Goal: Task Accomplishment & Management: Manage account settings

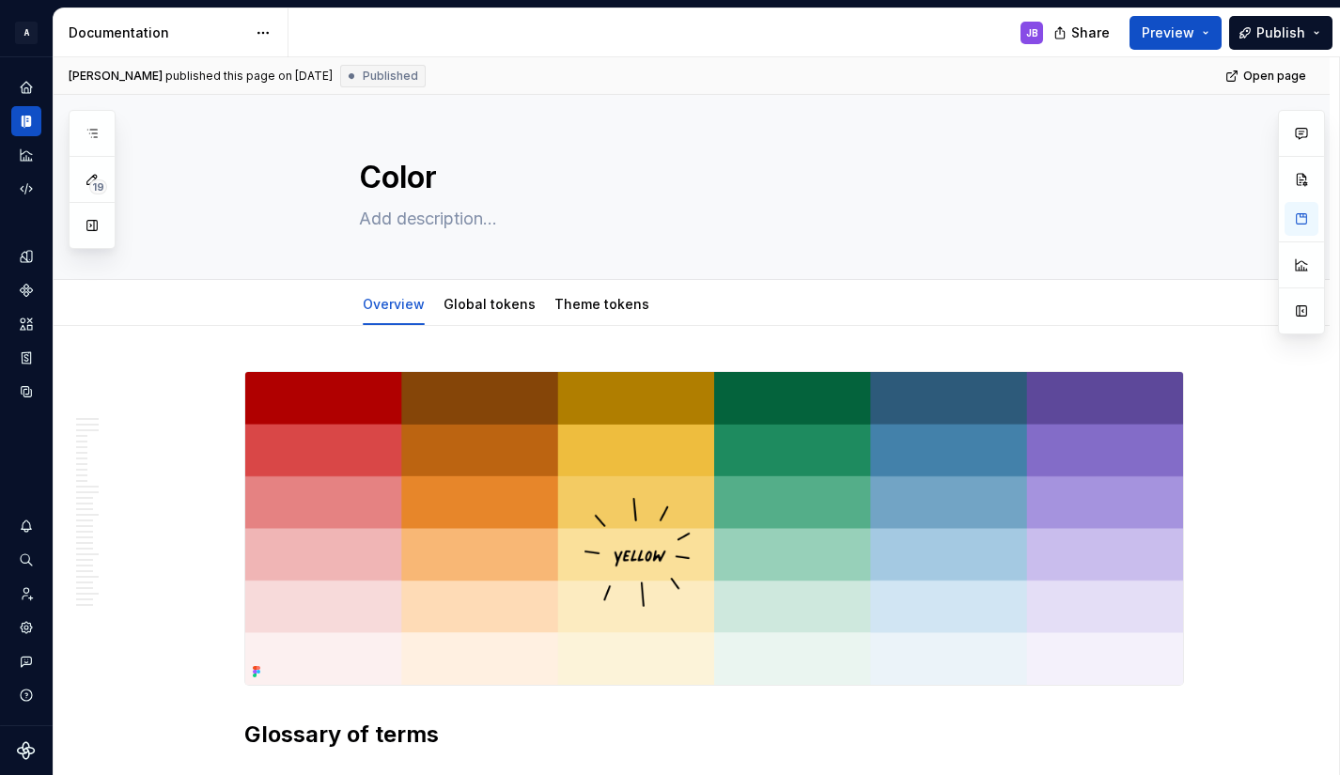
scroll to position [1471, 0]
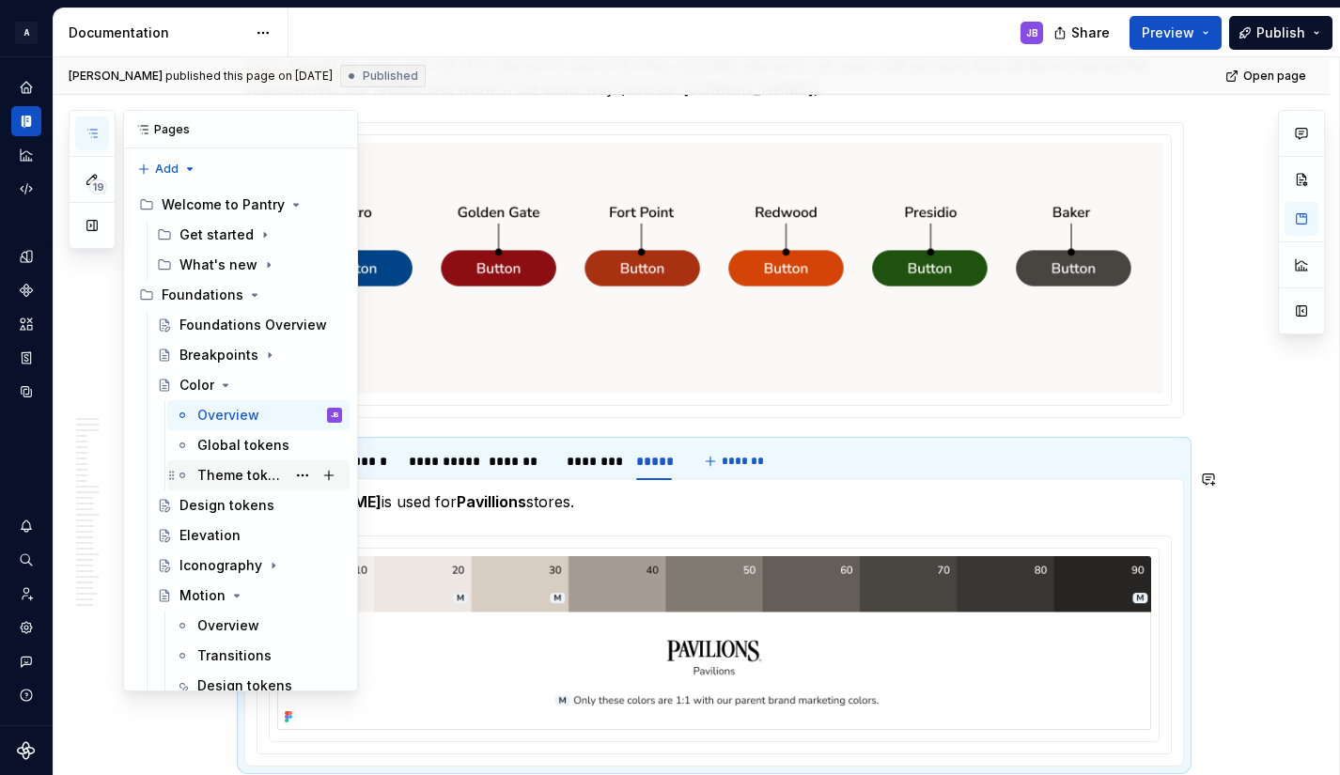
click at [225, 473] on div "Theme tokens" at bounding box center [241, 475] width 88 height 19
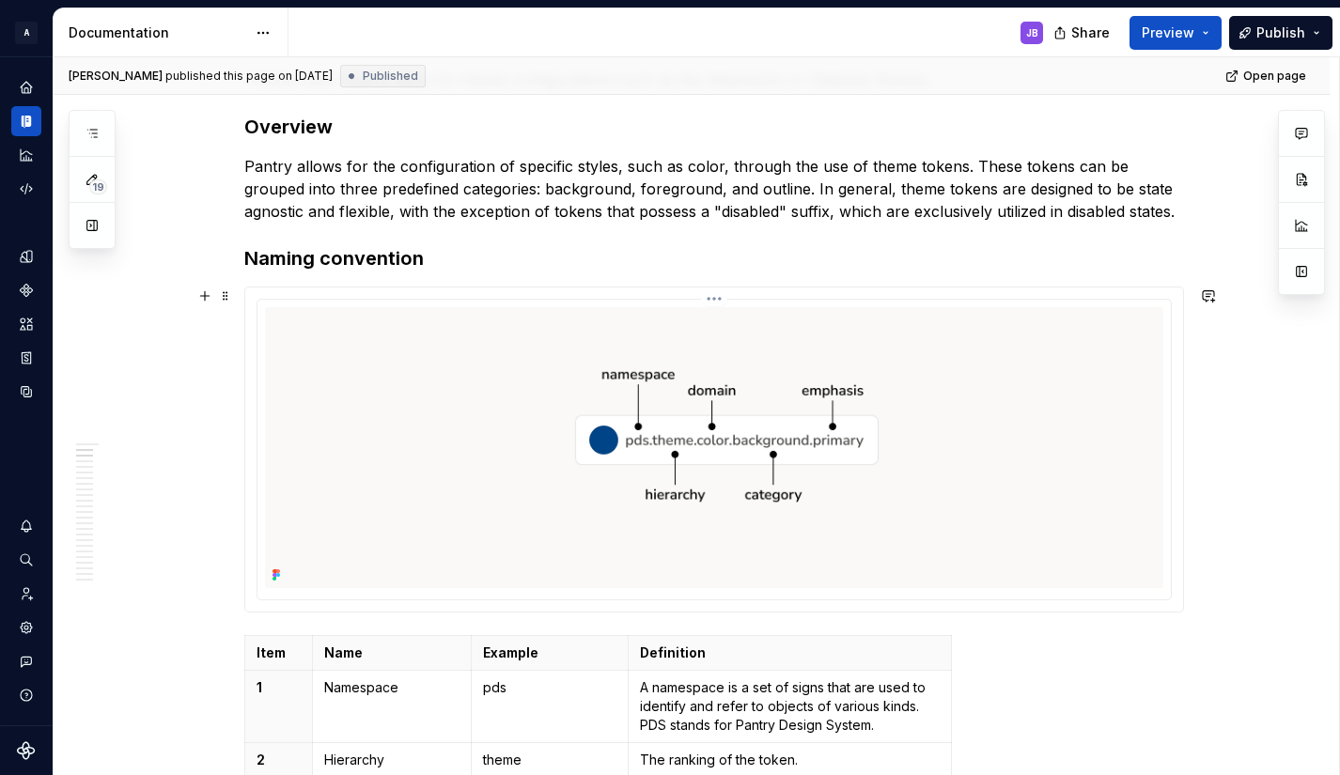
scroll to position [340, 0]
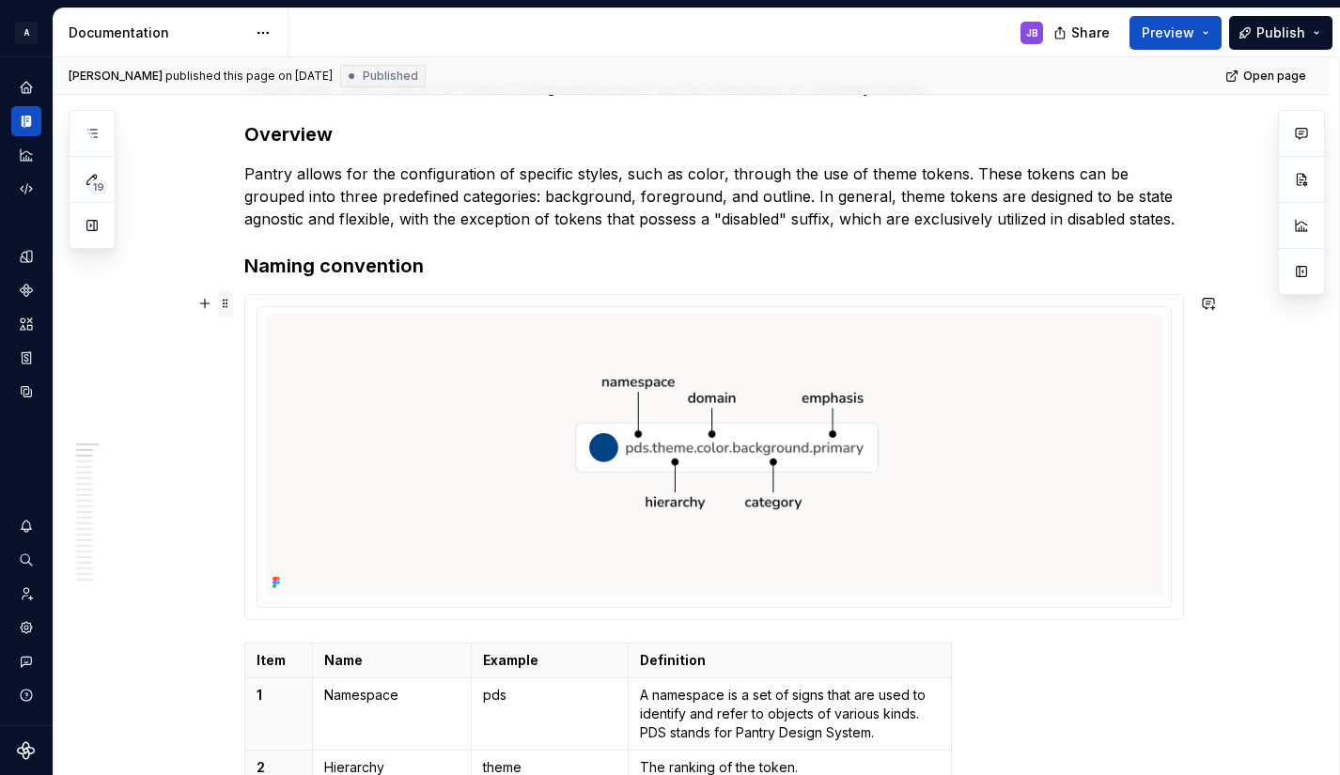
click at [225, 302] on span at bounding box center [225, 303] width 15 height 26
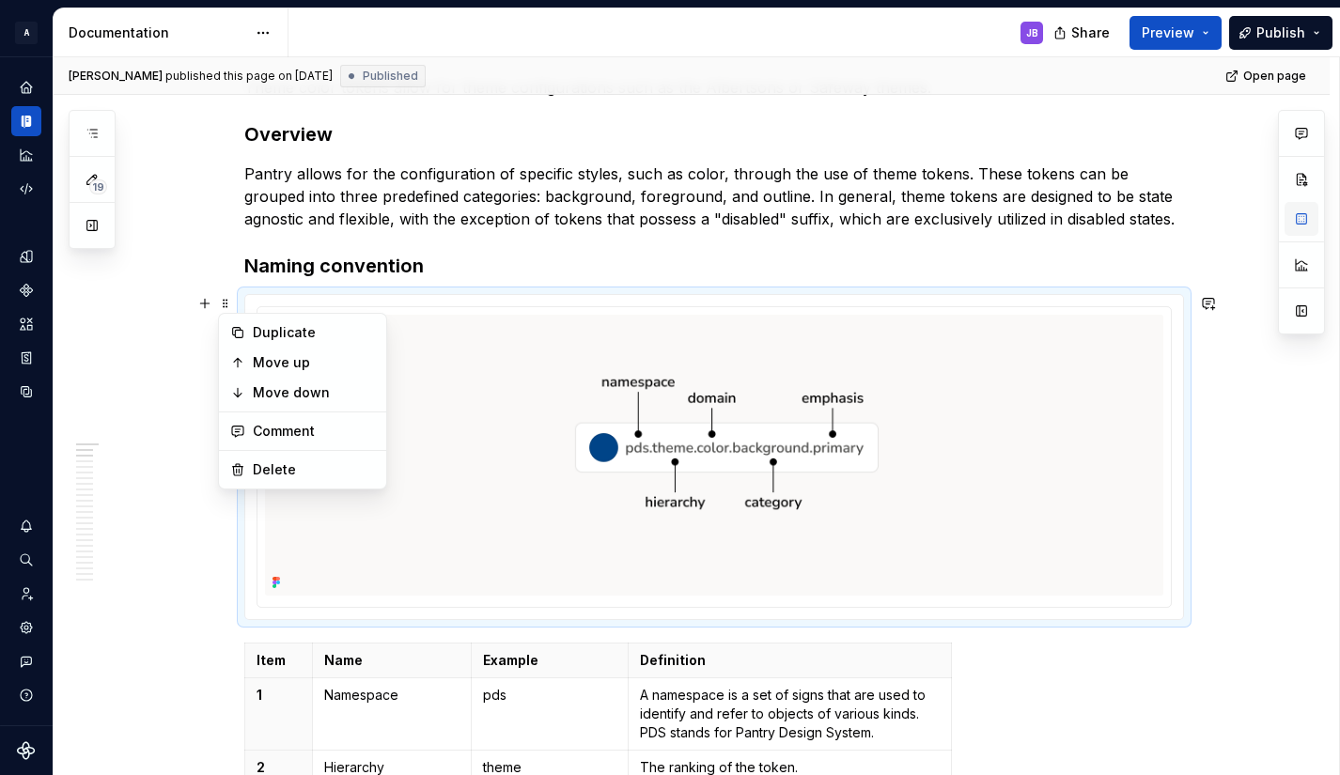
type textarea "*"
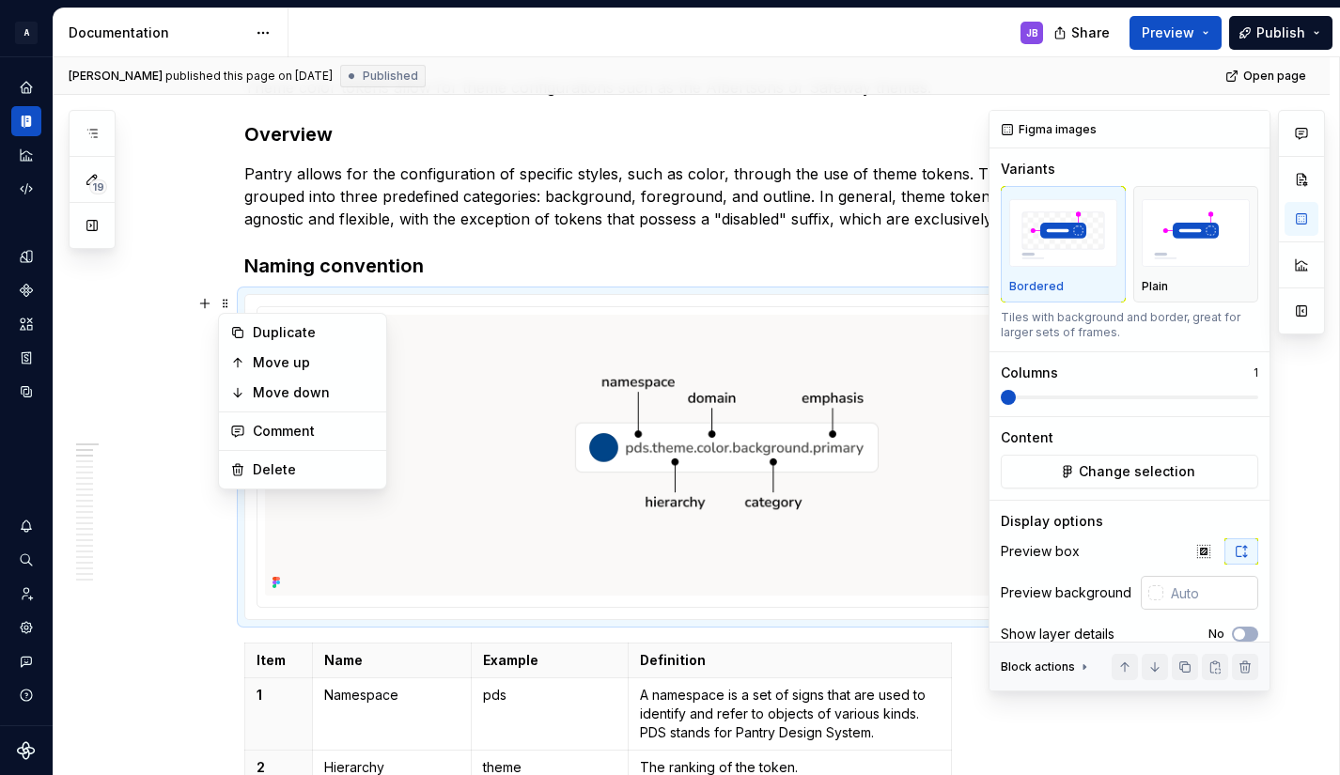
scroll to position [33, 0]
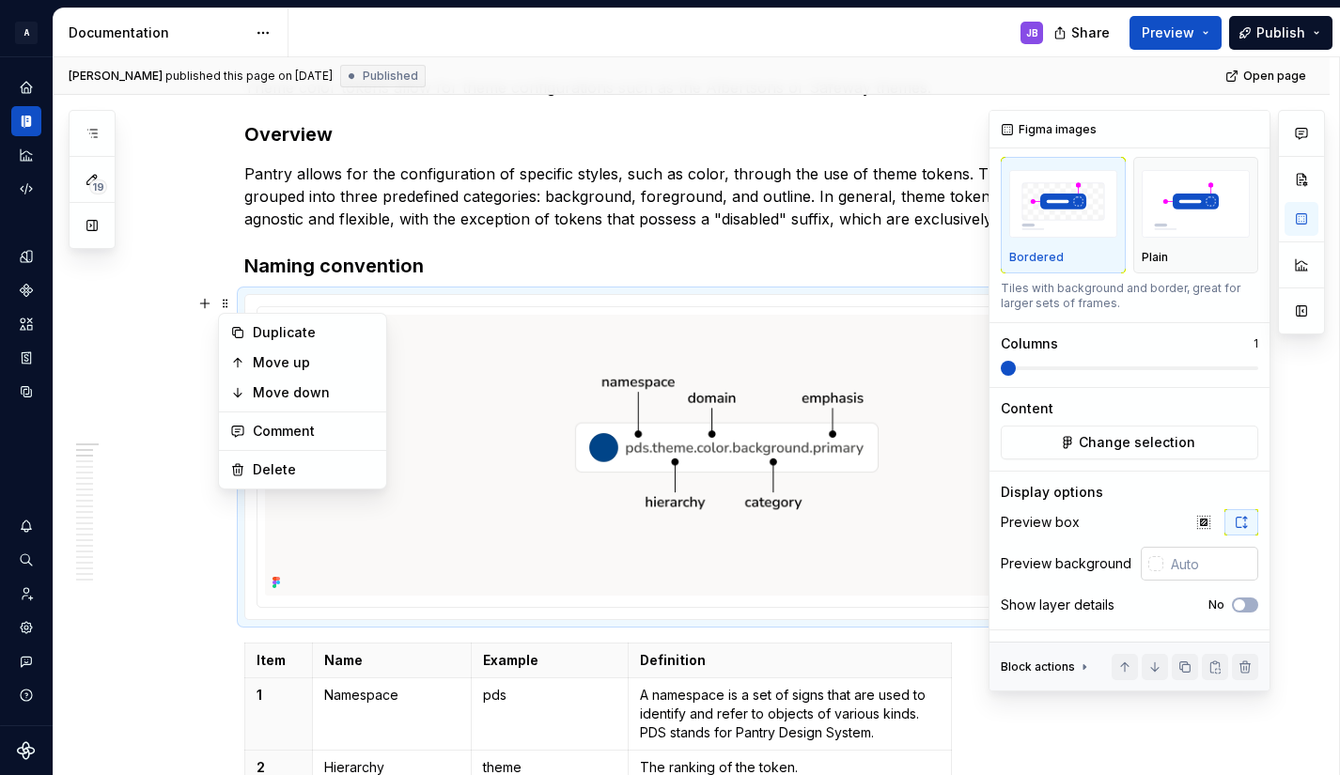
click at [1148, 565] on div at bounding box center [1155, 563] width 15 height 15
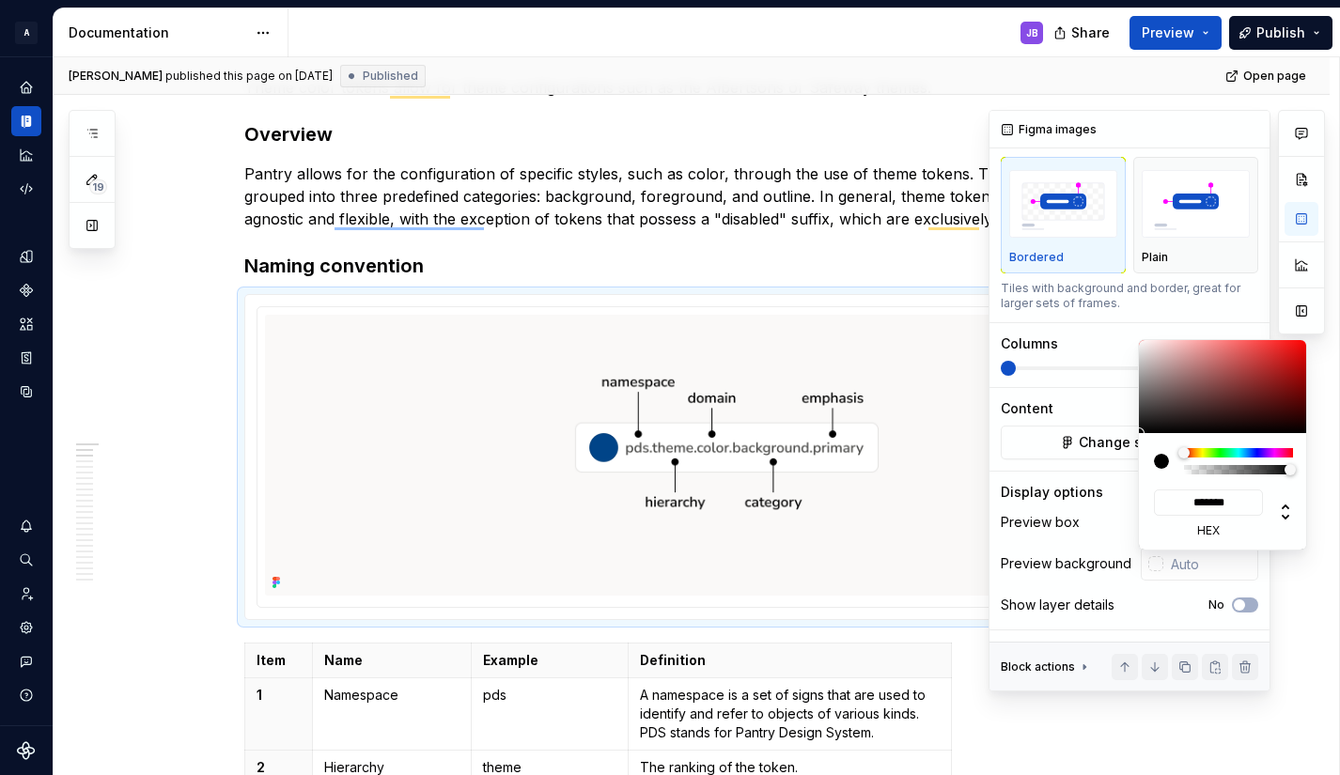
scroll to position [340, 0]
type input "#C4B5B5"
type input "*******"
type input "#CBBCBC"
type input "*******"
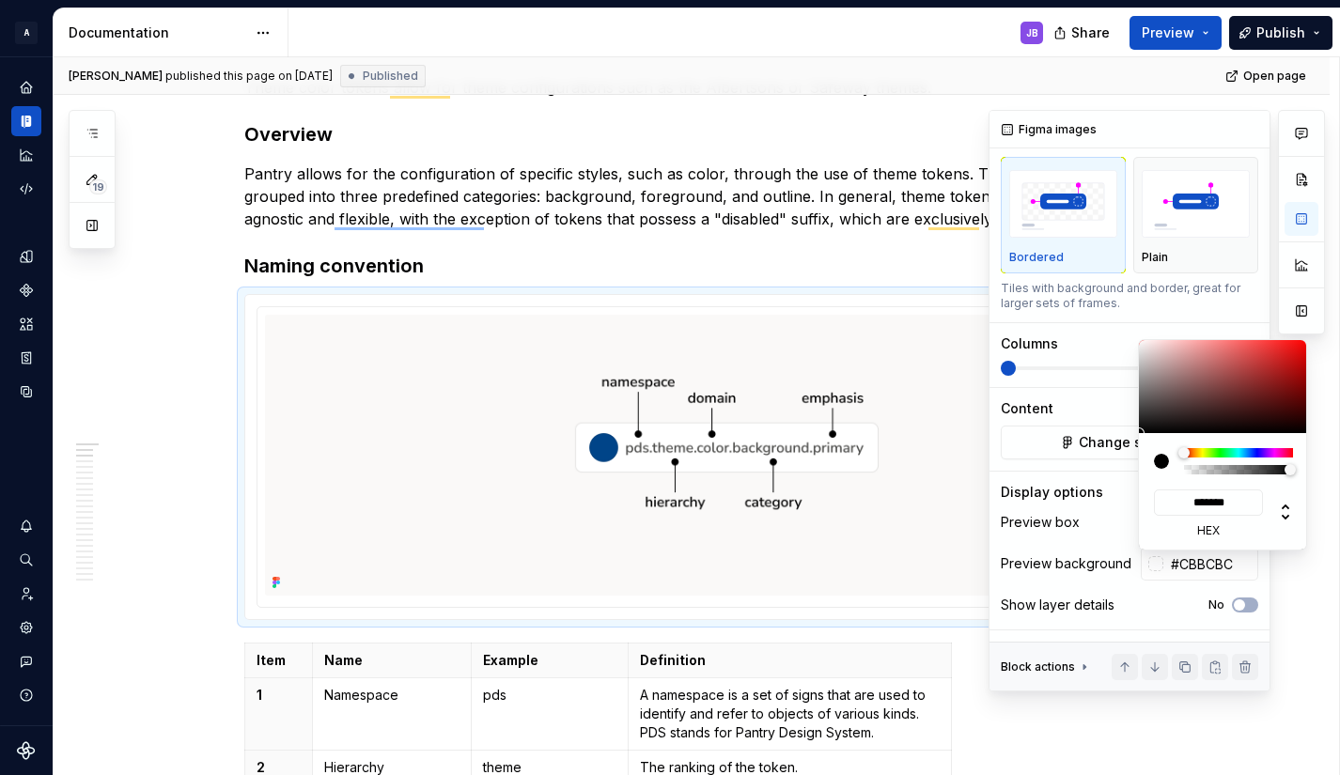
type input "#DBCECE"
type input "*******"
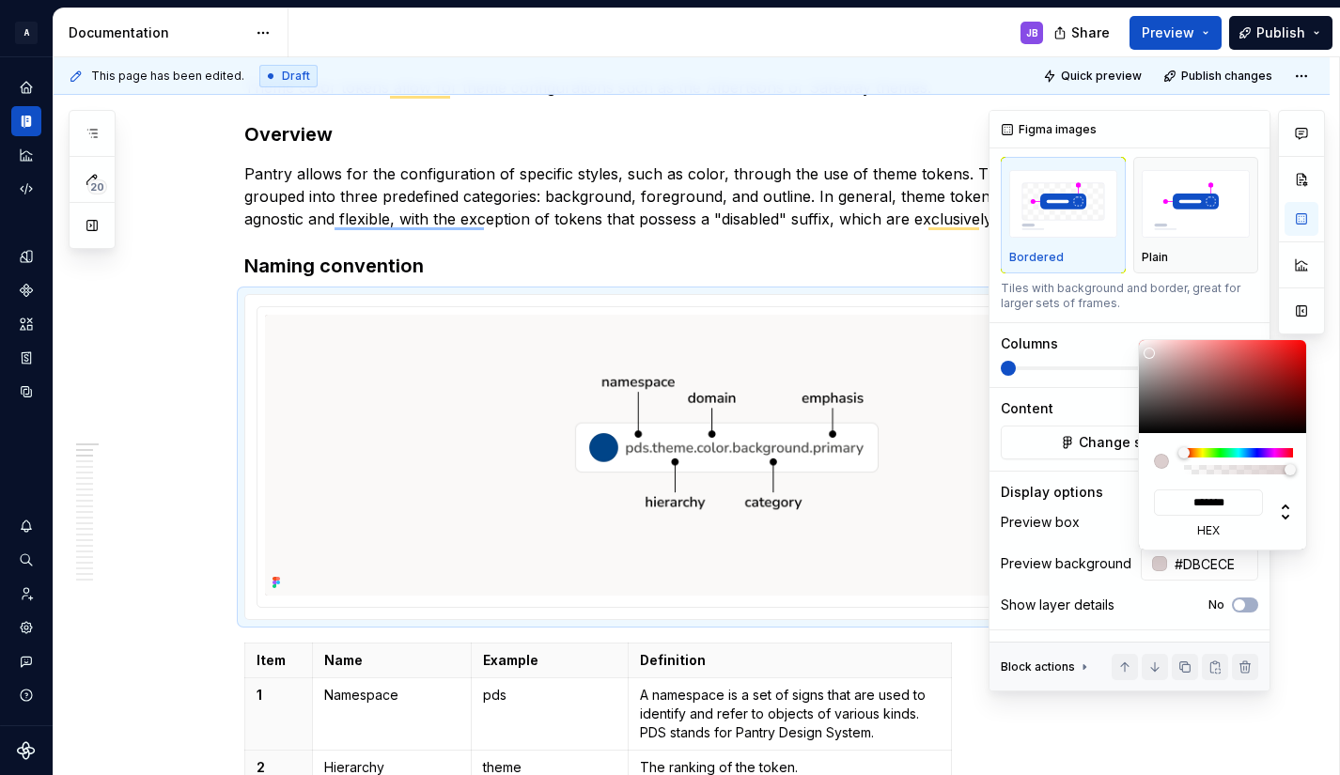
type input "#FFFFFF"
type input "*******"
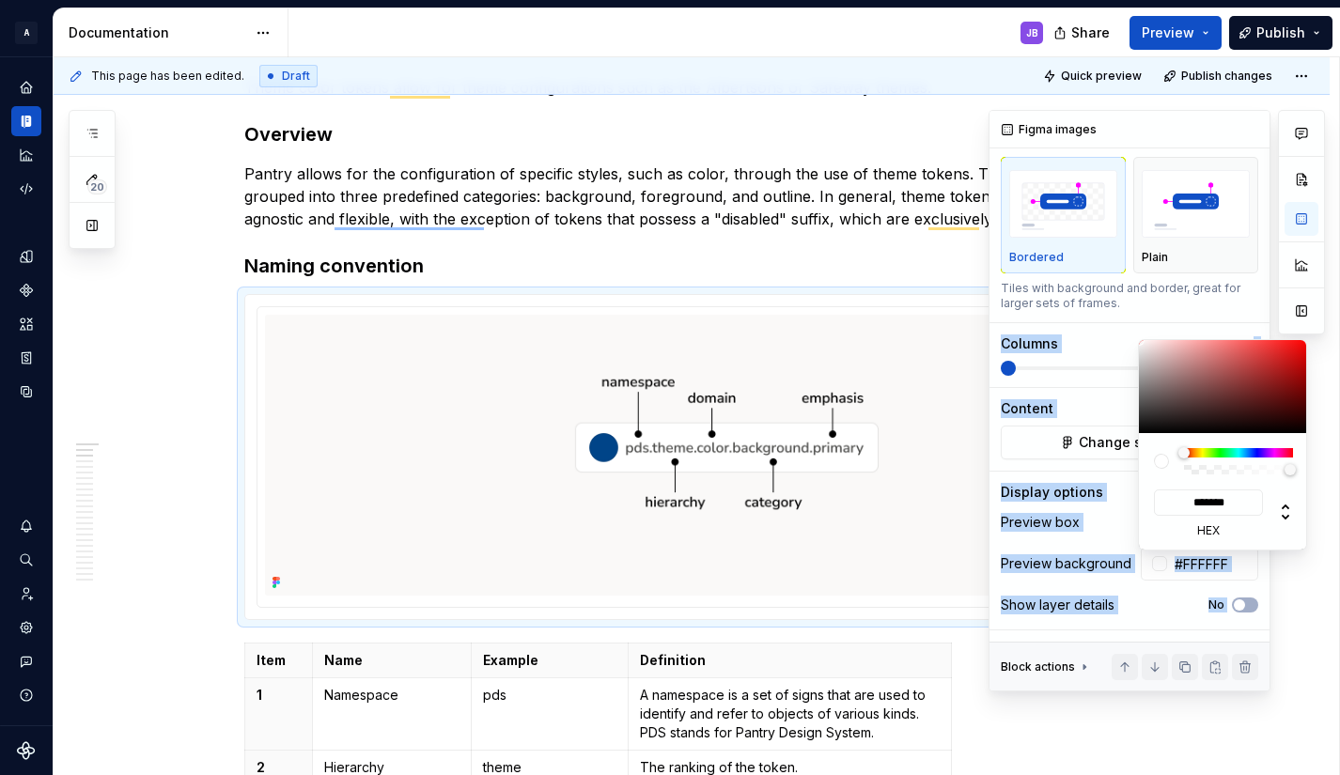
drag, startPoint x: 1152, startPoint y: 362, endPoint x: 1125, endPoint y: 317, distance: 52.7
click at [1125, 317] on body "A Pantry Design System JB Dataset Token studio Documentation JB Share Preview P…" at bounding box center [670, 387] width 1340 height 775
click at [1104, 393] on div "Comments Open comments No comments yet Select ‘Comment’ from the block context …" at bounding box center [1156, 401] width 336 height 582
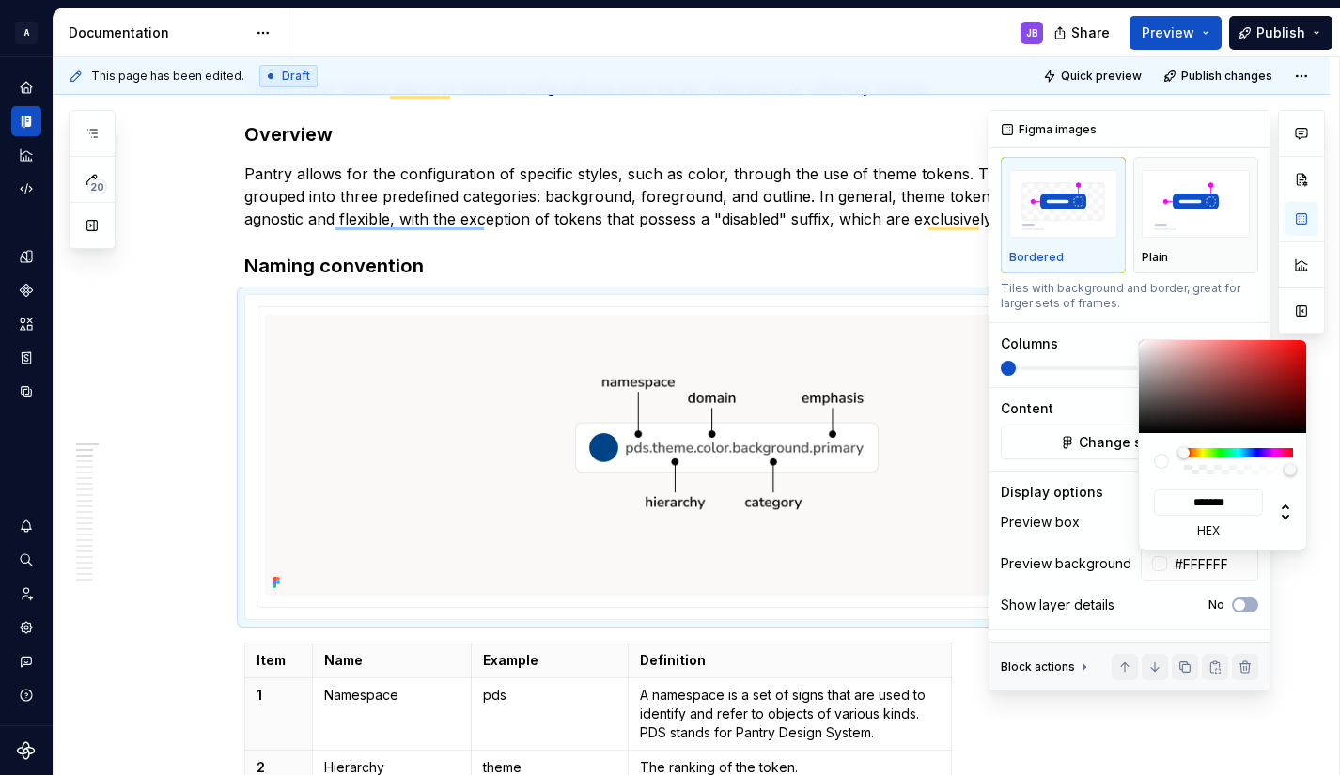
click at [1110, 506] on div "Comments Open comments No comments yet Select ‘Comment’ from the block context …" at bounding box center [1156, 401] width 336 height 582
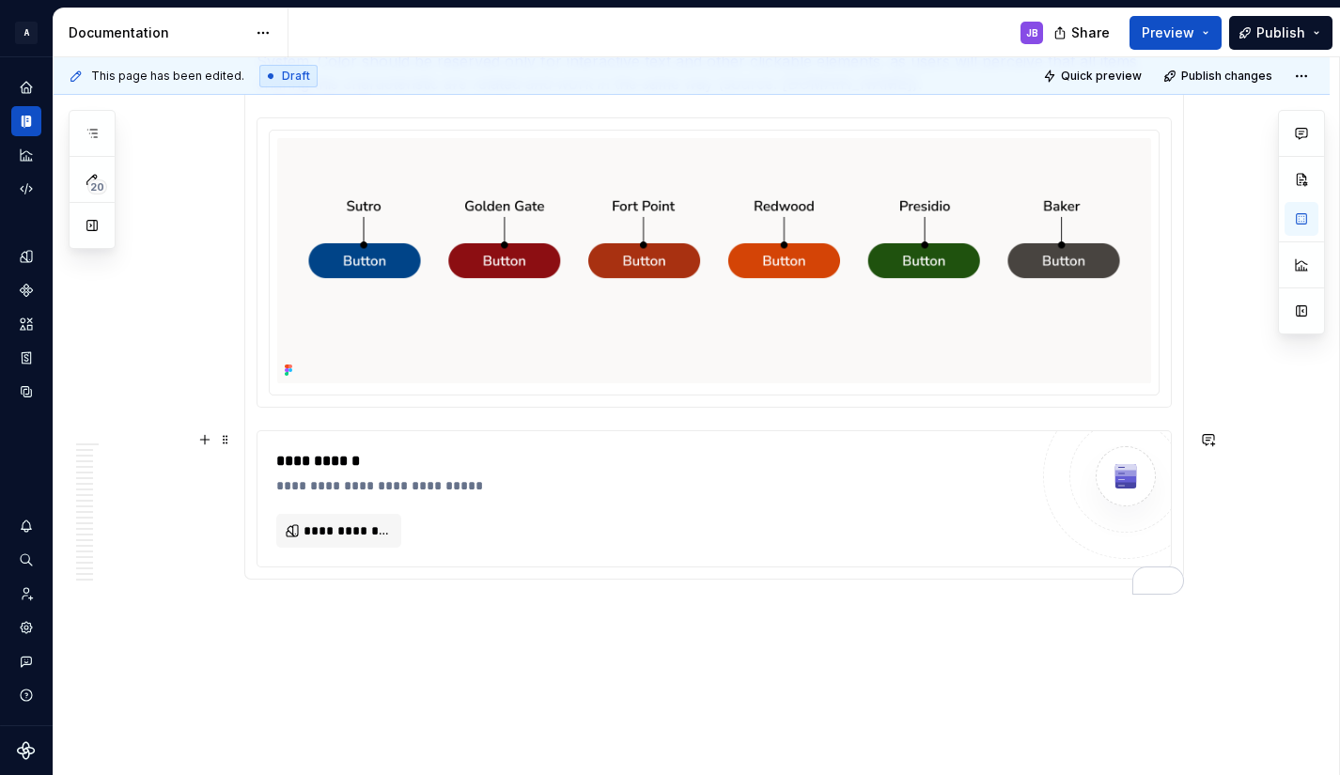
scroll to position [1424, 0]
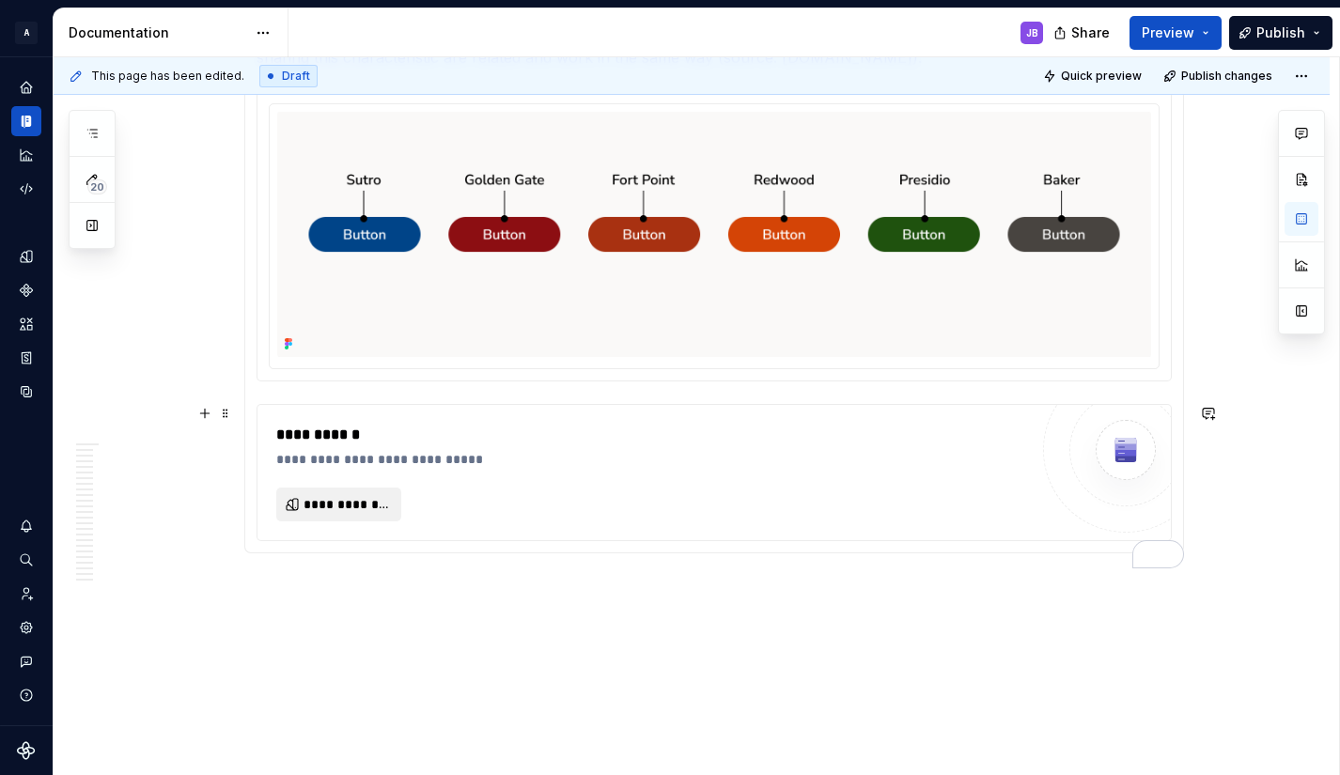
click at [369, 496] on span "**********" at bounding box center [345, 504] width 85 height 19
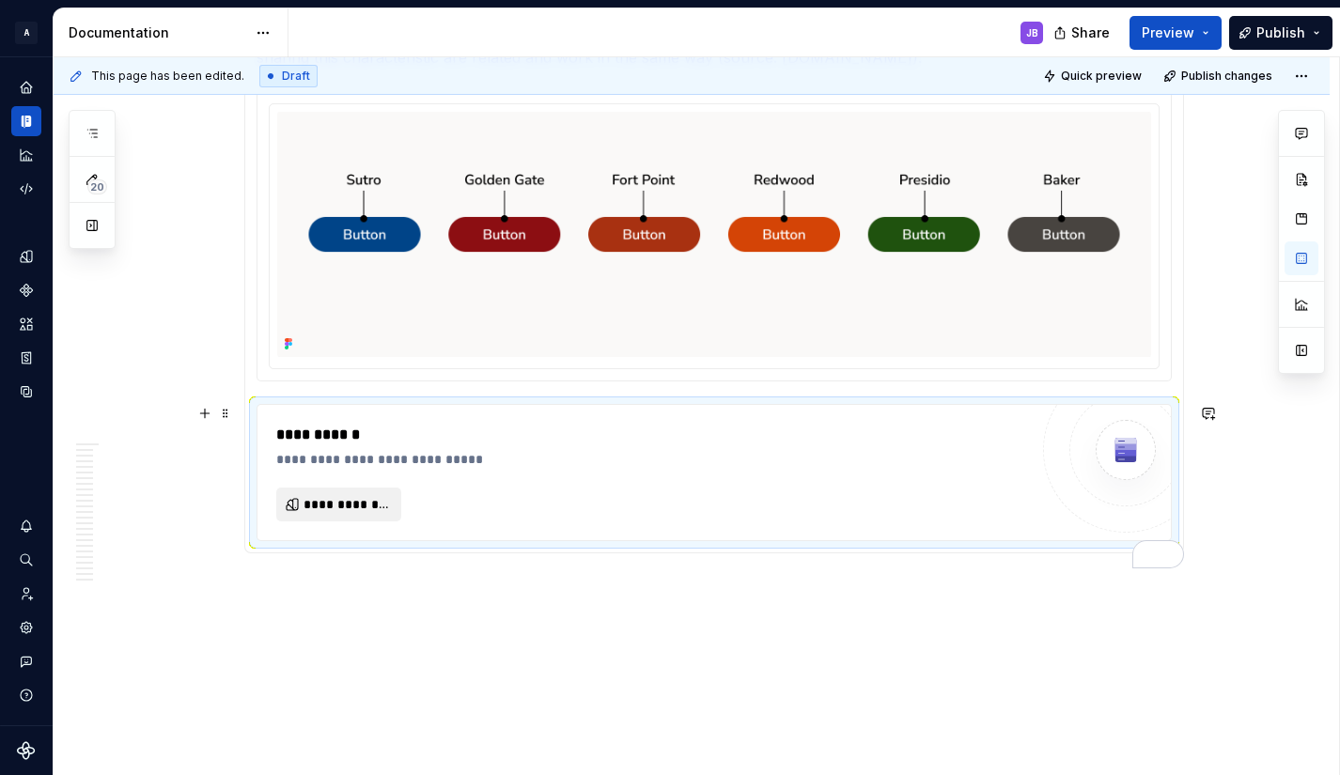
click at [373, 505] on span "**********" at bounding box center [345, 504] width 85 height 19
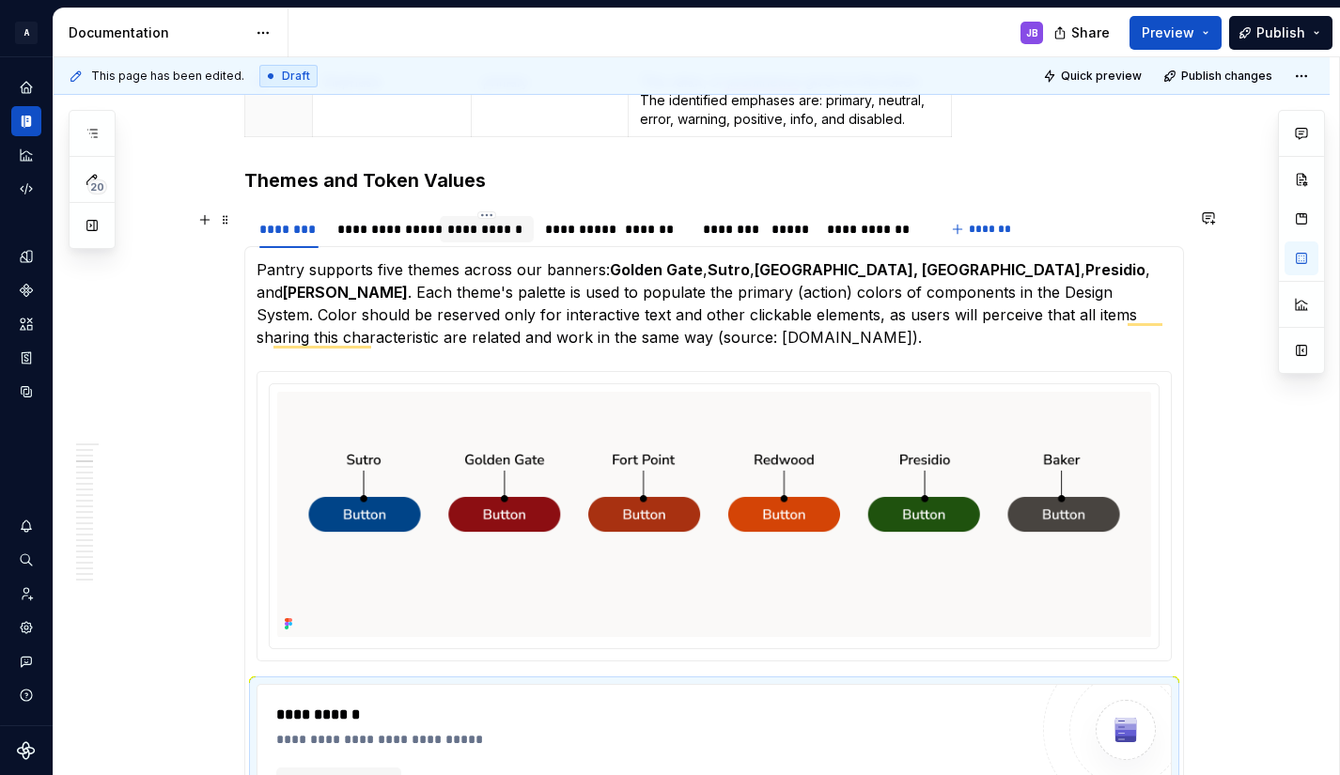
click at [482, 234] on div "**********" at bounding box center [486, 229] width 78 height 19
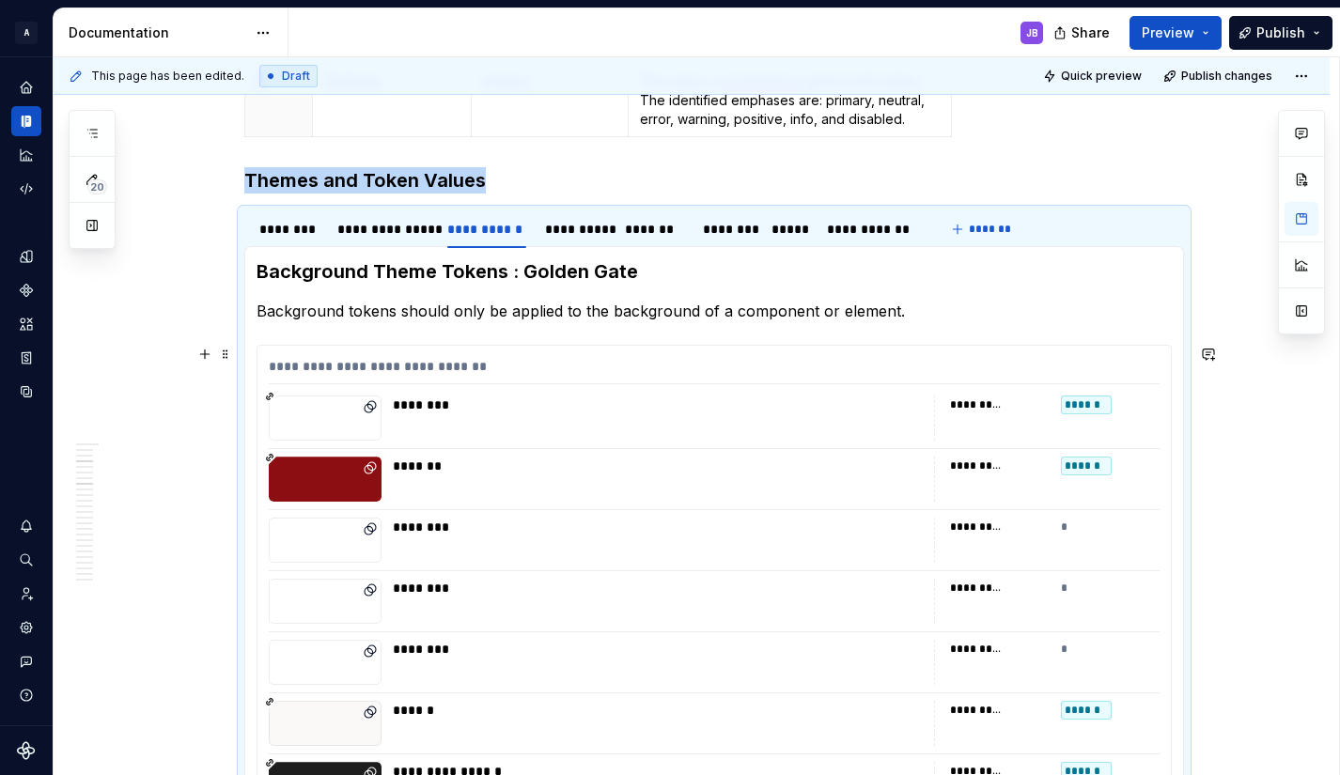
click at [269, 366] on div "**********" at bounding box center [714, 370] width 891 height 27
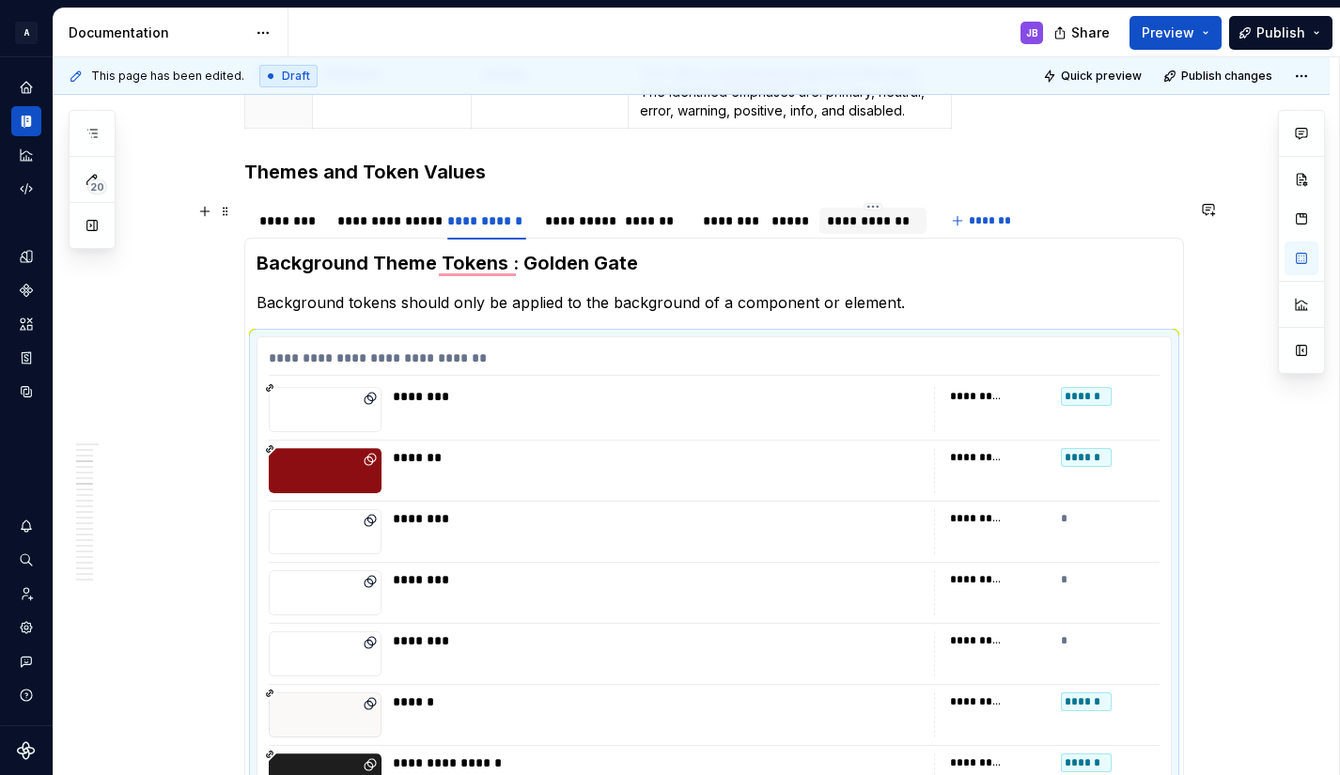
click at [850, 225] on div "**********" at bounding box center [873, 220] width 92 height 19
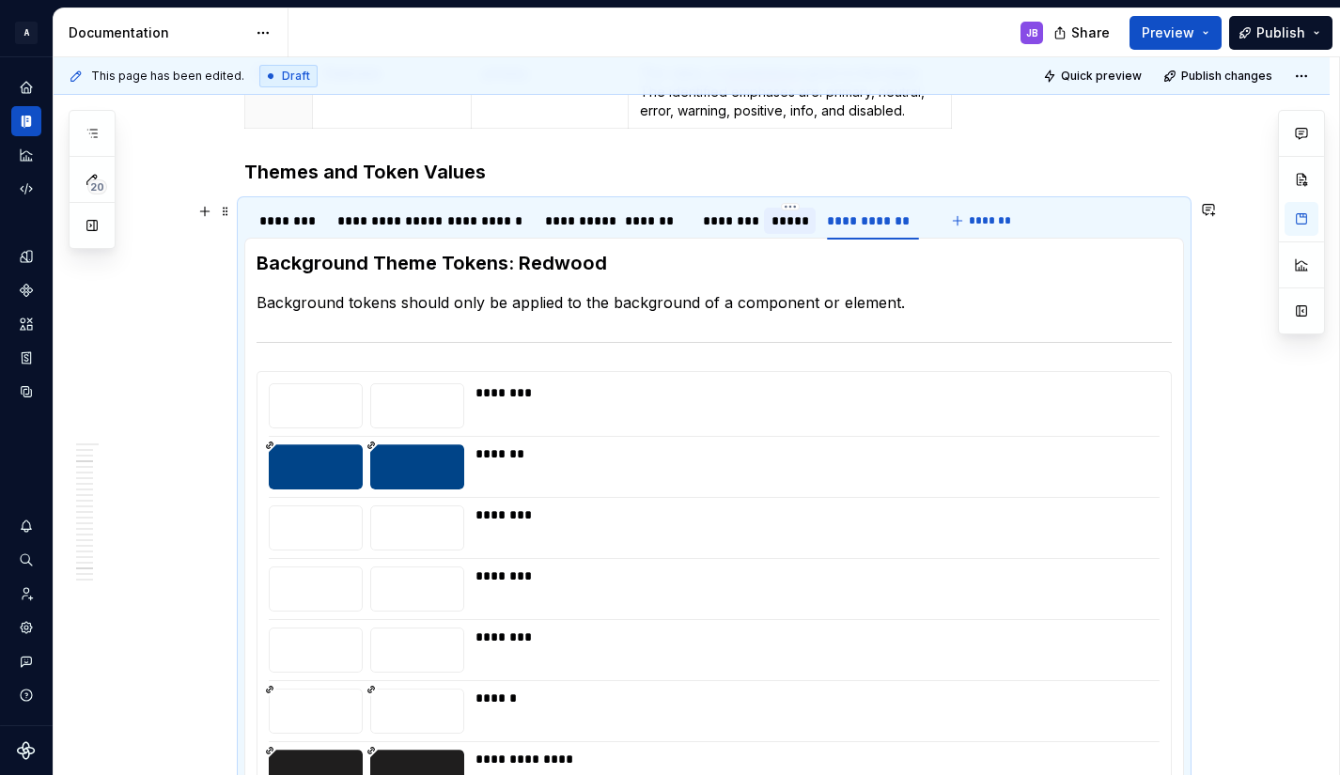
click at [791, 222] on div "*****" at bounding box center [789, 220] width 36 height 19
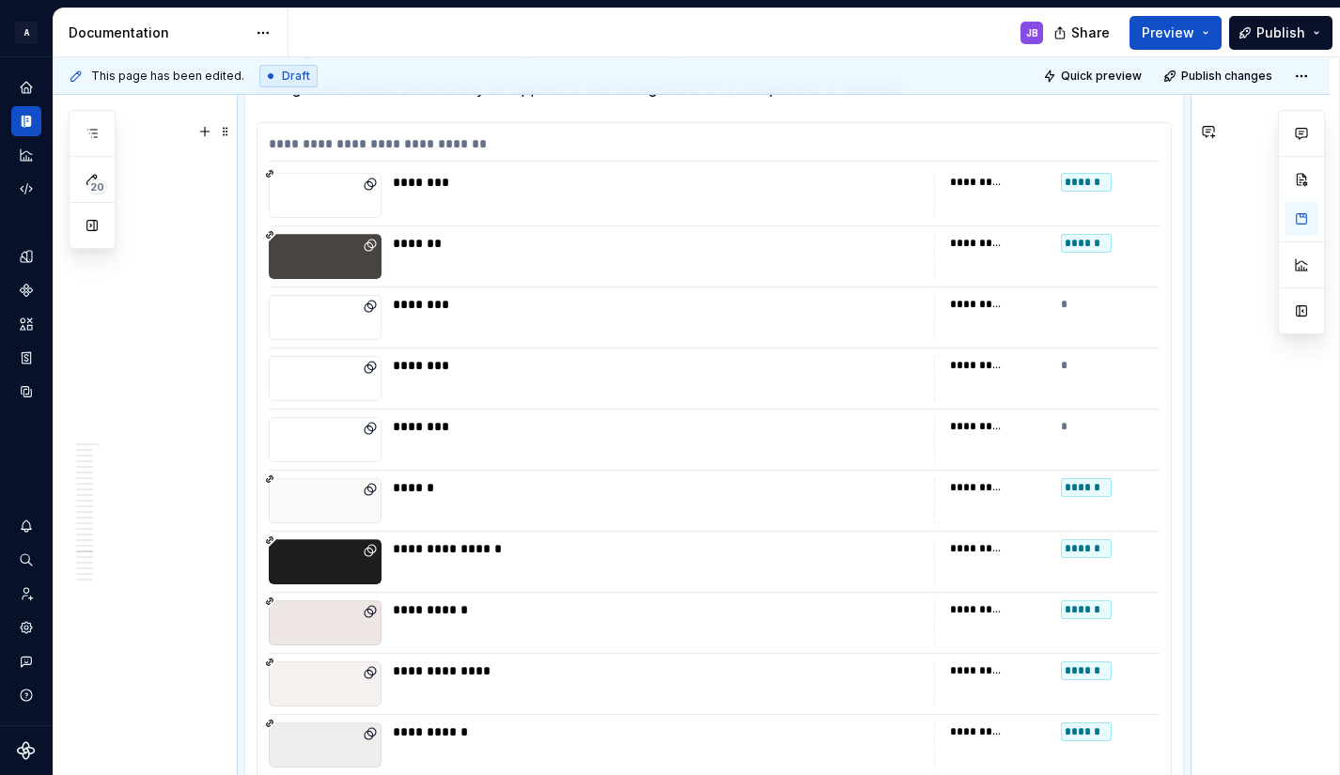
click at [289, 372] on div "To enrich screen reader interactions, please activate Accessibility in Grammarl…" at bounding box center [325, 378] width 113 height 45
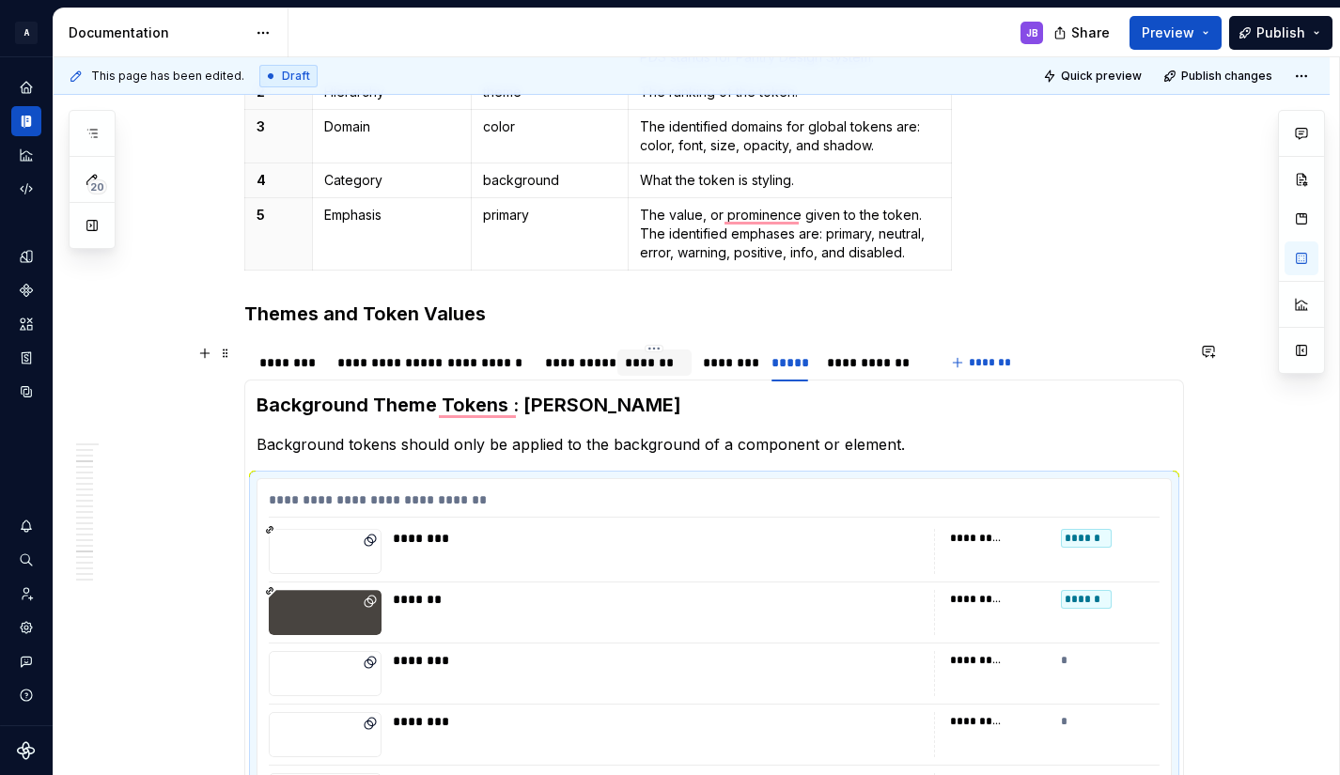
click at [661, 367] on div "*******" at bounding box center [654, 362] width 59 height 19
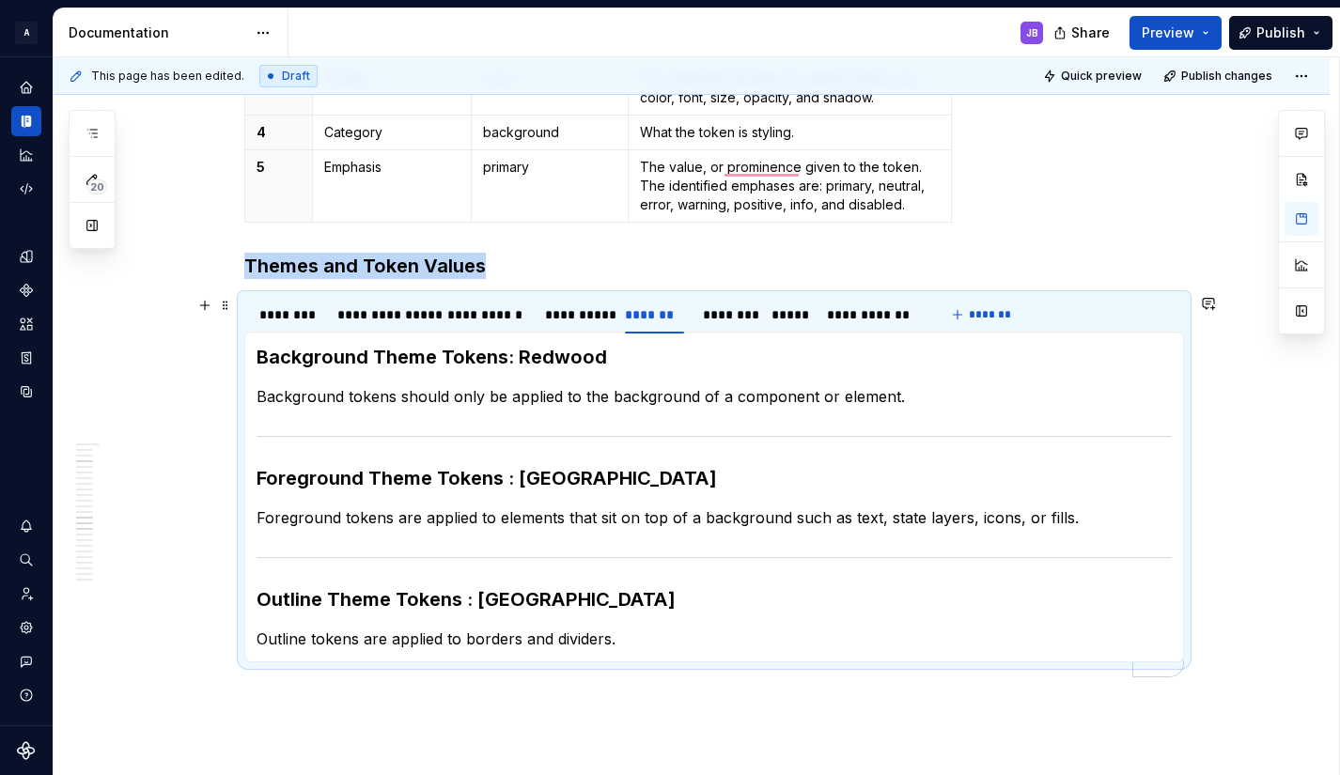
scroll to position [1065, 0]
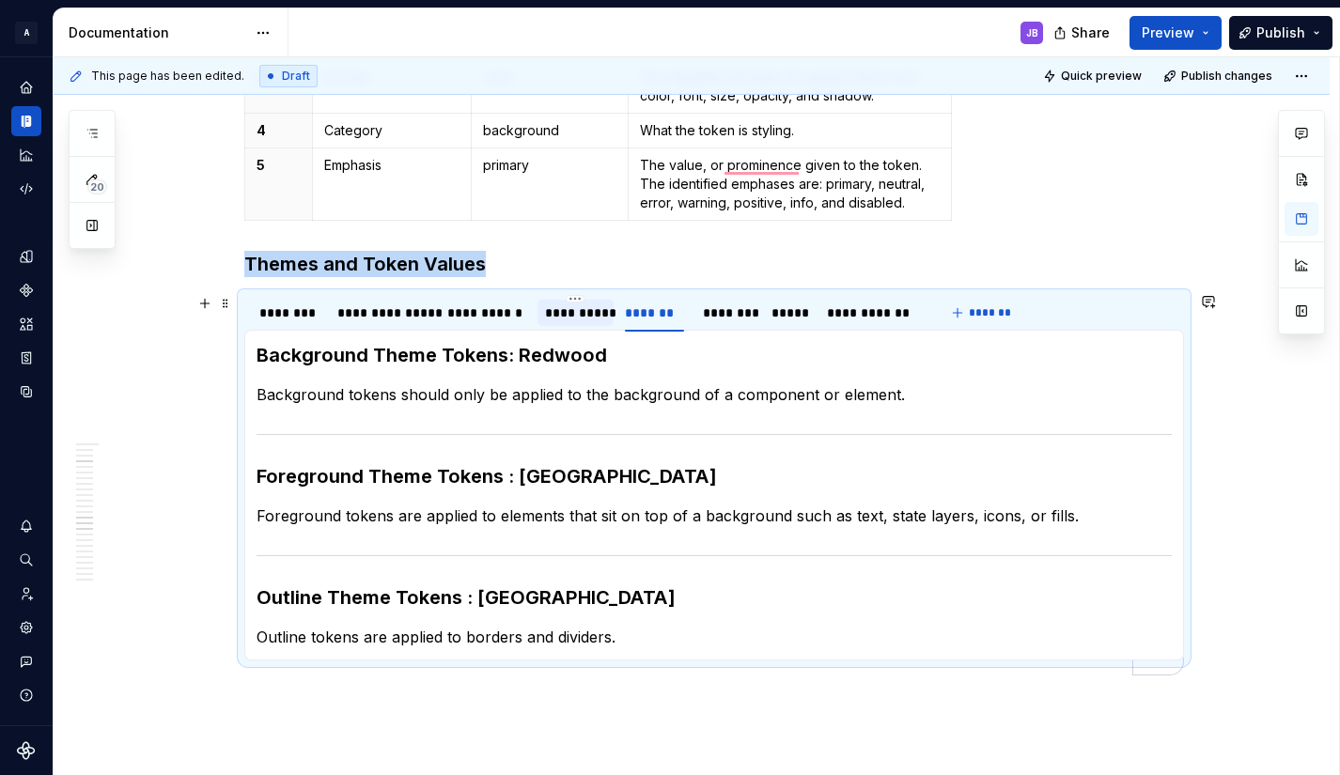
click at [563, 311] on div "**********" at bounding box center [575, 312] width 61 height 19
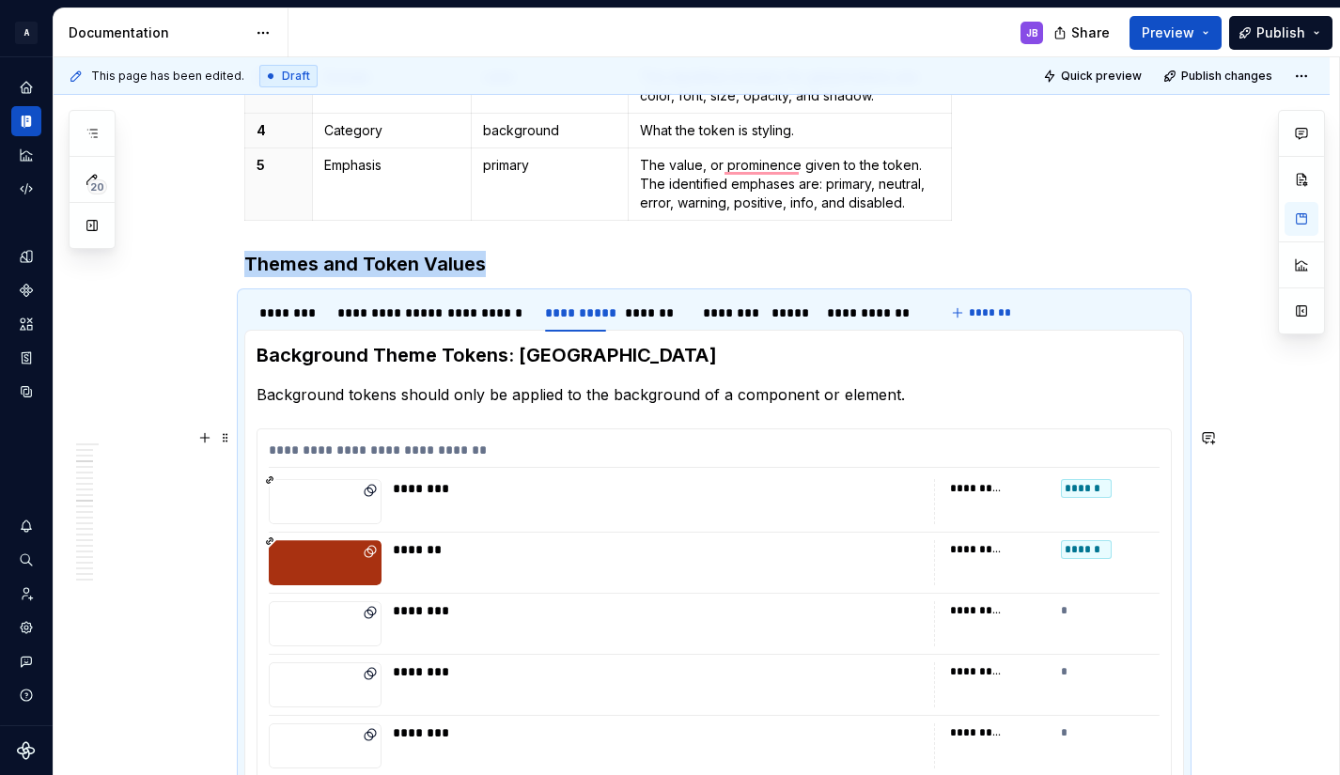
click at [275, 487] on div "To enrich screen reader interactions, please activate Accessibility in Grammarl…" at bounding box center [325, 501] width 113 height 45
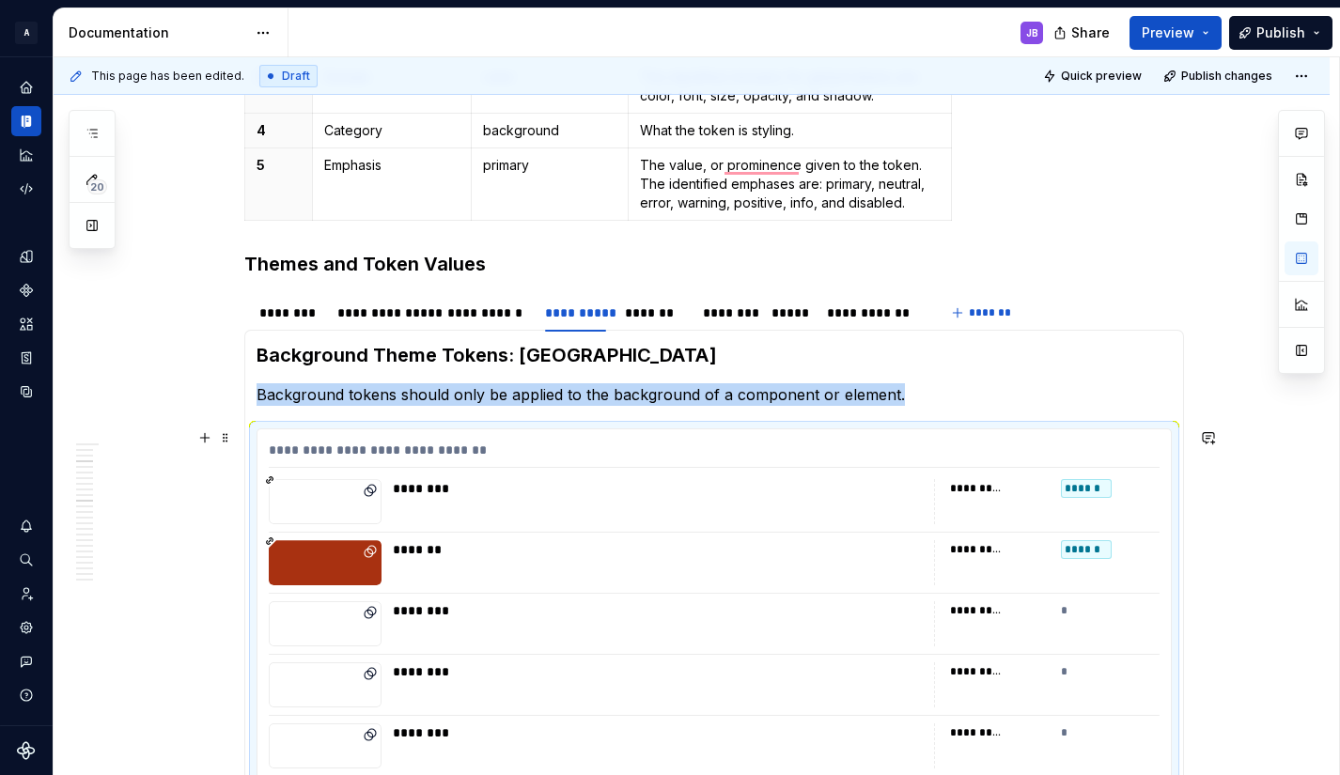
type textarea "*"
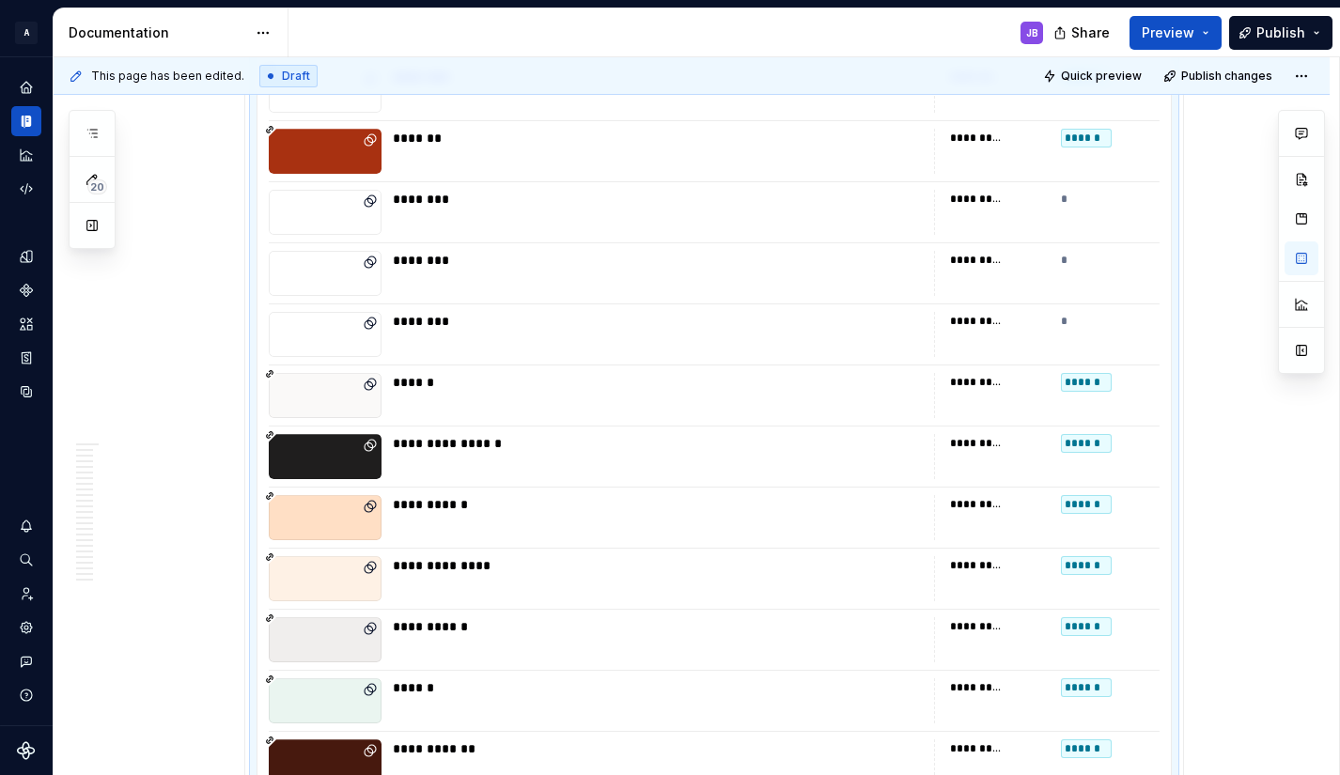
scroll to position [1475, 0]
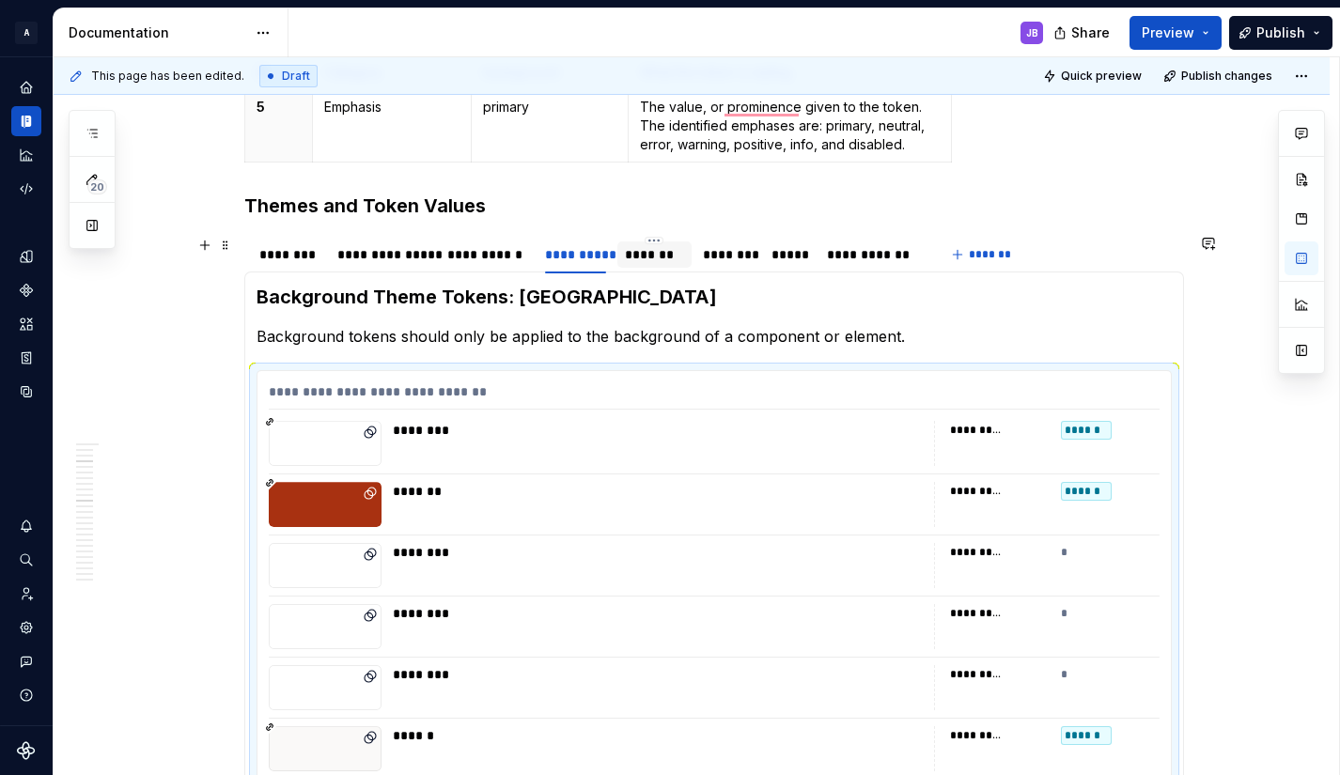
click at [654, 259] on div "*******" at bounding box center [654, 254] width 59 height 19
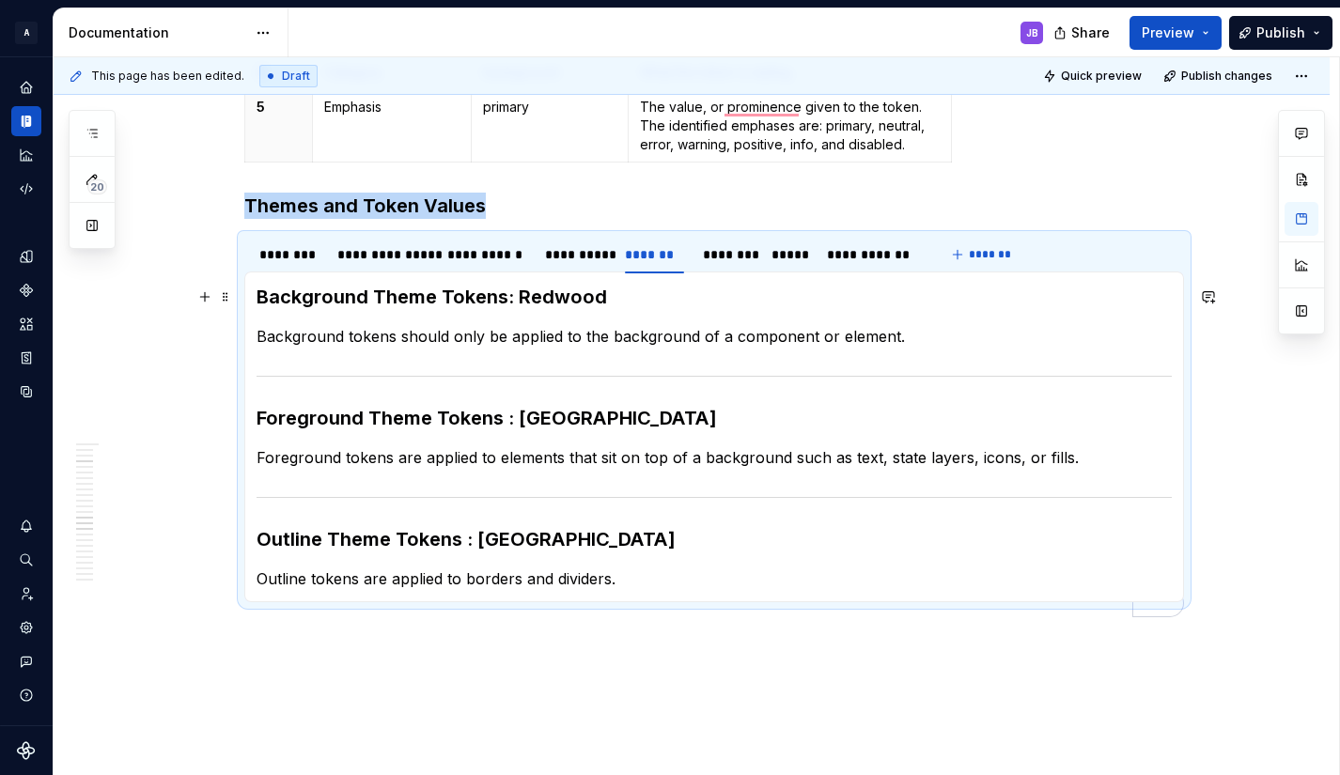
click at [254, 287] on div "**********" at bounding box center [714, 437] width 940 height 331
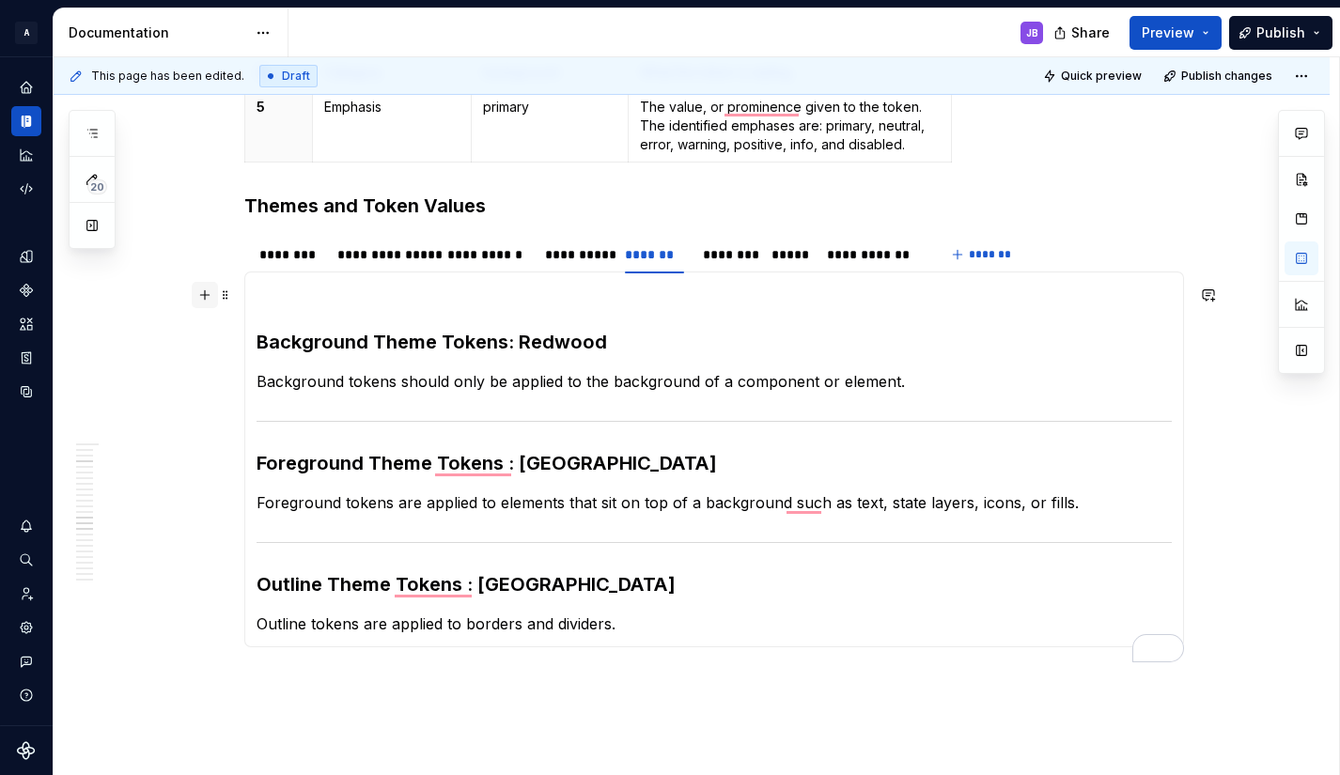
click at [208, 297] on button "button" at bounding box center [205, 295] width 26 height 26
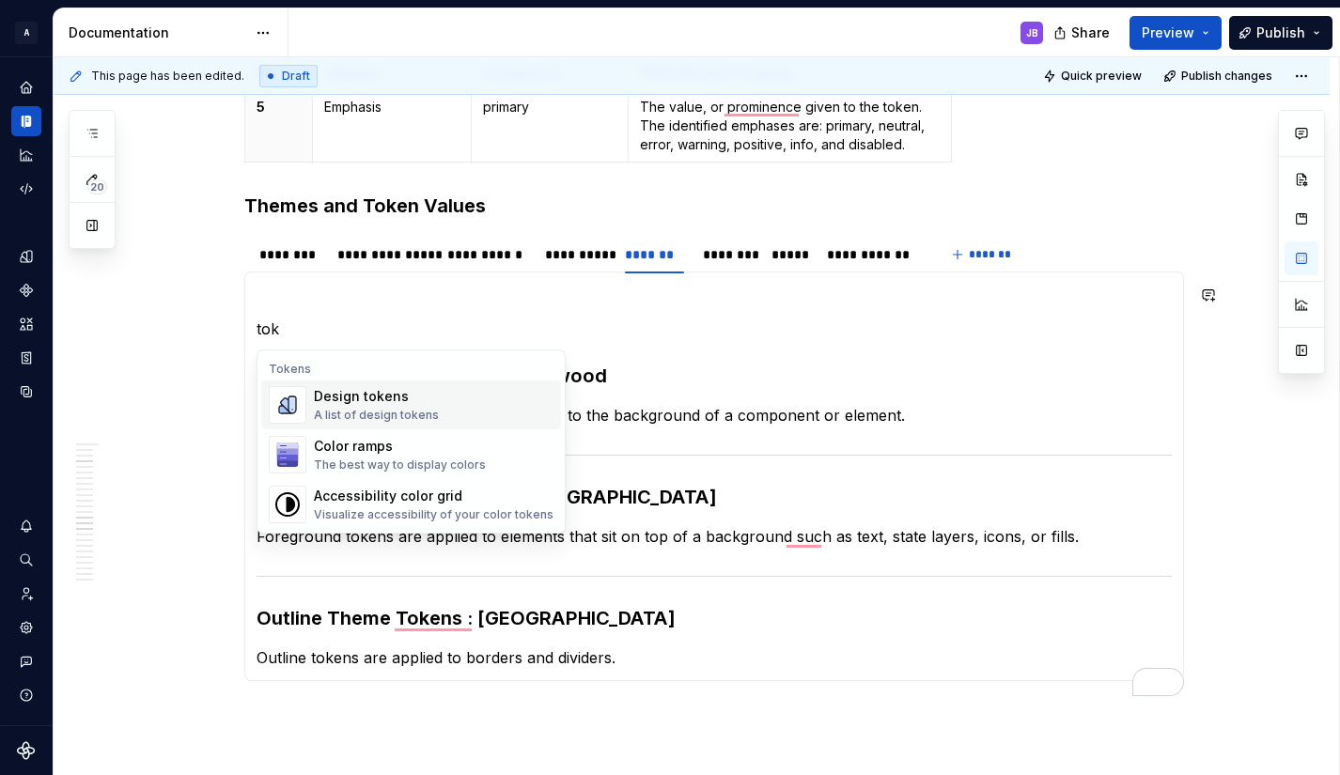
click at [326, 400] on div "Design tokens" at bounding box center [376, 396] width 125 height 19
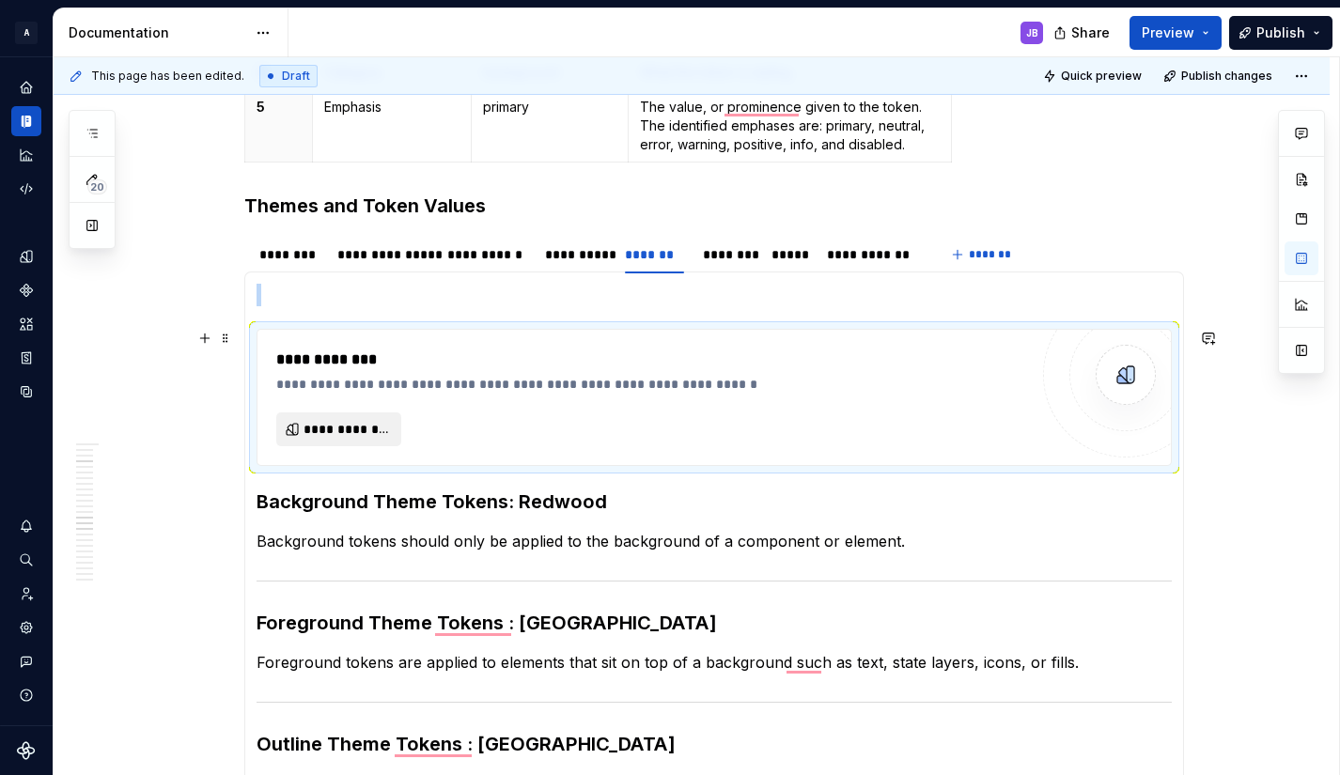
click at [342, 429] on span "**********" at bounding box center [345, 429] width 85 height 19
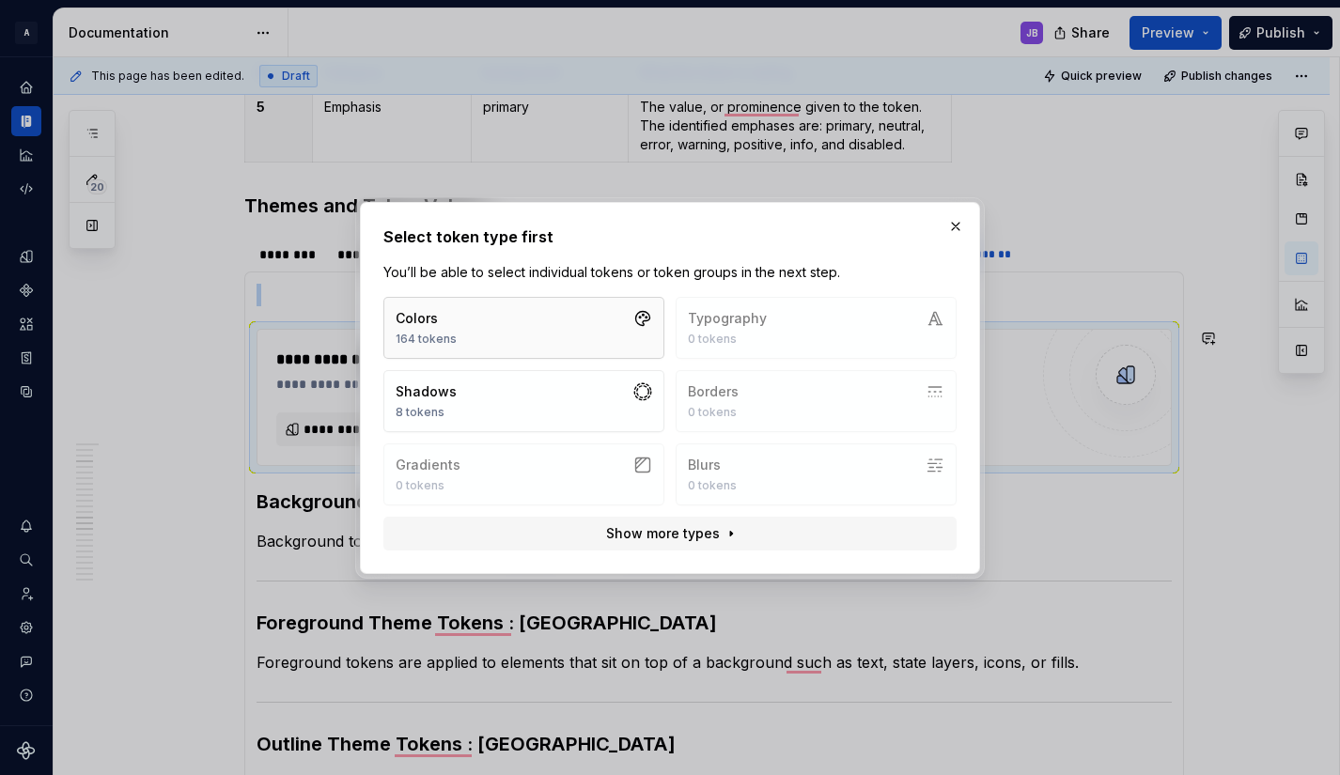
click at [641, 320] on icon "button" at bounding box center [642, 318] width 19 height 19
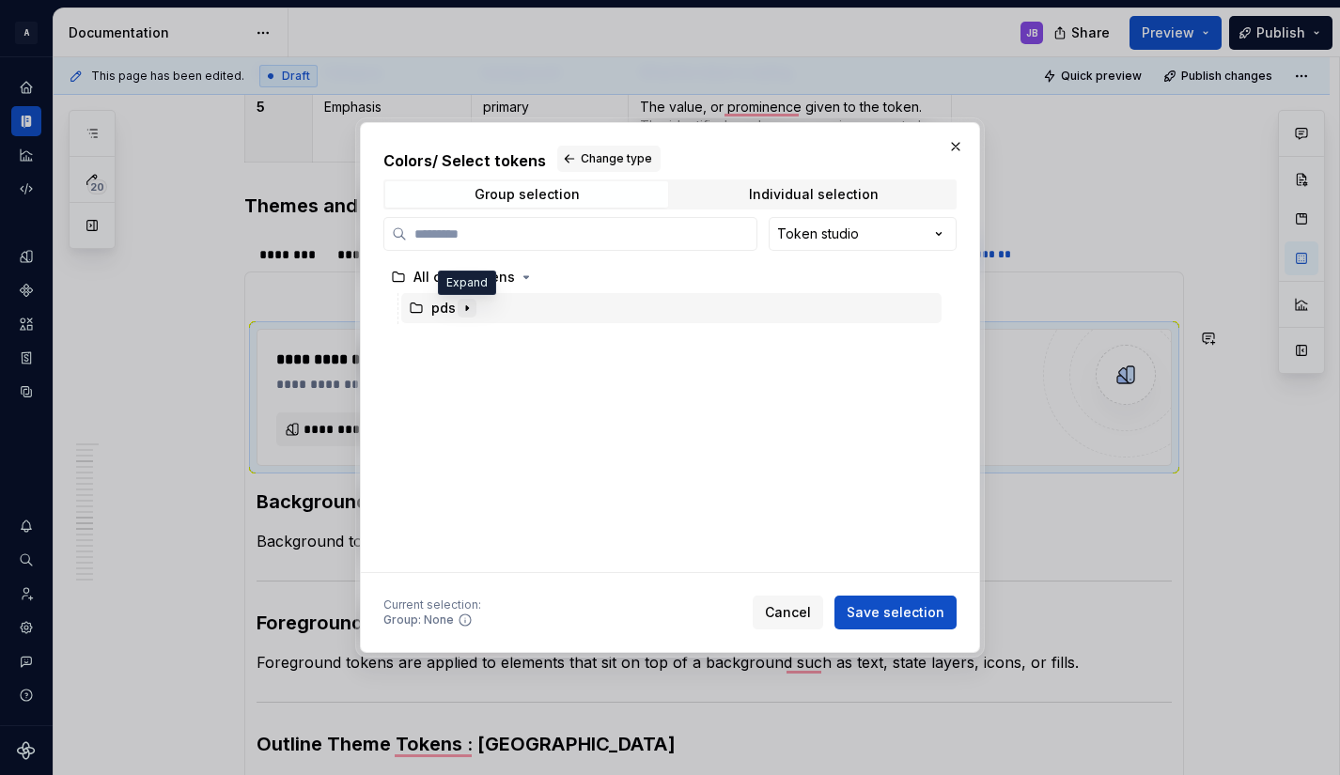
click at [469, 306] on icon "button" at bounding box center [466, 308] width 15 height 15
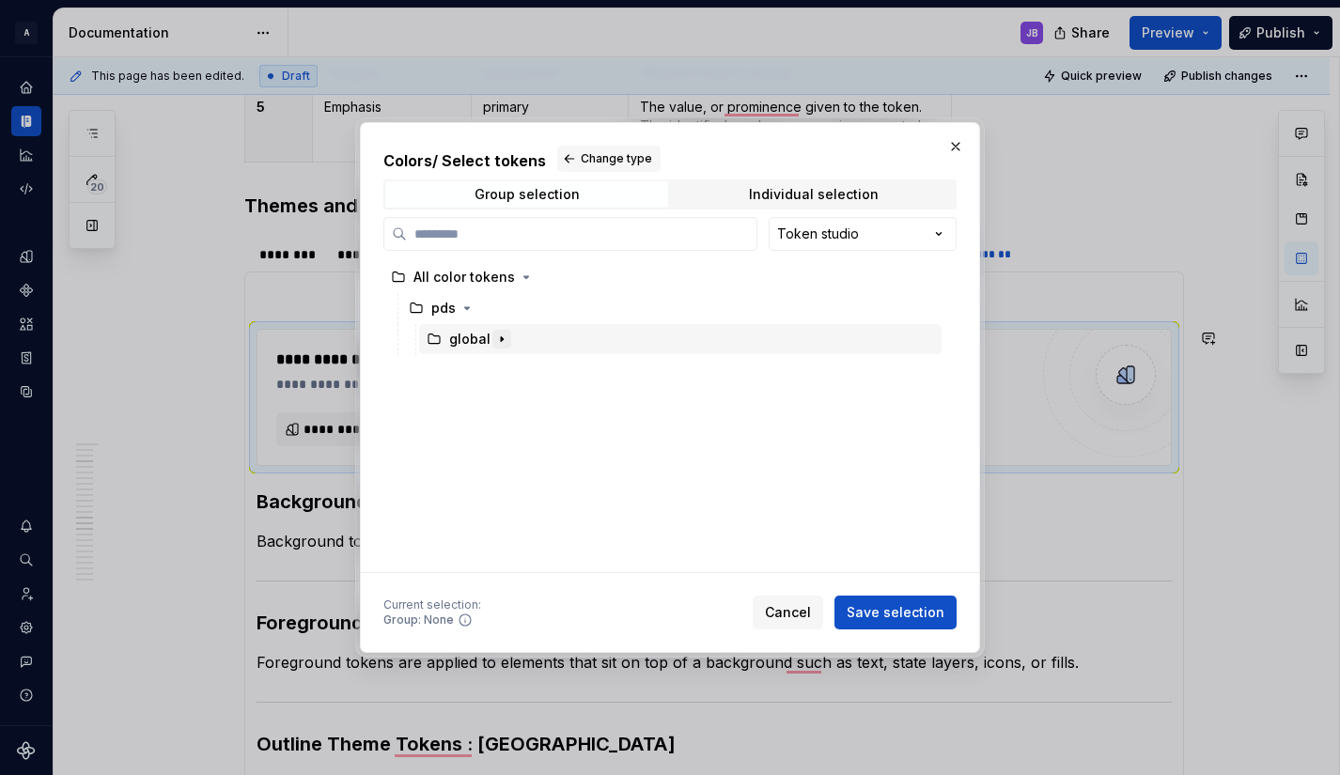
click at [501, 337] on icon "button" at bounding box center [502, 339] width 2 height 5
click at [510, 369] on icon "button" at bounding box center [511, 370] width 2 height 5
click at [534, 402] on icon "button" at bounding box center [534, 401] width 15 height 15
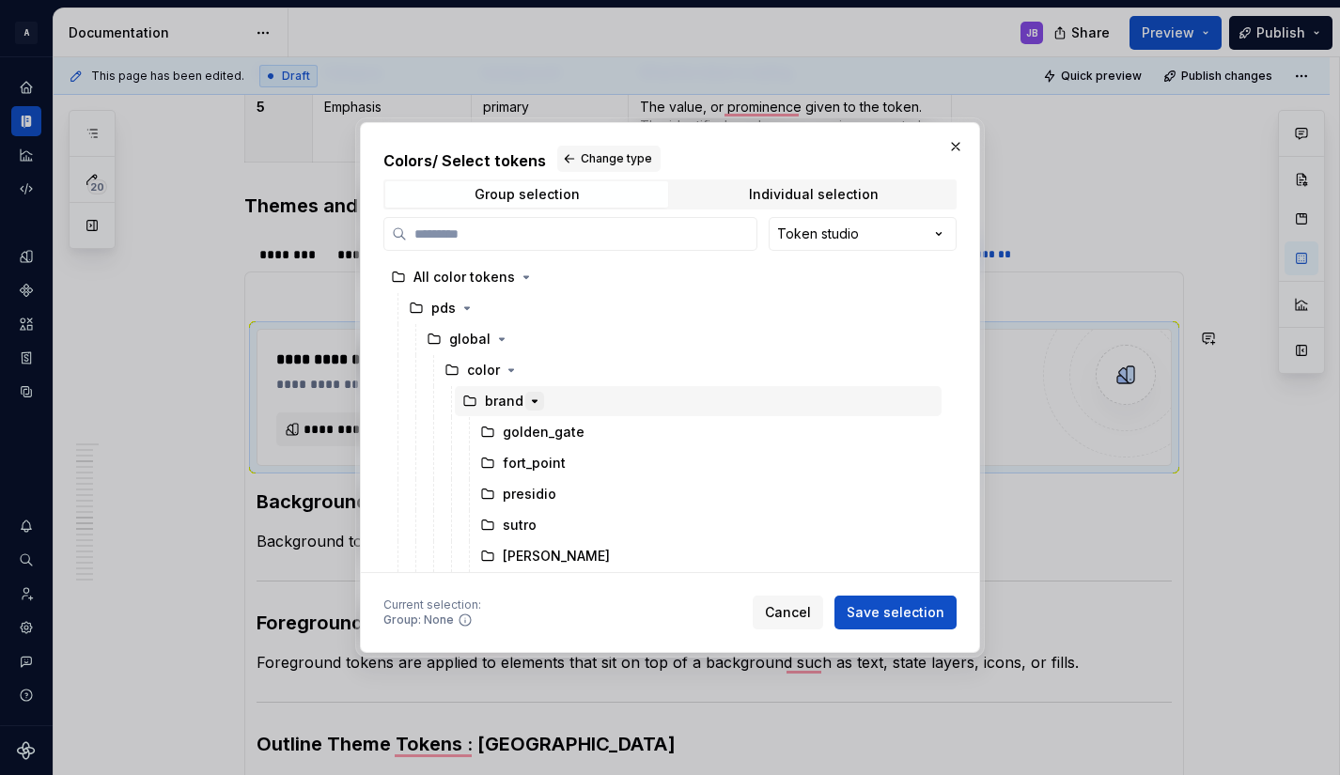
click at [534, 402] on icon "button" at bounding box center [534, 401] width 15 height 15
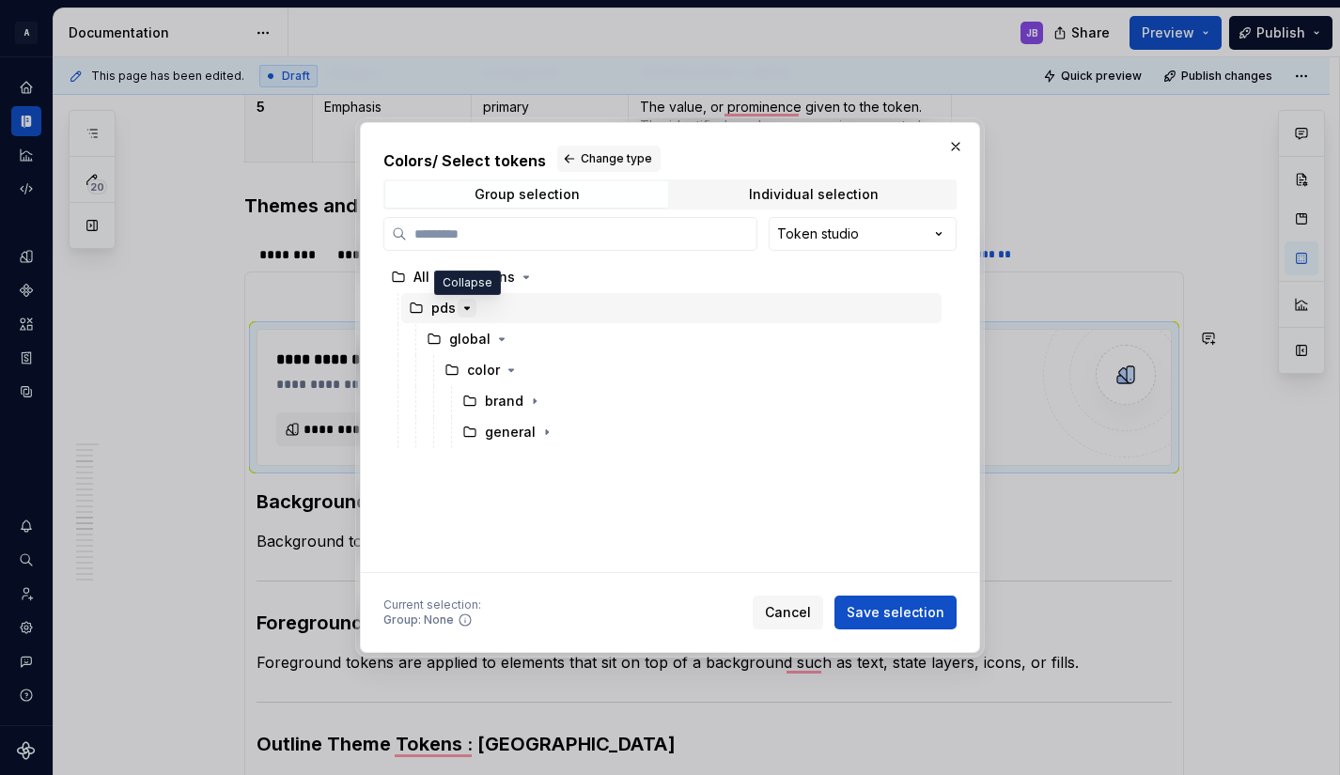
click at [465, 311] on icon "button" at bounding box center [466, 308] width 15 height 15
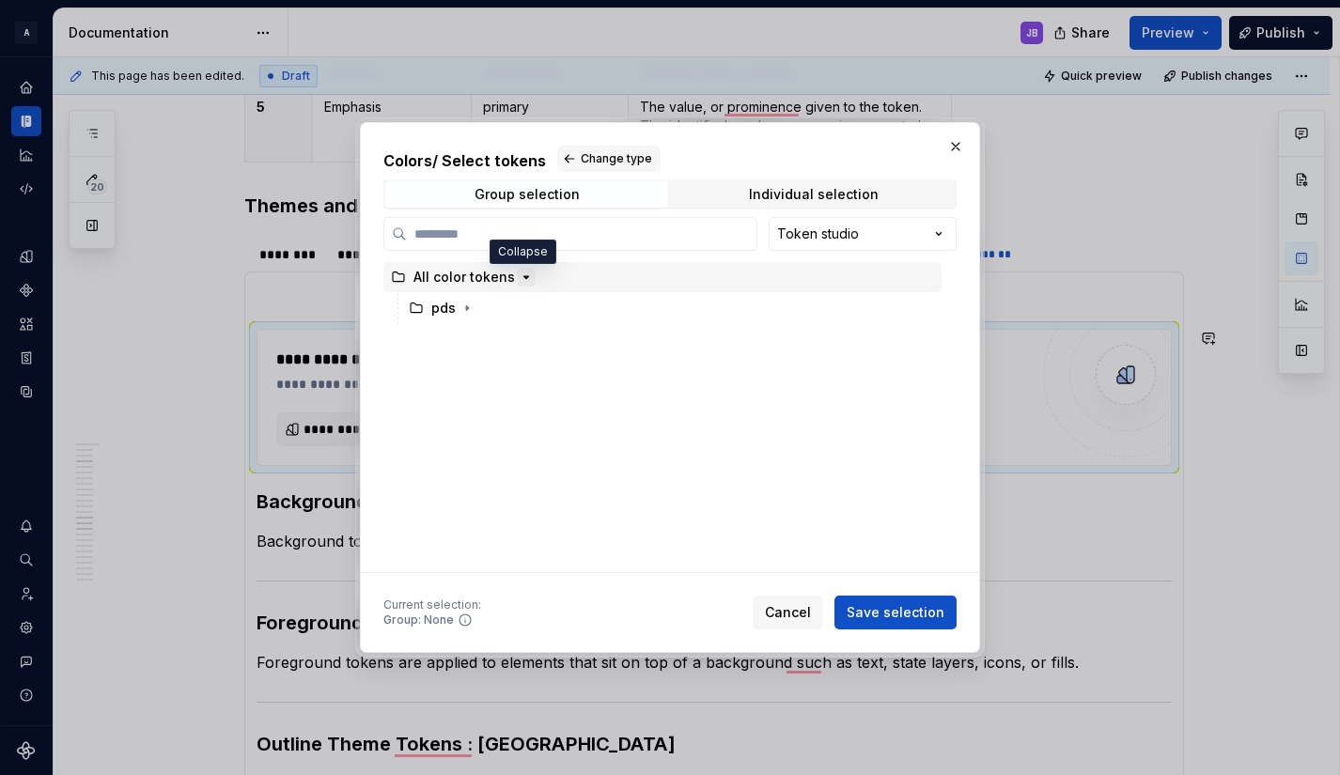
click at [524, 278] on icon "button" at bounding box center [526, 277] width 5 height 2
click at [525, 278] on icon "button" at bounding box center [526, 277] width 2 height 5
click at [467, 307] on icon "button" at bounding box center [467, 308] width 2 height 5
click at [467, 307] on icon "button" at bounding box center [467, 308] width 5 height 2
click at [932, 233] on div "Colors / Select tokens Change type Group selection Individual selection Token s…" at bounding box center [670, 387] width 1340 height 775
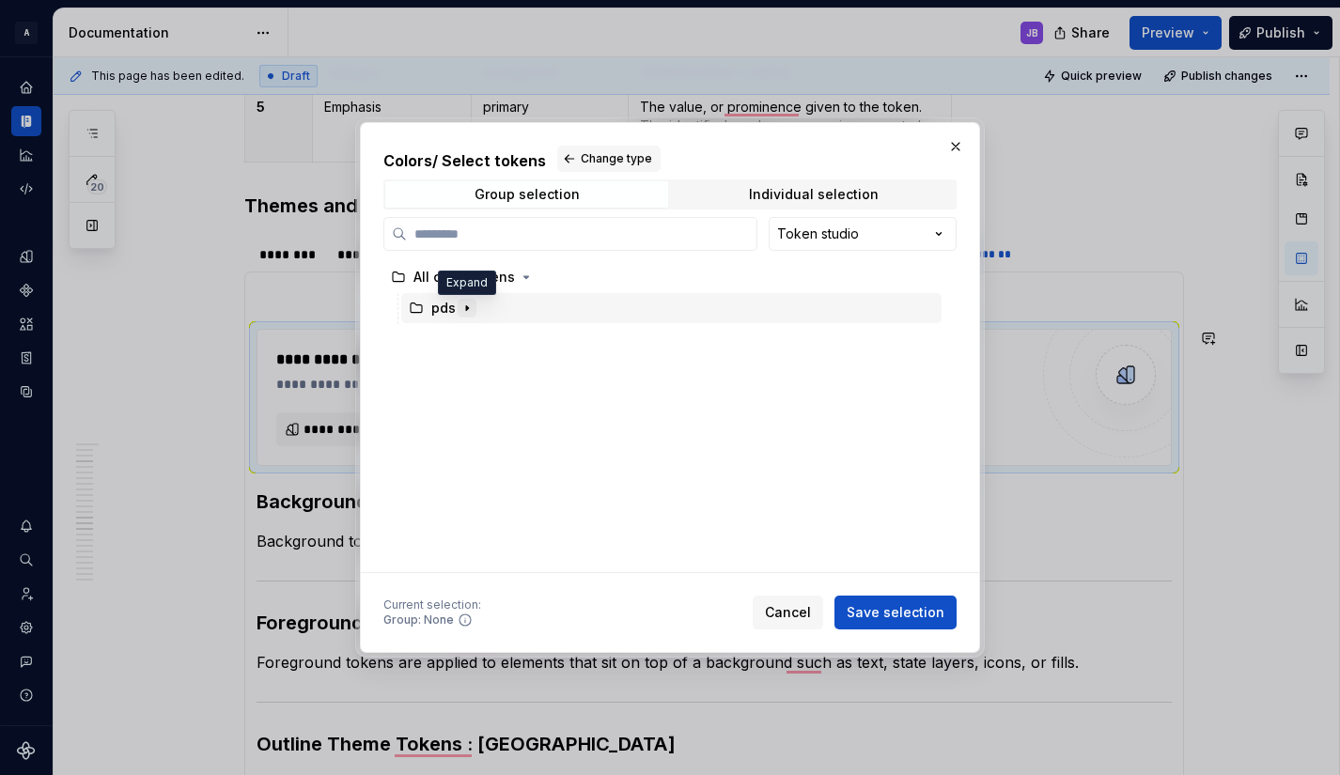
click at [466, 309] on icon "button" at bounding box center [467, 308] width 2 height 5
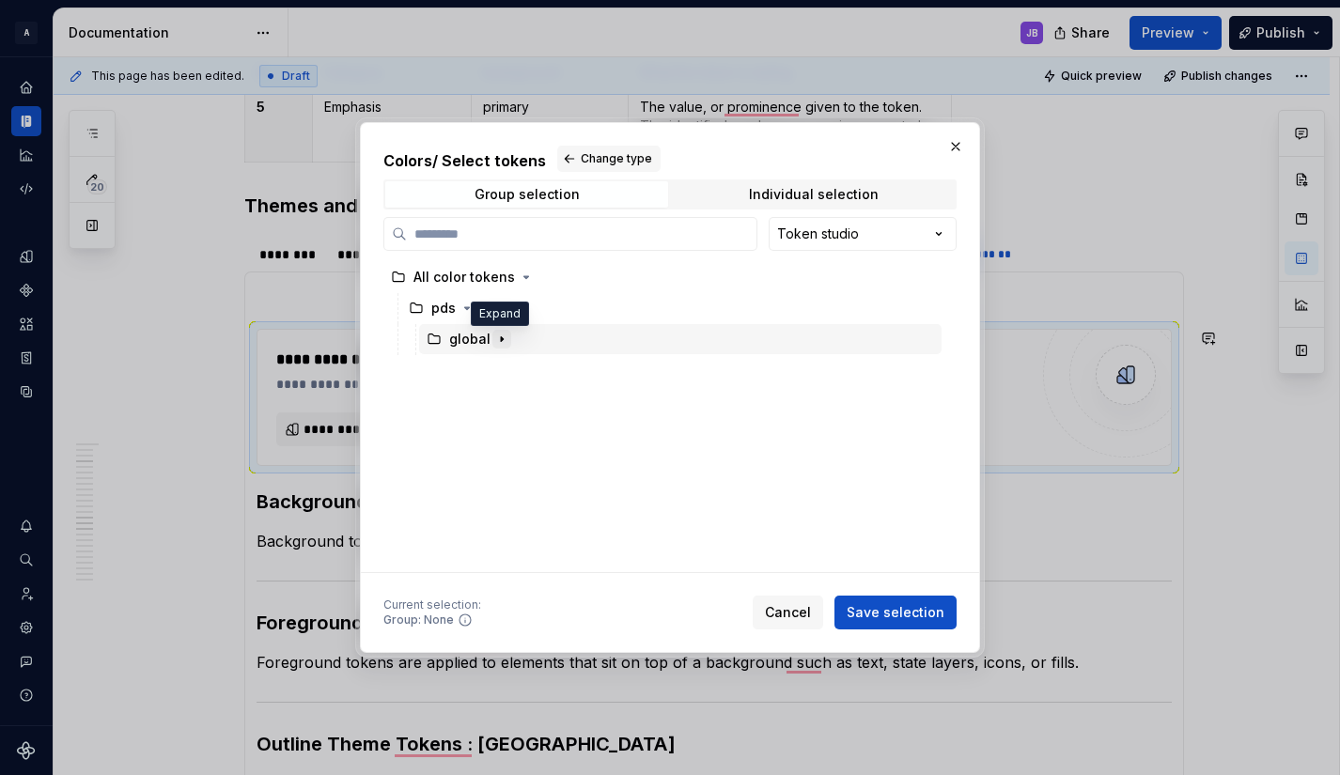
click at [501, 340] on icon "button" at bounding box center [501, 339] width 15 height 15
click at [790, 612] on span "Cancel" at bounding box center [788, 612] width 46 height 19
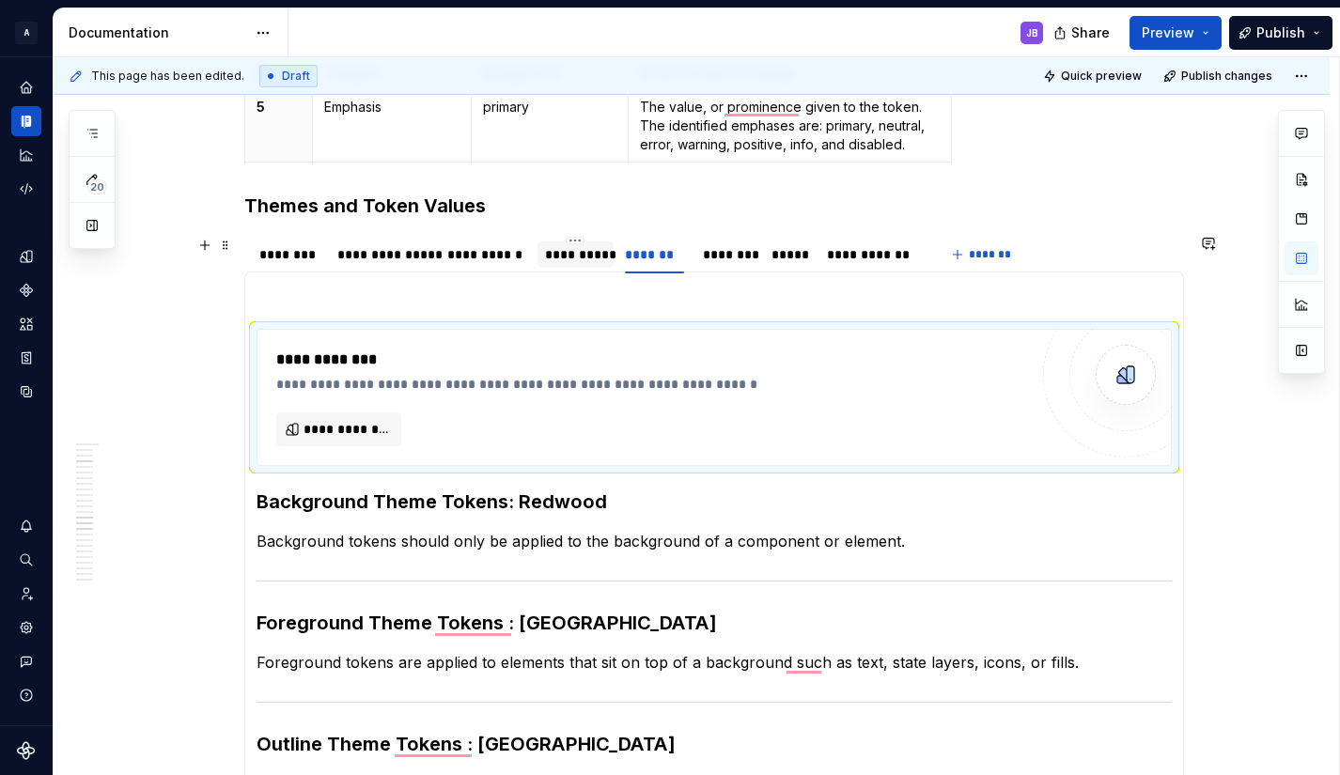
click at [567, 258] on div "**********" at bounding box center [575, 254] width 61 height 19
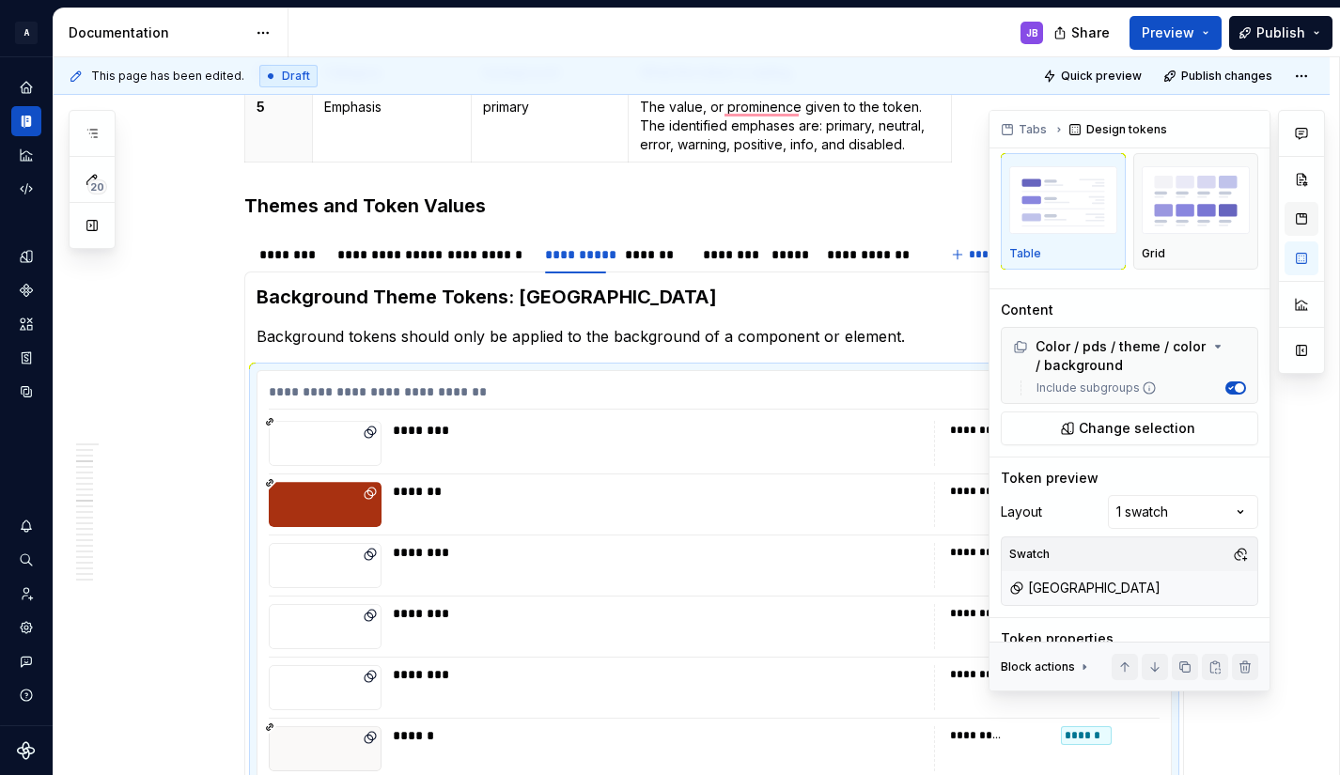
scroll to position [0, 0]
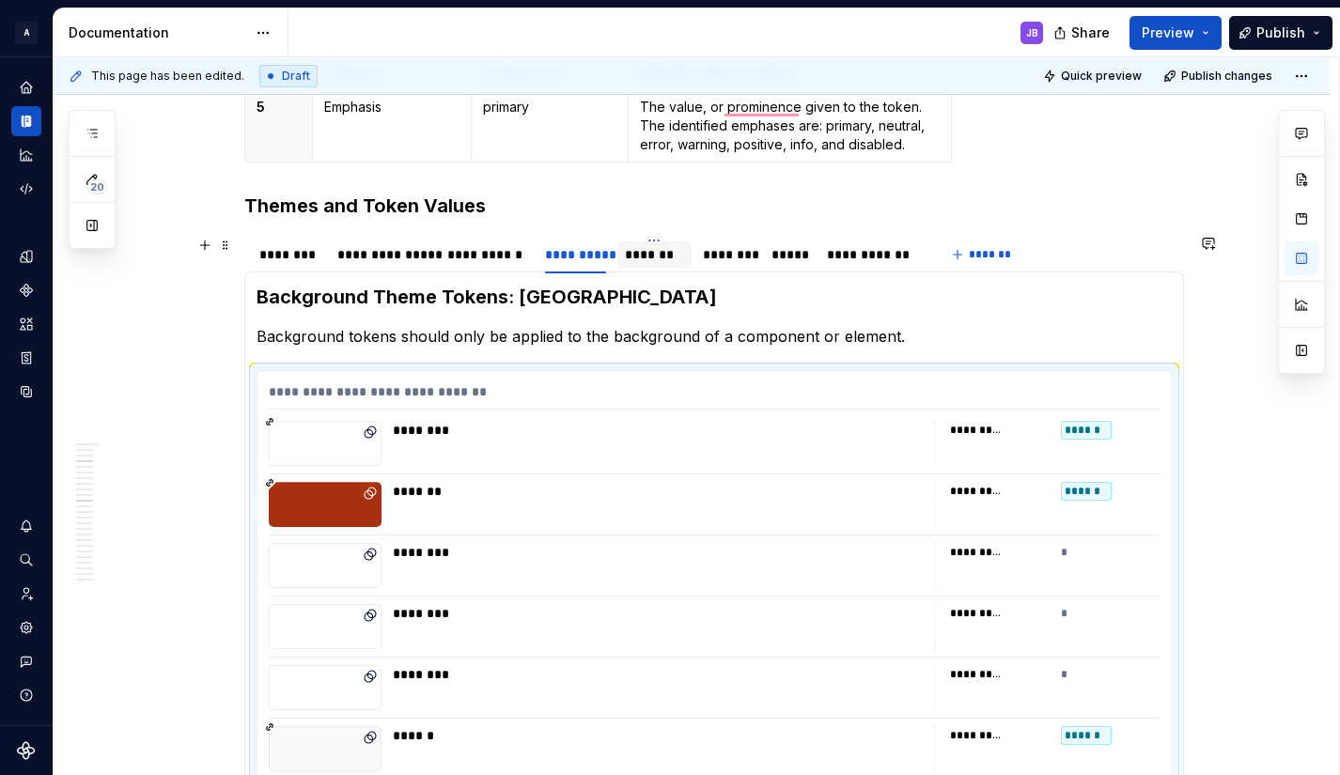
click at [660, 257] on div "*******" at bounding box center [654, 254] width 59 height 19
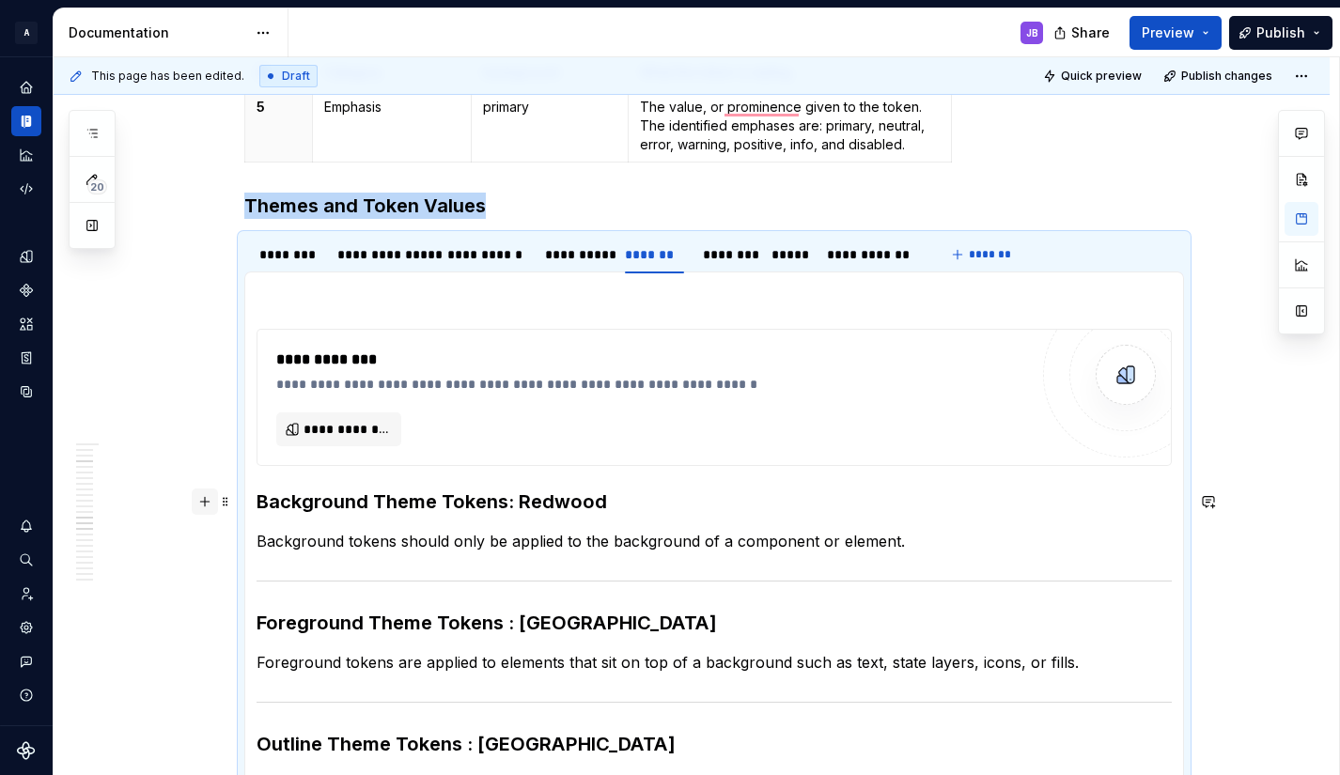
click at [208, 505] on button "button" at bounding box center [205, 502] width 26 height 26
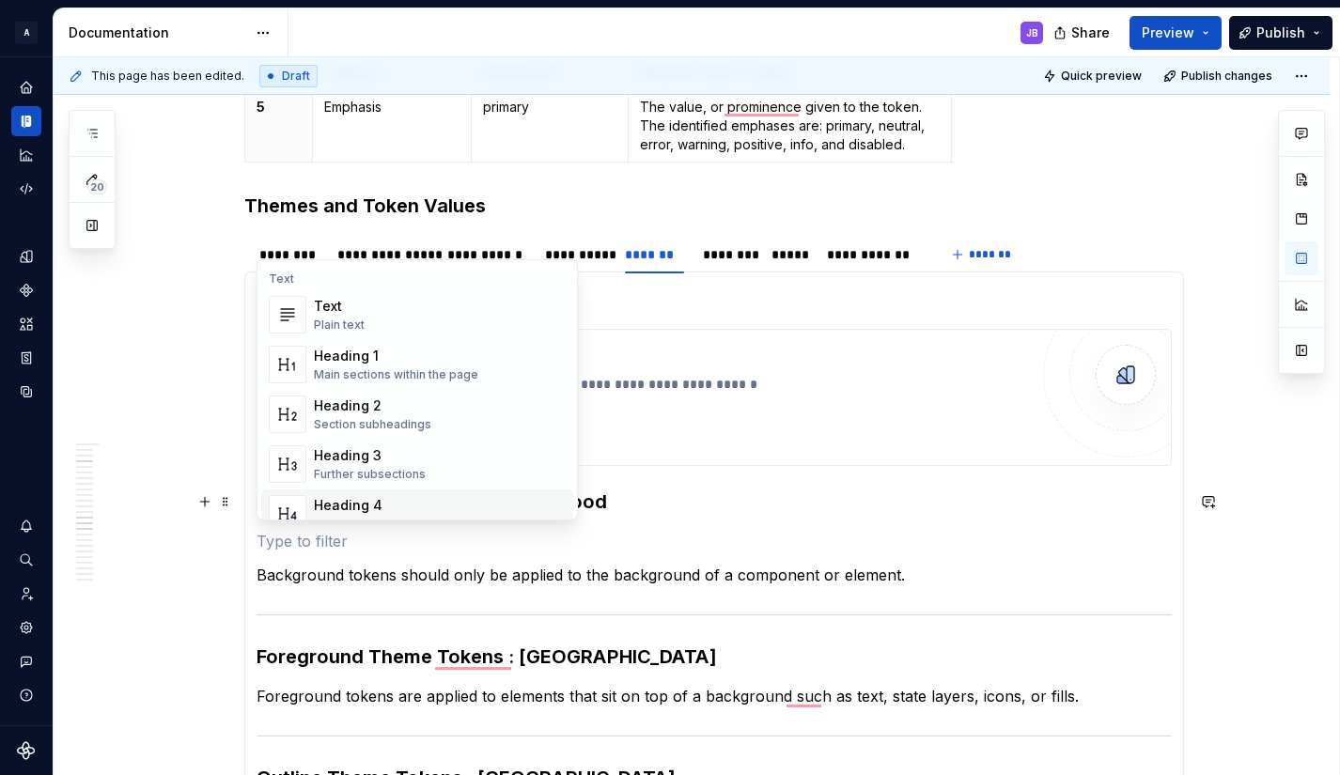
click at [416, 534] on p "To enrich screen reader interactions, please activate Accessibility in Grammarl…" at bounding box center [713, 541] width 915 height 23
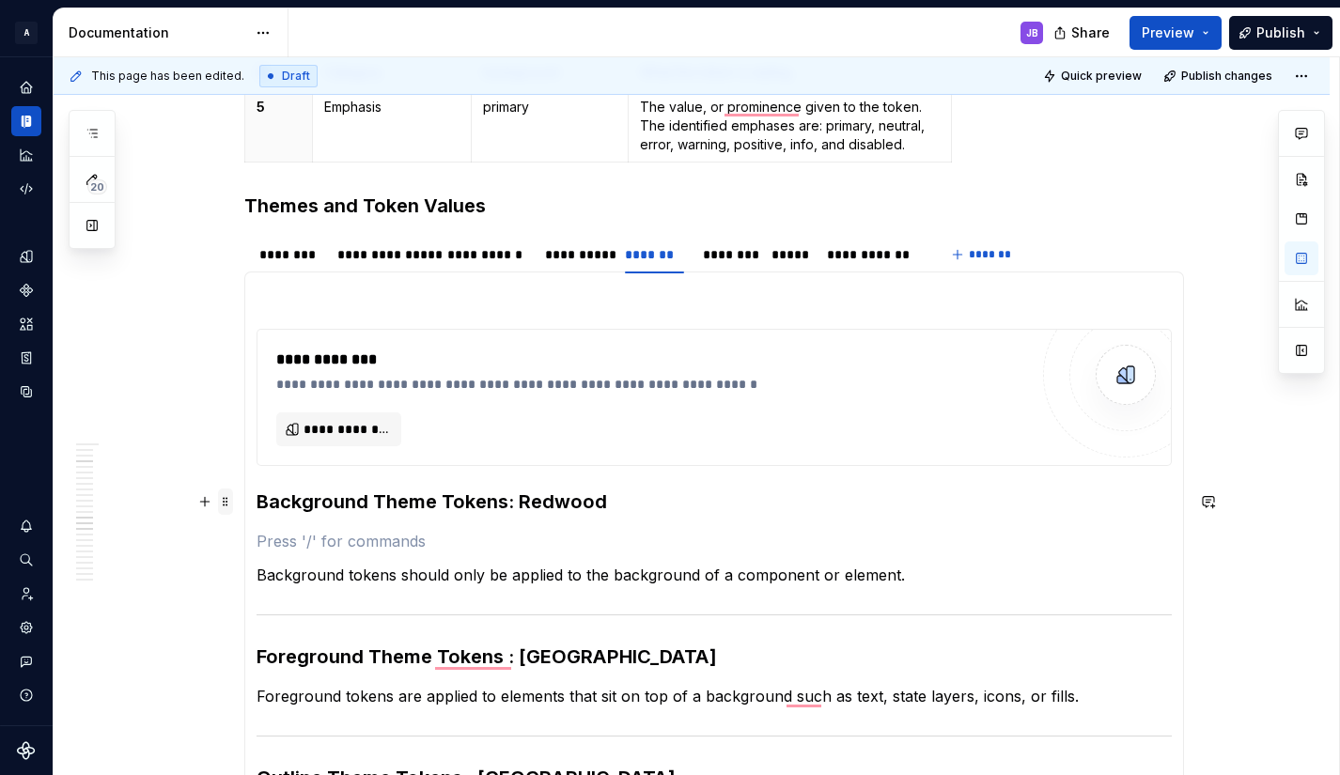
click at [226, 501] on span at bounding box center [225, 502] width 15 height 26
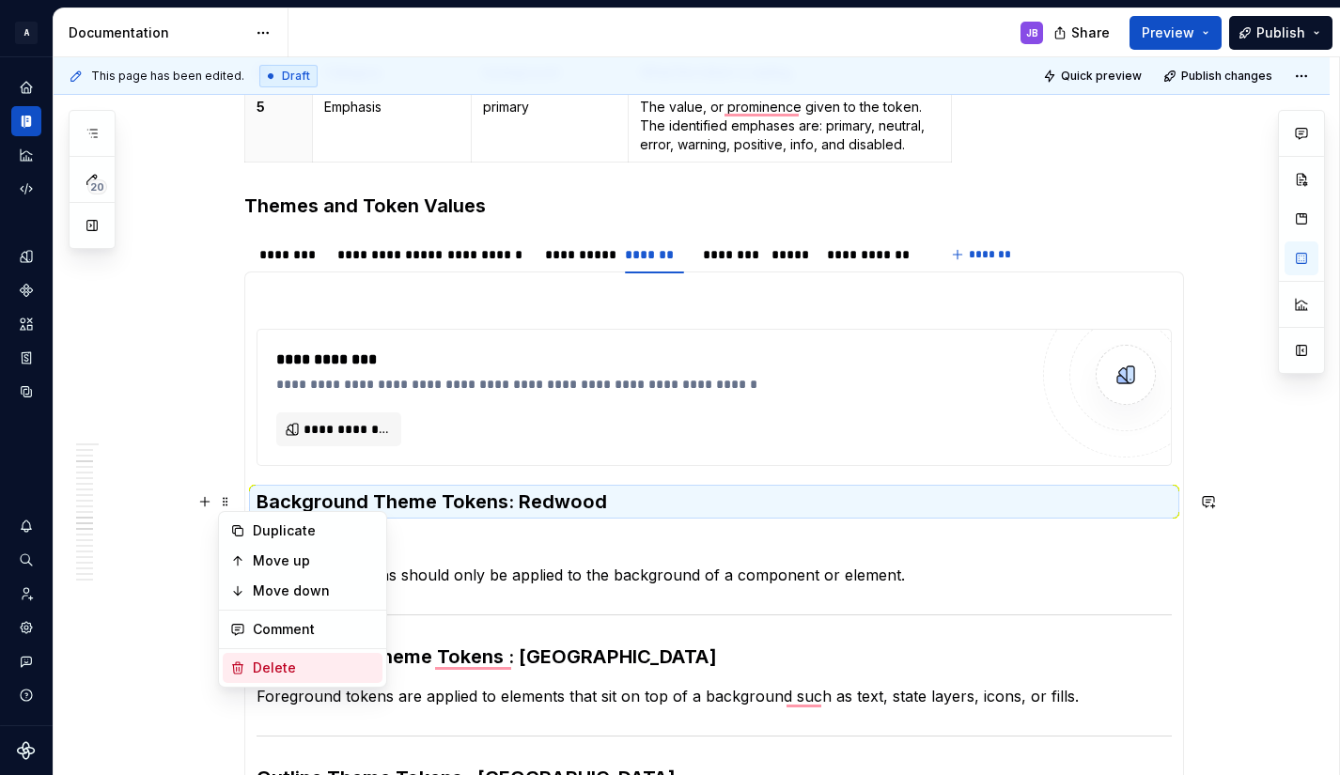
click at [281, 659] on div "Delete" at bounding box center [314, 668] width 122 height 19
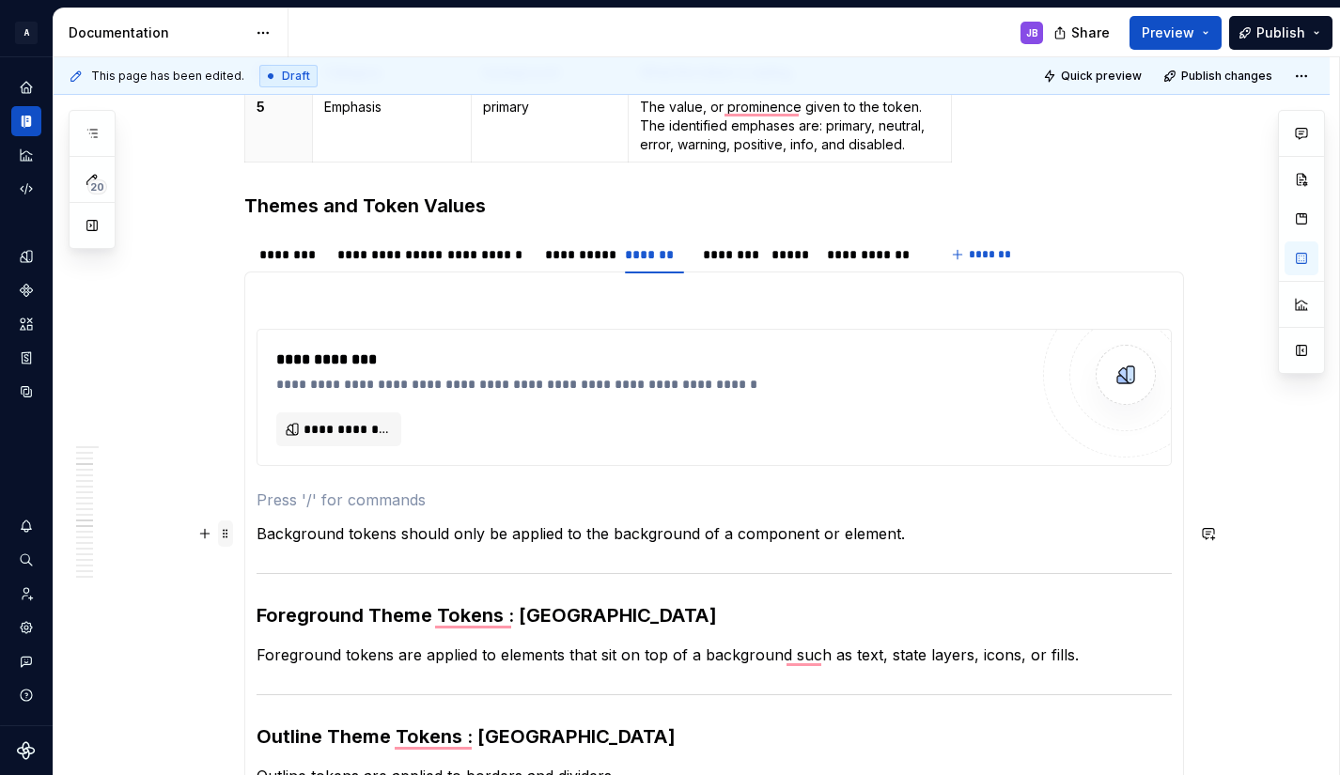
click at [228, 531] on span at bounding box center [225, 533] width 15 height 26
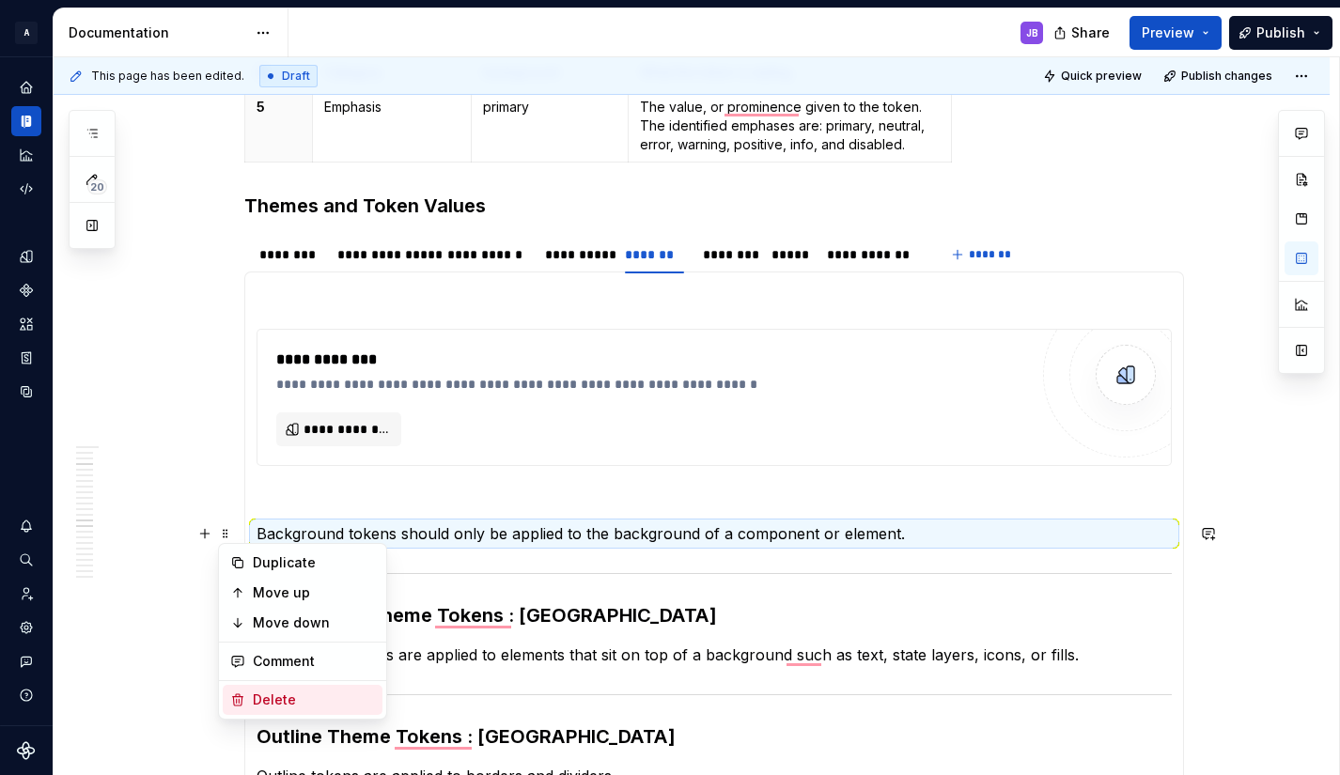
click at [280, 693] on div "Delete" at bounding box center [314, 700] width 122 height 19
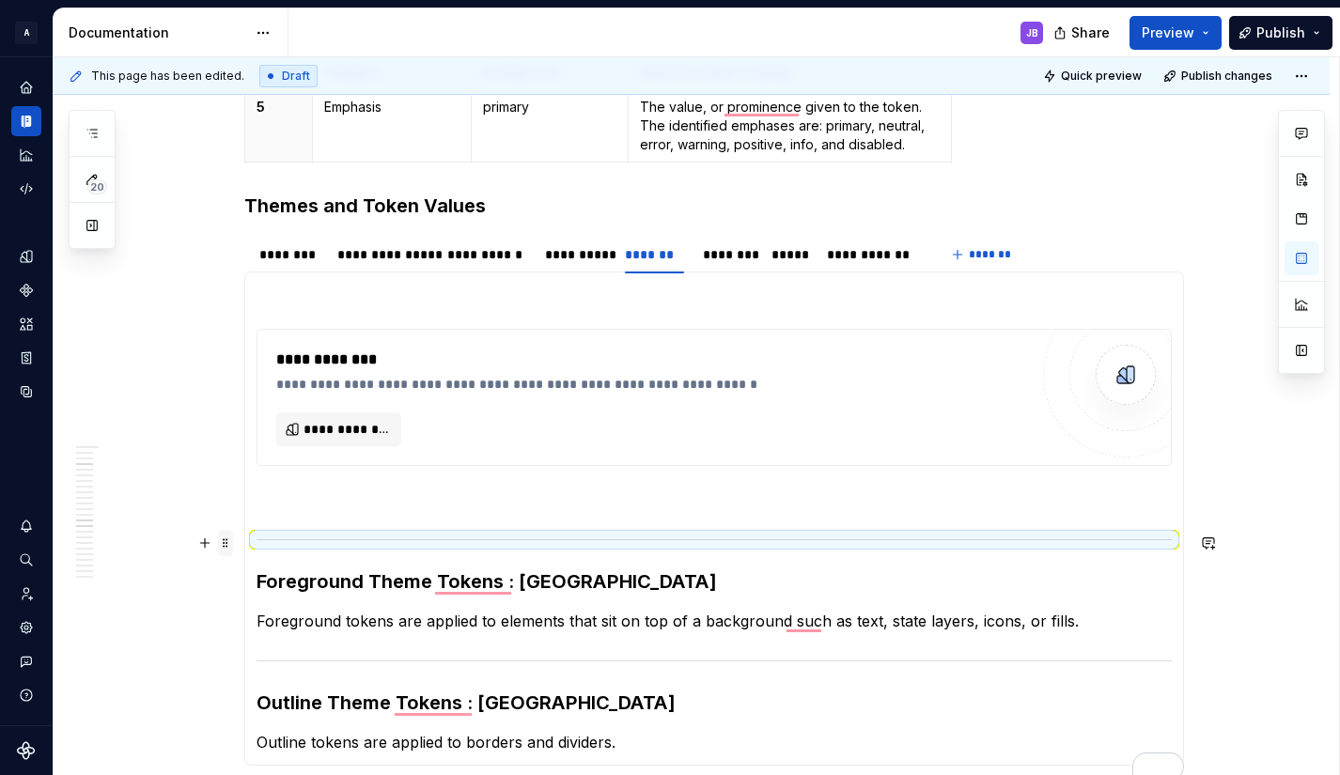
click at [224, 544] on span at bounding box center [225, 543] width 15 height 26
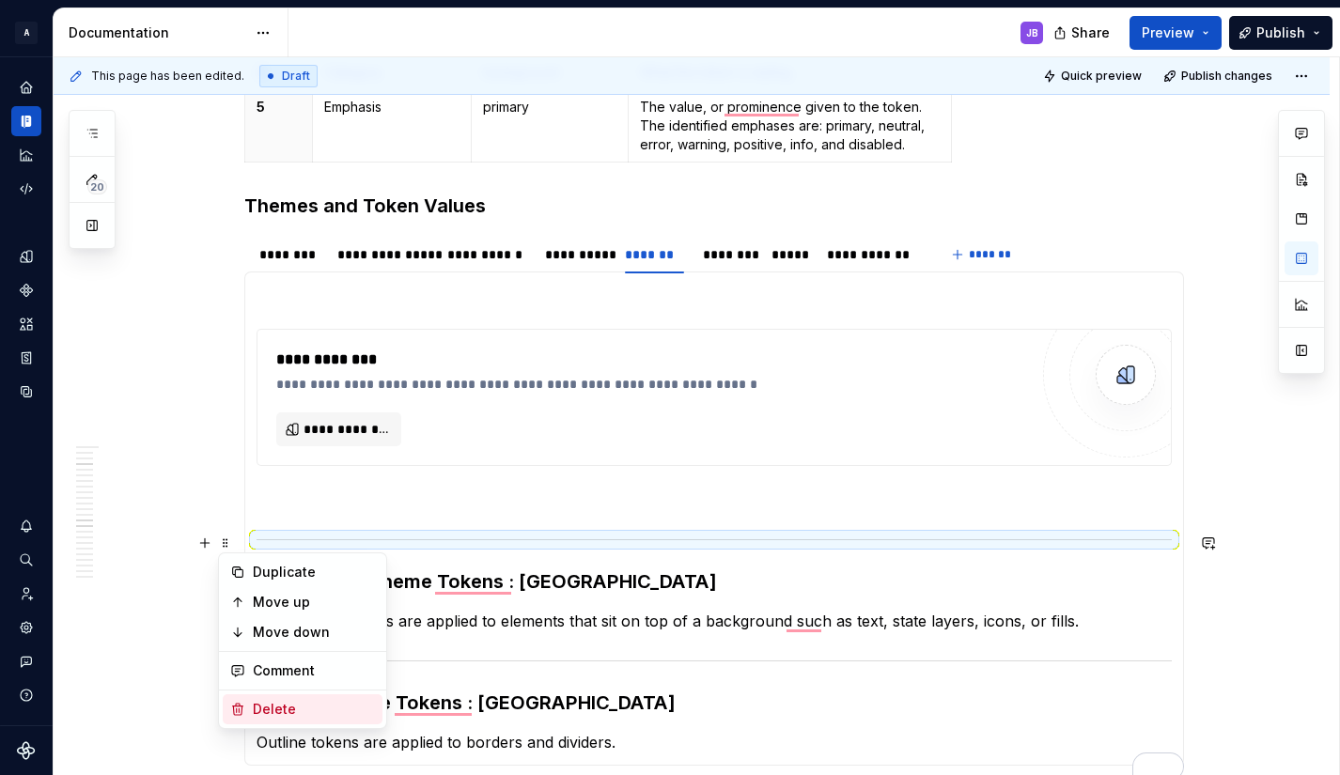
click at [284, 701] on div "Delete" at bounding box center [314, 709] width 122 height 19
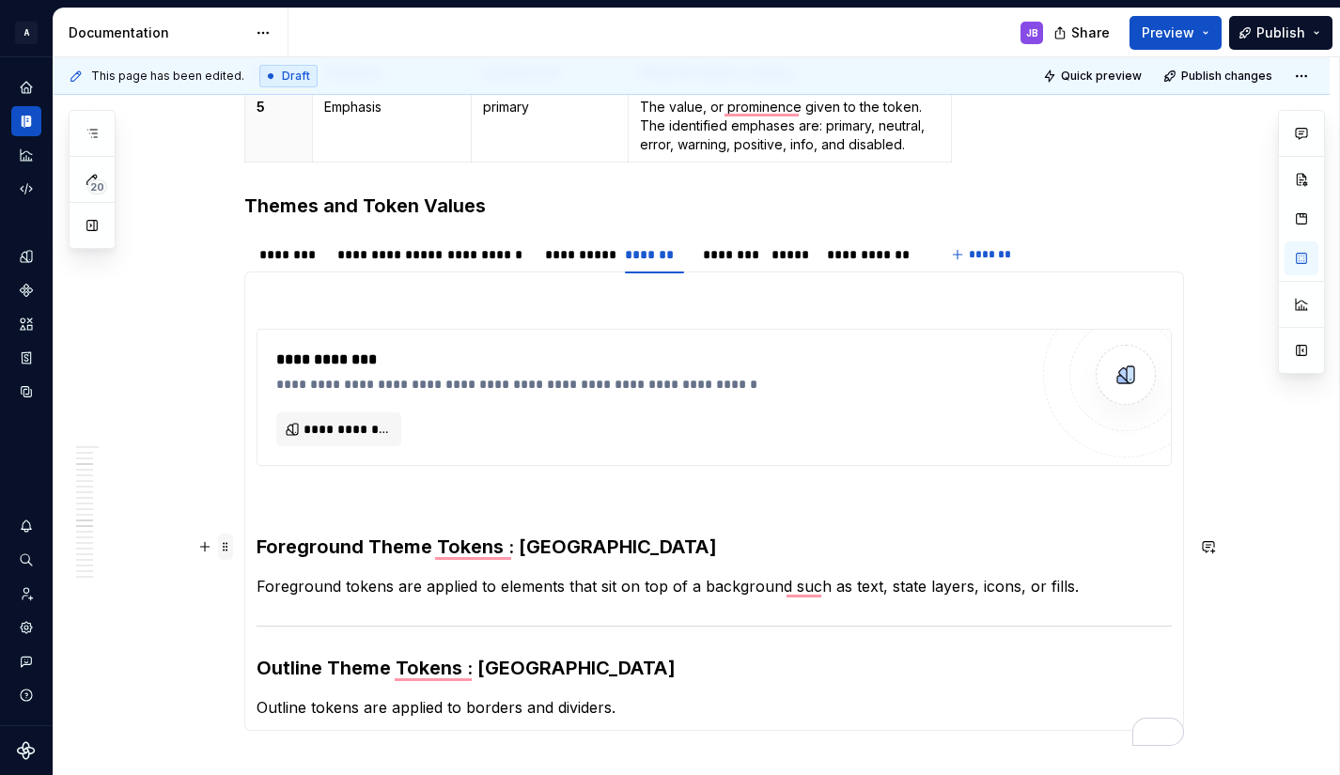
click at [227, 546] on span at bounding box center [225, 547] width 15 height 26
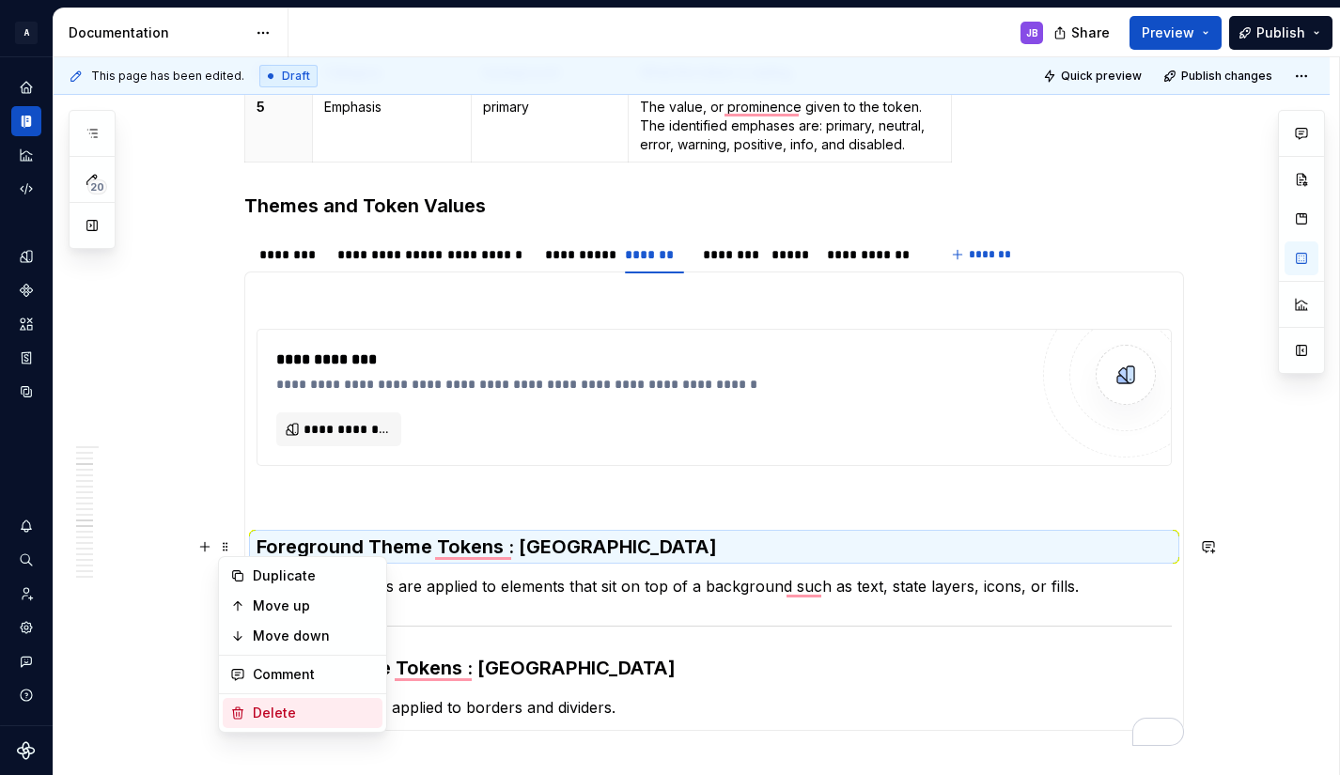
click at [281, 712] on div "Delete" at bounding box center [314, 713] width 122 height 19
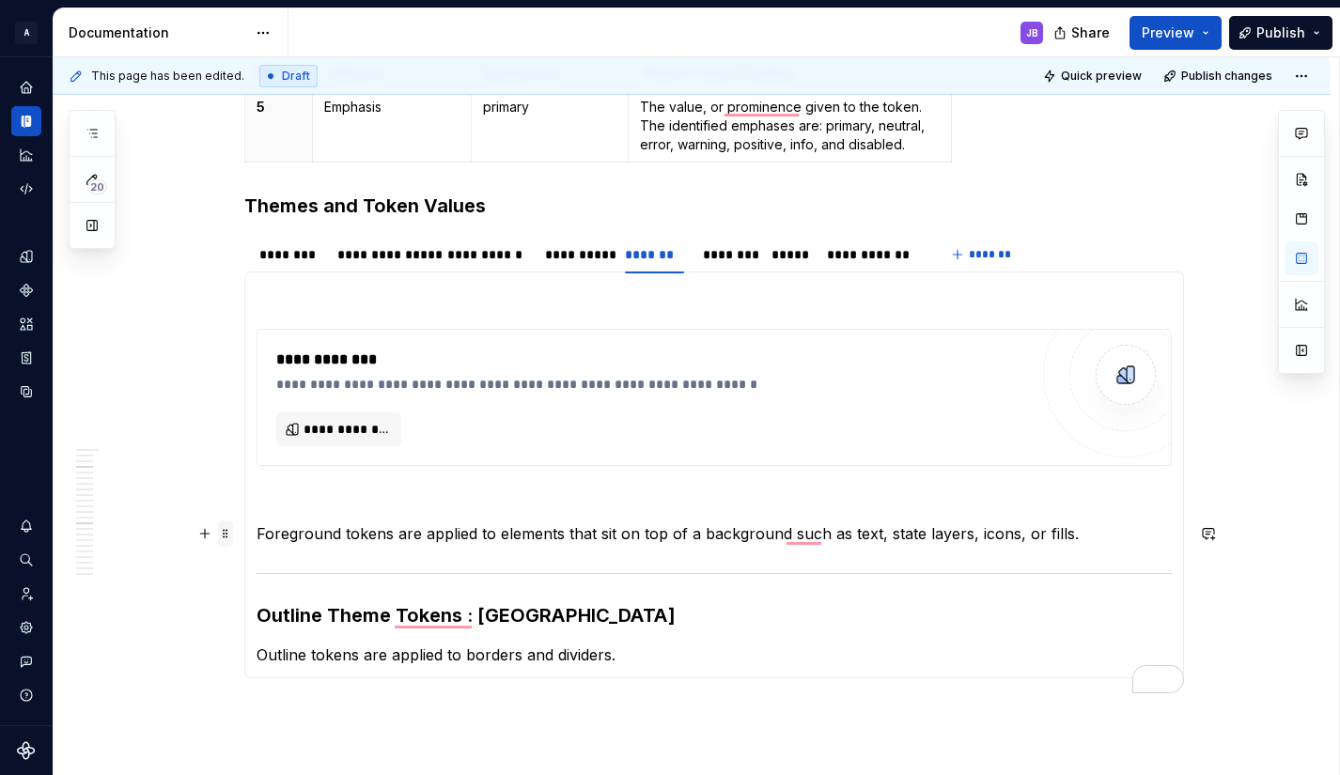
click at [226, 534] on span at bounding box center [225, 533] width 15 height 26
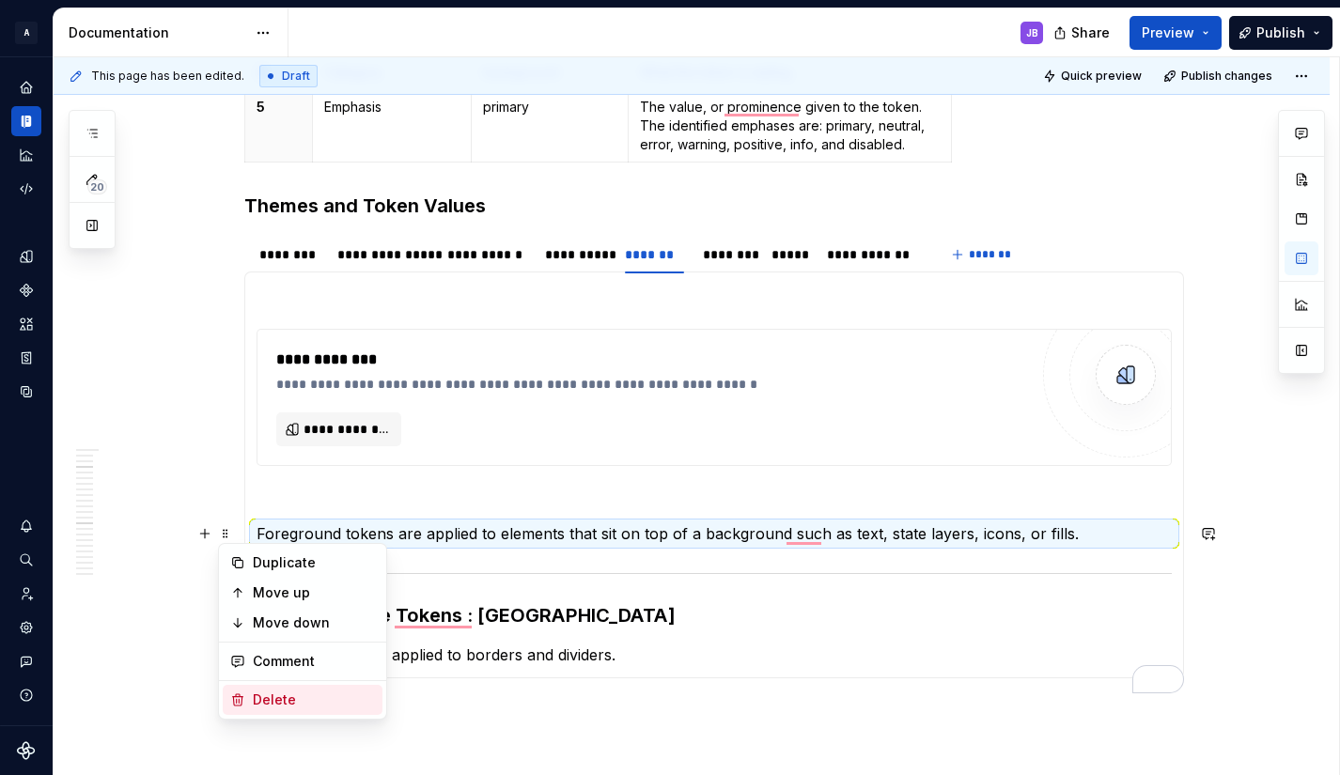
click at [265, 698] on div "Delete" at bounding box center [314, 700] width 122 height 19
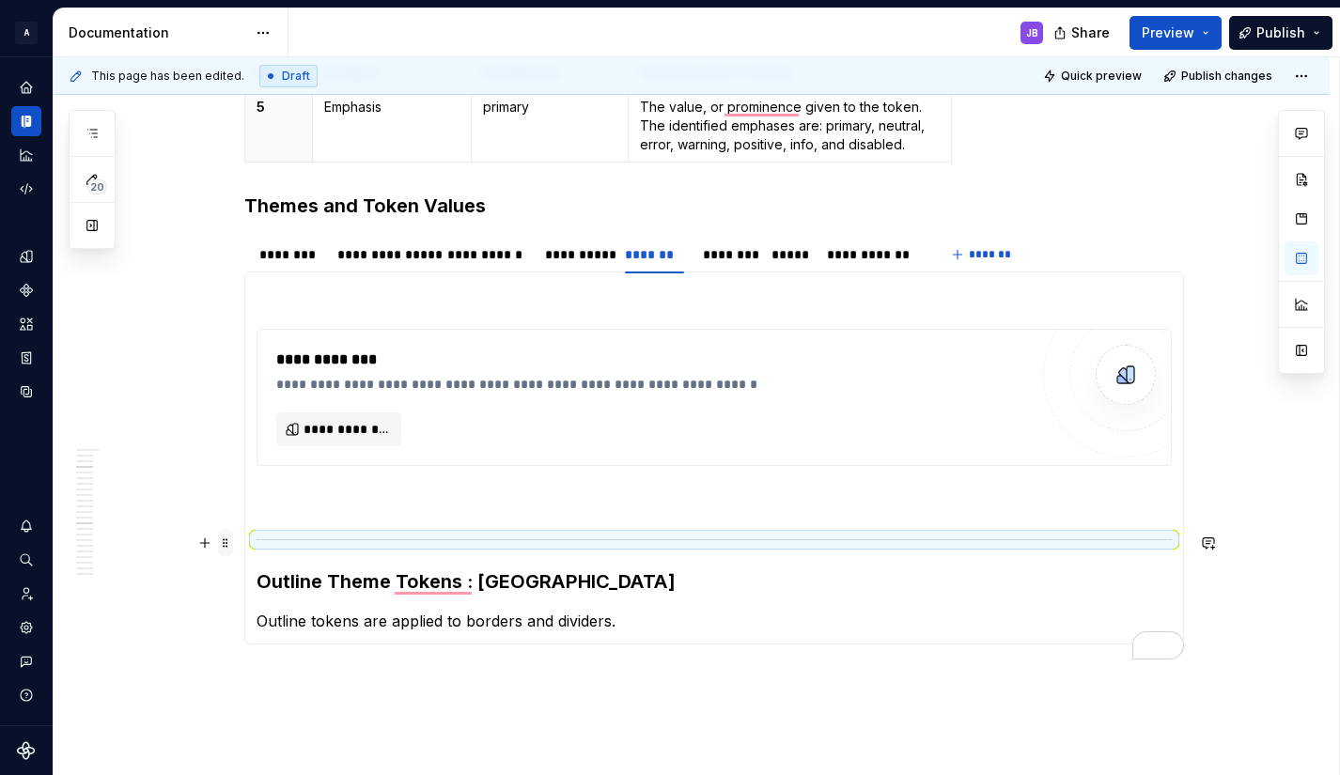
click at [228, 540] on span at bounding box center [225, 543] width 15 height 26
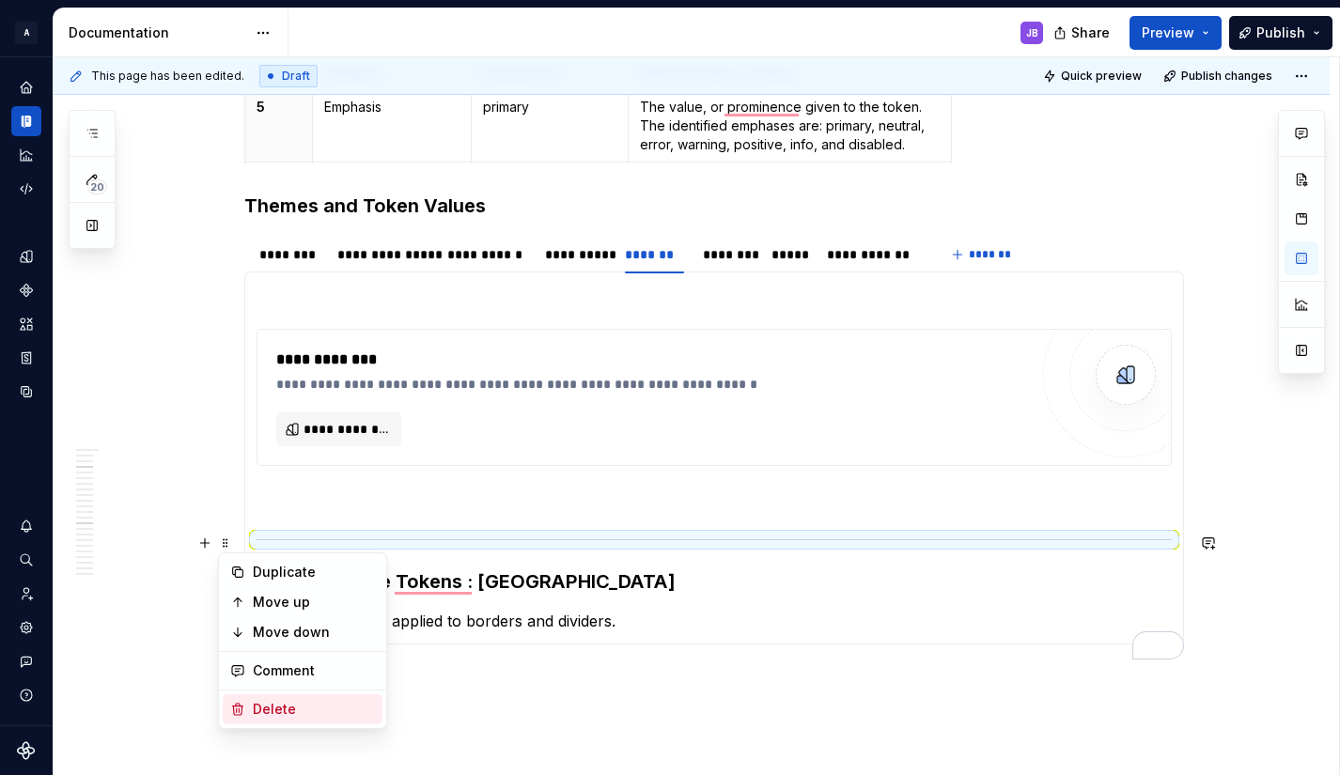
click at [274, 700] on div "Delete" at bounding box center [314, 709] width 122 height 19
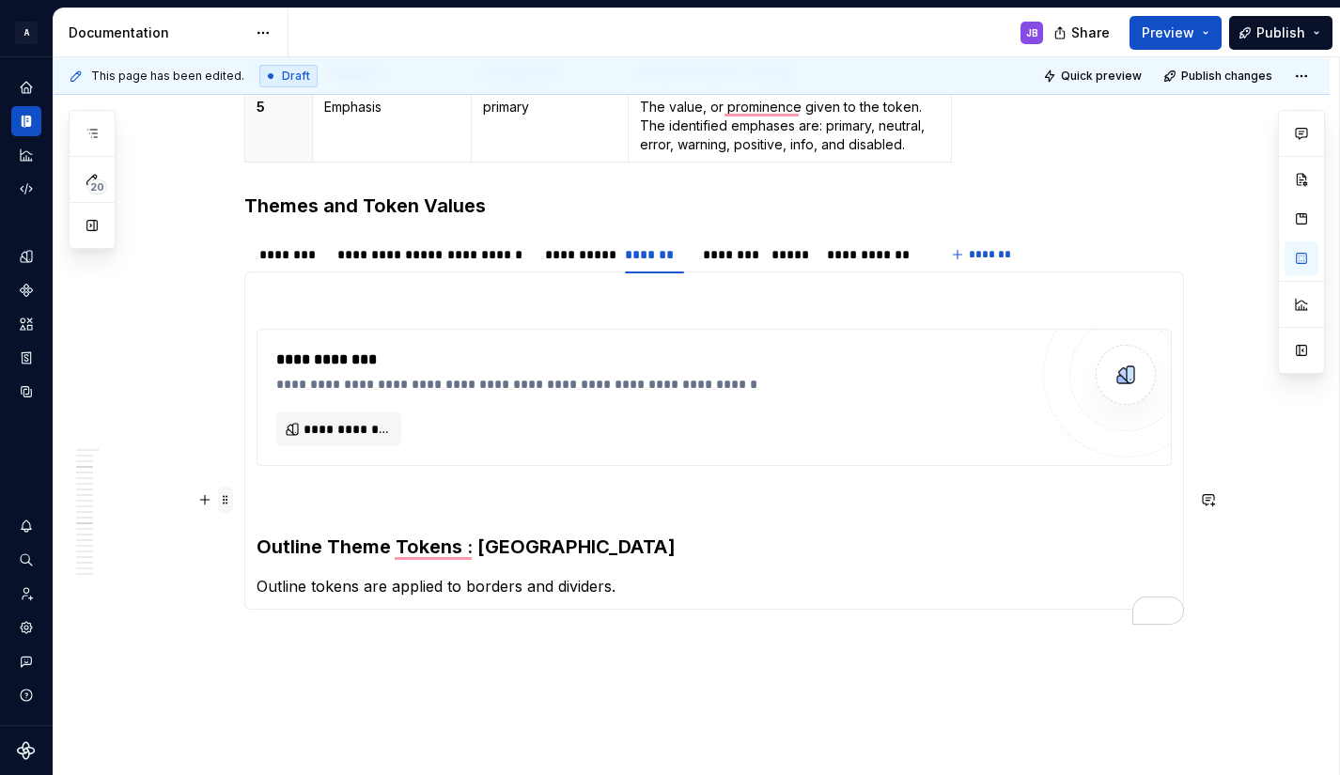
click at [225, 499] on span at bounding box center [225, 500] width 15 height 26
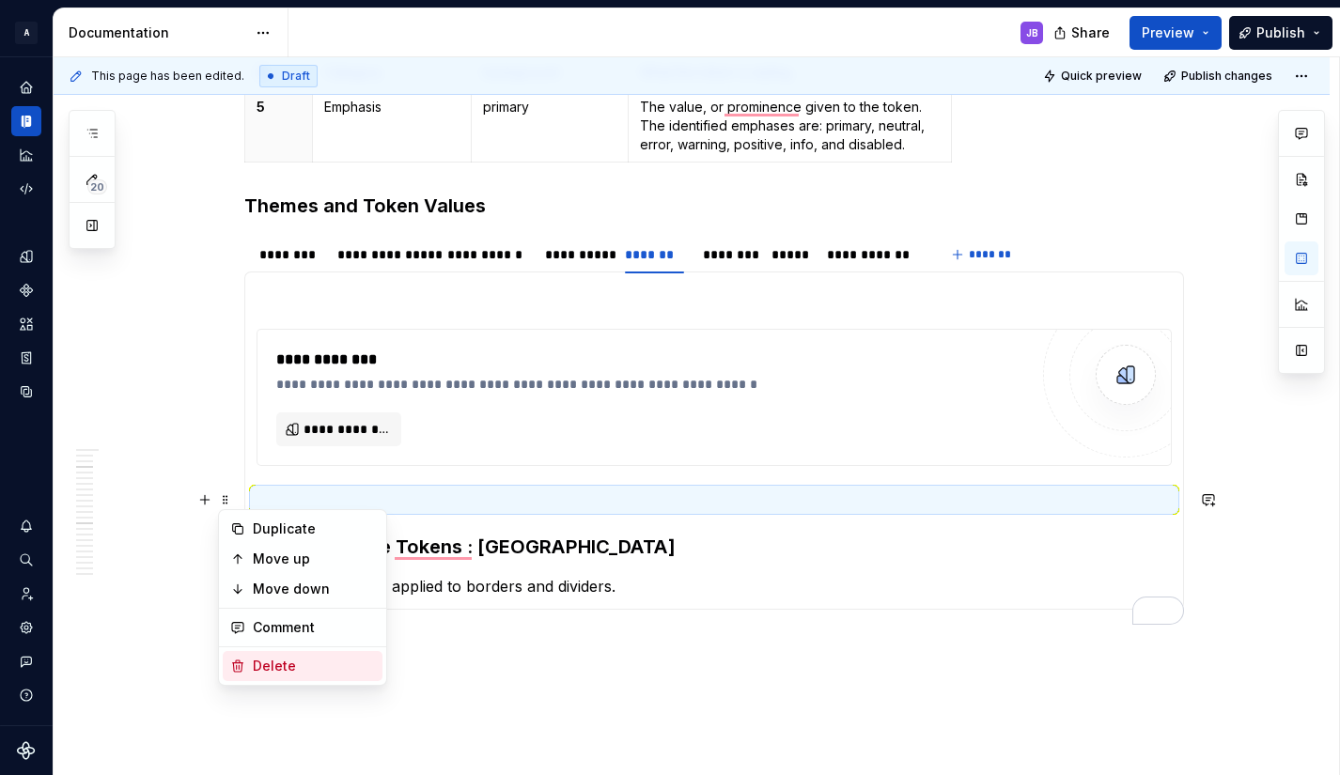
click at [274, 672] on div "Delete" at bounding box center [314, 666] width 122 height 19
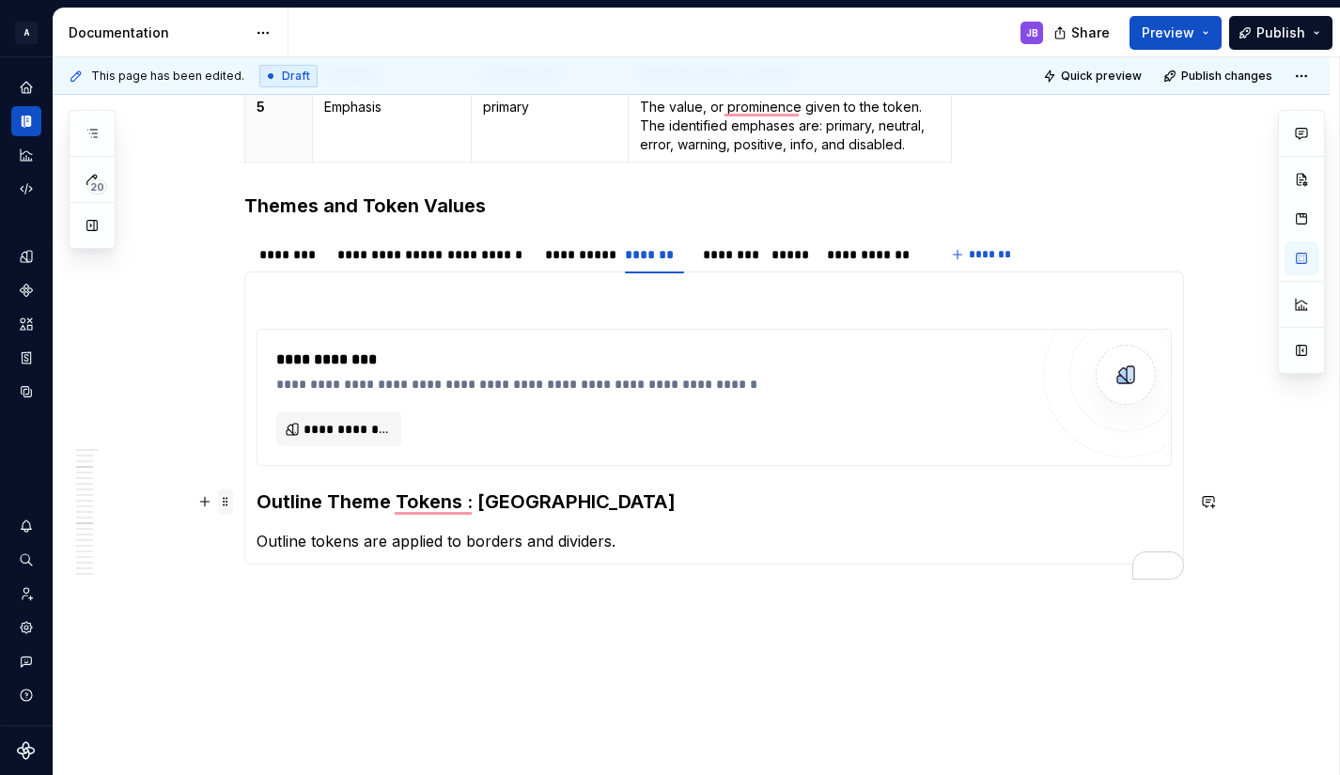
click at [223, 501] on span at bounding box center [225, 502] width 15 height 26
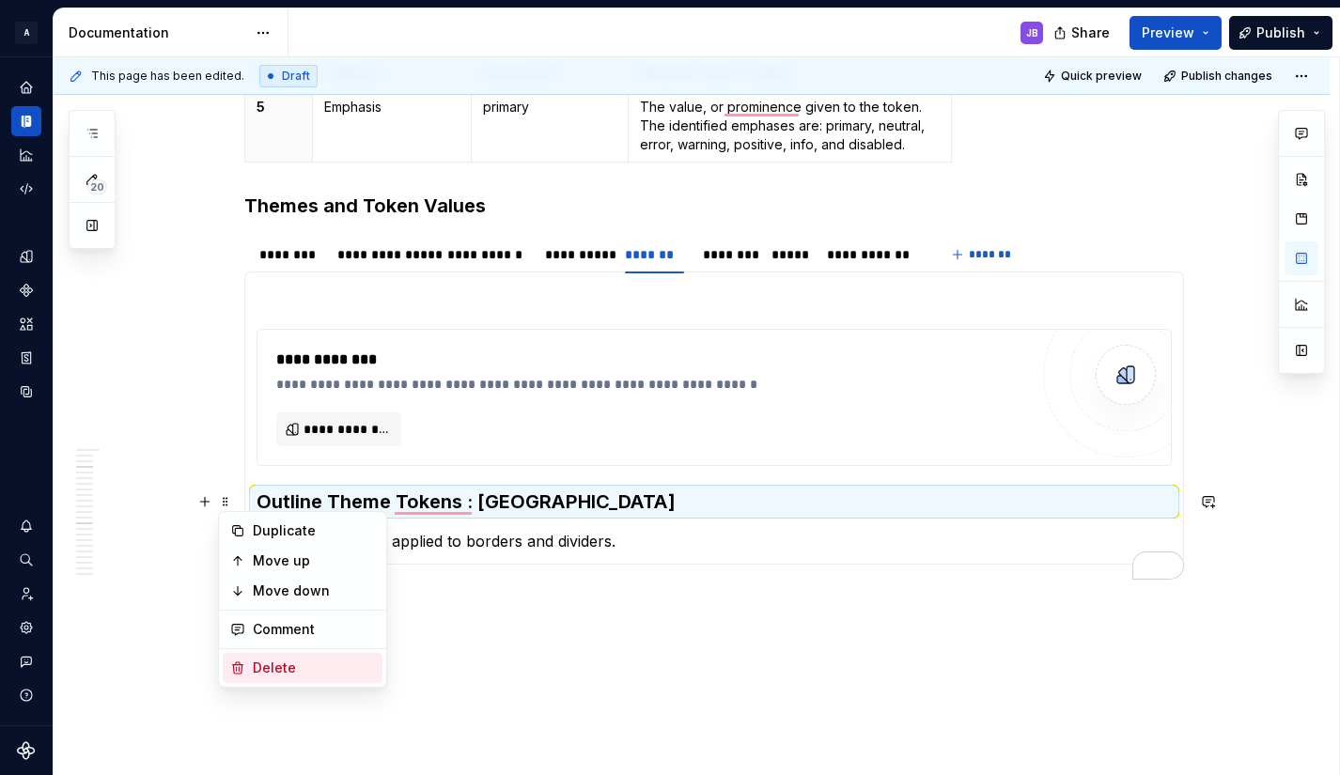
click at [272, 671] on div "Delete" at bounding box center [314, 668] width 122 height 19
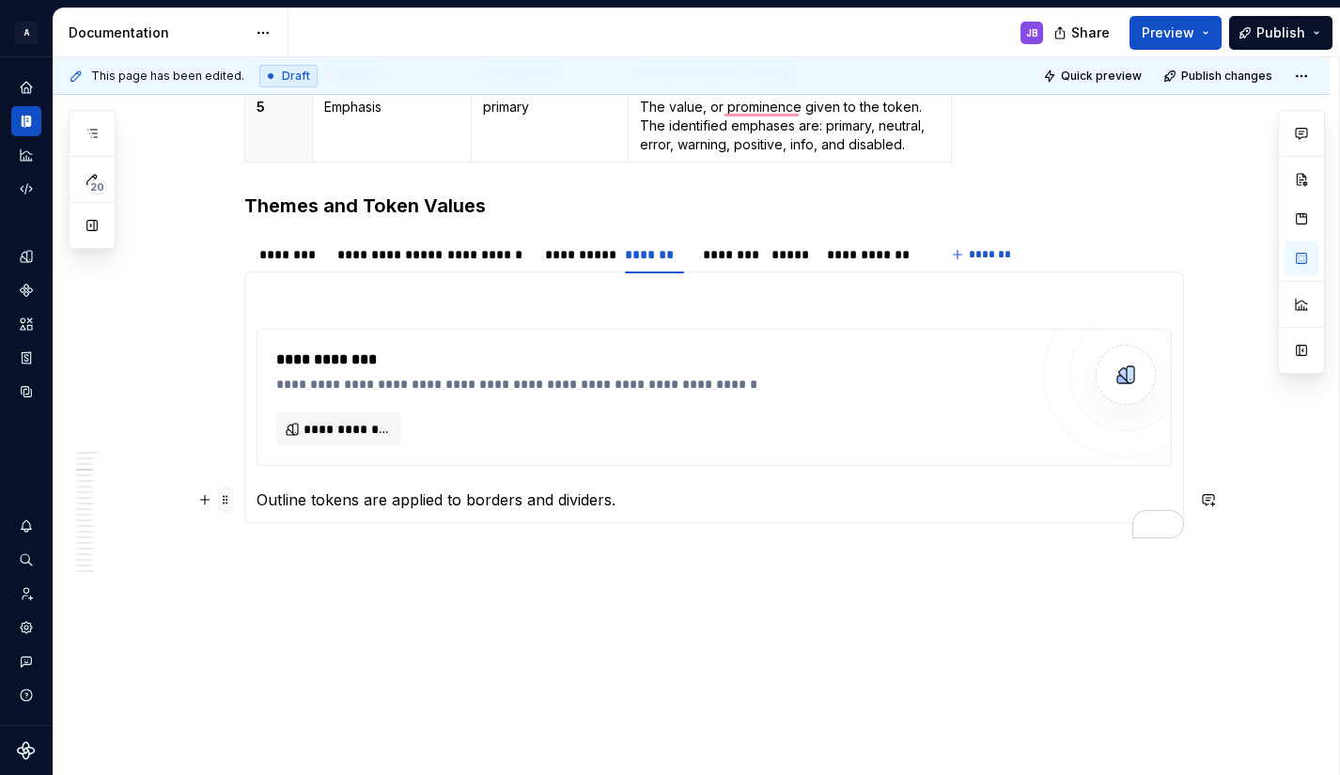
click at [226, 498] on span at bounding box center [225, 500] width 15 height 26
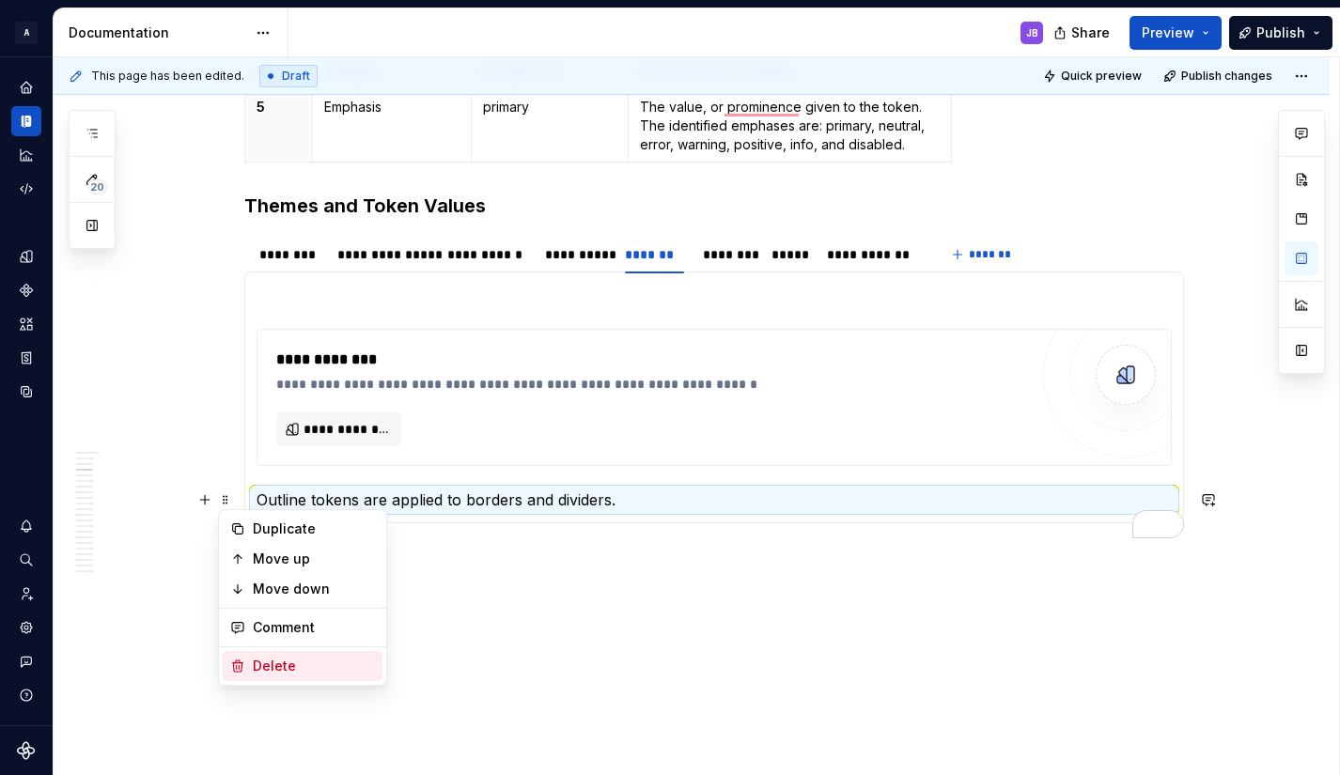
click at [272, 668] on div "Delete" at bounding box center [314, 666] width 122 height 19
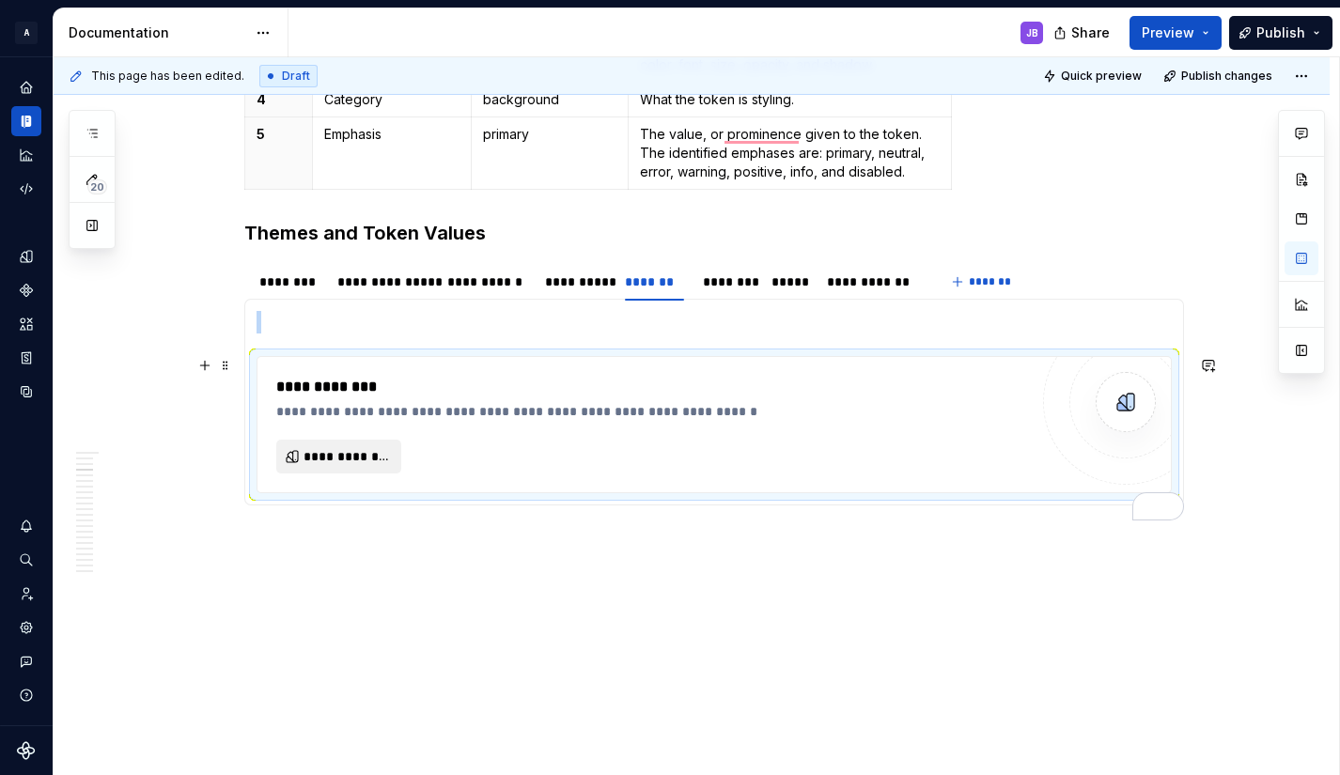
click at [364, 460] on span "**********" at bounding box center [345, 456] width 85 height 19
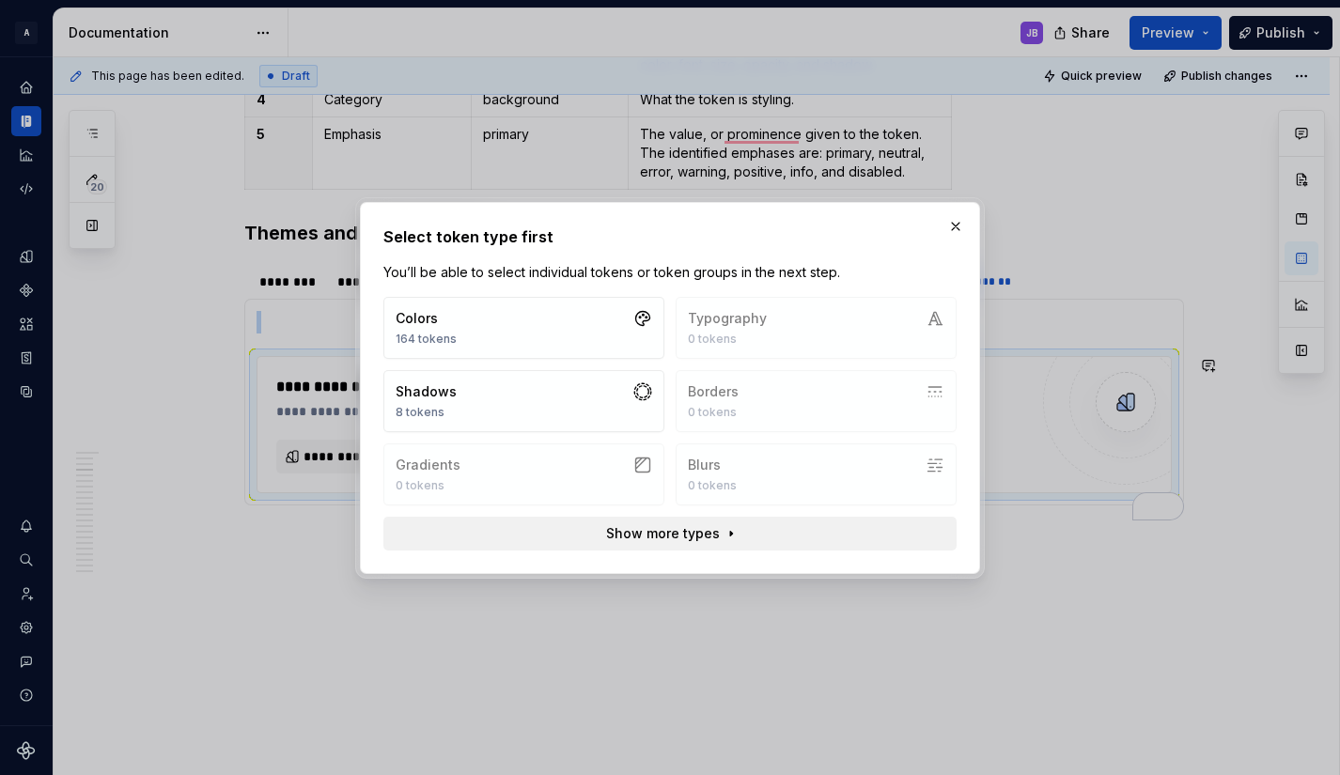
click at [726, 532] on button "Show more types" at bounding box center [669, 534] width 573 height 34
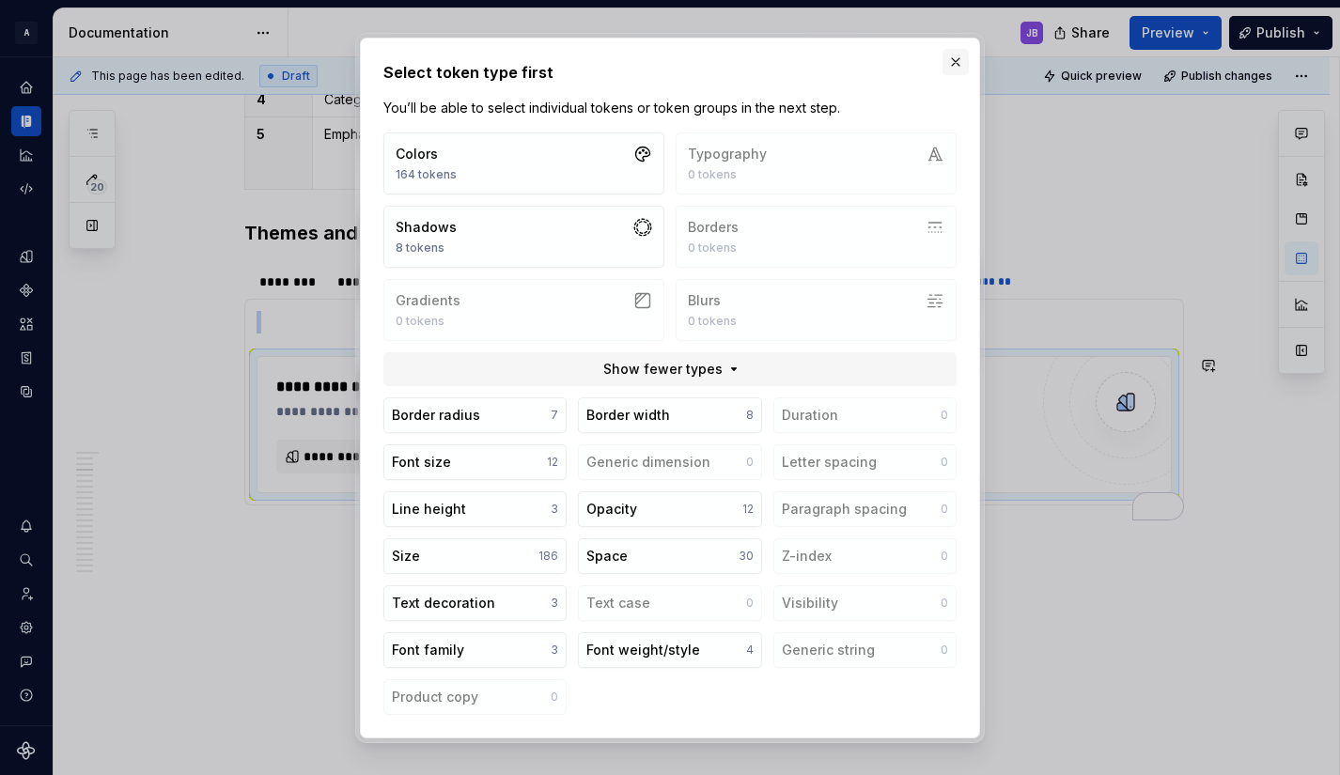
click at [957, 64] on button "button" at bounding box center [955, 62] width 26 height 26
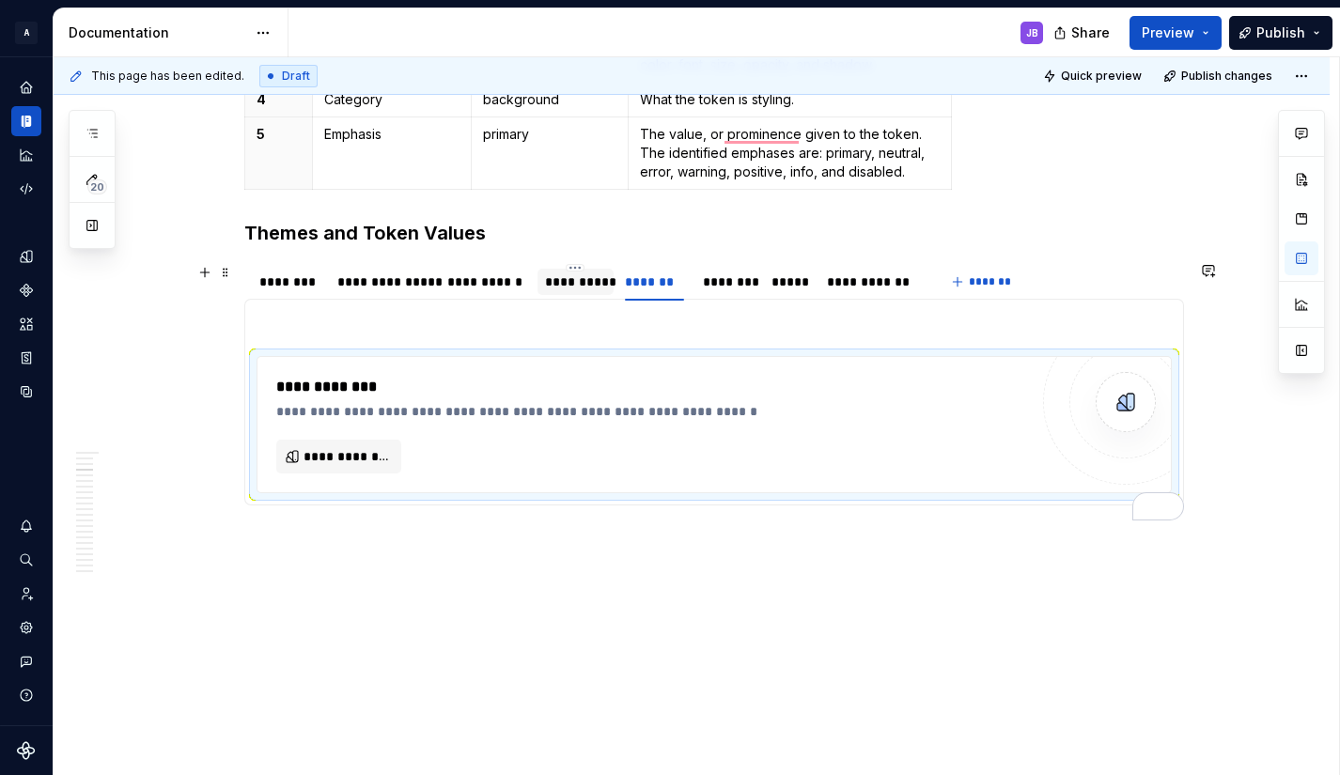
click at [578, 277] on div "**********" at bounding box center [575, 281] width 61 height 19
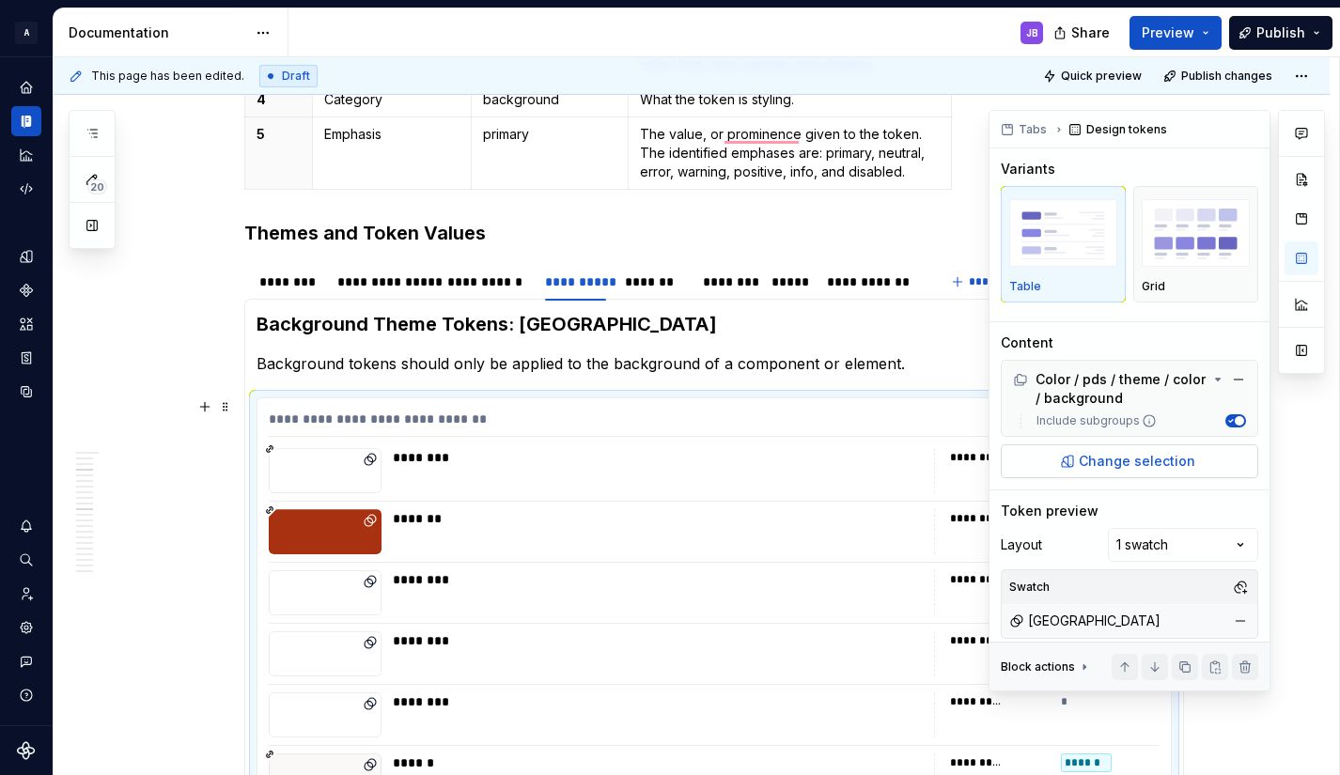
scroll to position [81, 0]
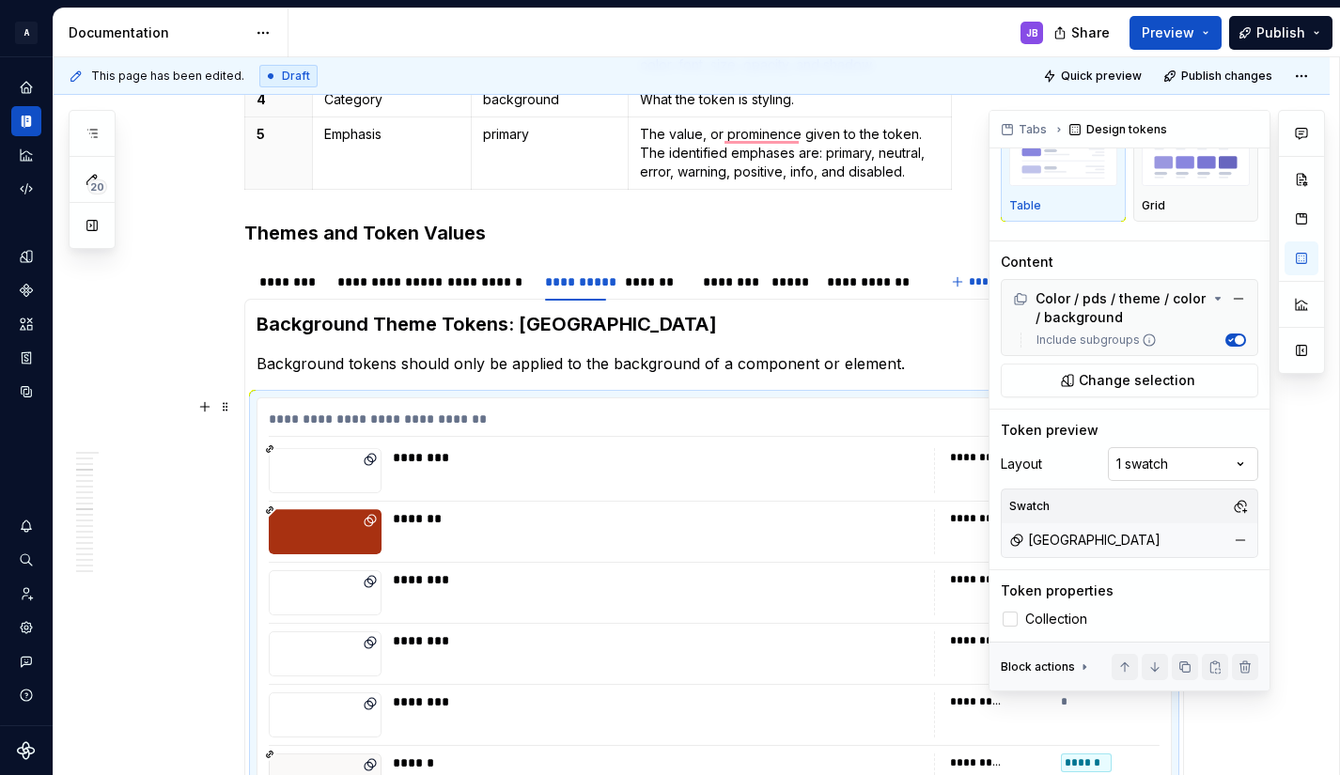
click at [1221, 466] on div "Comments Open comments No comments yet Select ‘Comment’ from the block context …" at bounding box center [1156, 401] width 336 height 582
click at [1240, 421] on div "Comments Open comments No comments yet Select ‘Comment’ from the block context …" at bounding box center [1156, 401] width 336 height 582
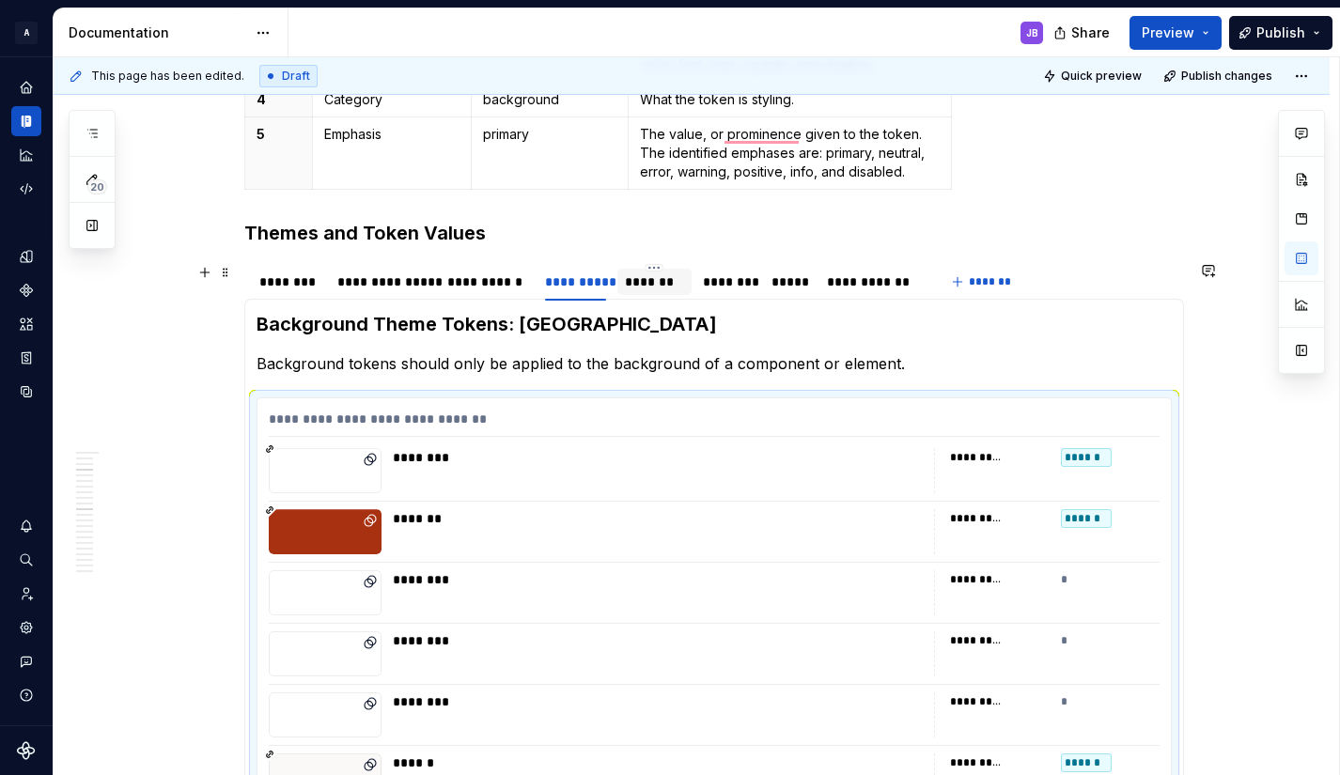
click at [647, 281] on div "*******" at bounding box center [654, 281] width 59 height 19
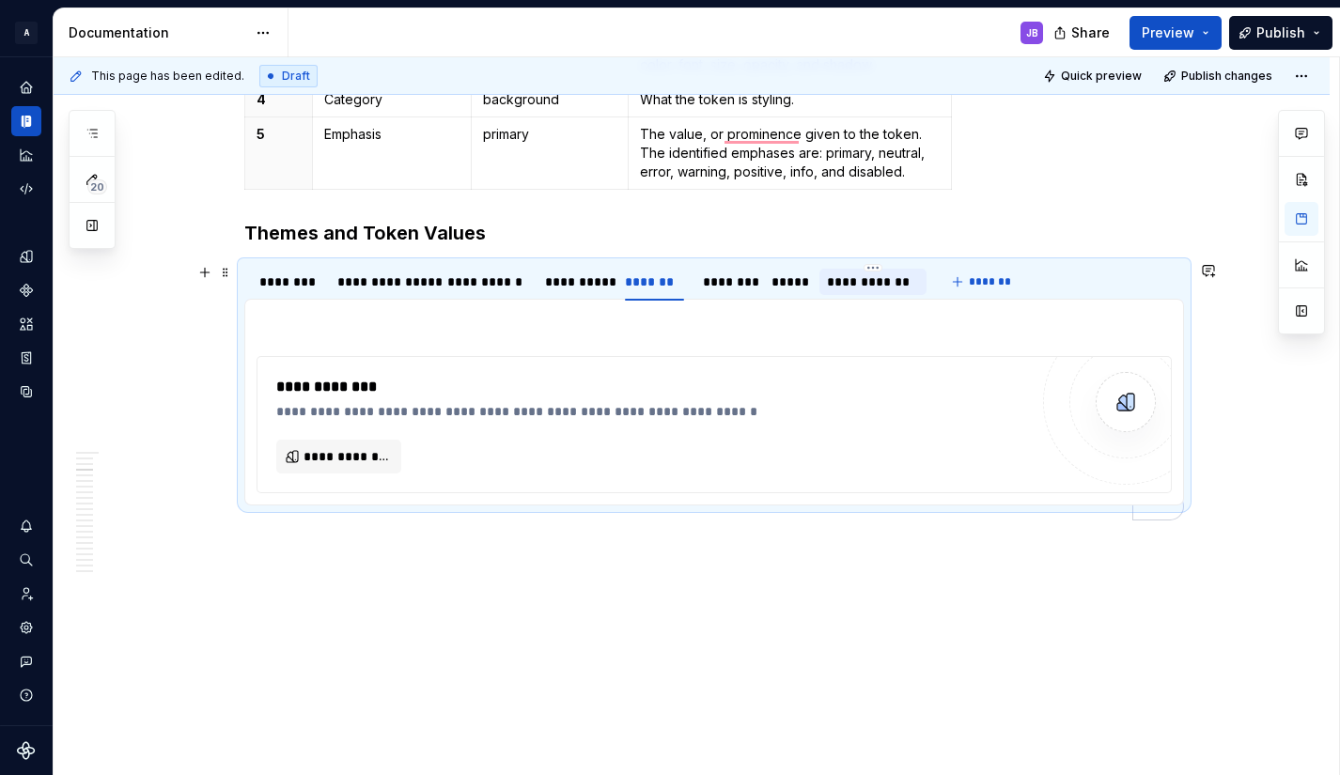
click at [860, 282] on div "**********" at bounding box center [873, 281] width 92 height 19
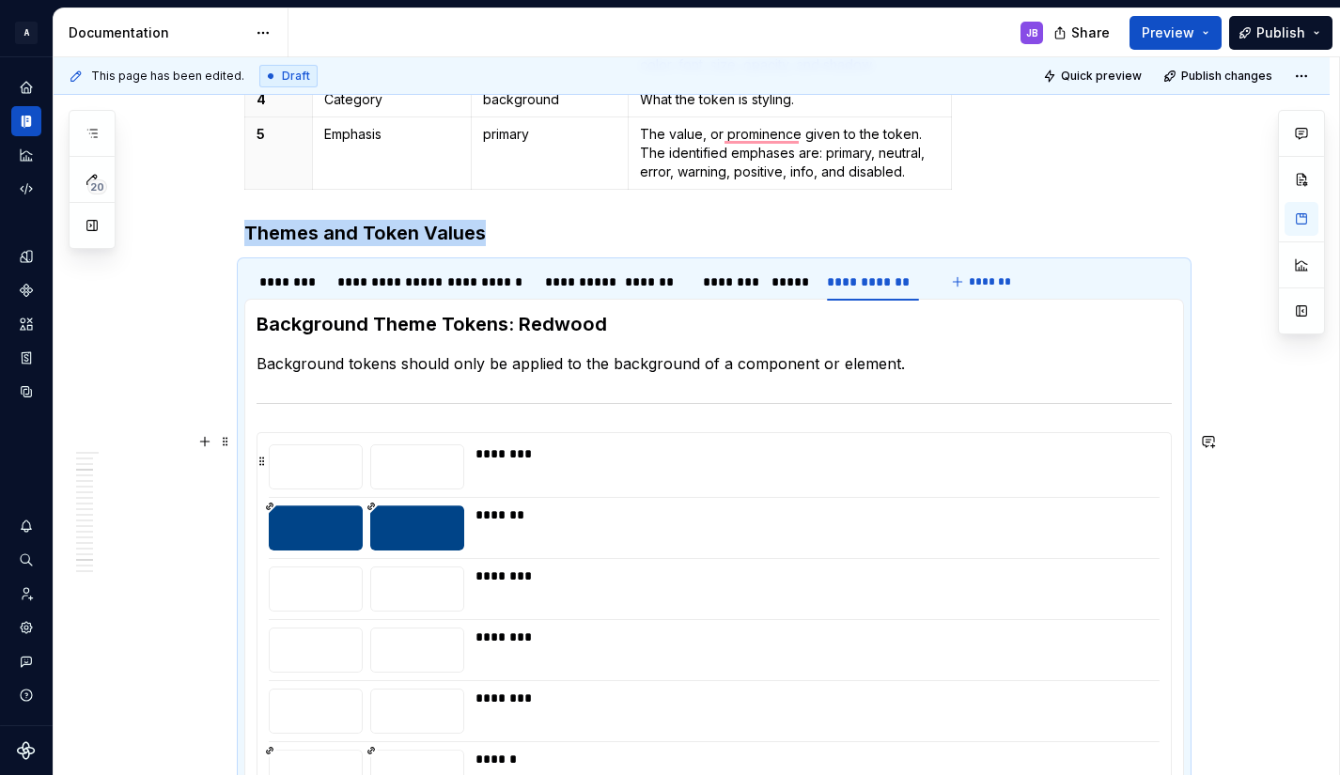
click at [296, 451] on div "To enrich screen reader interactions, please activate Accessibility in Grammarl…" at bounding box center [316, 466] width 94 height 45
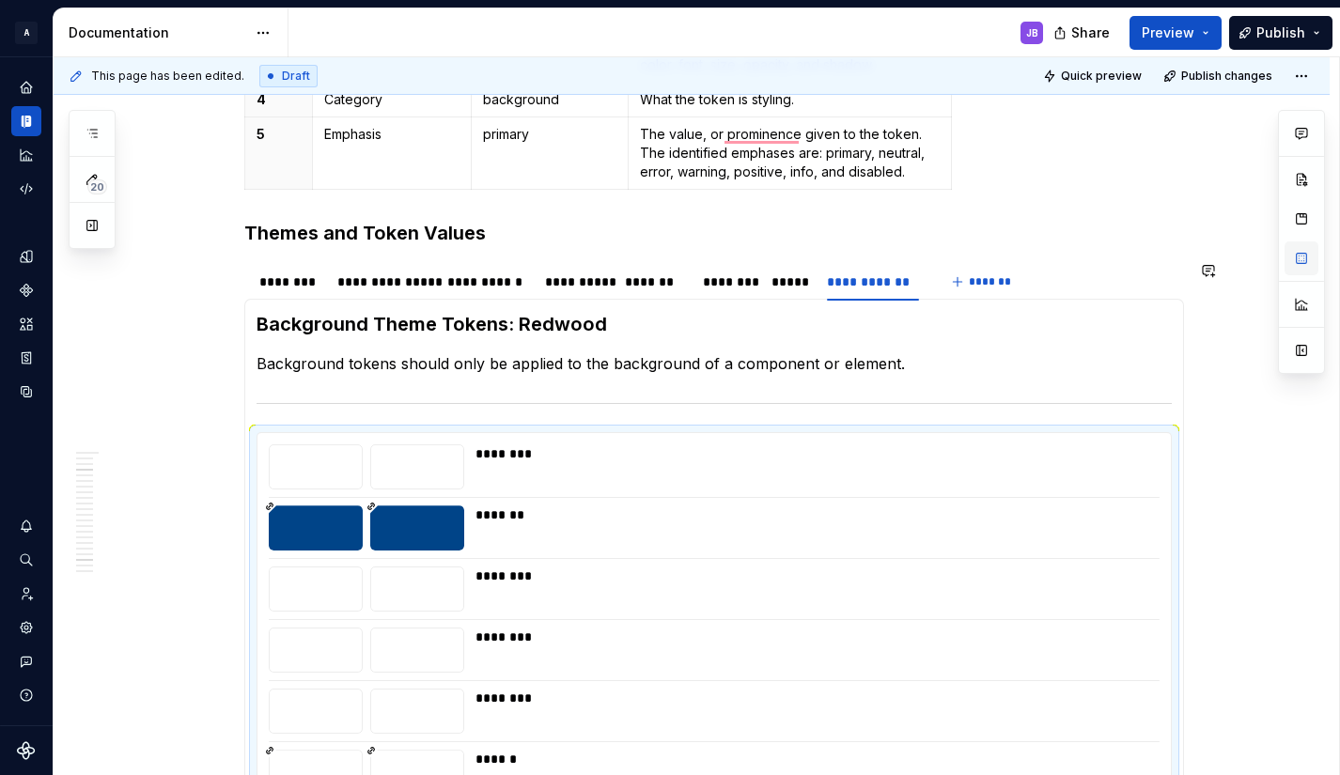
type textarea "*"
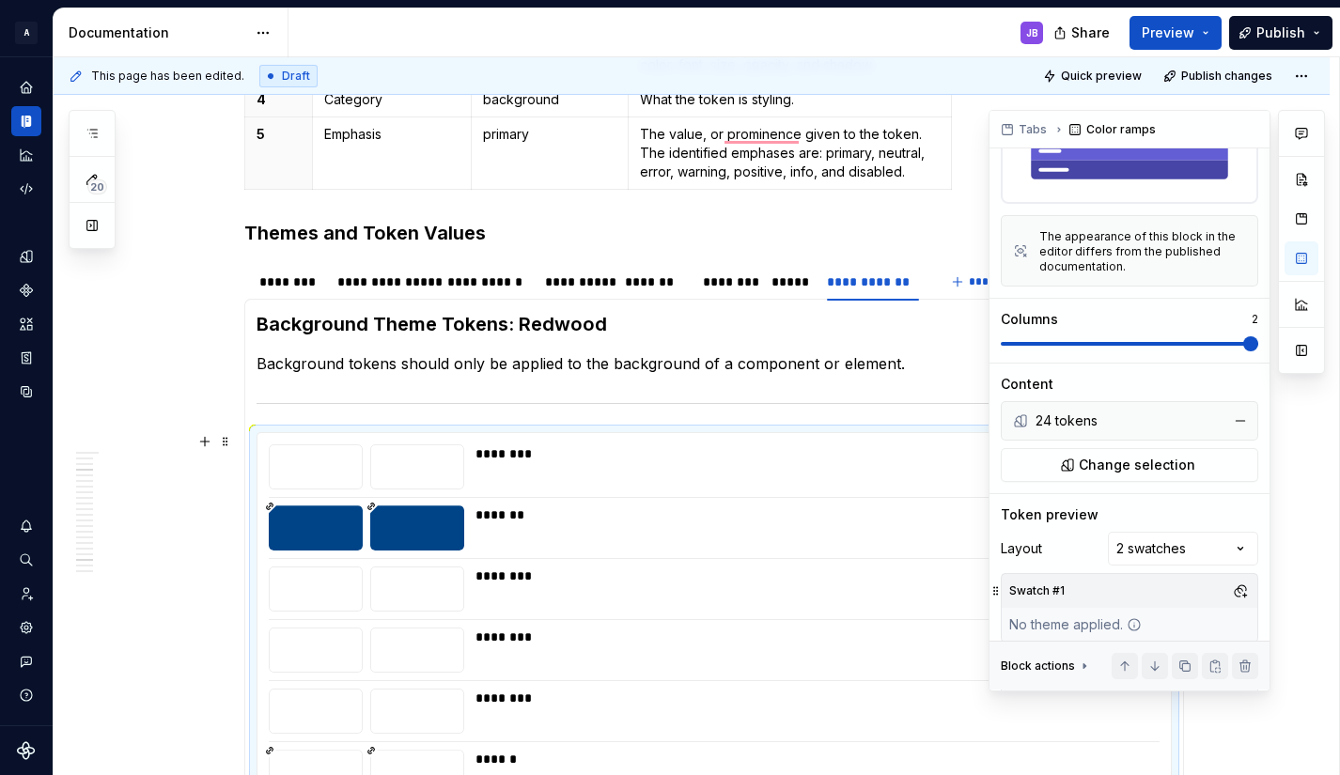
scroll to position [160, 0]
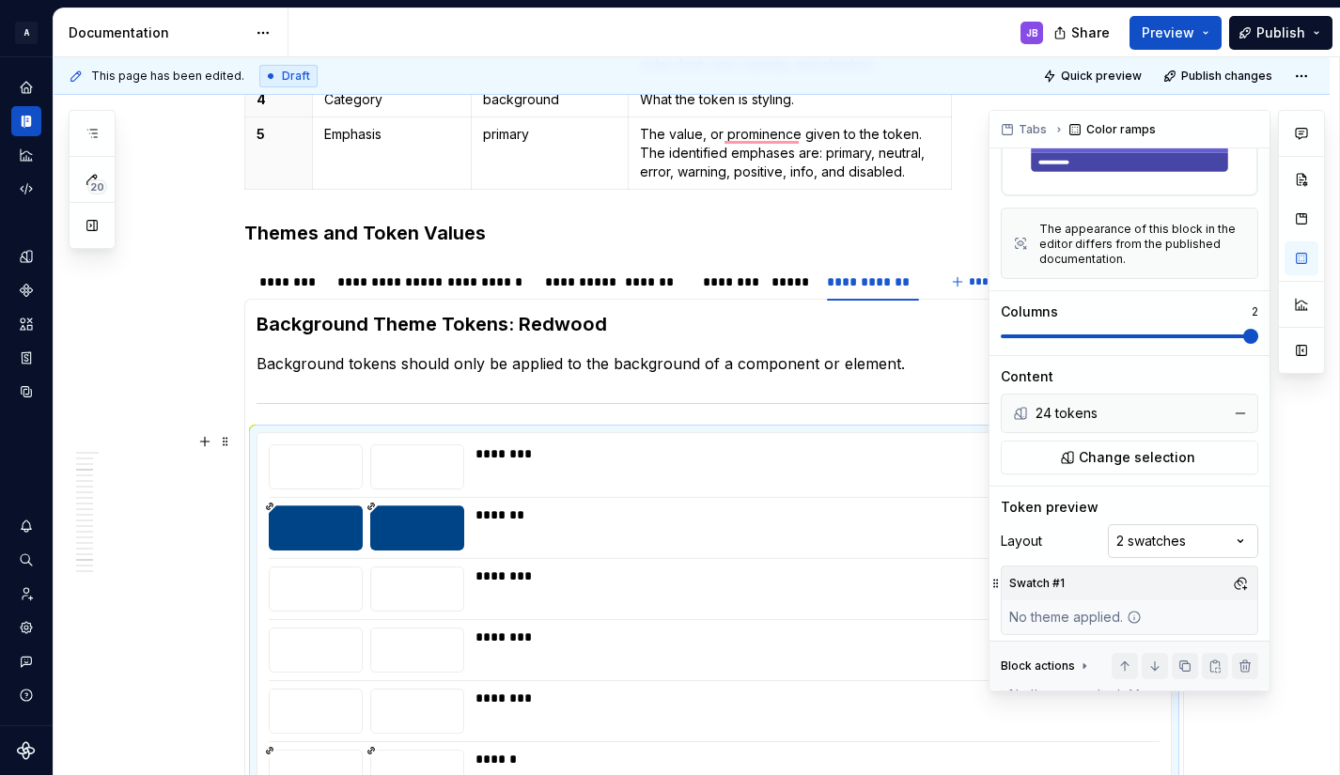
click at [1226, 532] on div "Comments Open comments No comments yet Select ‘Comment’ from the block context …" at bounding box center [1156, 401] width 336 height 582
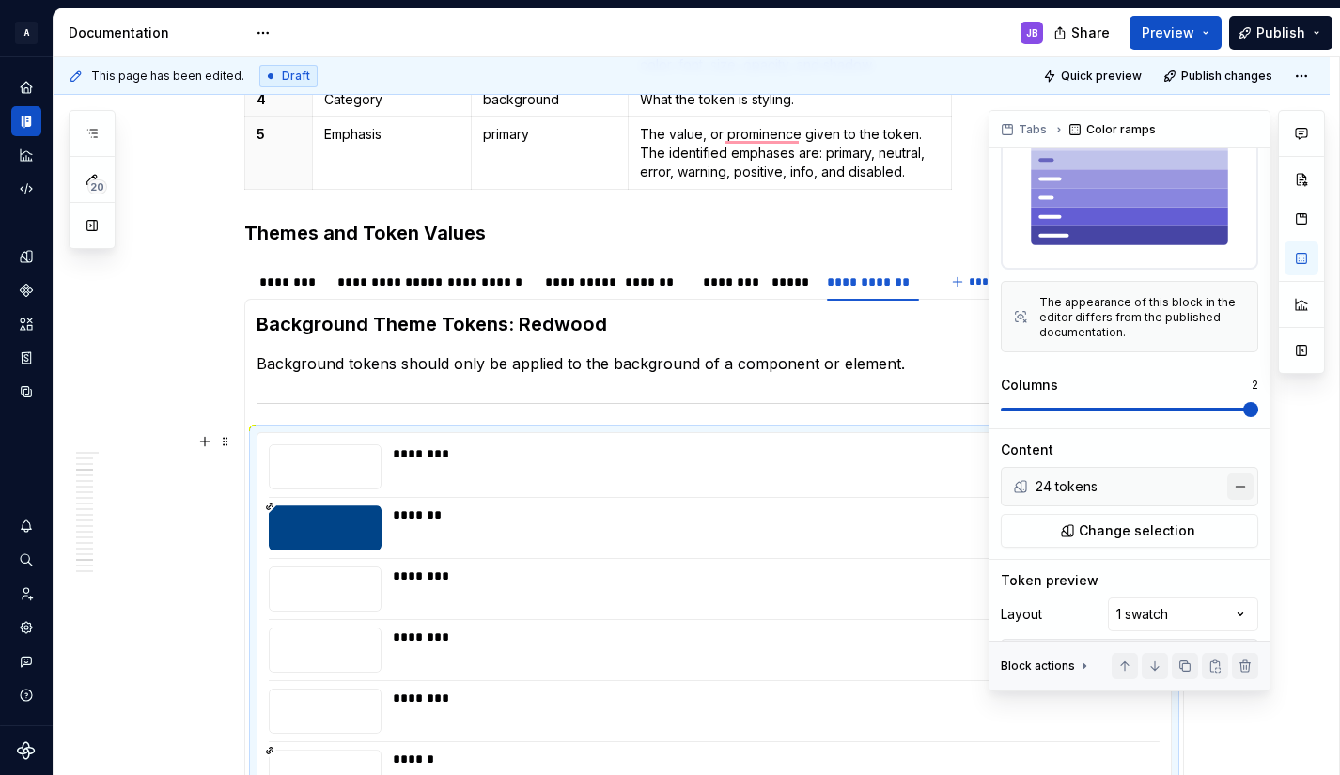
scroll to position [99, 0]
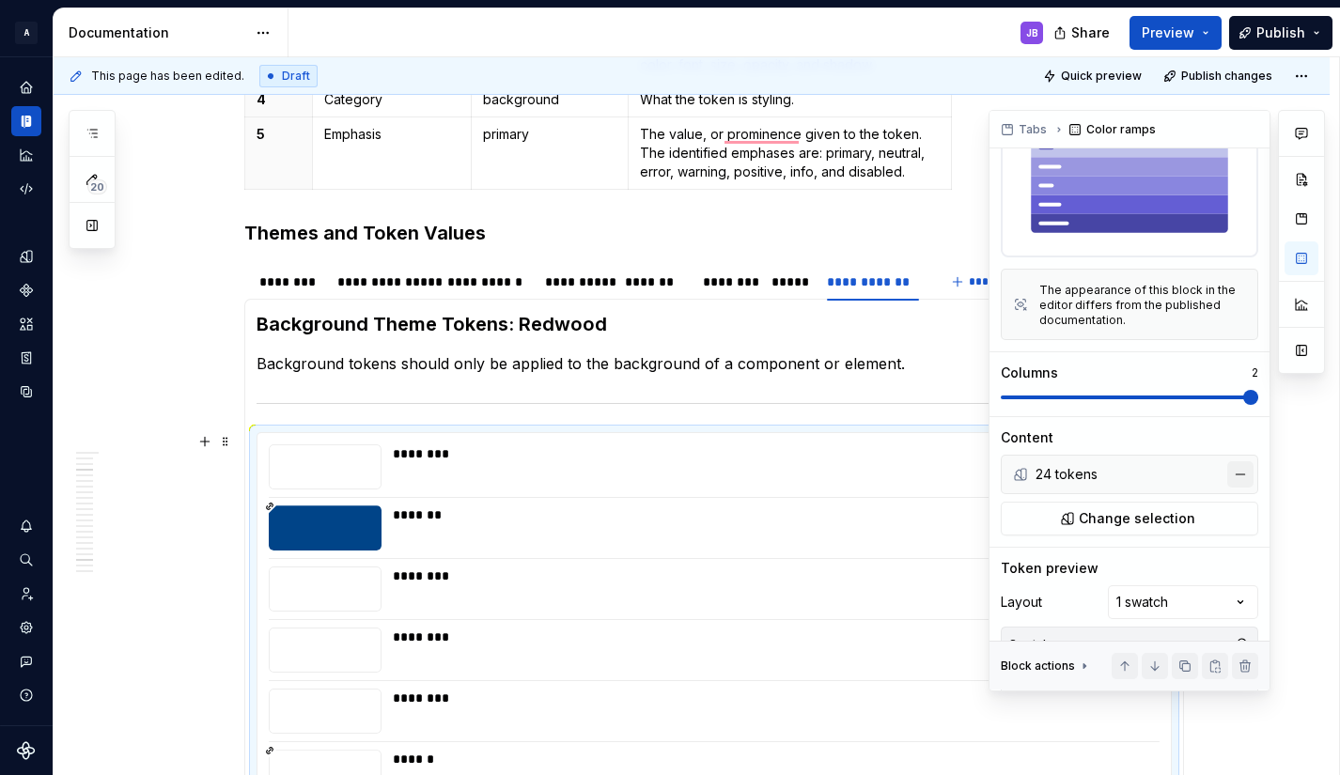
click at [1231, 471] on button "button" at bounding box center [1240, 474] width 26 height 26
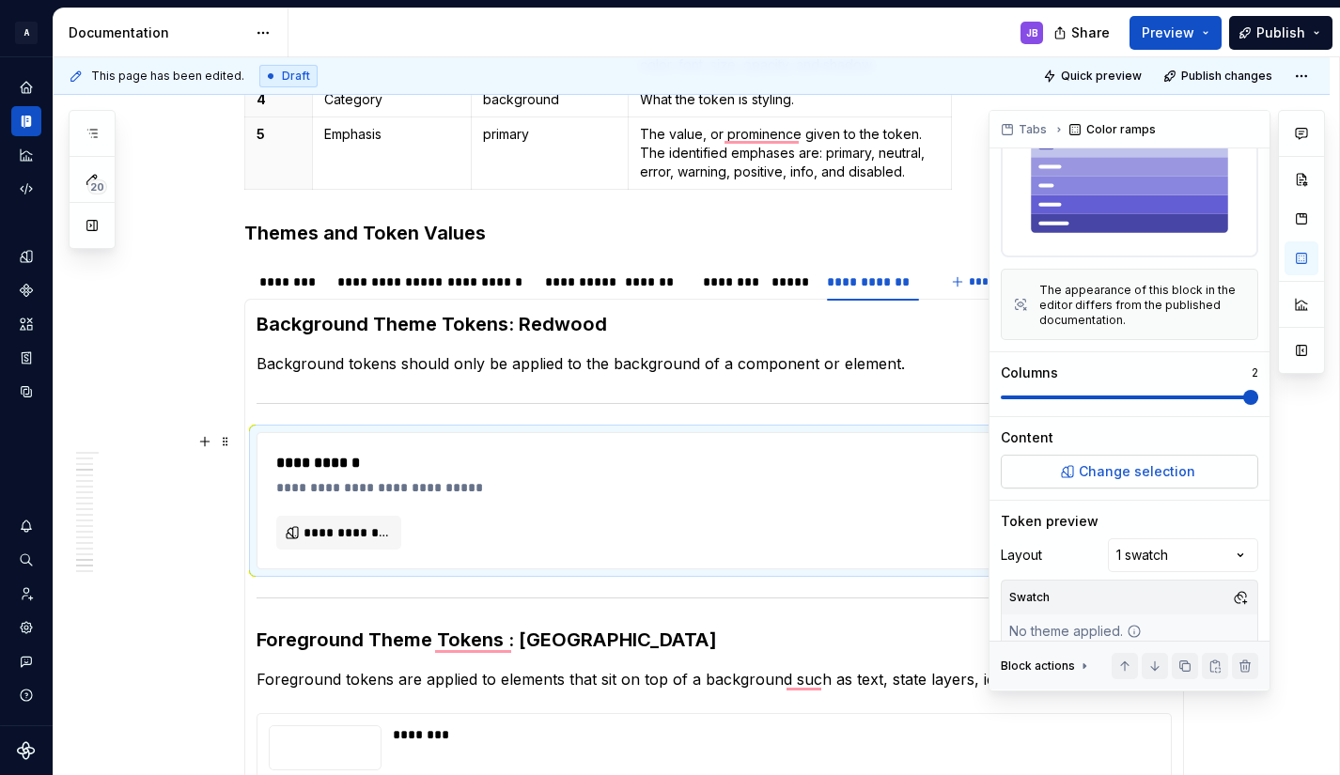
click at [1124, 465] on span "Change selection" at bounding box center [1137, 471] width 116 height 19
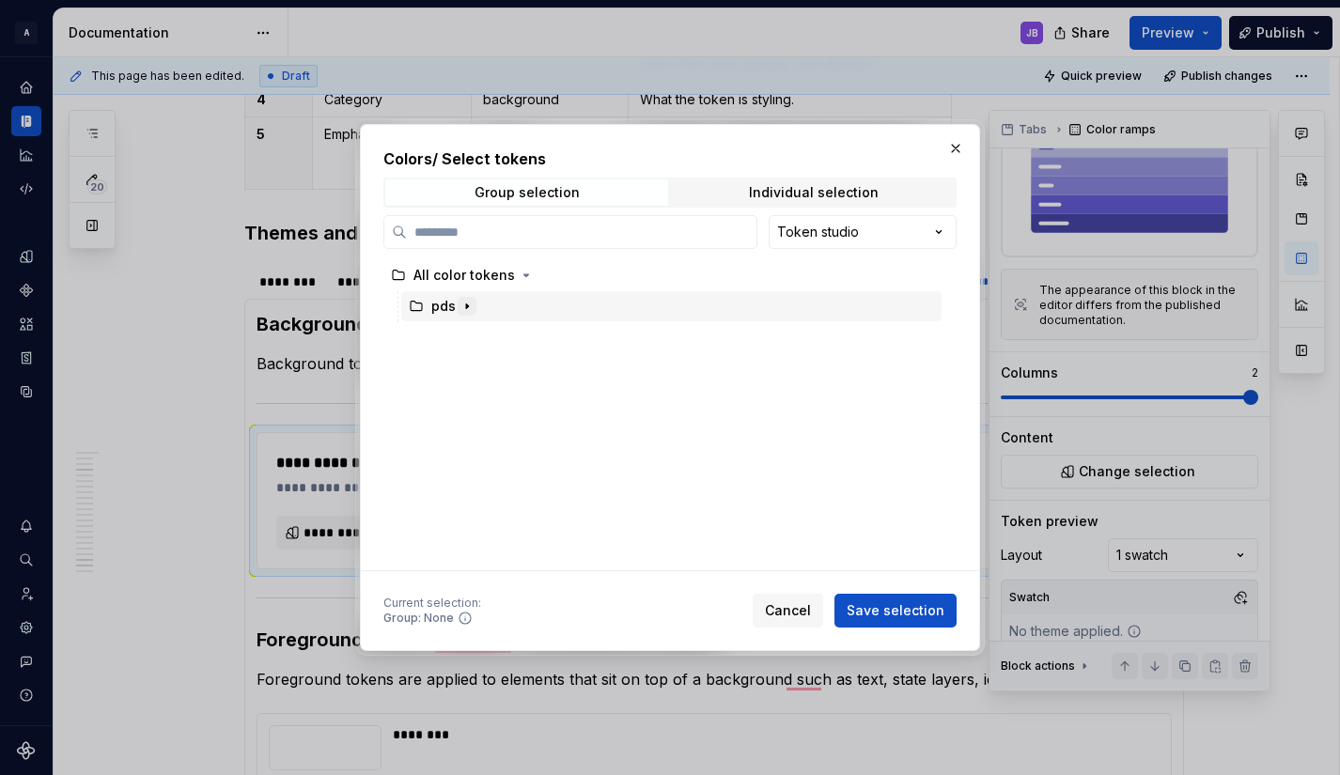
click at [468, 301] on icon "button" at bounding box center [466, 306] width 15 height 15
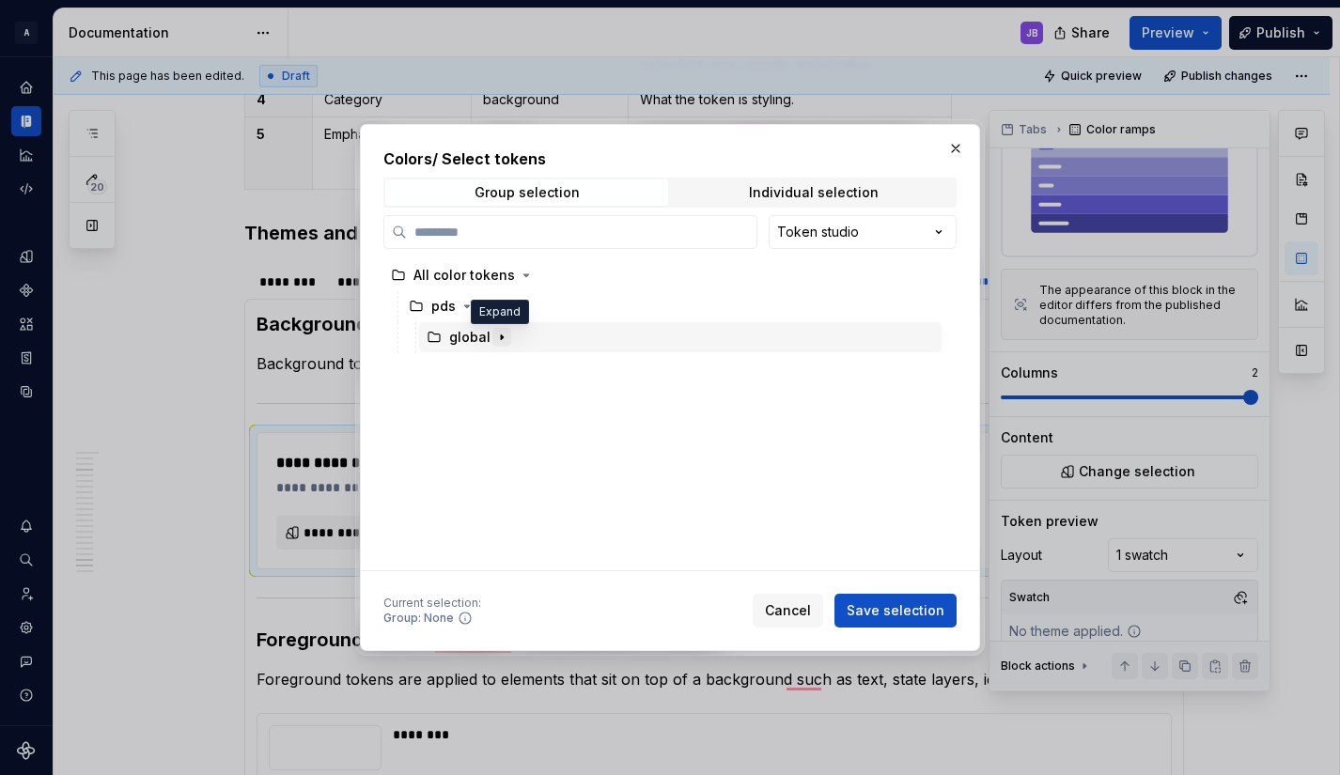
click at [500, 335] on icon "button" at bounding box center [501, 337] width 15 height 15
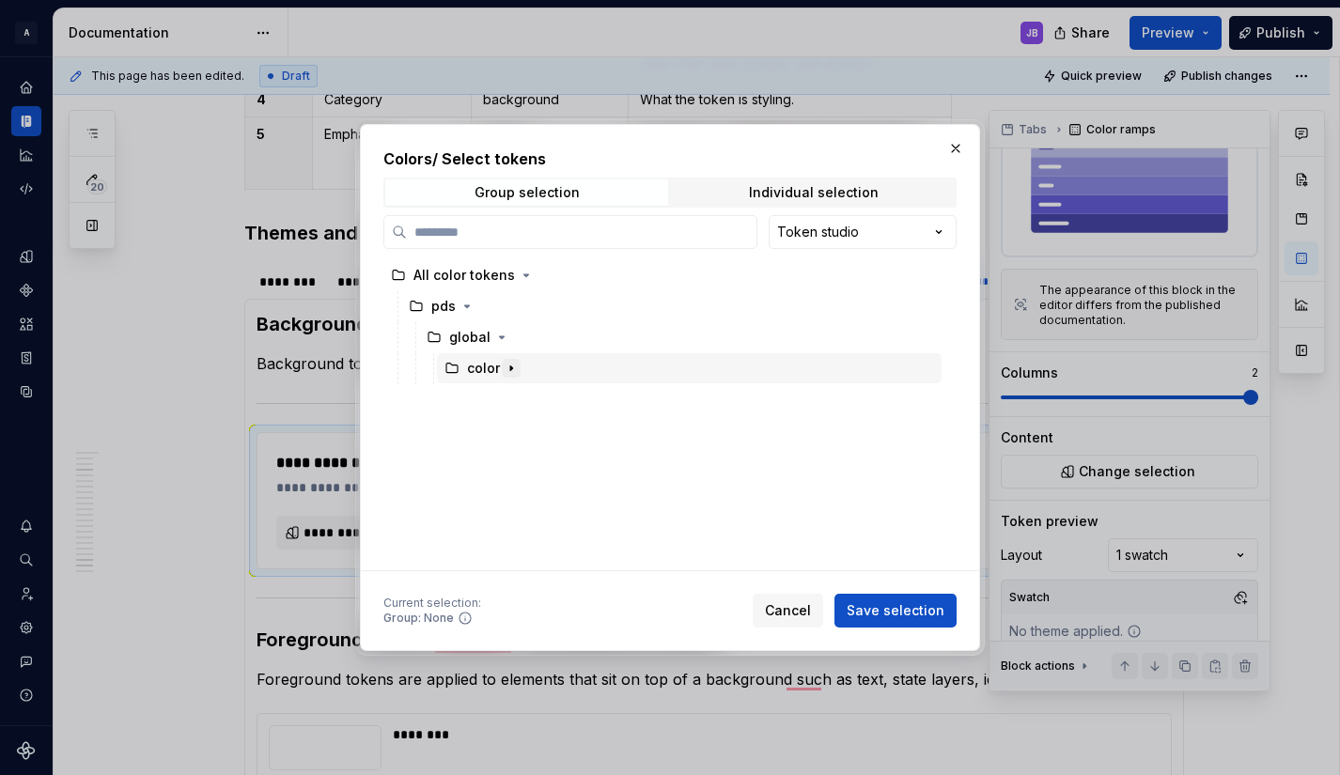
click at [512, 365] on icon "button" at bounding box center [511, 368] width 15 height 15
click at [912, 227] on div "Colors / Select tokens Group selection Individual selection Token studio All co…" at bounding box center [670, 387] width 1340 height 775
click at [525, 275] on icon "button" at bounding box center [526, 275] width 2 height 5
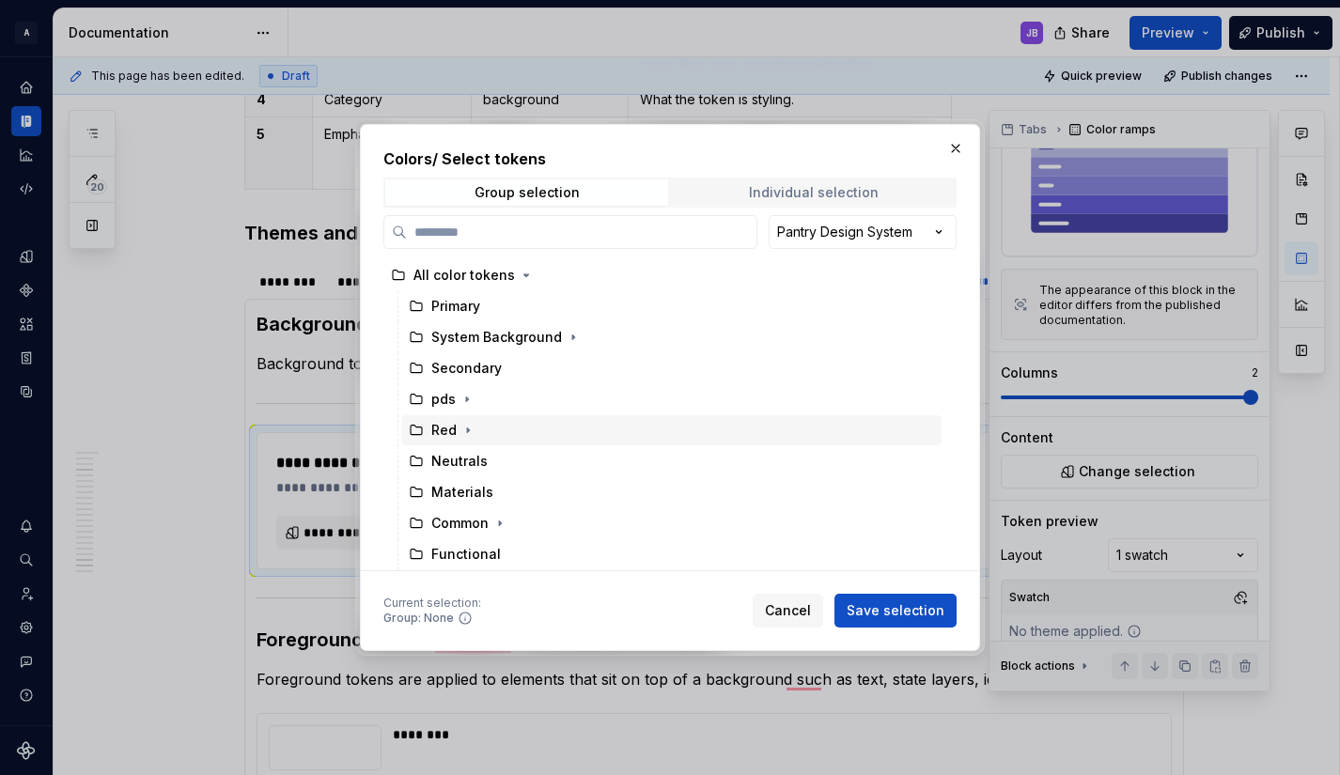
scroll to position [1, 0]
click at [936, 227] on div "Colors / Select tokens Group selection Individual selection Pantry Design Syste…" at bounding box center [670, 387] width 1340 height 775
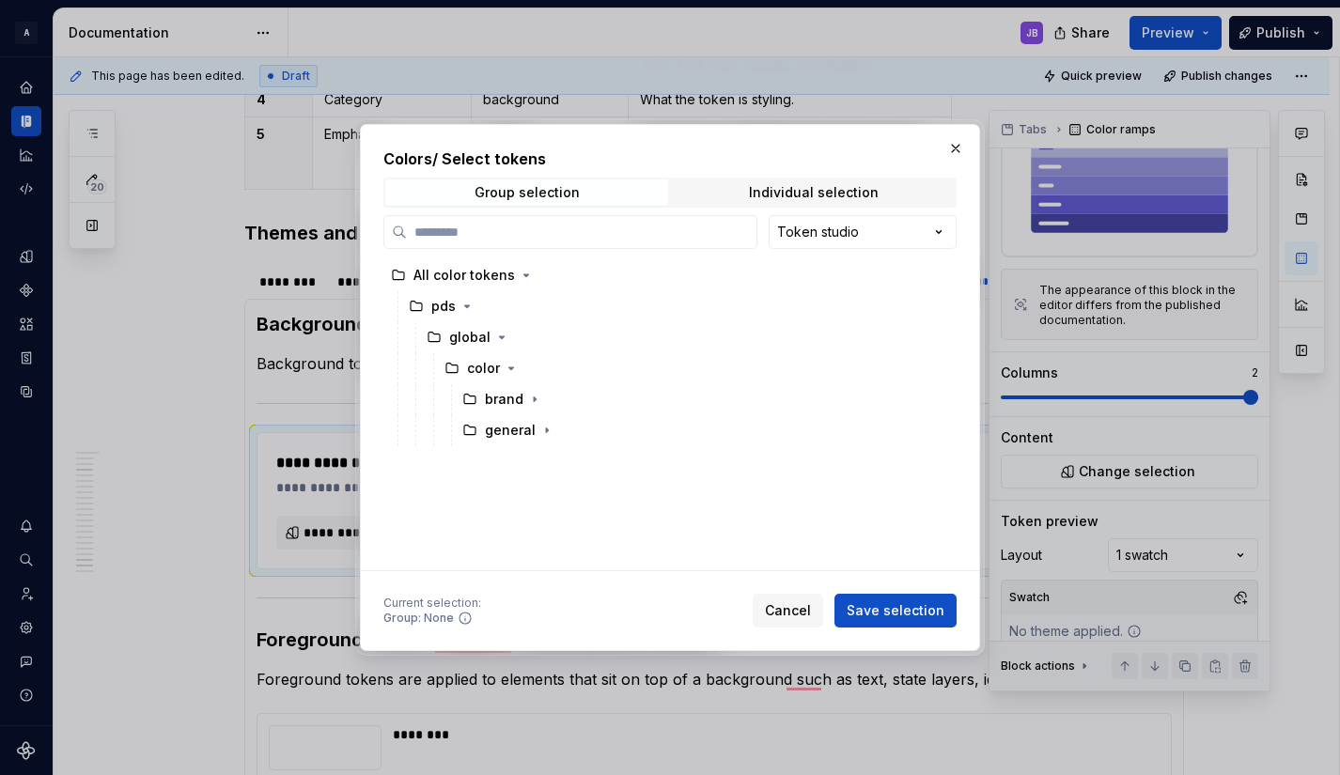
scroll to position [0, 0]
click at [777, 192] on div "Individual selection" at bounding box center [814, 192] width 130 height 15
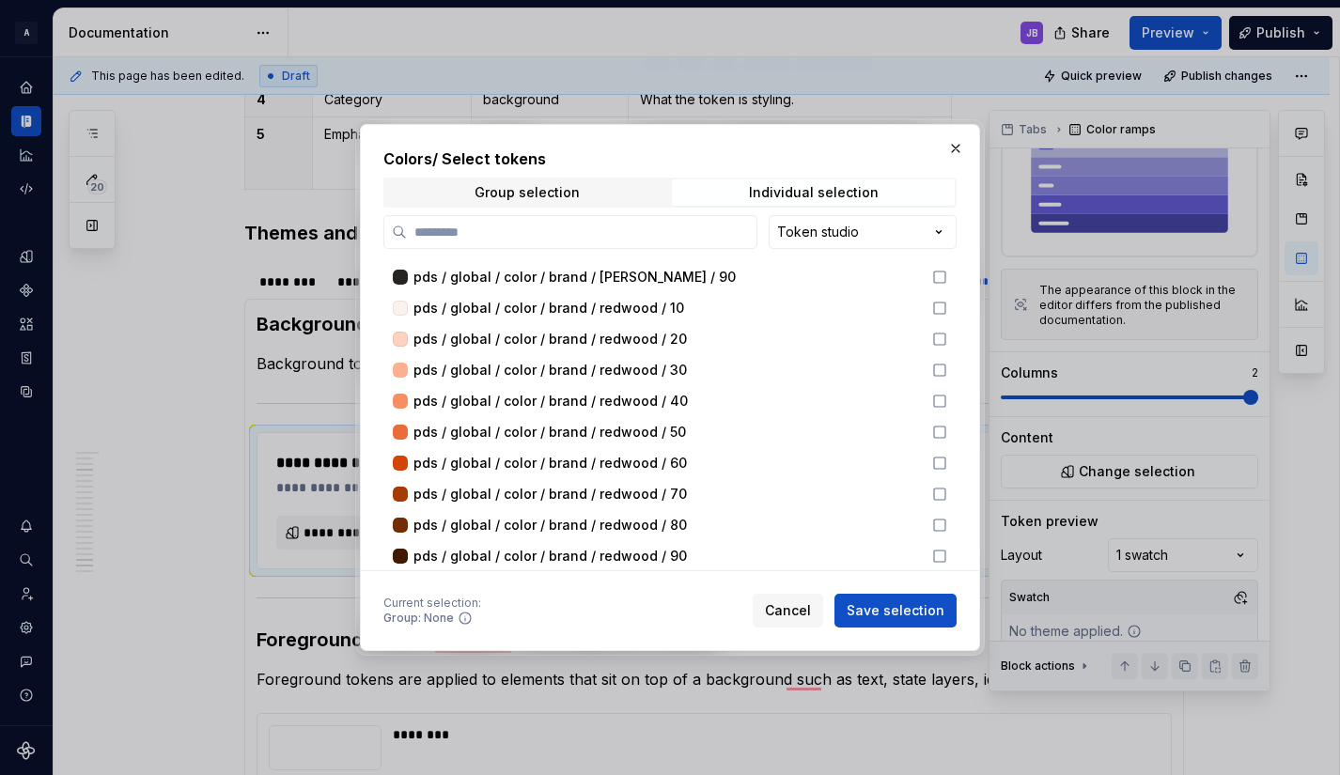
scroll to position [4629, 0]
click at [588, 188] on span "Group selection" at bounding box center [526, 192] width 283 height 26
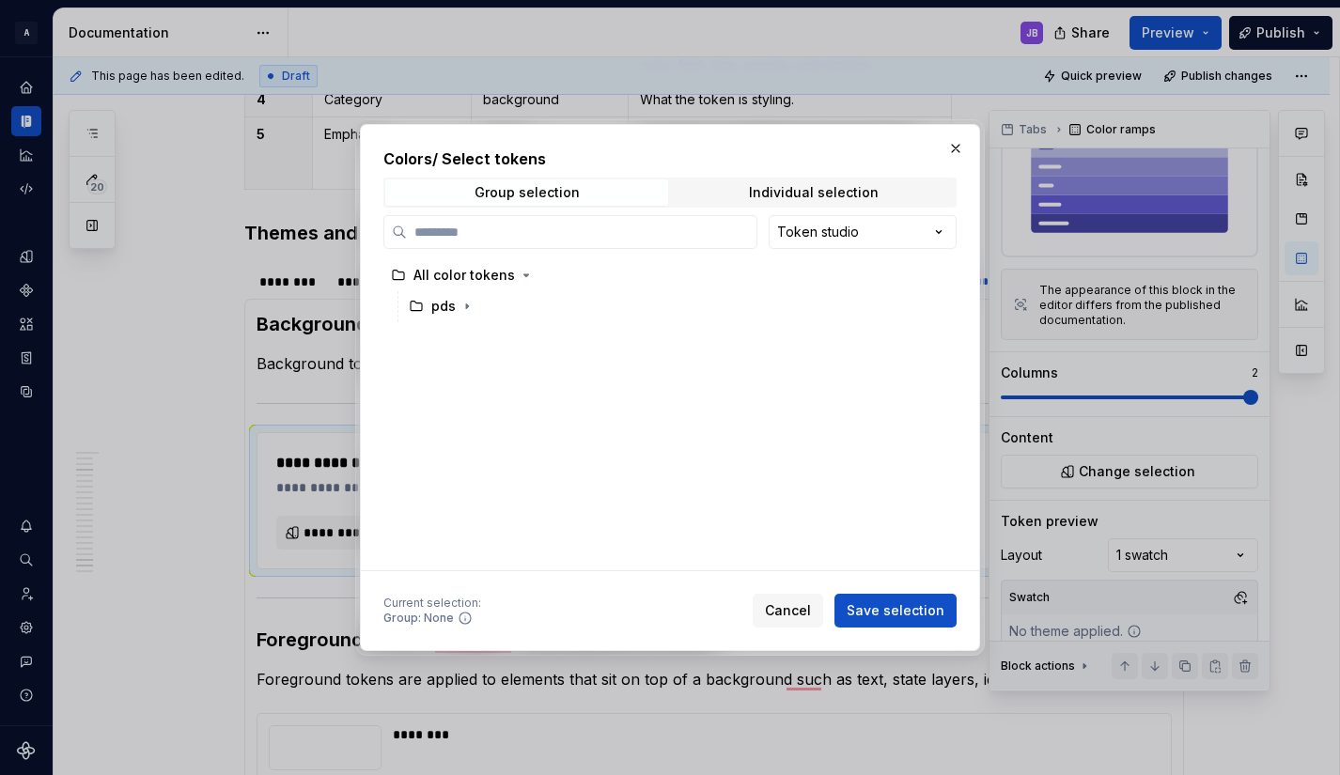
click at [556, 156] on h2 "Colors / Select tokens" at bounding box center [669, 159] width 573 height 23
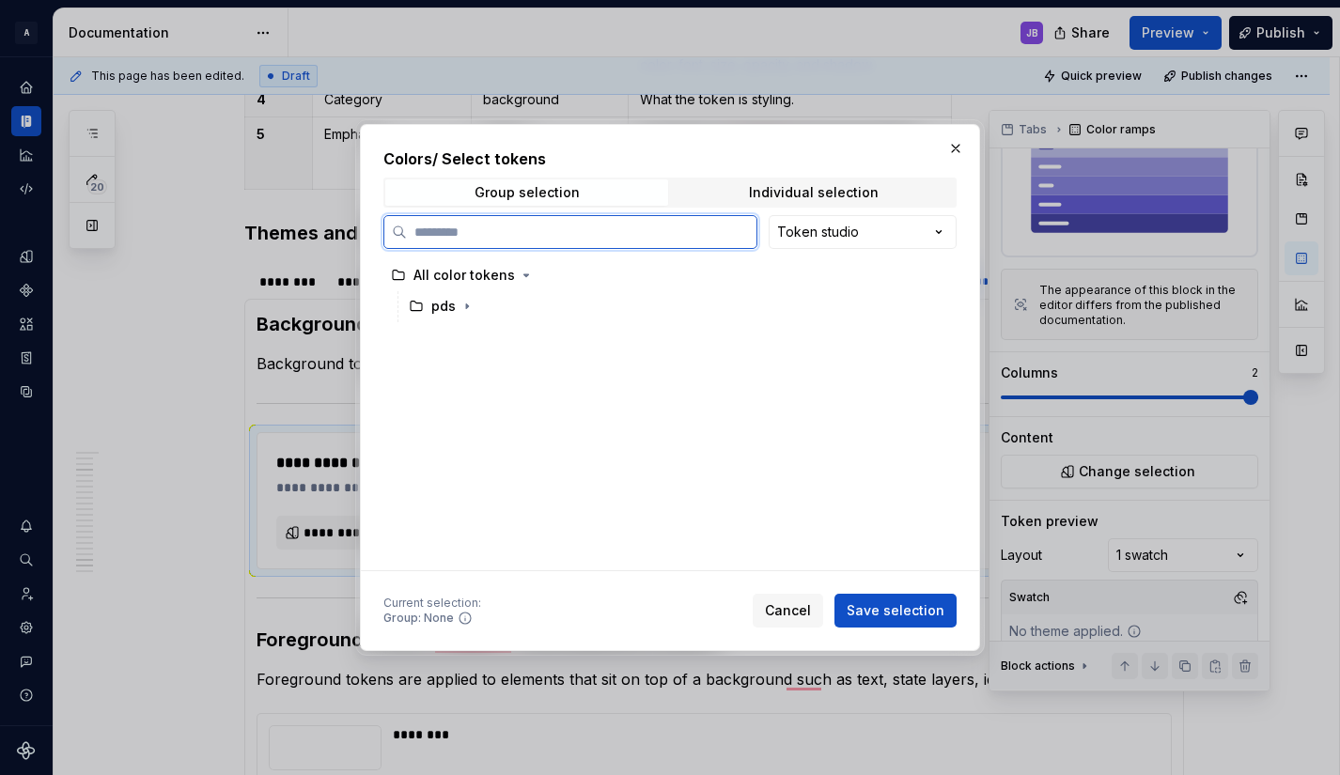
click at [475, 228] on input "search" at bounding box center [581, 232] width 349 height 19
type input "*****"
click at [739, 229] on input "*****" at bounding box center [581, 232] width 349 height 19
click at [949, 148] on button "button" at bounding box center [955, 148] width 26 height 26
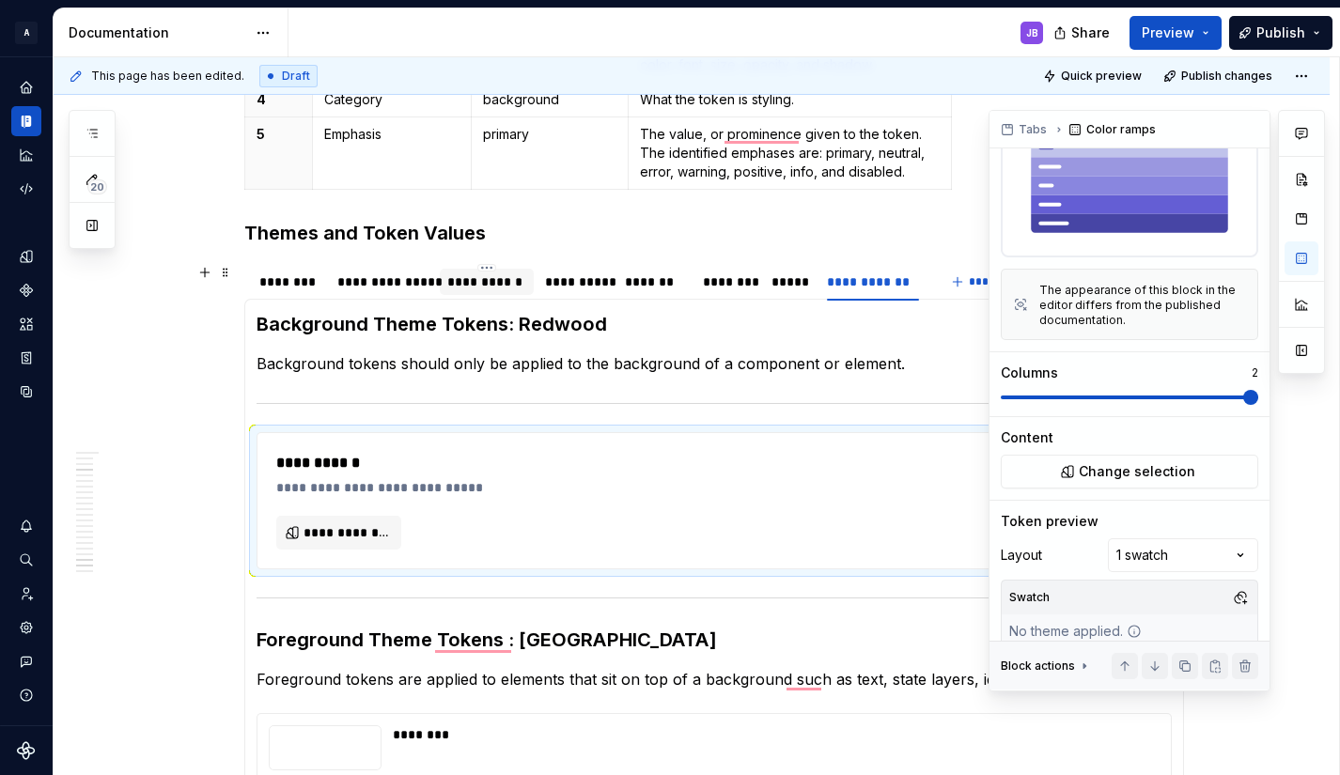
click at [487, 284] on div "**********" at bounding box center [486, 281] width 78 height 19
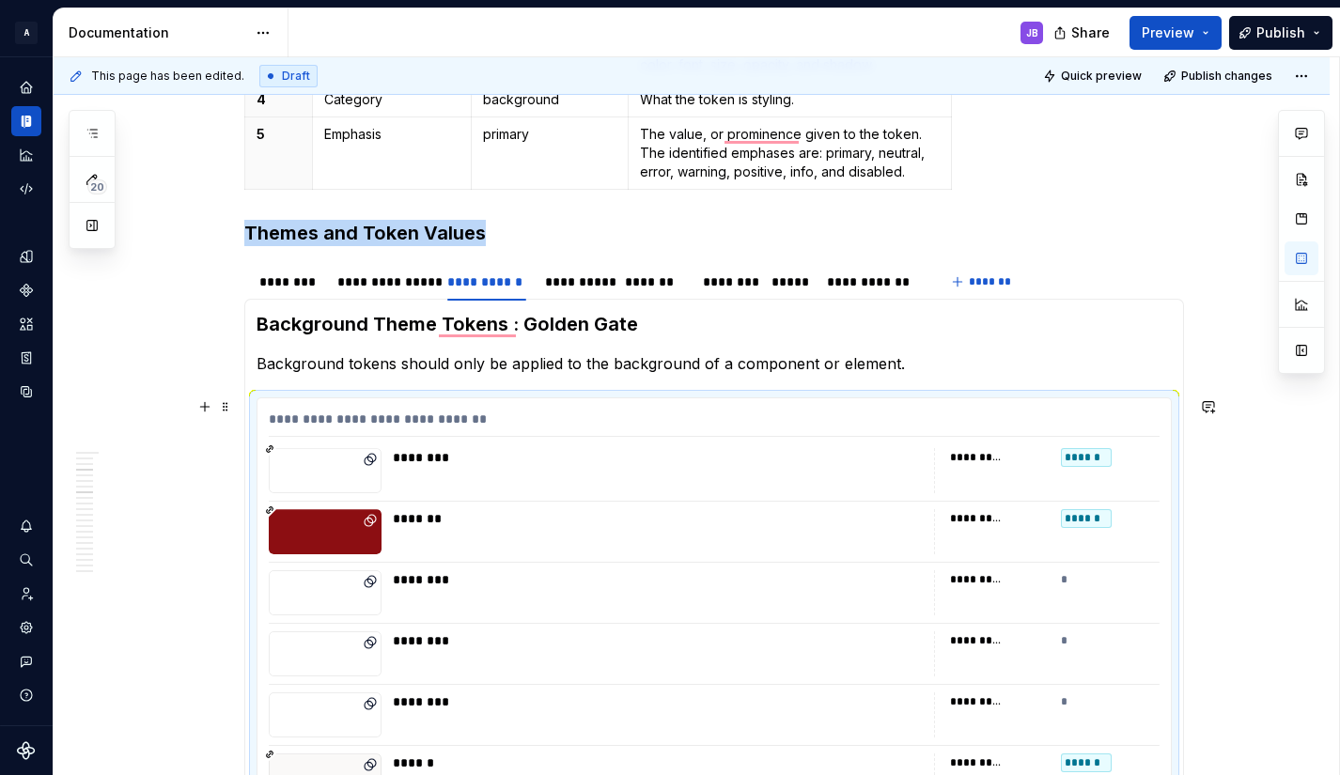
click at [388, 419] on div "**********" at bounding box center [714, 423] width 891 height 27
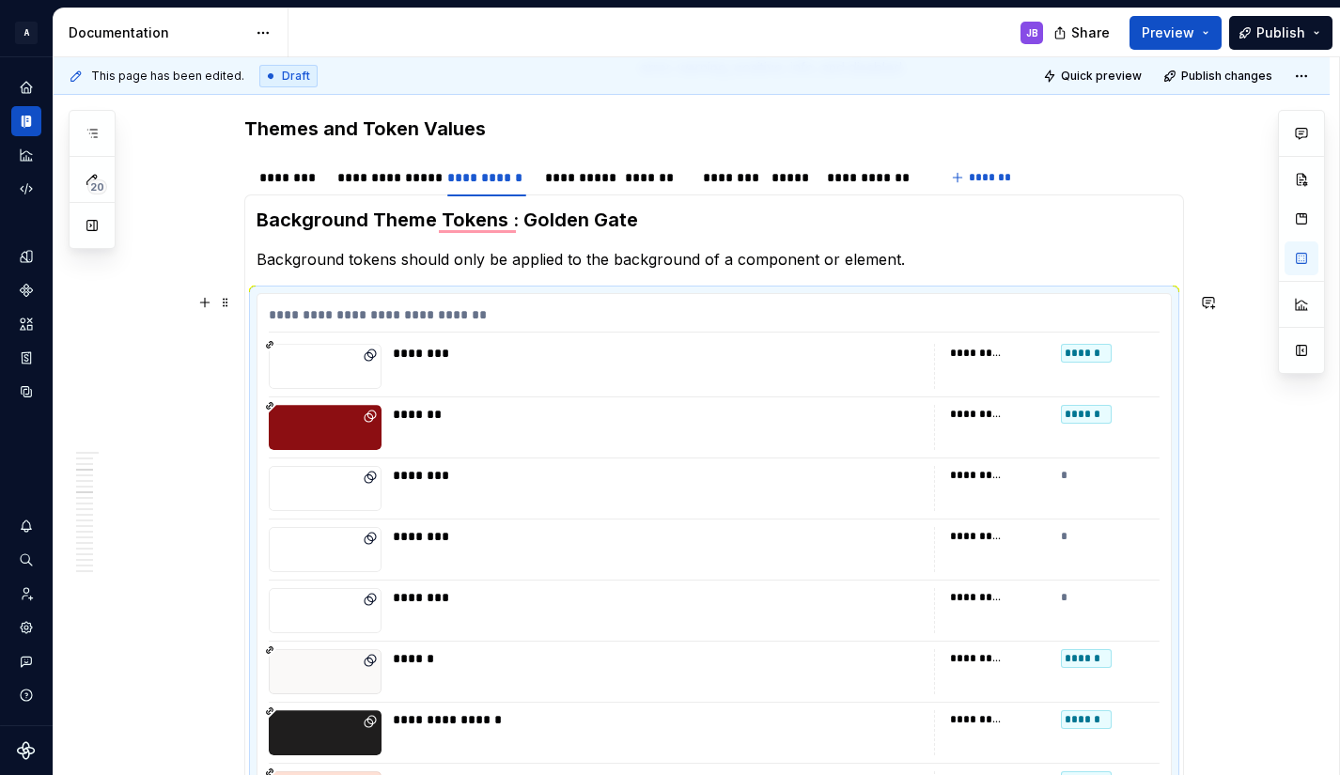
scroll to position [1343, 0]
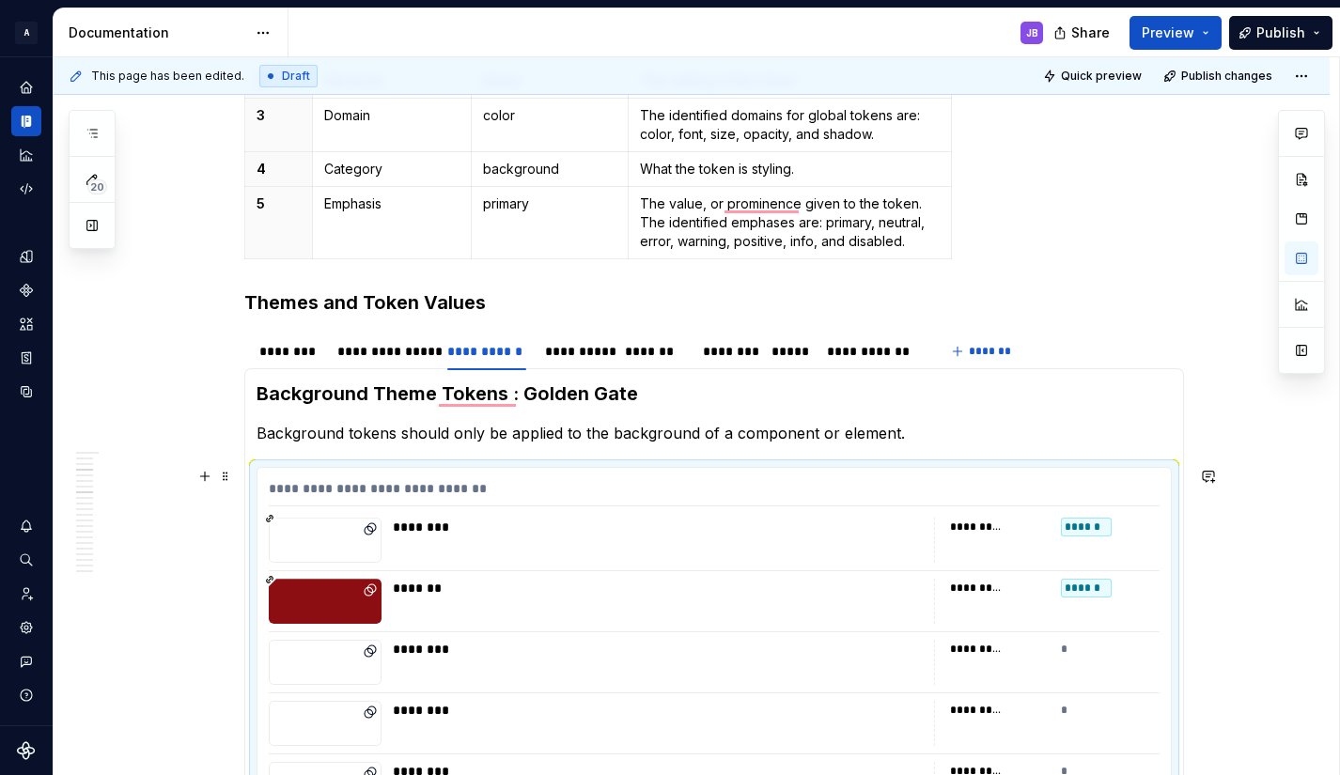
click at [281, 492] on div "**********" at bounding box center [714, 492] width 891 height 27
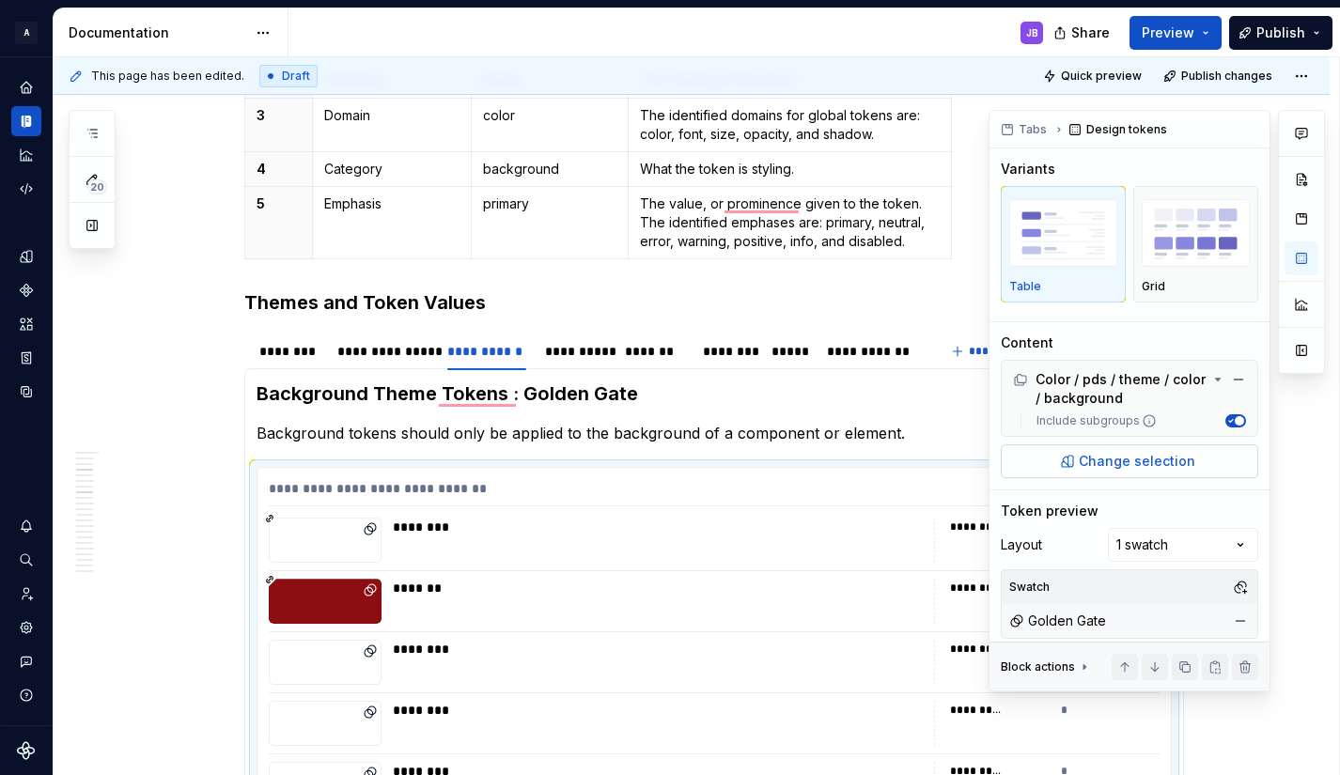
click at [1106, 458] on span "Change selection" at bounding box center [1137, 461] width 116 height 19
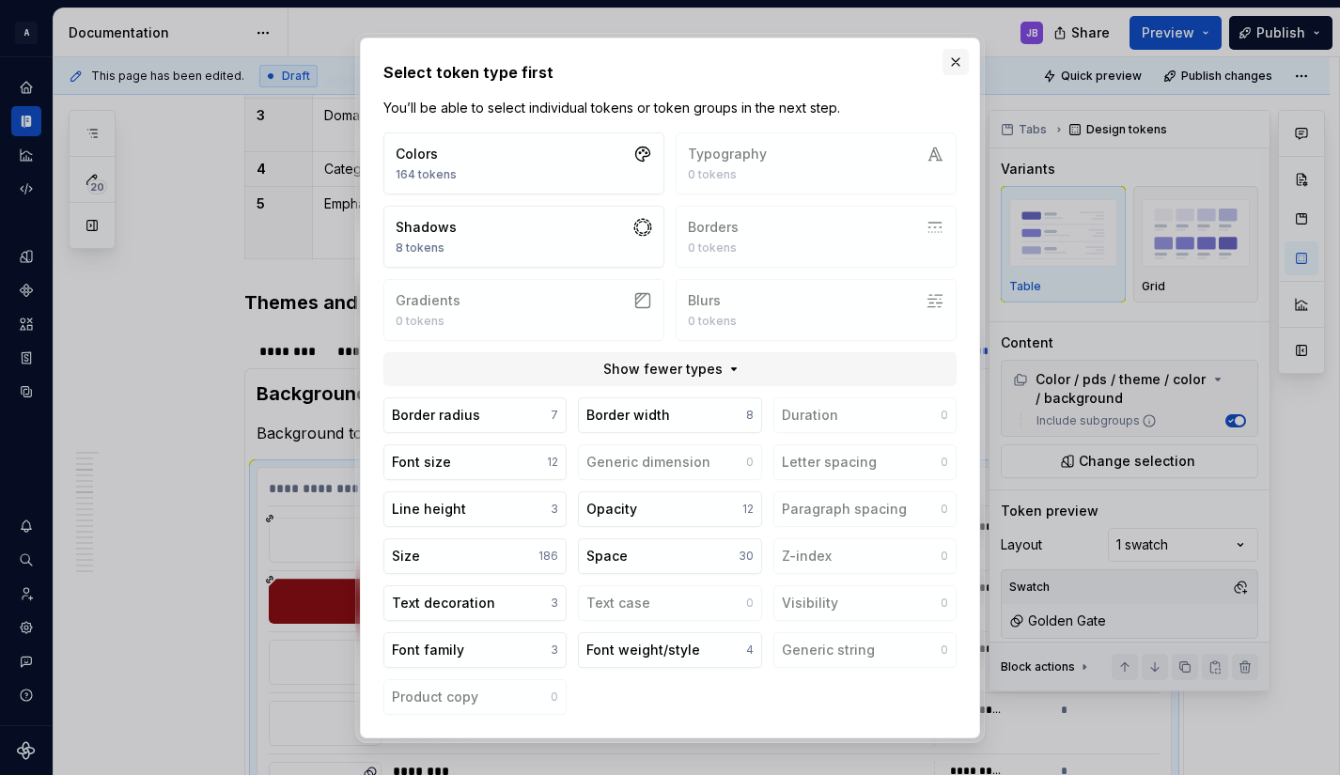
click at [955, 61] on button "button" at bounding box center [955, 62] width 26 height 26
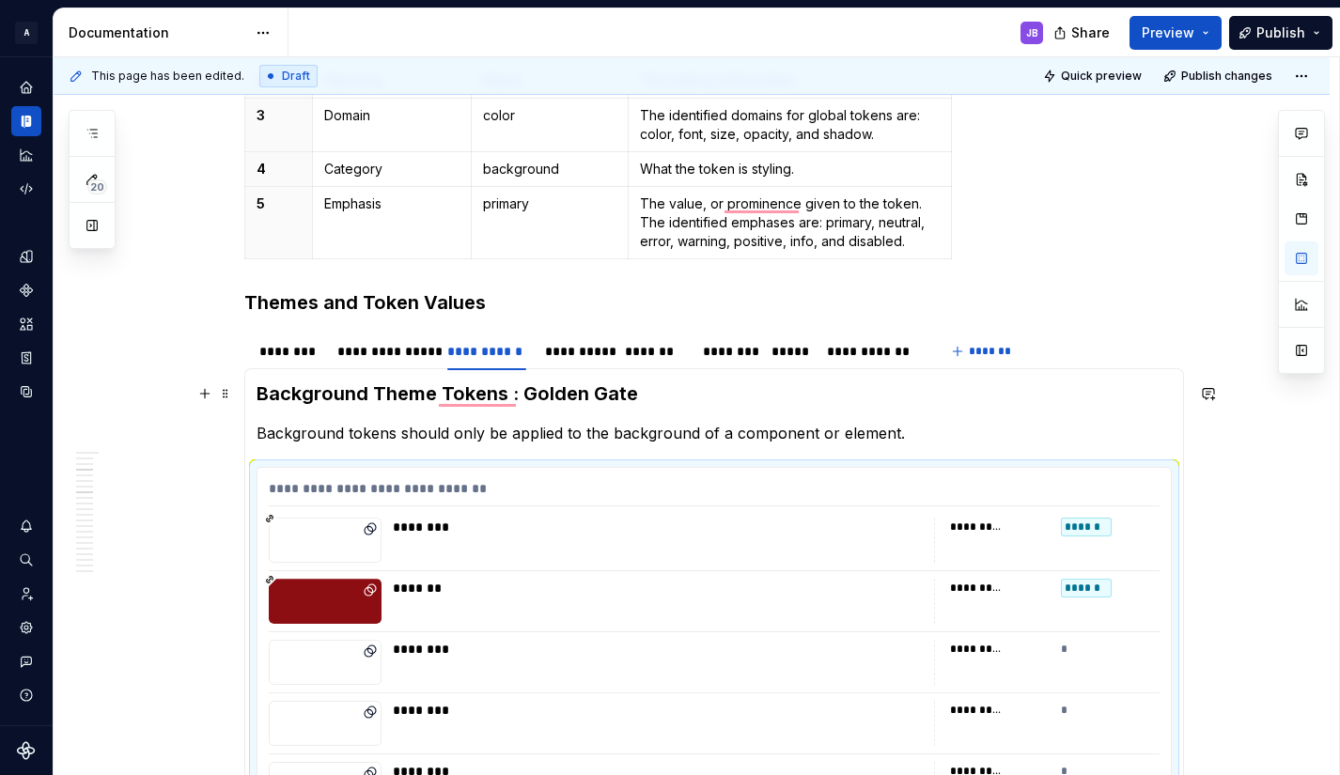
click at [652, 389] on h3 "Background Theme Tokens : Golden Gate" at bounding box center [713, 393] width 915 height 26
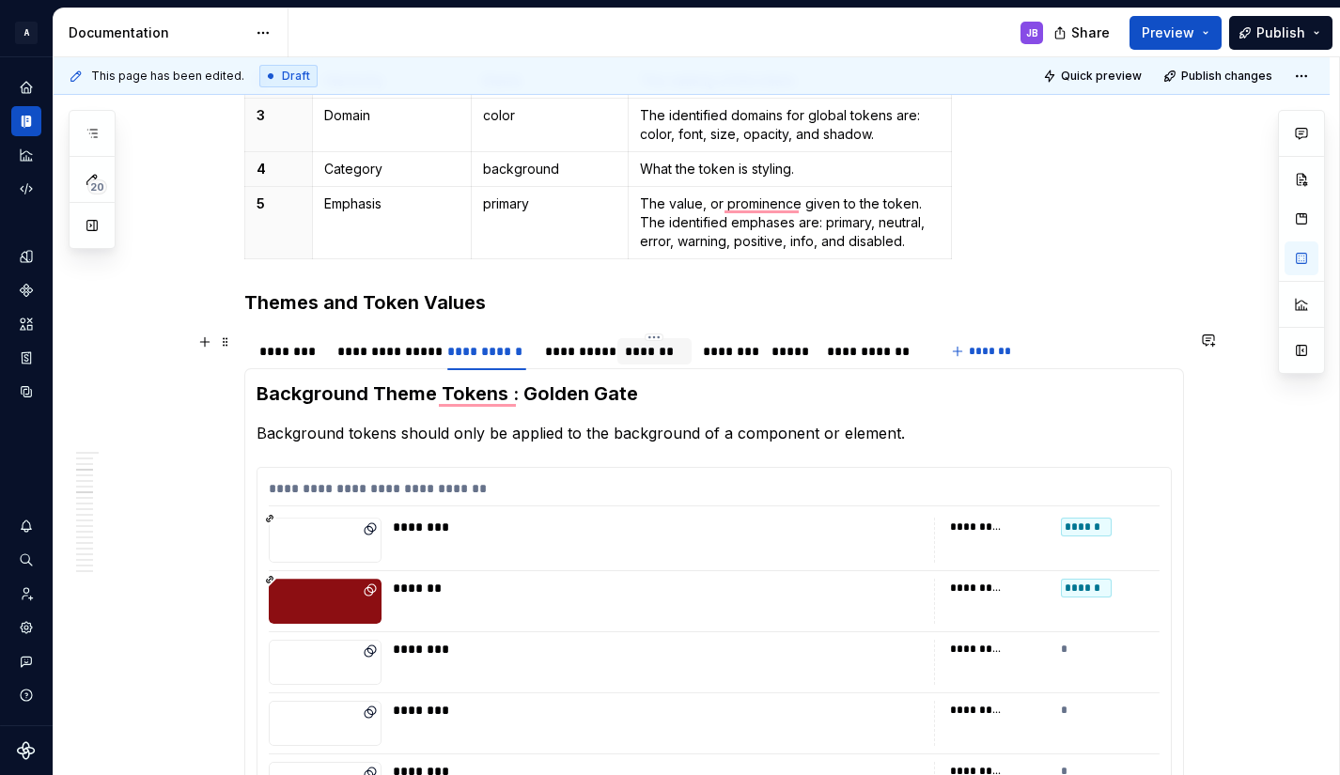
click at [656, 356] on div "*******" at bounding box center [654, 351] width 59 height 19
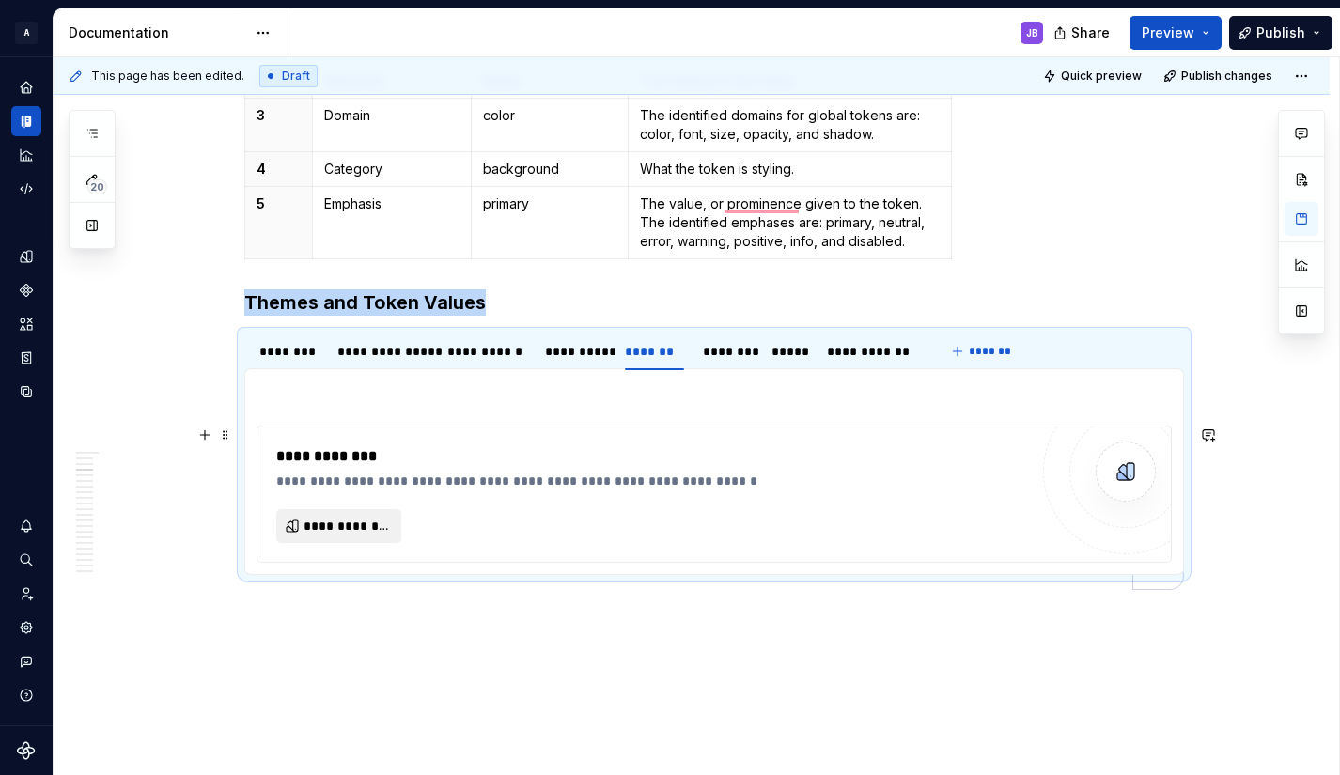
click at [362, 527] on span "**********" at bounding box center [345, 526] width 85 height 19
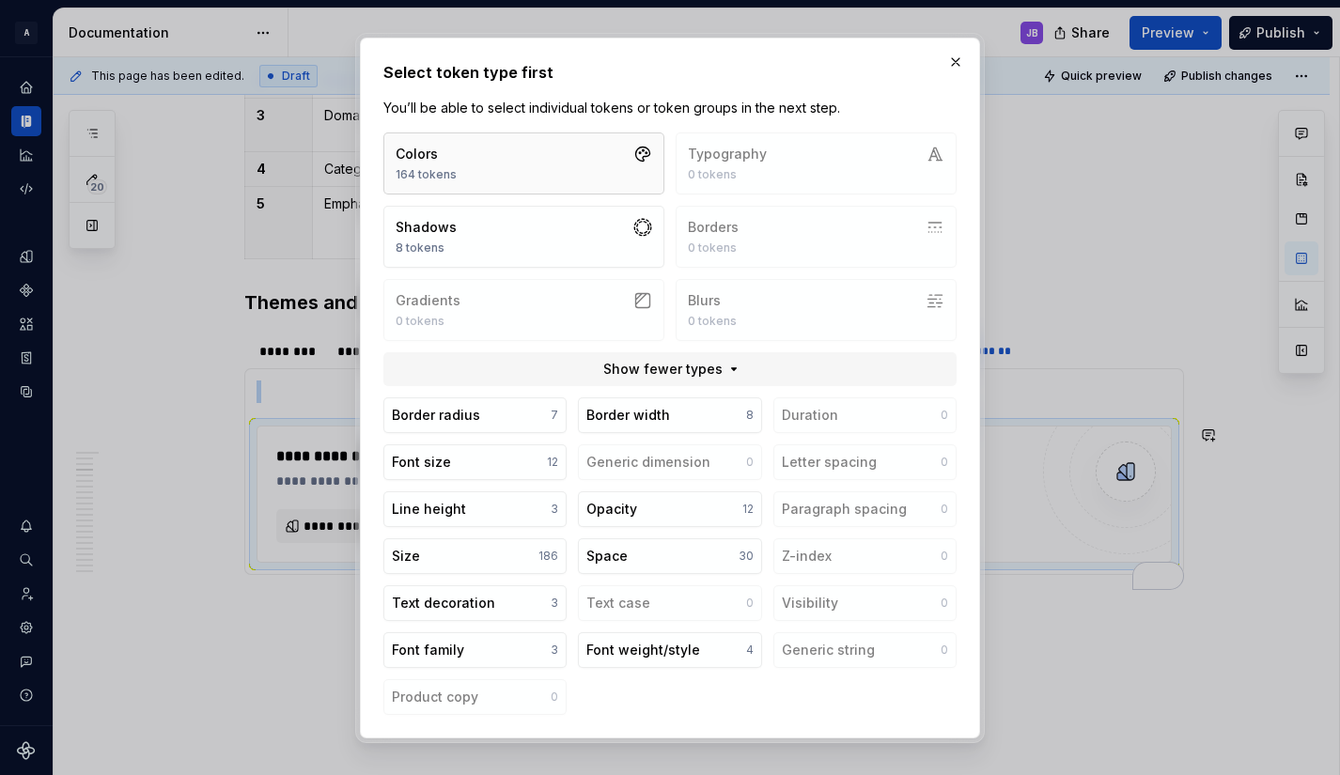
click at [546, 161] on button "Colors 164 tokens" at bounding box center [523, 163] width 281 height 62
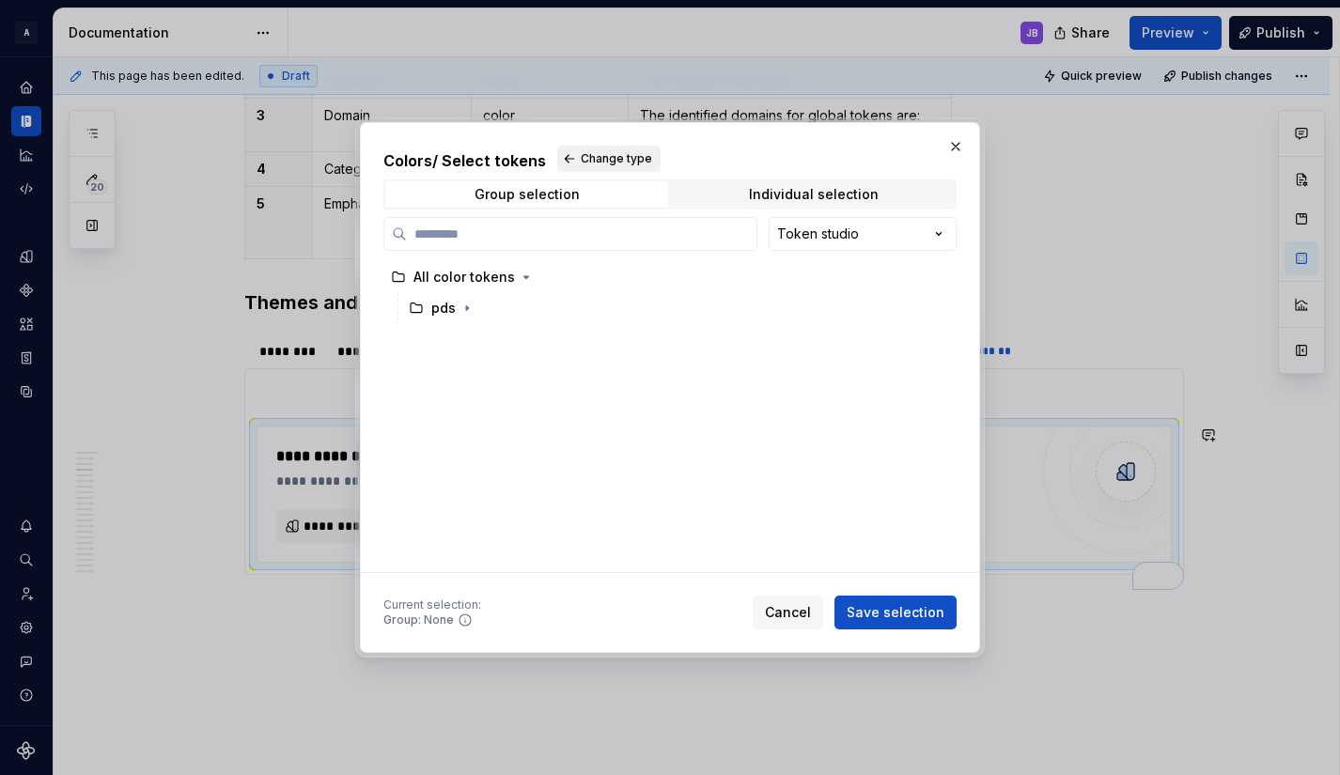
click at [582, 158] on span "Change type" at bounding box center [616, 158] width 71 height 15
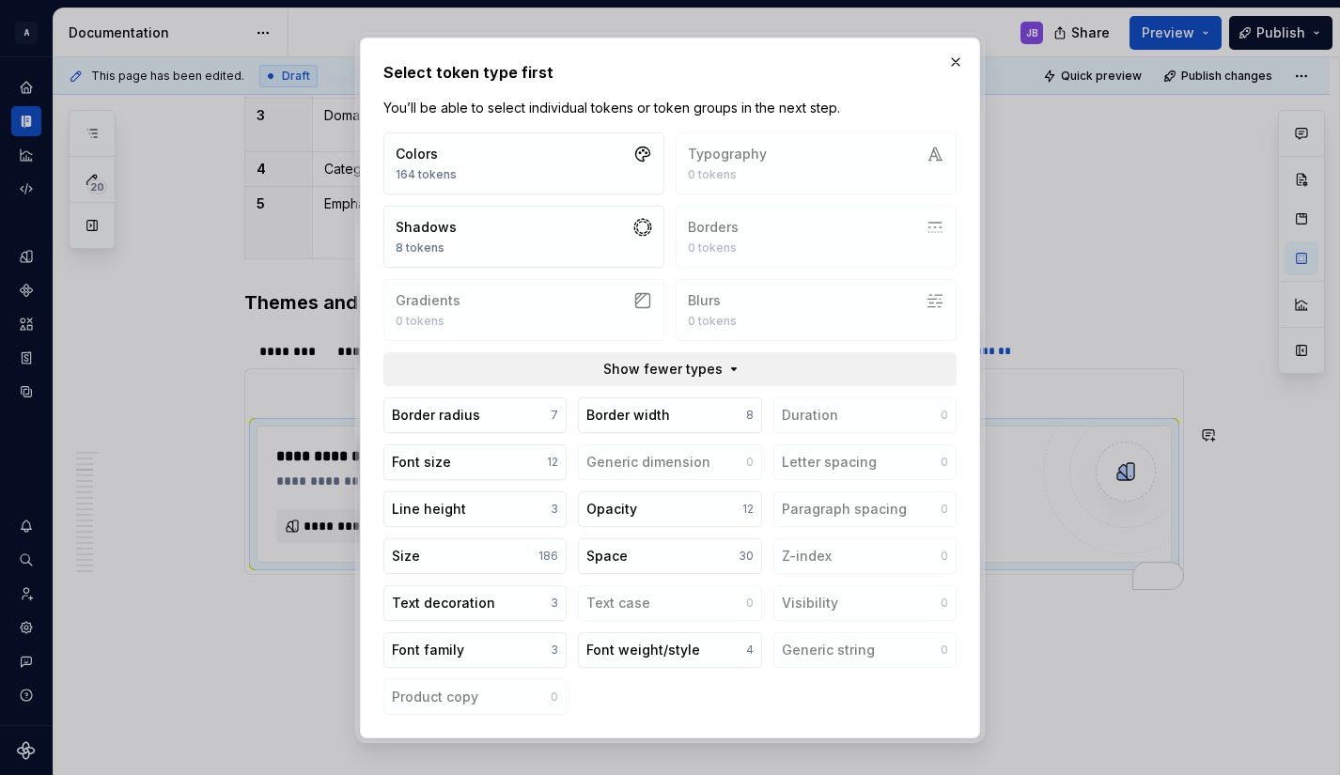
click at [720, 368] on button "Show fewer types" at bounding box center [669, 369] width 573 height 34
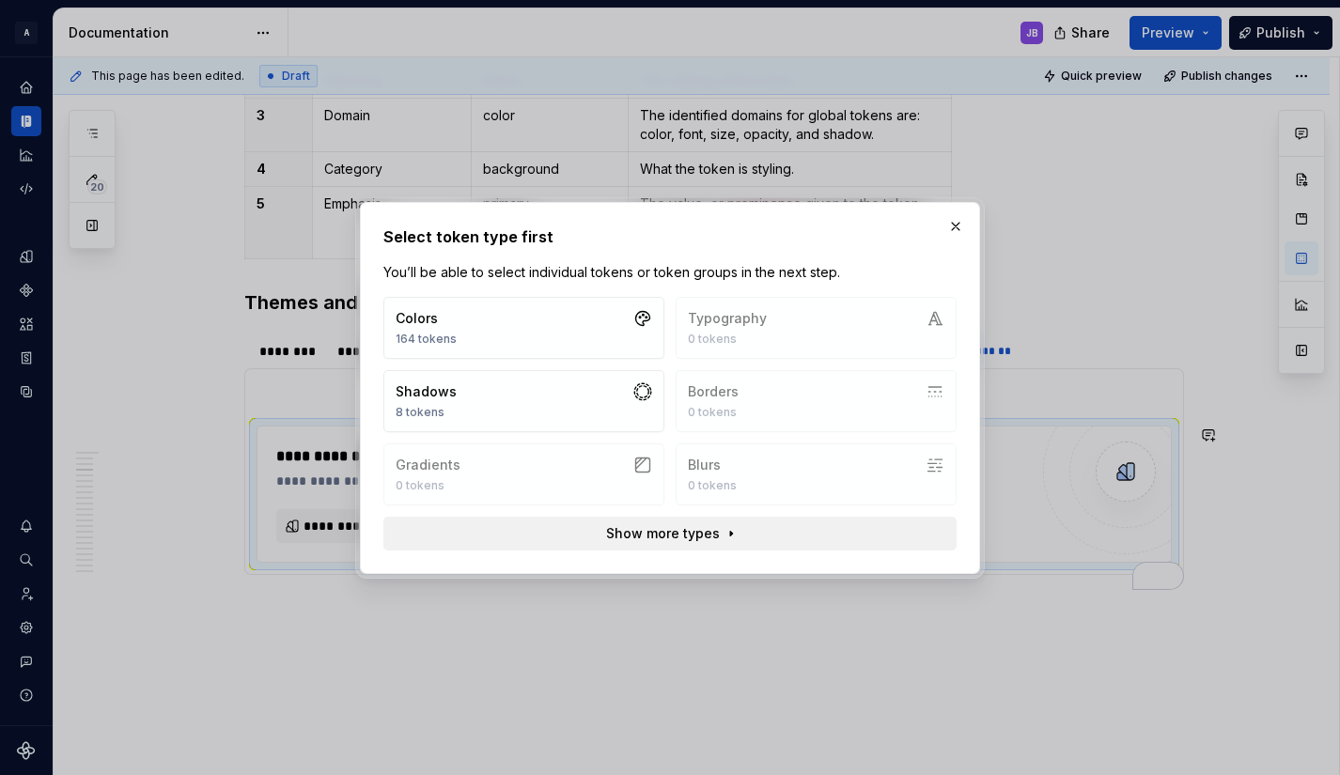
click at [719, 528] on button "Show more types" at bounding box center [669, 534] width 573 height 34
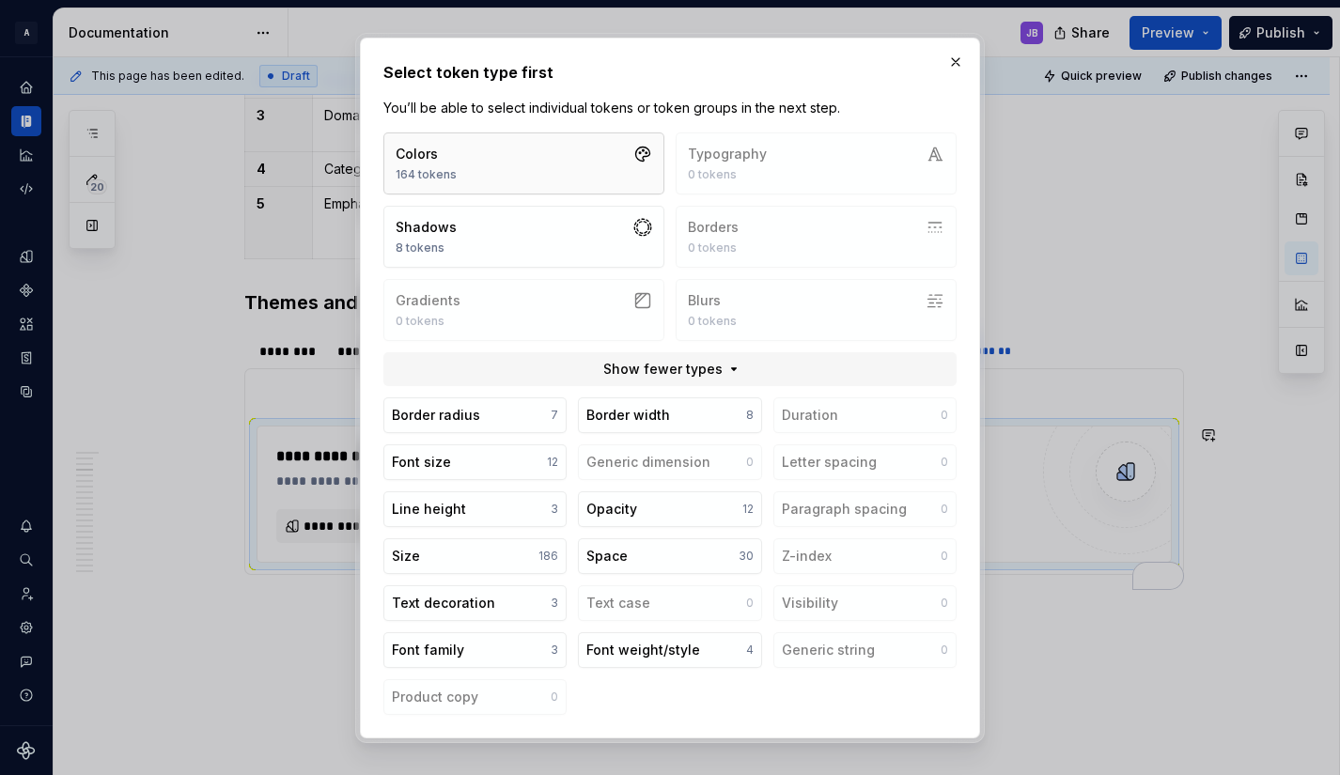
click at [639, 156] on icon "button" at bounding box center [642, 154] width 19 height 19
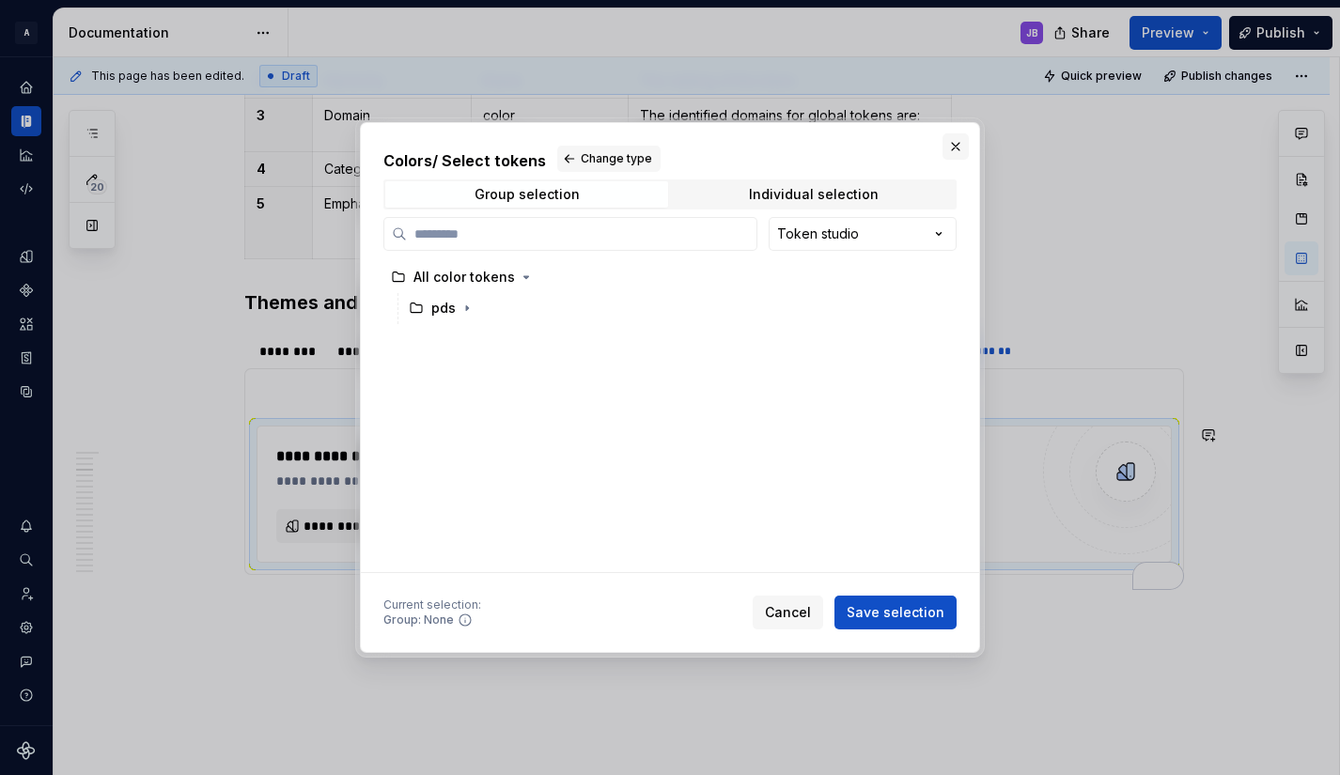
click at [955, 148] on button "button" at bounding box center [955, 146] width 26 height 26
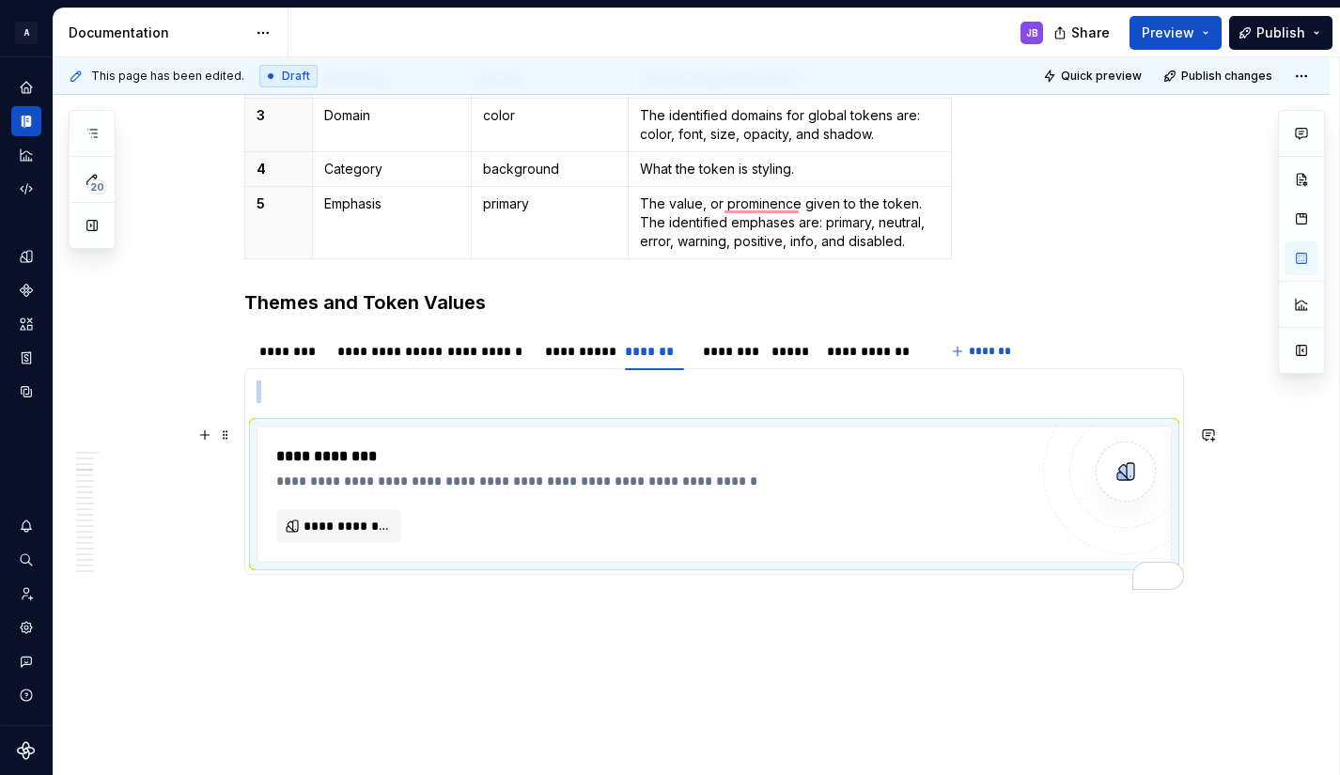
click at [1128, 476] on img "To enrich screen reader interactions, please activate Accessibility in Grammarl…" at bounding box center [1126, 472] width 38 height 38
click at [364, 524] on span "**********" at bounding box center [345, 526] width 85 height 19
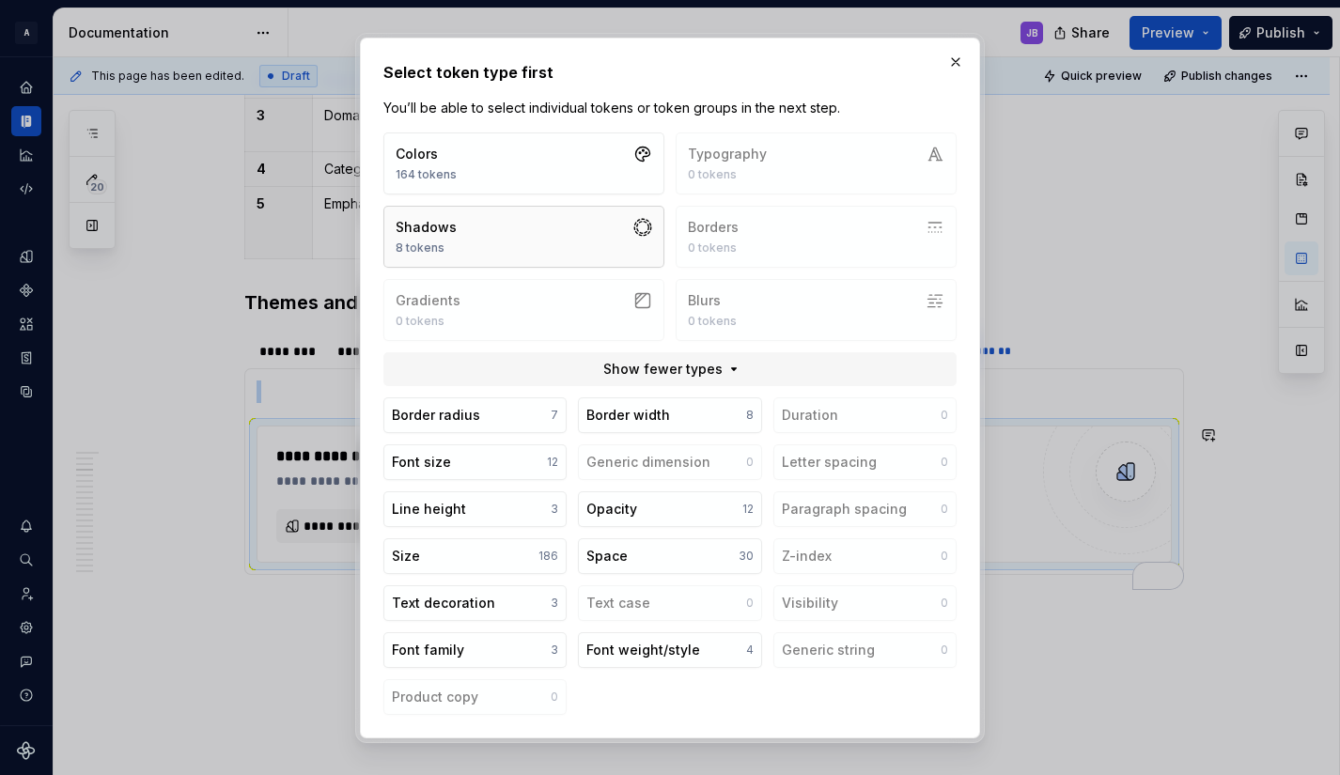
click at [629, 225] on button "Shadows 8 tokens" at bounding box center [523, 237] width 281 height 62
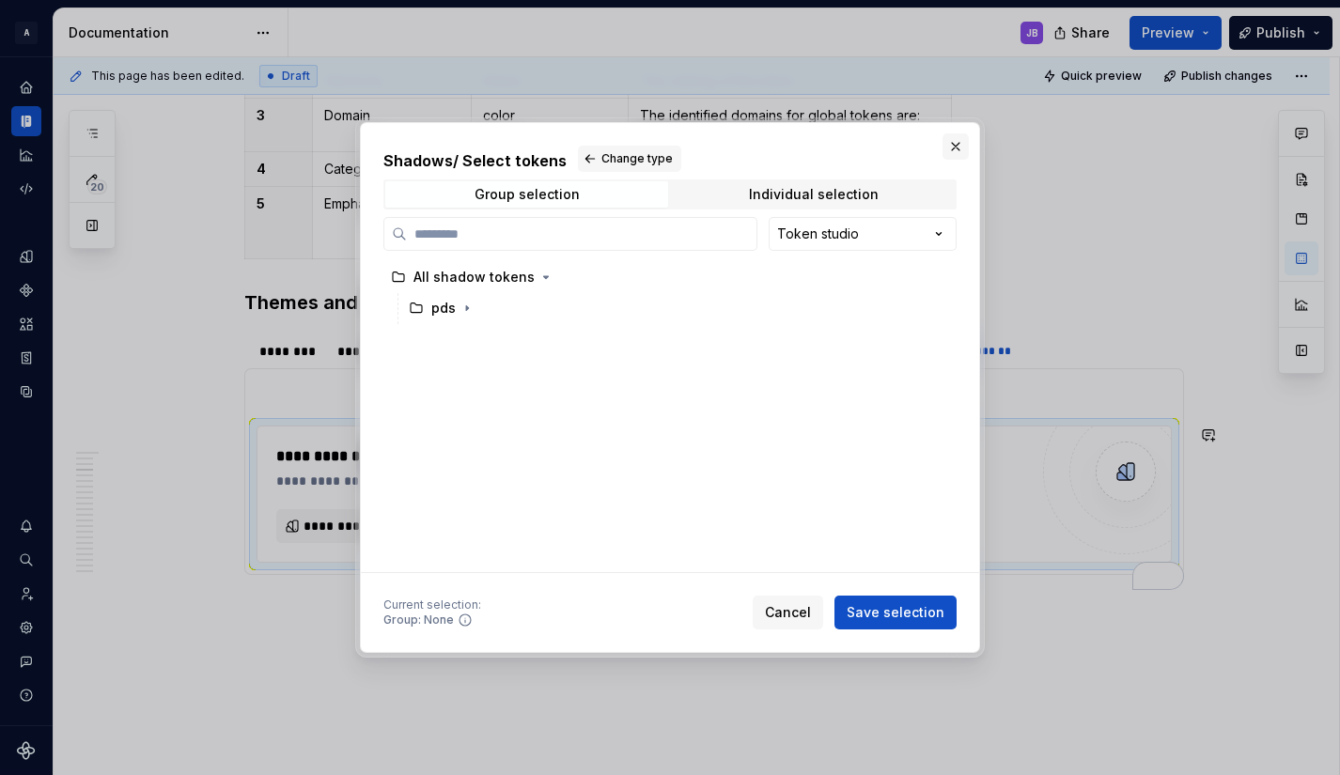
click at [961, 143] on button "button" at bounding box center [955, 146] width 26 height 26
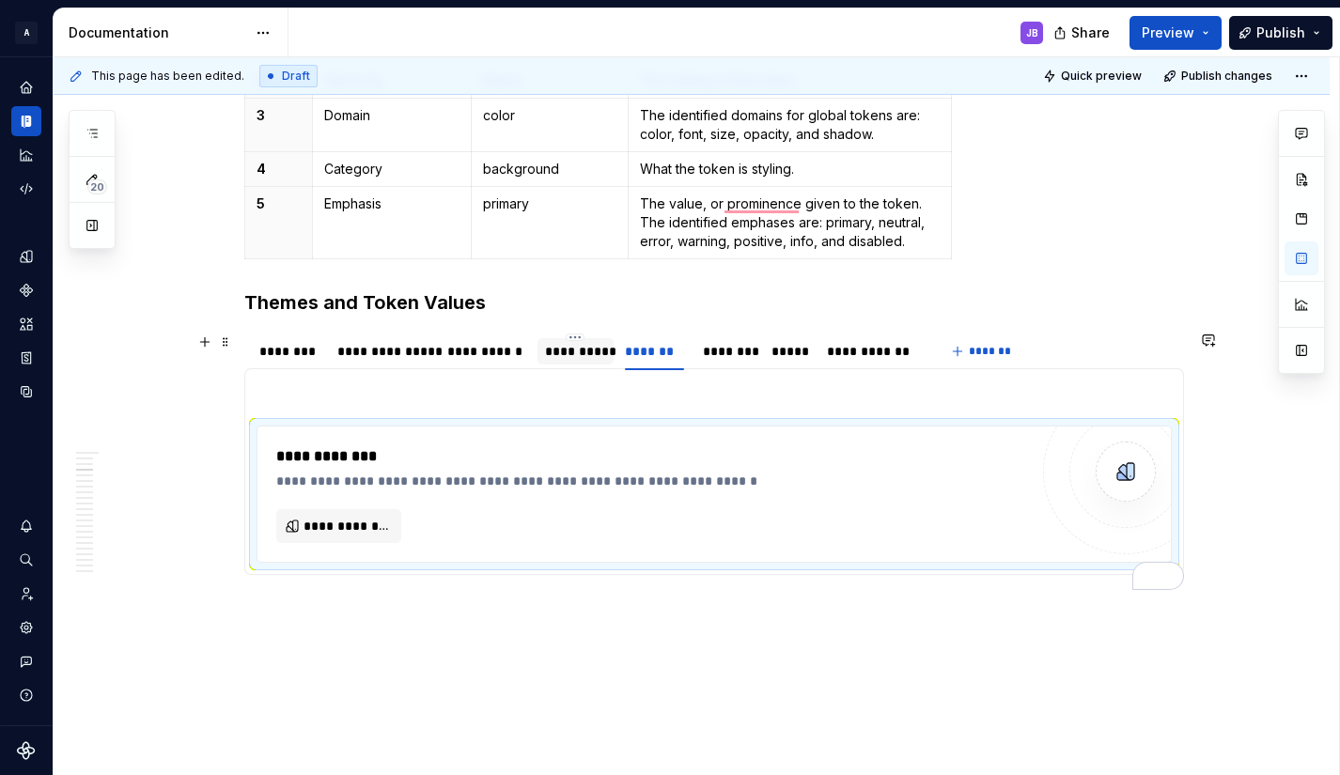
click at [556, 352] on div "**********" at bounding box center [575, 351] width 61 height 19
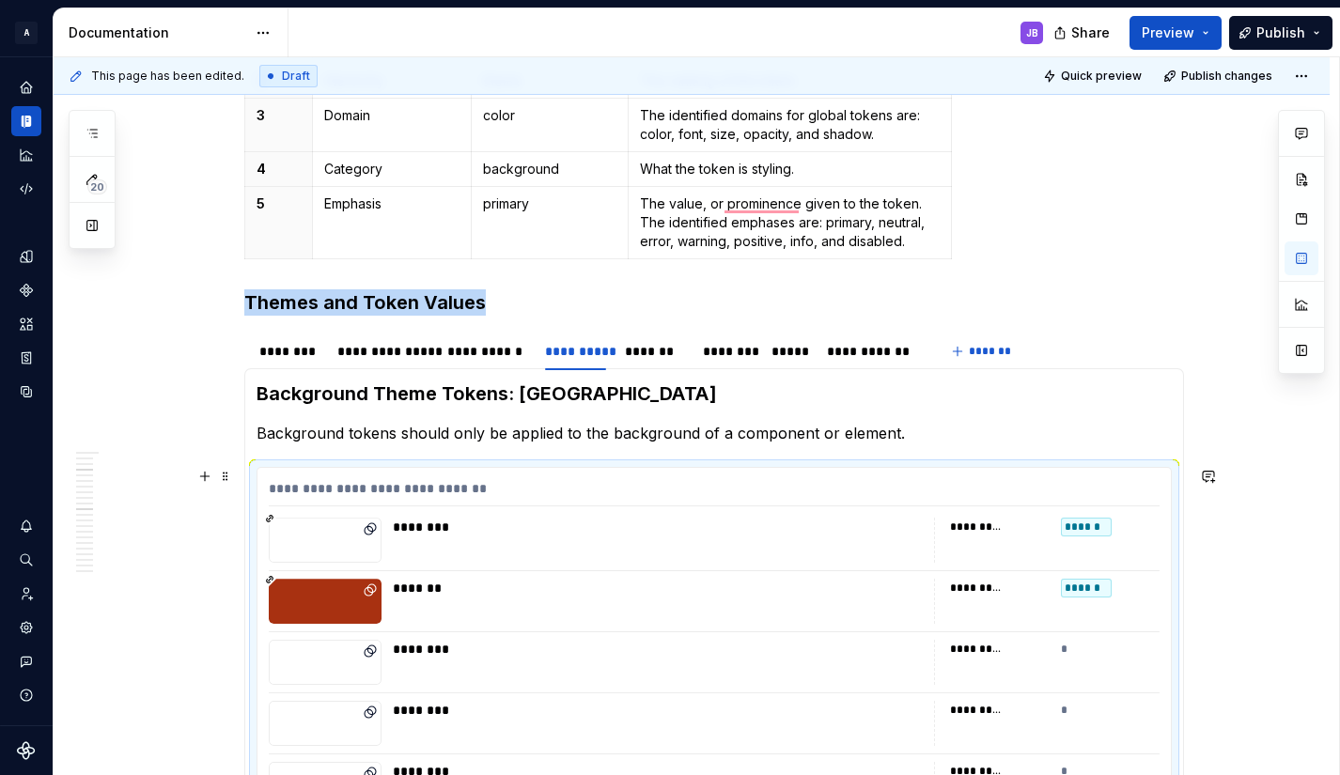
click at [311, 556] on div "To enrich screen reader interactions, please activate Accessibility in Grammarl…" at bounding box center [325, 540] width 113 height 45
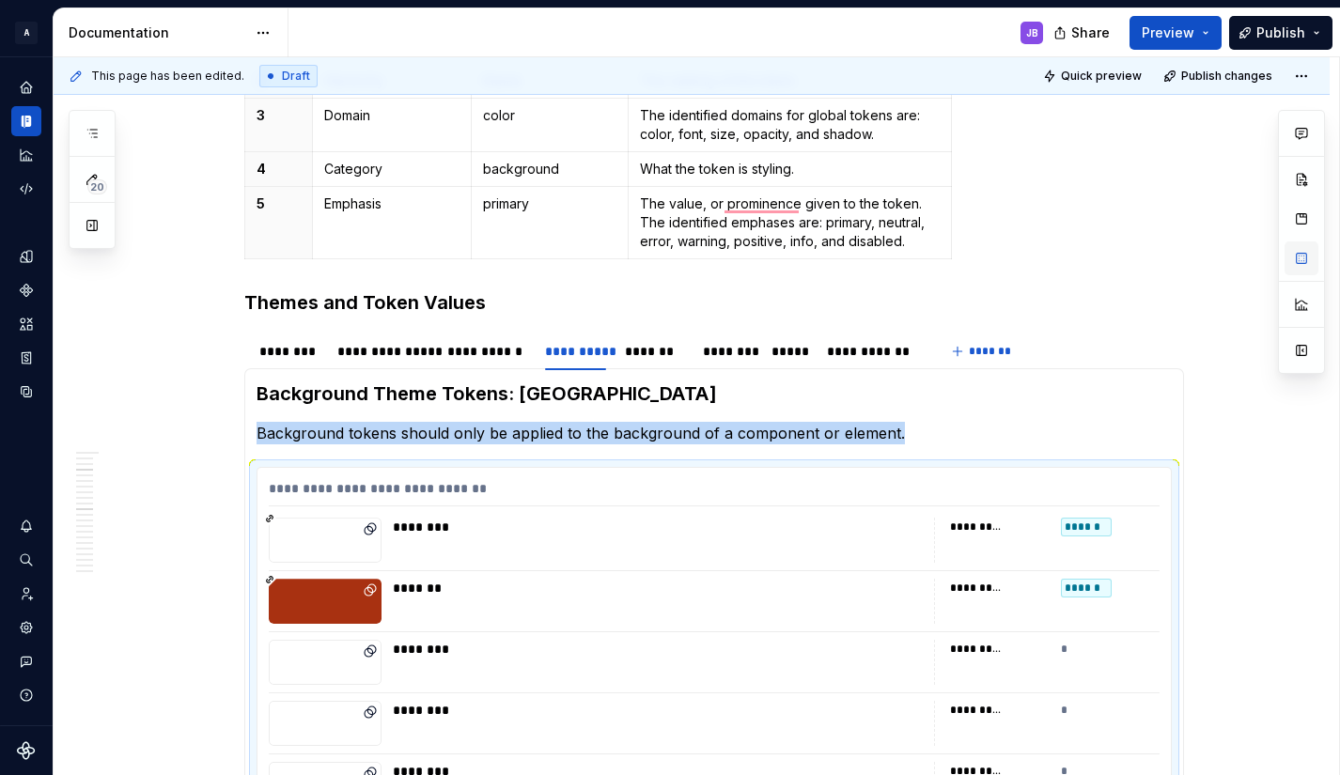
scroll to position [0, 0]
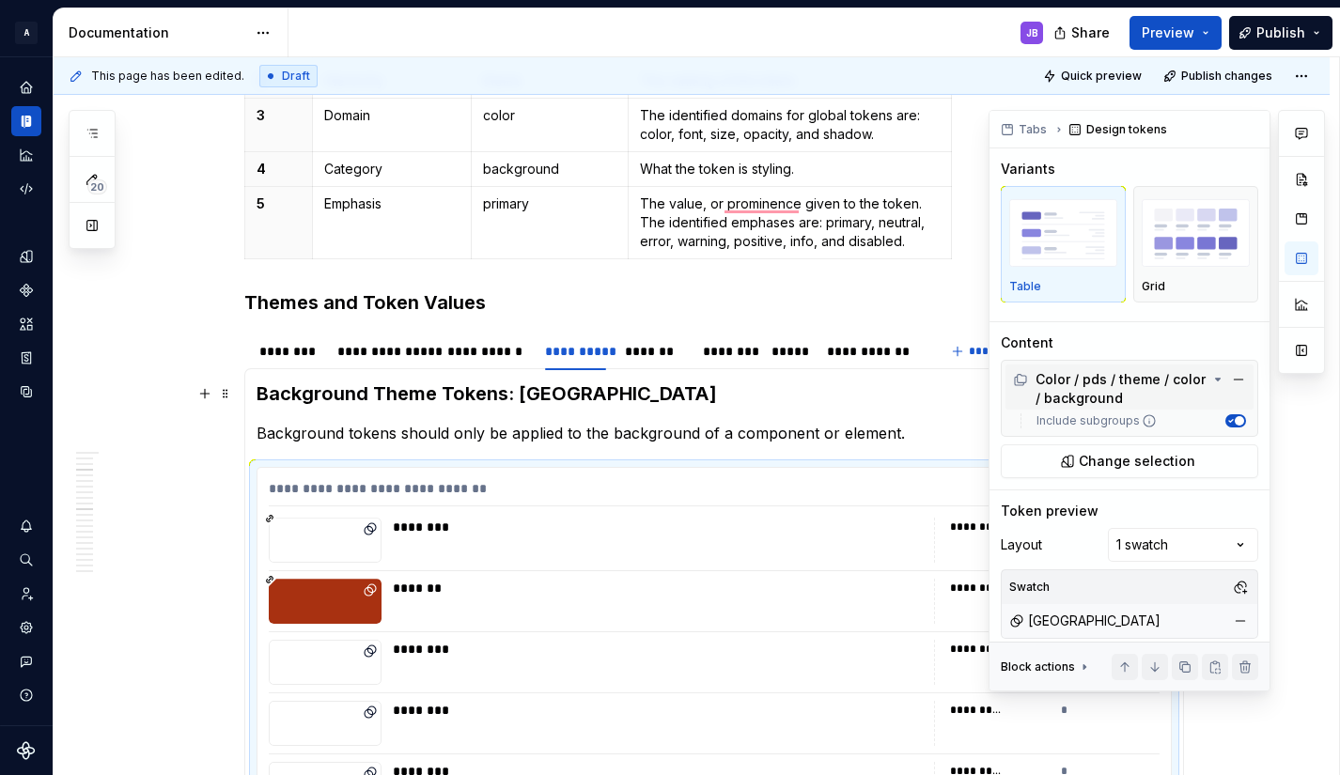
click at [1116, 388] on div "Color / pds / theme / color / background" at bounding box center [1110, 389] width 195 height 38
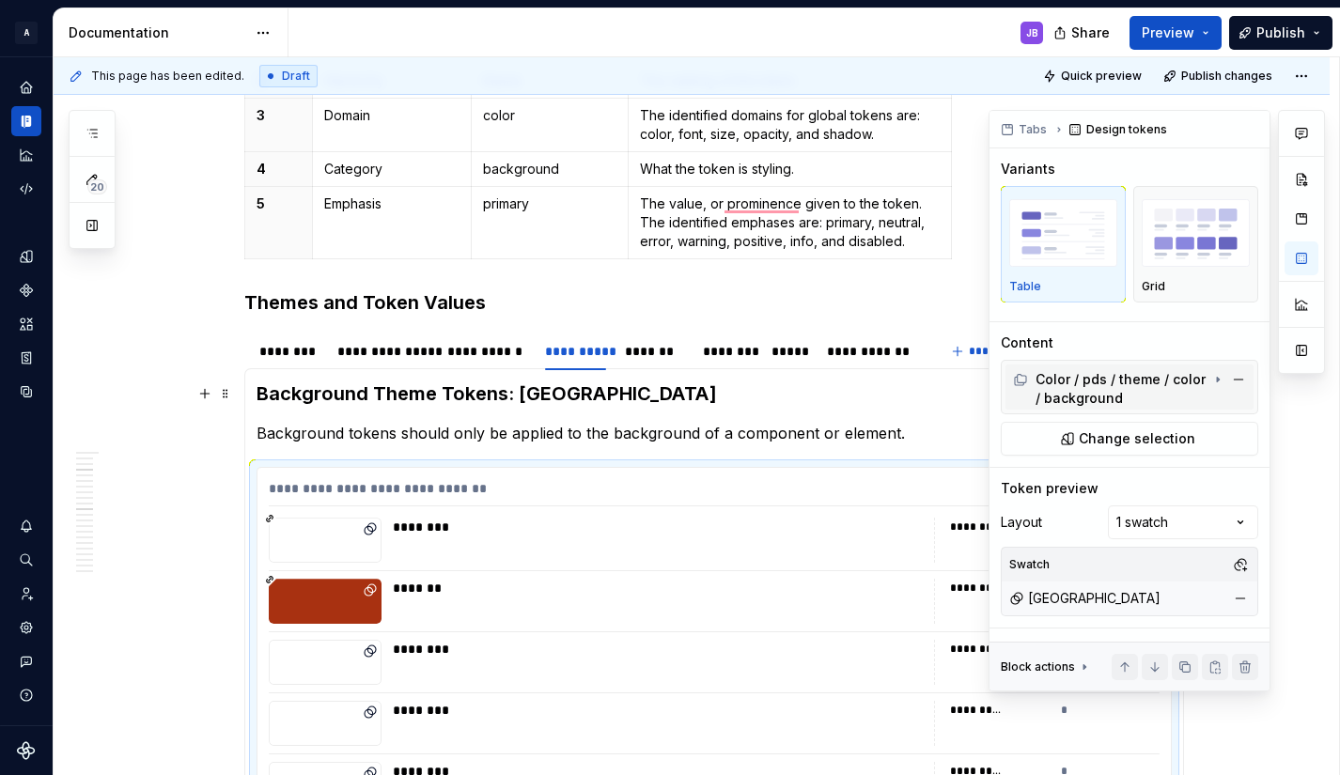
click at [1116, 388] on div "Color / pds / theme / color / background" at bounding box center [1110, 389] width 195 height 38
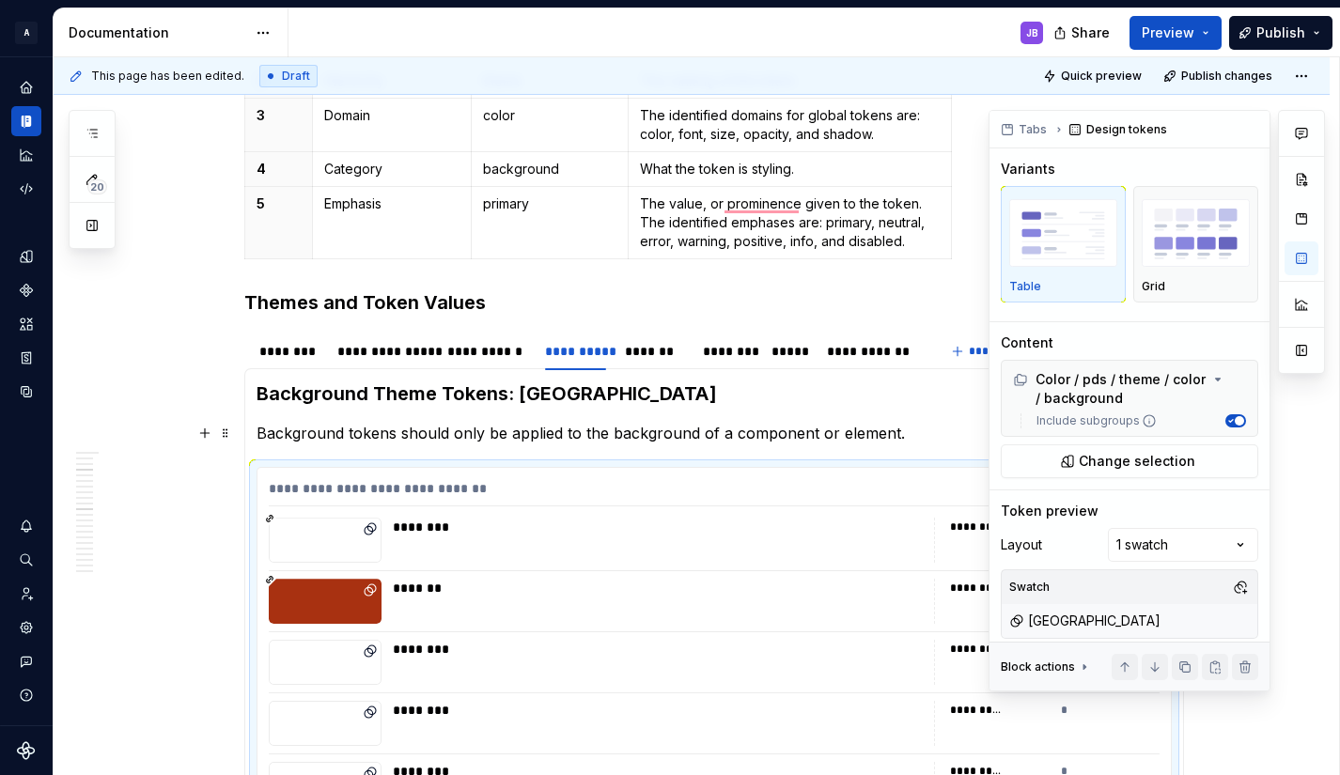
type textarea "*"
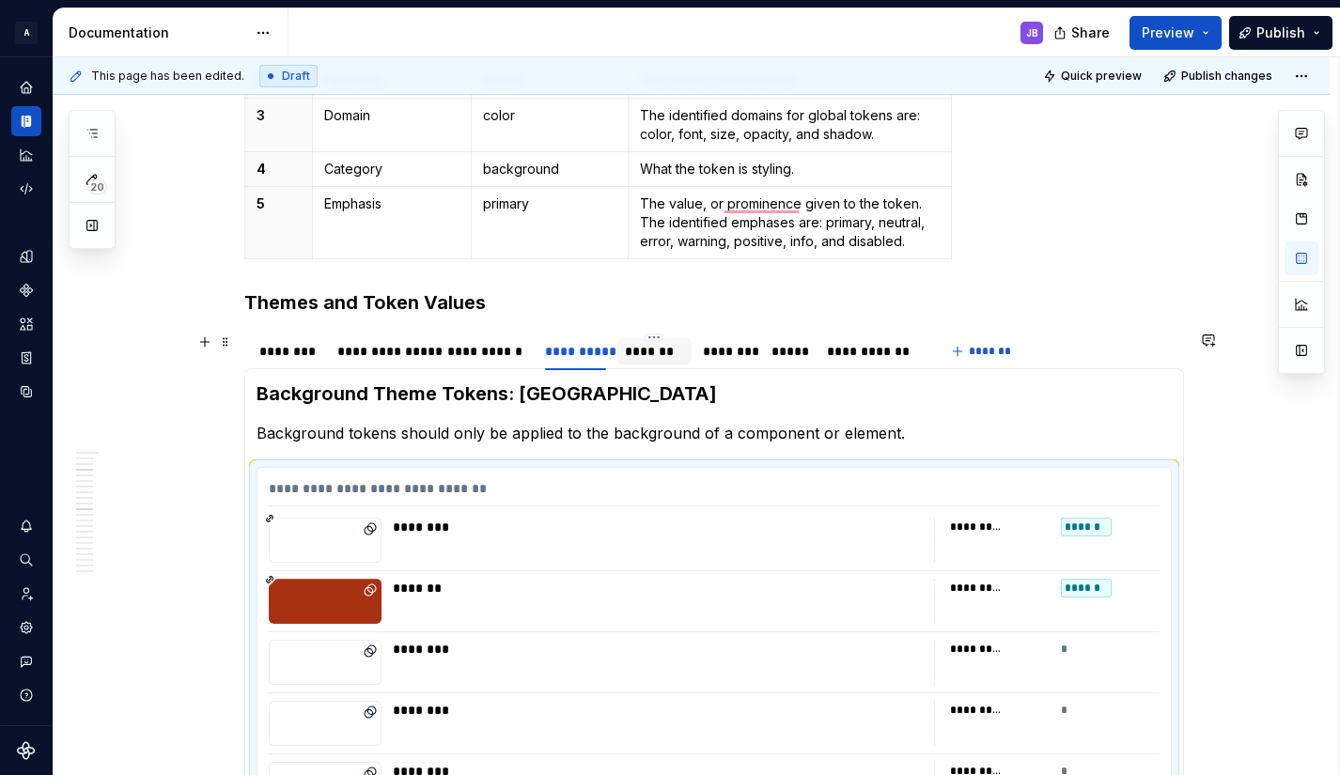
click at [657, 359] on div "*******" at bounding box center [654, 351] width 59 height 19
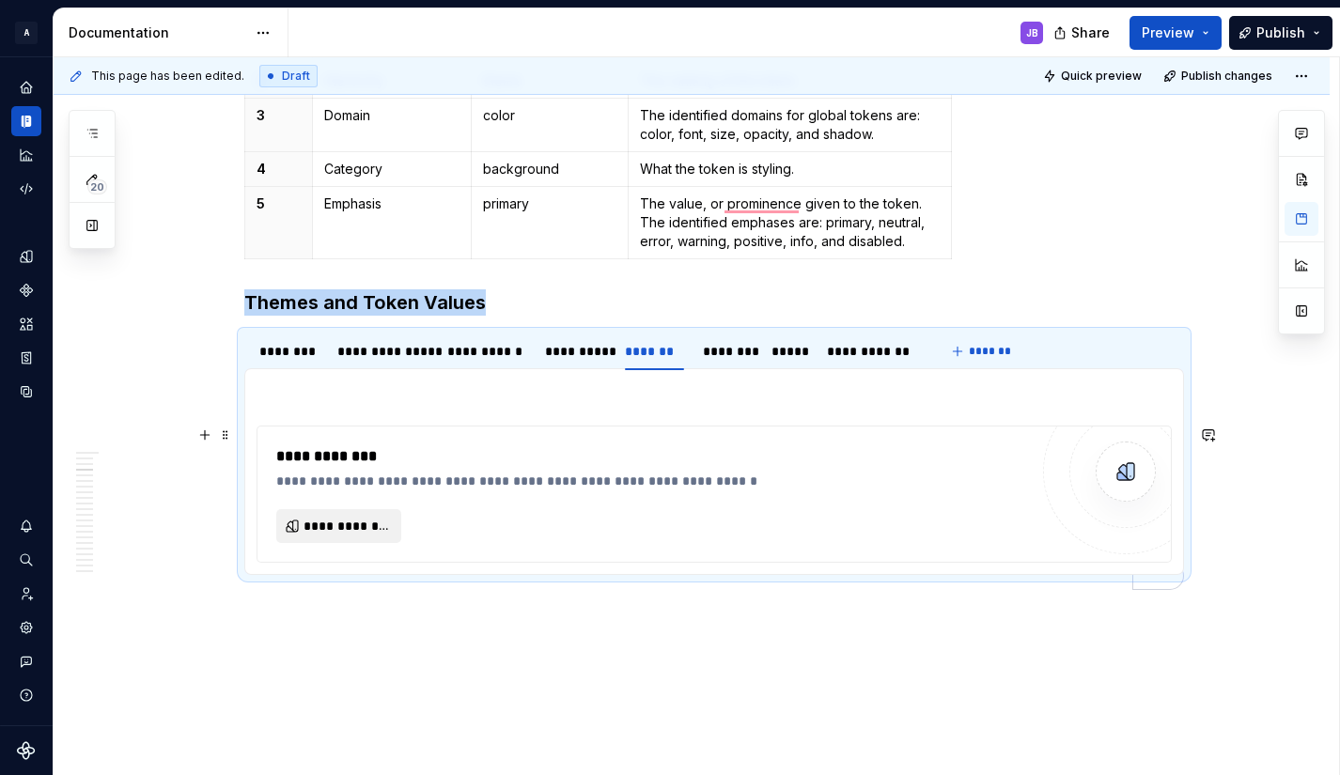
click at [338, 520] on span "**********" at bounding box center [345, 526] width 85 height 19
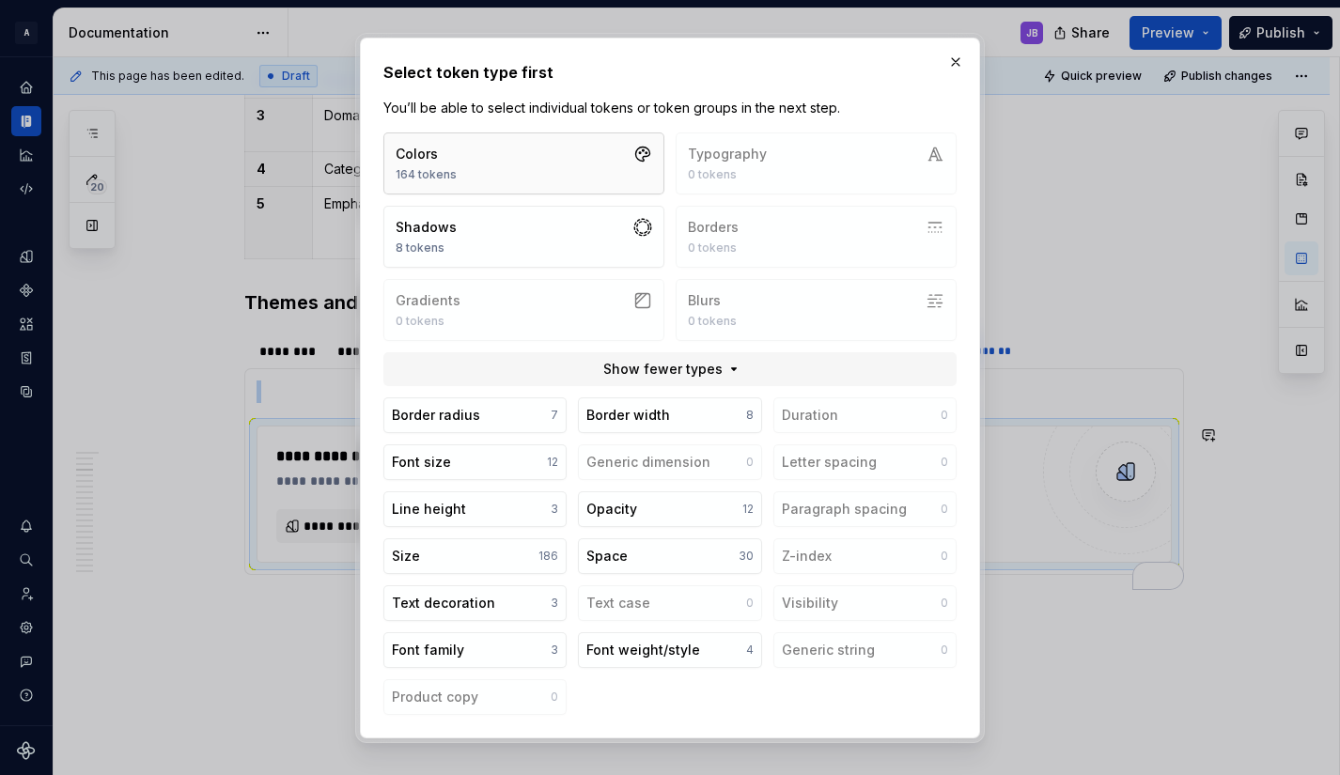
click at [598, 173] on button "Colors 164 tokens" at bounding box center [523, 163] width 281 height 62
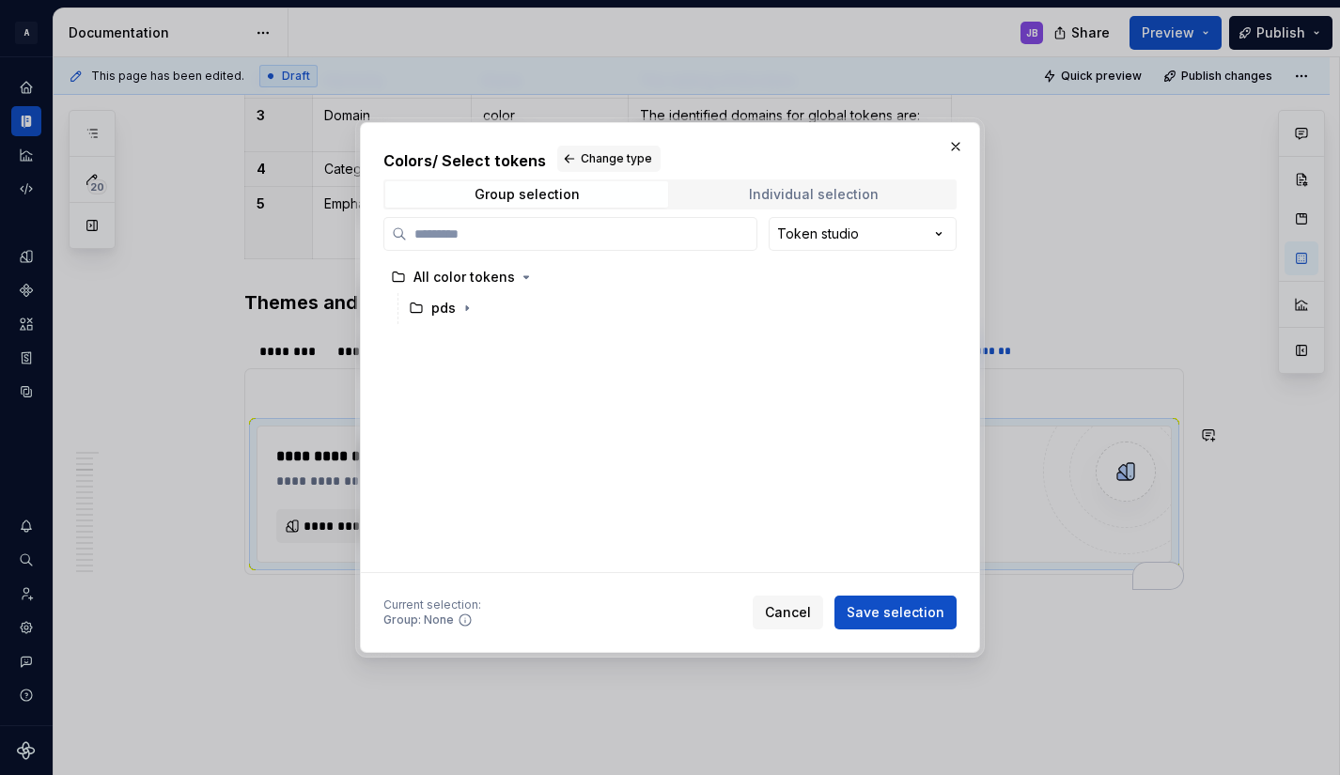
click at [769, 192] on div "Individual selection" at bounding box center [814, 194] width 130 height 15
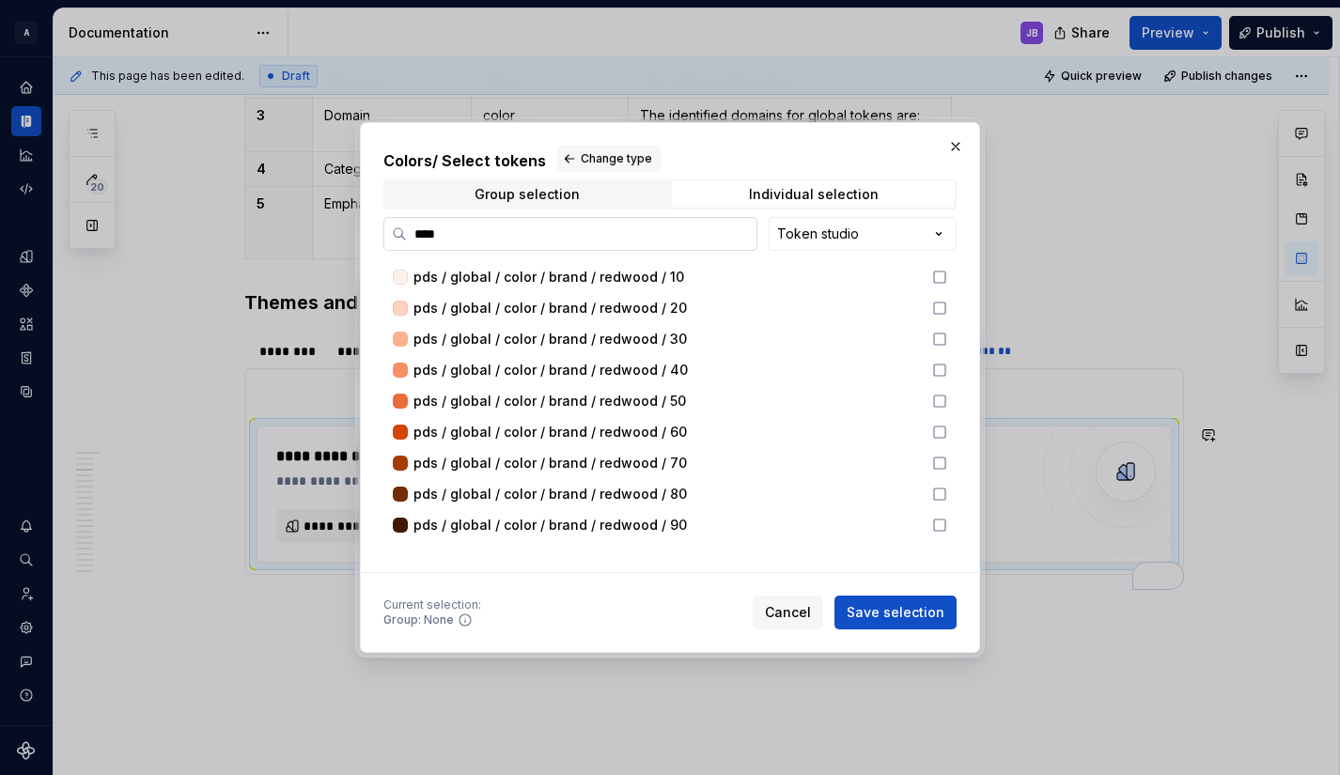
click at [483, 234] on input "****" at bounding box center [581, 234] width 349 height 19
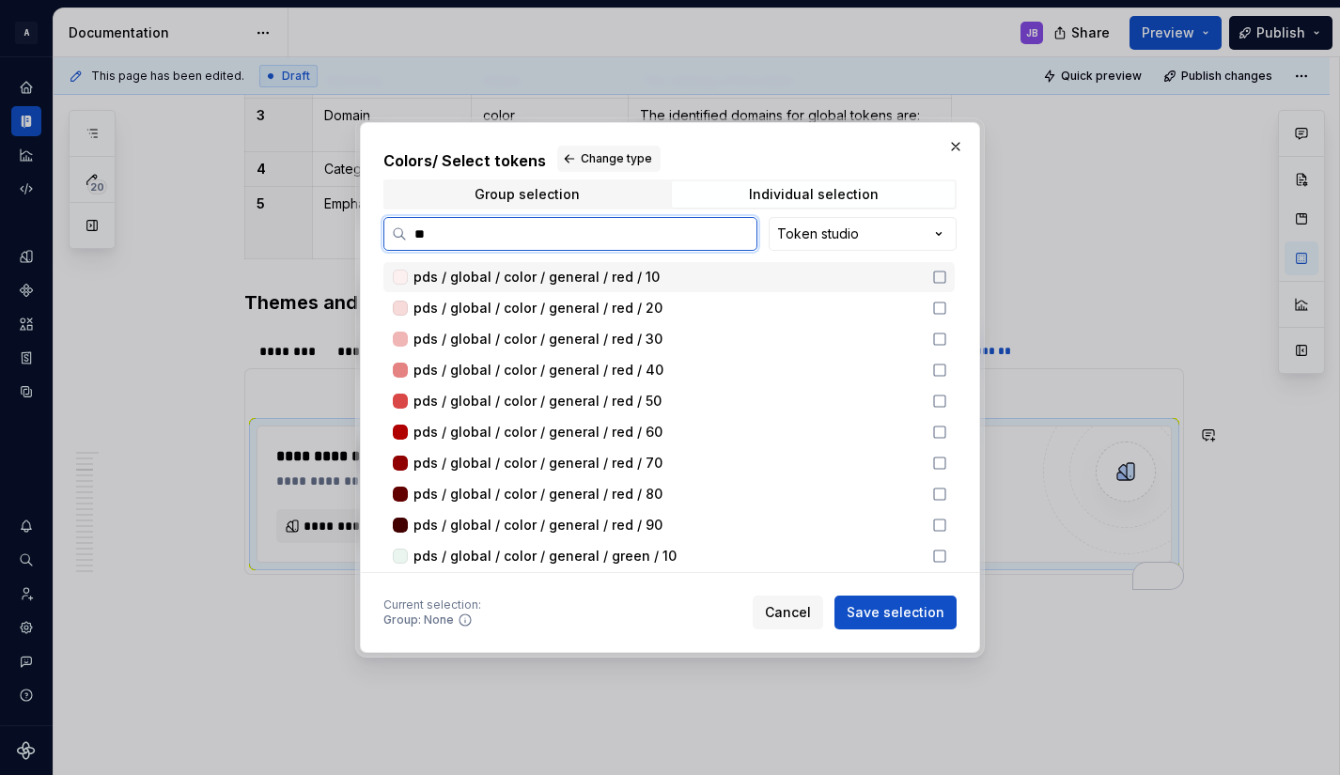
type input "*"
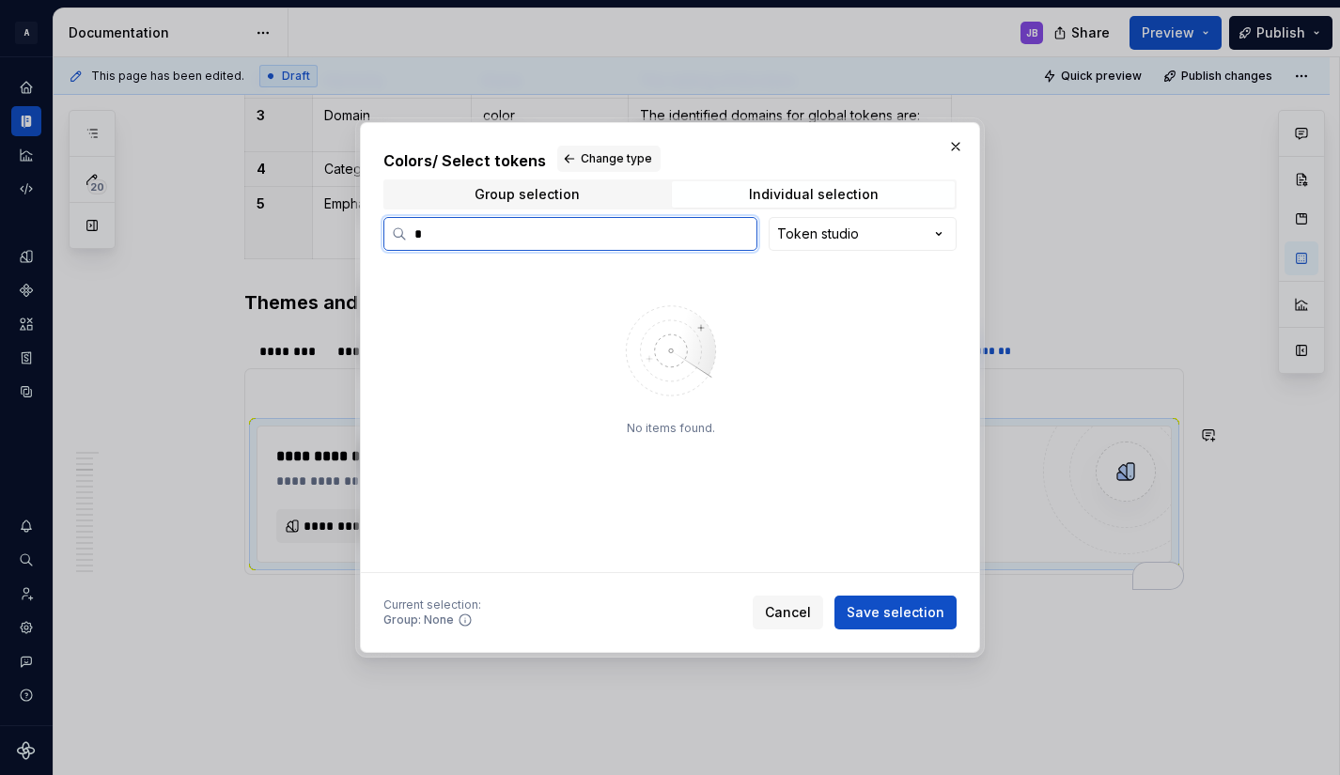
type input "*"
type input "********"
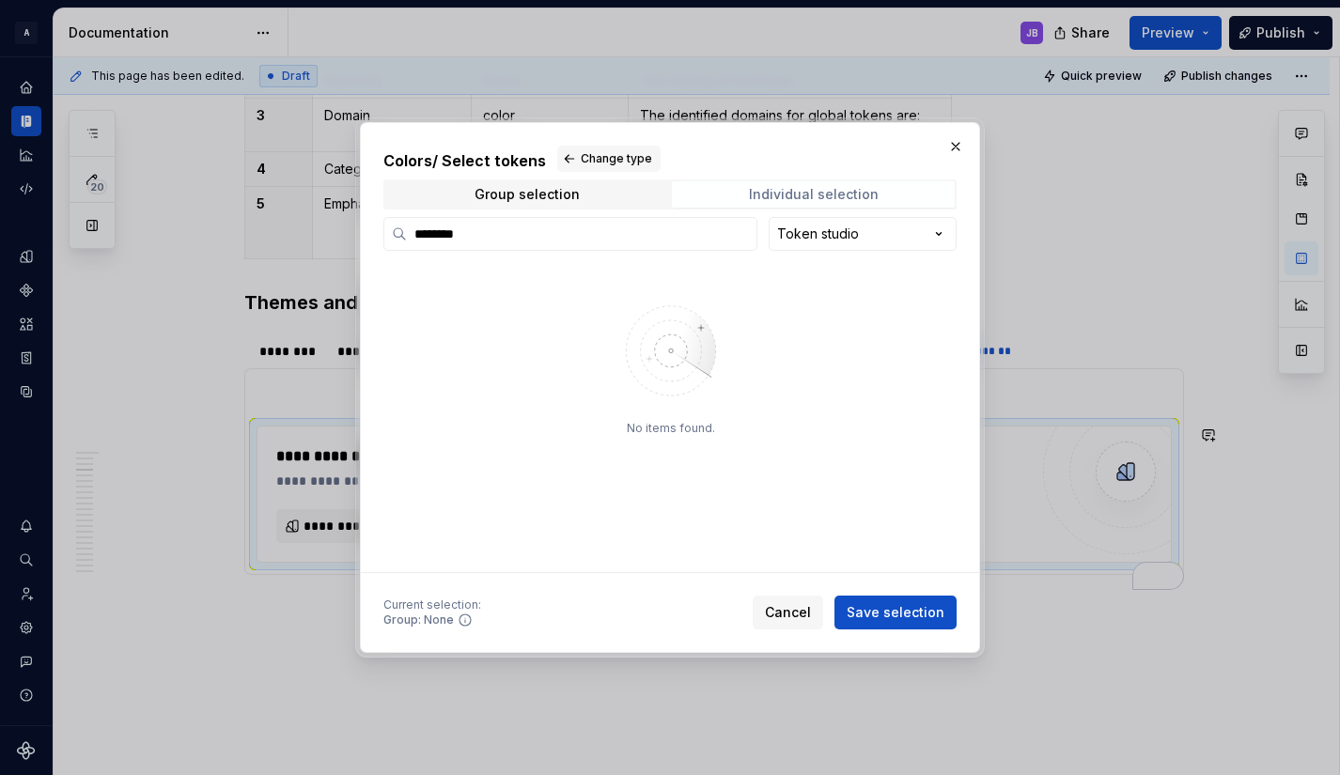
click at [788, 189] on div "Individual selection" at bounding box center [814, 194] width 130 height 15
click at [639, 191] on span "Group selection" at bounding box center [526, 194] width 283 height 26
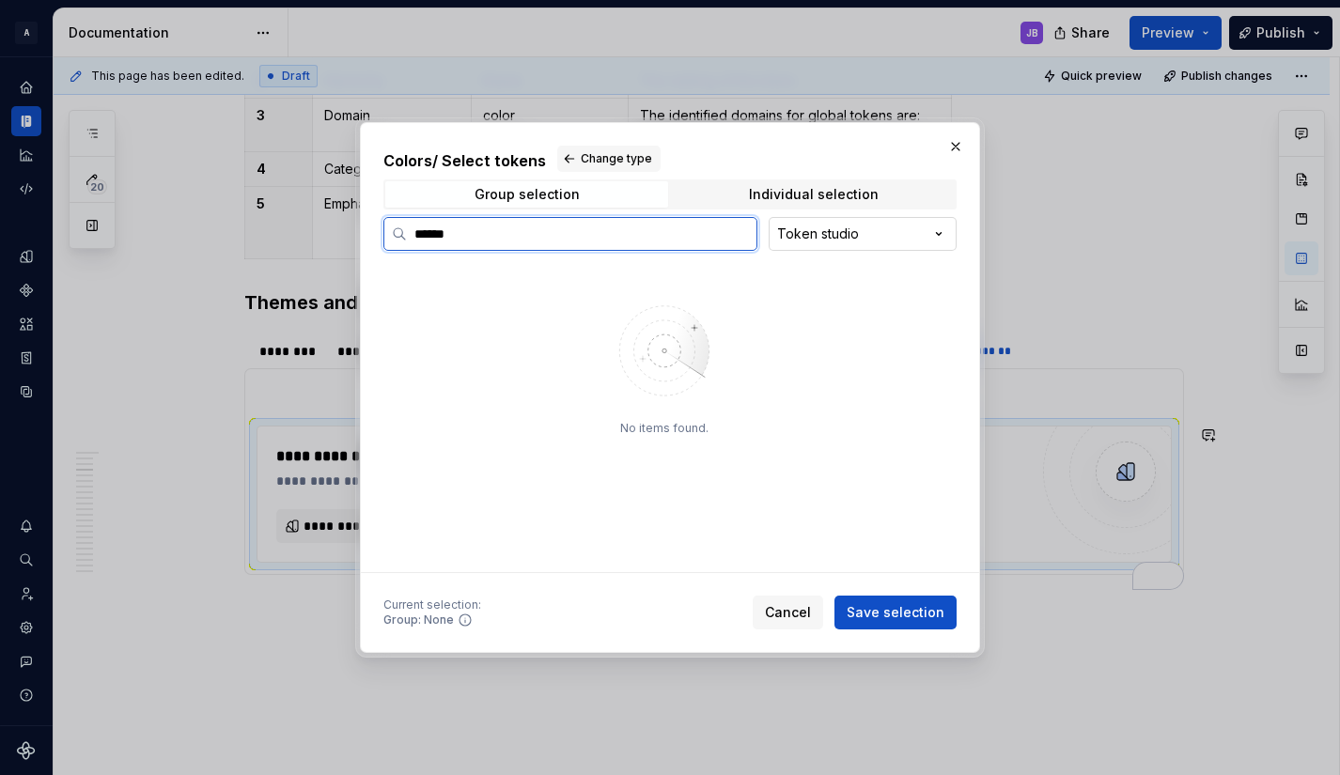
type input "******"
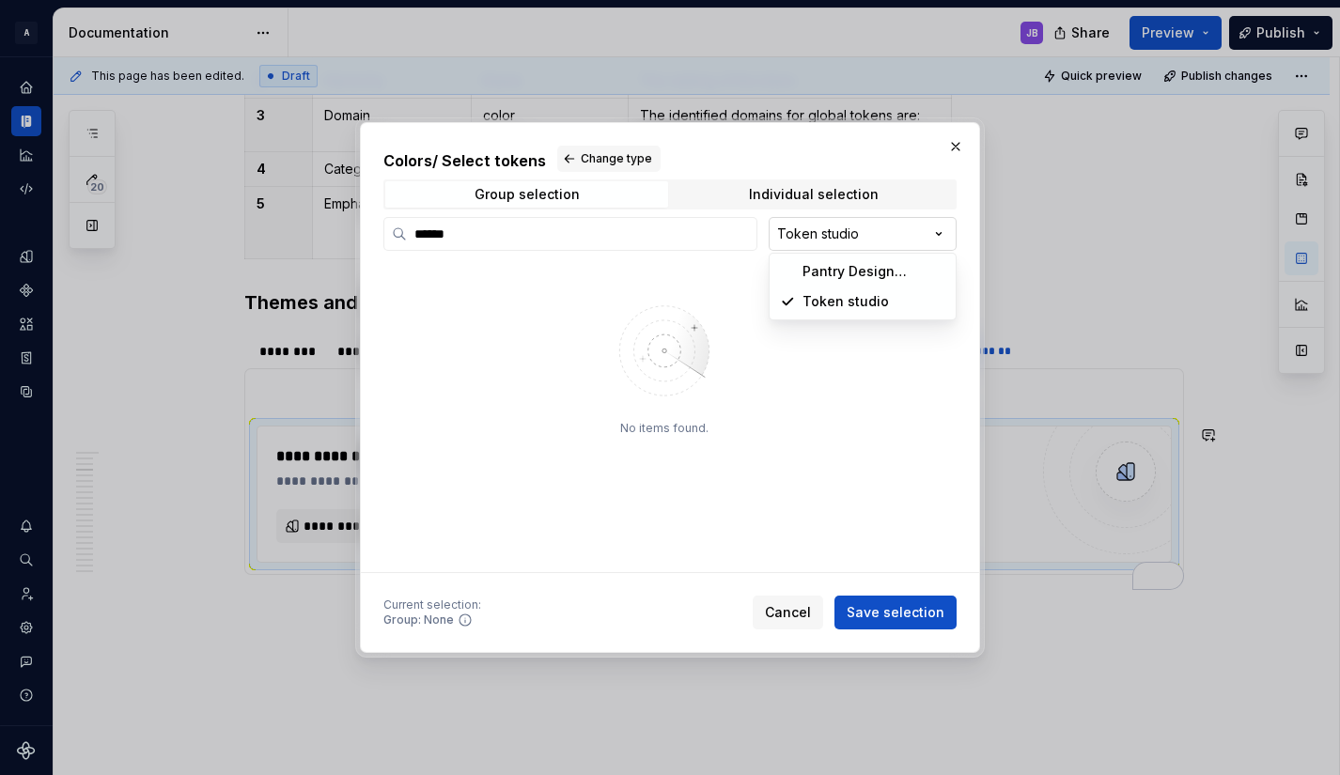
click at [915, 231] on div "Colors / Select tokens Change type Group selection Individual selection ****** …" at bounding box center [670, 387] width 1340 height 775
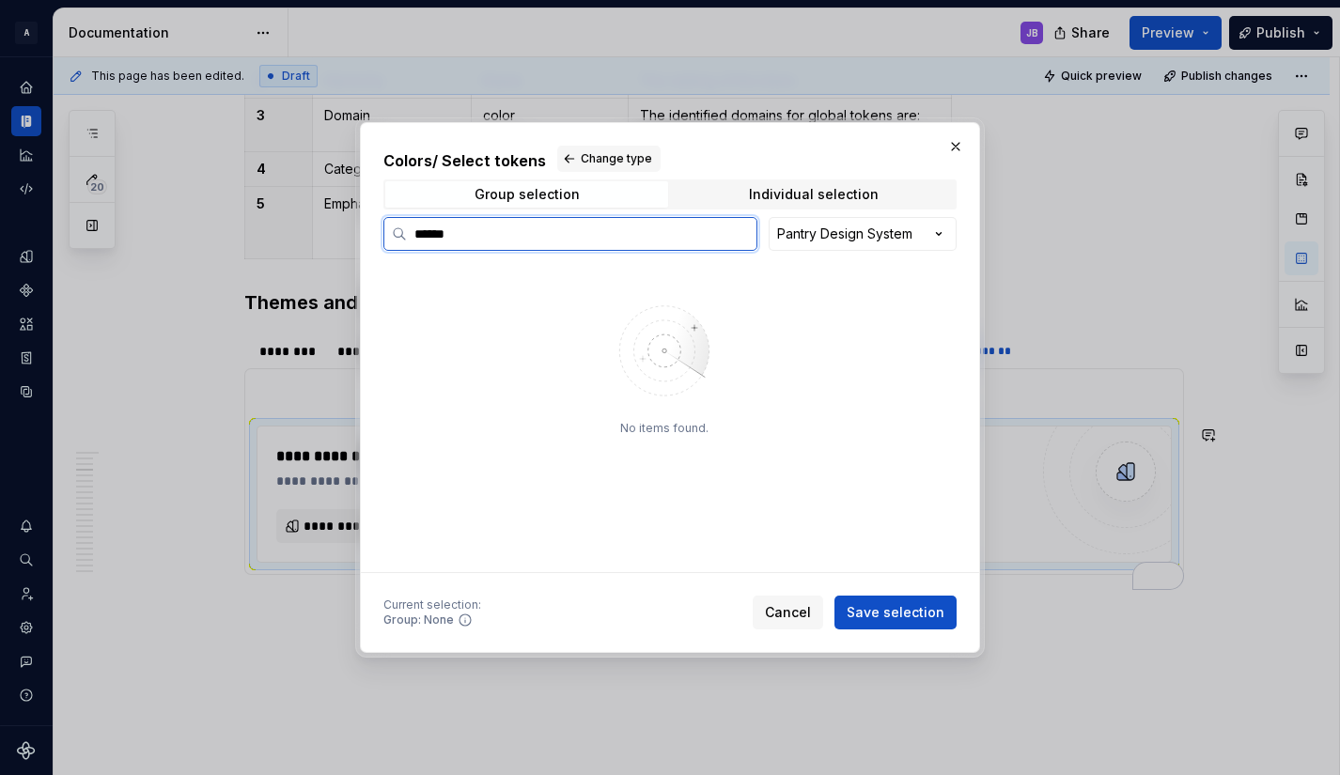
click at [539, 240] on input "******" at bounding box center [581, 234] width 349 height 19
click at [784, 195] on div "Individual selection" at bounding box center [814, 194] width 130 height 15
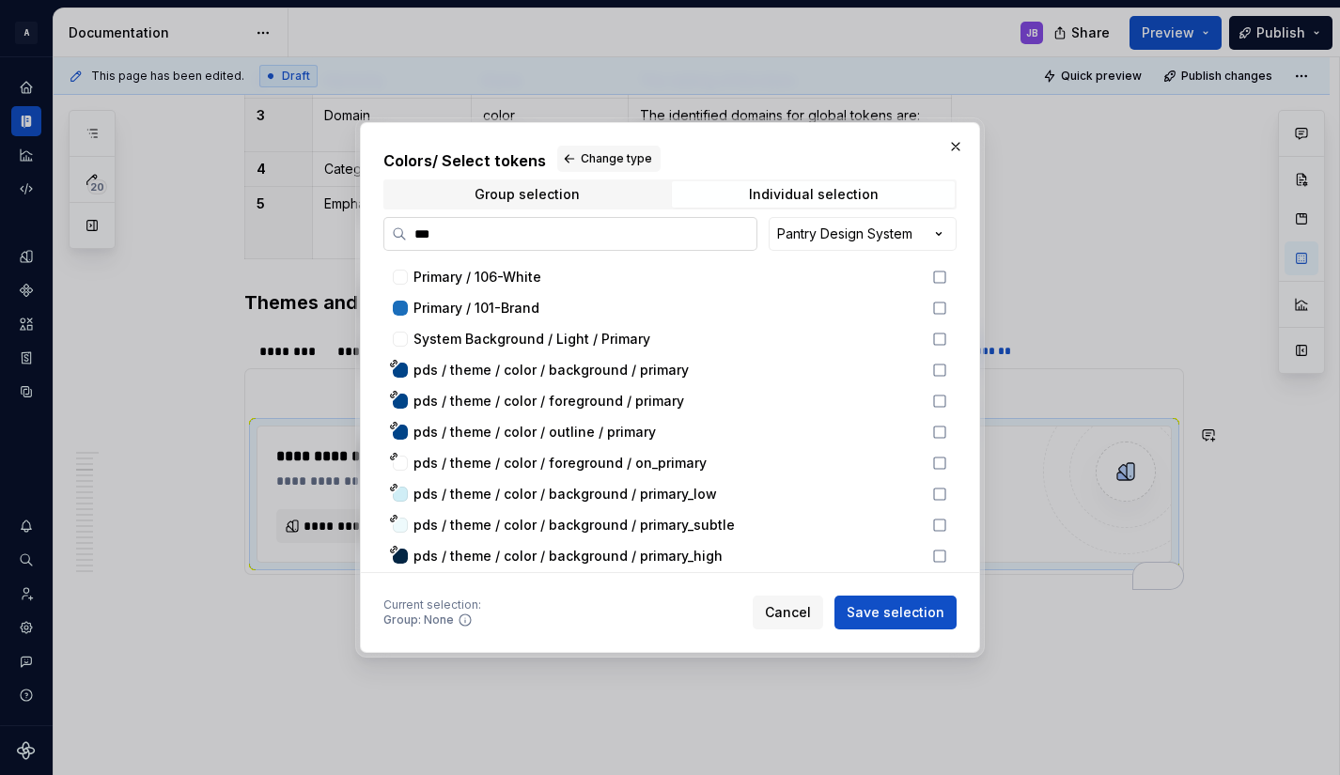
click at [424, 226] on input "***" at bounding box center [581, 234] width 349 height 19
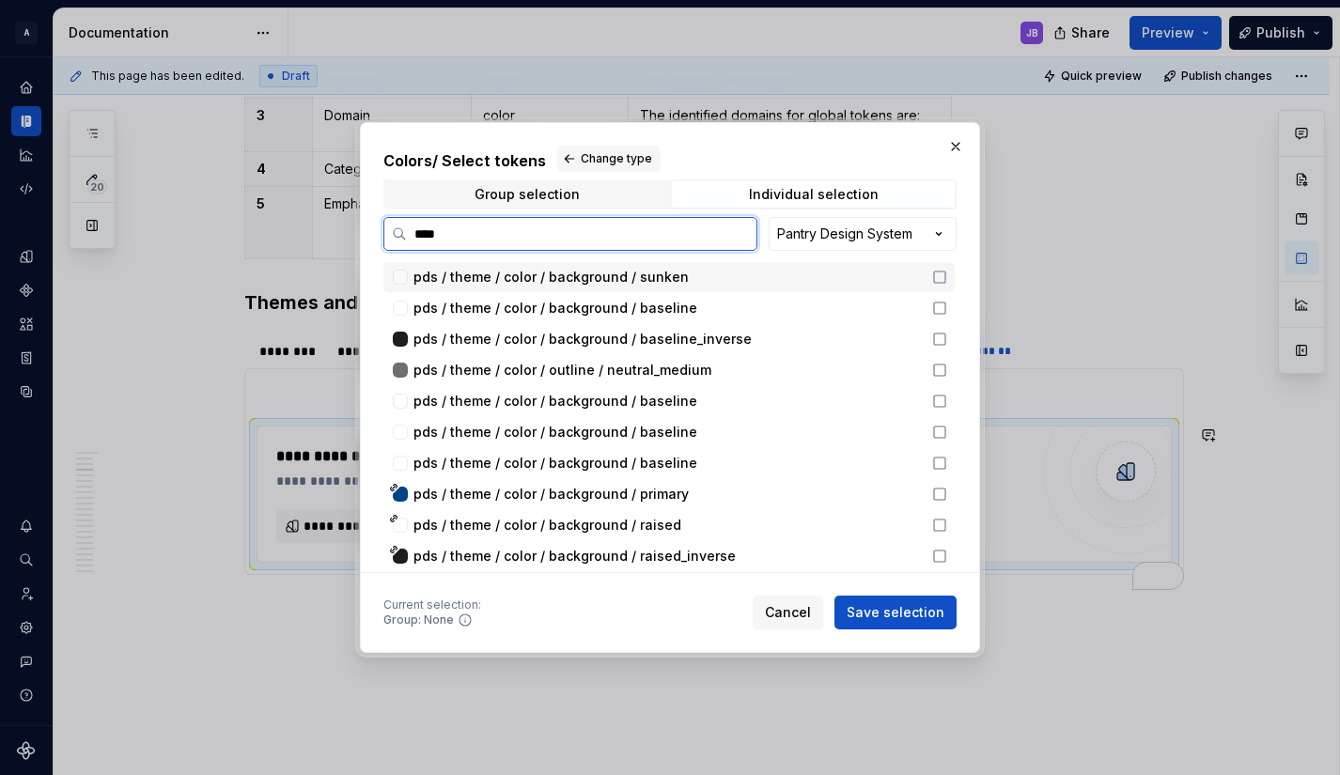
type input "*****"
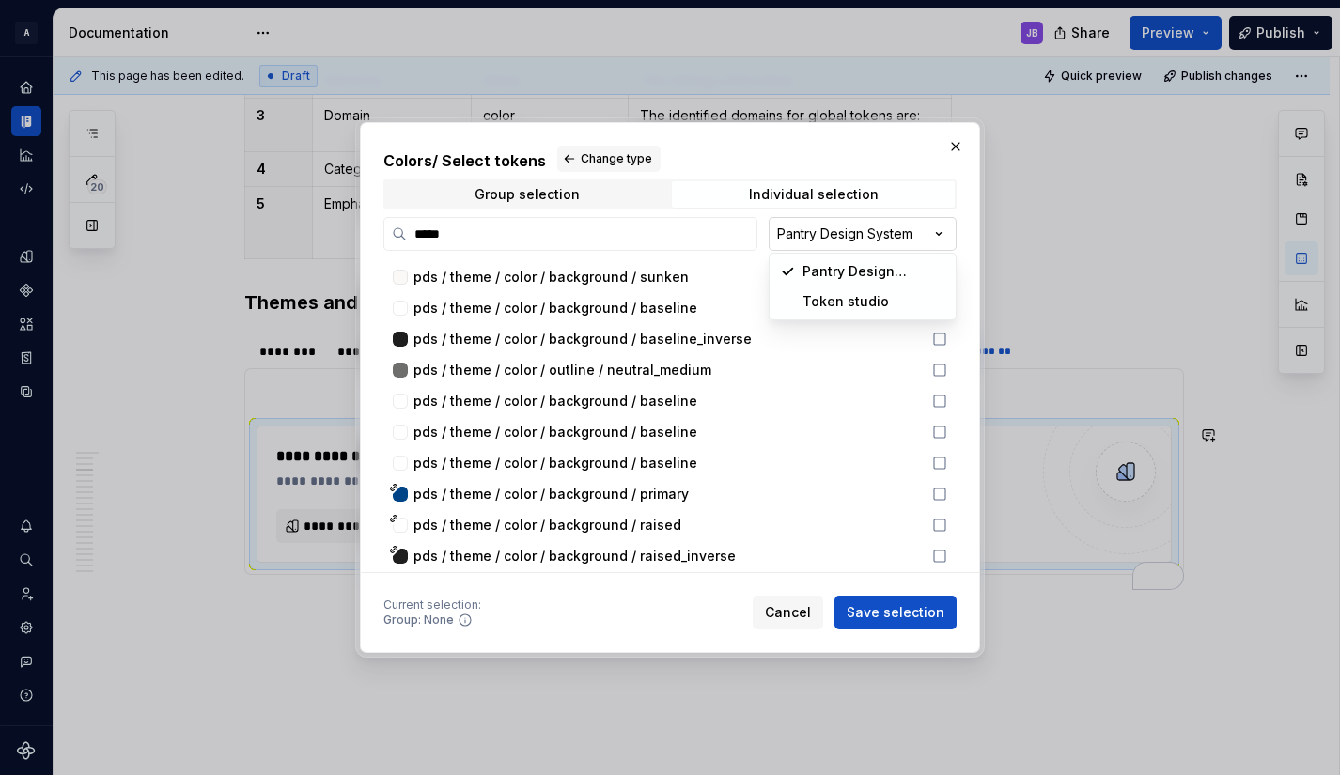
click at [844, 234] on div "Colors / Select tokens Change type Group selection Individual selection ***** P…" at bounding box center [670, 387] width 1340 height 775
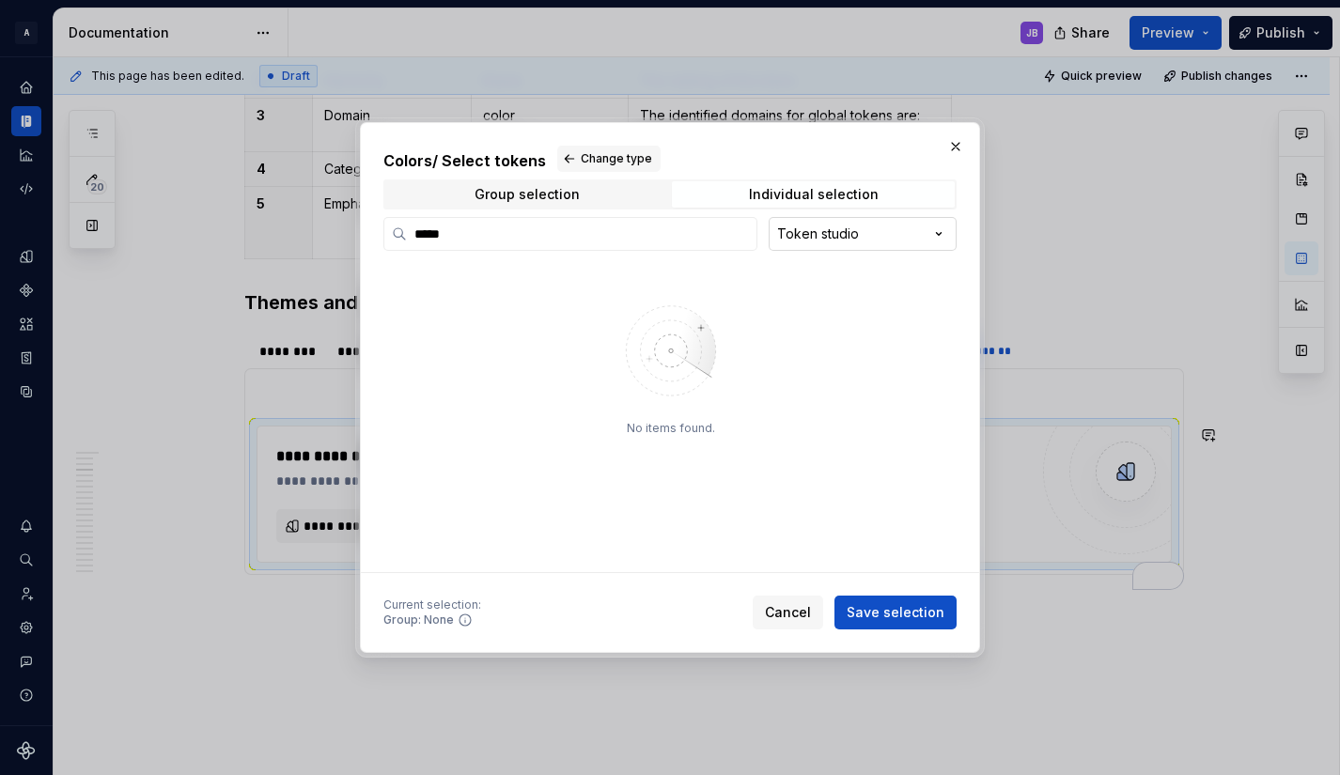
click at [838, 227] on div "Colors / Select tokens Change type Group selection Individual selection ***** T…" at bounding box center [670, 387] width 1340 height 775
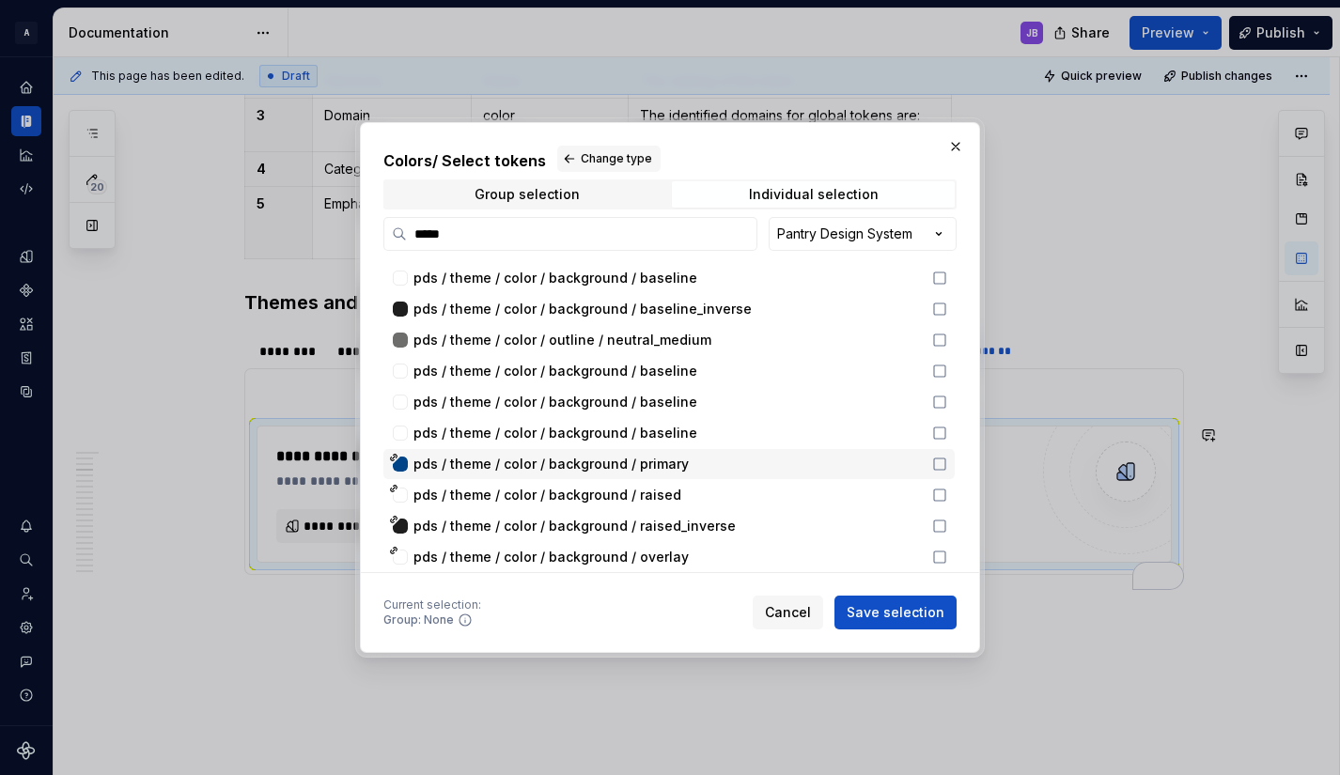
scroll to position [35, 0]
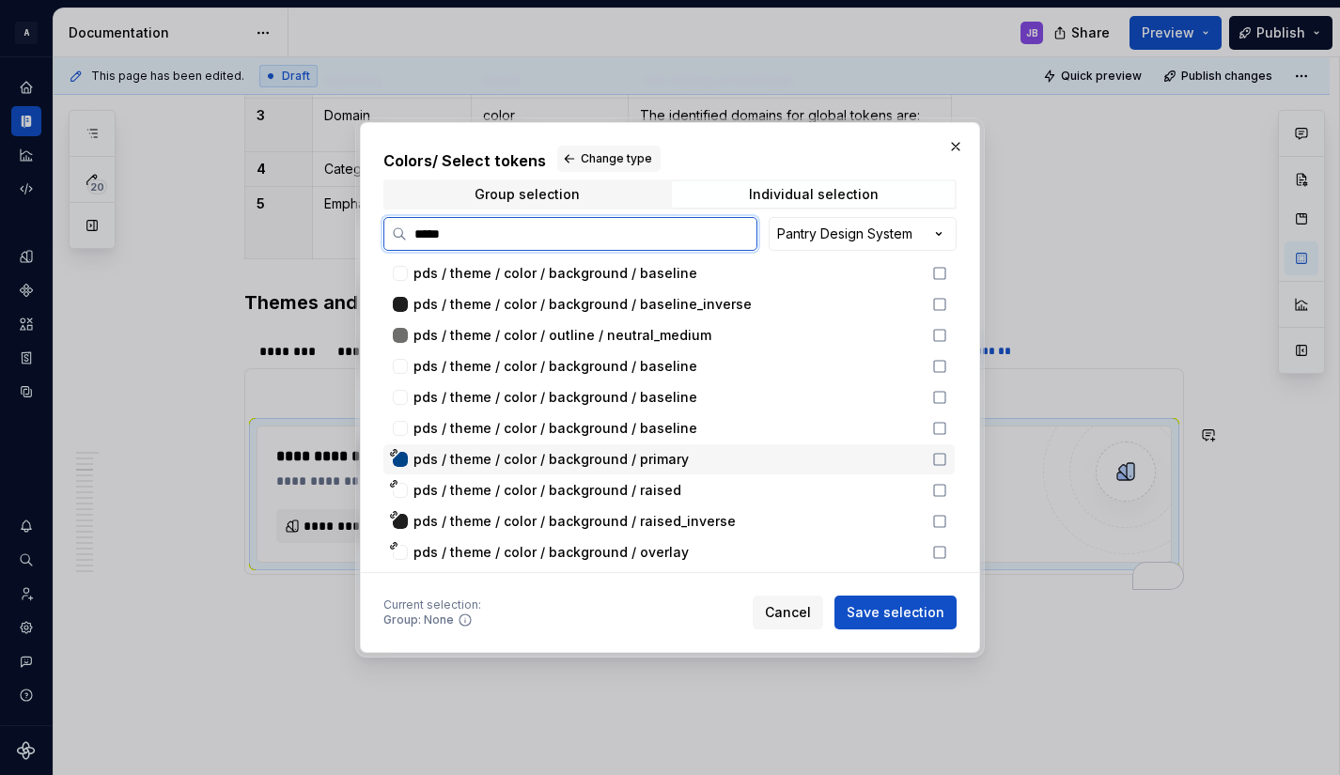
click at [942, 458] on icon at bounding box center [939, 459] width 15 height 15
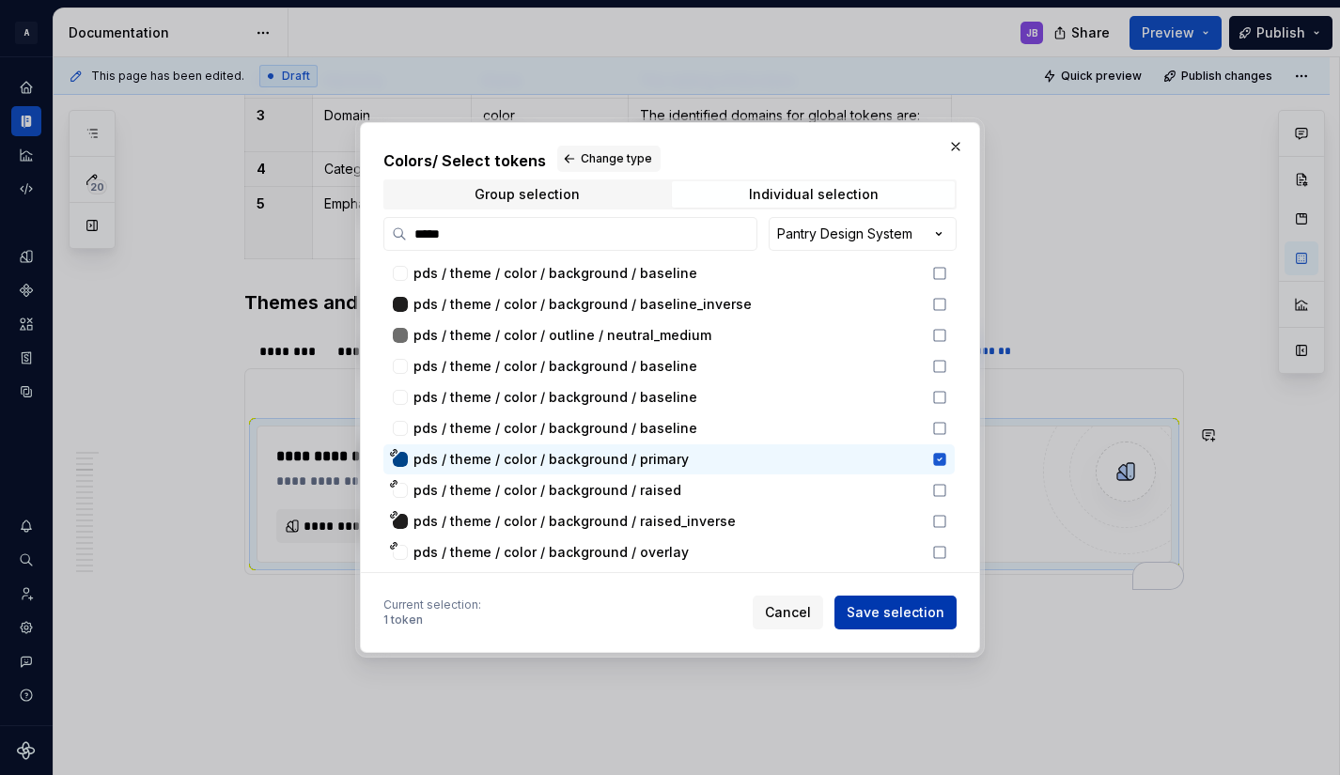
click at [896, 611] on span "Save selection" at bounding box center [895, 612] width 98 height 19
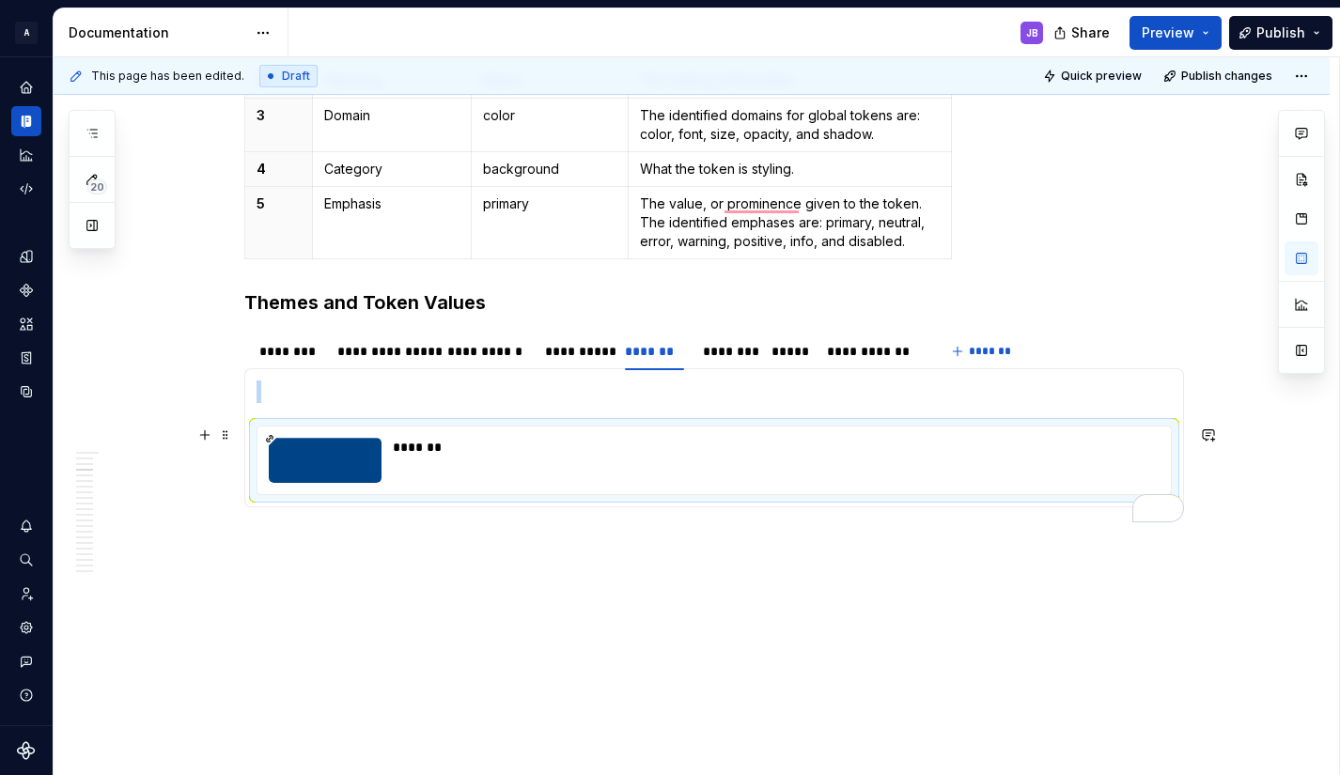
click at [329, 460] on div "To enrich screen reader interactions, please activate Accessibility in Grammarl…" at bounding box center [325, 460] width 113 height 45
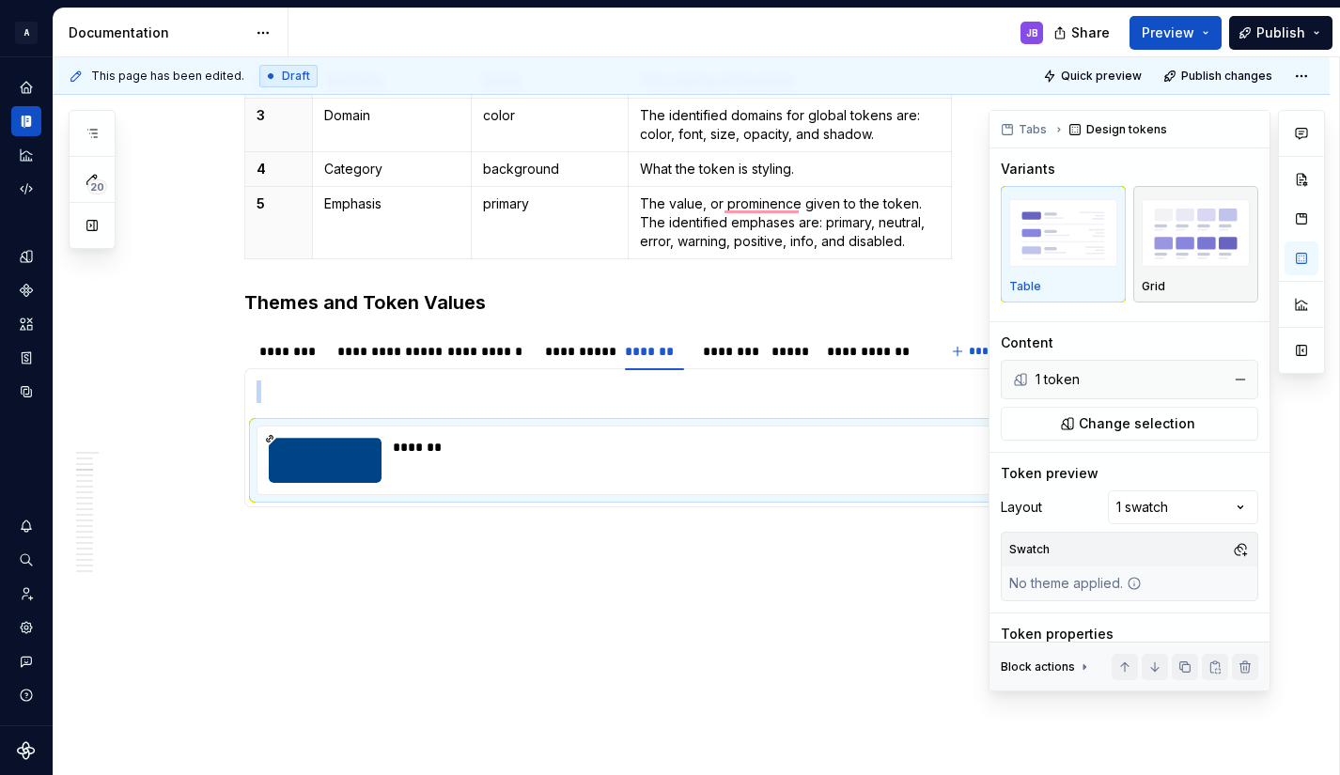
click at [1178, 251] on img "button" at bounding box center [1195, 233] width 108 height 69
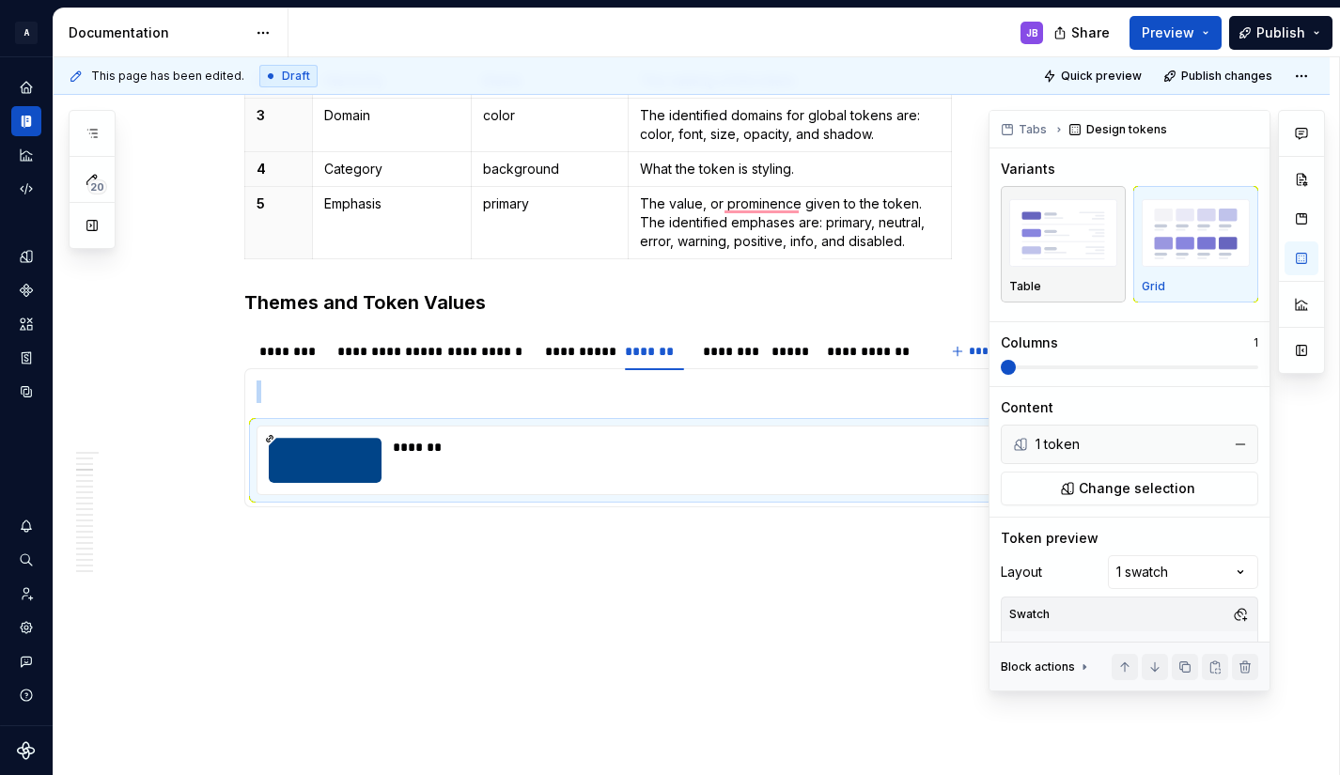
click at [1085, 242] on img "button" at bounding box center [1063, 233] width 108 height 69
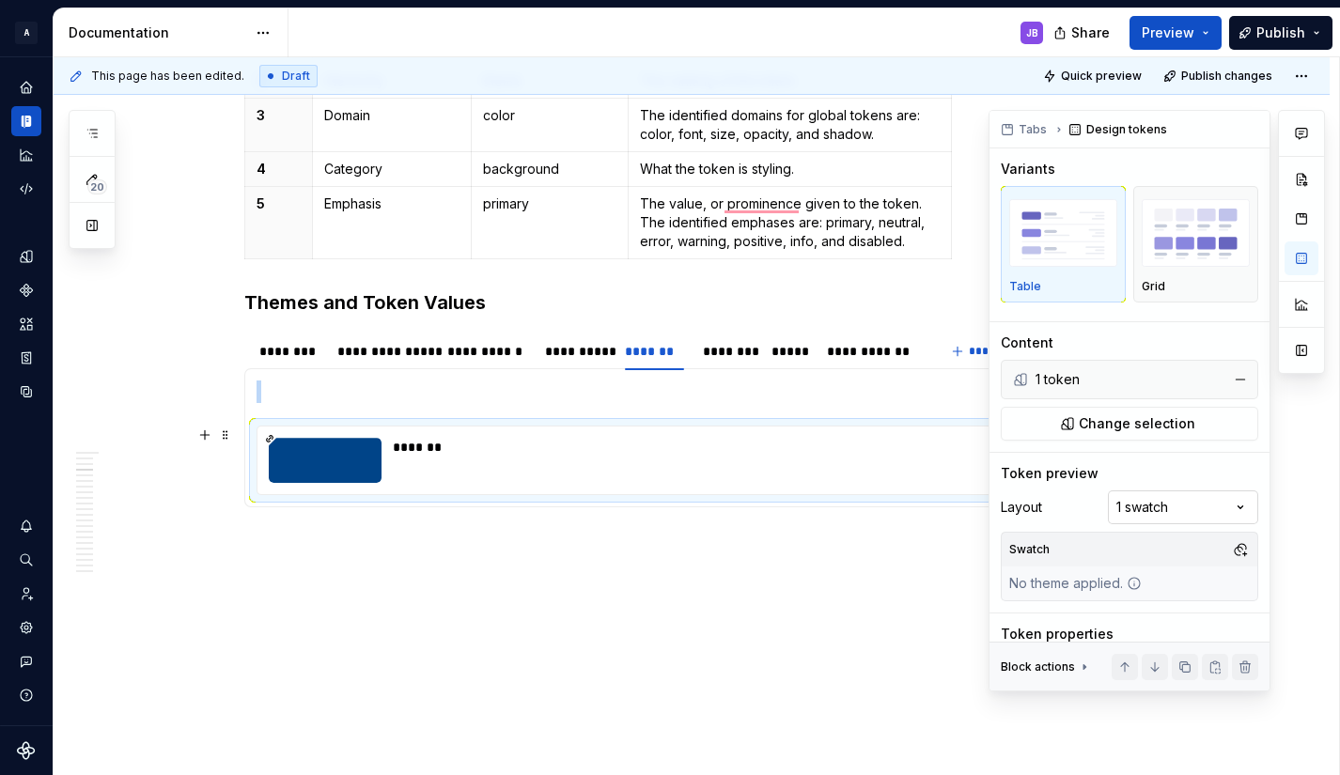
scroll to position [43, 0]
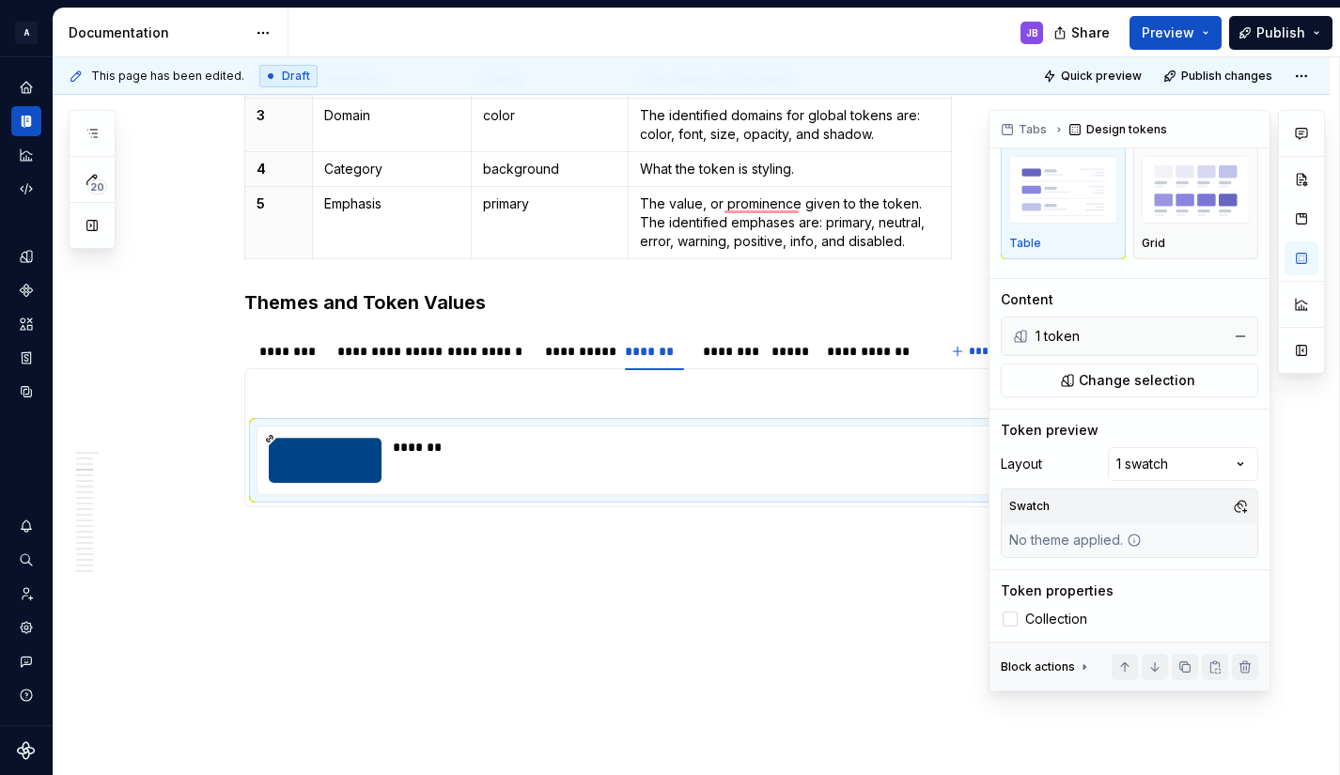
click at [1134, 505] on div "Swatch" at bounding box center [1130, 506] width 256 height 34
click at [1106, 376] on span "Change selection" at bounding box center [1137, 380] width 116 height 19
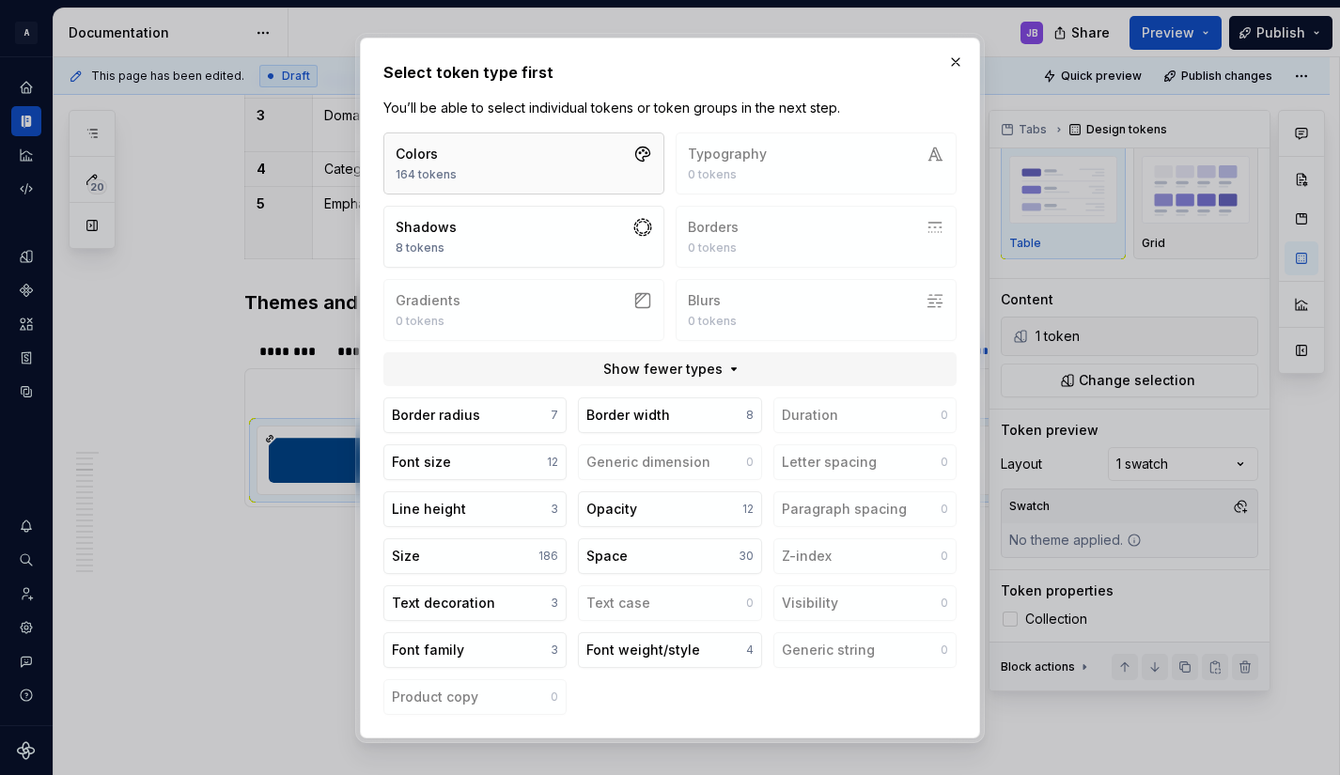
click at [585, 148] on button "Colors 164 tokens" at bounding box center [523, 163] width 281 height 62
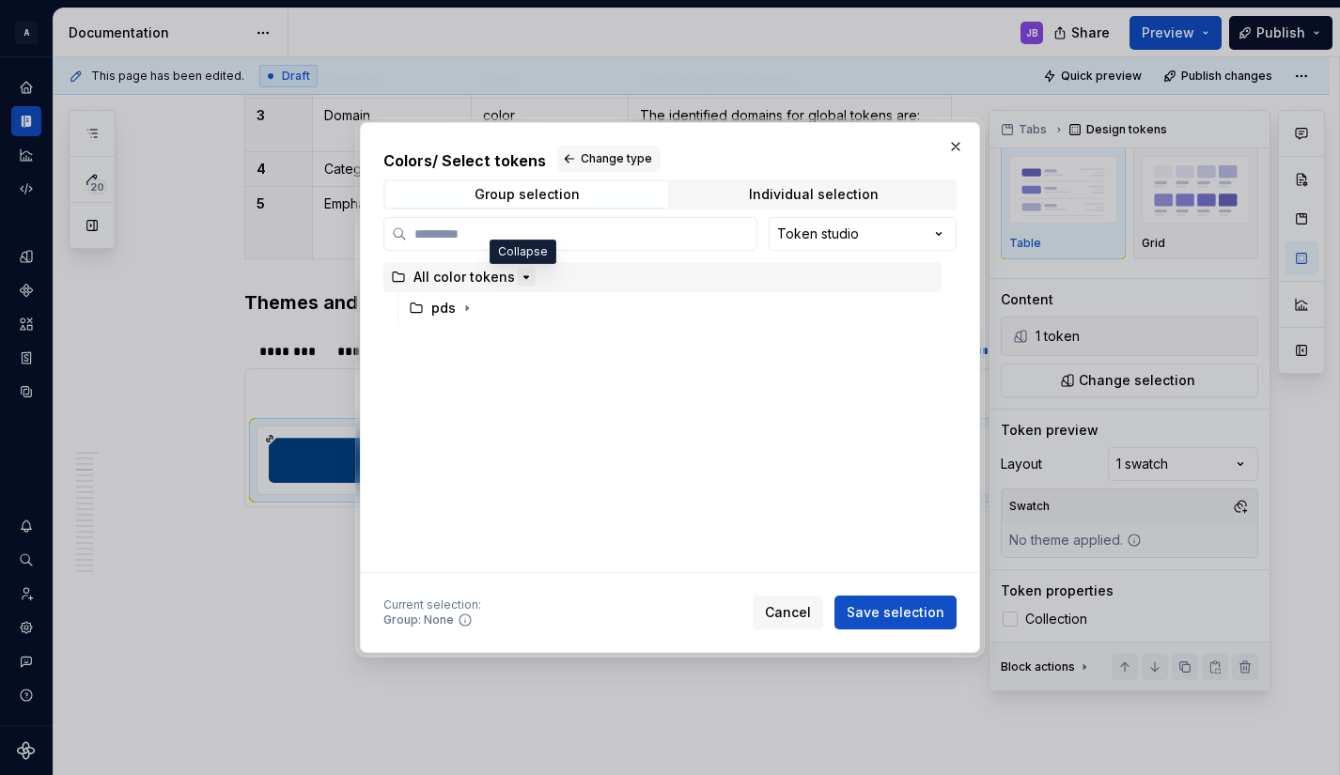
click at [523, 278] on icon "button" at bounding box center [526, 277] width 15 height 15
click at [468, 310] on icon "button" at bounding box center [466, 308] width 15 height 15
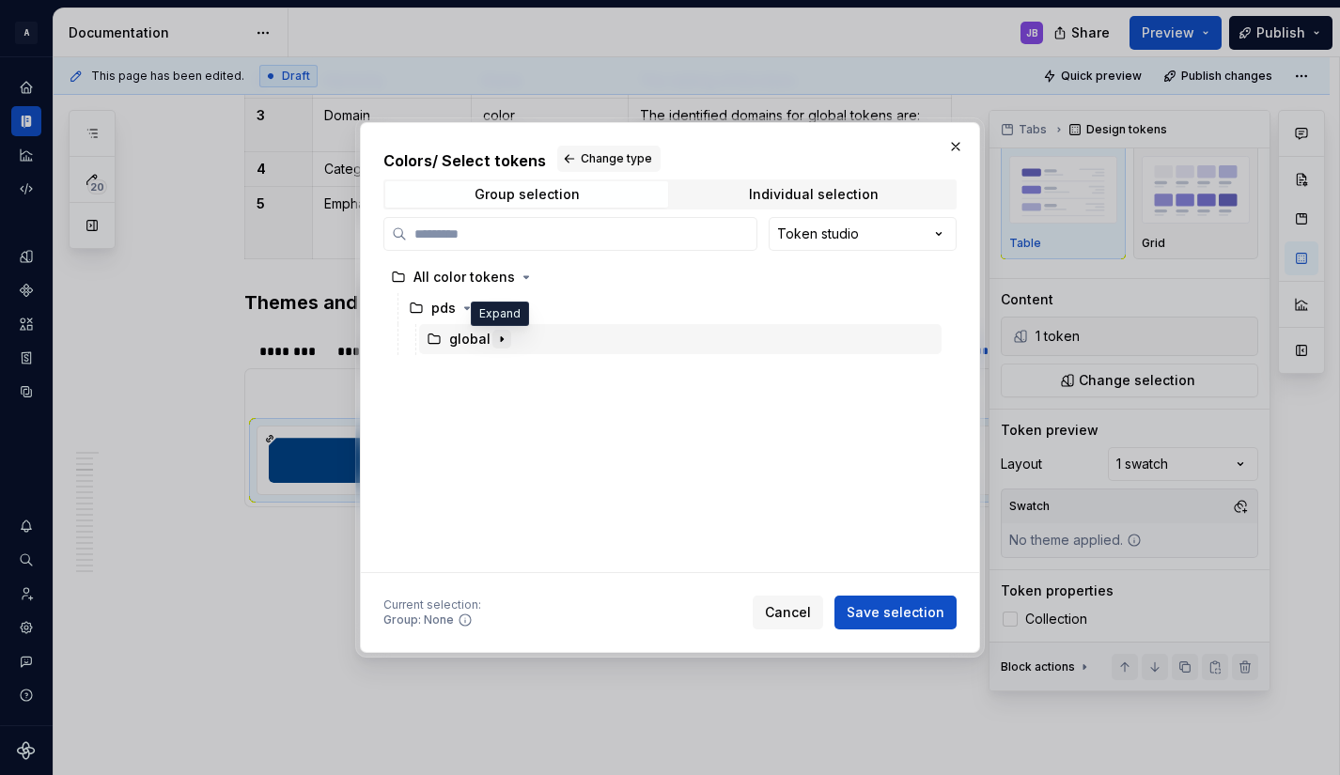
click at [503, 340] on icon "button" at bounding box center [501, 339] width 15 height 15
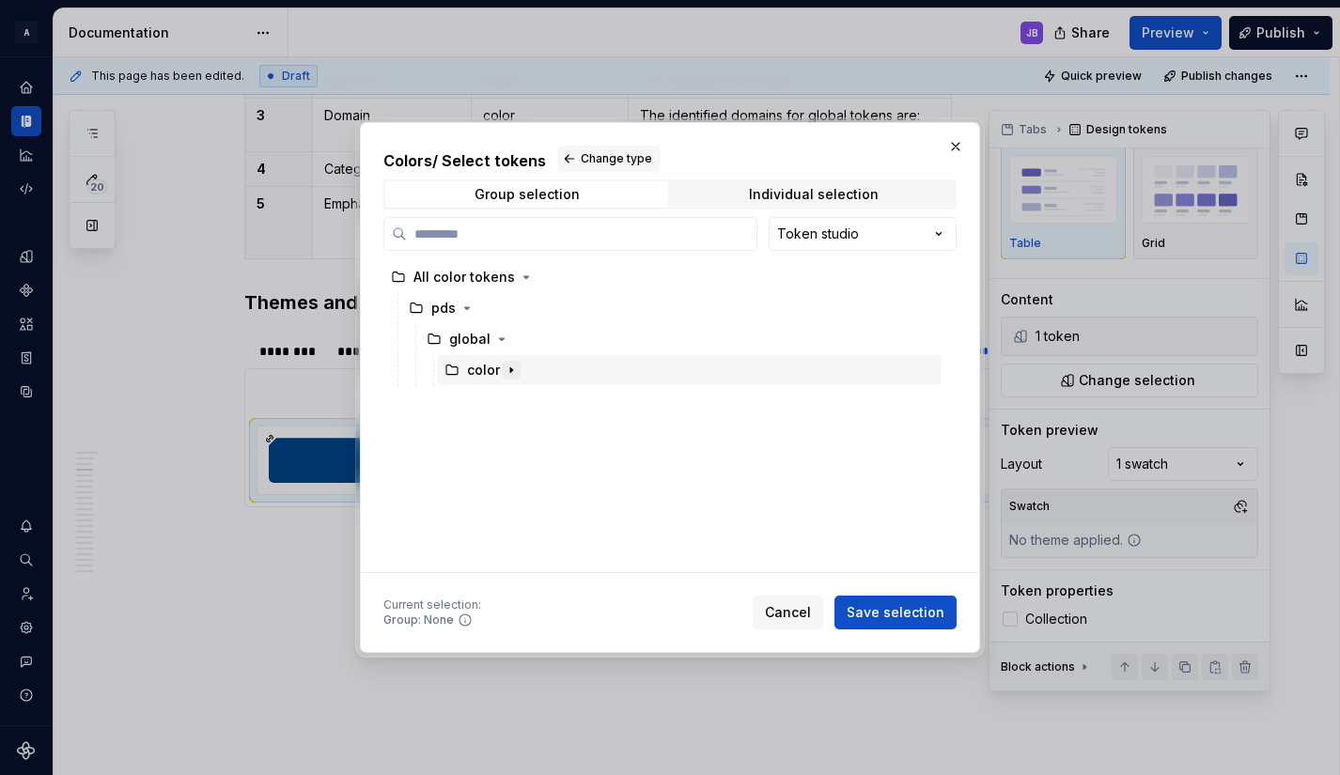
click at [515, 365] on icon "button" at bounding box center [511, 370] width 15 height 15
click at [534, 399] on icon "button" at bounding box center [535, 401] width 2 height 5
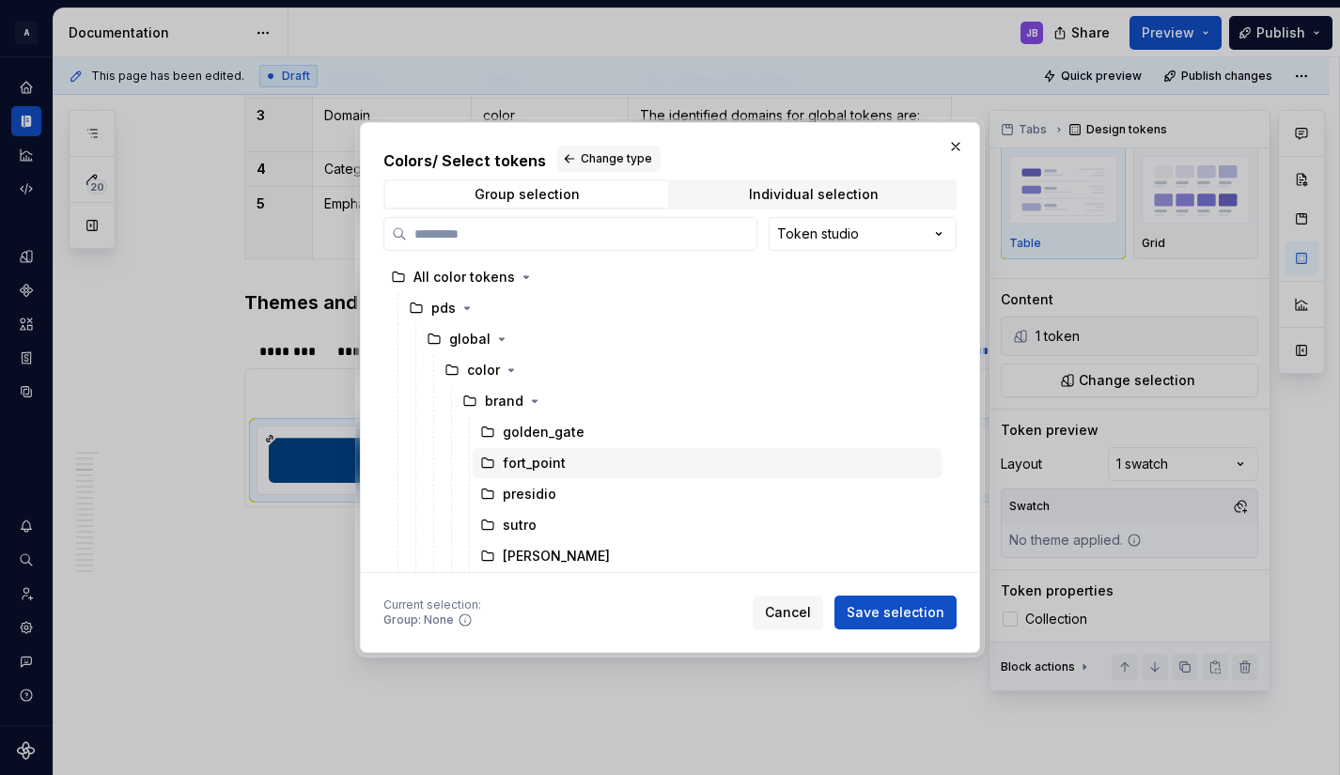
scroll to position [62, 0]
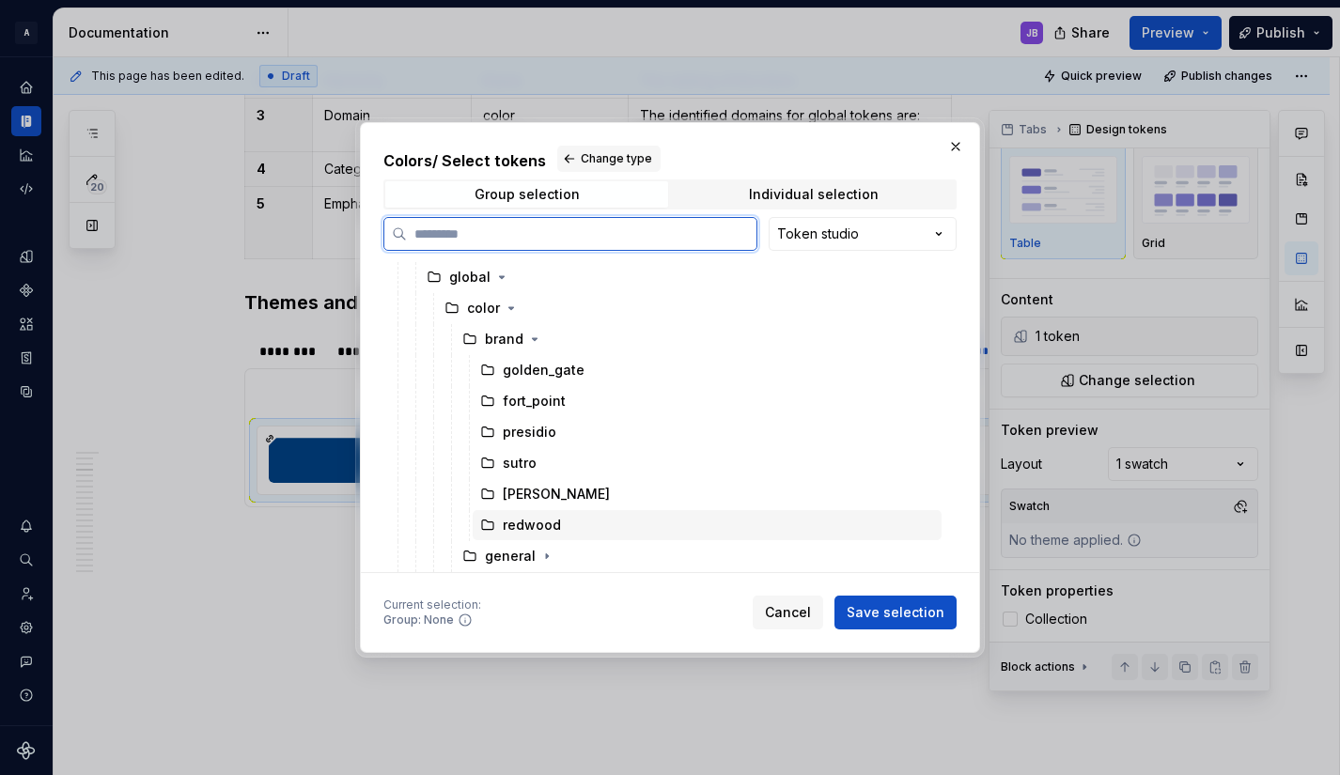
click at [547, 523] on div "redwood" at bounding box center [532, 525] width 58 height 19
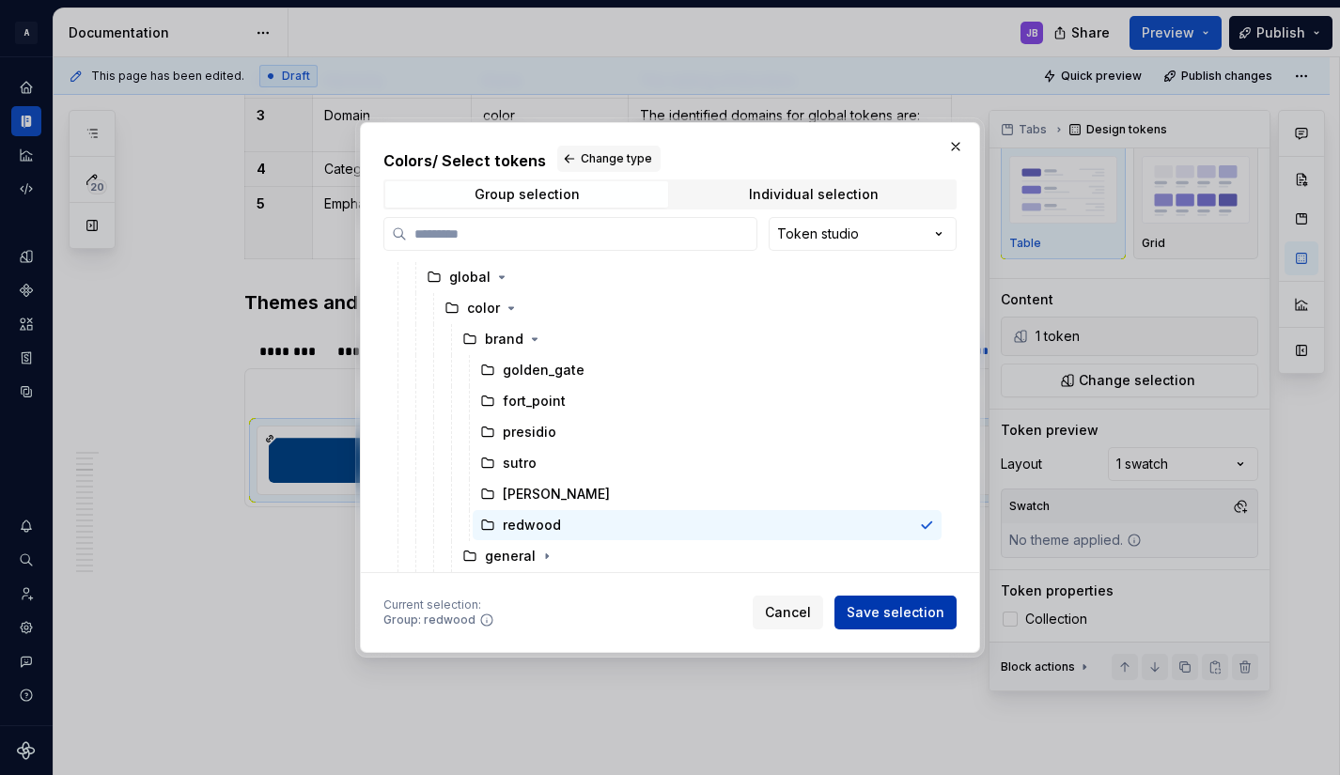
click at [893, 606] on span "Save selection" at bounding box center [895, 612] width 98 height 19
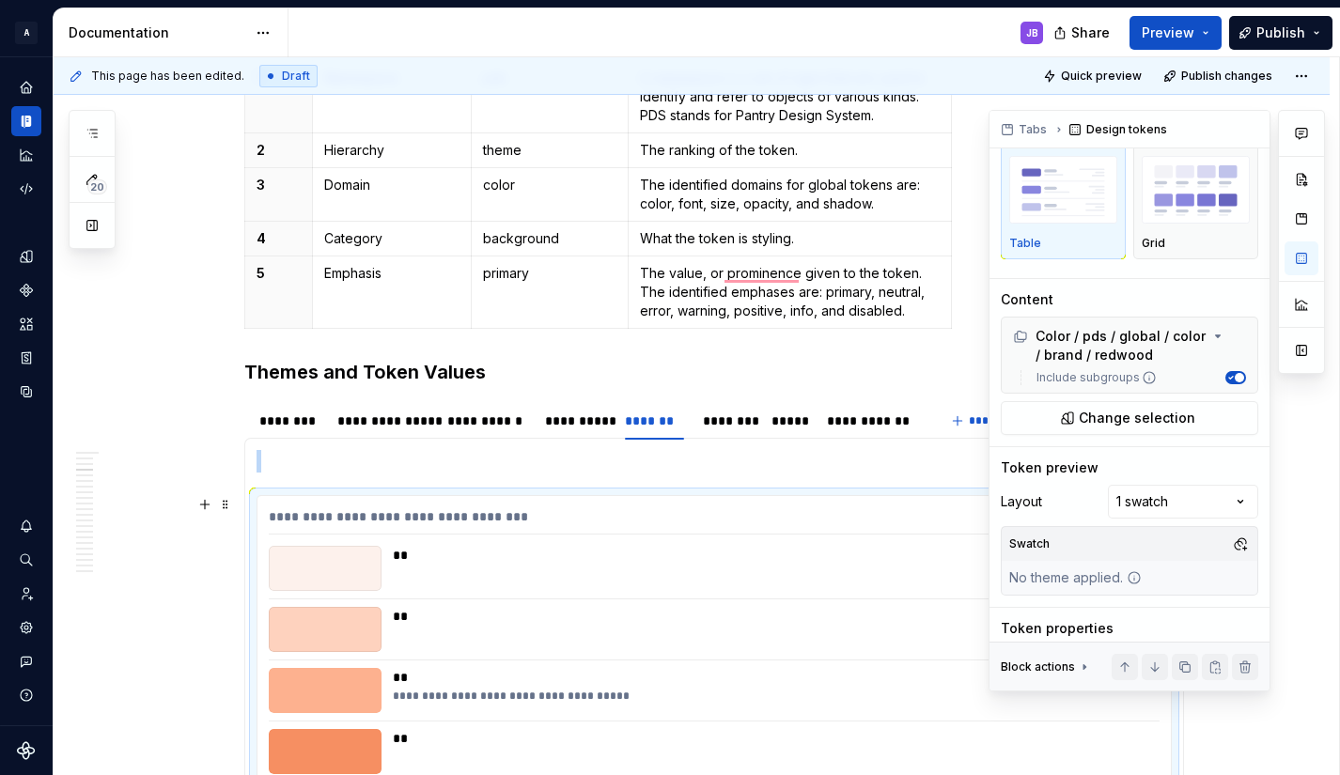
scroll to position [963, 0]
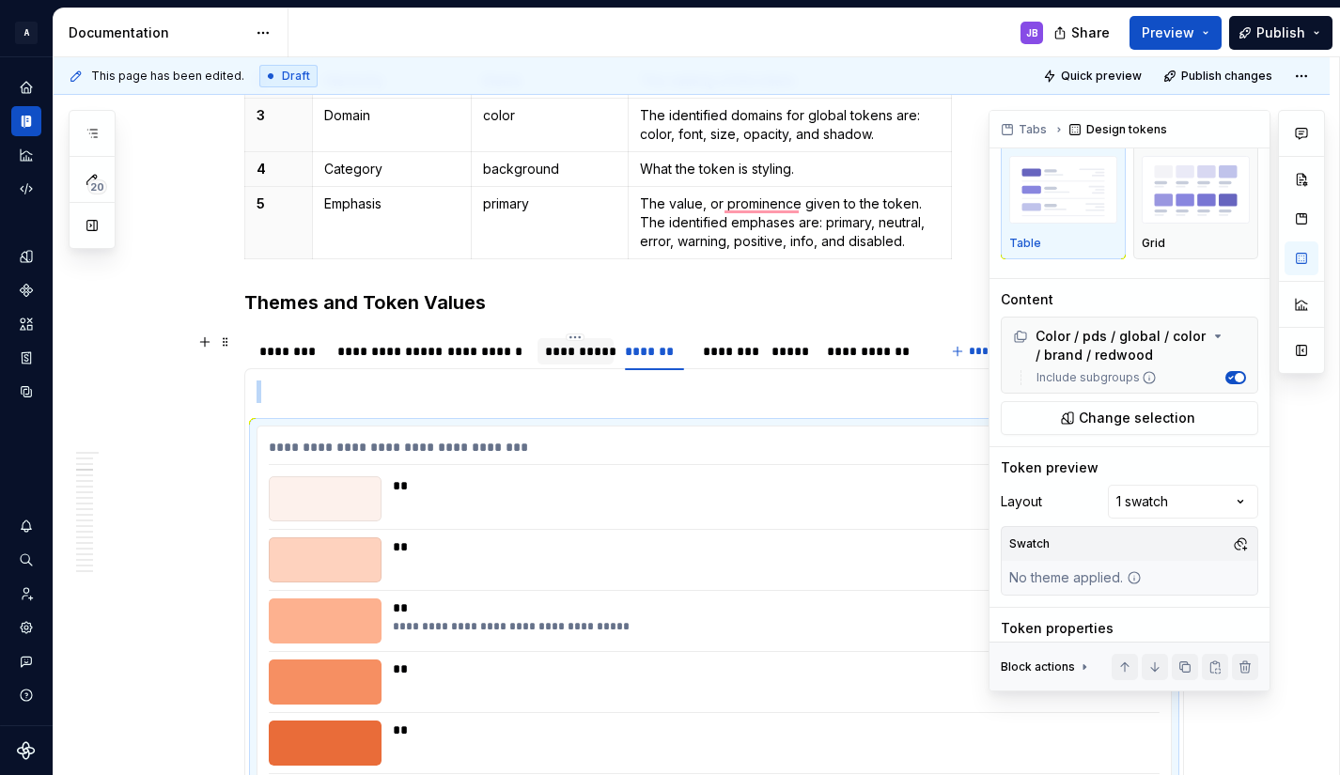
click at [559, 349] on div "**********" at bounding box center [575, 351] width 61 height 19
type textarea "*"
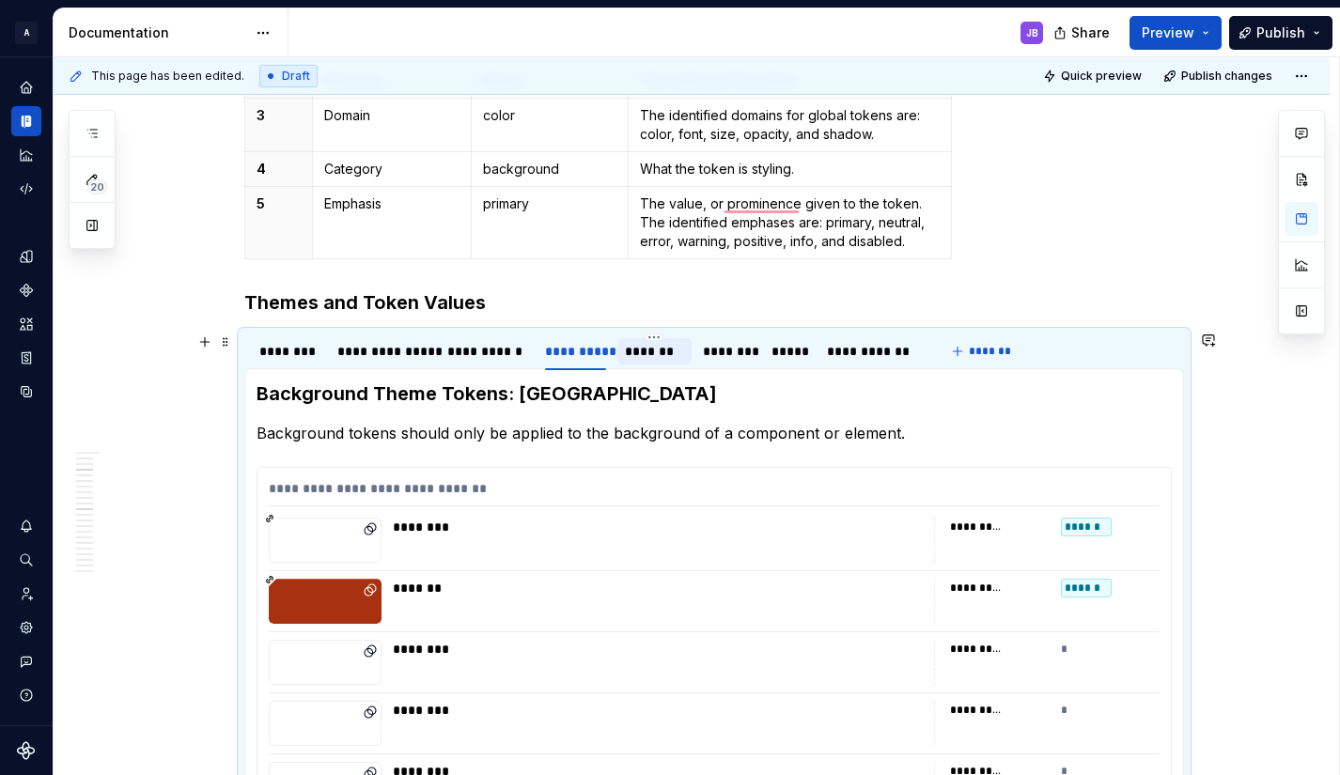
click at [672, 353] on div "*******" at bounding box center [654, 351] width 59 height 19
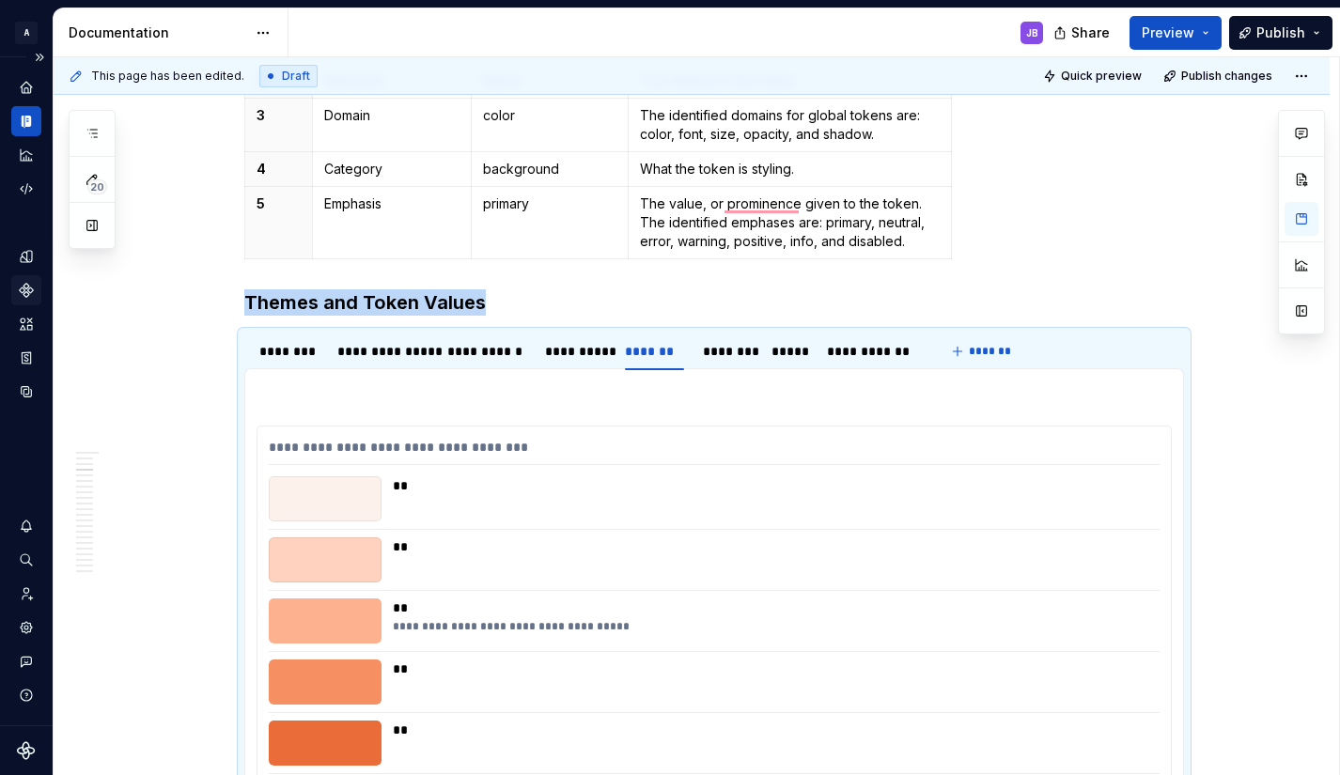
click at [29, 293] on icon "Components" at bounding box center [26, 290] width 17 height 17
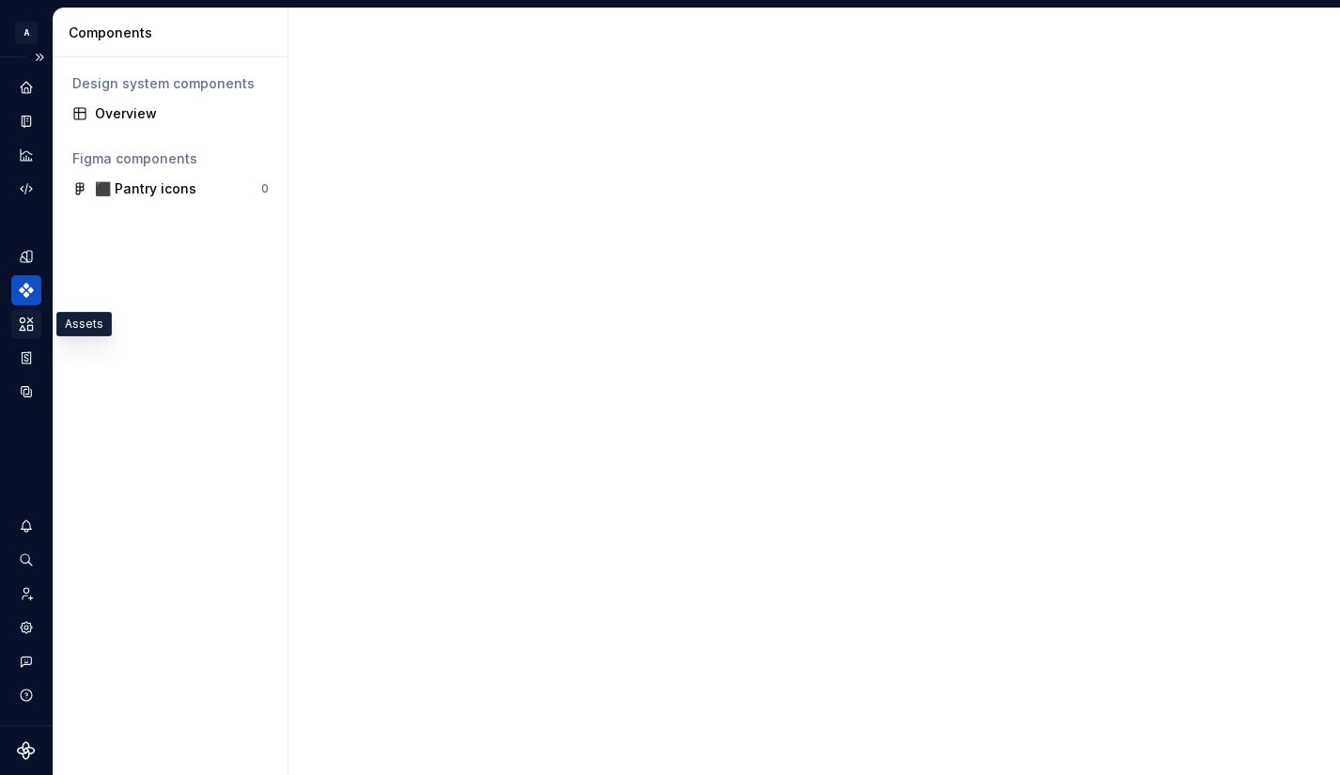
click at [33, 329] on icon "Assets" at bounding box center [26, 324] width 17 height 17
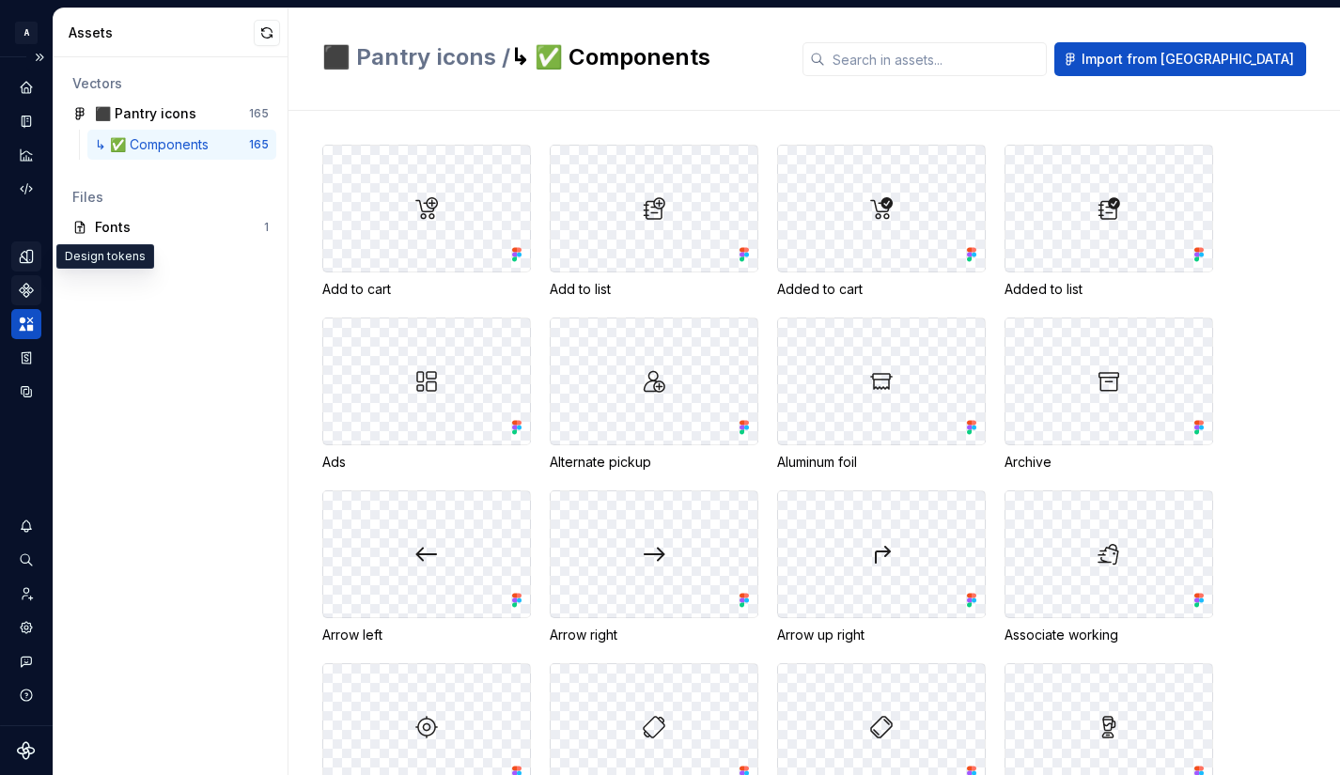
click at [24, 257] on icon "Design tokens" at bounding box center [26, 256] width 17 height 17
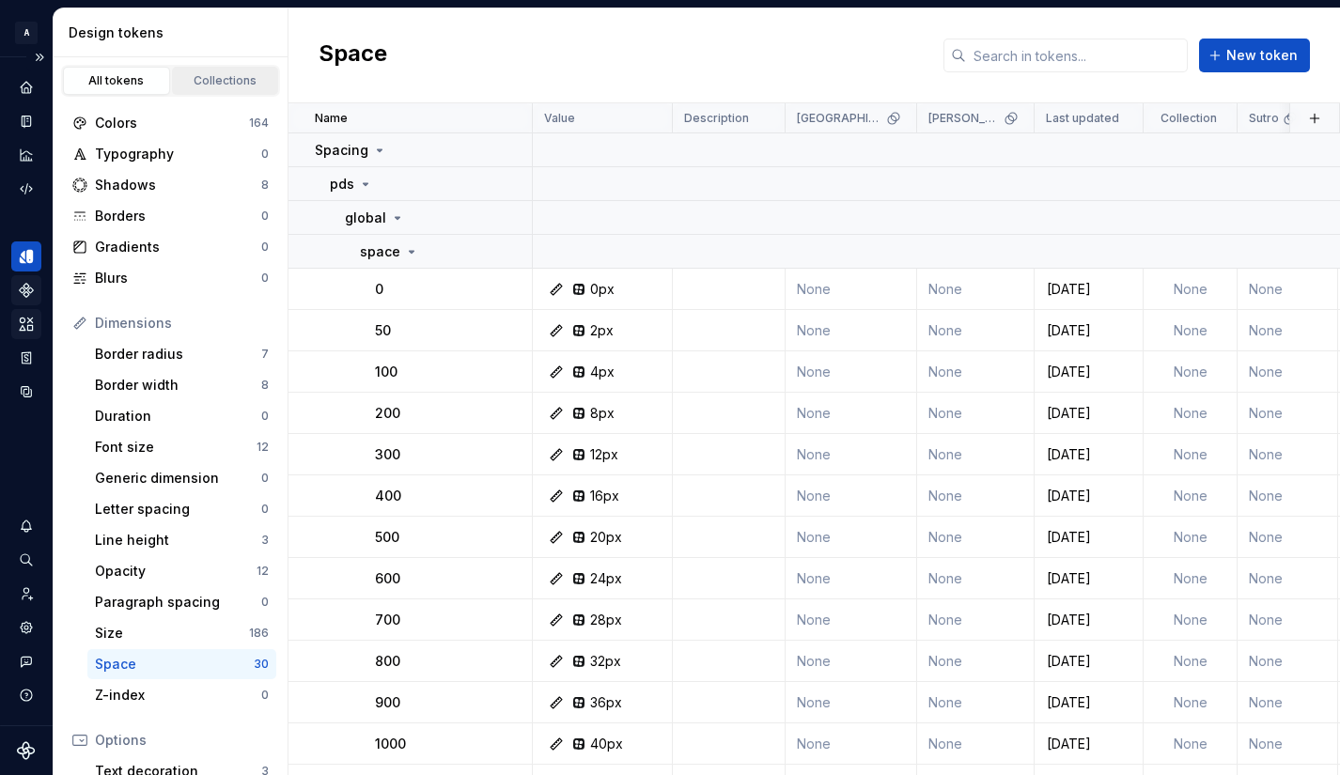
click at [206, 81] on div "Collections" at bounding box center [226, 80] width 94 height 15
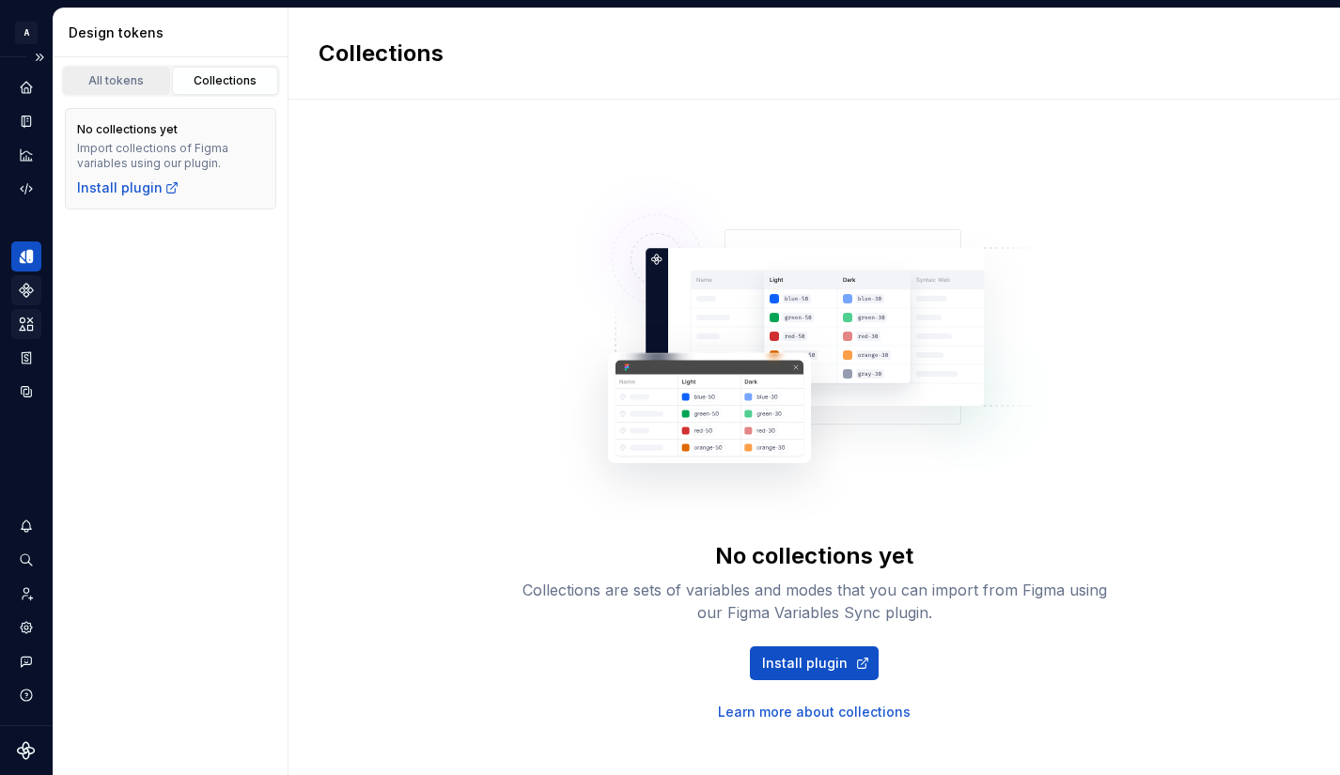
click at [125, 85] on div "All tokens" at bounding box center [117, 80] width 94 height 15
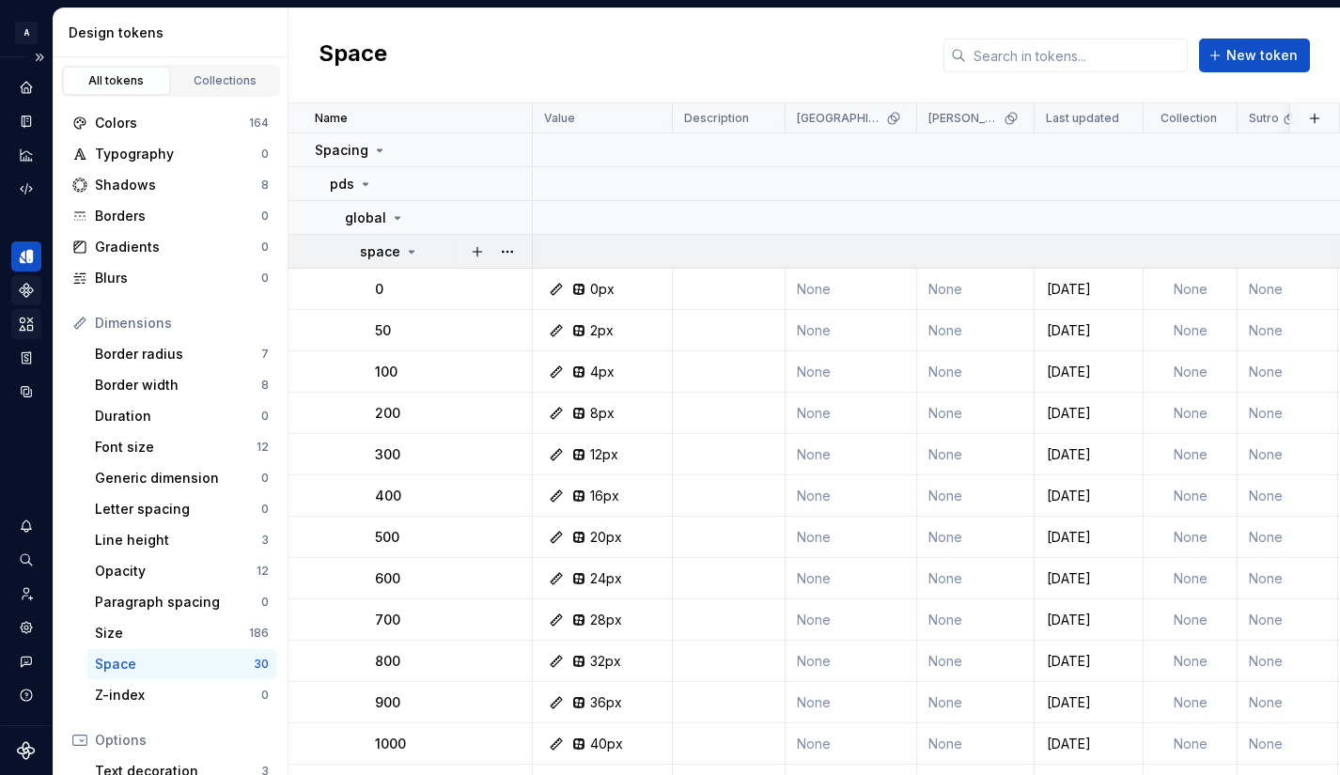
click at [410, 253] on icon at bounding box center [411, 251] width 15 height 15
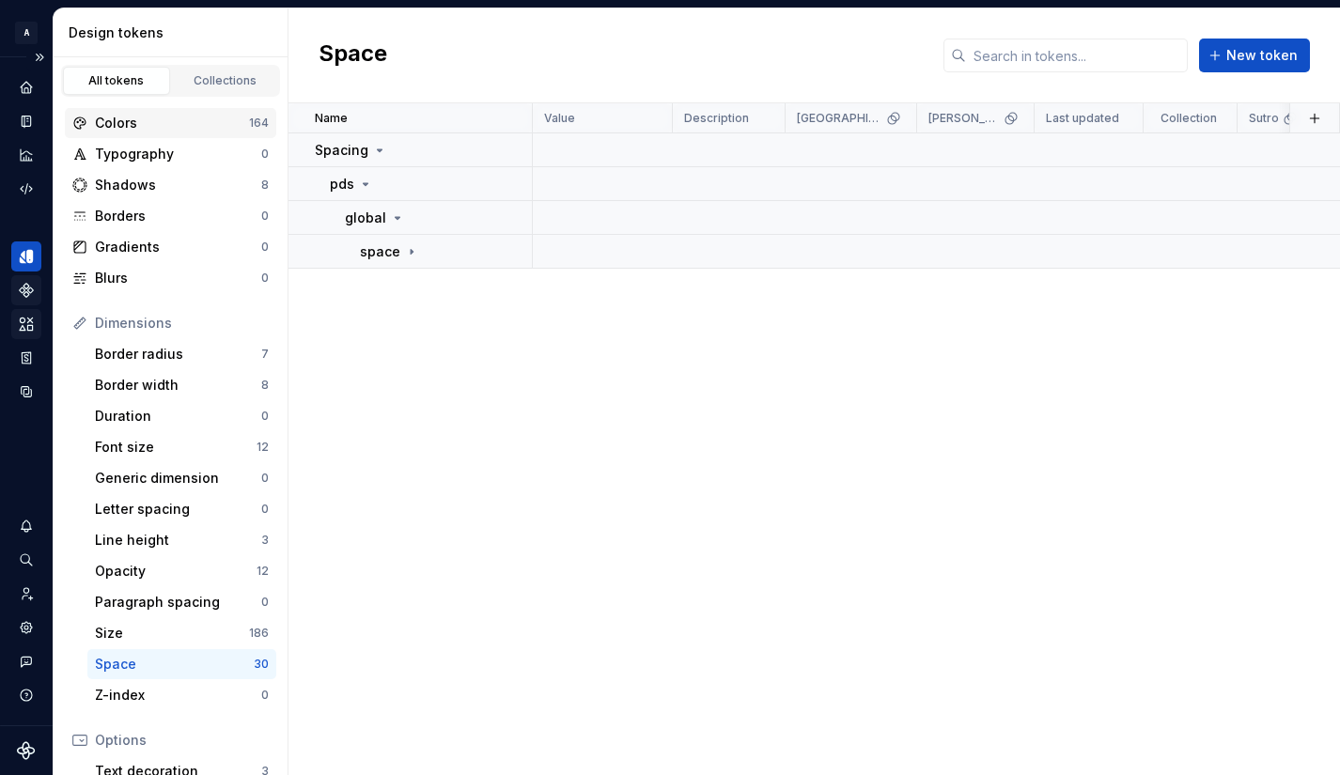
click at [138, 119] on div "Colors" at bounding box center [172, 123] width 154 height 19
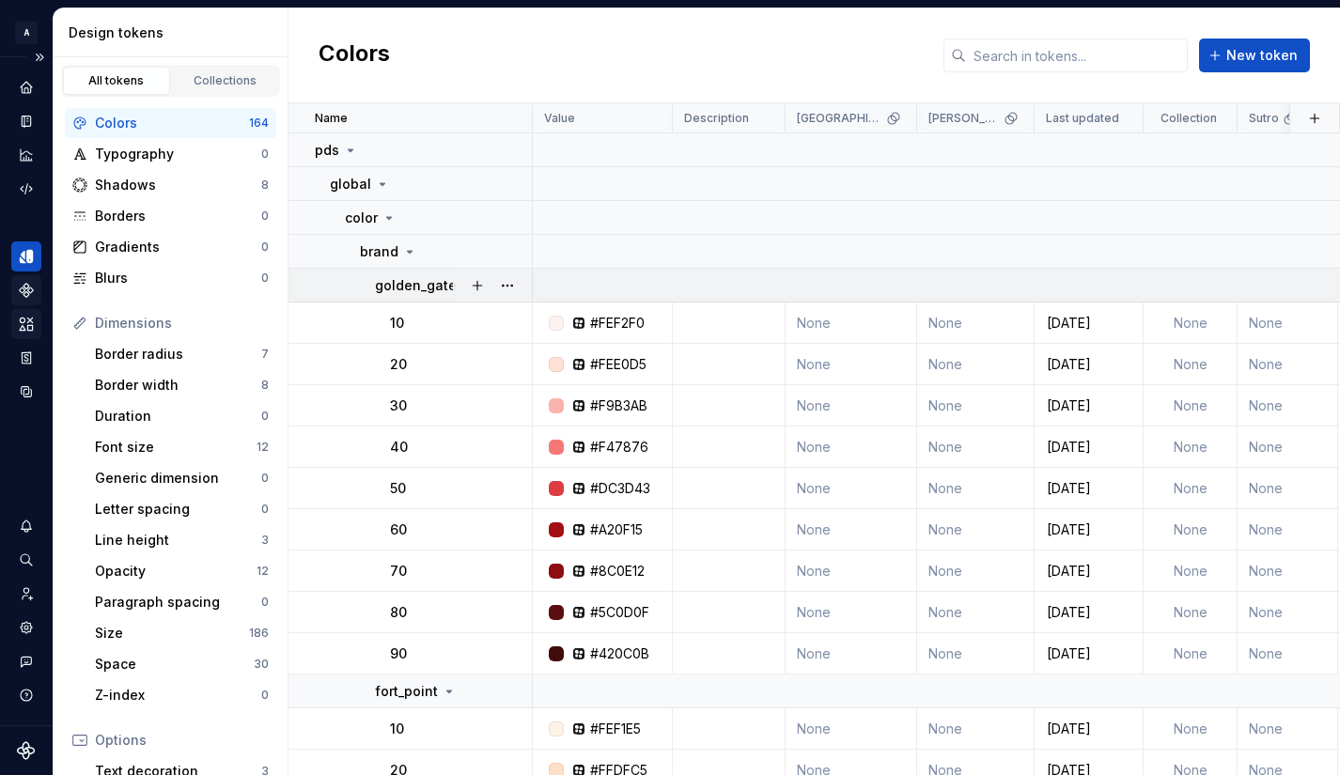
click at [440, 287] on p "golden_gate" at bounding box center [416, 285] width 82 height 19
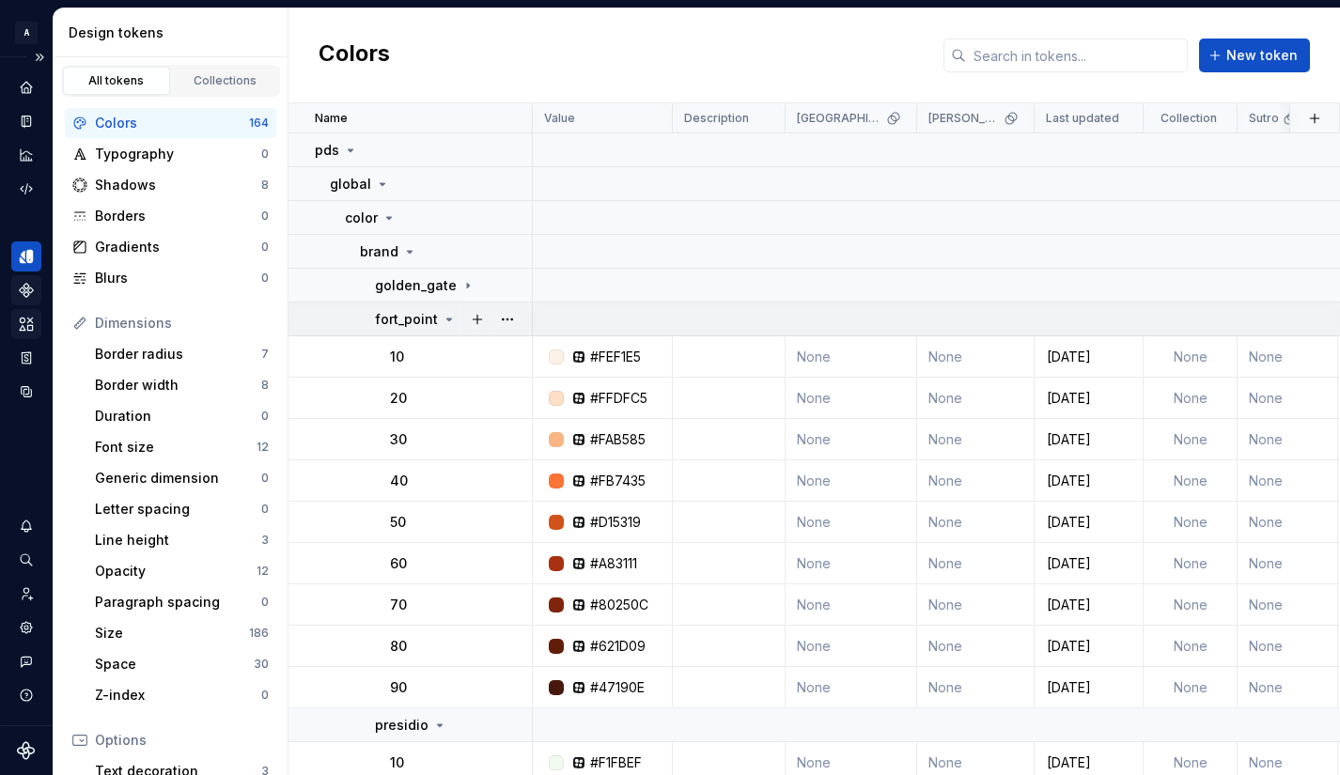
click at [433, 321] on p "fort_point" at bounding box center [406, 319] width 63 height 19
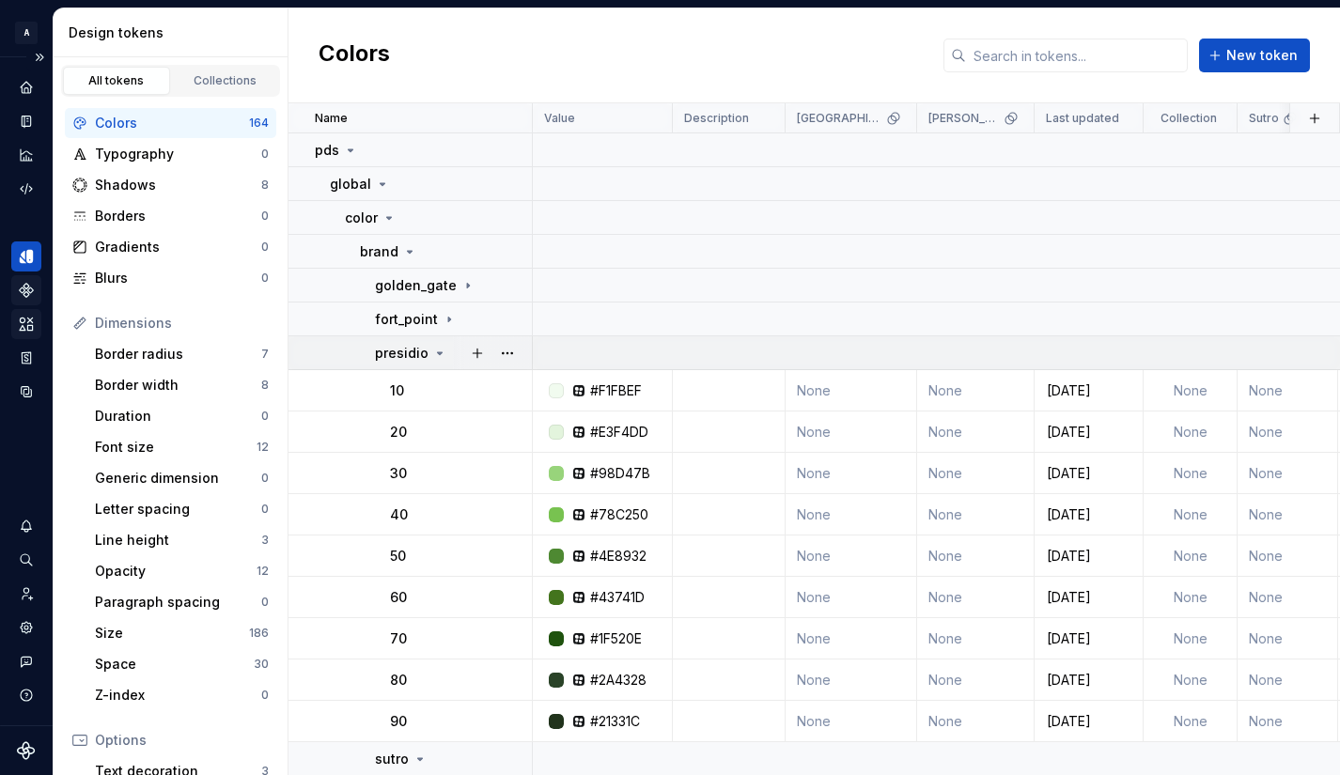
click at [414, 354] on p "presidio" at bounding box center [402, 353] width 54 height 19
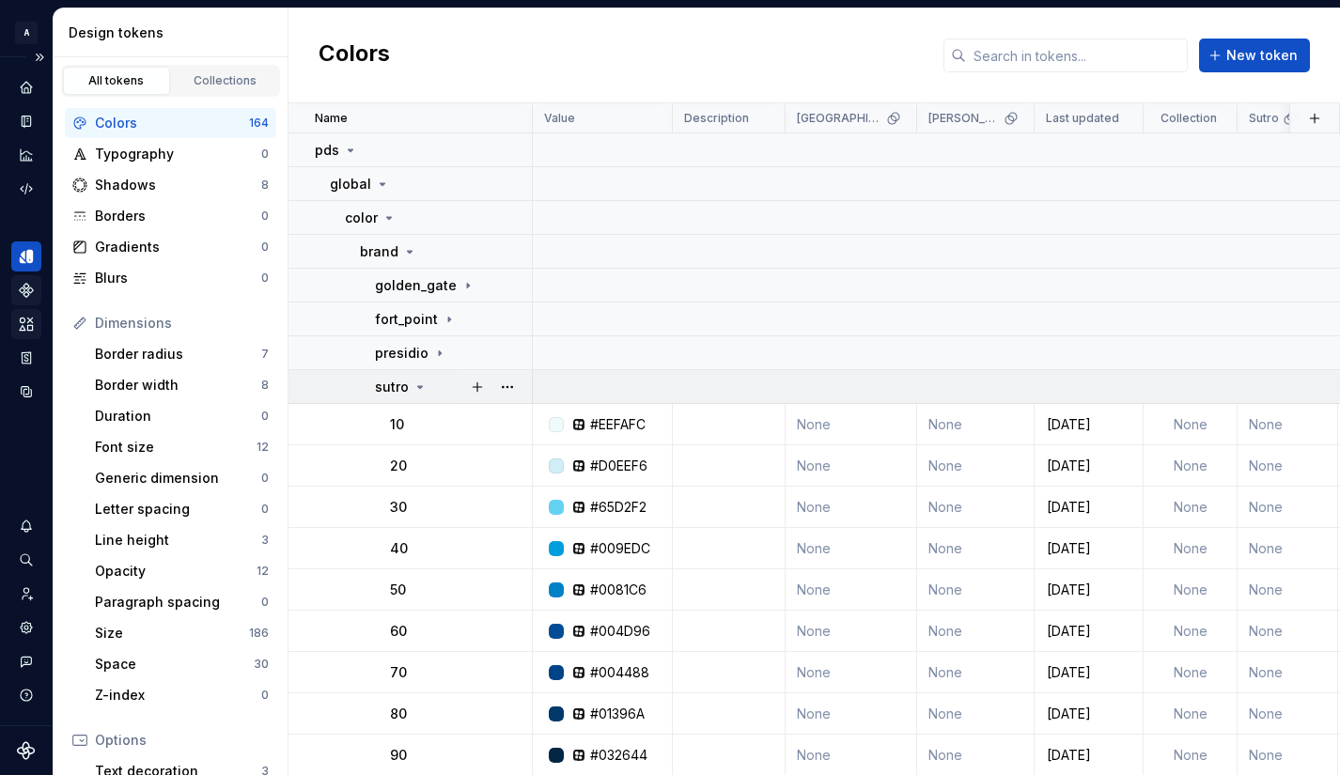
click at [399, 389] on p "sutro" at bounding box center [392, 387] width 34 height 19
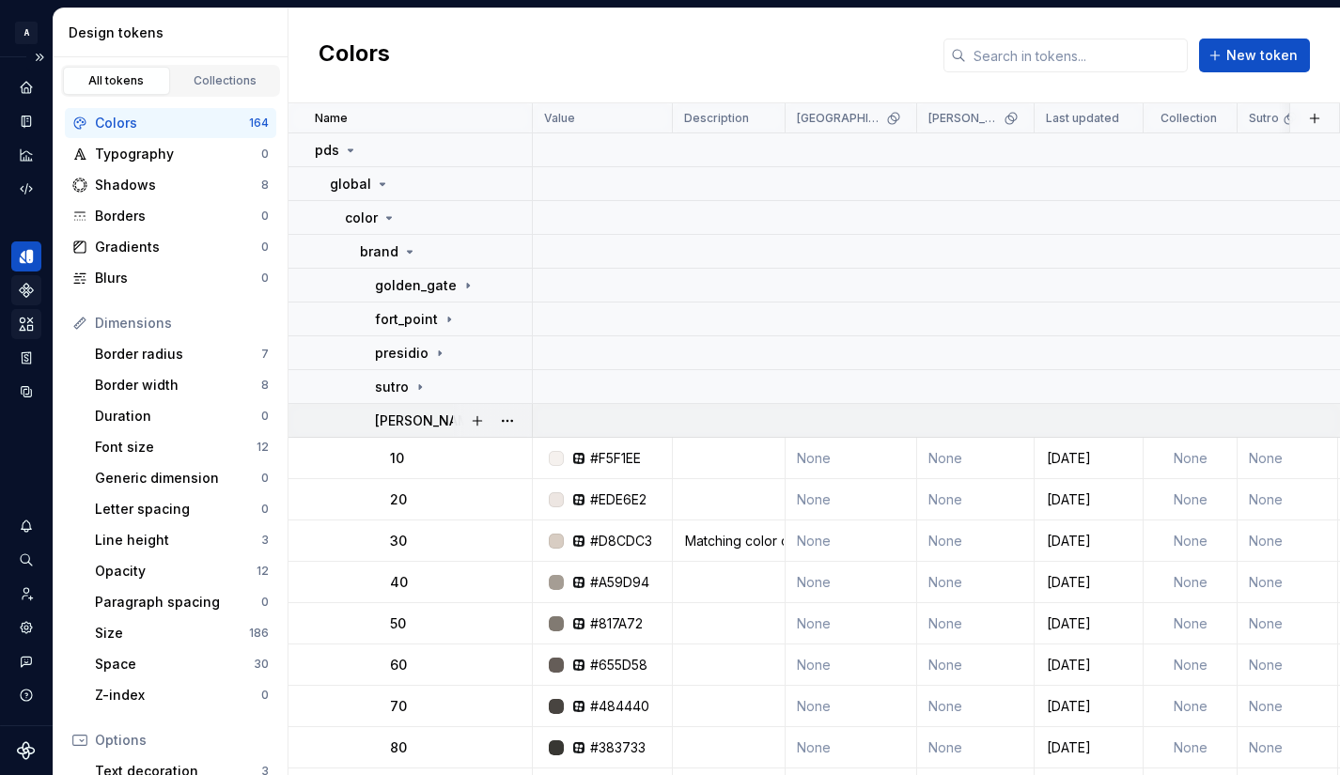
click at [391, 424] on p "[PERSON_NAME]" at bounding box center [428, 421] width 107 height 19
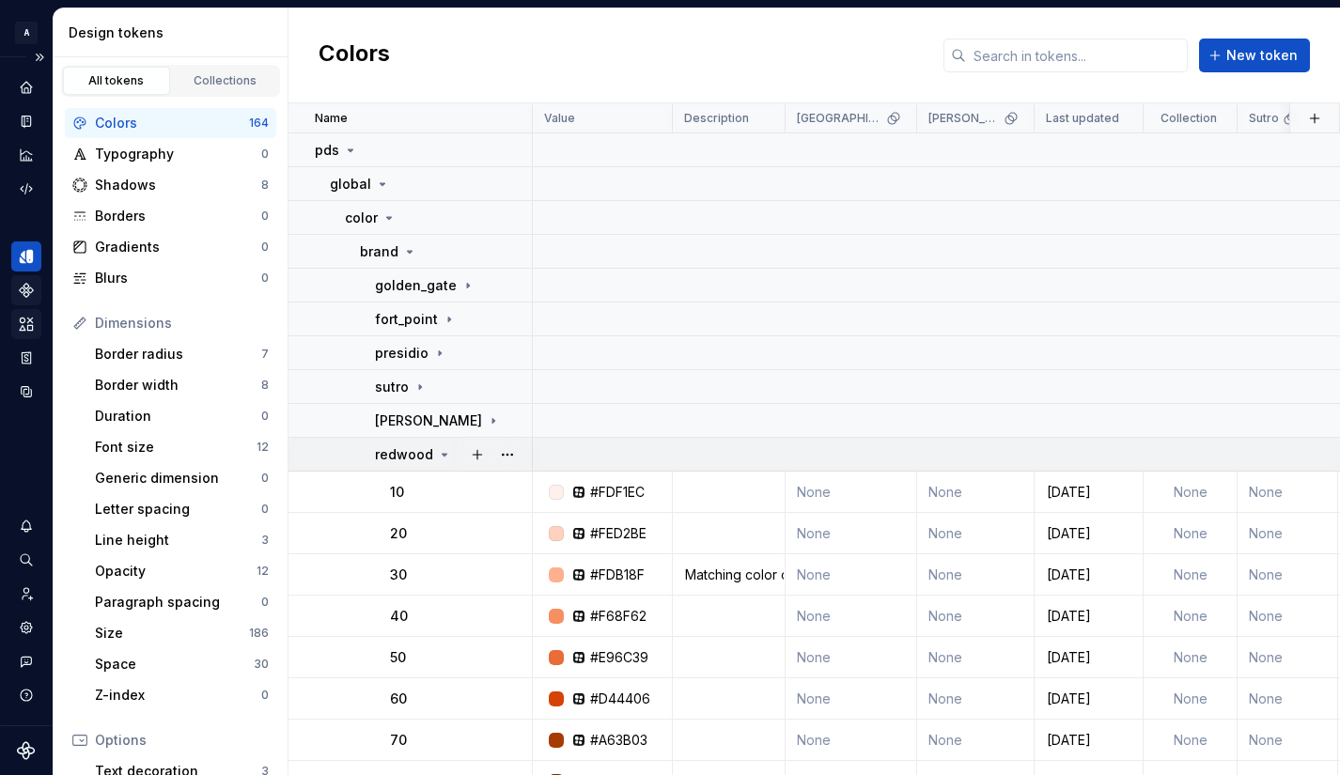
click at [380, 449] on p "redwood" at bounding box center [404, 454] width 58 height 19
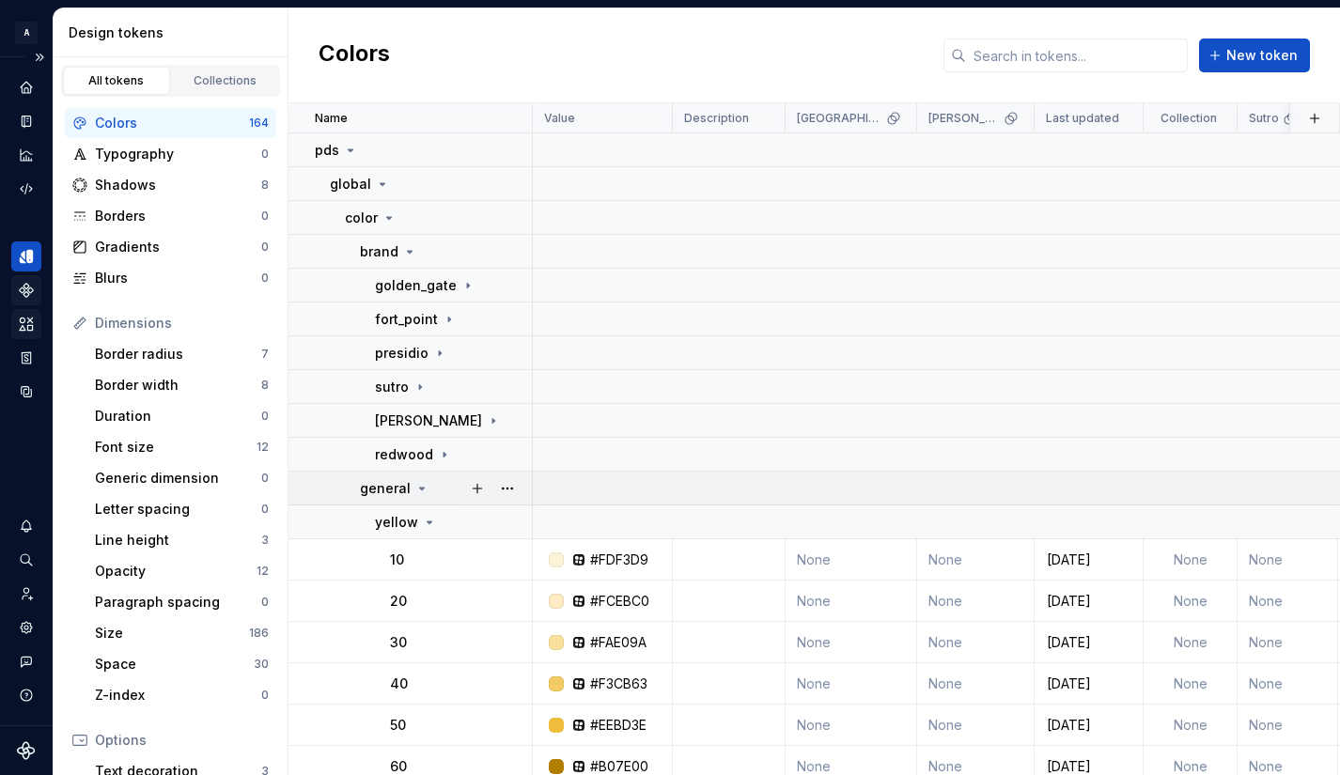
click at [382, 489] on p "general" at bounding box center [385, 488] width 51 height 19
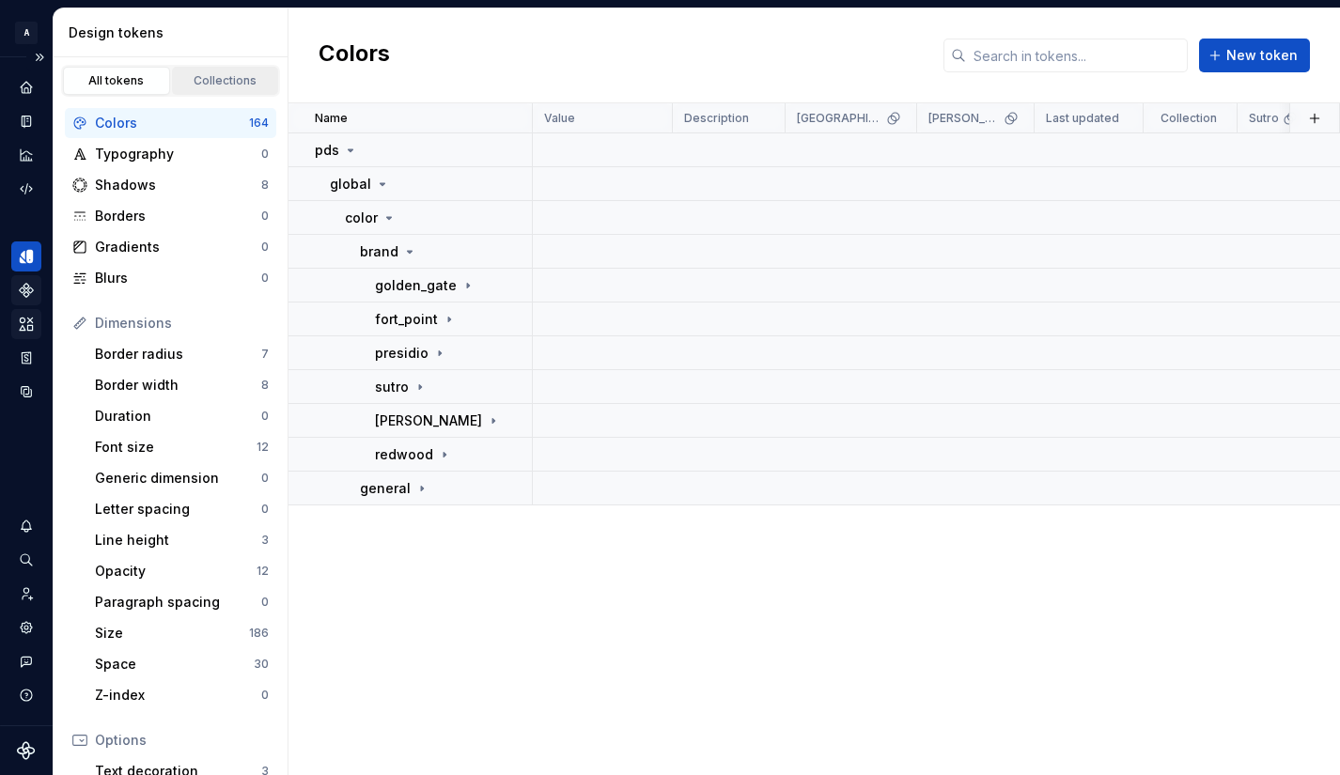
click at [210, 71] on link "Collections" at bounding box center [225, 81] width 107 height 28
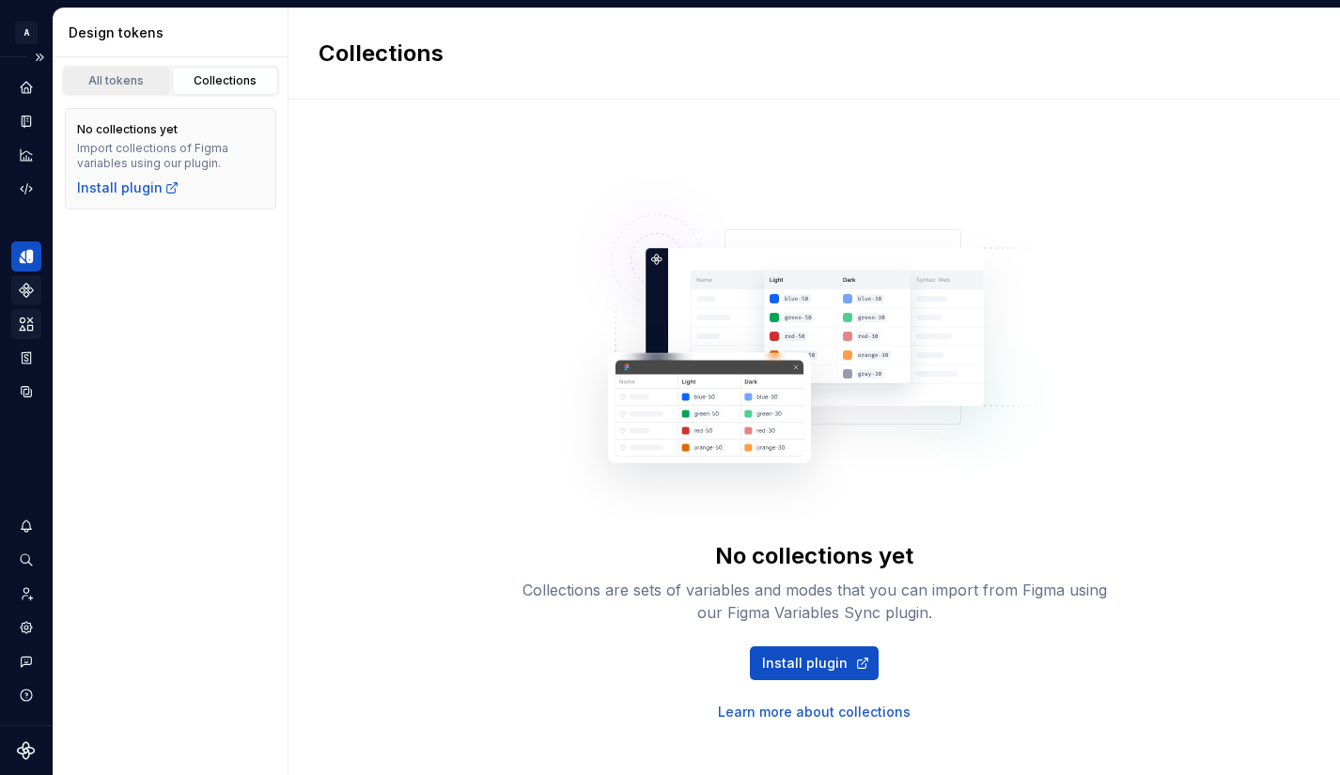
click at [123, 83] on div "All tokens" at bounding box center [117, 80] width 94 height 15
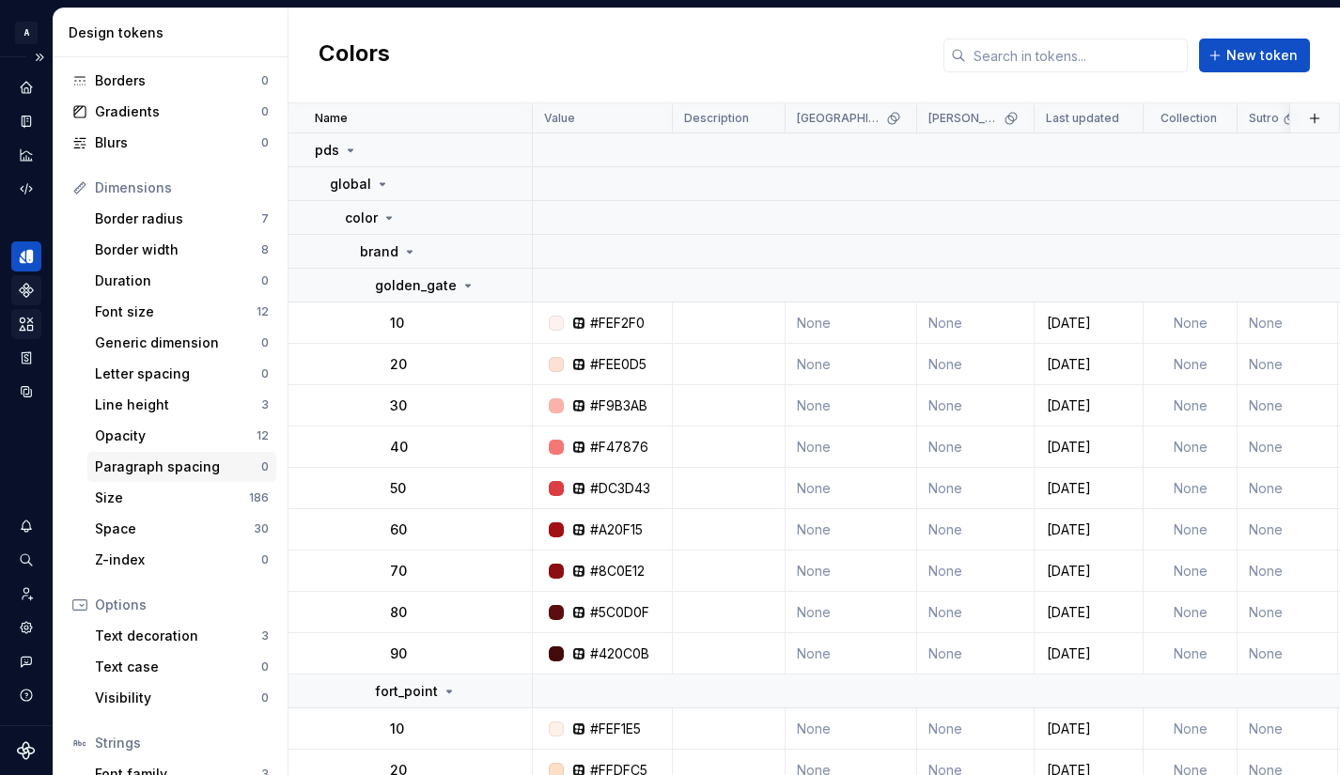
scroll to position [254, 0]
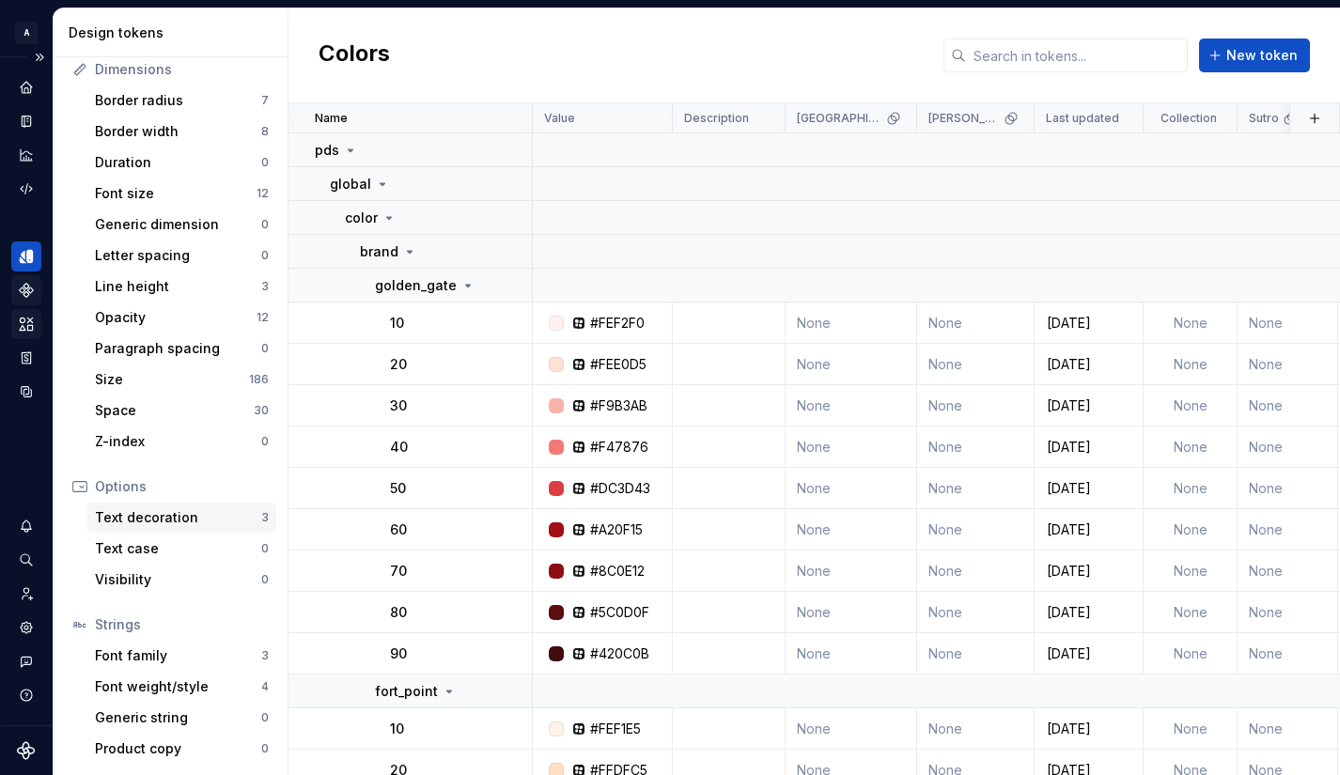
click at [119, 520] on div "Text decoration" at bounding box center [178, 517] width 166 height 19
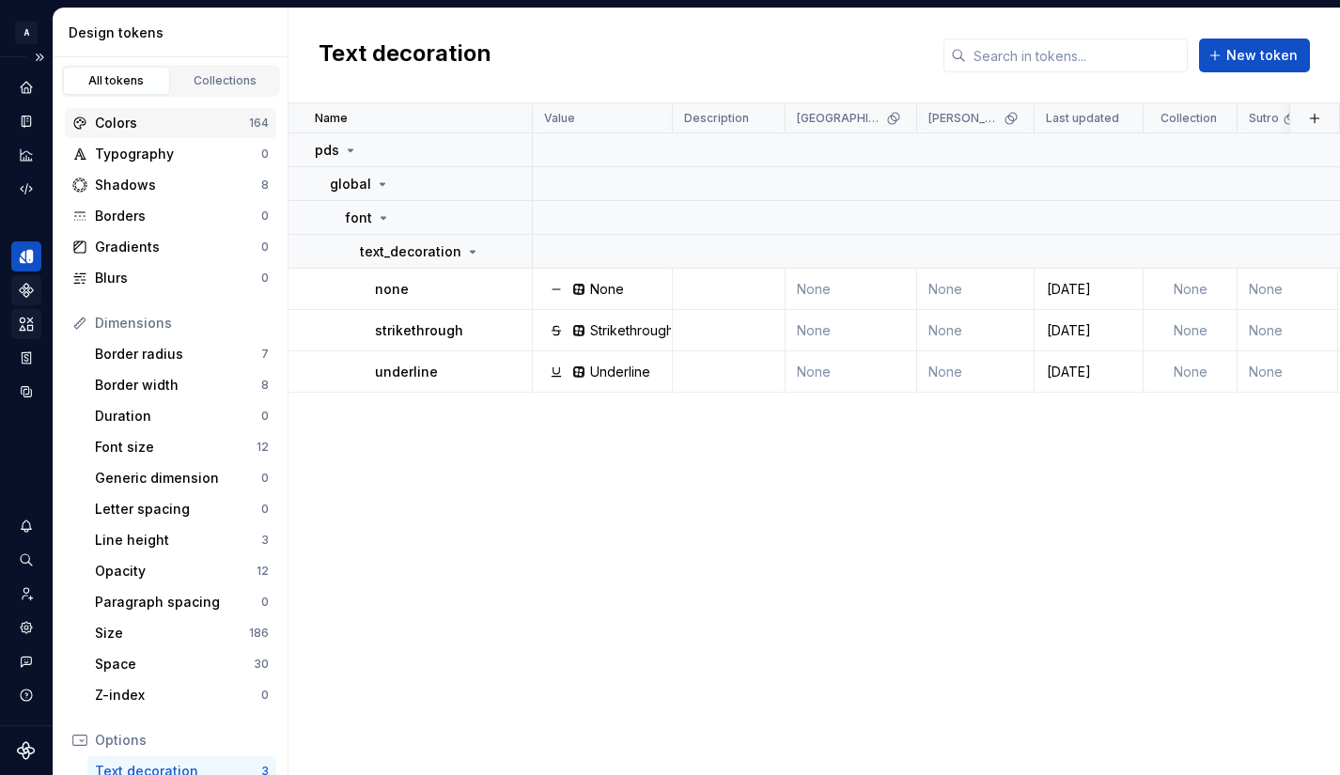
click at [116, 121] on div "Colors" at bounding box center [172, 123] width 154 height 19
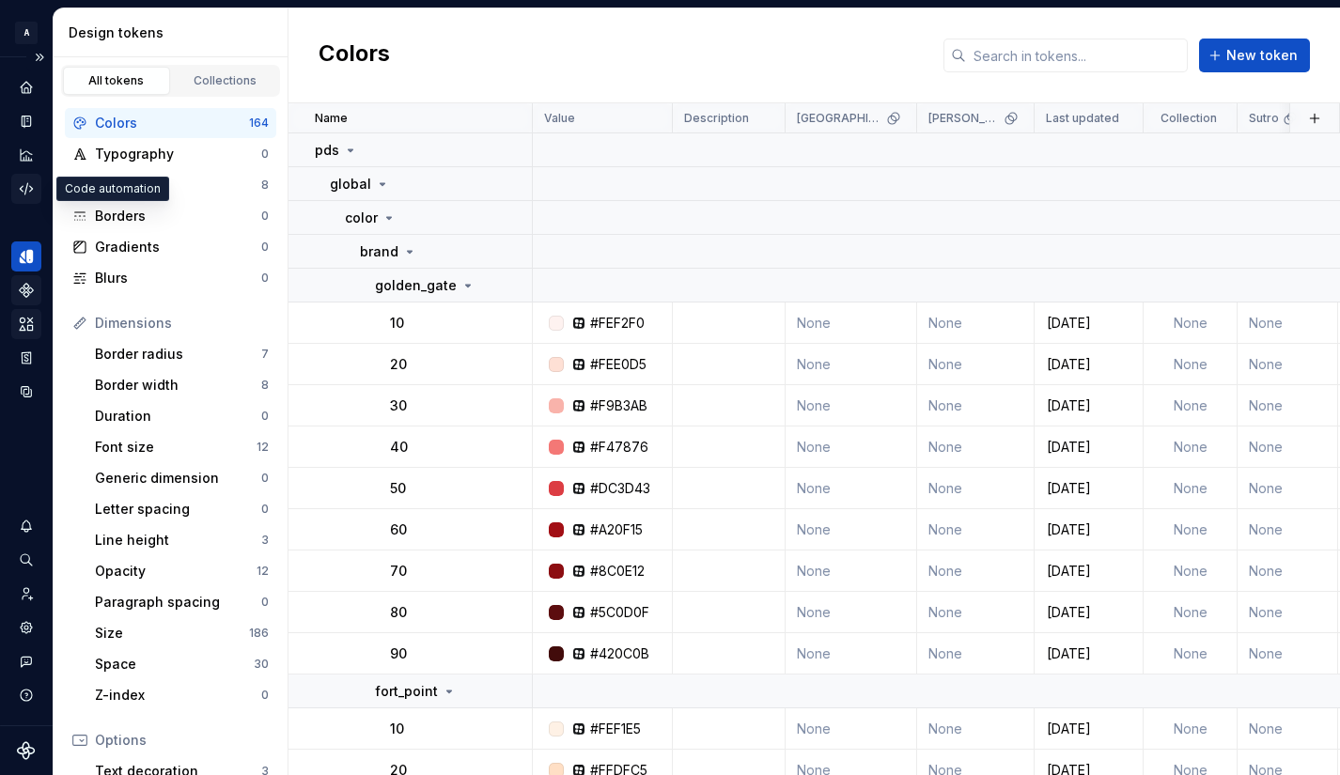
click at [29, 188] on icon "Code automation" at bounding box center [26, 188] width 17 height 17
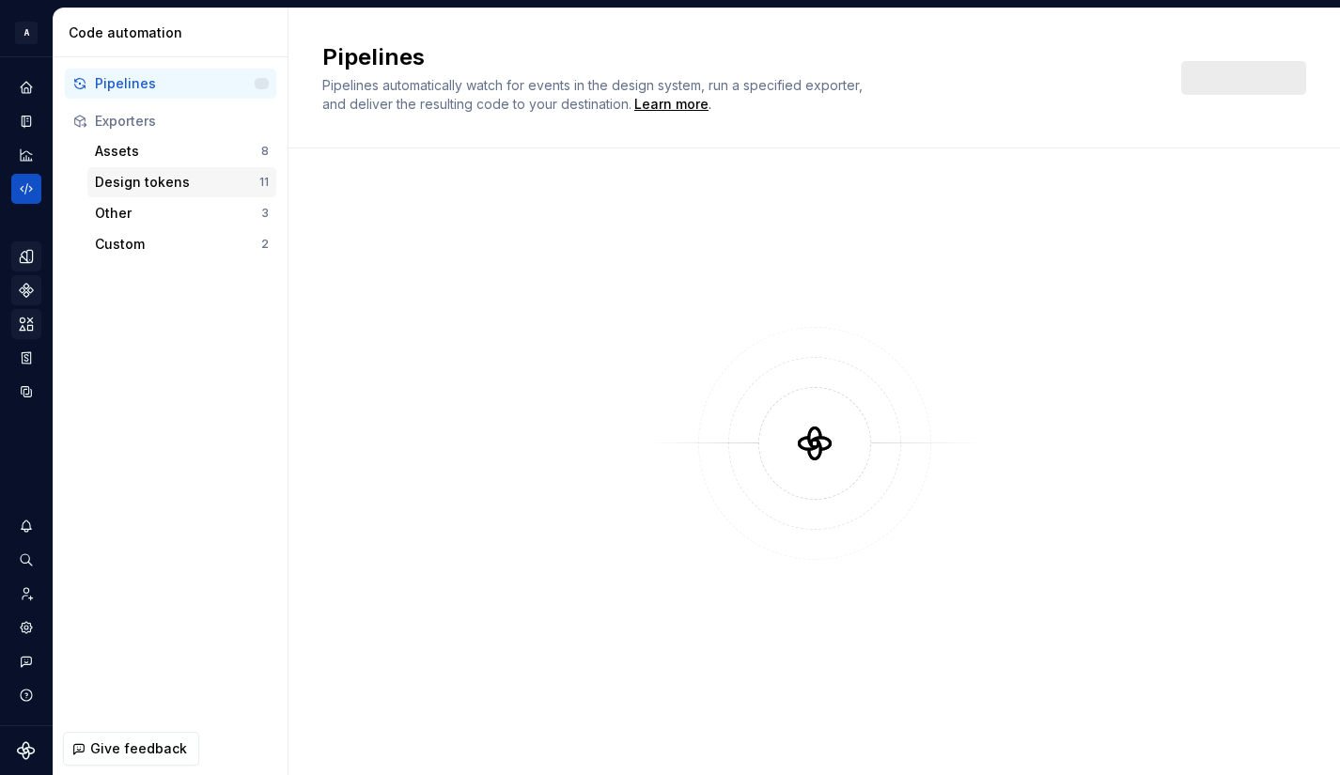
click at [119, 182] on div "Design tokens" at bounding box center [177, 182] width 164 height 19
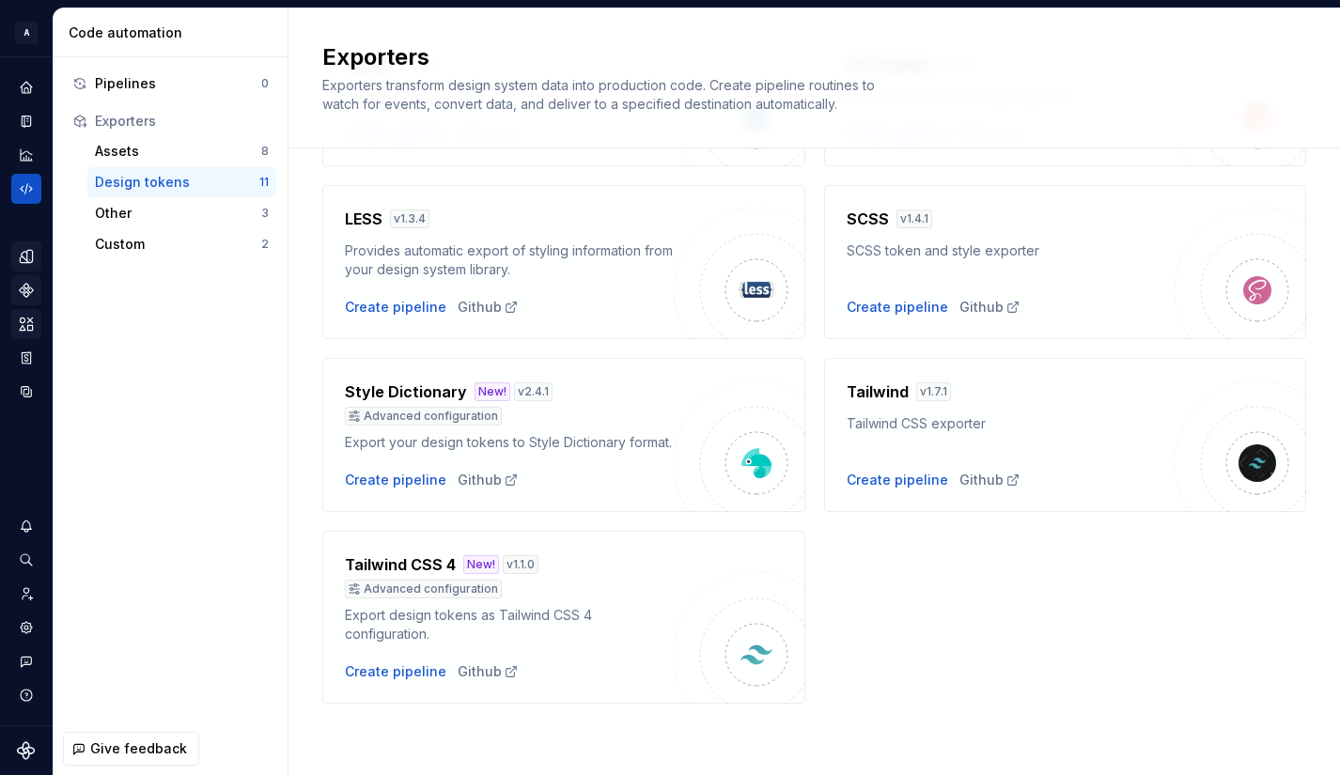
scroll to position [598, 0]
click at [117, 150] on div "Assets" at bounding box center [178, 151] width 166 height 19
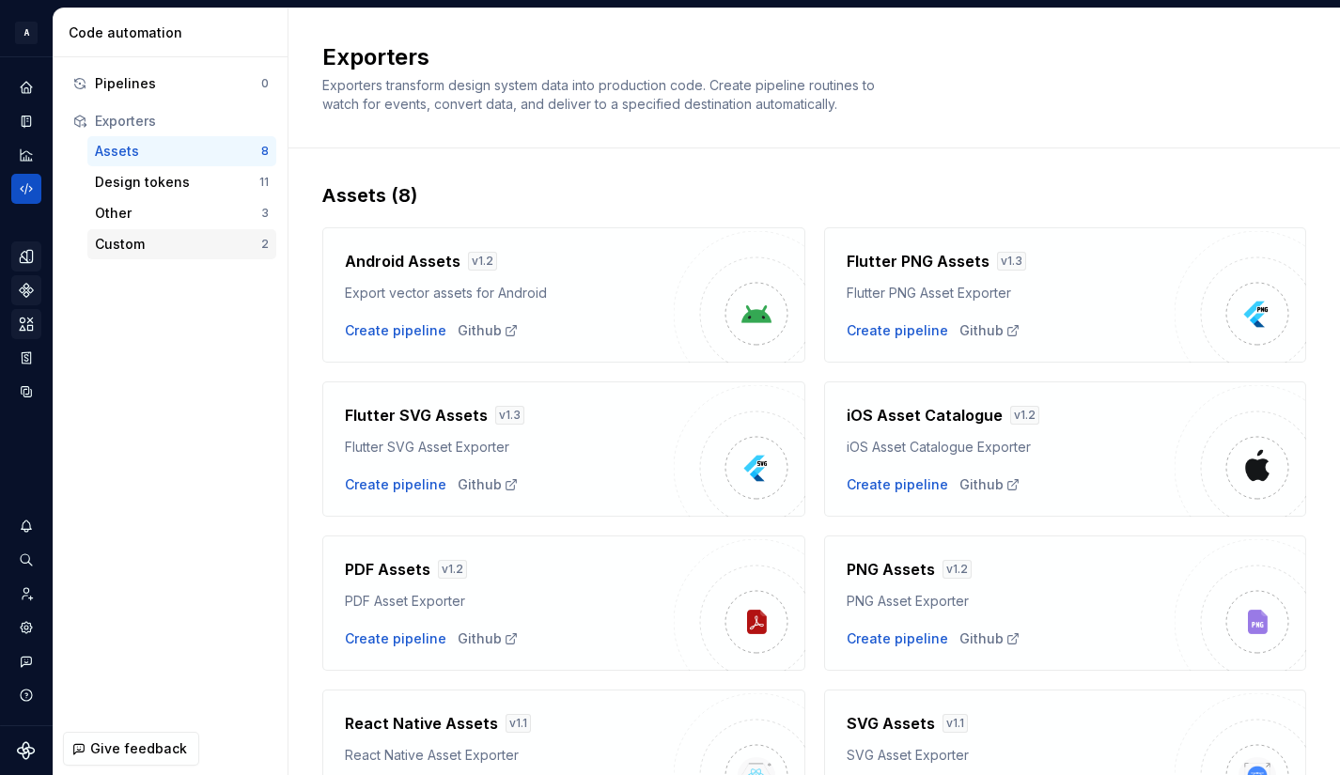
click at [133, 246] on div "Custom" at bounding box center [178, 244] width 166 height 19
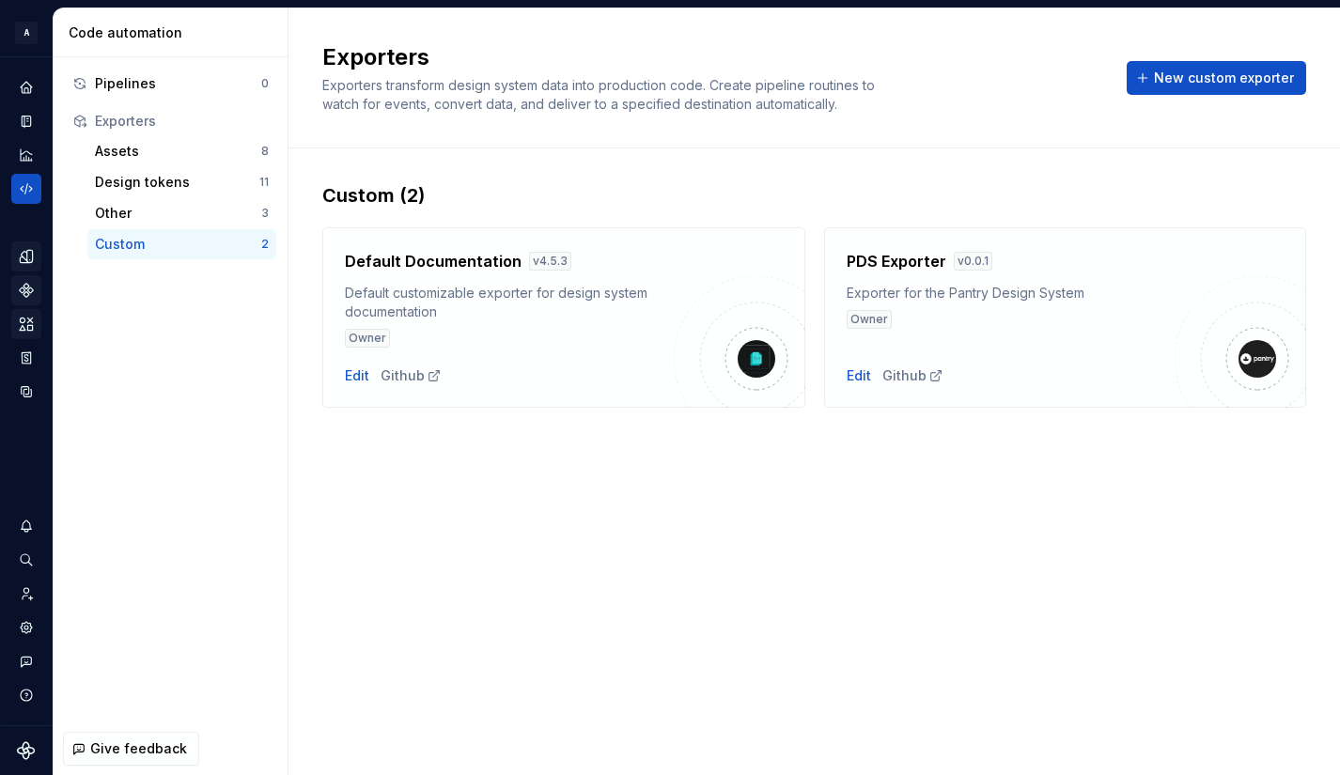
click at [28, 253] on icon "Design tokens" at bounding box center [30, 256] width 6 height 12
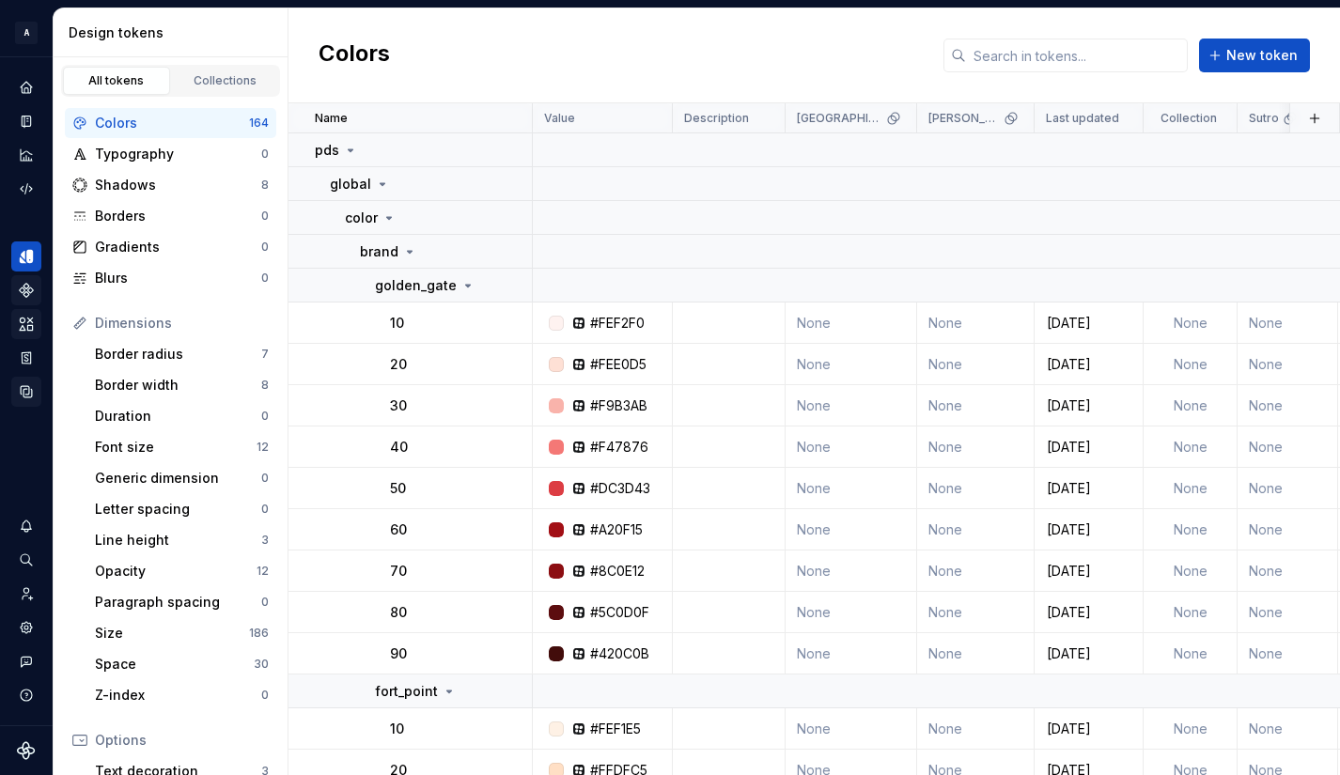
click at [30, 390] on icon "Data sources" at bounding box center [26, 391] width 17 height 17
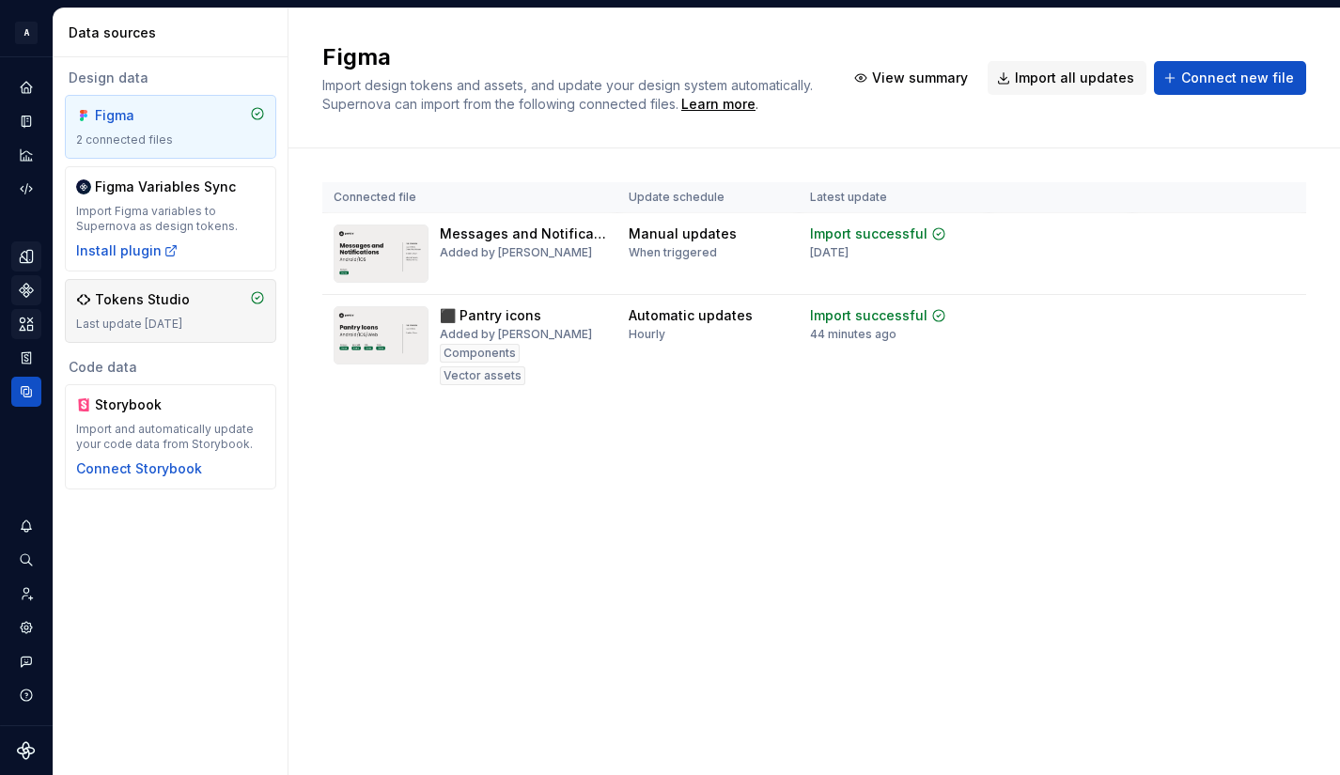
click at [140, 307] on div "Tokens Studio" at bounding box center [142, 299] width 95 height 19
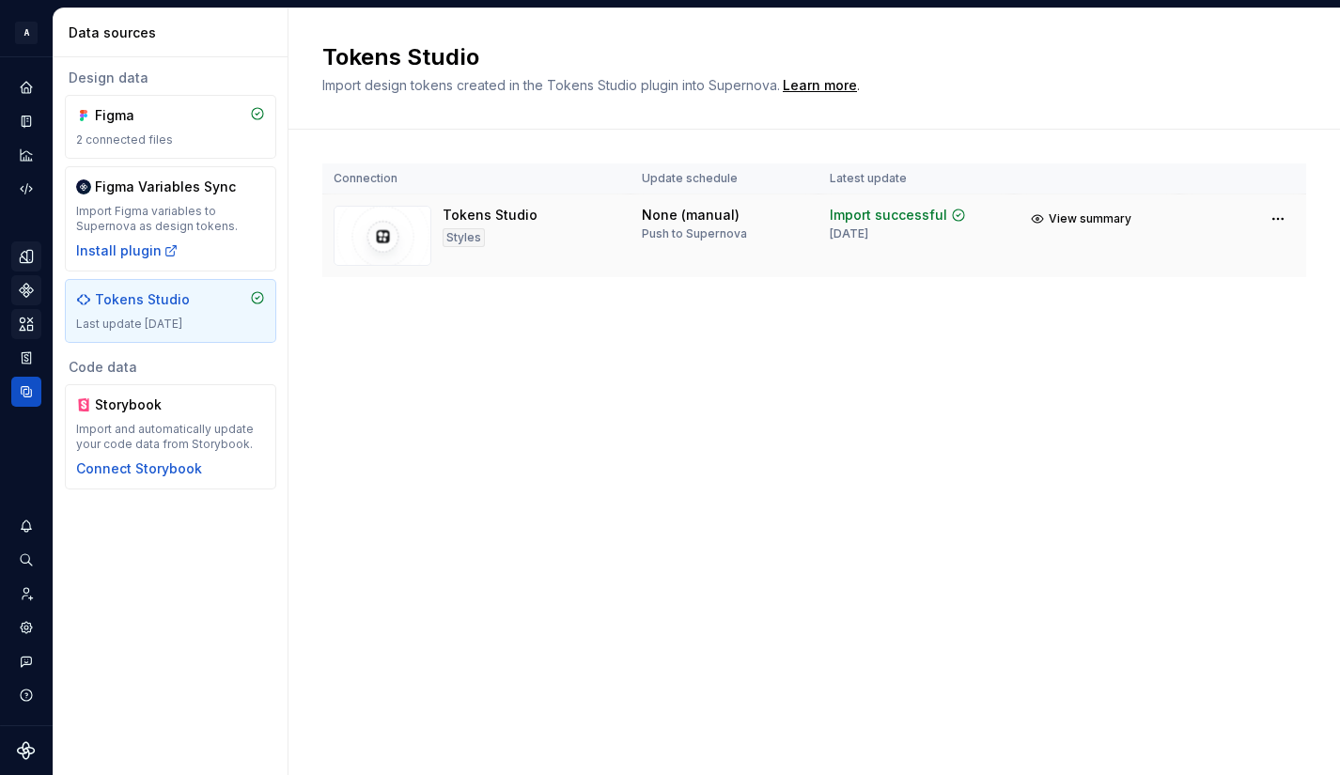
click at [385, 231] on img at bounding box center [383, 236] width 98 height 60
click at [137, 141] on div "2 connected files" at bounding box center [170, 139] width 189 height 15
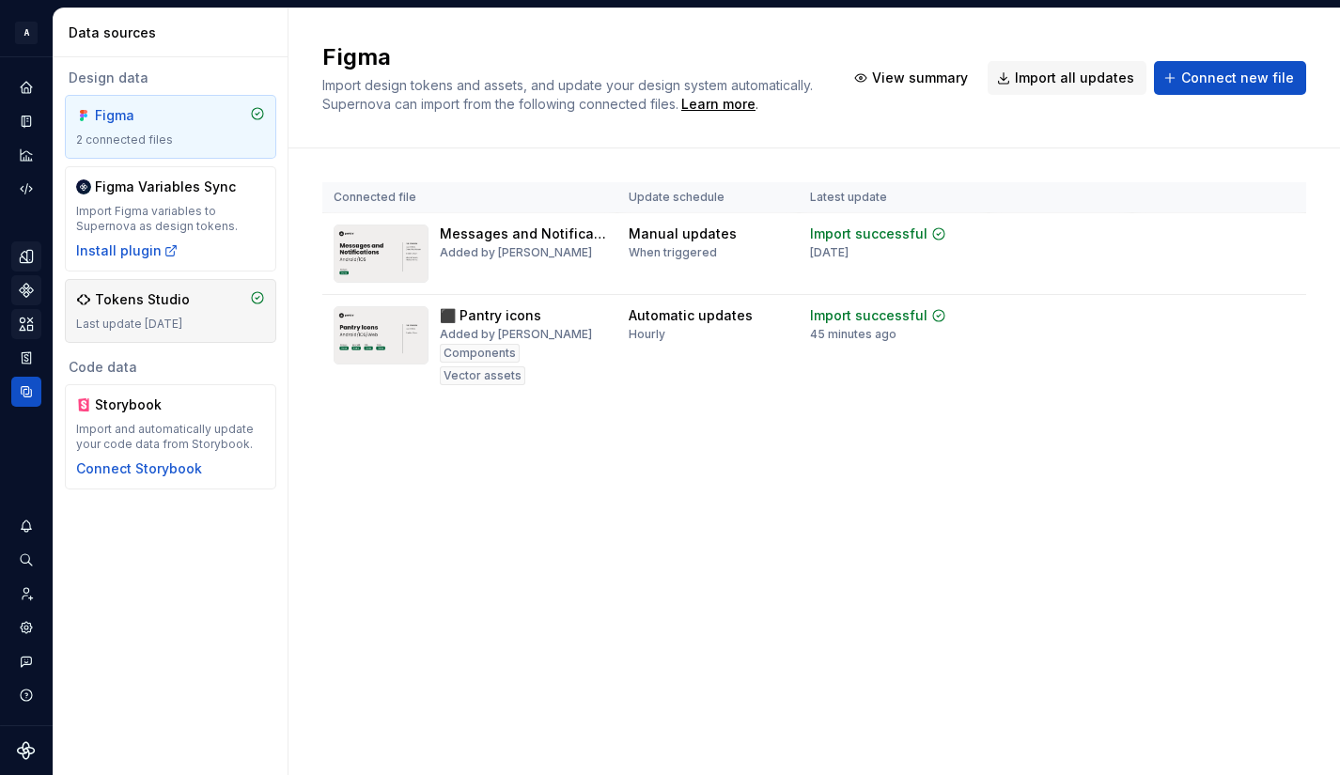
click at [152, 310] on div "Tokens Studio Last update 3 months ago" at bounding box center [170, 310] width 189 height 41
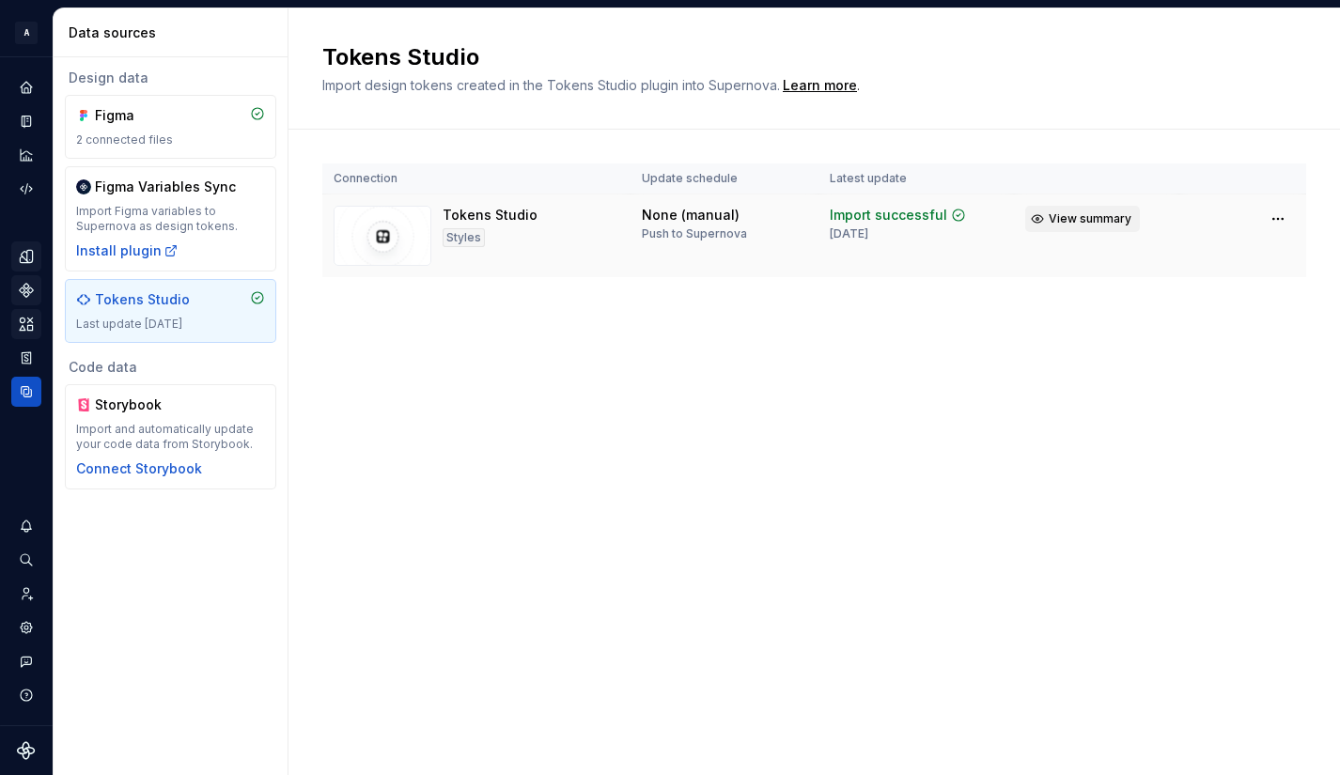
click at [1078, 218] on span "View summary" at bounding box center [1089, 218] width 83 height 15
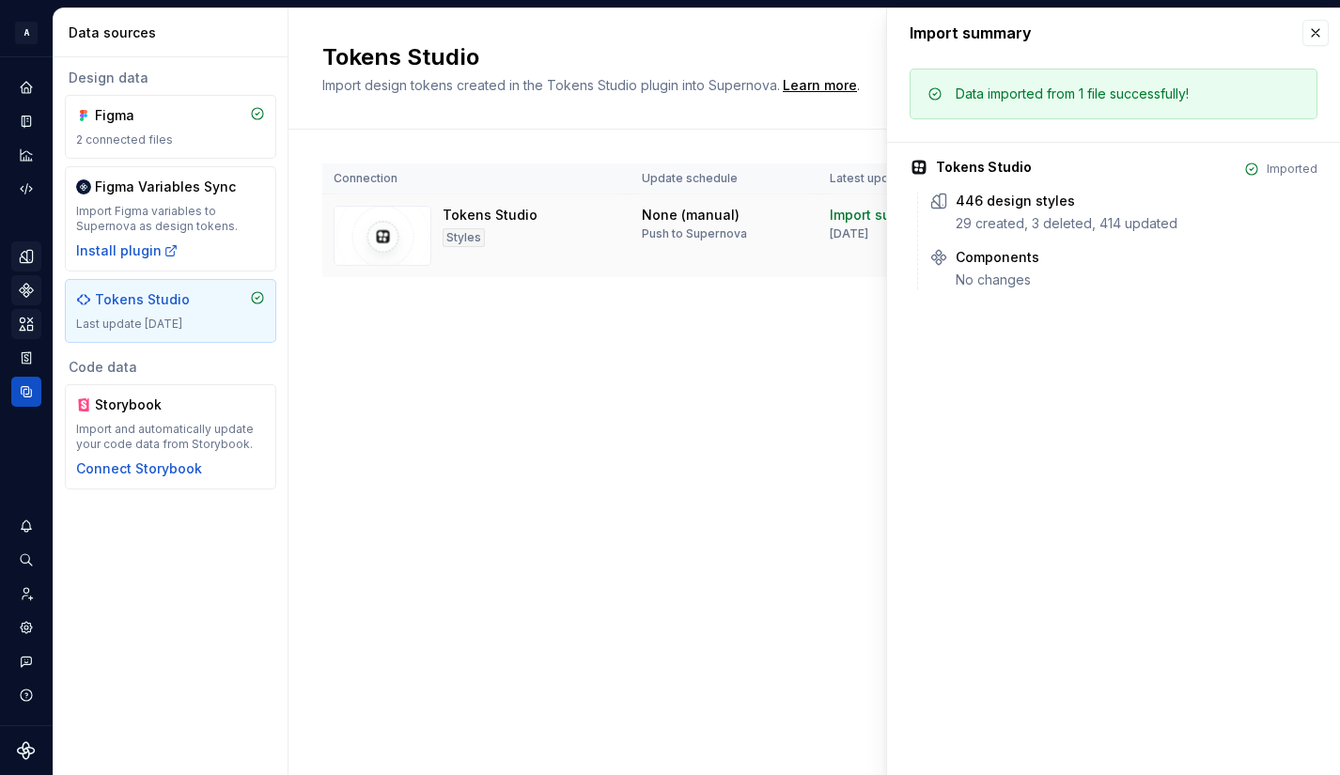
click at [676, 231] on div "Push to Supernova" at bounding box center [694, 233] width 105 height 15
click at [1318, 31] on button "button" at bounding box center [1315, 33] width 26 height 26
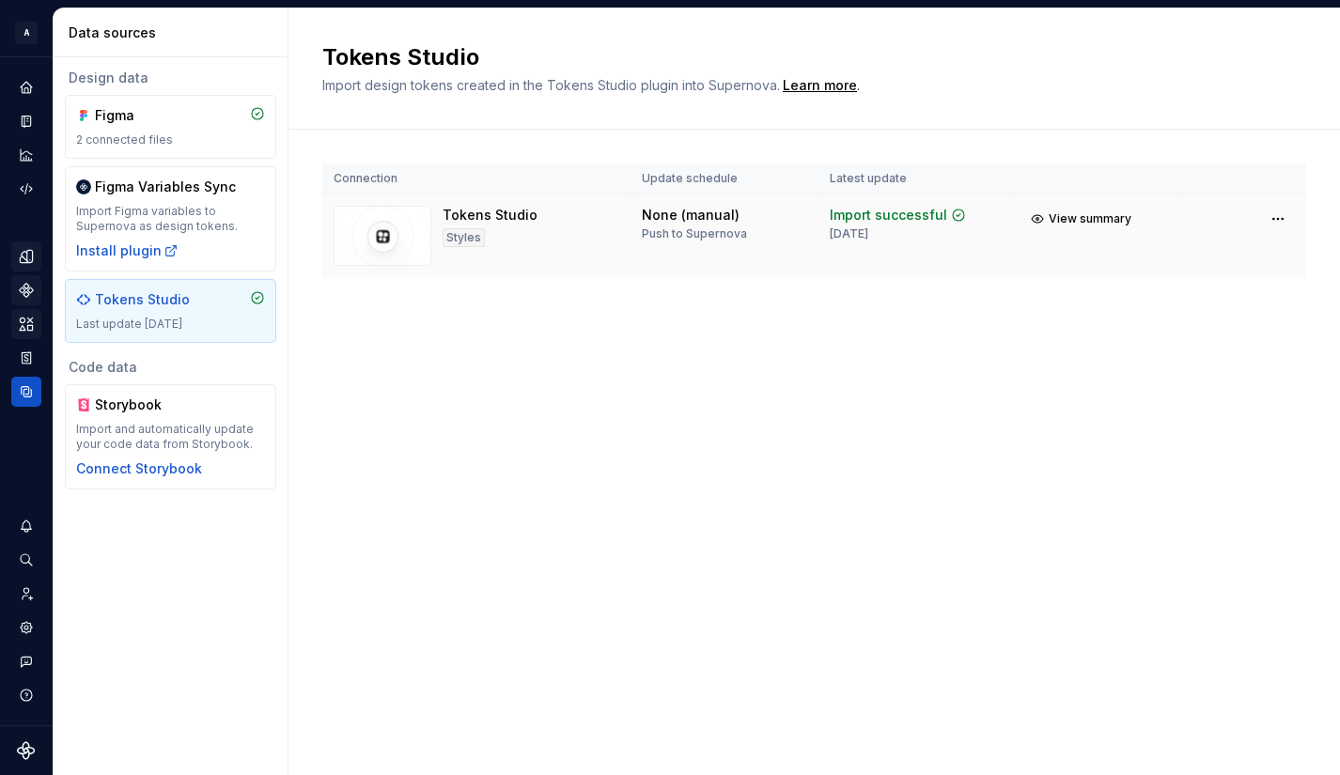
click at [465, 239] on div "Styles" at bounding box center [464, 237] width 42 height 19
click at [392, 238] on img at bounding box center [383, 236] width 98 height 60
click at [1278, 219] on html "A Pantry Design System JB Dataset Token studio Data sources Design data Figma 2…" at bounding box center [670, 387] width 1340 height 775
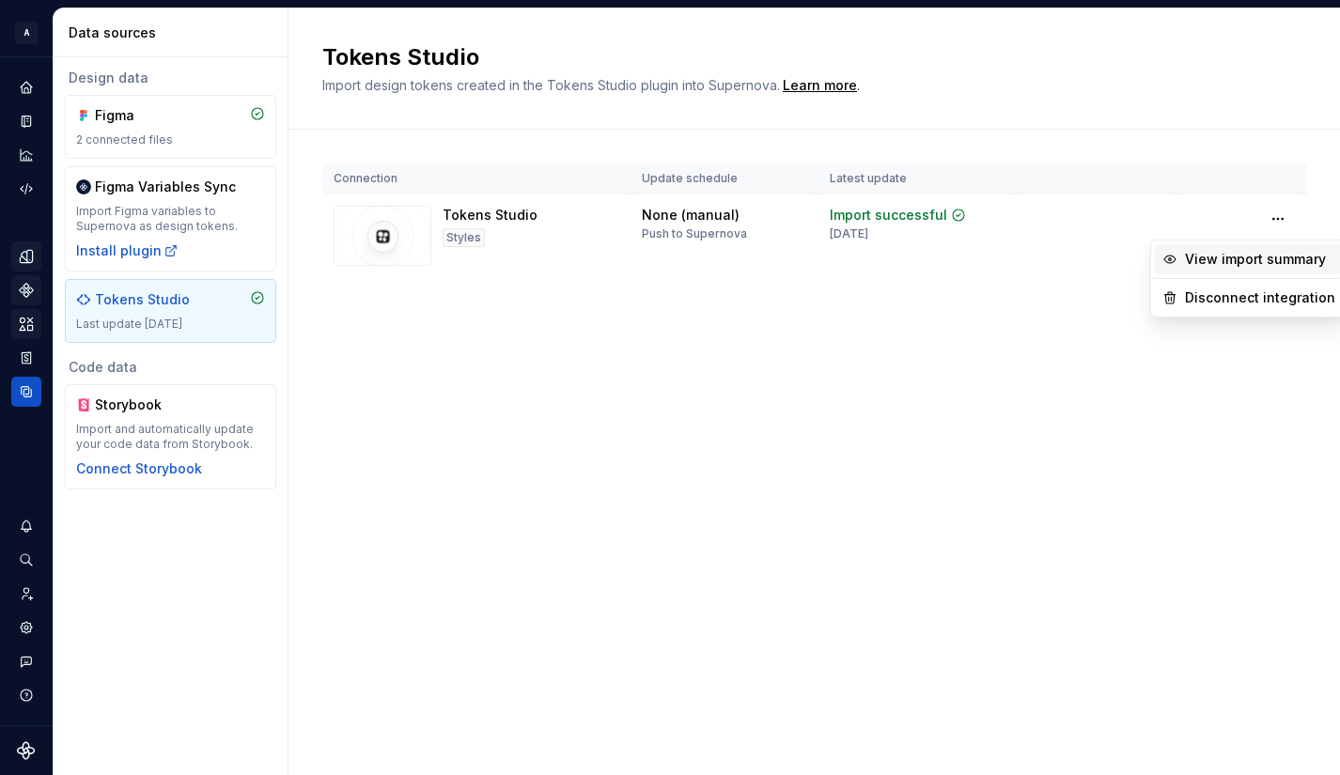
click at [1266, 257] on div "View import summary" at bounding box center [1260, 259] width 150 height 19
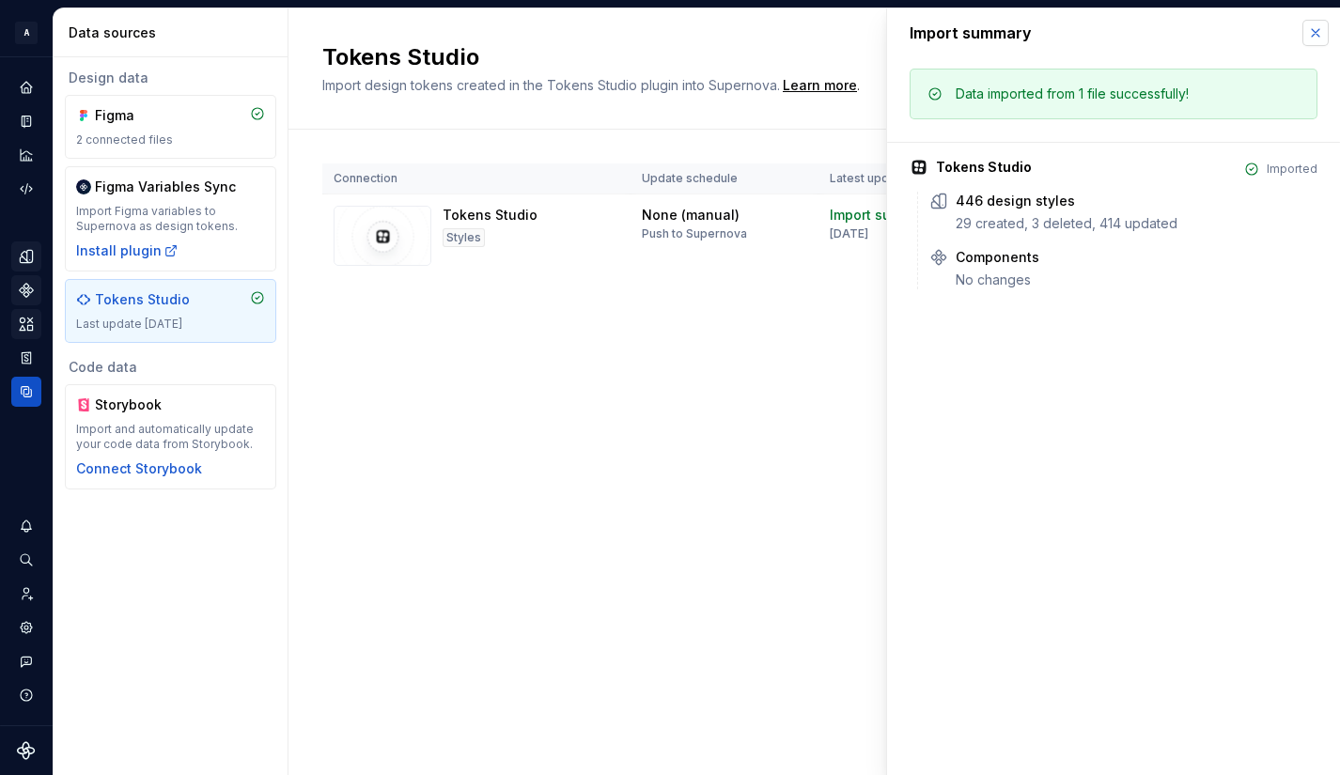
click at [1313, 36] on button "button" at bounding box center [1315, 33] width 26 height 26
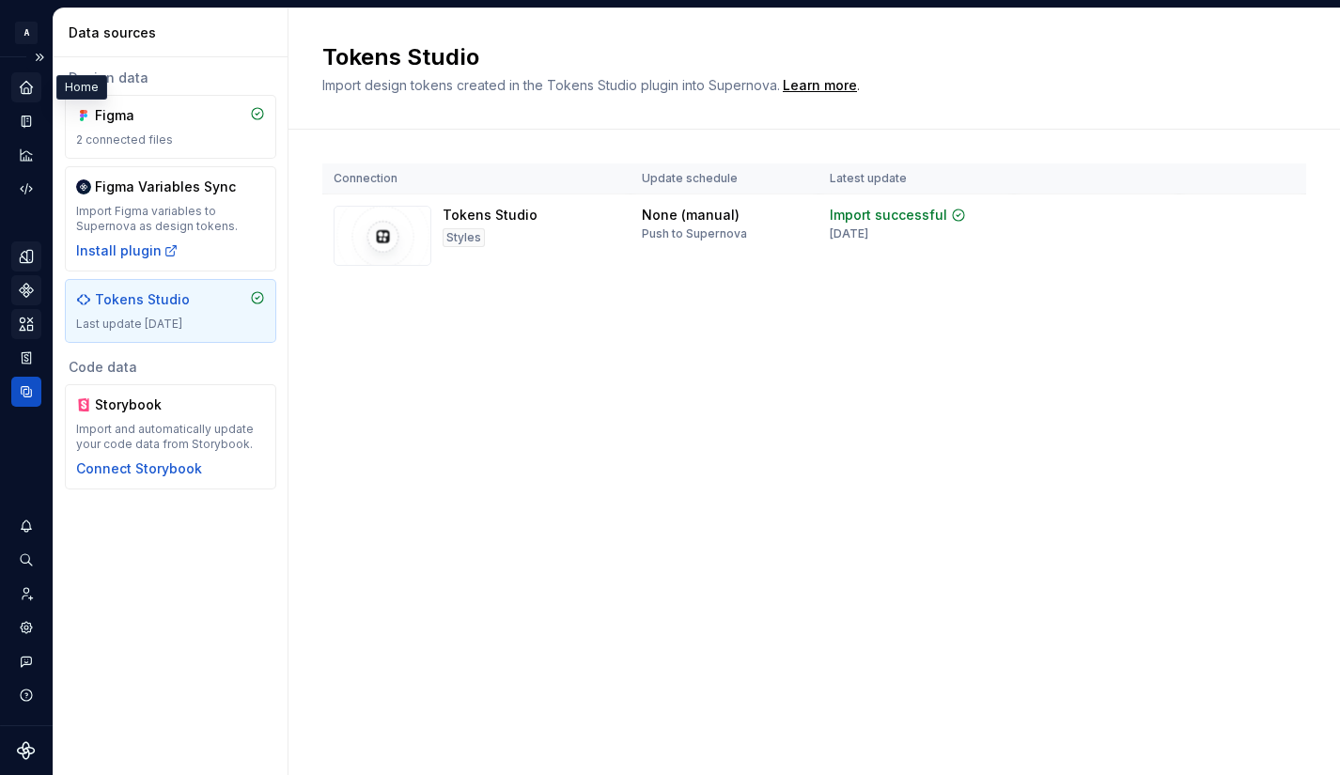
click at [22, 87] on icon "Home" at bounding box center [26, 87] width 12 height 12
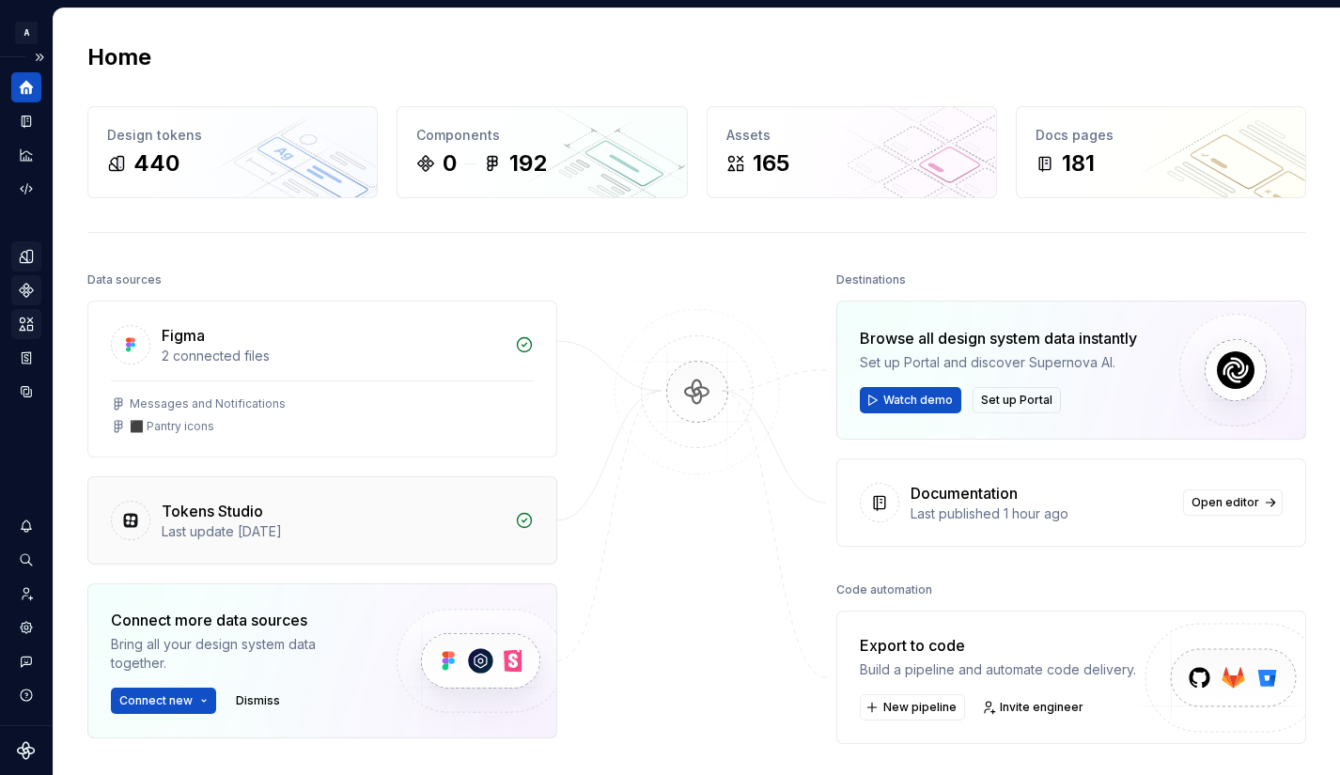
click at [349, 522] on div "Last update 3 months ago" at bounding box center [333, 531] width 342 height 19
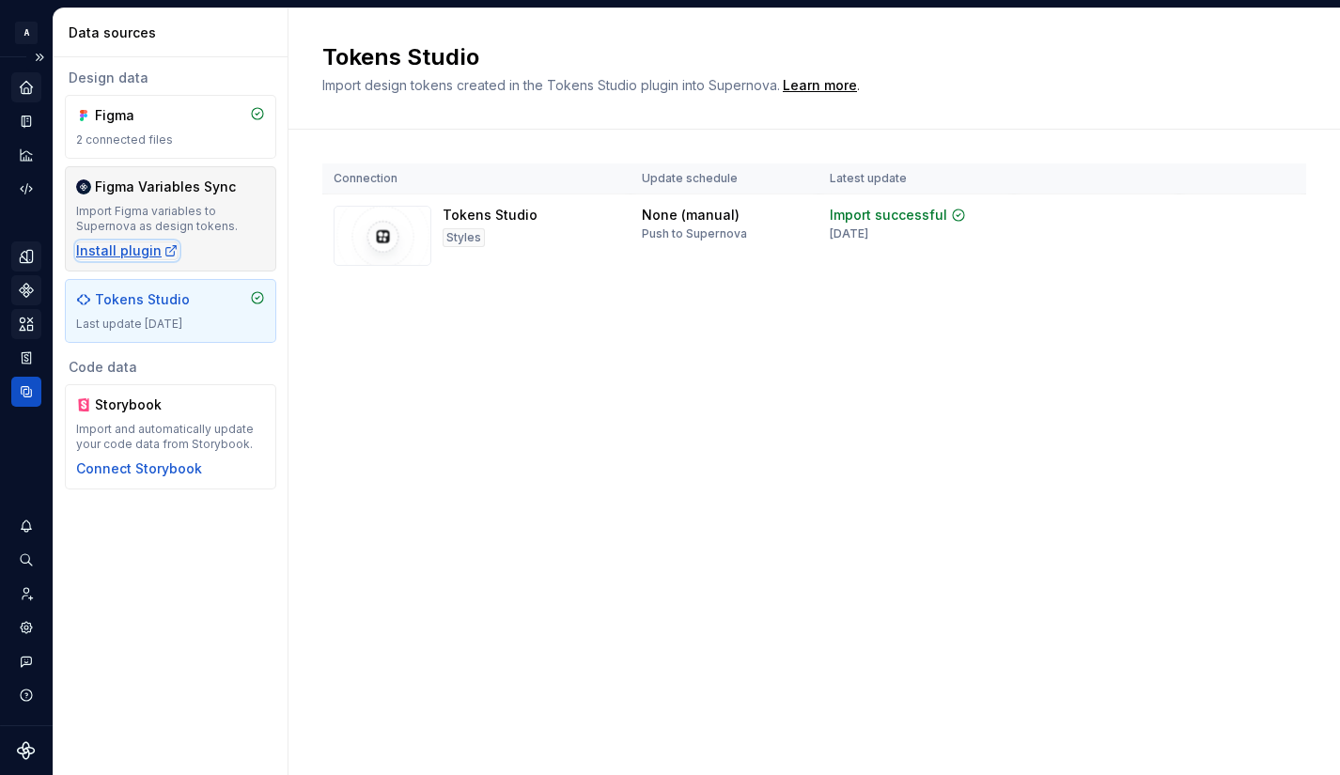
click at [118, 246] on div "Install plugin" at bounding box center [127, 250] width 102 height 19
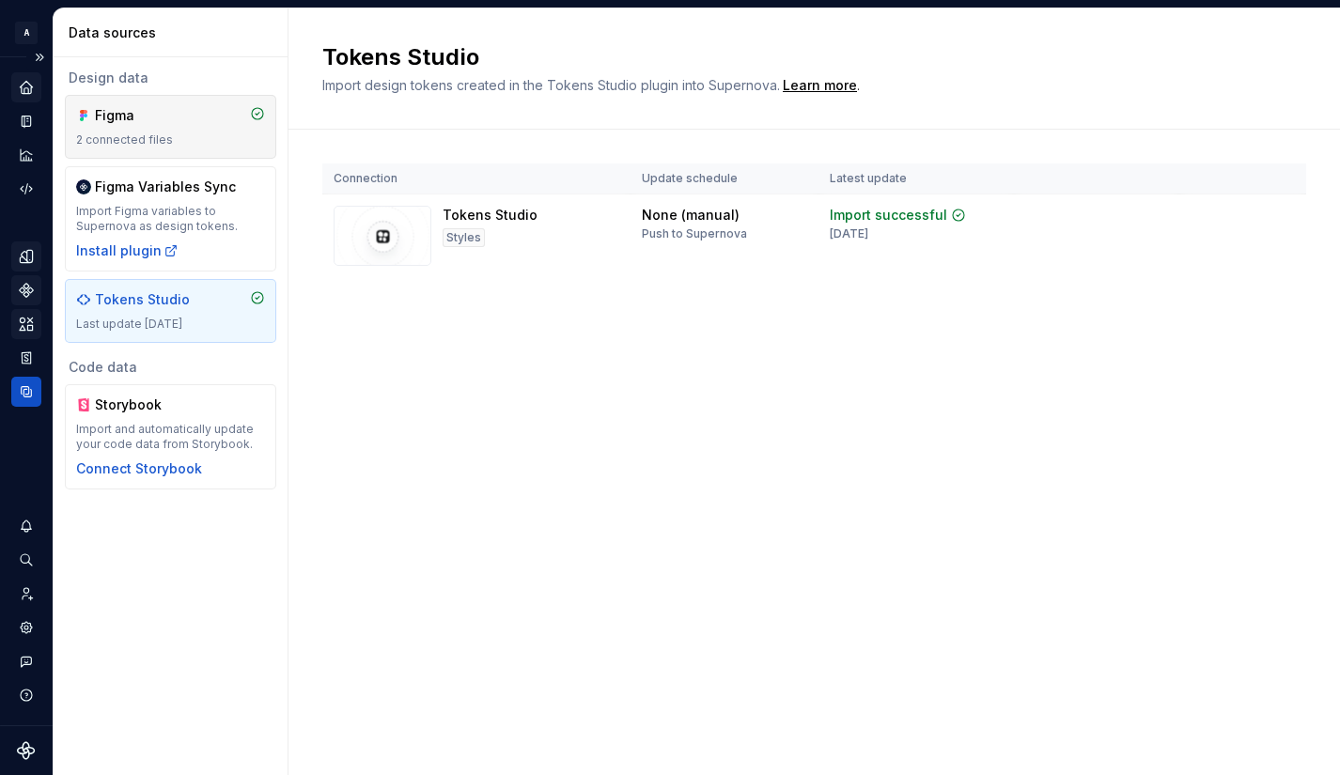
click at [126, 122] on div "Figma" at bounding box center [140, 115] width 90 height 19
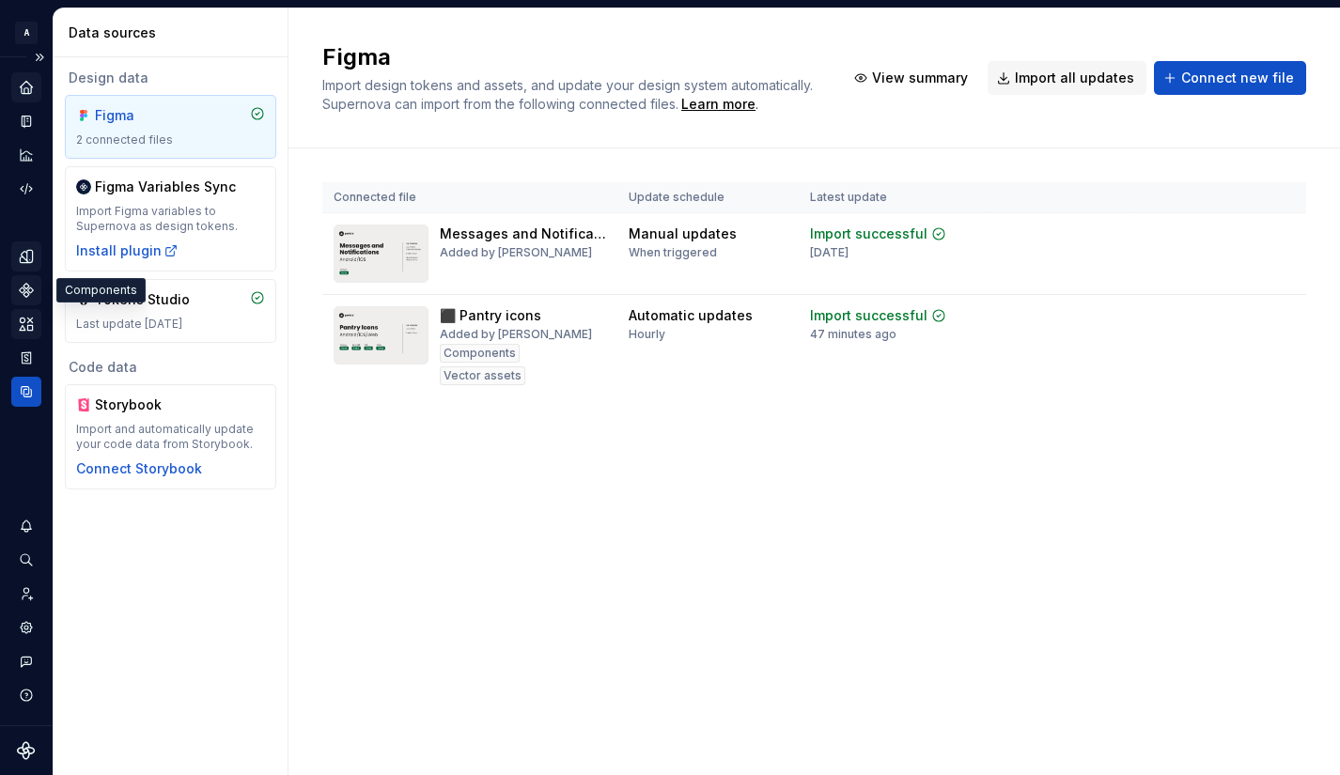
click at [30, 291] on icon "Components" at bounding box center [26, 290] width 12 height 12
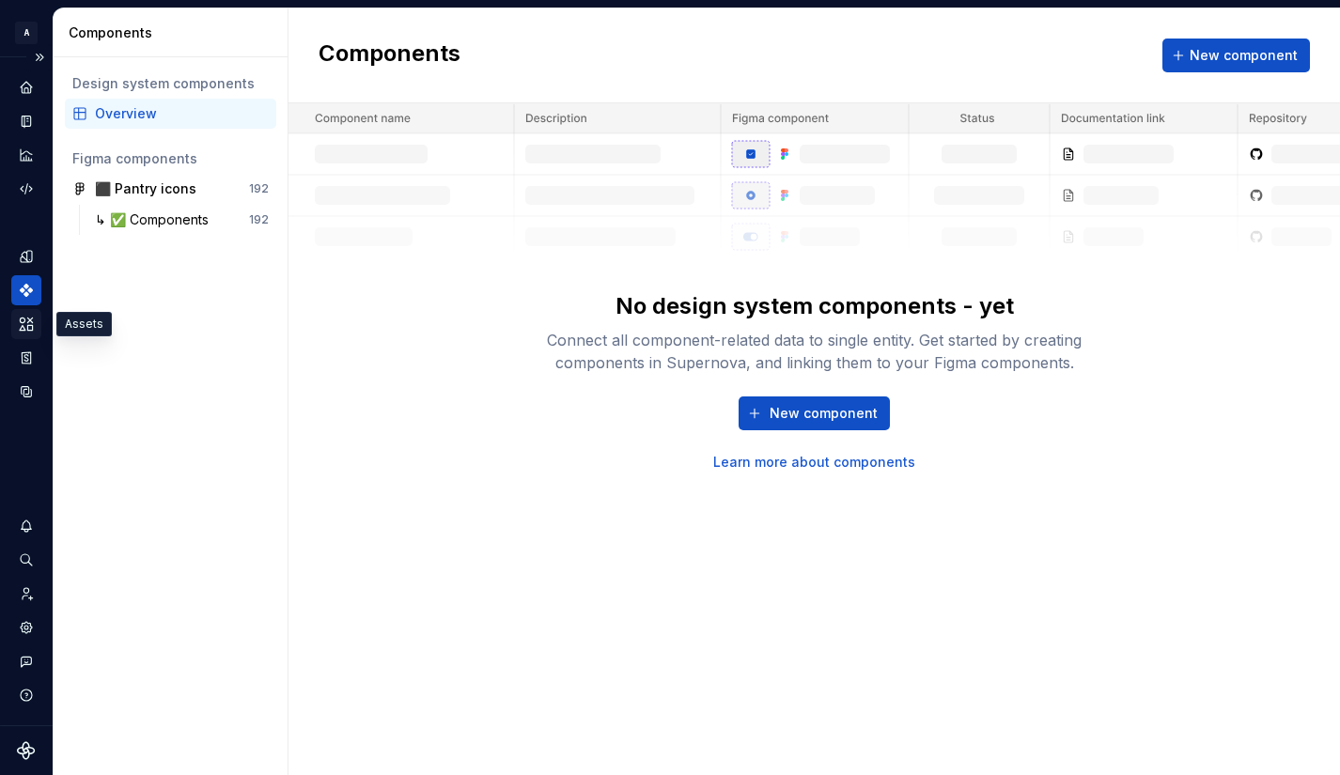
click at [29, 328] on icon "Assets" at bounding box center [26, 324] width 13 height 12
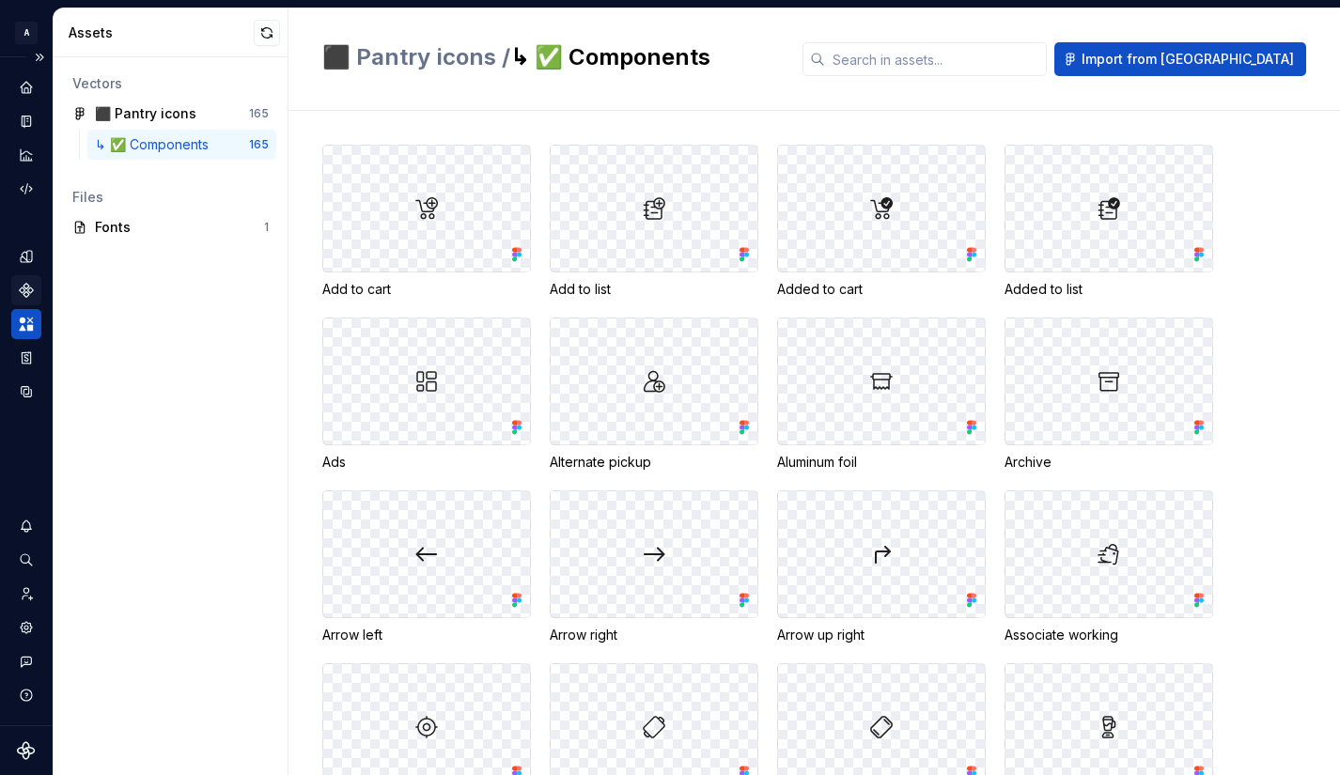
click at [31, 286] on icon "Components" at bounding box center [26, 290] width 17 height 17
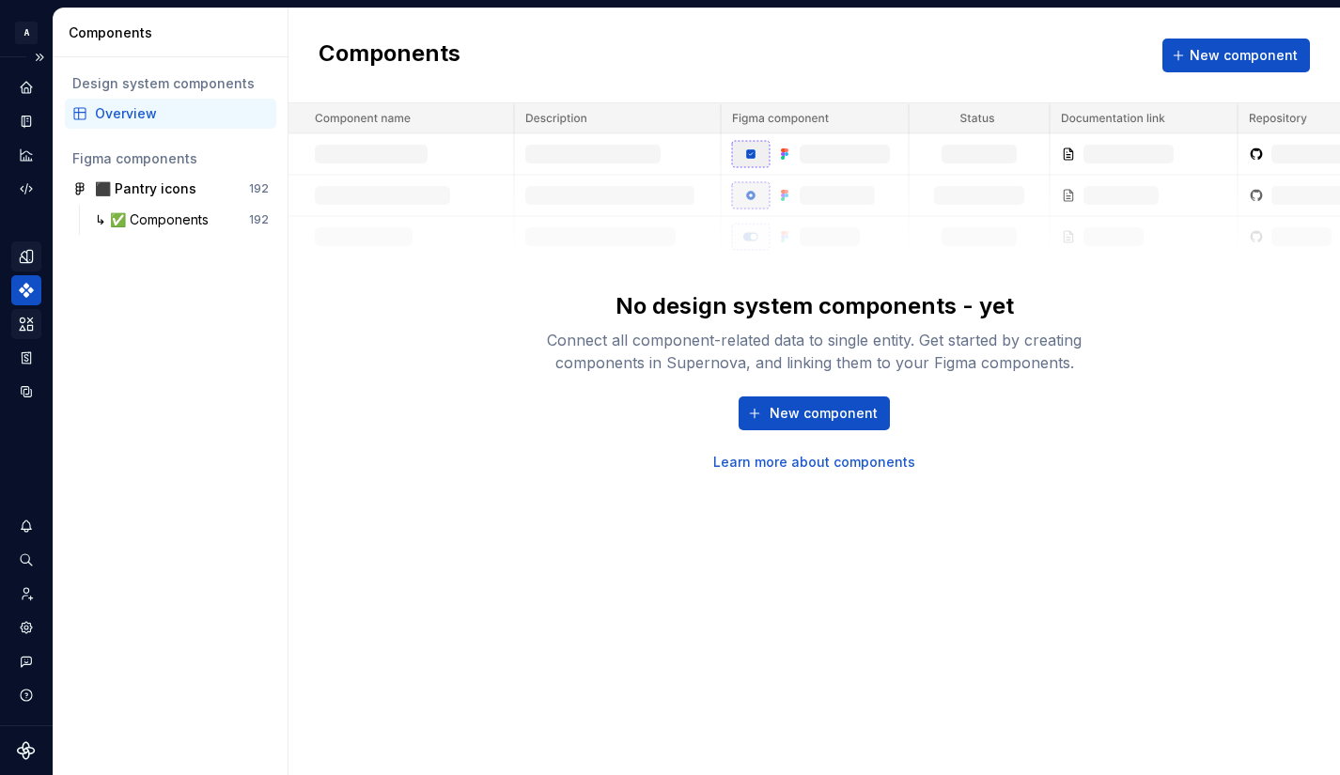
click at [23, 255] on icon "Design tokens" at bounding box center [26, 256] width 17 height 17
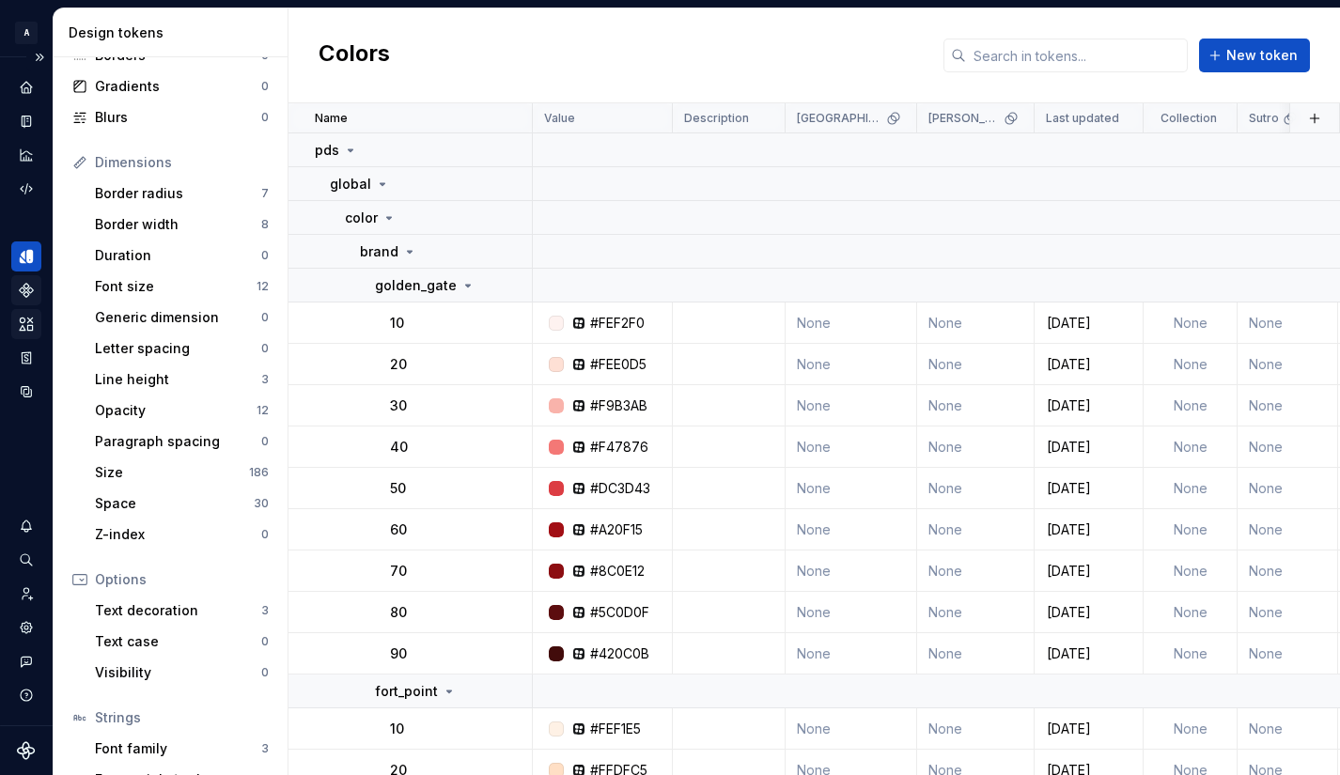
scroll to position [254, 0]
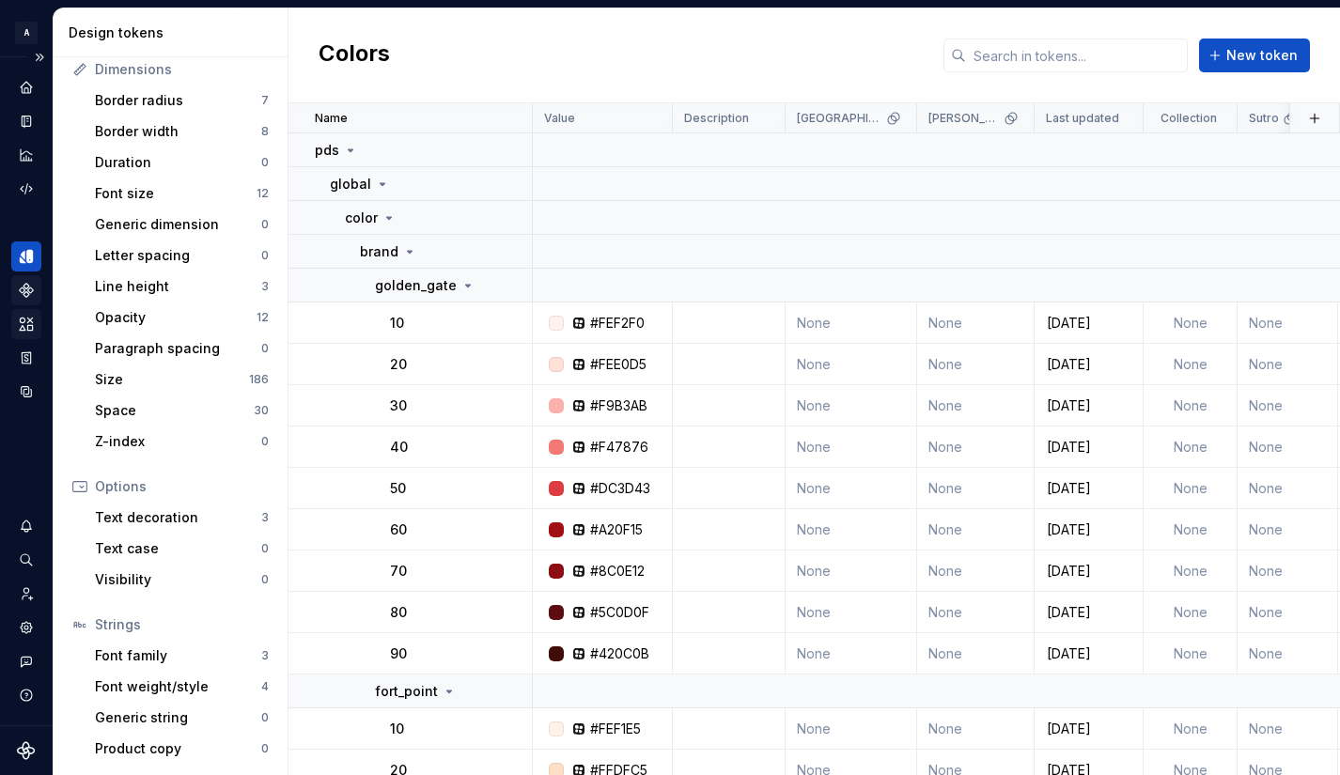
click at [29, 291] on g "Components" at bounding box center [26, 290] width 13 height 13
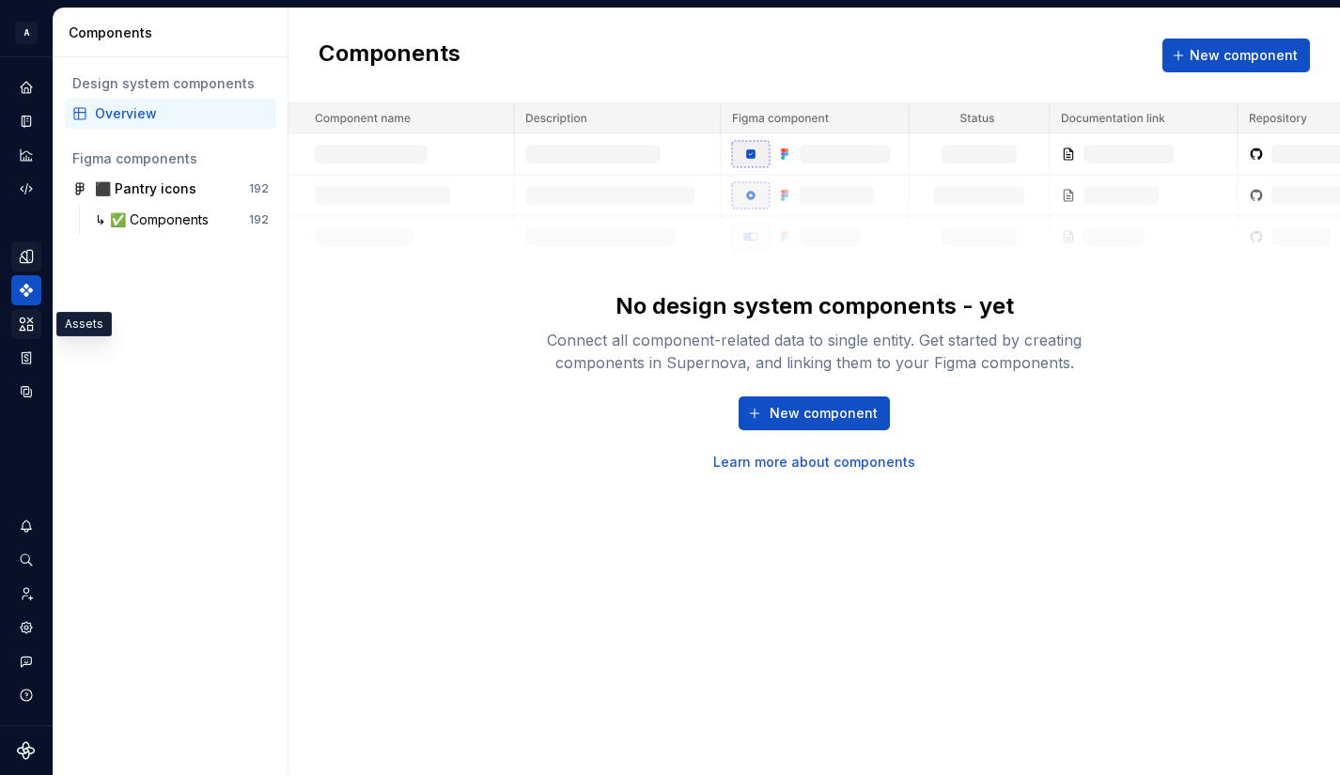
click at [28, 320] on icon "Assets" at bounding box center [26, 324] width 13 height 12
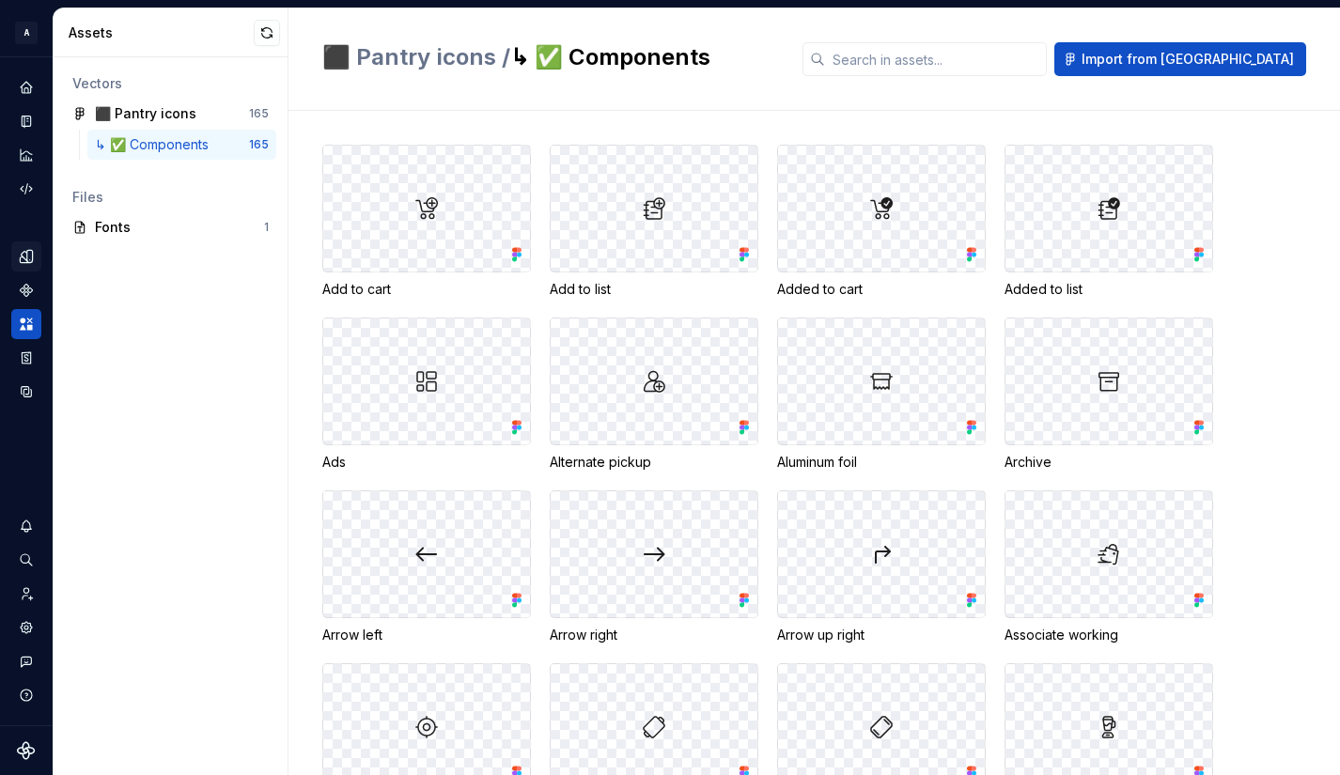
click at [33, 256] on icon "Design tokens" at bounding box center [26, 256] width 17 height 17
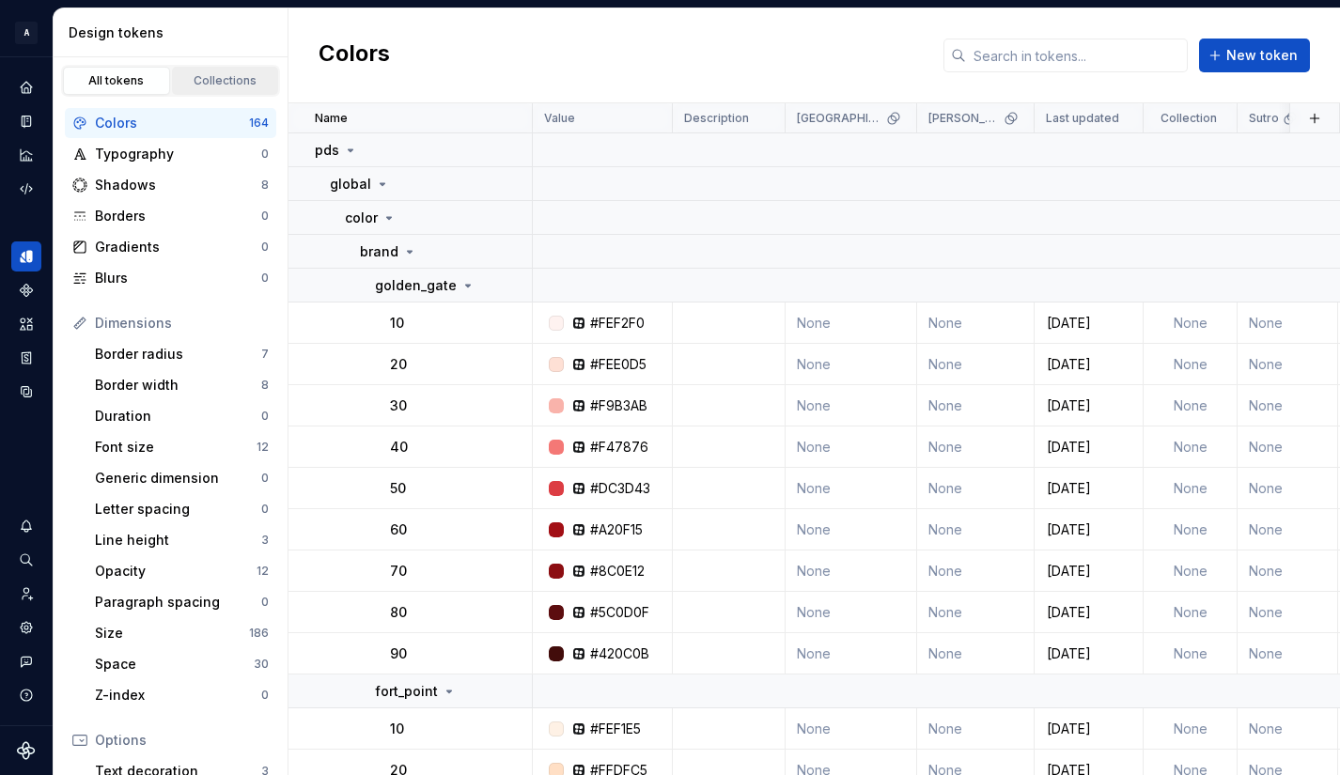
click at [222, 80] on div "Collections" at bounding box center [226, 80] width 94 height 15
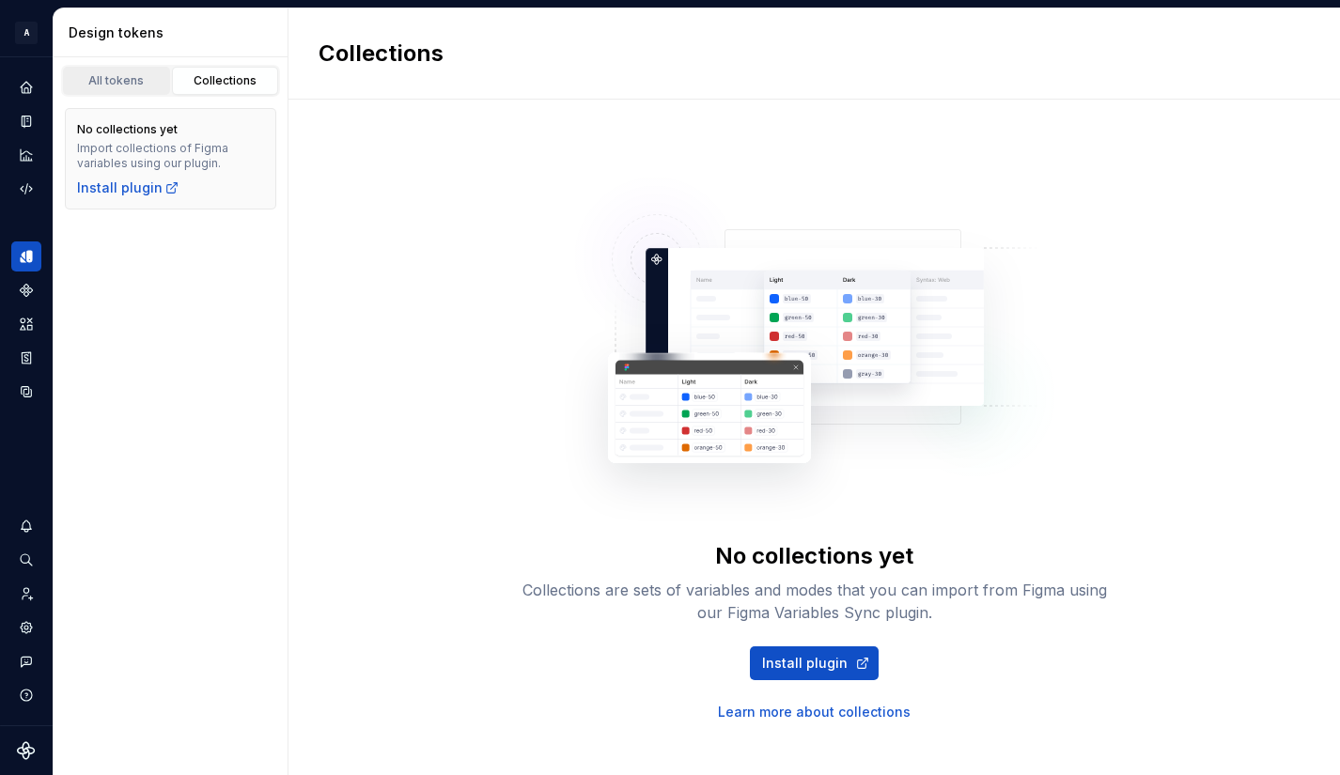
click at [108, 84] on div "All tokens" at bounding box center [117, 80] width 94 height 15
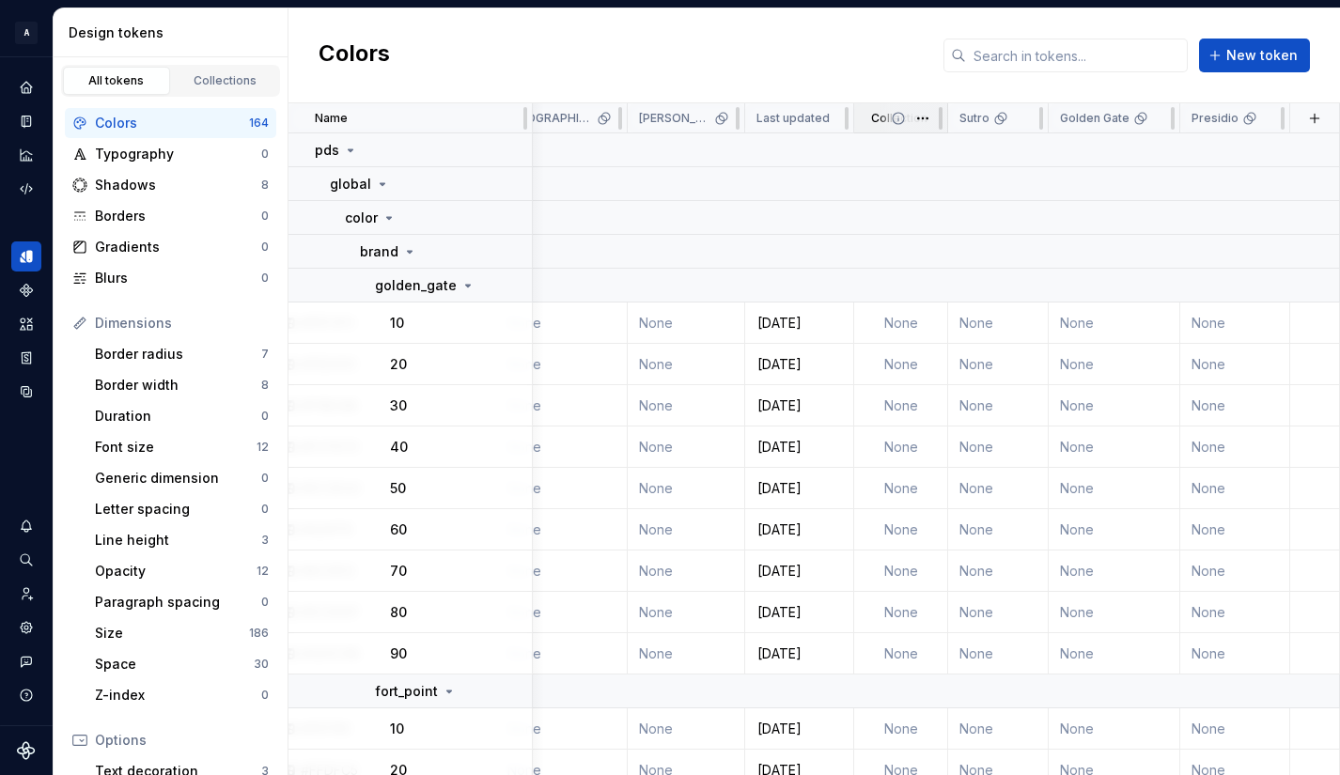
scroll to position [0, 300]
click at [1079, 128] on div "Golden Gate" at bounding box center [1114, 118] width 132 height 30
click at [1077, 118] on p "Golden Gate" at bounding box center [1095, 118] width 70 height 15
click at [1141, 115] on html "A Pantry Design System JB Dataset Token studio Design tokens All tokens Collect…" at bounding box center [670, 387] width 1340 height 775
click at [1069, 110] on html "A Pantry Design System JB Dataset Token studio Design tokens All tokens Collect…" at bounding box center [670, 387] width 1340 height 775
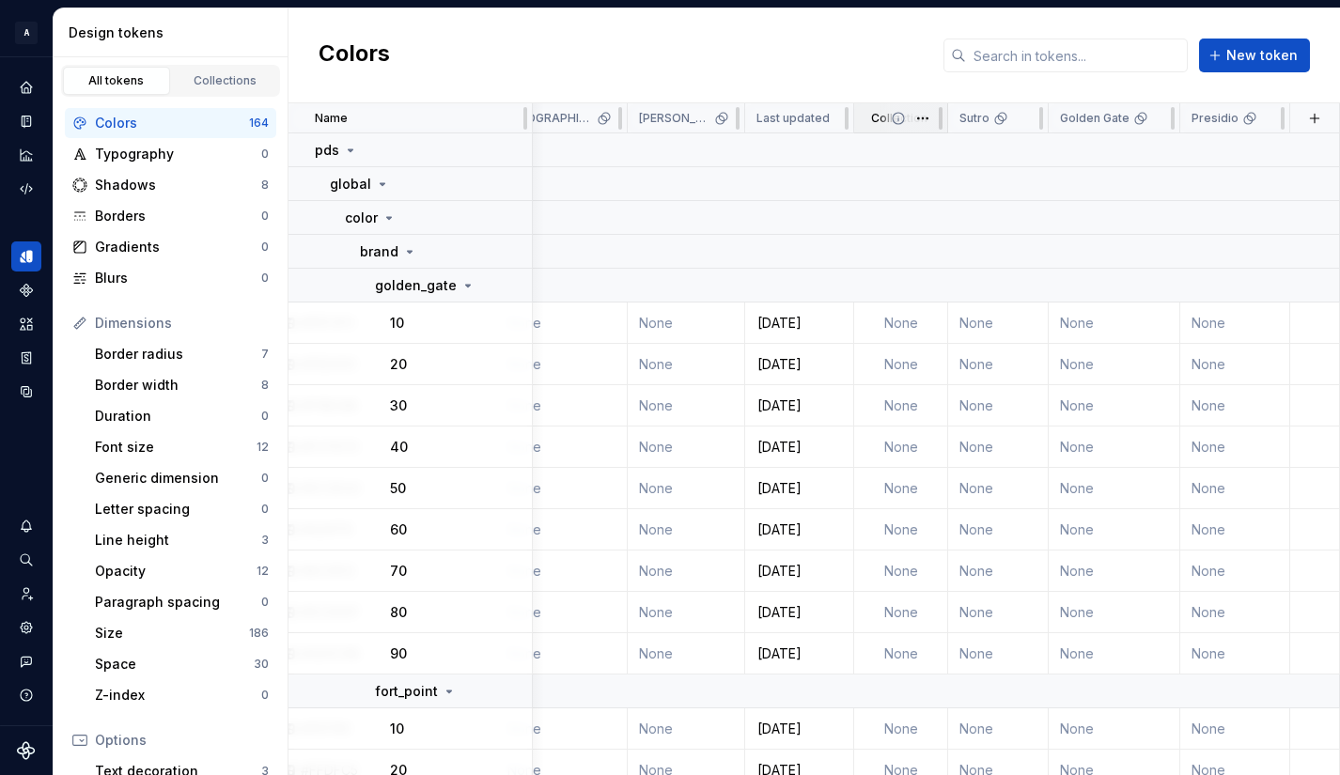
click at [871, 122] on p "Collection" at bounding box center [899, 118] width 56 height 15
click at [879, 121] on span at bounding box center [913, 117] width 68 height 29
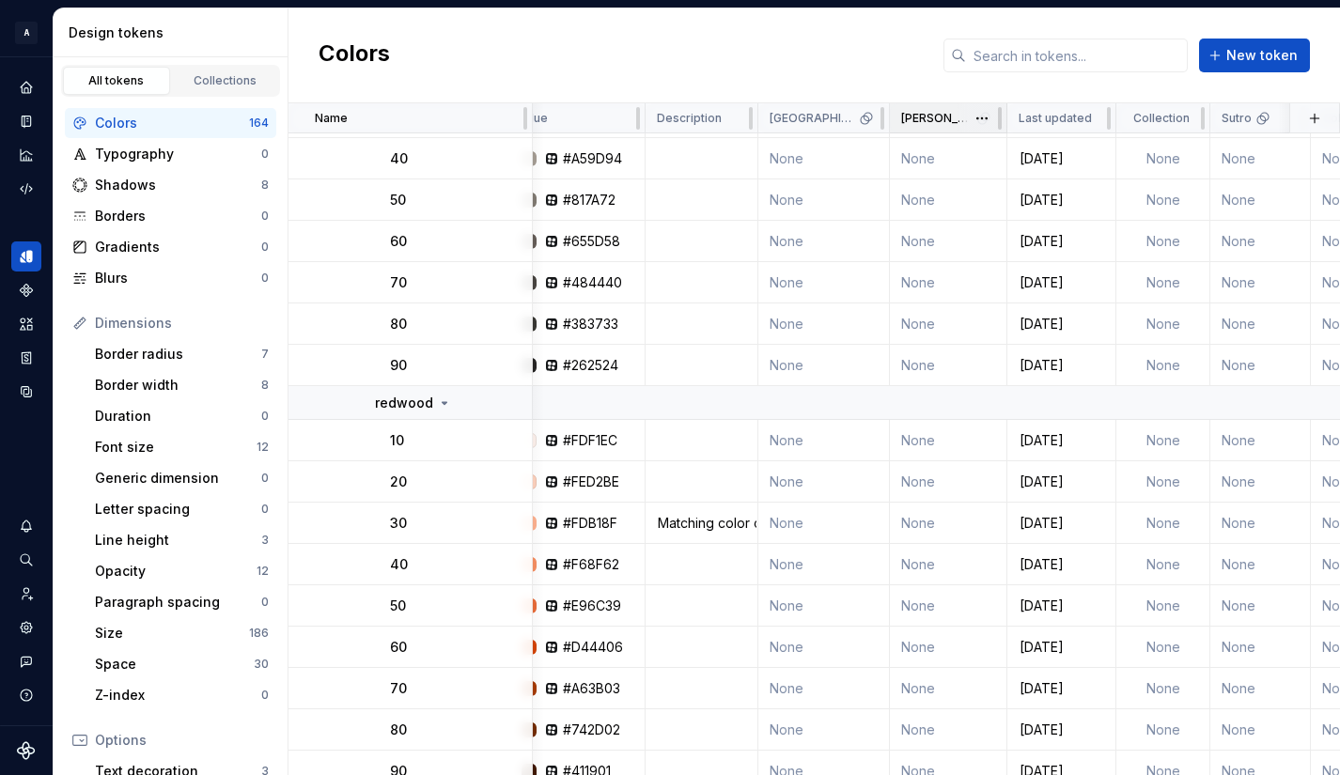
scroll to position [1912, 0]
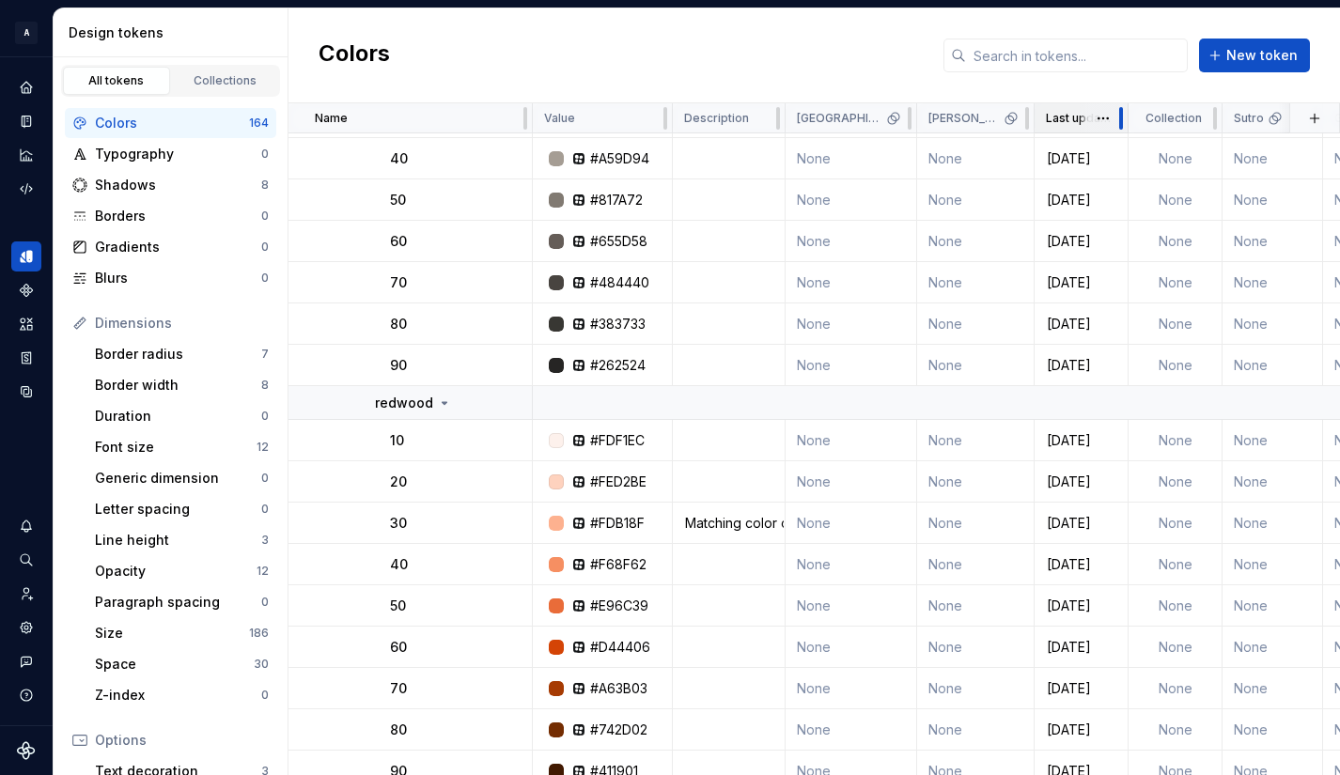
drag, startPoint x: 1138, startPoint y: 114, endPoint x: 1075, endPoint y: 112, distance: 63.0
click at [1075, 113] on div "Last updated" at bounding box center [1081, 118] width 94 height 30
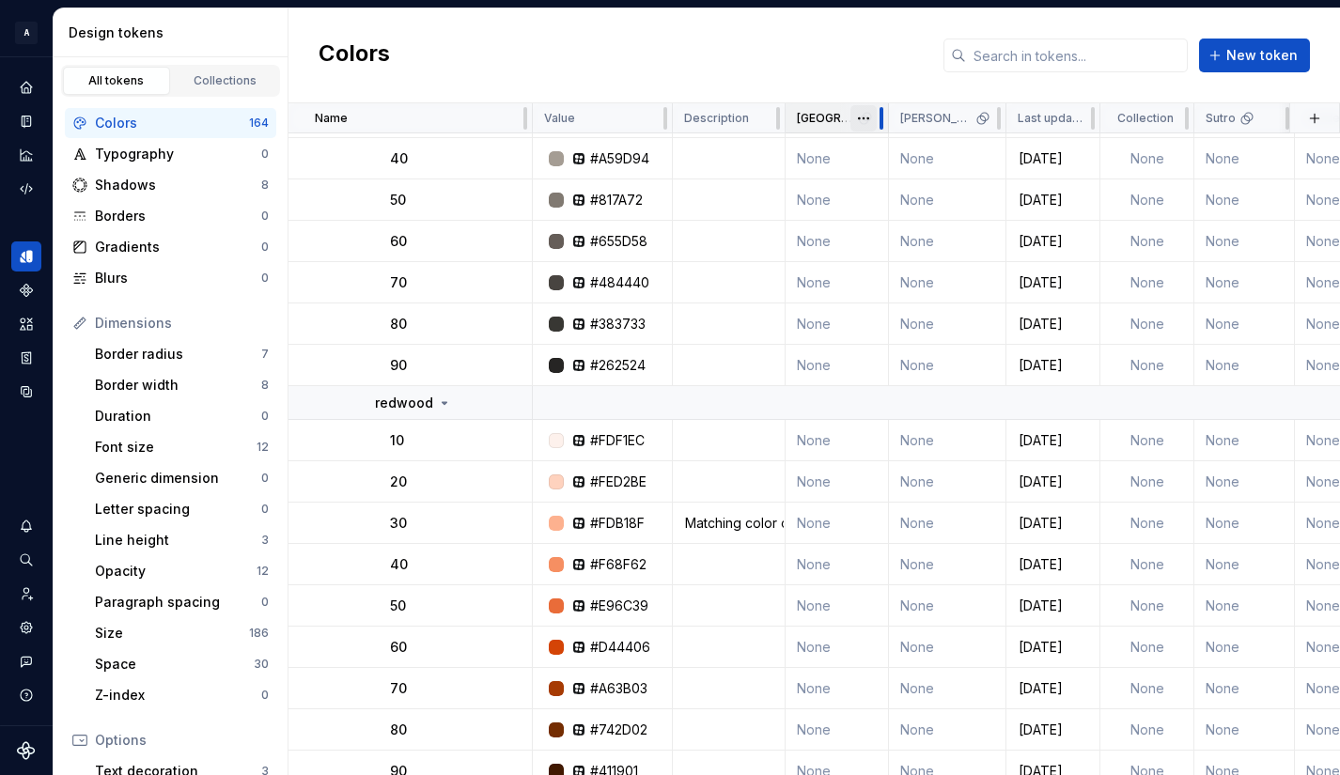
drag, startPoint x: 910, startPoint y: 116, endPoint x: 874, endPoint y: 111, distance: 37.1
click at [889, 111] on div at bounding box center [881, 118] width 15 height 30
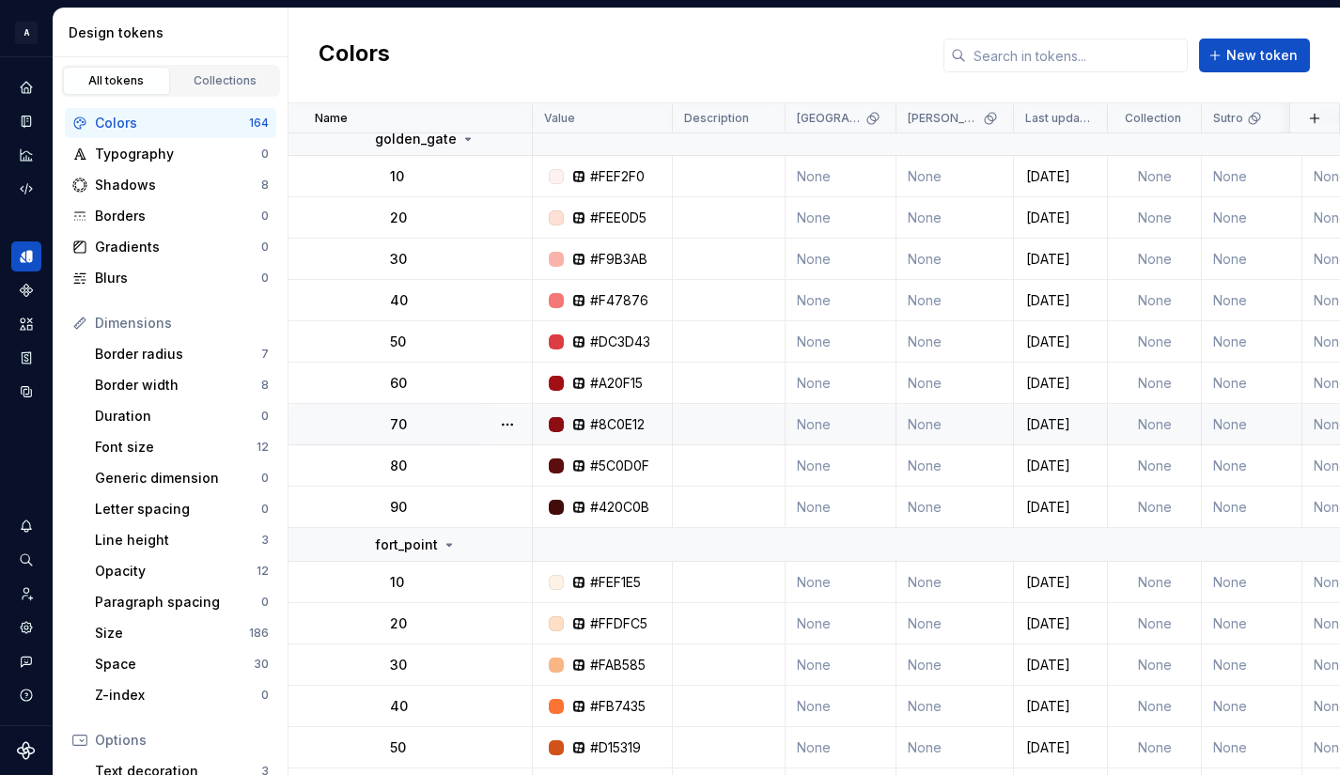
scroll to position [35, 0]
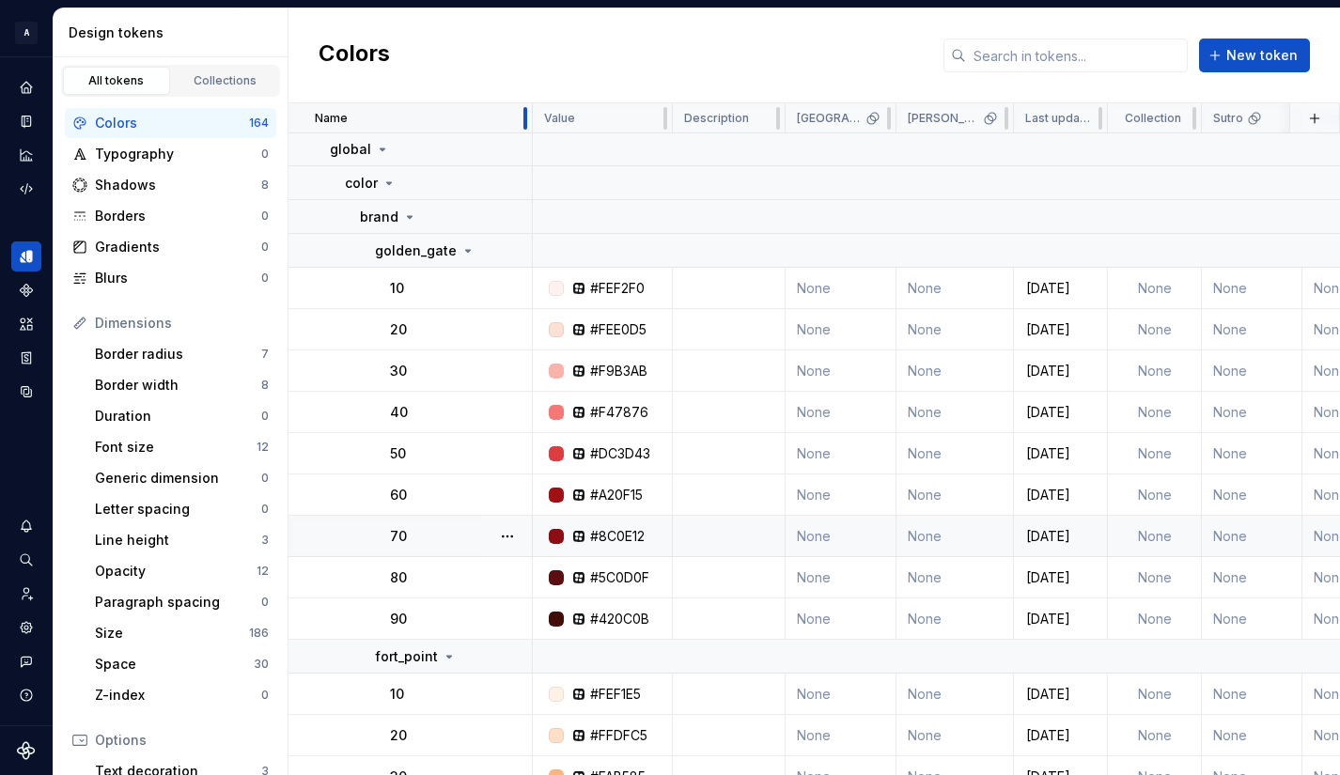
drag, startPoint x: 529, startPoint y: 125, endPoint x: 515, endPoint y: 129, distance: 14.6
click at [512, 126] on div "Name" at bounding box center [410, 118] width 244 height 30
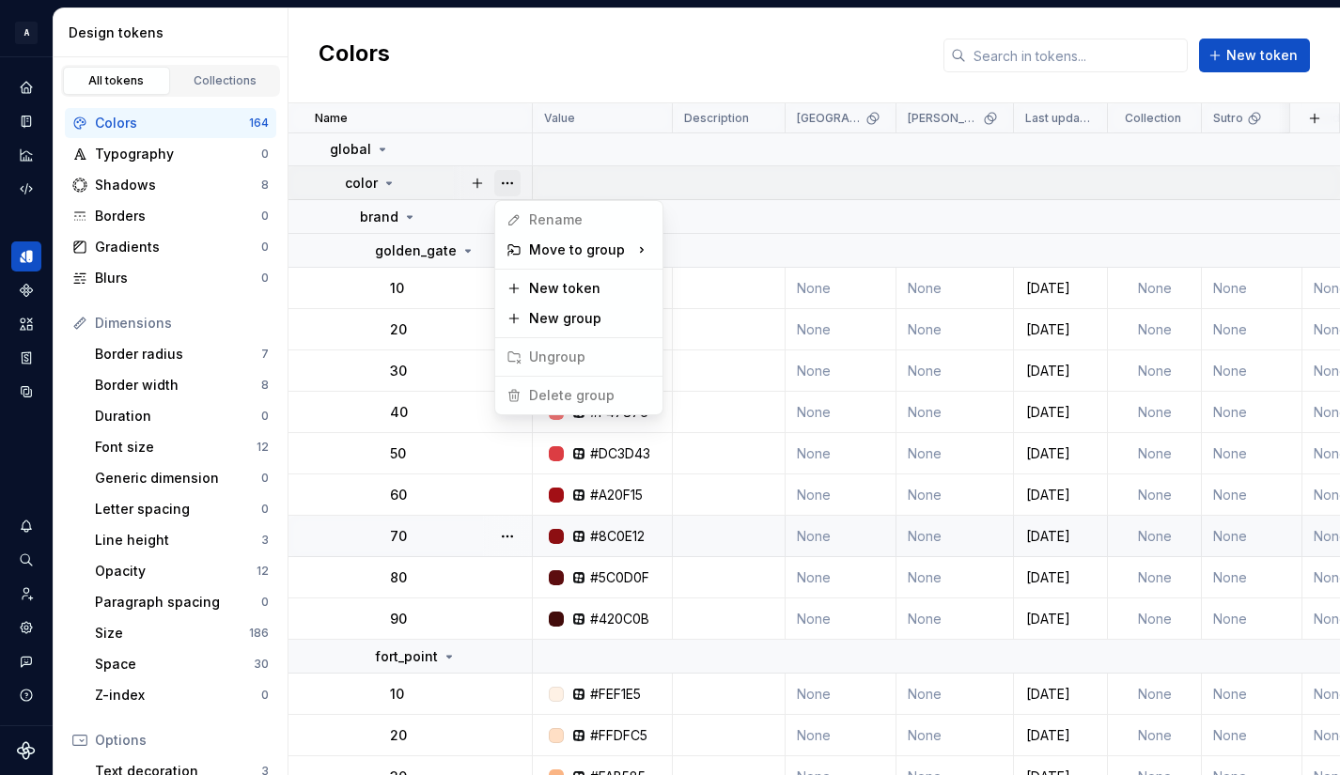
click at [504, 182] on button "button" at bounding box center [507, 183] width 26 height 26
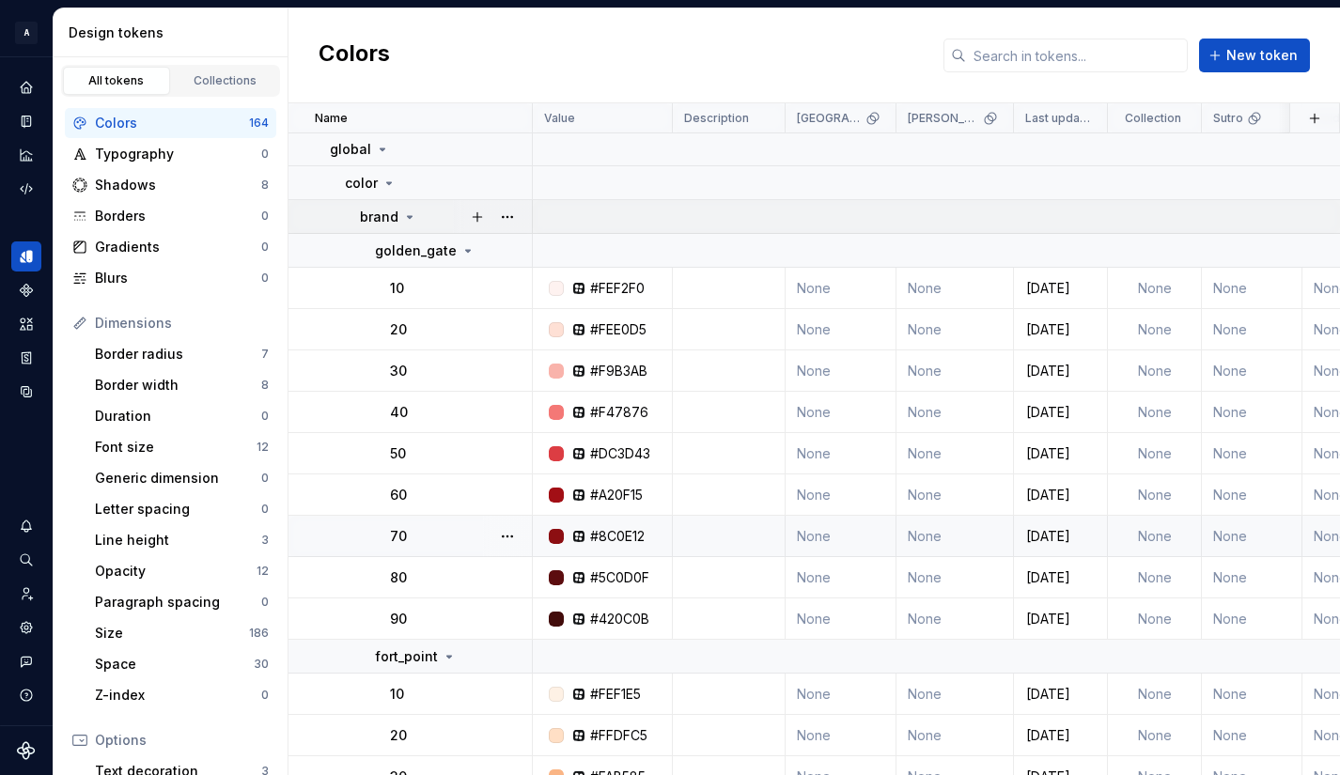
click at [378, 222] on html "A Pantry Design System JB Dataset Token studio Design tokens All tokens Collect…" at bounding box center [670, 387] width 1340 height 775
click at [433, 251] on p "golden_gate" at bounding box center [416, 250] width 82 height 19
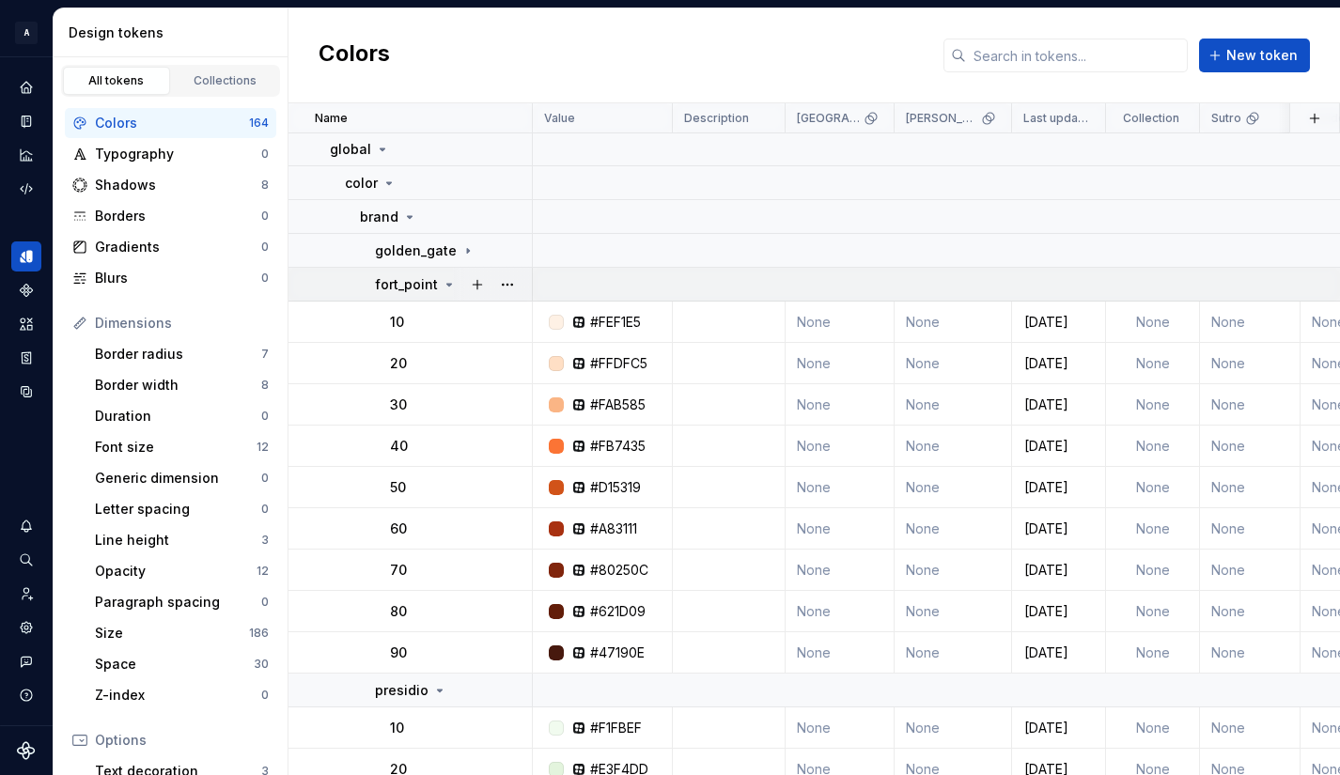
click at [432, 282] on p "fort_point" at bounding box center [406, 284] width 63 height 19
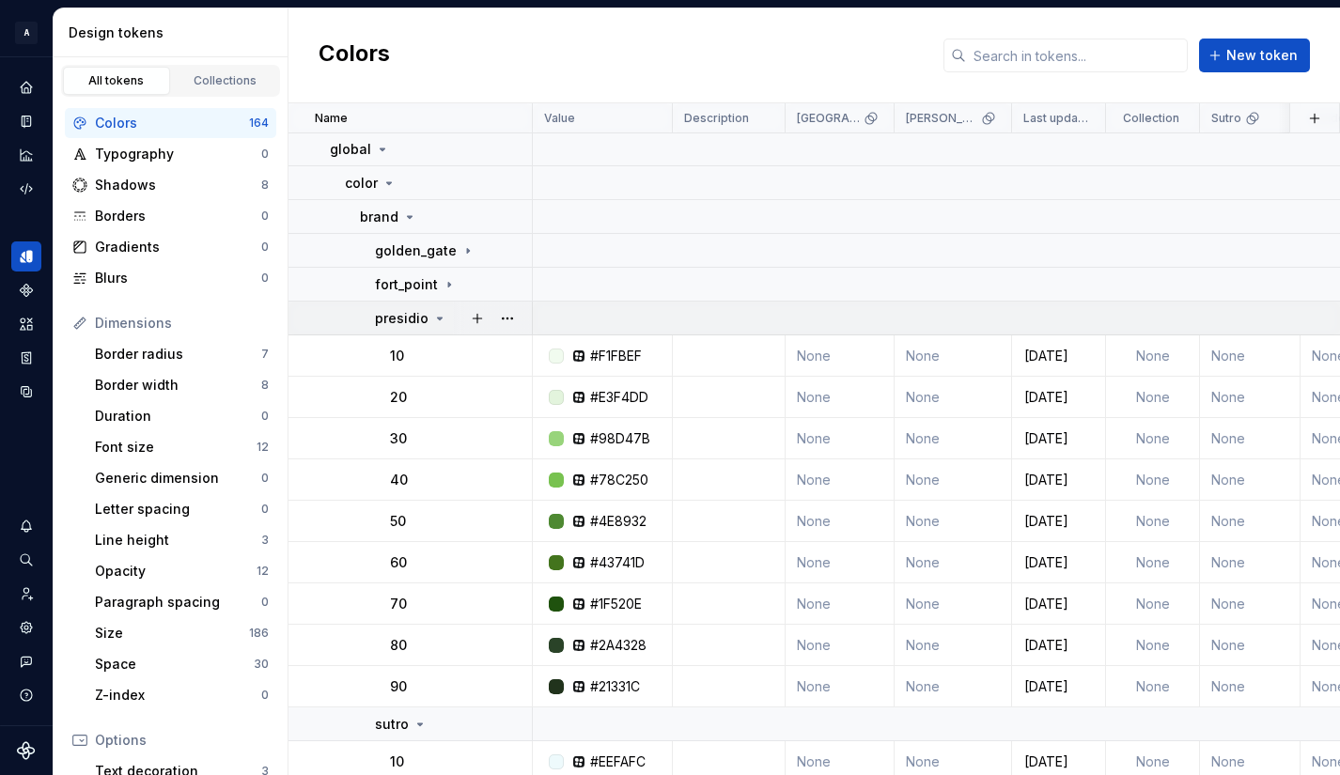
click at [424, 325] on p "presidio" at bounding box center [402, 318] width 54 height 19
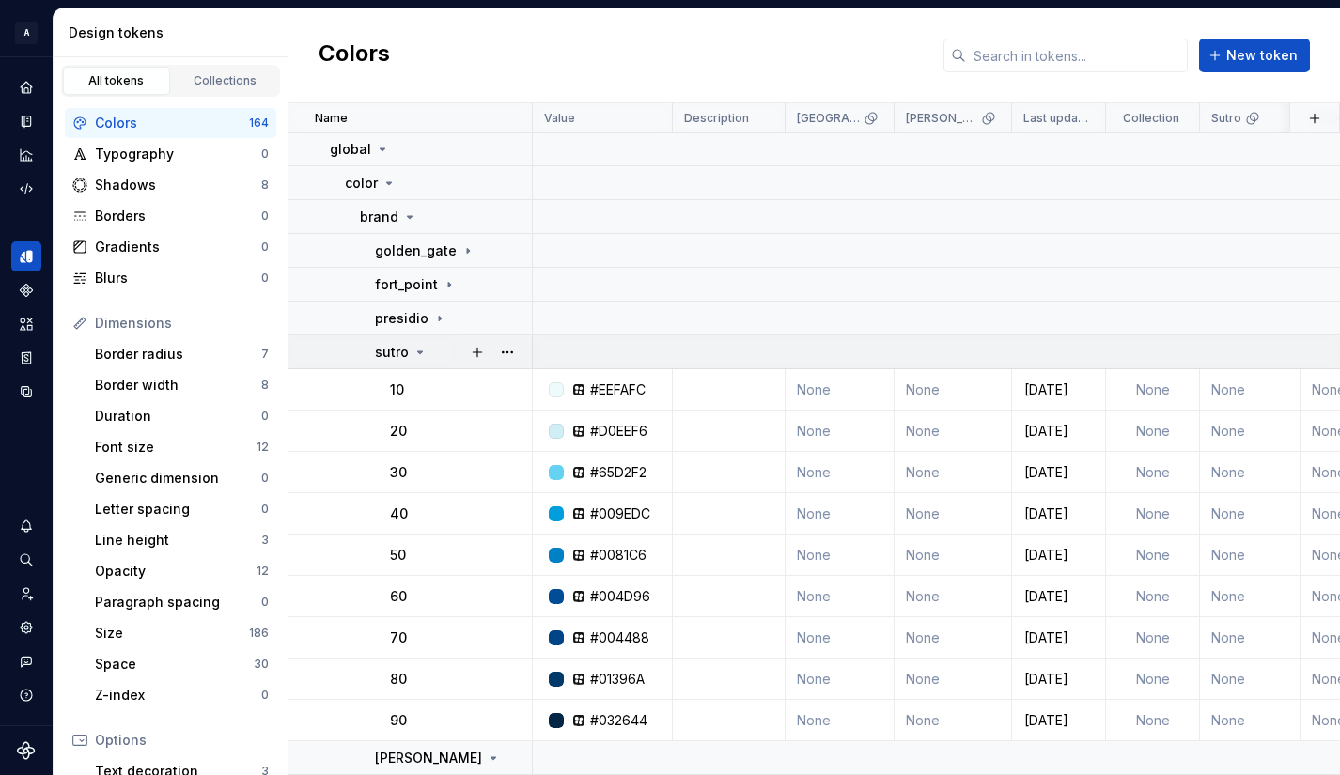
click at [423, 353] on icon at bounding box center [419, 352] width 15 height 15
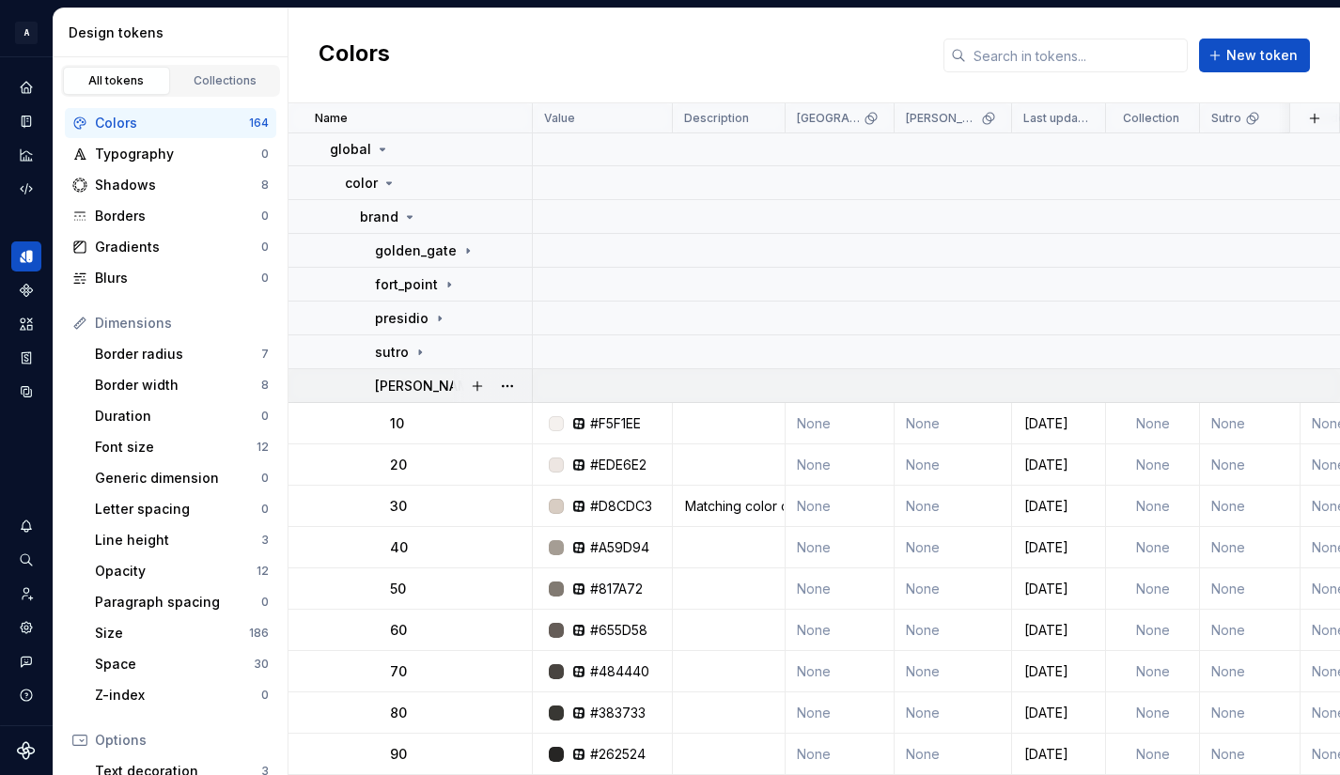
click at [410, 381] on p "[PERSON_NAME]" at bounding box center [428, 386] width 107 height 19
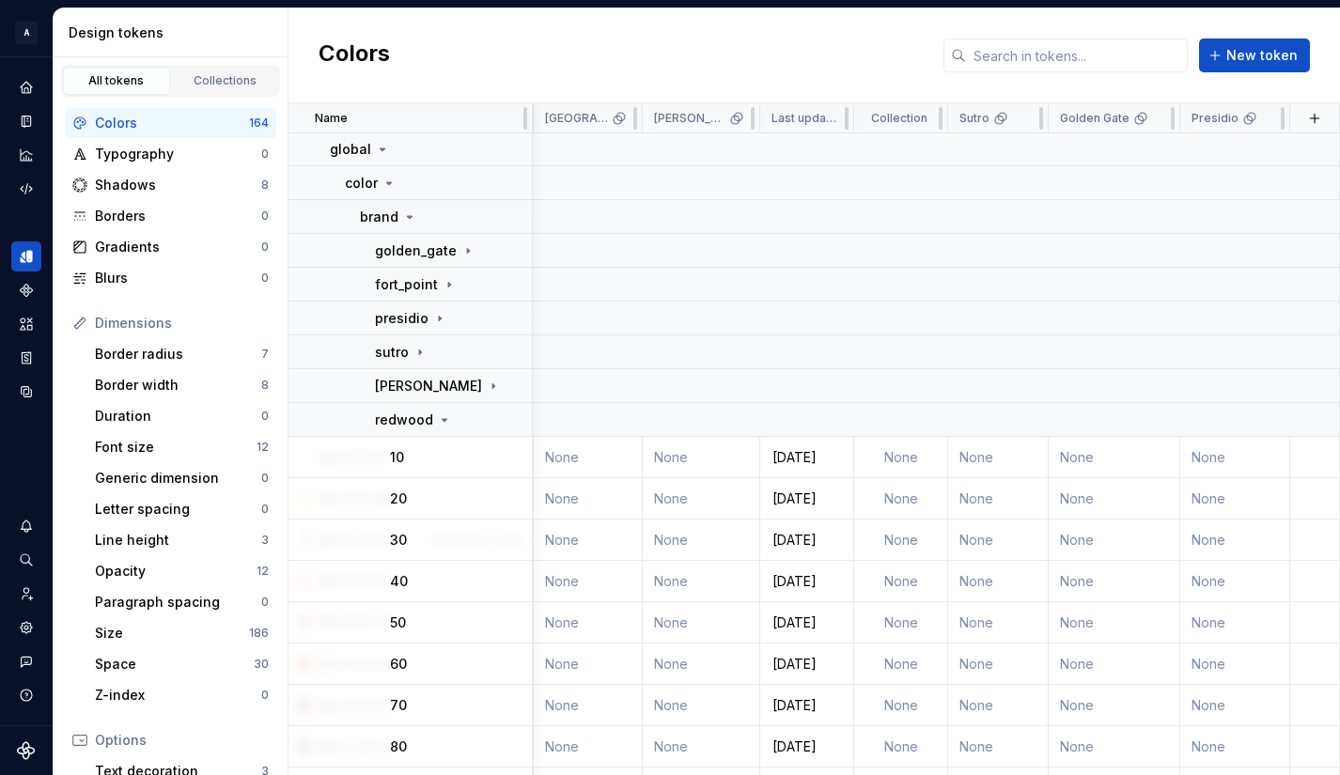
scroll to position [35, 262]
click at [818, 116] on html "A Pantry Design System JB Dataset Token studio Design tokens All tokens Collect…" at bounding box center [670, 387] width 1340 height 775
click at [857, 155] on div "Move to left" at bounding box center [901, 155] width 122 height 19
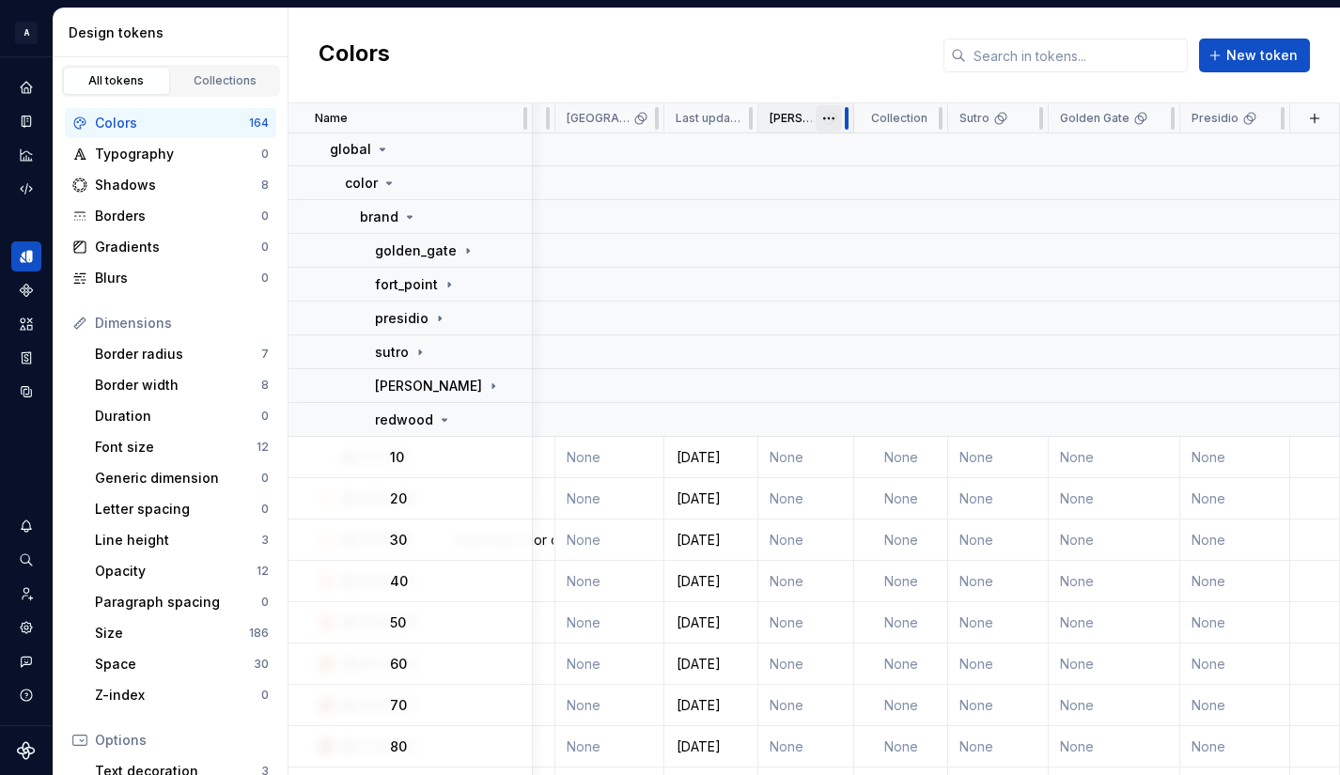
scroll to position [35, 241]
drag, startPoint x: 839, startPoint y: 117, endPoint x: 817, endPoint y: 116, distance: 21.7
click at [817, 116] on div "[PERSON_NAME]" at bounding box center [806, 118] width 96 height 30
click at [721, 118] on html "A Pantry Design System JB Dataset Token studio Design tokens All tokens Collect…" at bounding box center [670, 387] width 1340 height 775
click at [748, 160] on div "Move to left" at bounding box center [805, 155] width 122 height 19
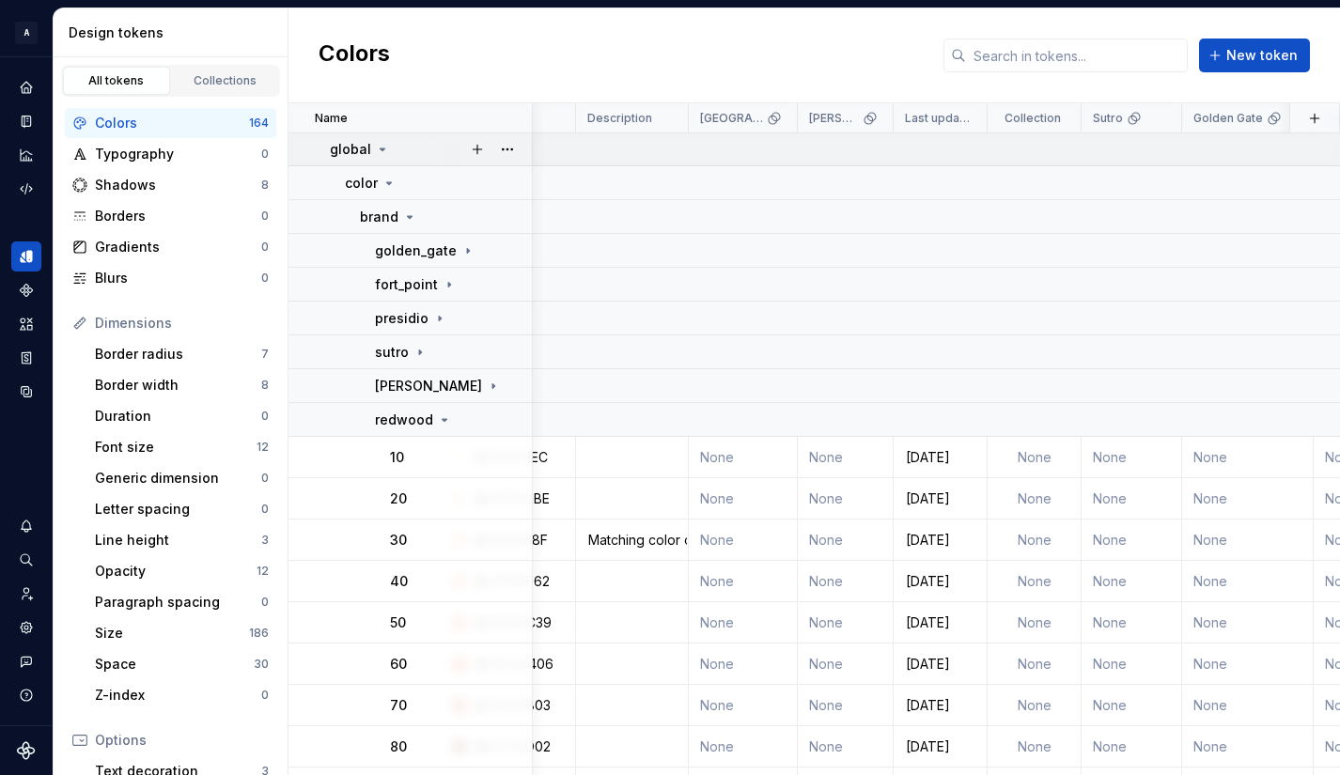
scroll to position [35, 107]
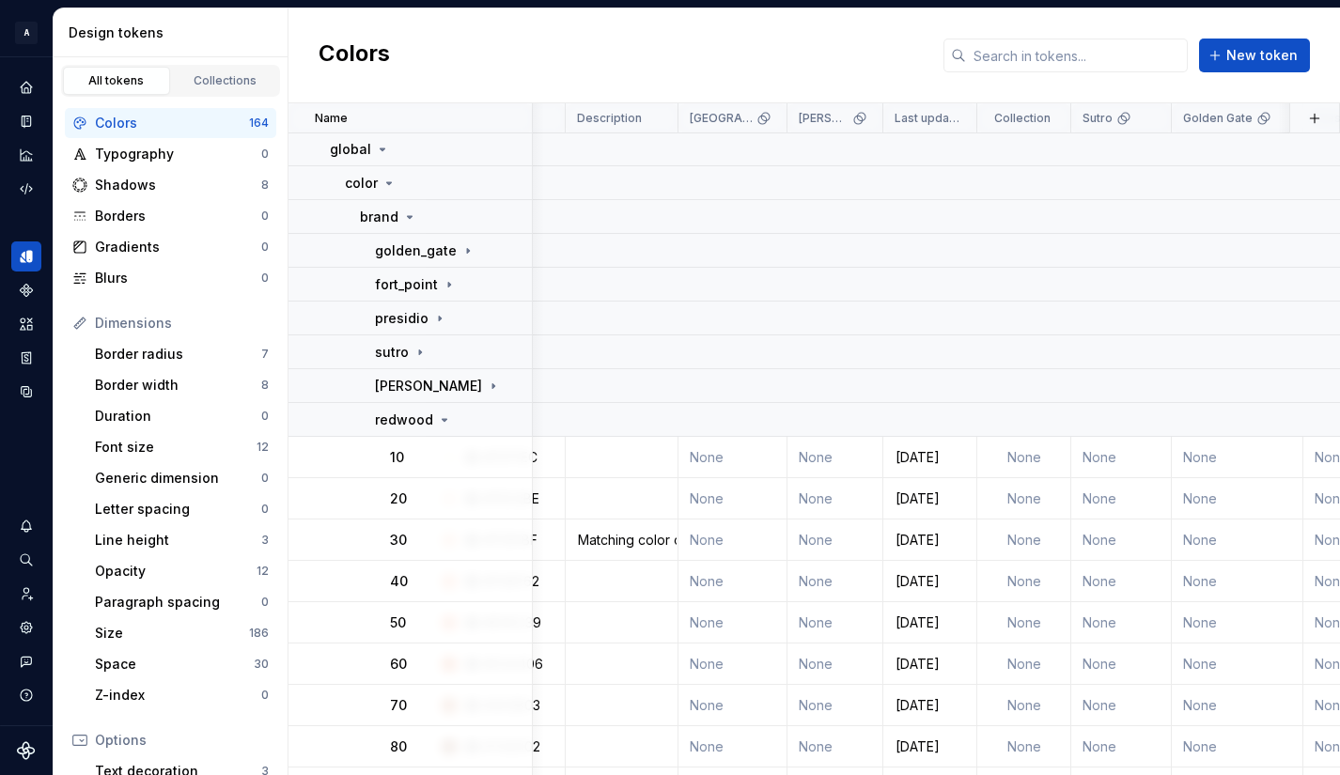
click at [806, 451] on td "None" at bounding box center [835, 457] width 96 height 41
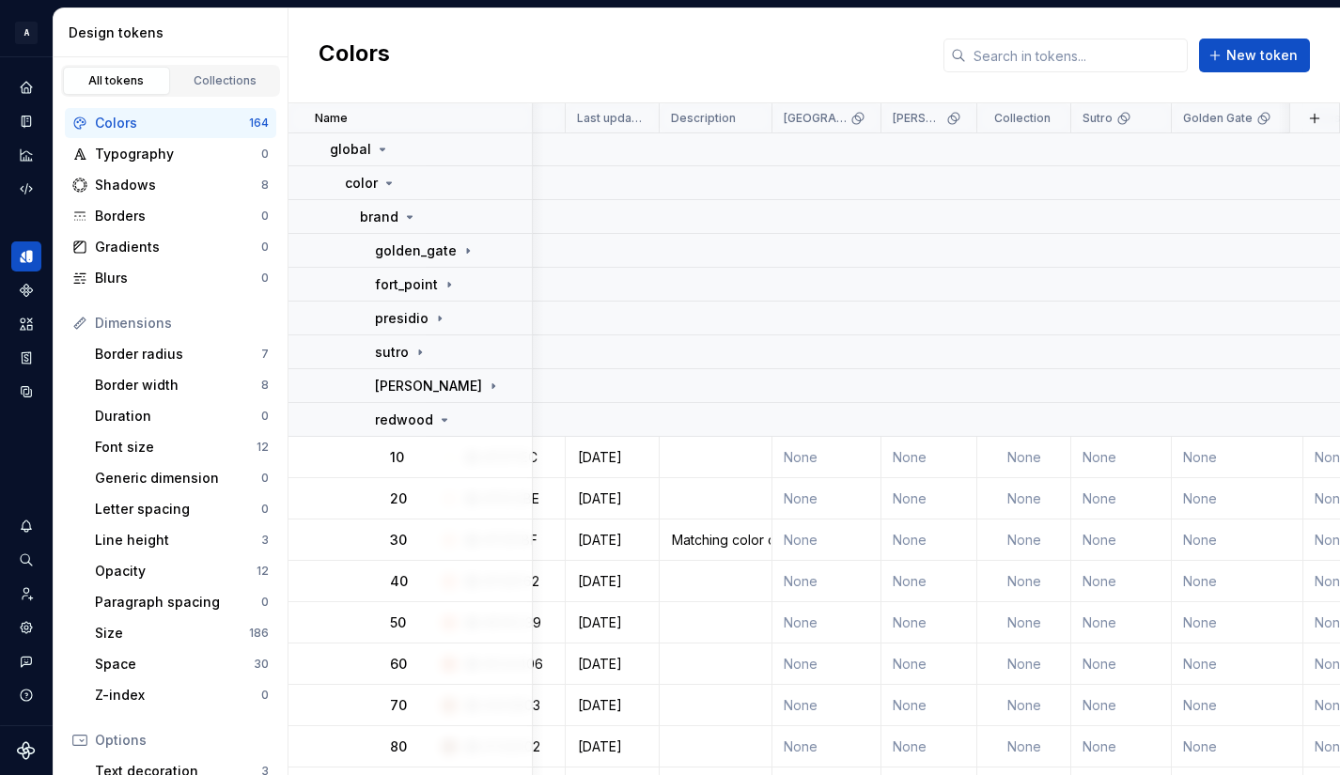
click at [806, 451] on td "None" at bounding box center [826, 457] width 109 height 41
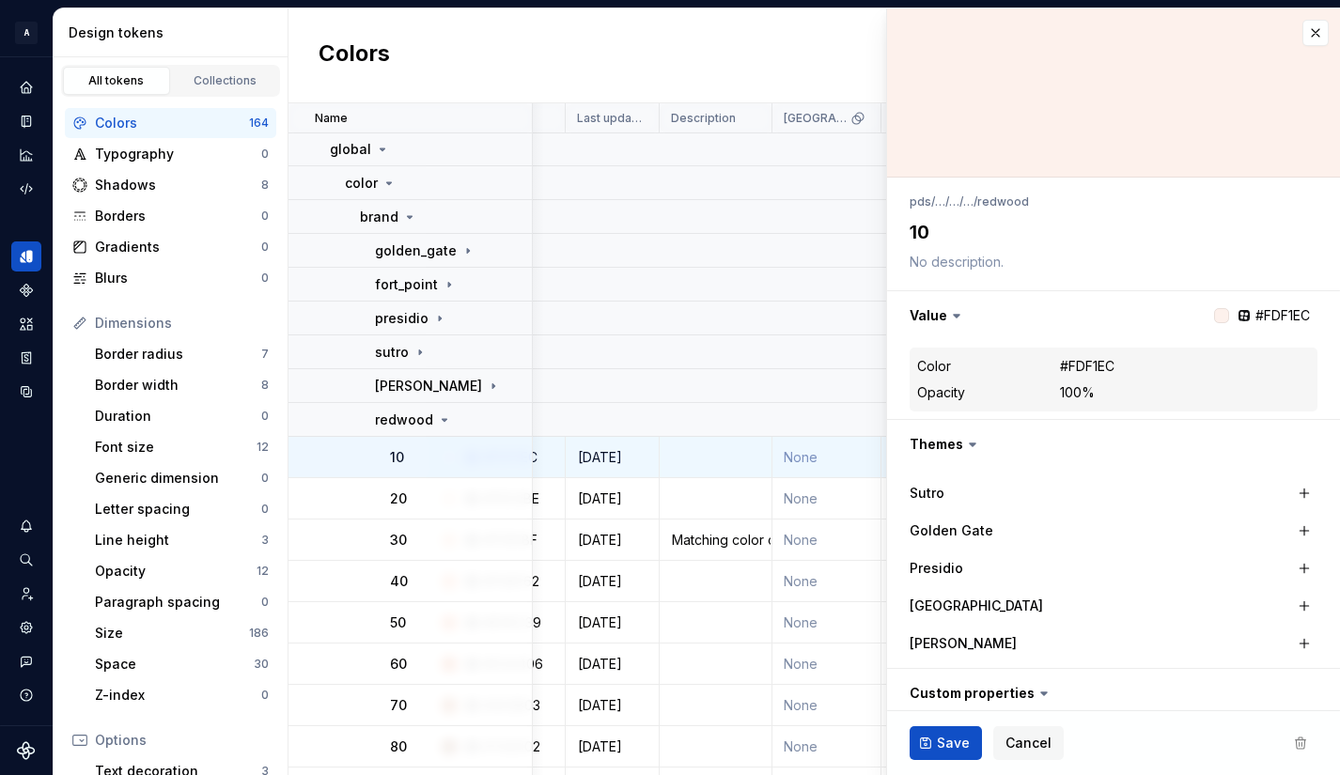
click at [806, 451] on td "None" at bounding box center [826, 457] width 109 height 41
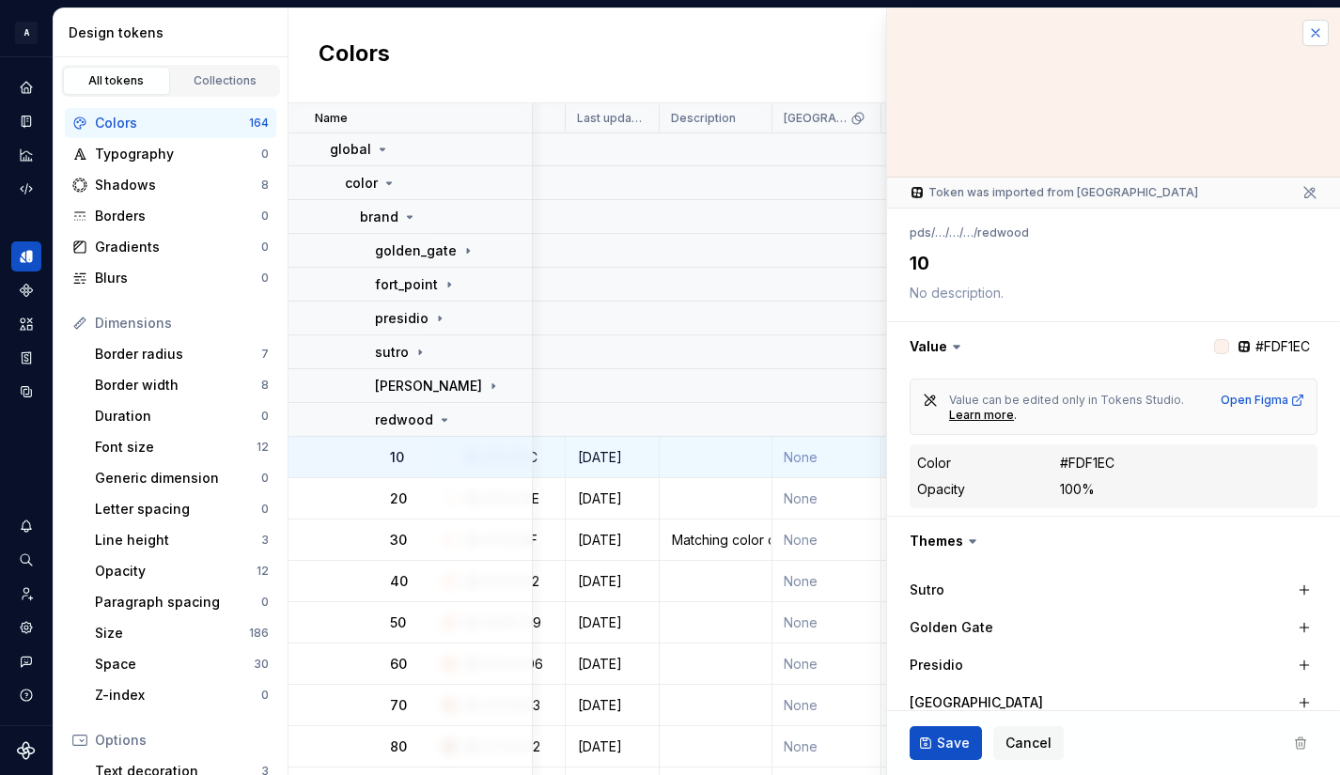
click at [1302, 31] on button "button" at bounding box center [1315, 33] width 26 height 26
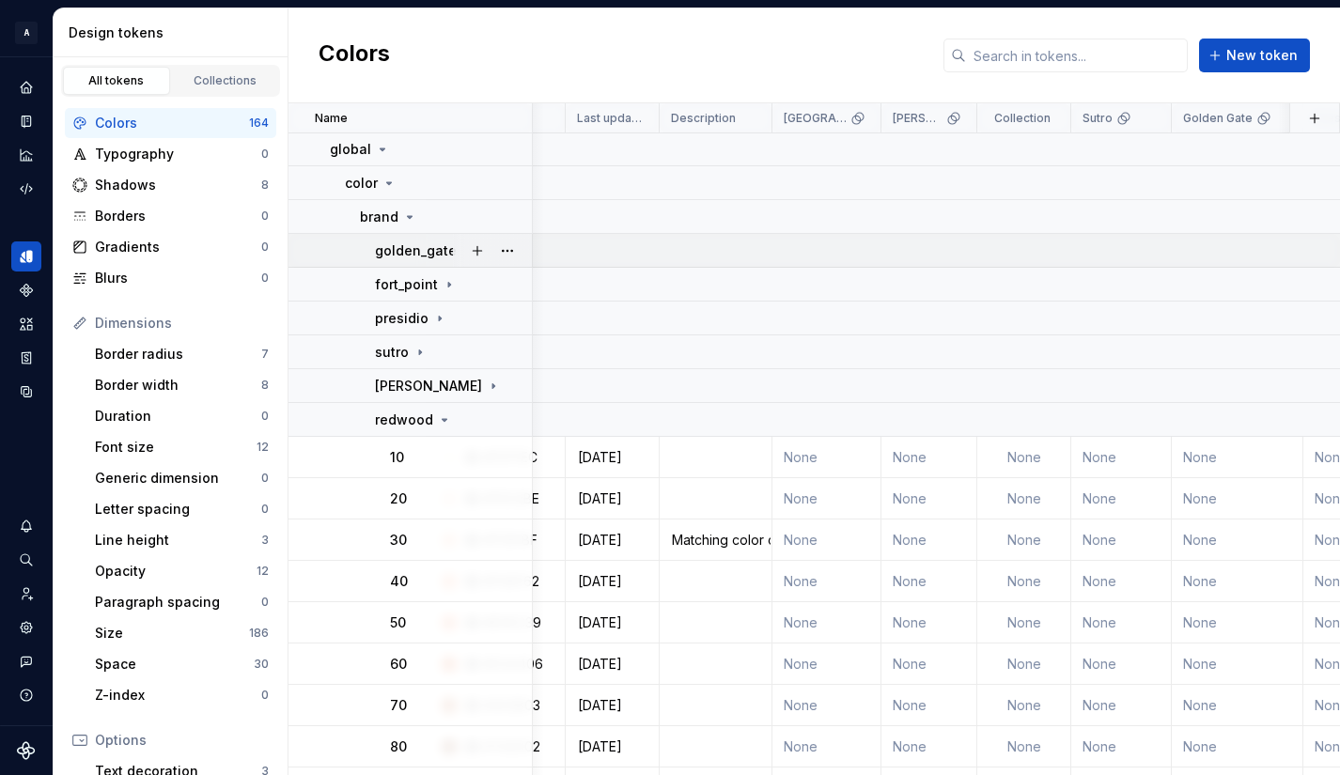
click at [419, 255] on p "golden_gate" at bounding box center [416, 250] width 82 height 19
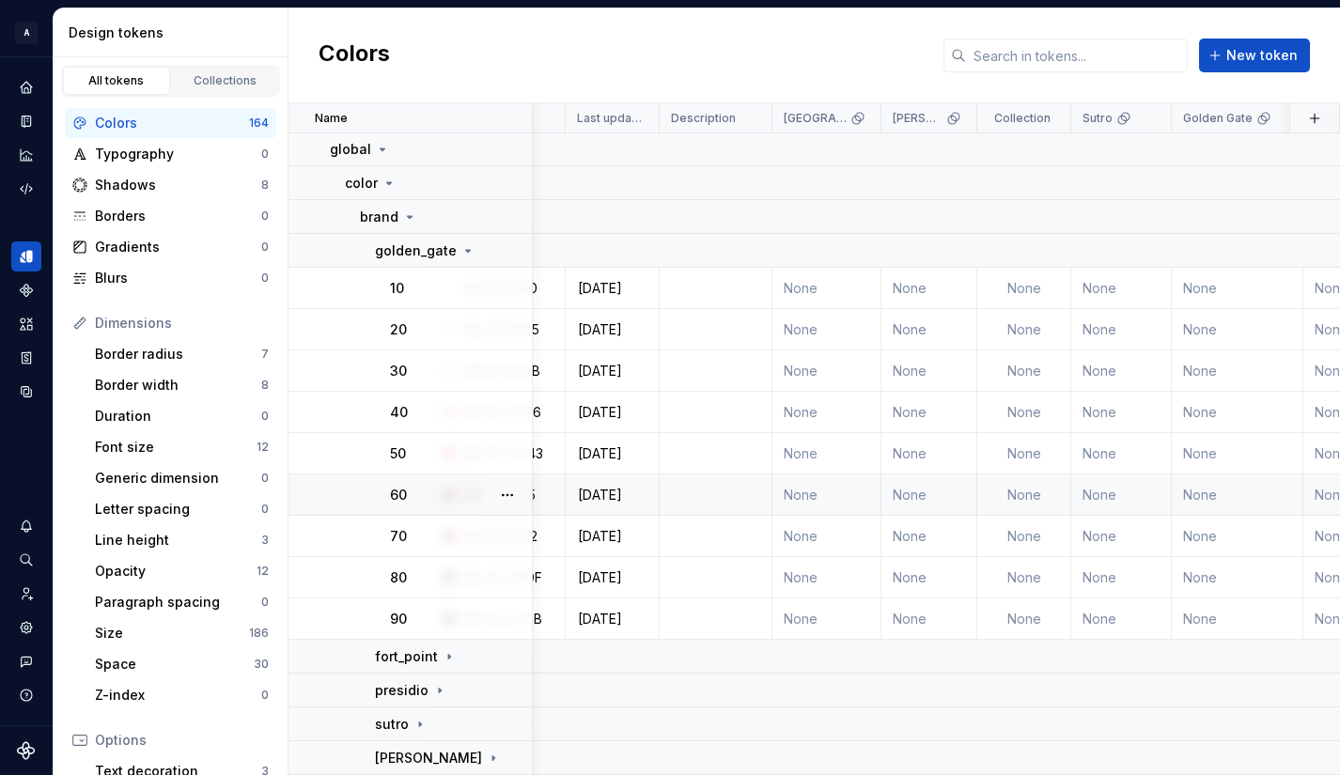
click at [696, 502] on td at bounding box center [716, 494] width 113 height 41
type textarea "*"
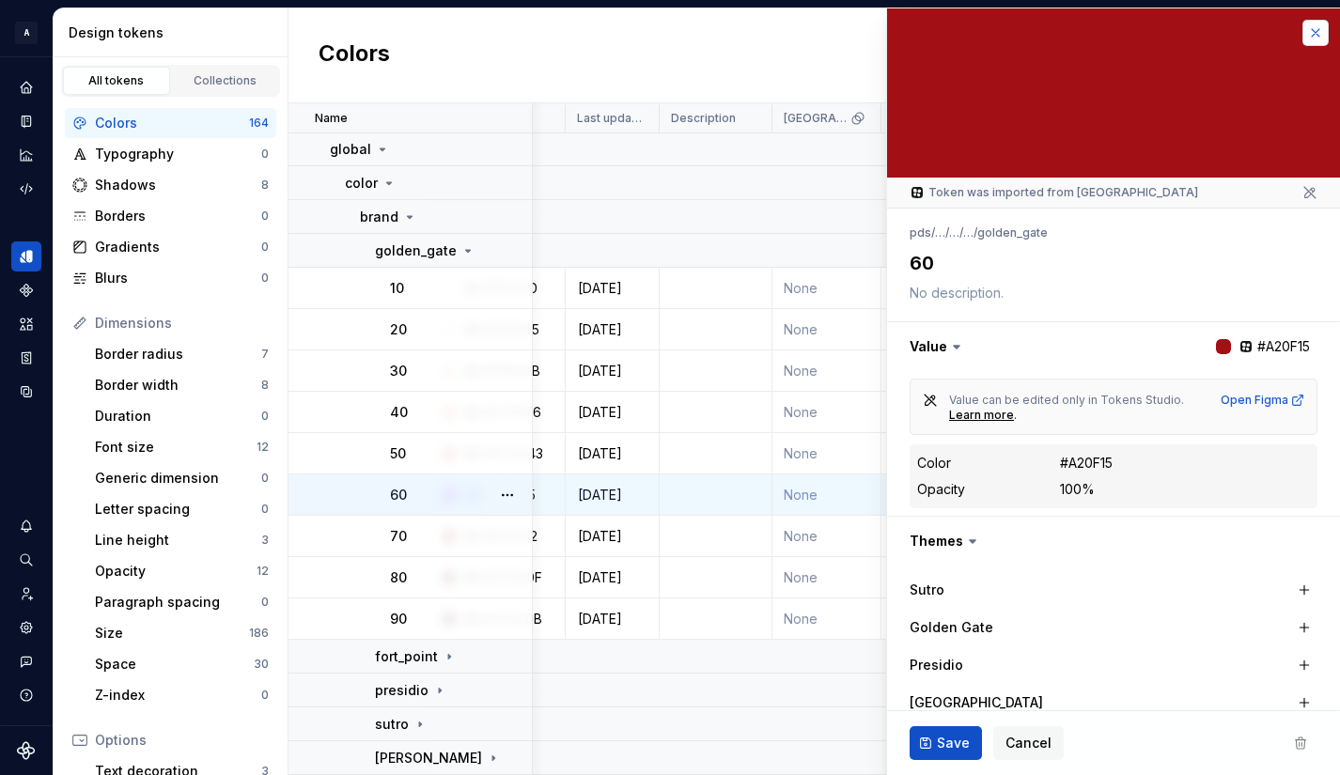
click at [1302, 34] on button "button" at bounding box center [1315, 33] width 26 height 26
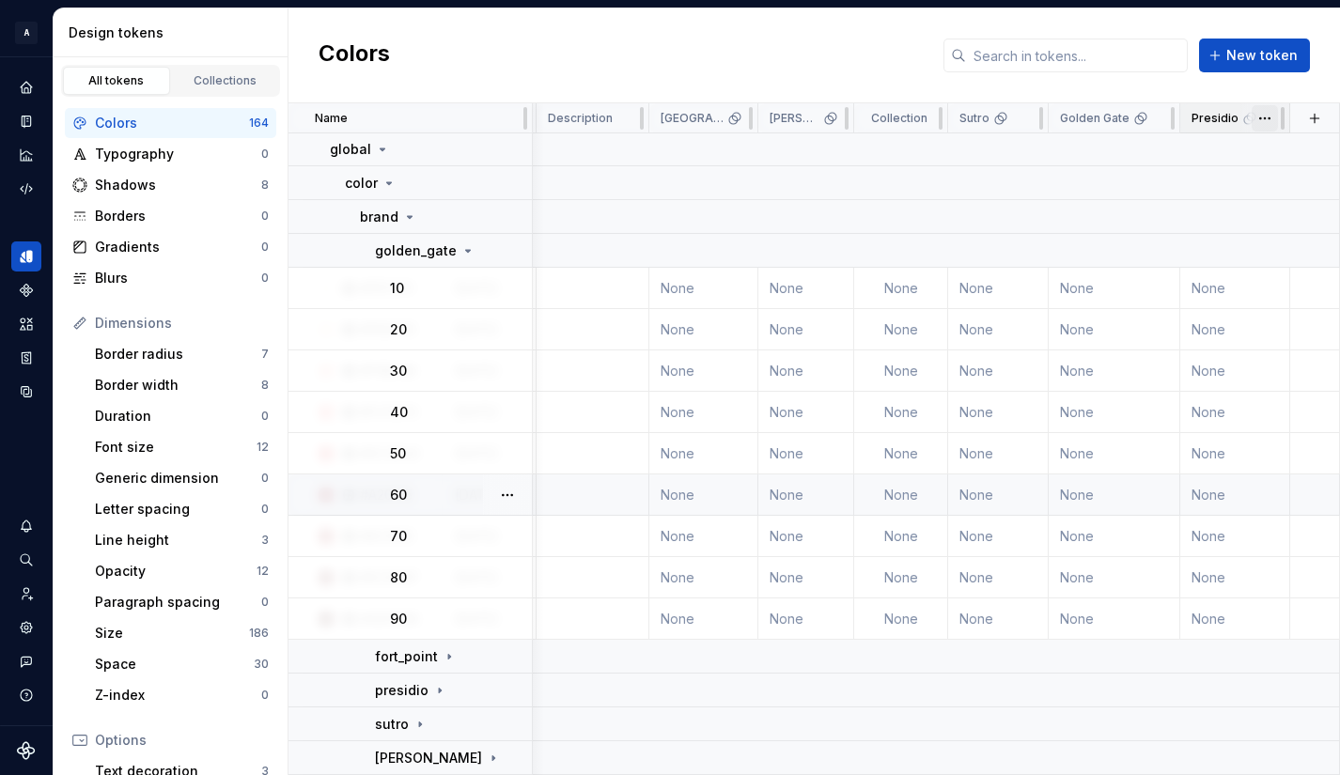
scroll to position [35, 241]
click at [910, 119] on html "A Pantry Design System JB Dataset Token studio Design tokens All tokens Collect…" at bounding box center [670, 387] width 1340 height 775
click at [879, 114] on html "A Pantry Design System JB Dataset Token studio Design tokens All tokens Collect…" at bounding box center [670, 387] width 1340 height 775
click at [879, 116] on span at bounding box center [913, 117] width 68 height 29
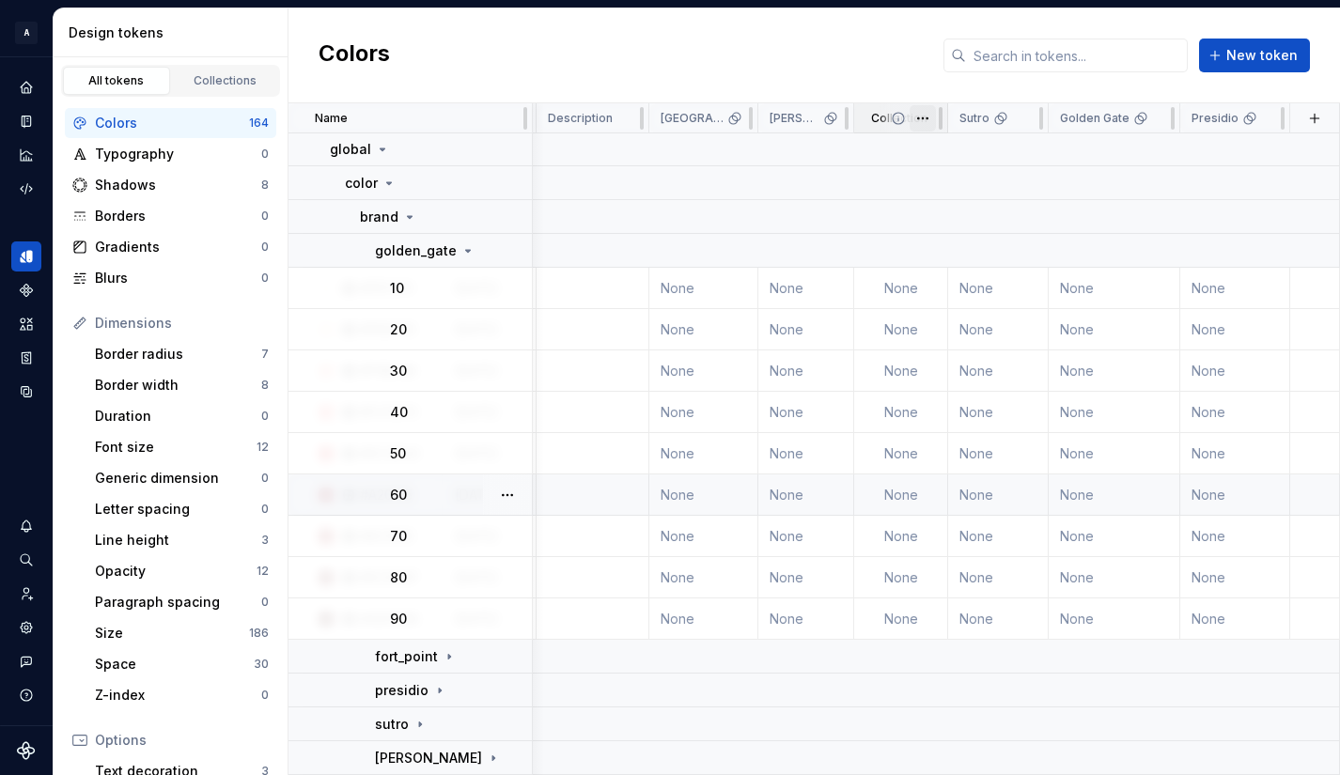
click at [909, 119] on html "A Pantry Design System JB Dataset Token studio Design tokens All tokens Collect…" at bounding box center [670, 387] width 1340 height 775
click at [897, 120] on html "A Pantry Design System JB Dataset Token studio Design tokens All tokens Collect…" at bounding box center [670, 387] width 1340 height 775
click at [893, 118] on icon at bounding box center [898, 118] width 11 height 11
click at [911, 120] on html "A Pantry Design System JB Dataset Token studio Design tokens All tokens Collect…" at bounding box center [670, 387] width 1340 height 775
click at [872, 116] on html "A Pantry Design System JB Dataset Token studio Design tokens All tokens Collect…" at bounding box center [670, 387] width 1340 height 775
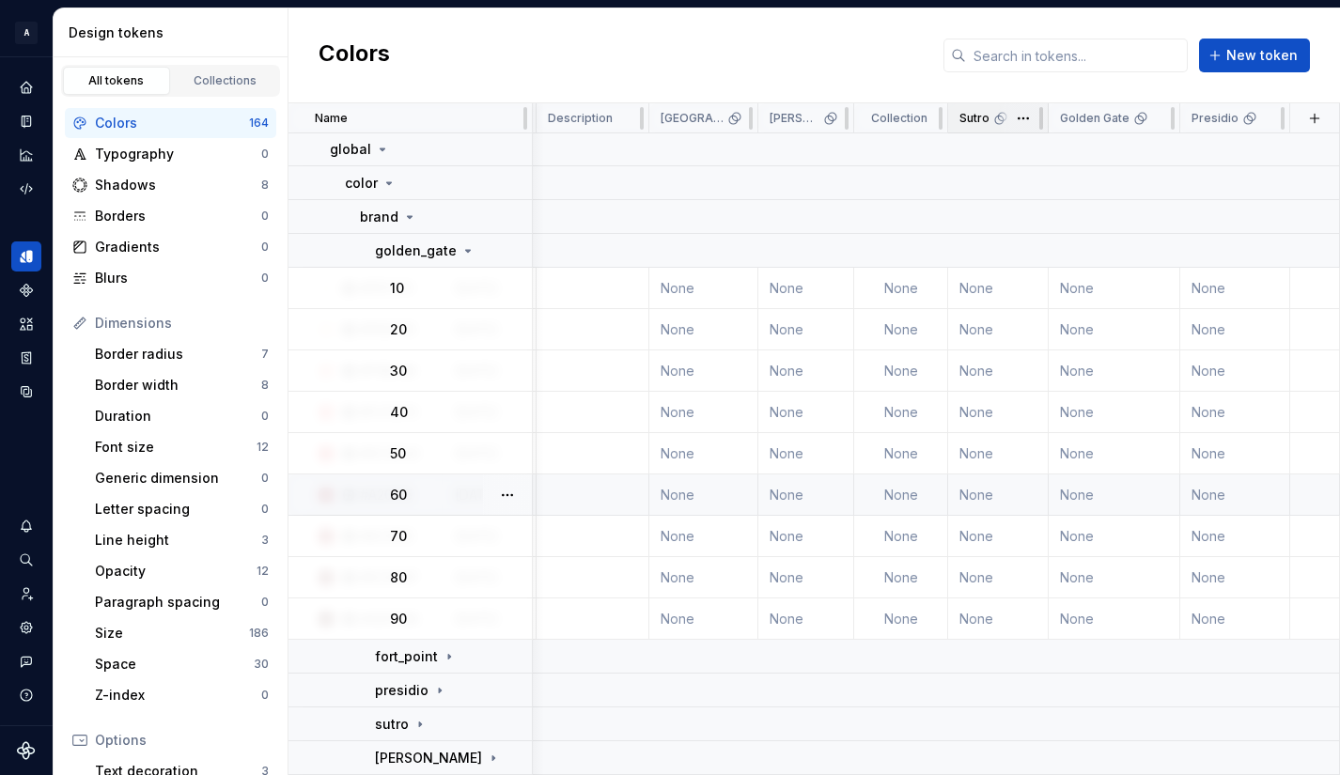
click at [962, 117] on p "Sutro" at bounding box center [974, 118] width 30 height 15
click at [961, 117] on p "Sutro" at bounding box center [974, 118] width 30 height 15
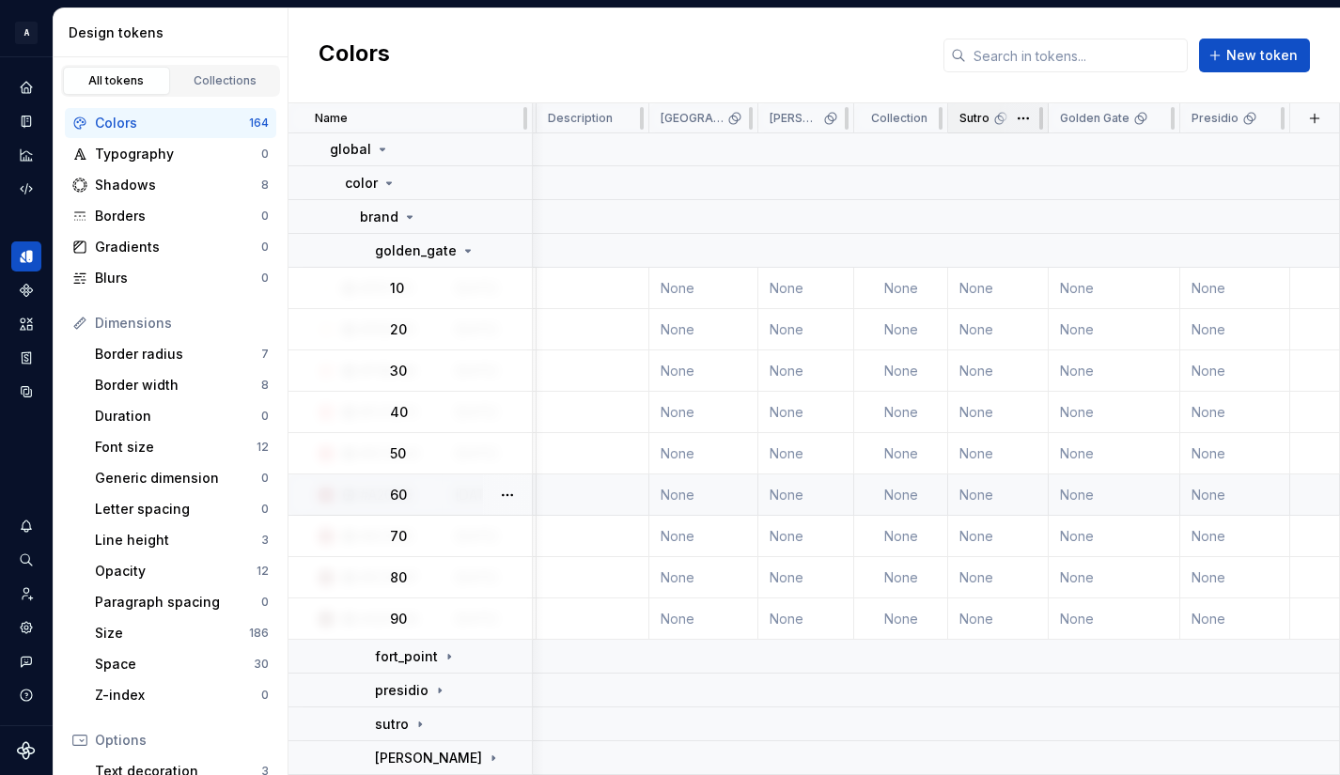
click at [961, 117] on p "Sutro" at bounding box center [974, 118] width 30 height 15
click at [891, 116] on icon at bounding box center [898, 118] width 15 height 15
click at [211, 78] on div "Collections" at bounding box center [226, 80] width 94 height 15
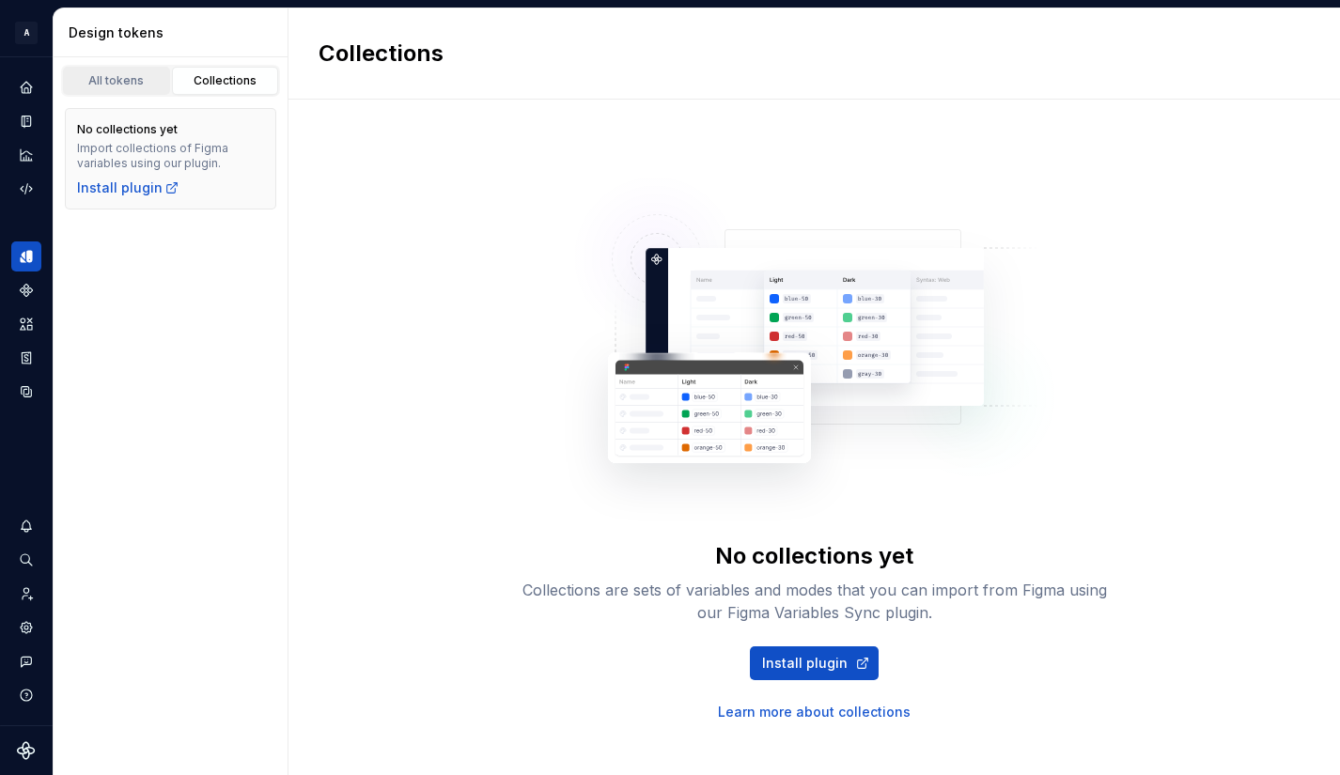
click at [113, 79] on div "All tokens" at bounding box center [117, 80] width 94 height 15
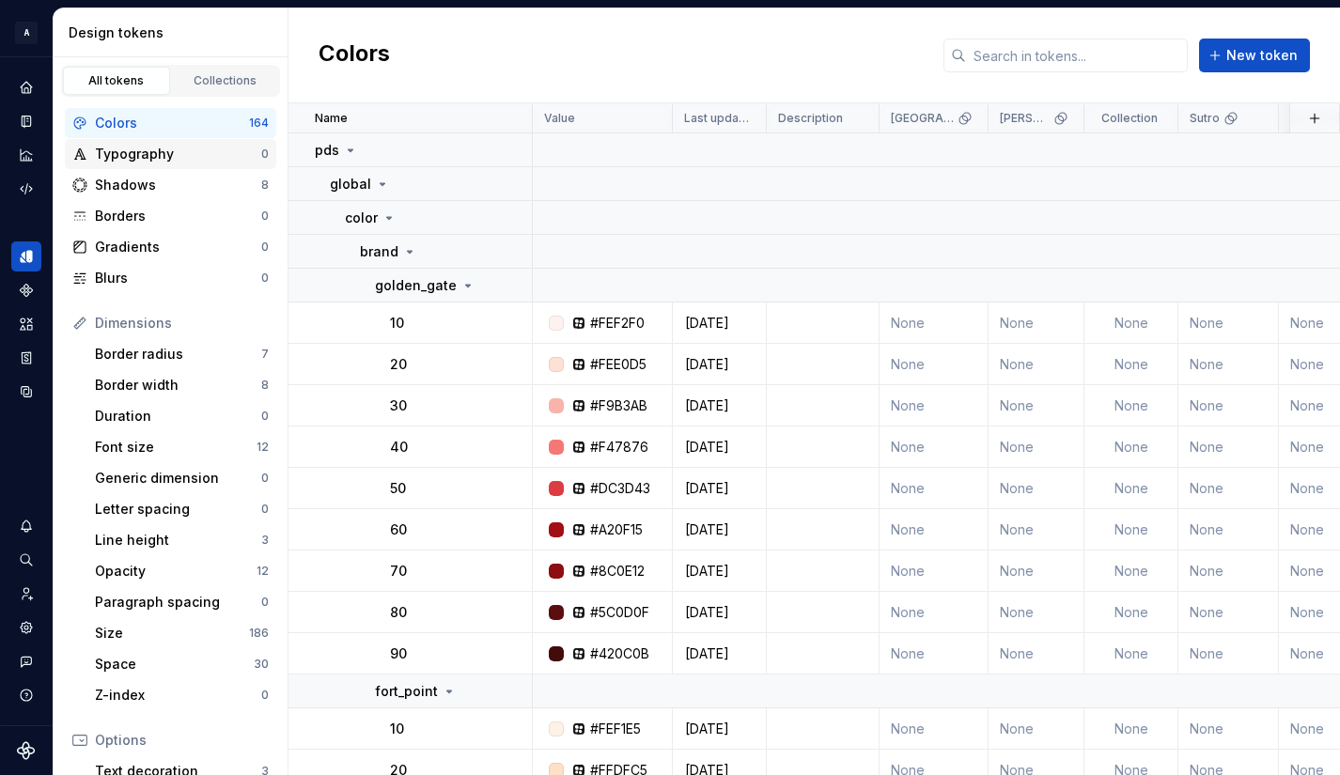
click at [132, 152] on div "Typography" at bounding box center [178, 154] width 166 height 19
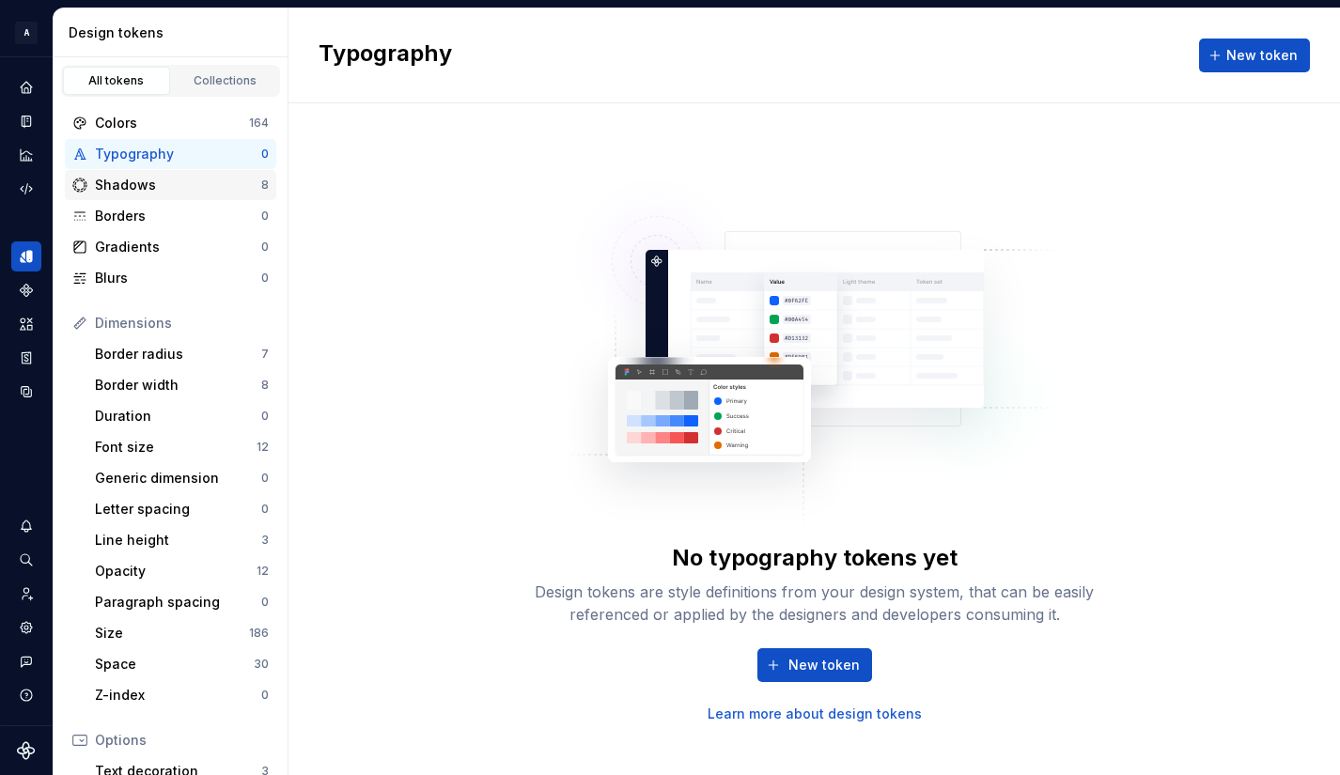
click at [127, 180] on div "Shadows" at bounding box center [178, 185] width 166 height 19
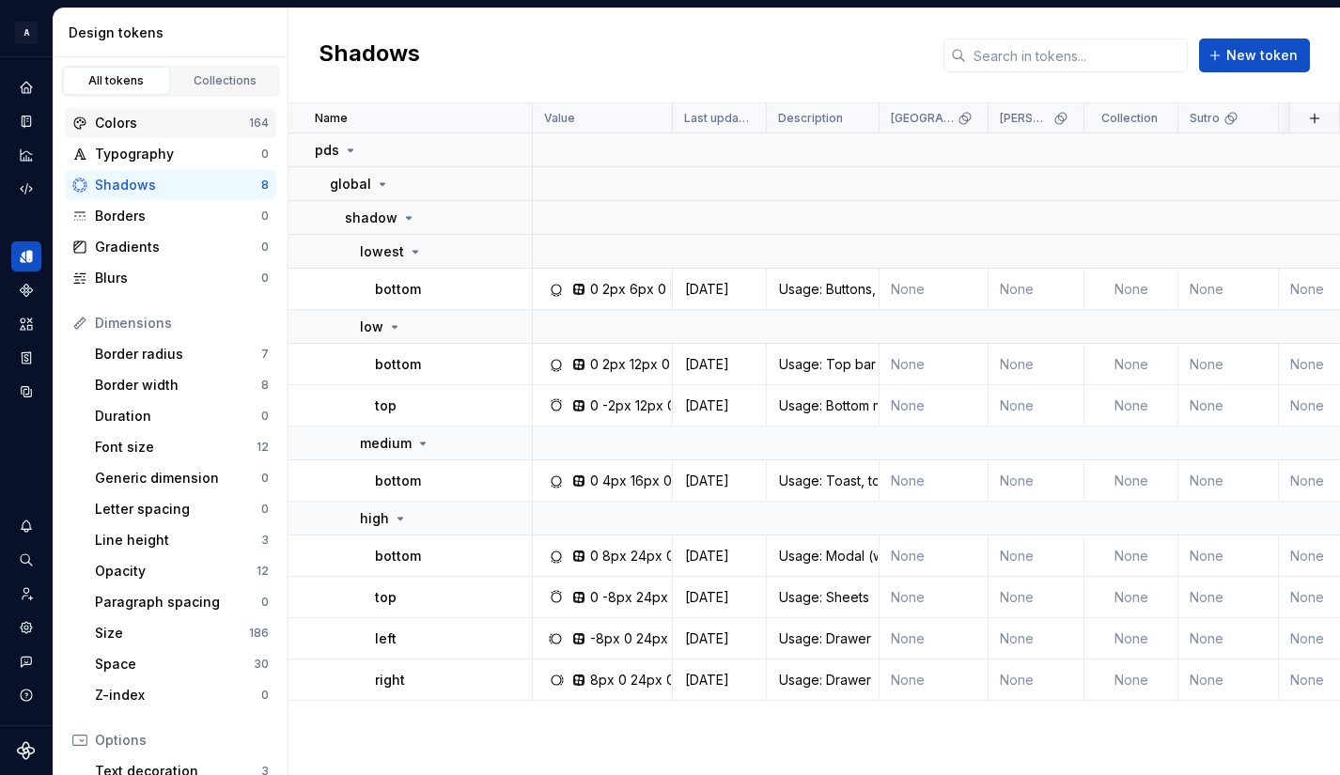
click at [121, 120] on div "Colors" at bounding box center [172, 123] width 154 height 19
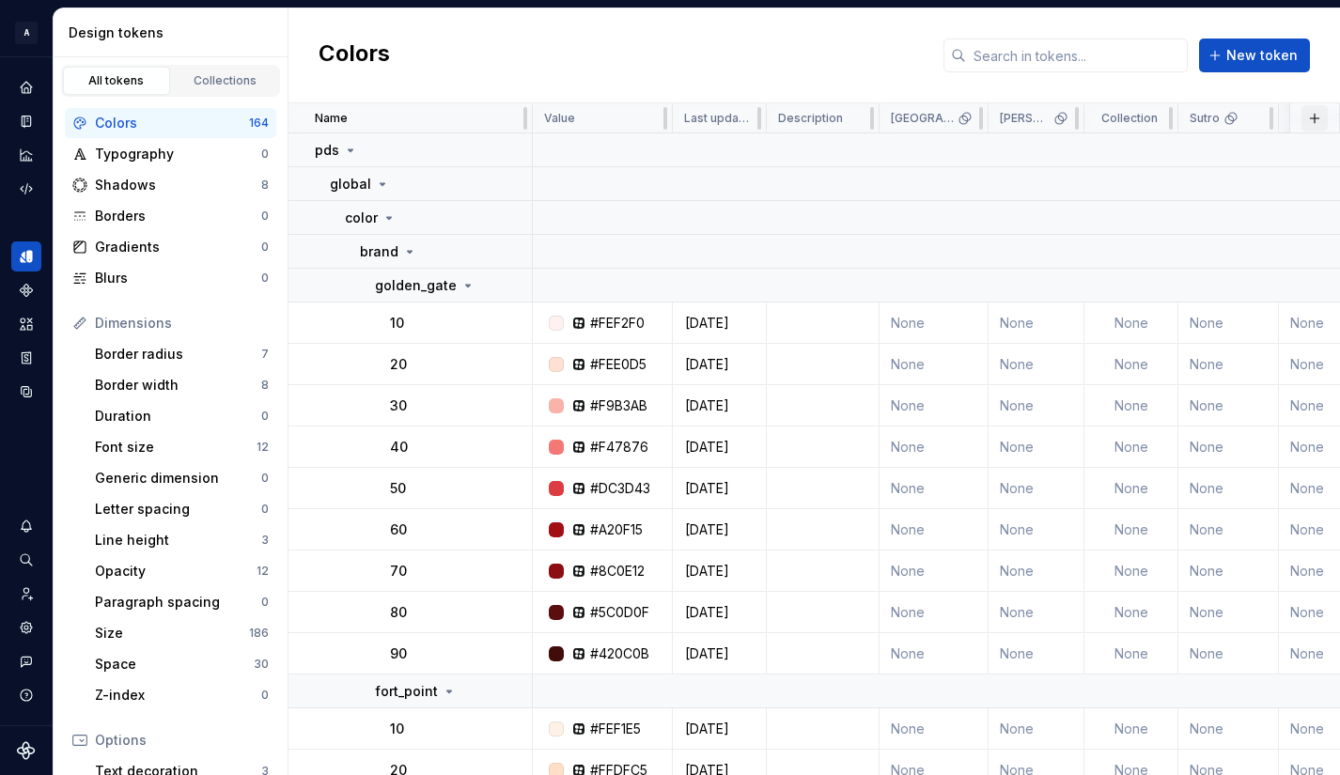
click at [1304, 112] on button "button" at bounding box center [1314, 118] width 26 height 26
click at [1163, 157] on div "New theme" at bounding box center [1163, 155] width 75 height 19
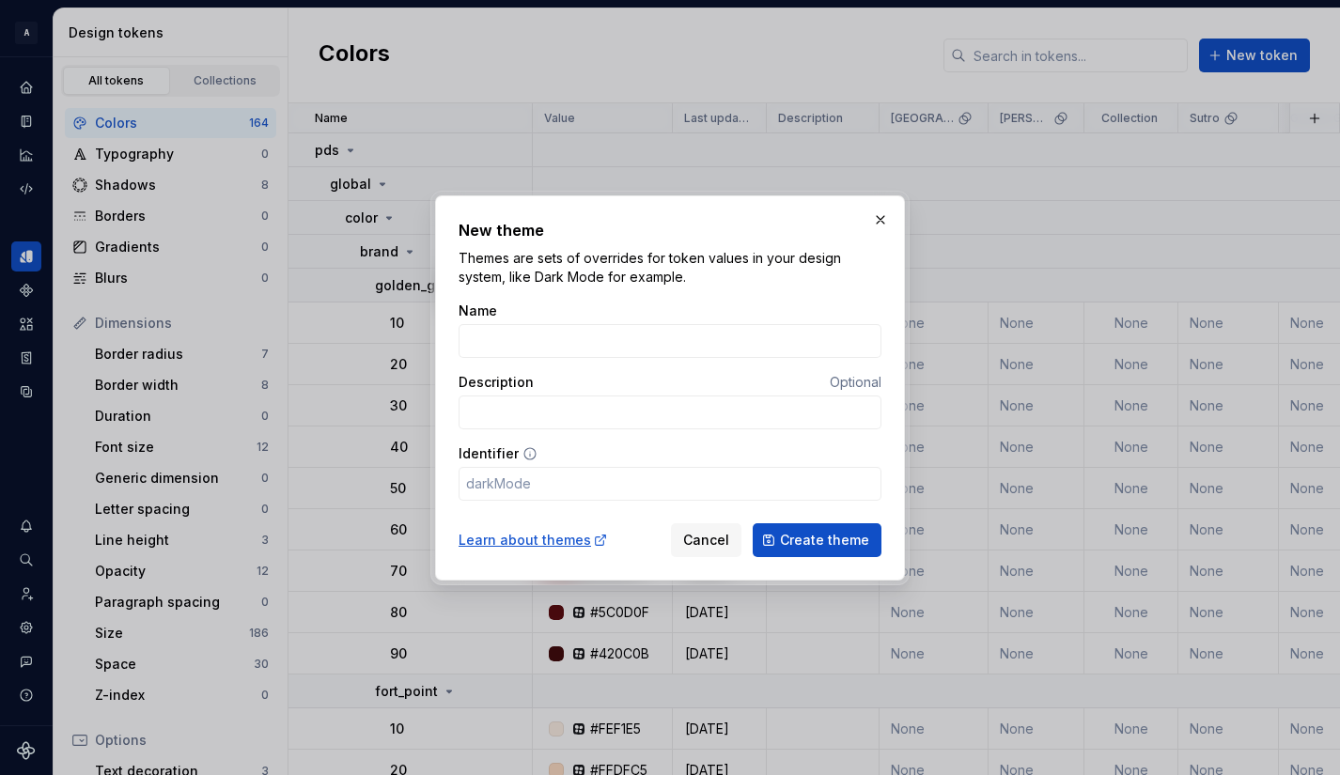
type input "R"
type input "r"
type input "Re"
type input "re"
type input "Red"
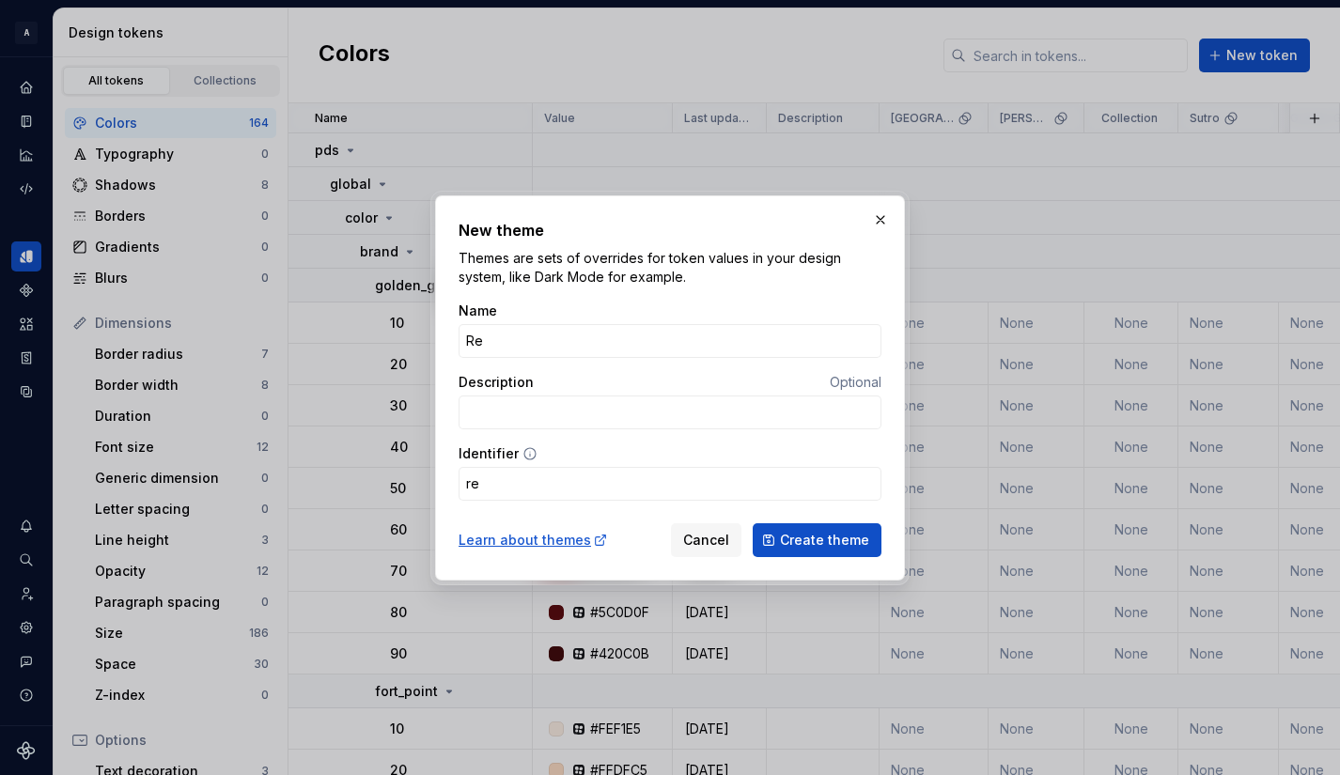
type input "red"
type input "Redw"
type input "redw"
type input "Redwo"
type input "redwo"
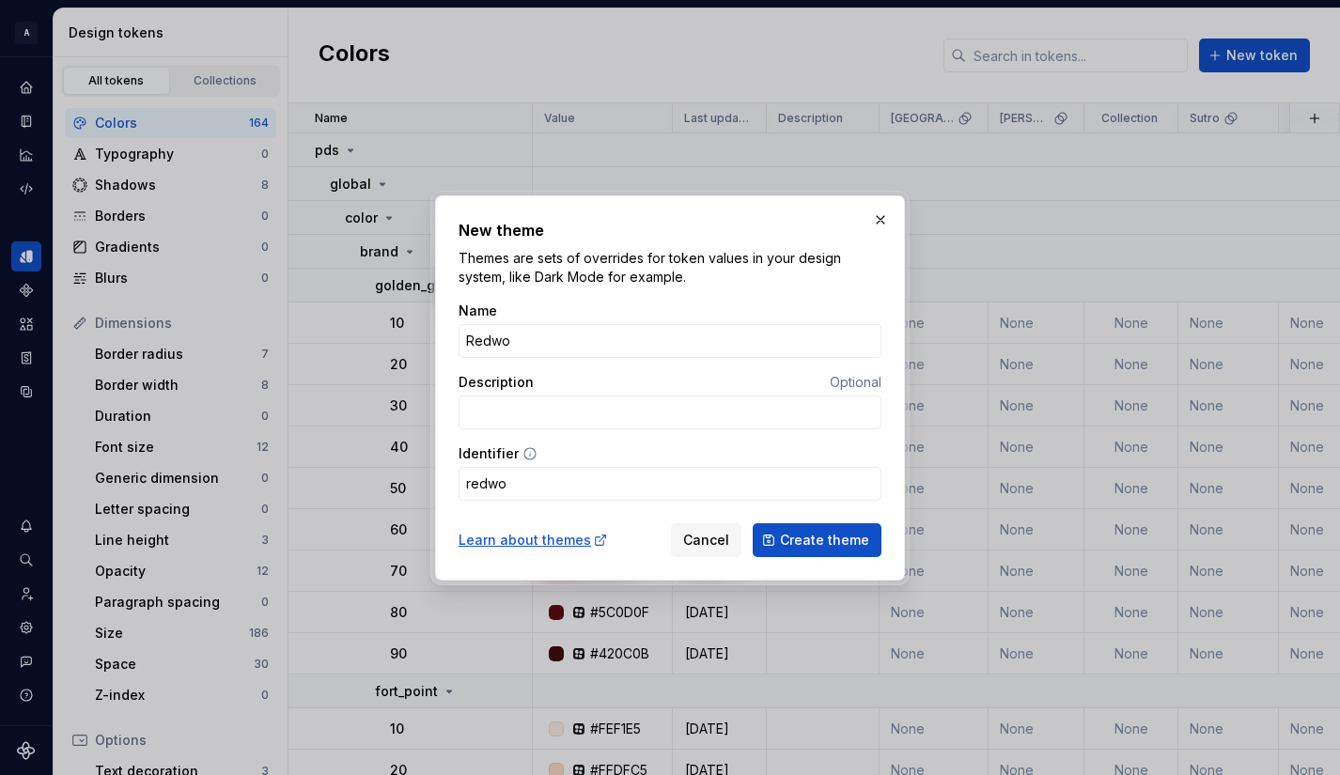
type input "Redwoo"
type input "redwoo"
type input "Redwood"
type input "redwood"
type input "Redwood"
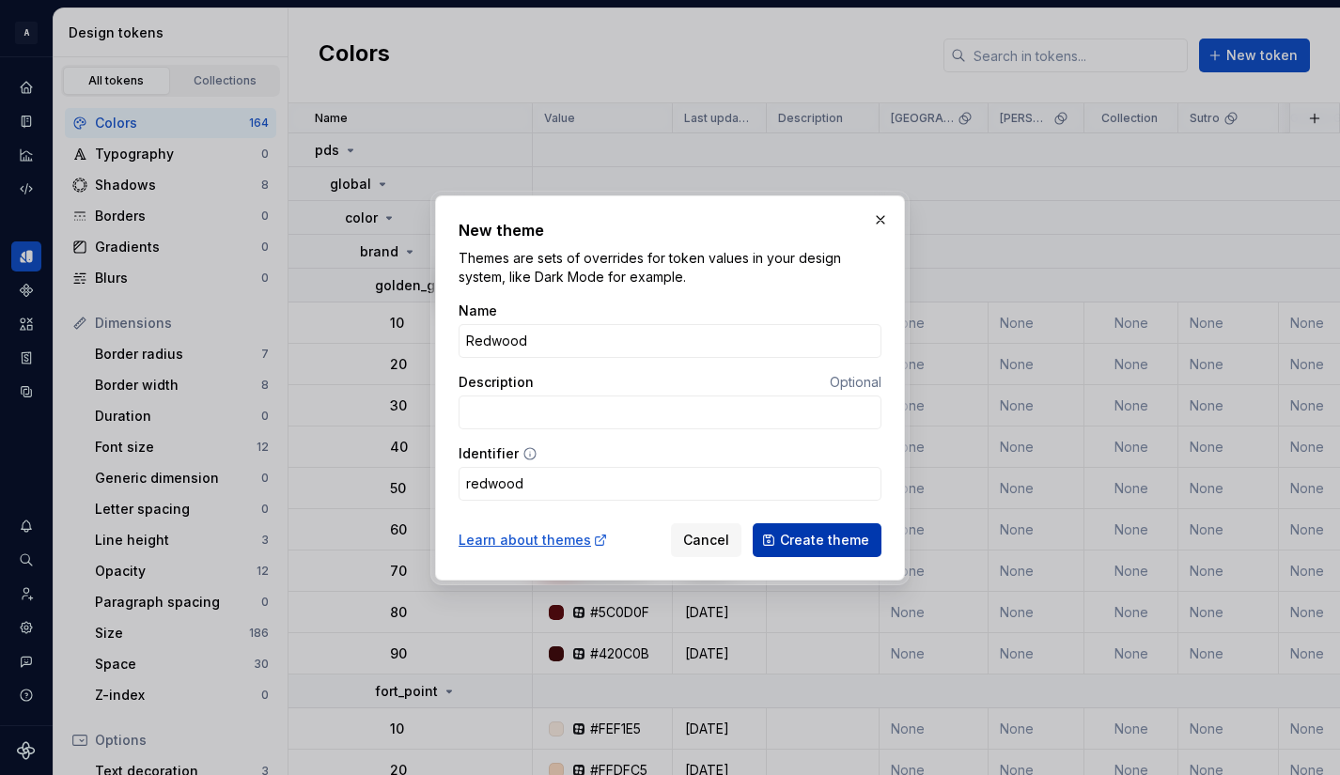
click at [821, 537] on span "Create theme" at bounding box center [824, 540] width 89 height 19
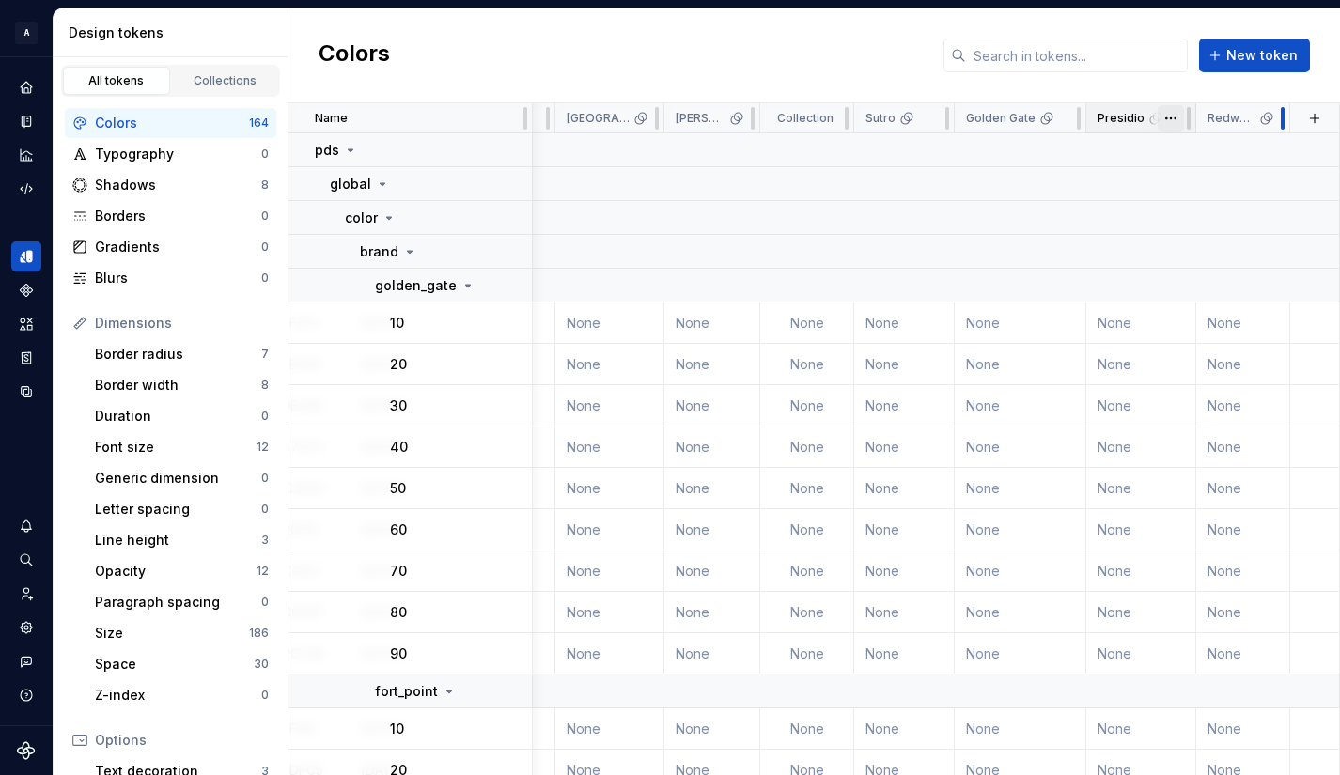
scroll to position [0, 334]
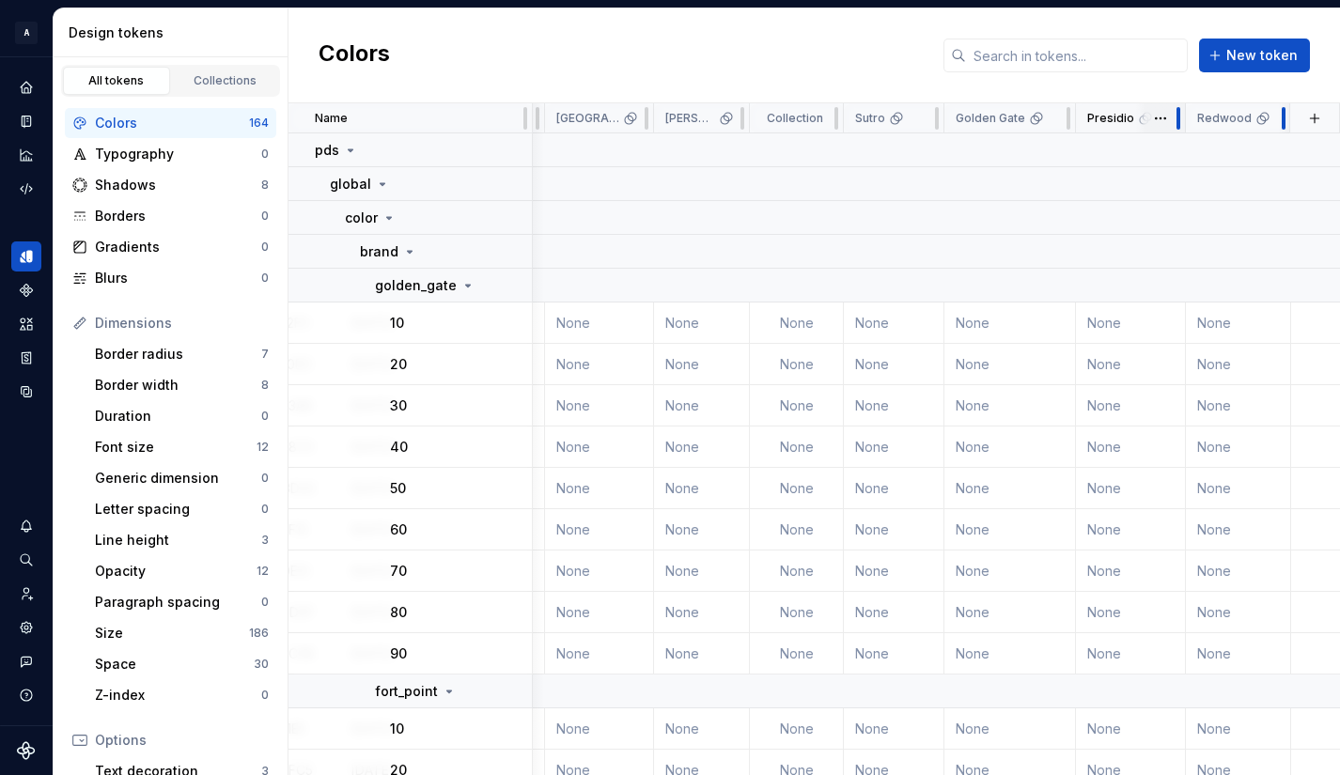
drag, startPoint x: 1255, startPoint y: 116, endPoint x: 1173, endPoint y: 116, distance: 82.7
click at [1171, 116] on tr "Name Value Last updated Description Fort Point [PERSON_NAME] Collection Sutro G…" at bounding box center [648, 118] width 1388 height 30
click at [427, 291] on p "golden_gate" at bounding box center [416, 285] width 82 height 19
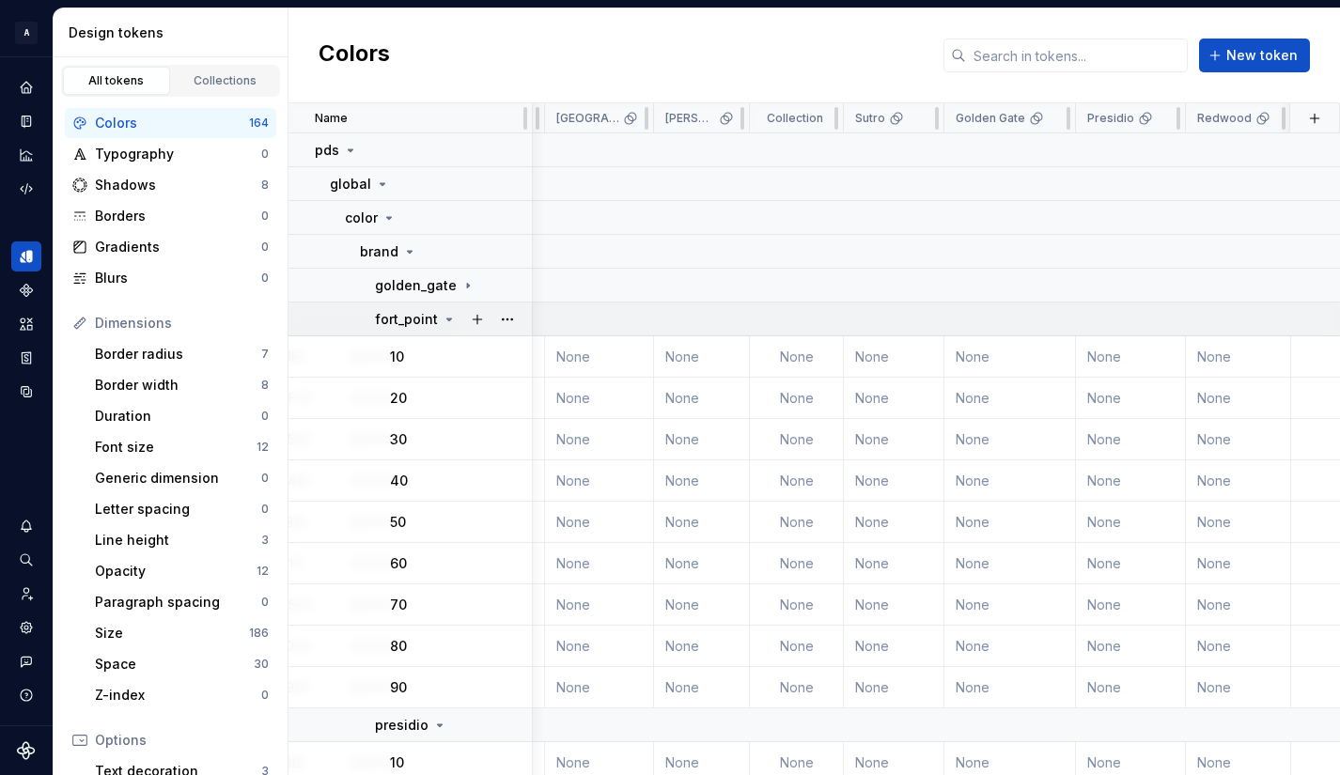
click at [426, 325] on p "fort_point" at bounding box center [406, 319] width 63 height 19
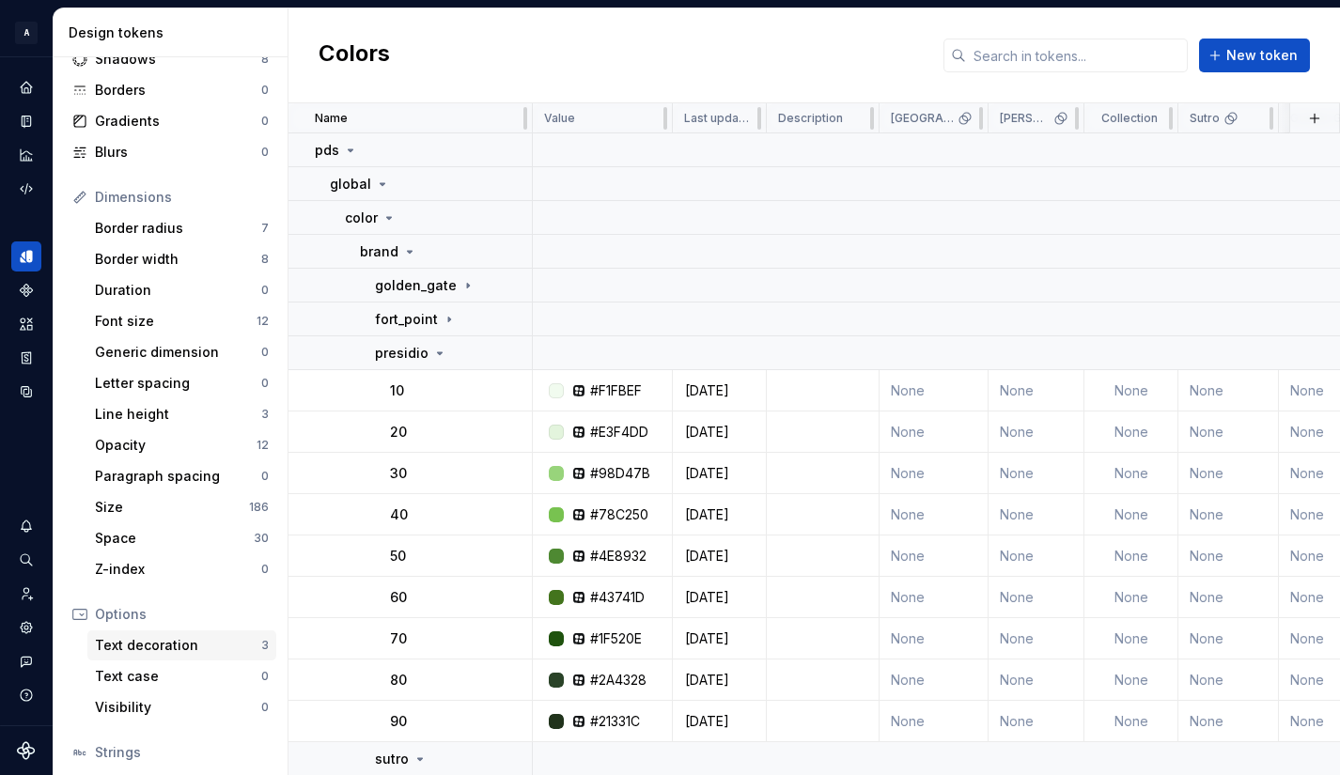
scroll to position [0, 0]
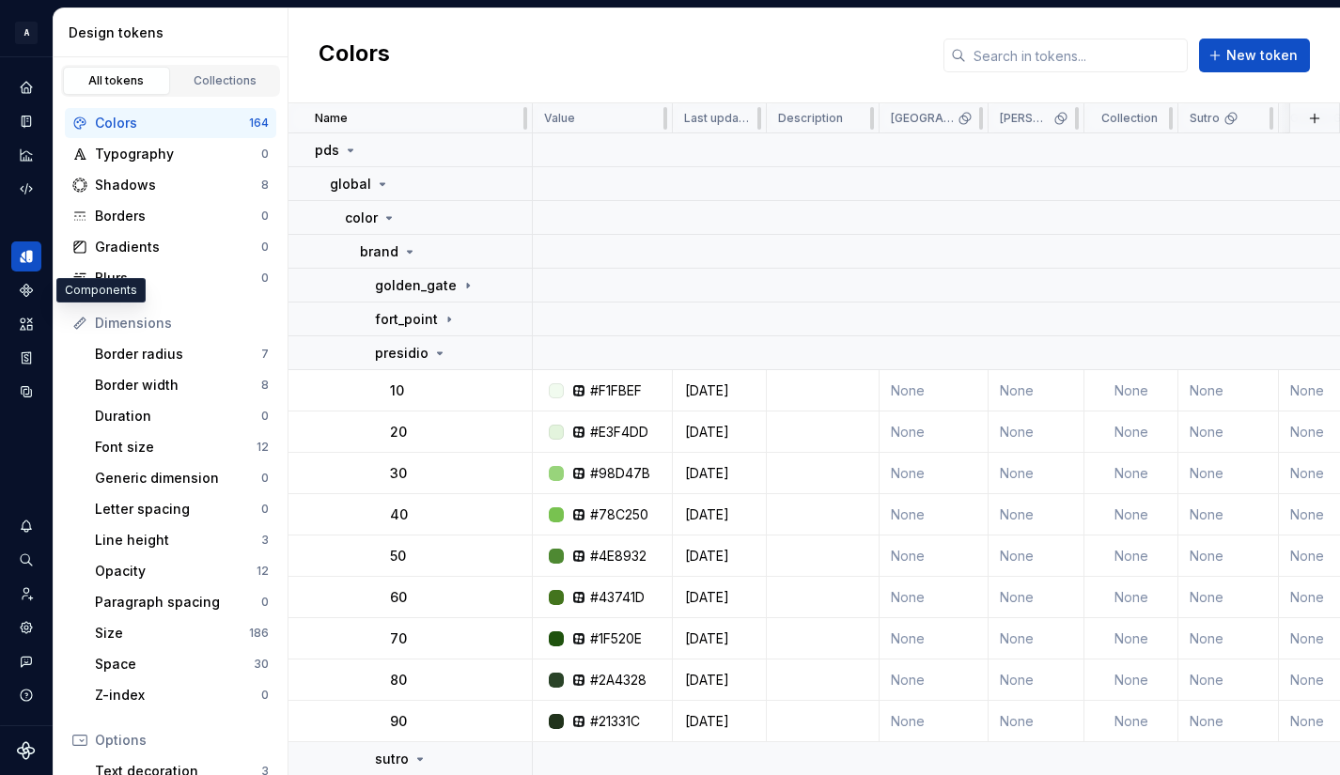
click at [22, 289] on icon "Components" at bounding box center [26, 290] width 11 height 11
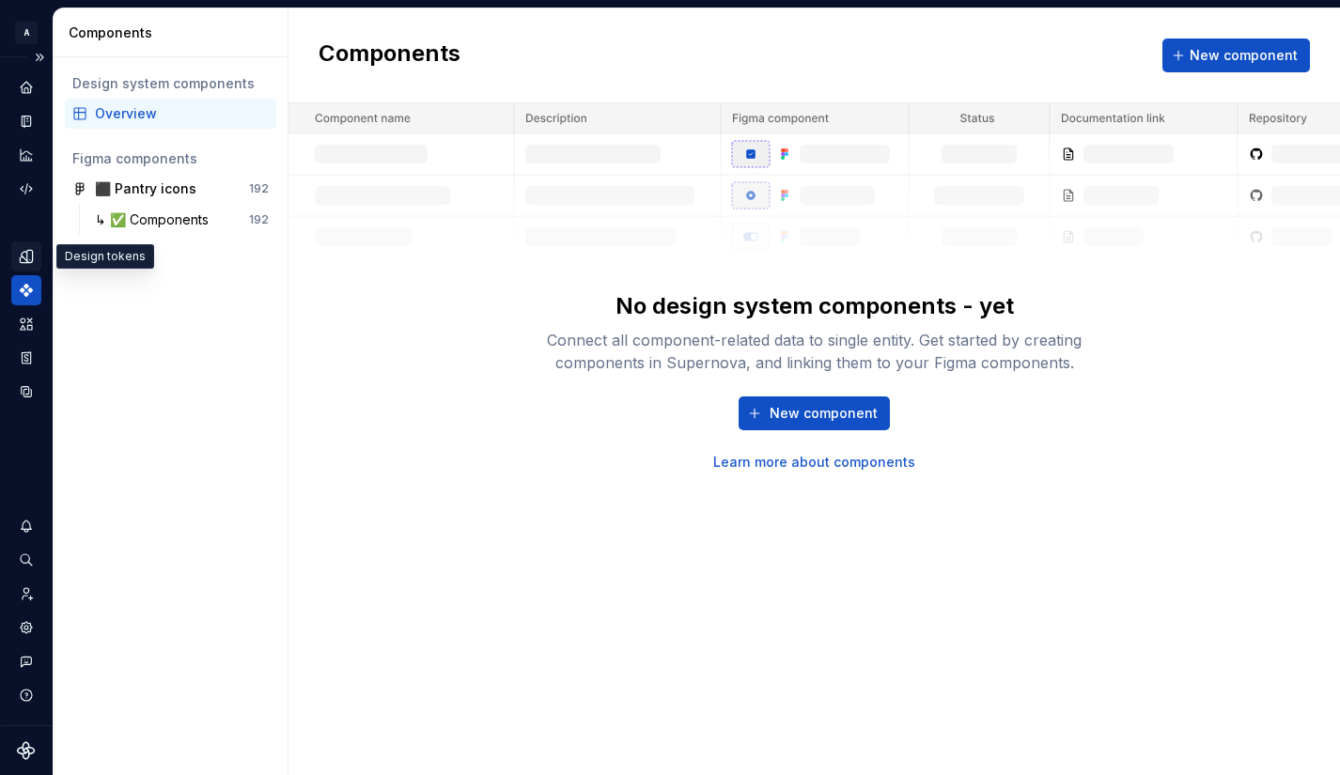
click at [34, 256] on icon "Design tokens" at bounding box center [26, 256] width 17 height 17
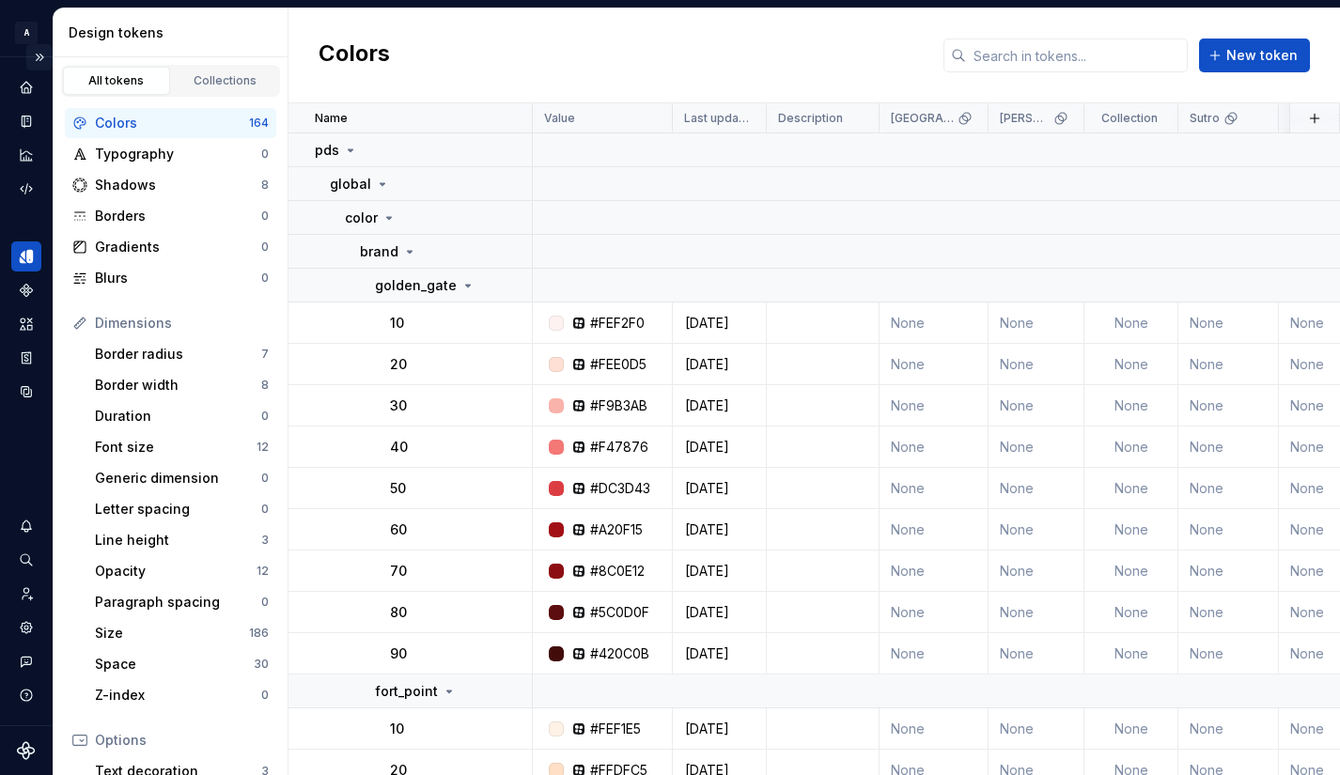
click at [42, 53] on button "Expand sidebar" at bounding box center [39, 57] width 26 height 26
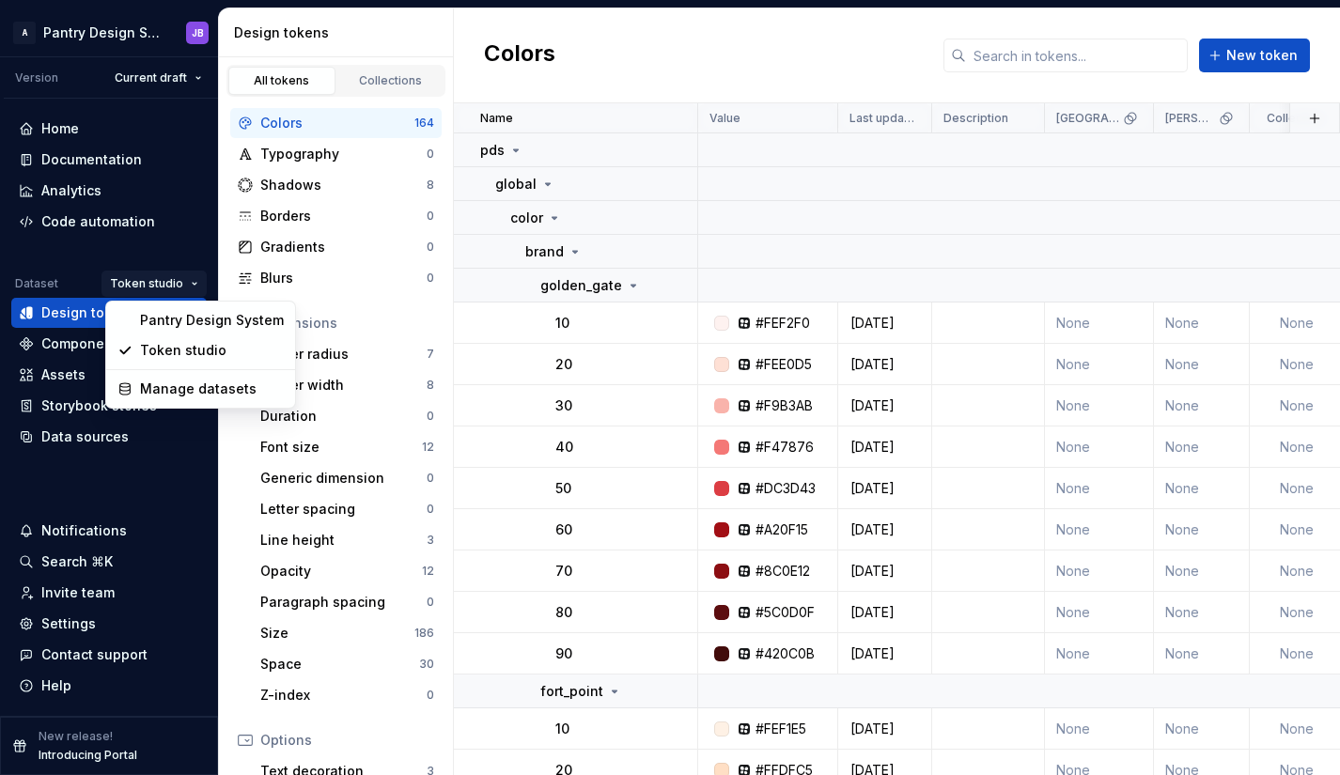
click at [169, 288] on html "A Pantry Design System JB Version Current draft Home Documentation Analytics Co…" at bounding box center [670, 387] width 1340 height 775
click at [169, 319] on div "Pantry Design System" at bounding box center [212, 320] width 144 height 19
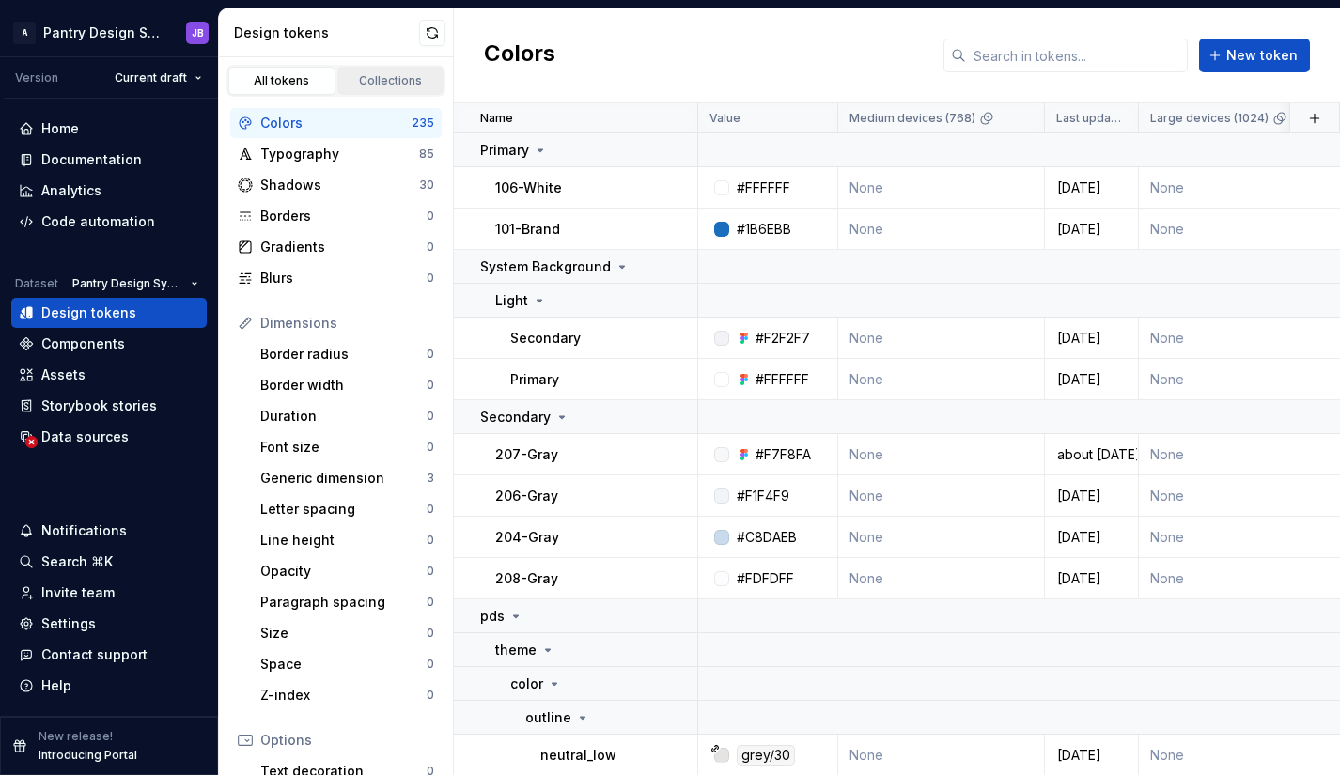
click at [381, 84] on div "Collections" at bounding box center [391, 80] width 94 height 15
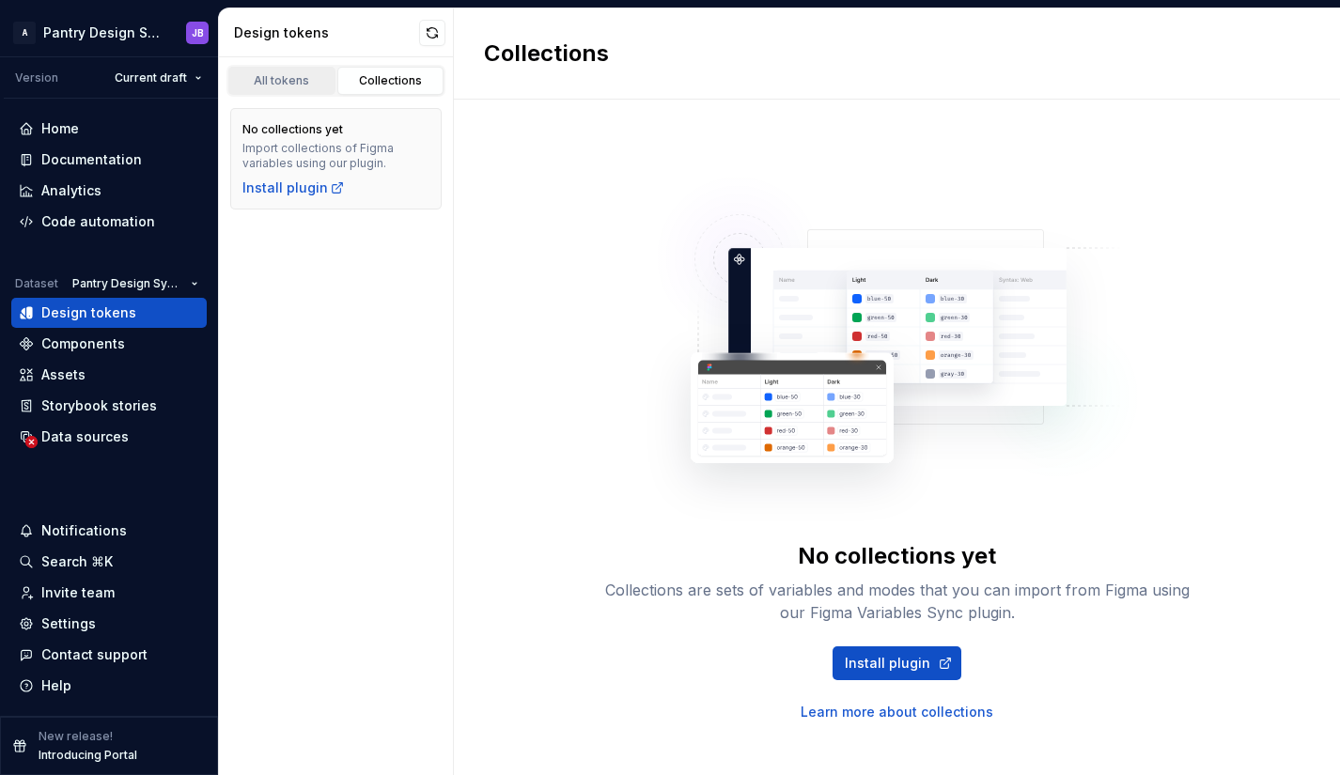
click at [278, 83] on div "All tokens" at bounding box center [282, 80] width 94 height 15
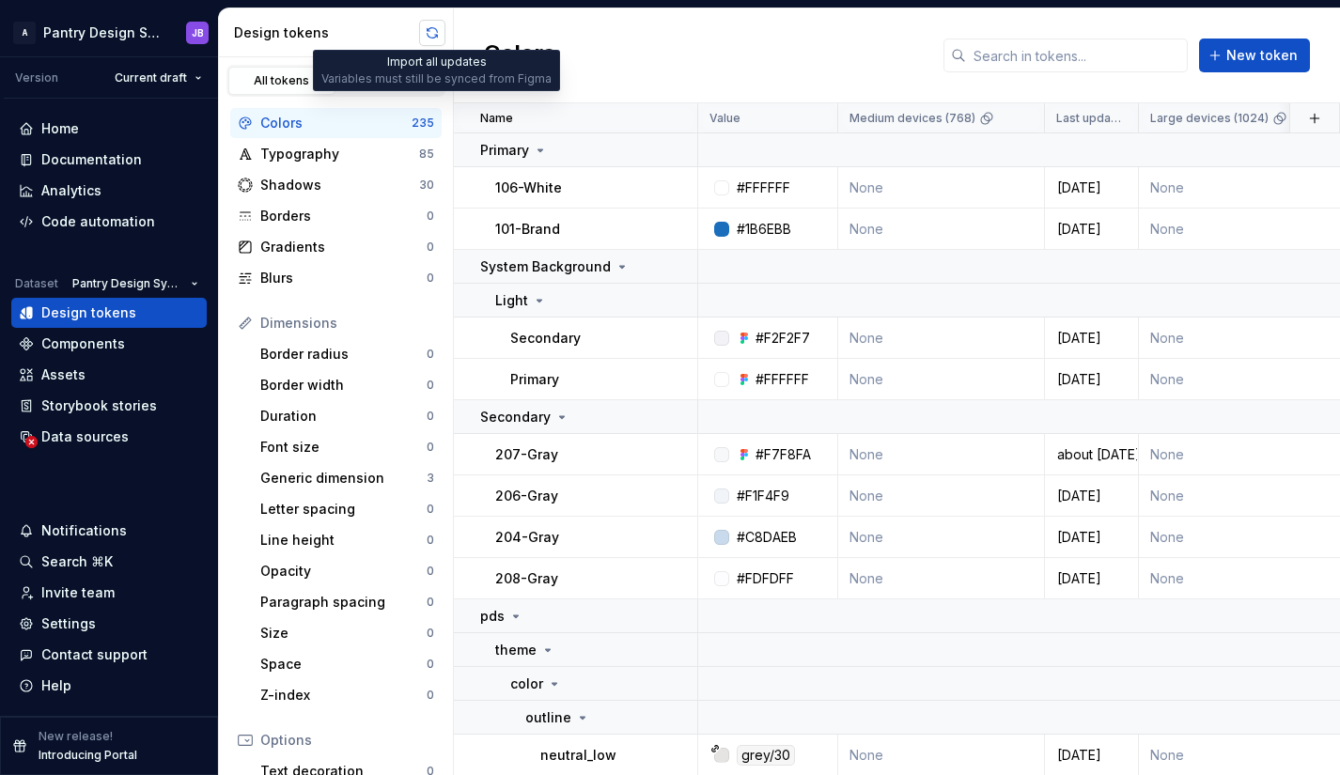
click at [433, 38] on button "button" at bounding box center [432, 33] width 26 height 26
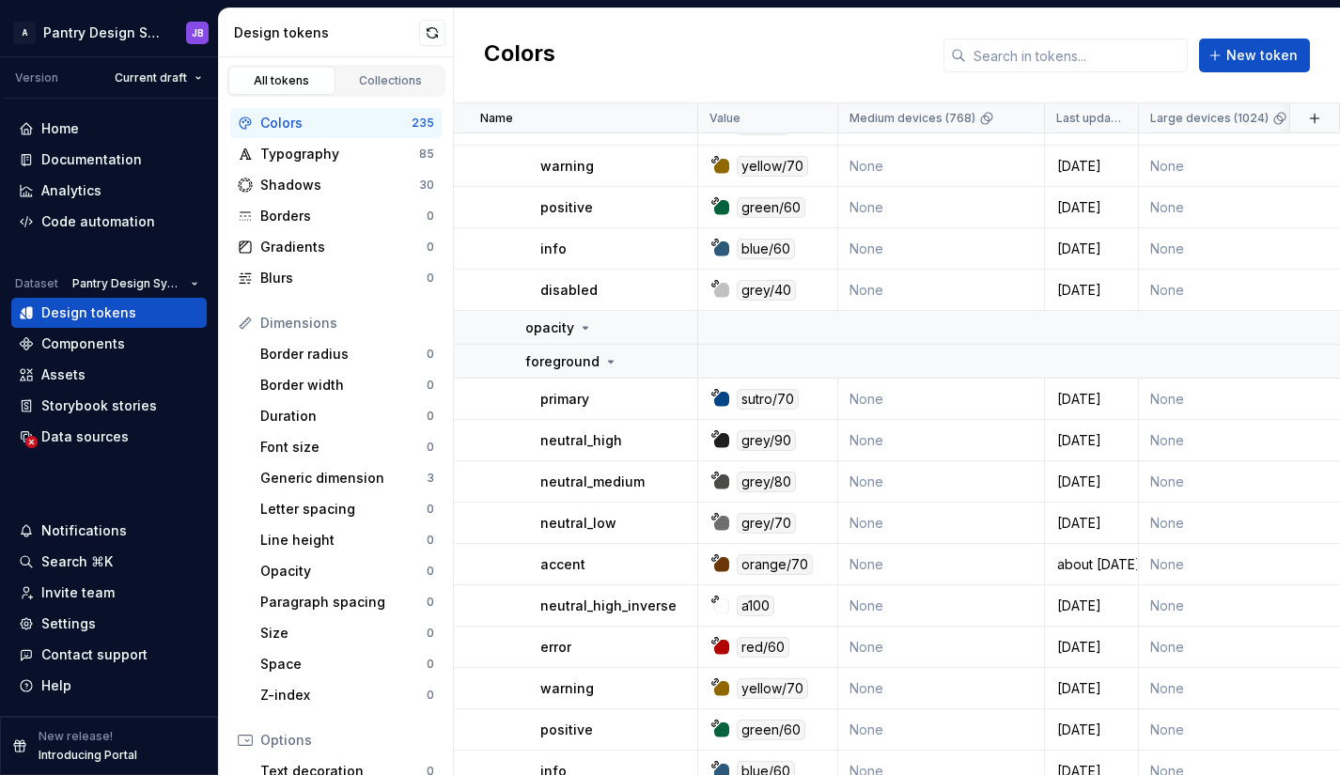
scroll to position [876, 0]
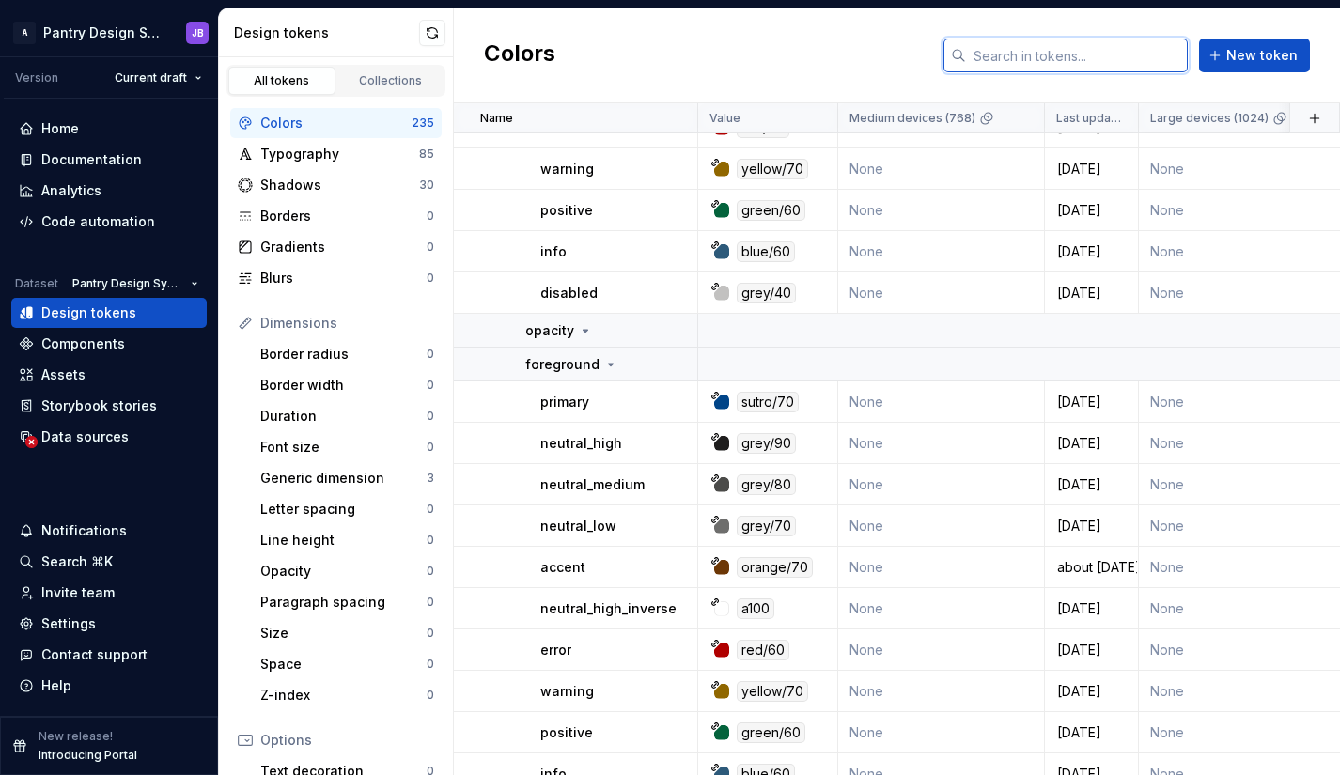
click at [1044, 55] on input "text" at bounding box center [1077, 56] width 222 height 34
click at [584, 334] on icon at bounding box center [585, 330] width 15 height 15
click at [567, 329] on p "opacity" at bounding box center [549, 330] width 49 height 19
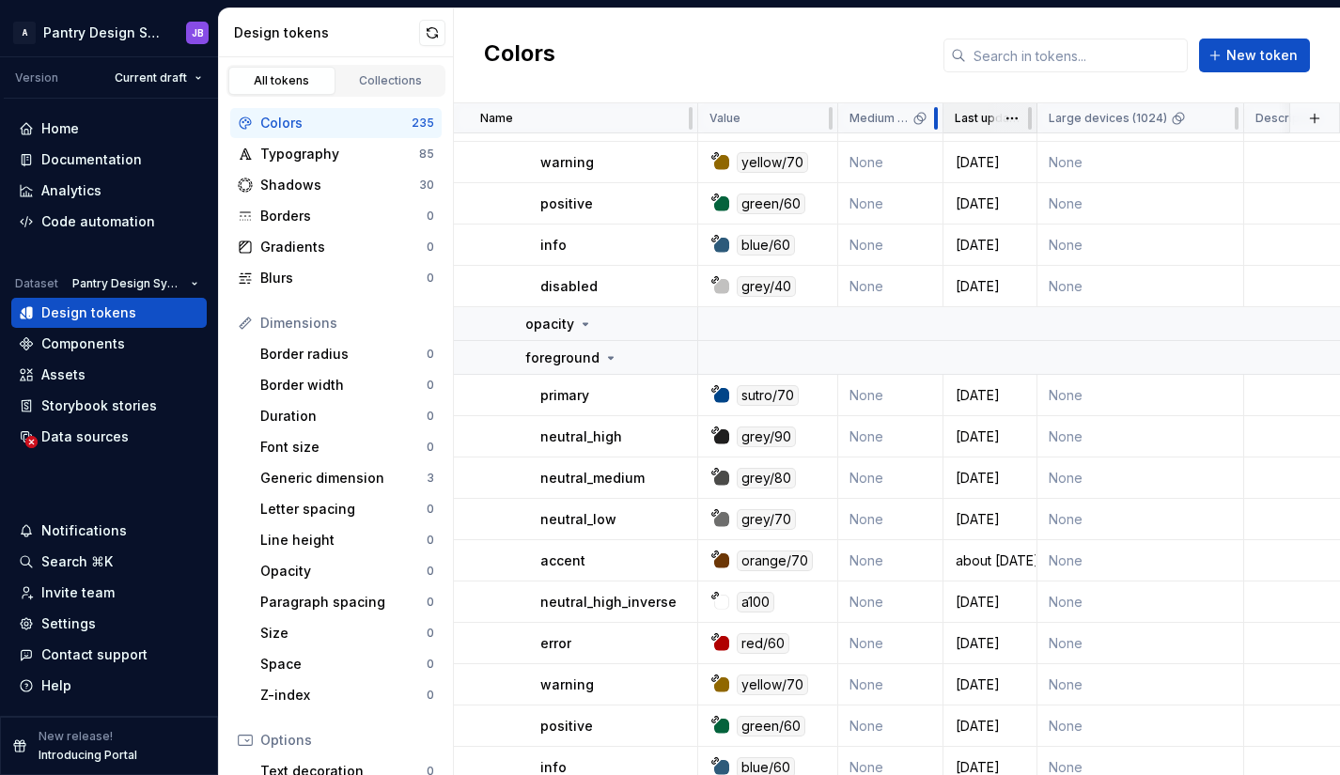
drag, startPoint x: 1040, startPoint y: 117, endPoint x: 945, endPoint y: 112, distance: 95.1
click at [941, 114] on div at bounding box center [935, 118] width 15 height 30
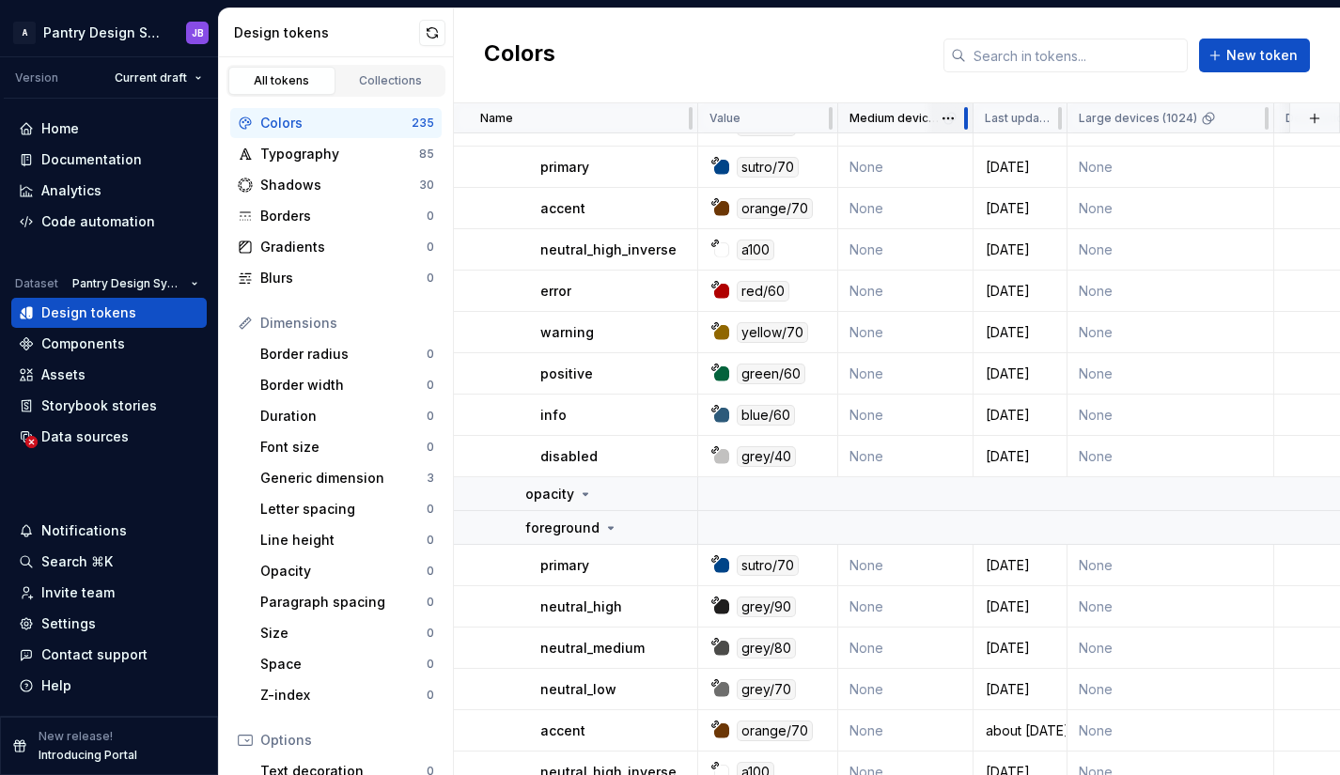
drag, startPoint x: 935, startPoint y: 120, endPoint x: 973, endPoint y: 116, distance: 38.8
click at [964, 116] on div at bounding box center [966, 118] width 4 height 23
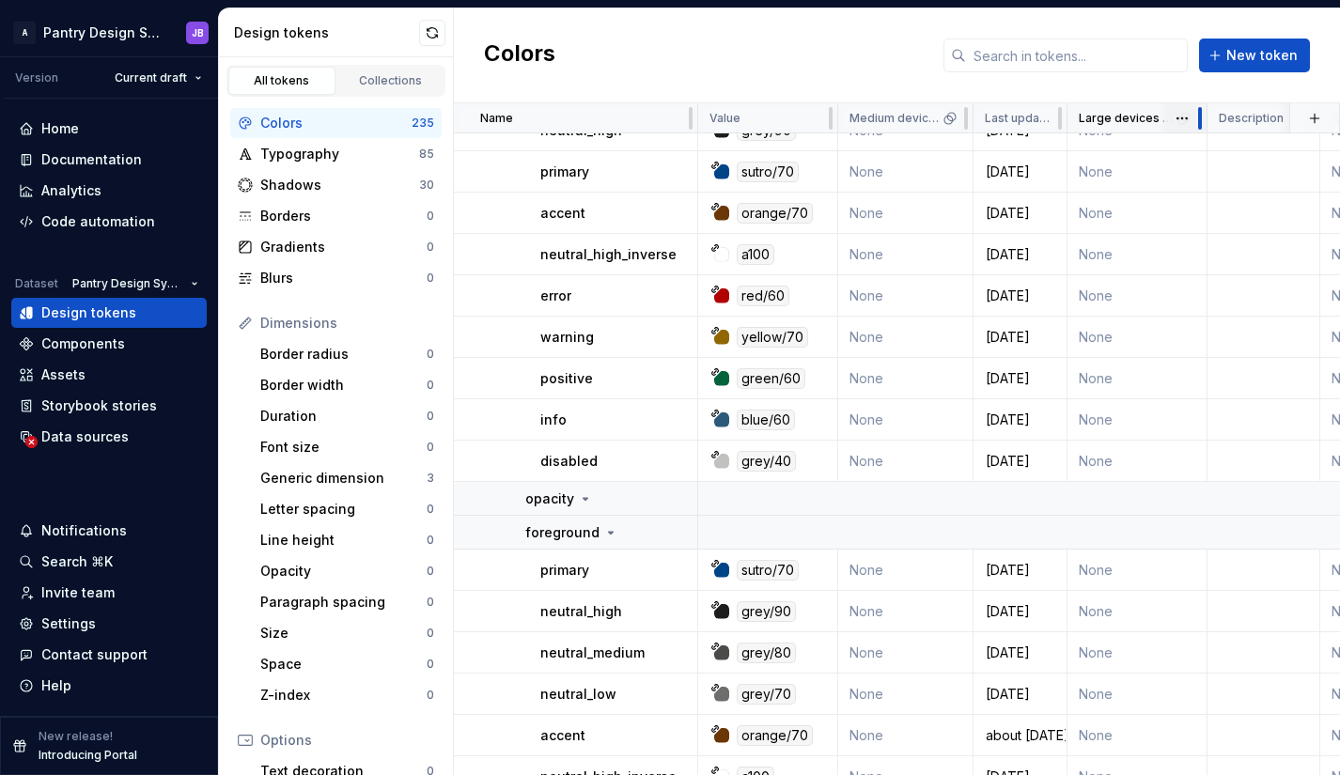
drag, startPoint x: 1264, startPoint y: 118, endPoint x: 1195, endPoint y: 123, distance: 68.7
click at [1195, 122] on div at bounding box center [1199, 118] width 15 height 30
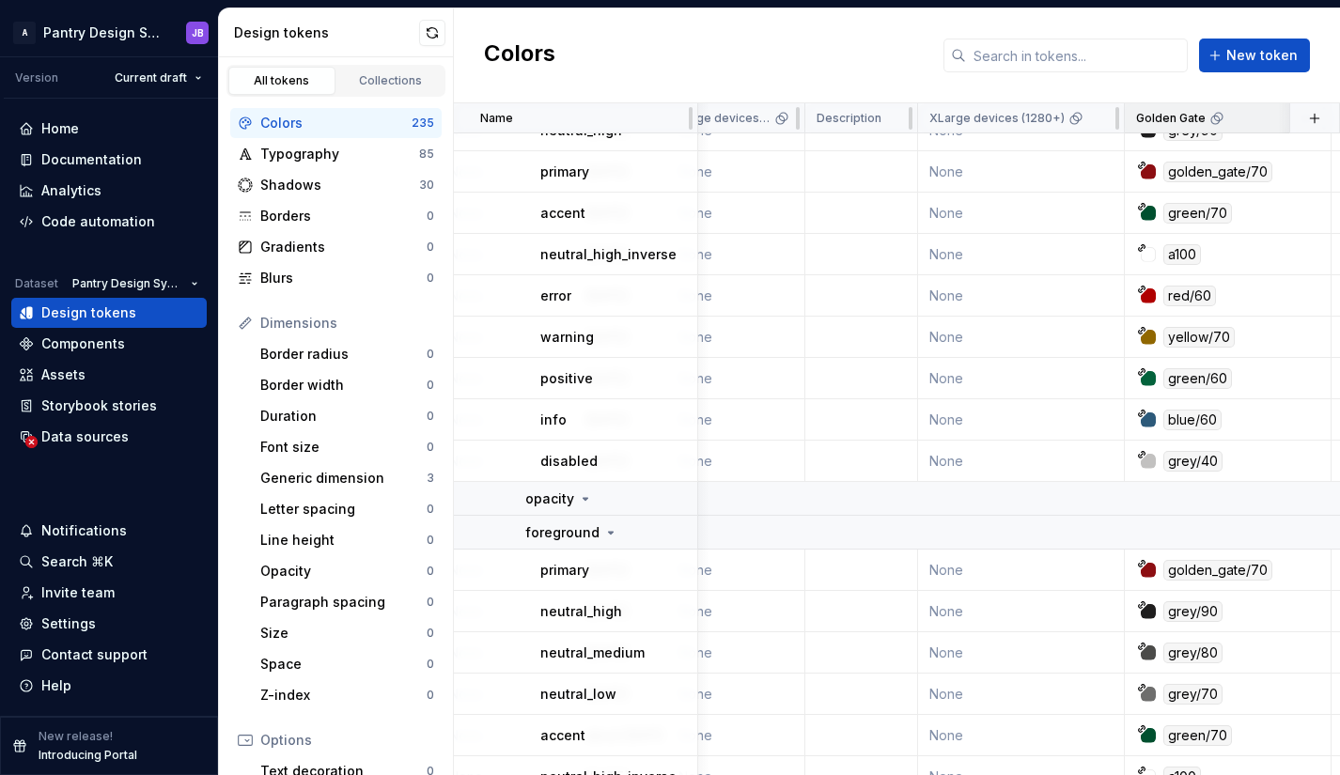
scroll to position [707, 405]
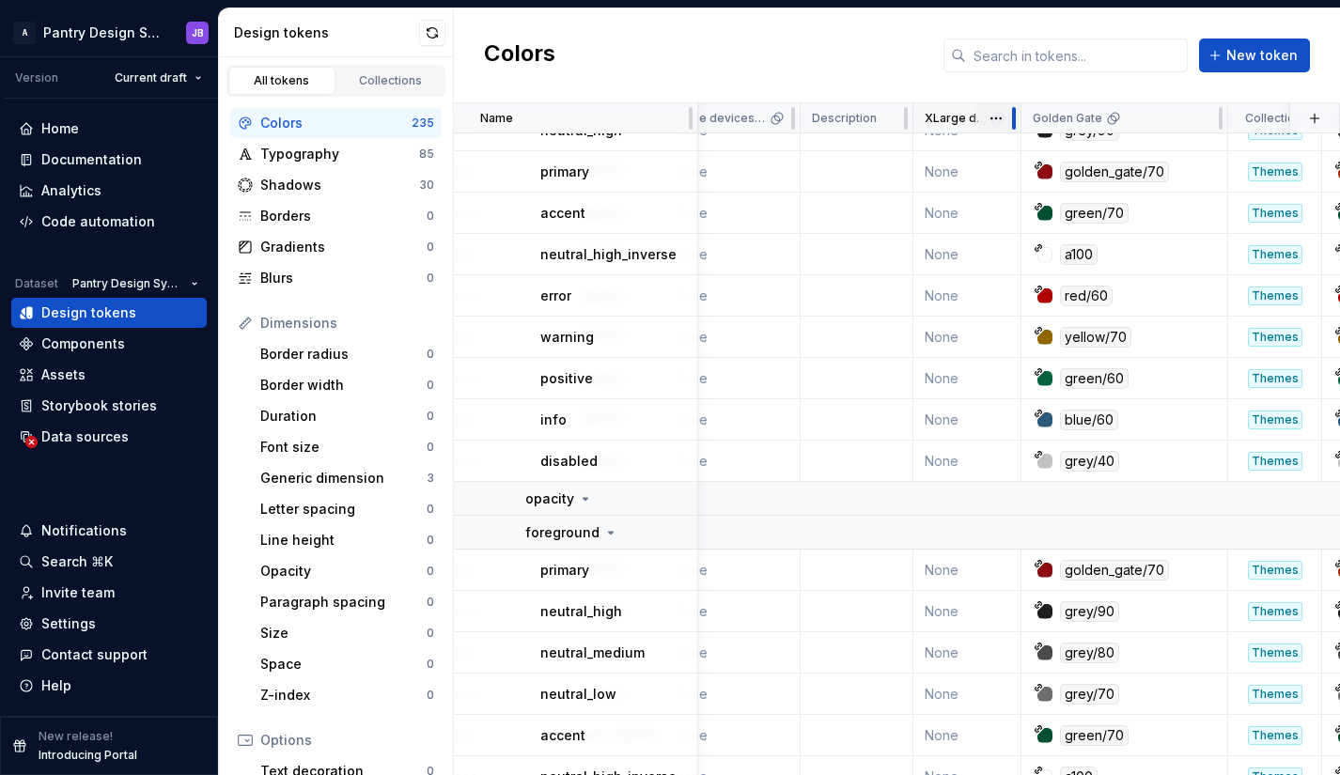
drag, startPoint x: 1103, startPoint y: 116, endPoint x: 1016, endPoint y: 124, distance: 87.7
click at [1015, 123] on div at bounding box center [1013, 118] width 15 height 30
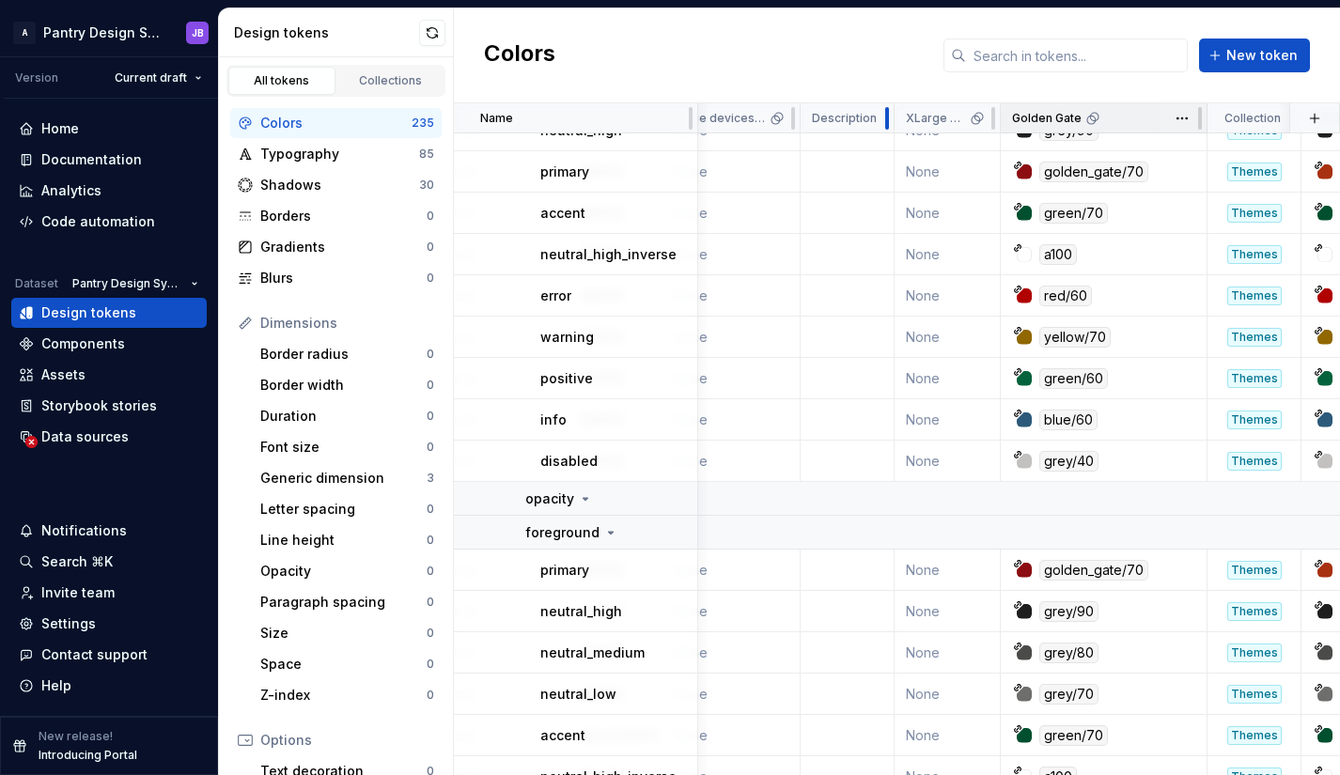
drag, startPoint x: 907, startPoint y: 118, endPoint x: 1027, endPoint y: 125, distance: 120.4
click at [883, 118] on div at bounding box center [886, 118] width 15 height 30
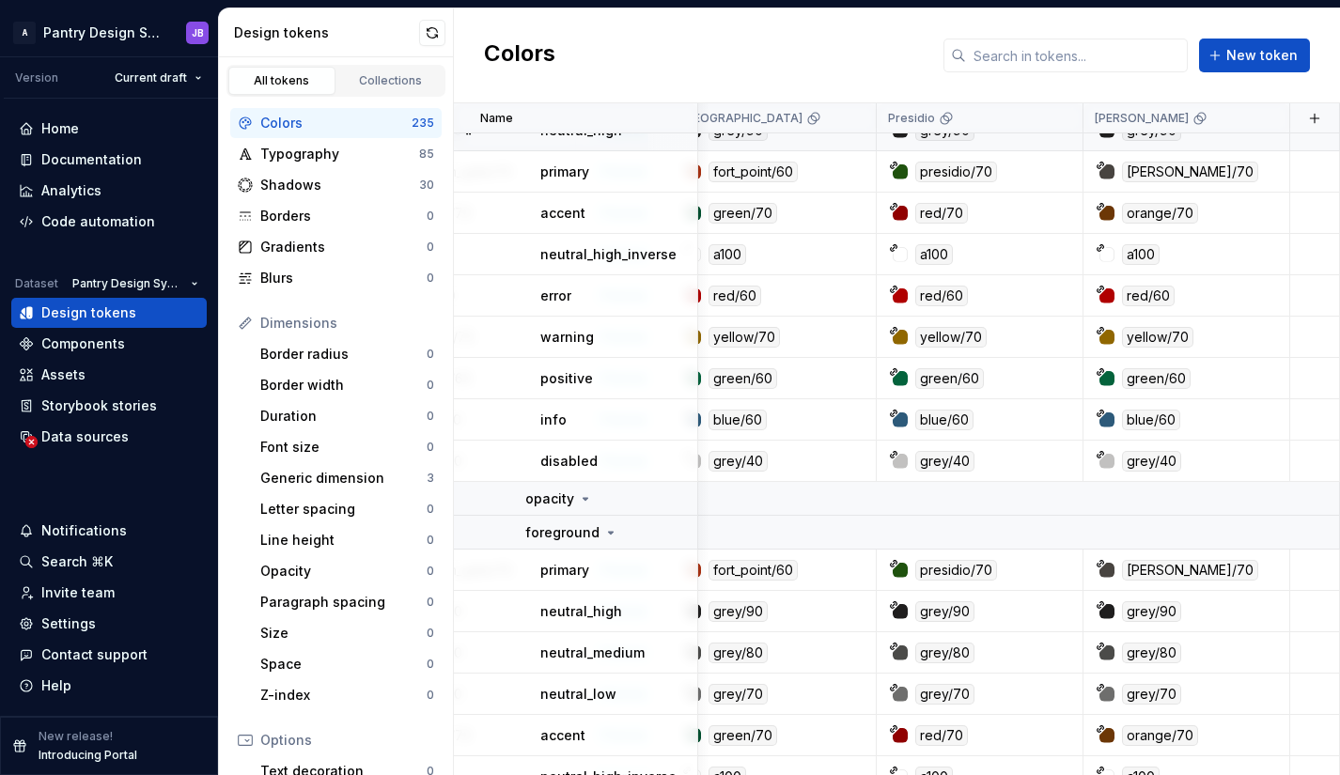
scroll to position [707, 1047]
click at [1301, 120] on button "button" at bounding box center [1314, 118] width 26 height 26
click at [1187, 152] on div "New theme" at bounding box center [1163, 155] width 75 height 19
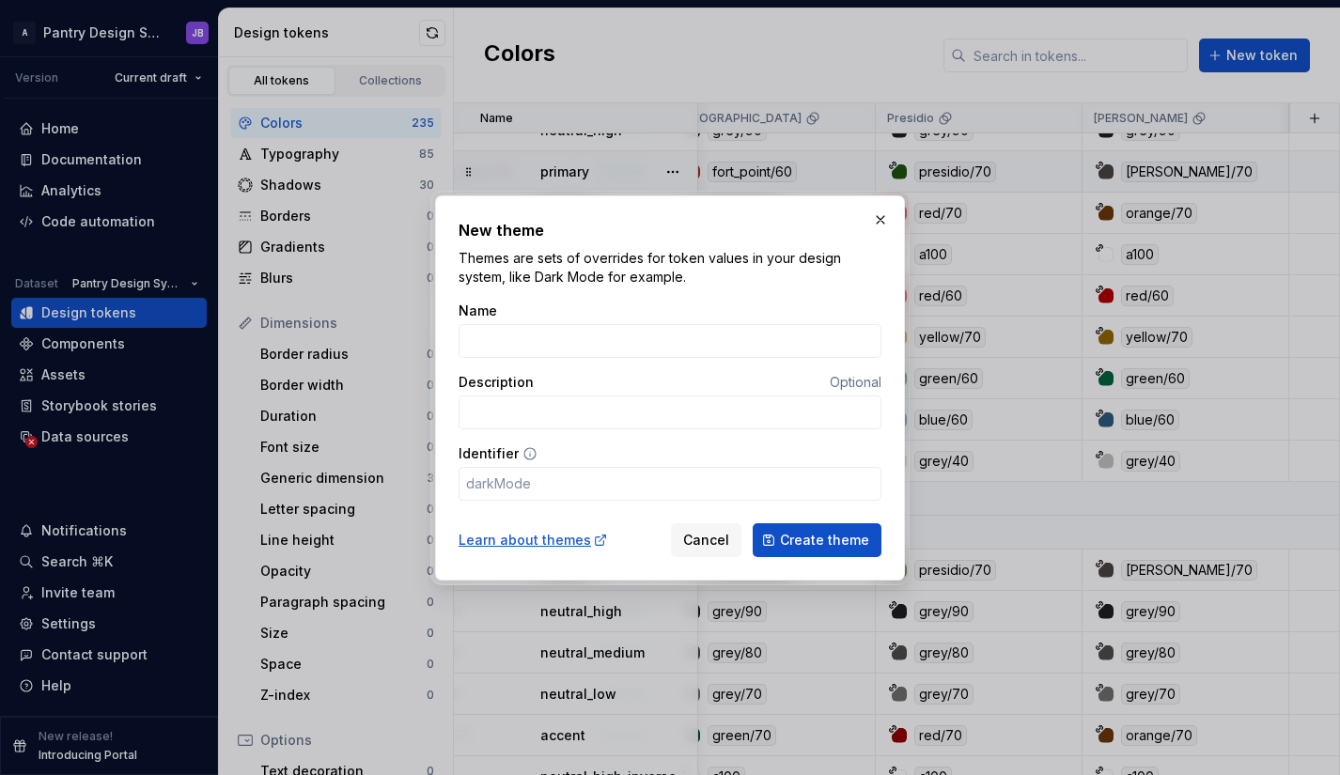
type input "R"
type input "r"
type input "Re"
type input "re"
type input "Red"
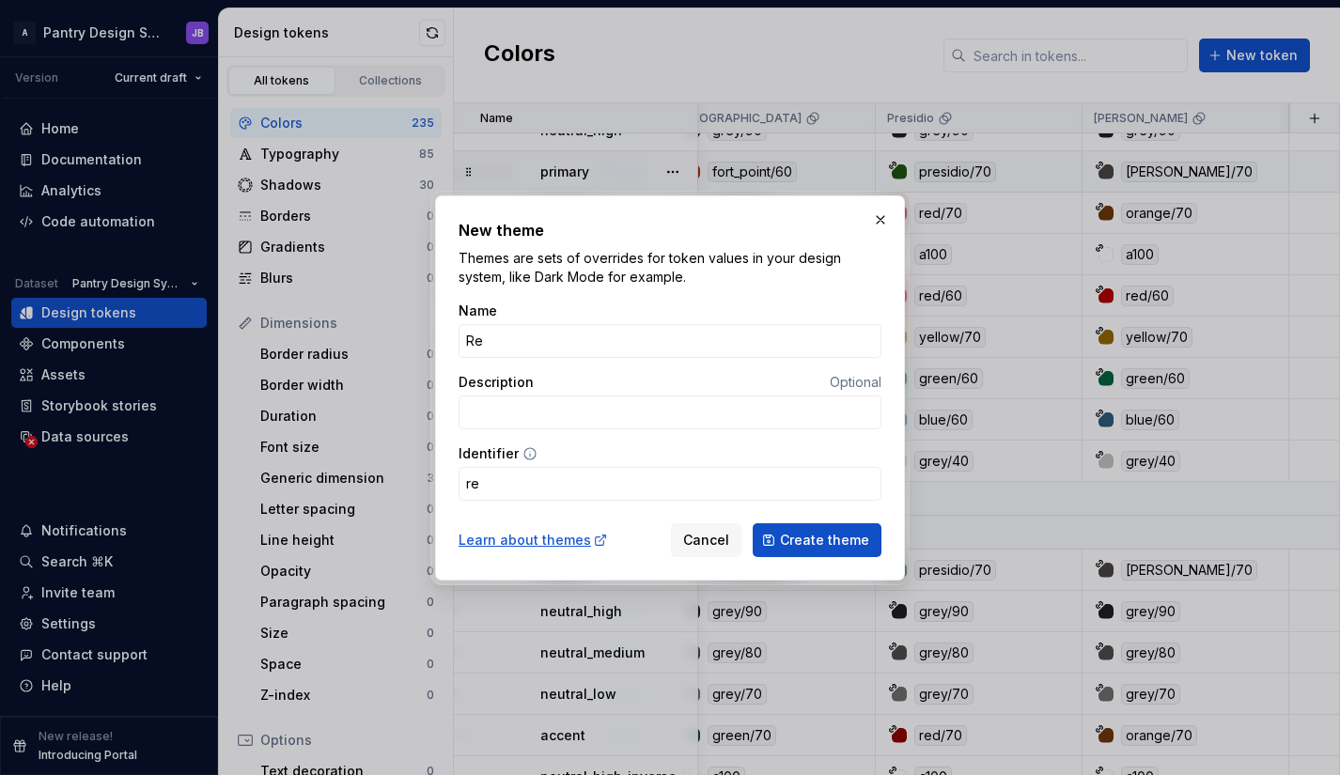
type input "red"
type input "Redwood"
type input "redwood"
click at [822, 543] on span "Create theme" at bounding box center [824, 540] width 89 height 19
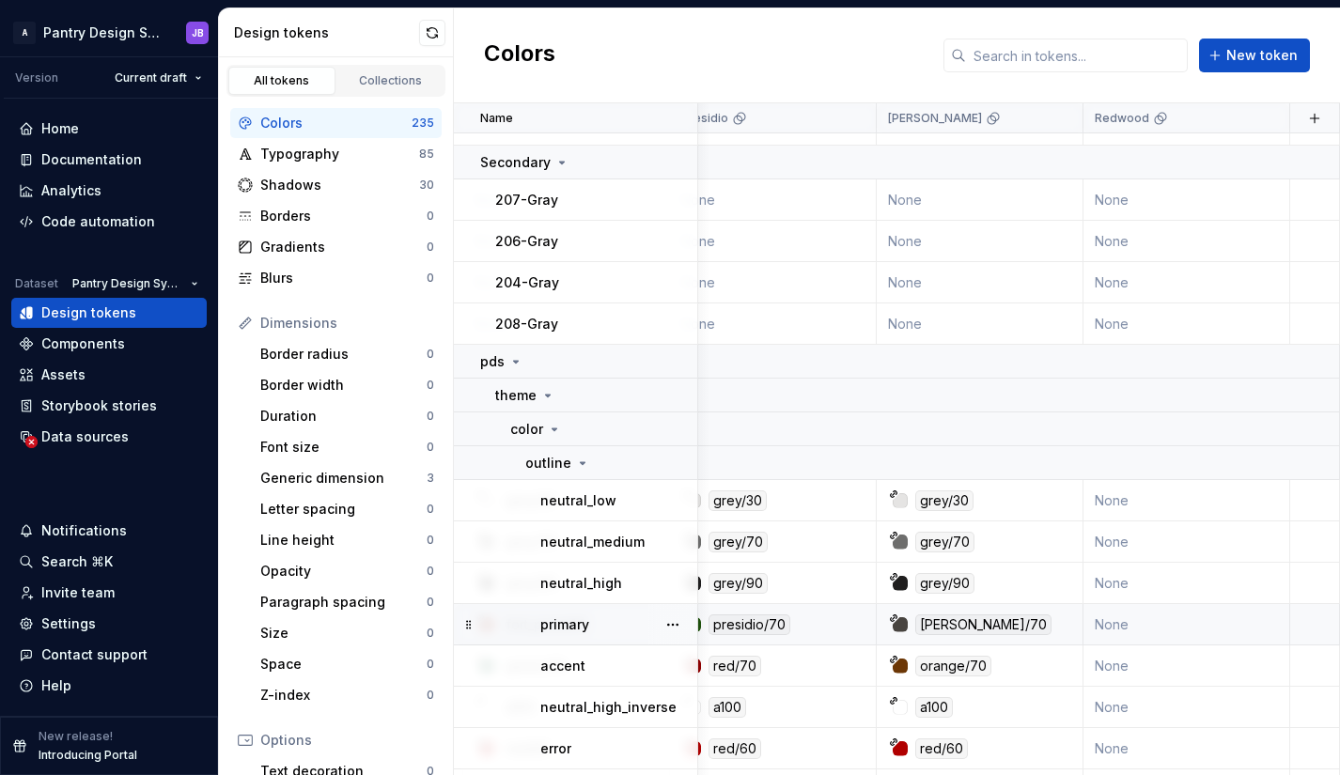
scroll to position [280, 1255]
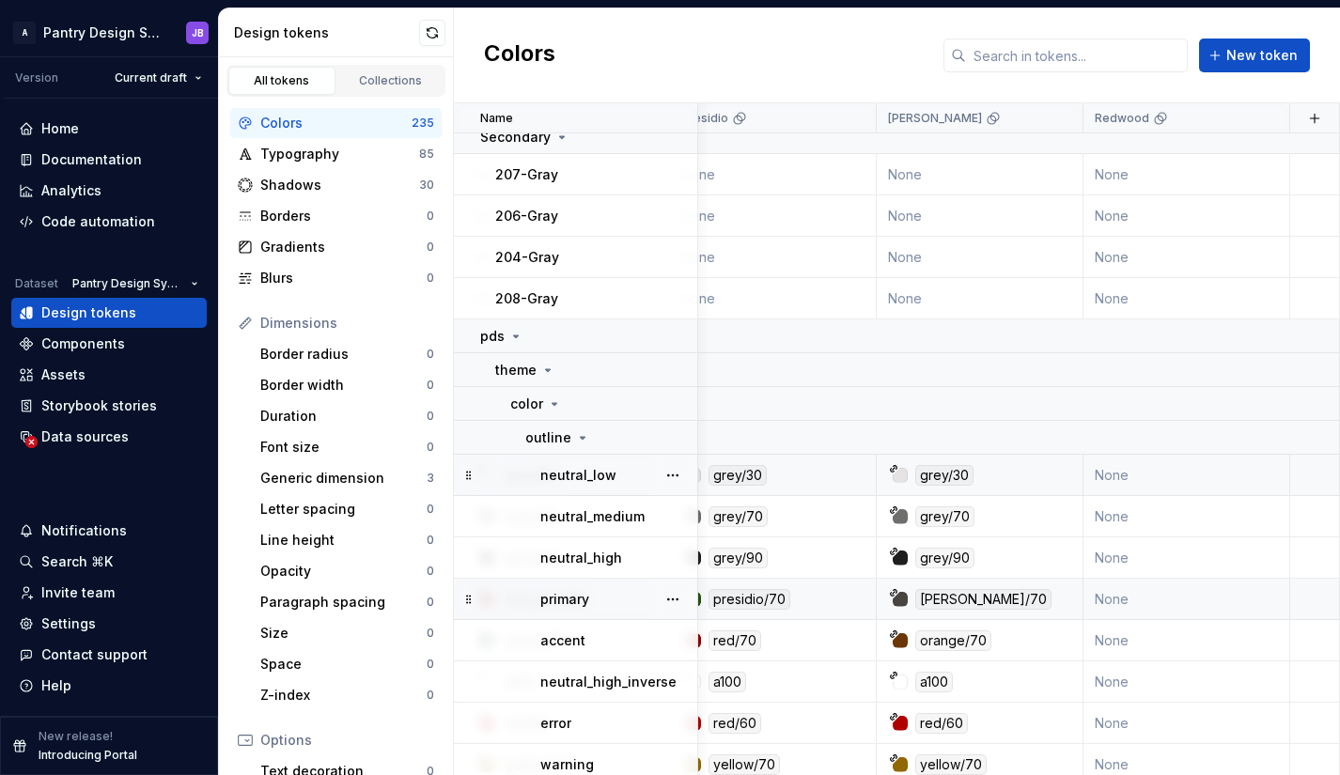
click at [1105, 474] on td "None" at bounding box center [1186, 475] width 207 height 41
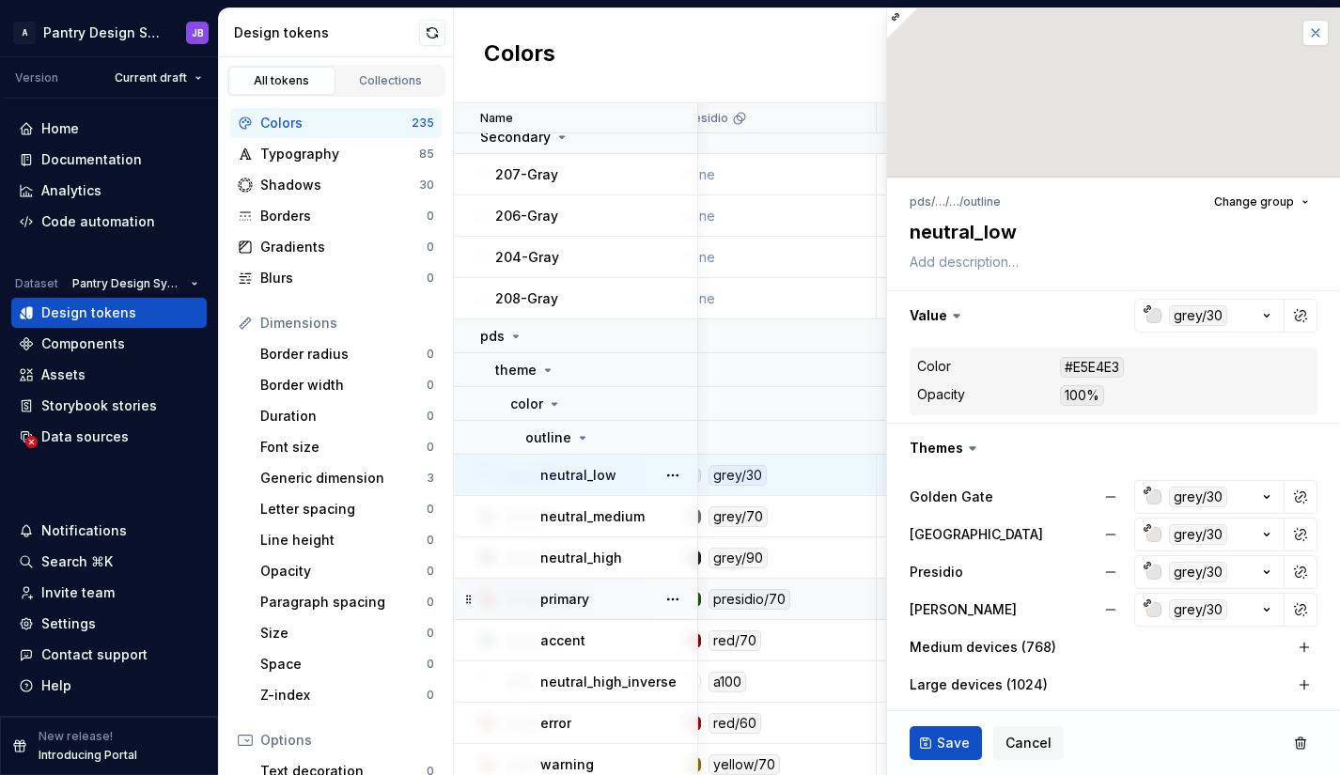
click at [1303, 35] on button "button" at bounding box center [1315, 33] width 26 height 26
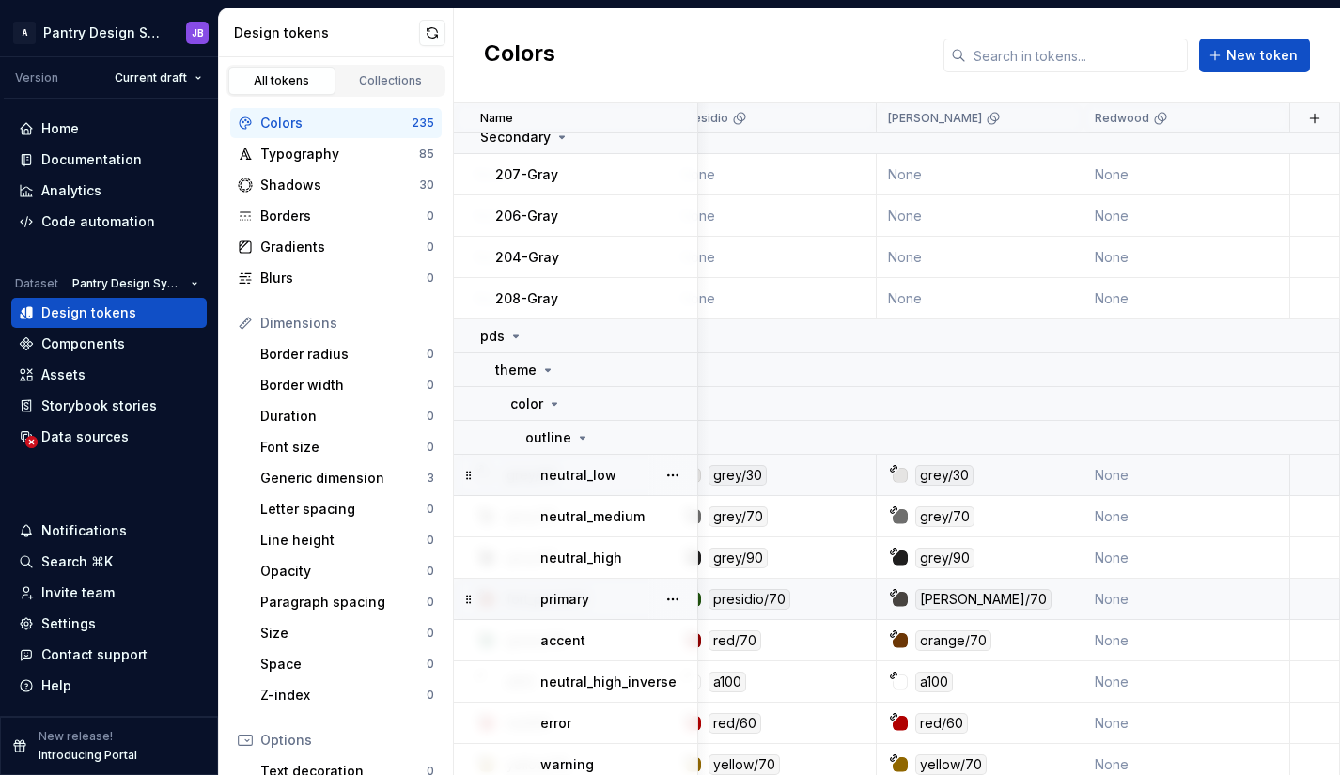
click at [1252, 470] on td "None" at bounding box center [1186, 475] width 207 height 41
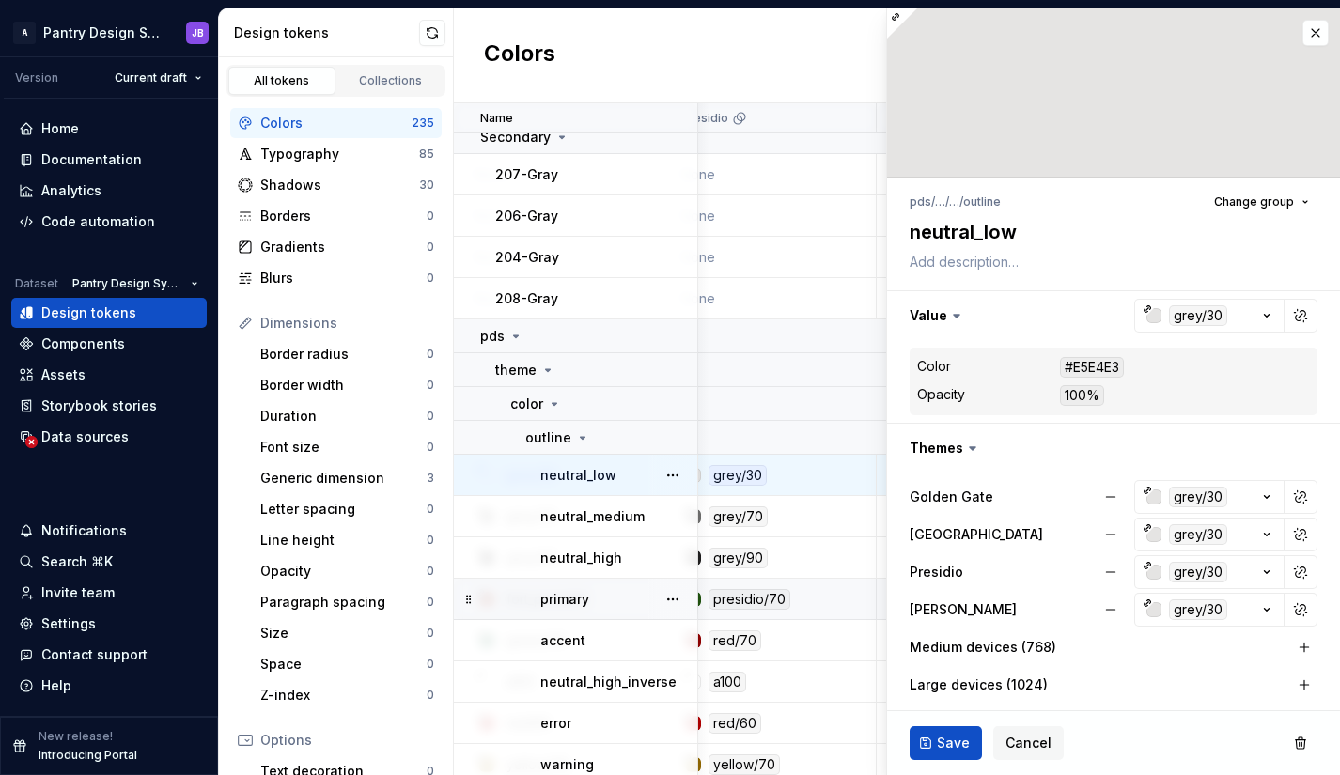
click at [950, 749] on ul "No internet connection. Reconnect to ensure all of your changes are synced. Suc…" at bounding box center [1108, 760] width 462 height 30
click at [932, 743] on button "Save" at bounding box center [945, 743] width 72 height 34
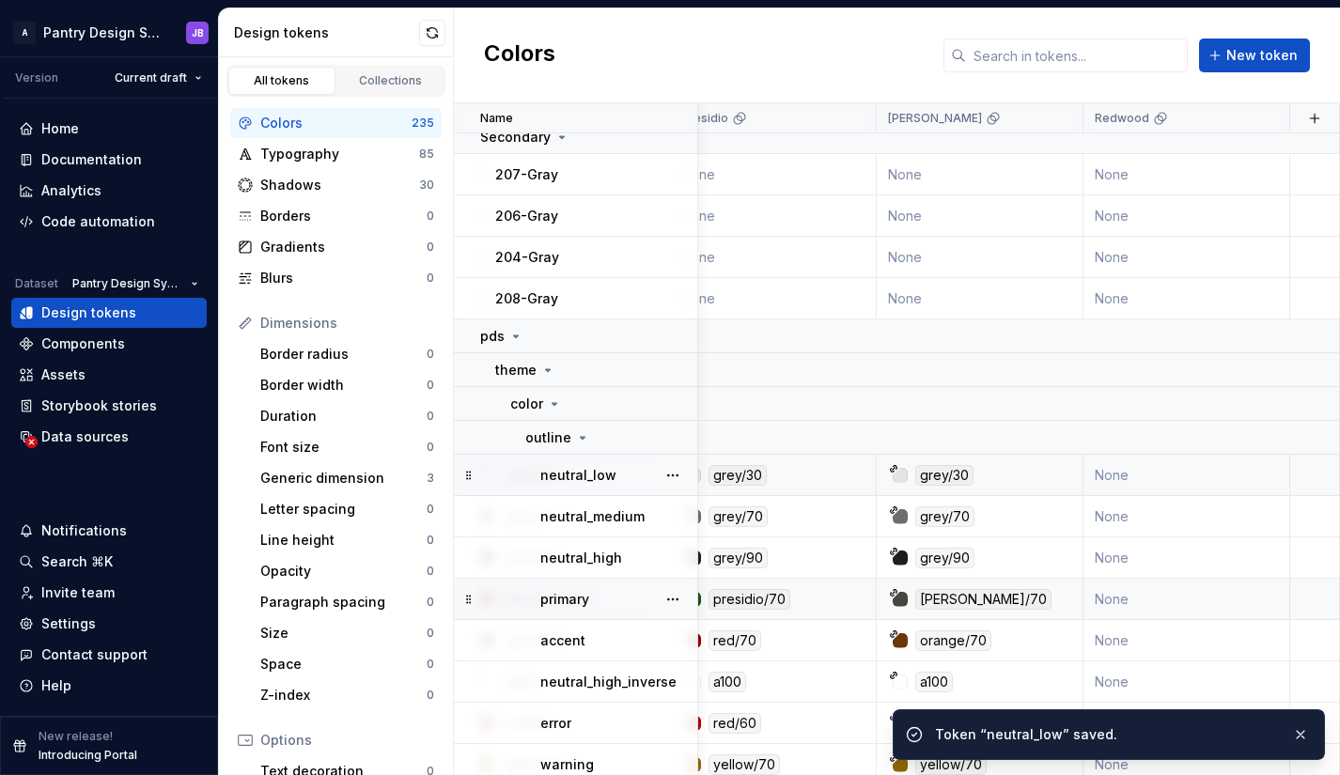
click at [1005, 474] on div "grey/30" at bounding box center [985, 475] width 193 height 21
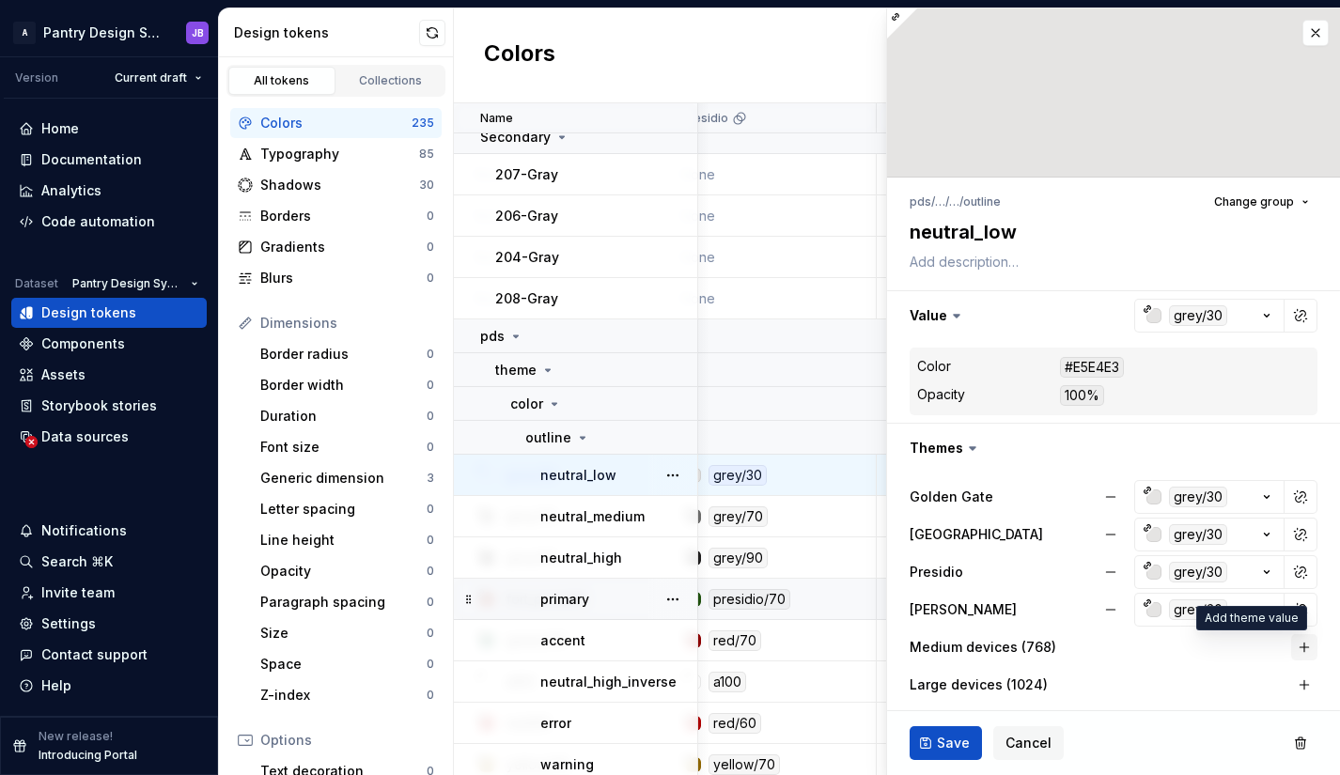
click at [1291, 643] on button "button" at bounding box center [1304, 647] width 26 height 26
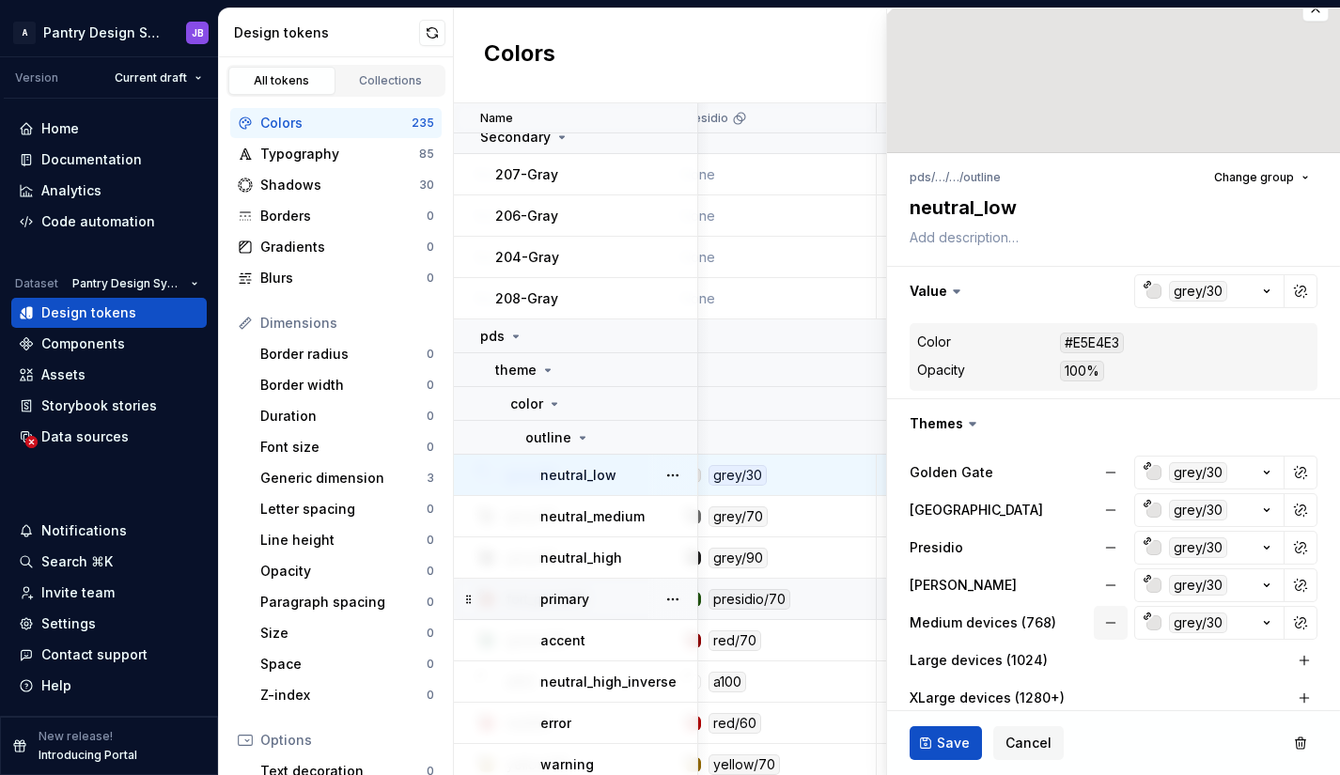
click at [1101, 624] on button "button" at bounding box center [1111, 623] width 34 height 34
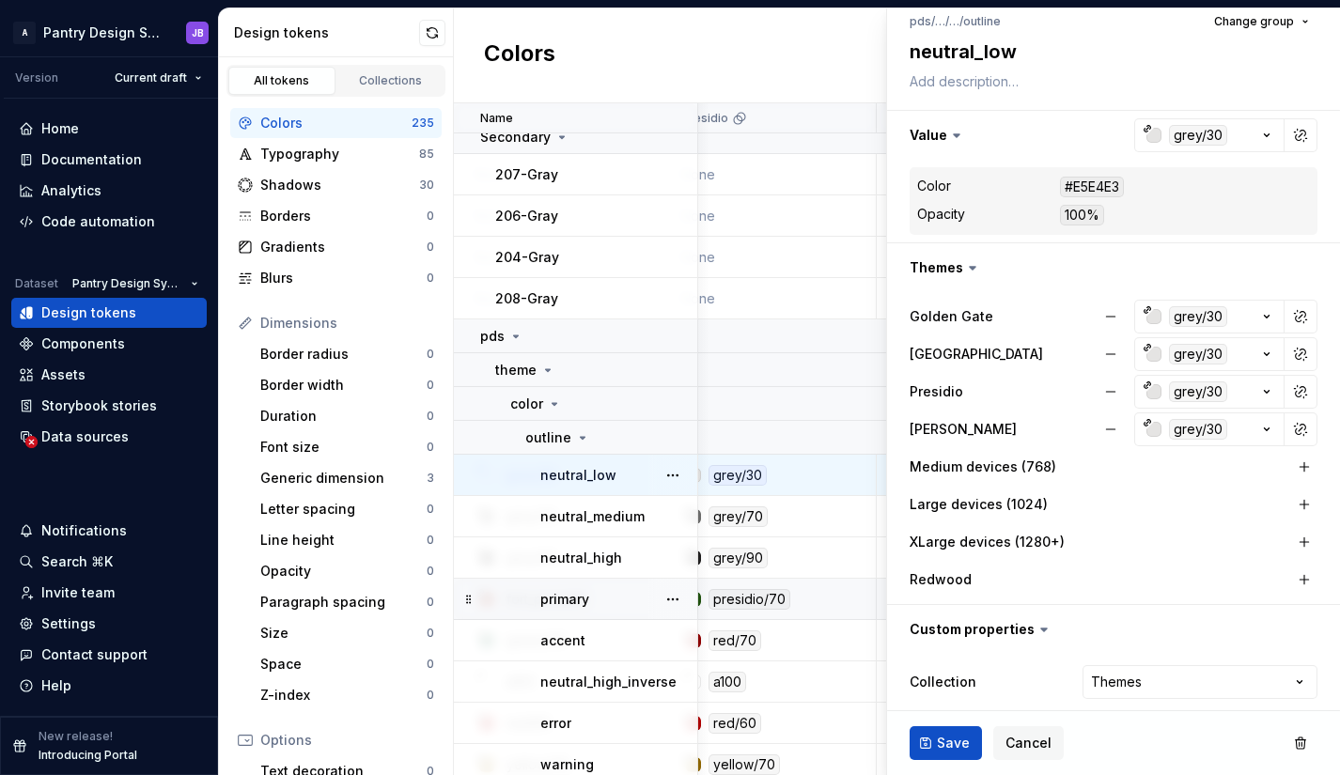
scroll to position [186, 0]
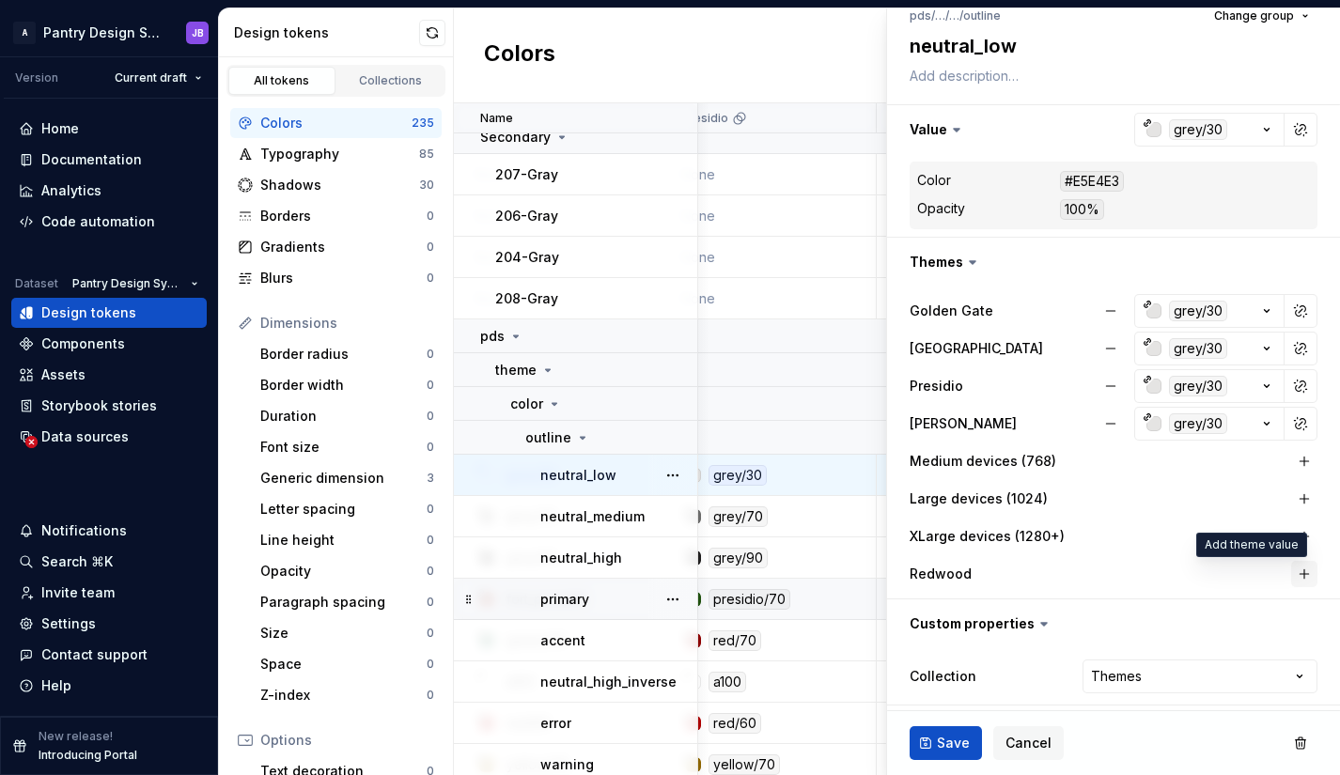
click at [1291, 575] on button "button" at bounding box center [1304, 574] width 26 height 26
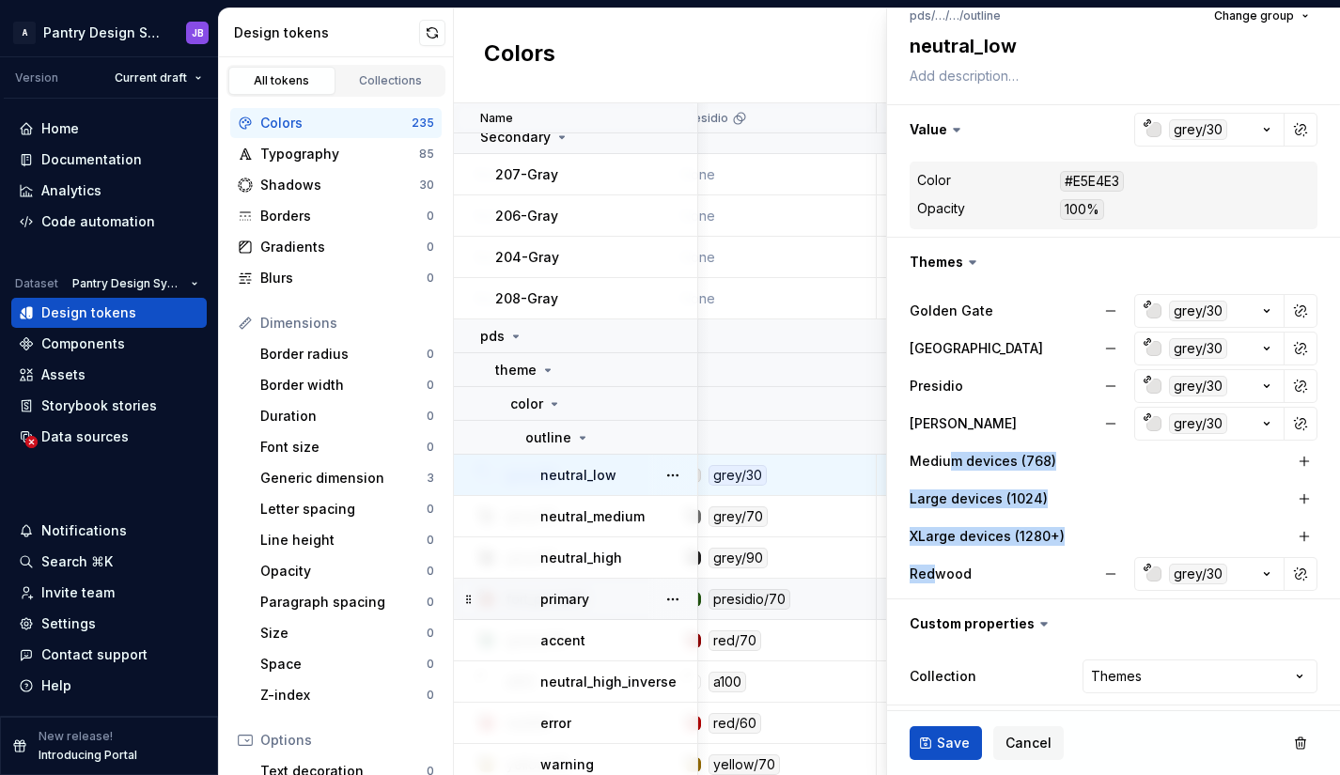
drag, startPoint x: 934, startPoint y: 573, endPoint x: 952, endPoint y: 506, distance: 69.1
click at [948, 464] on div "Golden Gate grey/30 Fort Point grey/30 Presidio grey/30 [PERSON_NAME] grey/30 M…" at bounding box center [1113, 442] width 408 height 297
click at [1126, 531] on div "XLarge devices (1280+)" at bounding box center [1113, 536] width 408 height 26
click at [949, 750] on ul "No internet connection. Reconnect to ensure all of your changes are synced. Suc…" at bounding box center [1108, 760] width 462 height 30
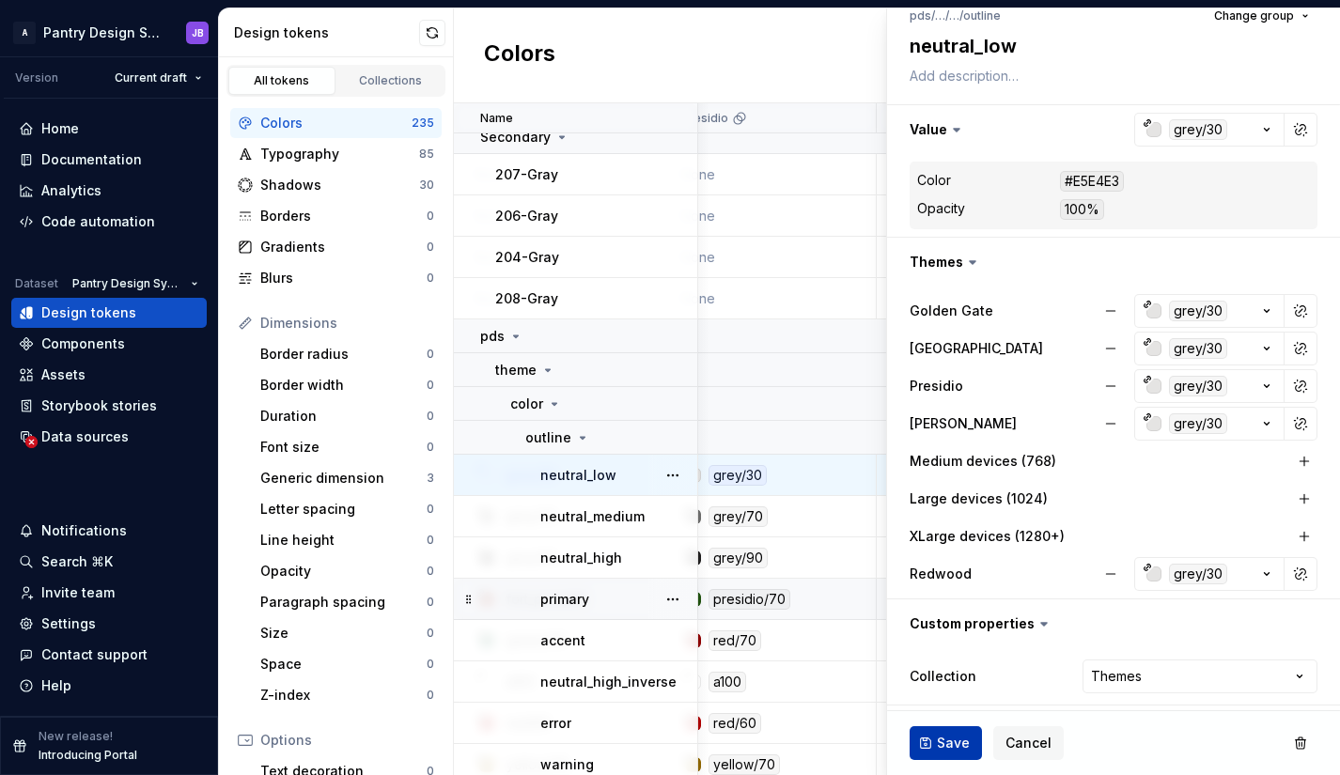
click at [957, 742] on span "Save" at bounding box center [953, 743] width 33 height 19
type textarea "*"
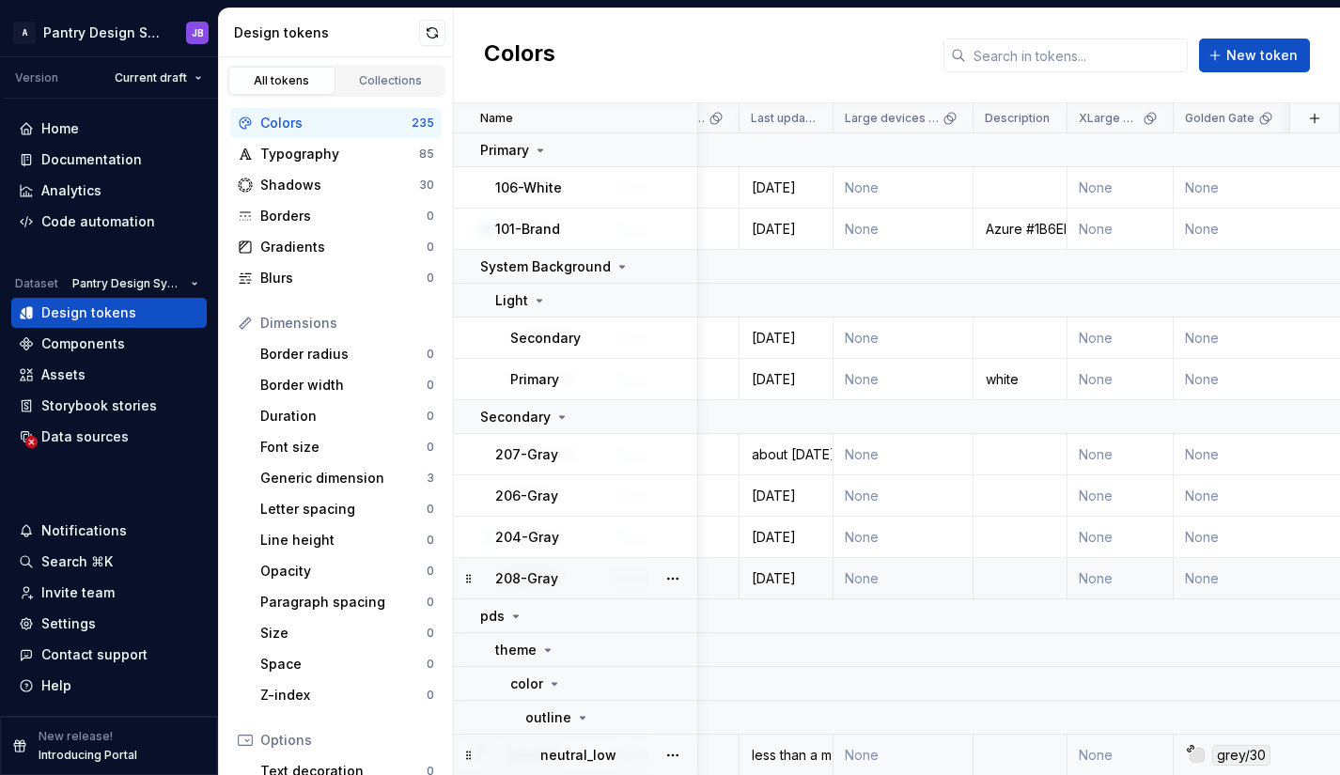
scroll to position [0, 239]
click at [1146, 121] on html "A Pantry Design System JB Version Current draft Home Documentation Analytics Co…" at bounding box center [670, 387] width 1340 height 775
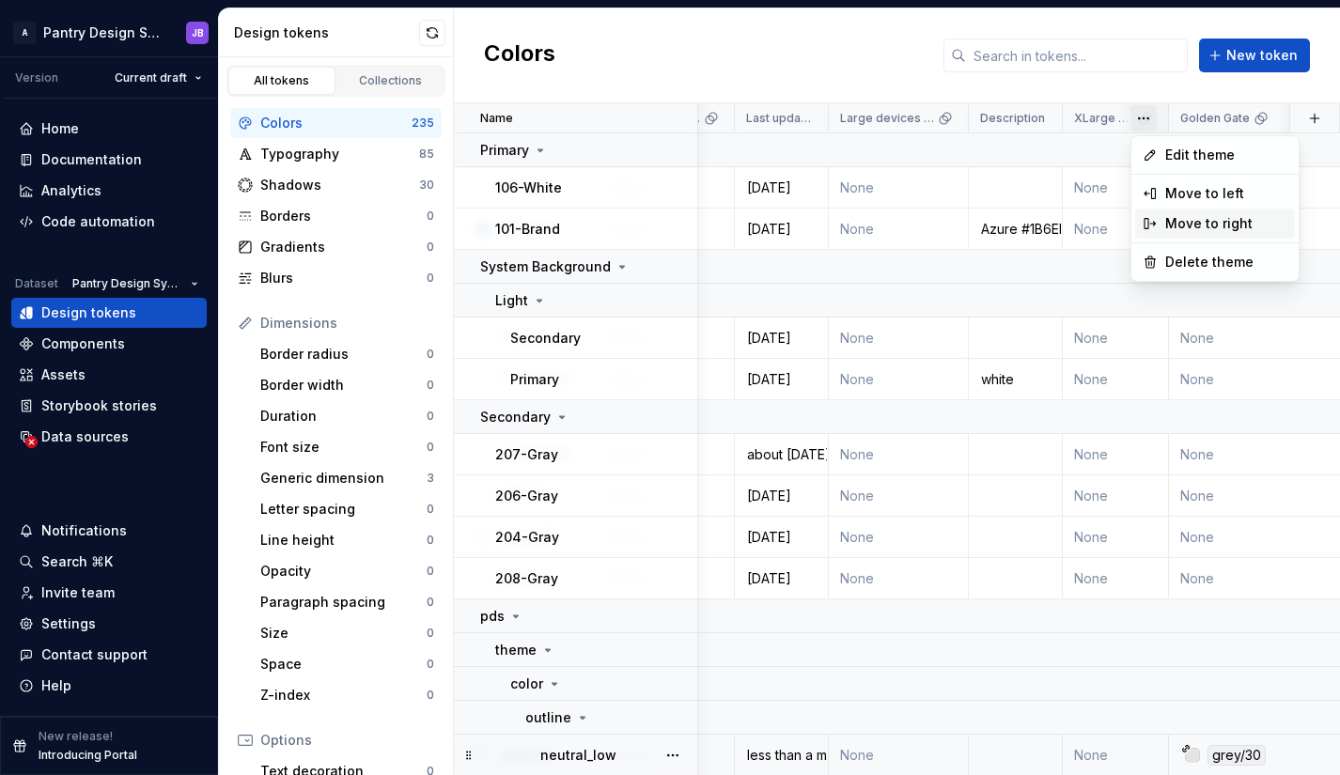
click at [1191, 219] on div "Move to right" at bounding box center [1226, 223] width 122 height 19
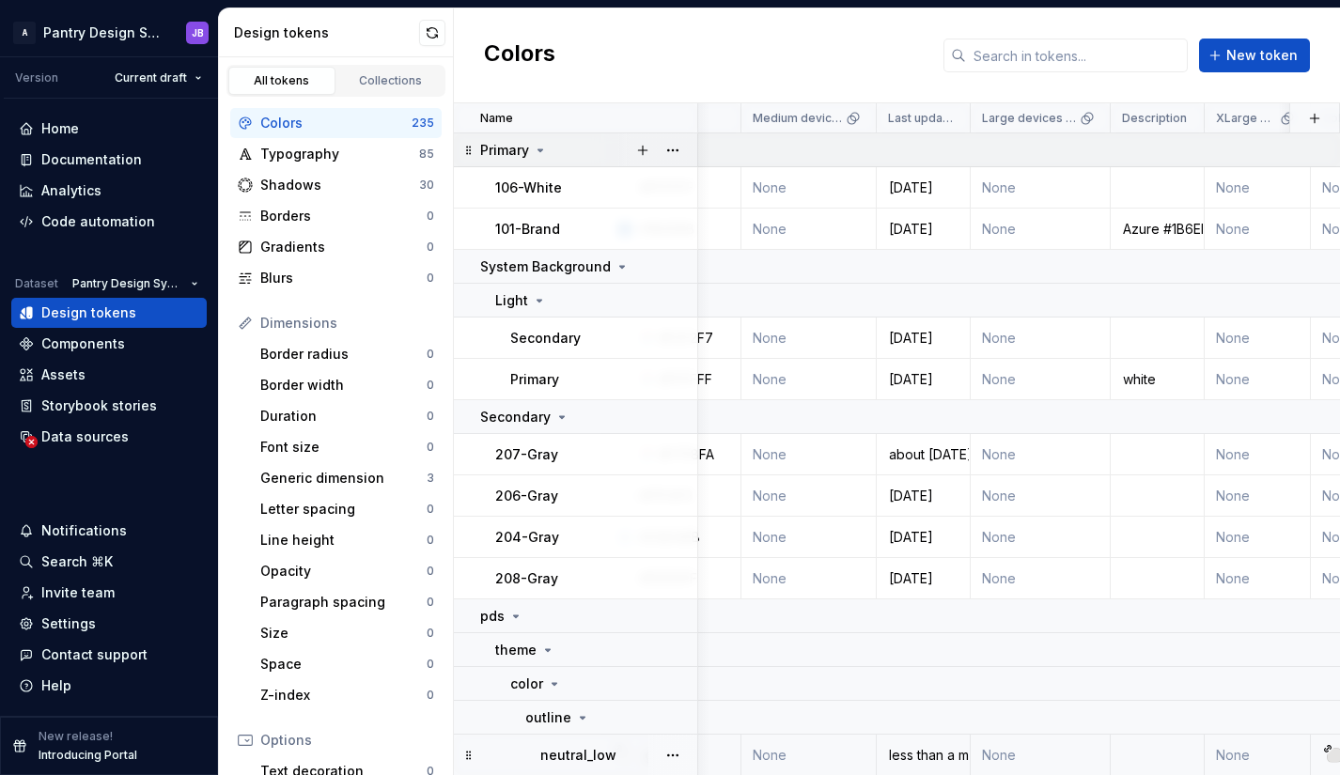
scroll to position [0, 0]
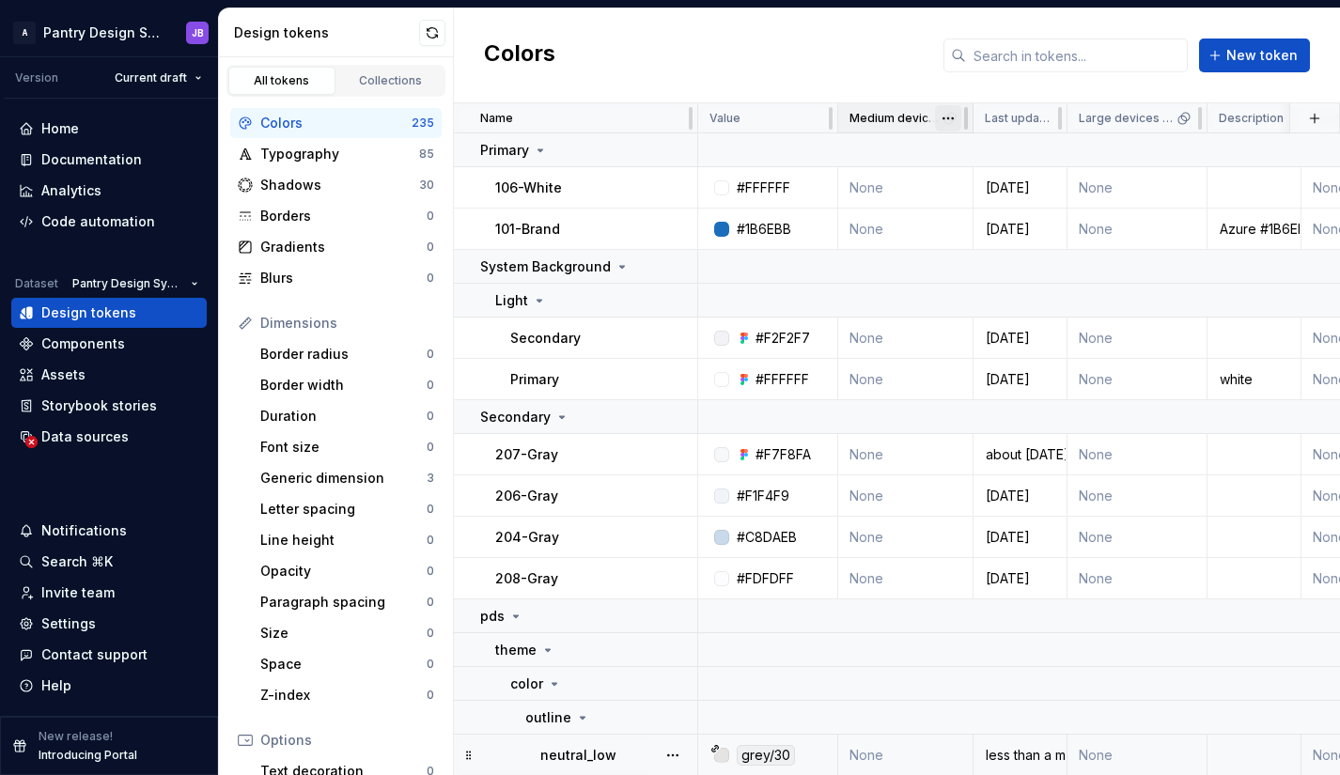
click at [949, 115] on html "A Pantry Design System JB Version Current draft Home Documentation Analytics Co…" at bounding box center [670, 387] width 1340 height 775
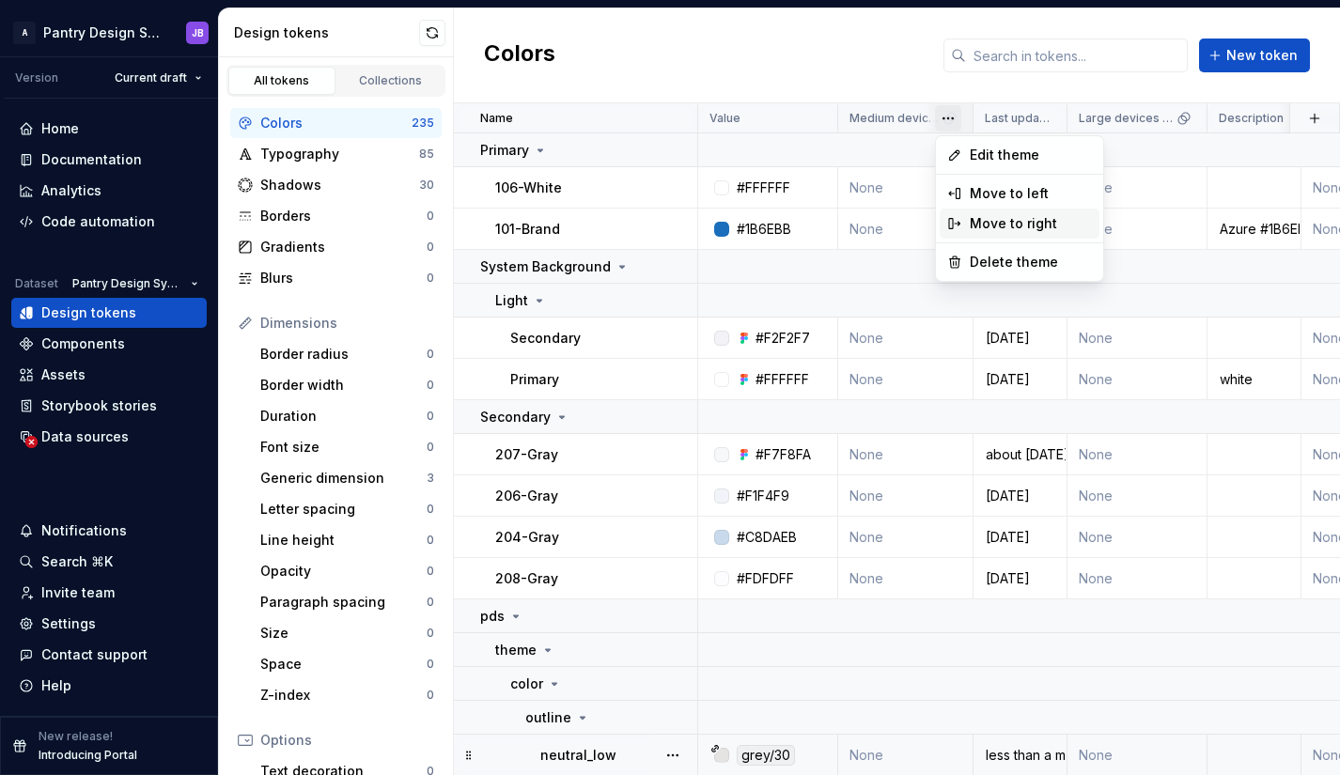
click at [983, 217] on div "Move to right" at bounding box center [1031, 223] width 122 height 19
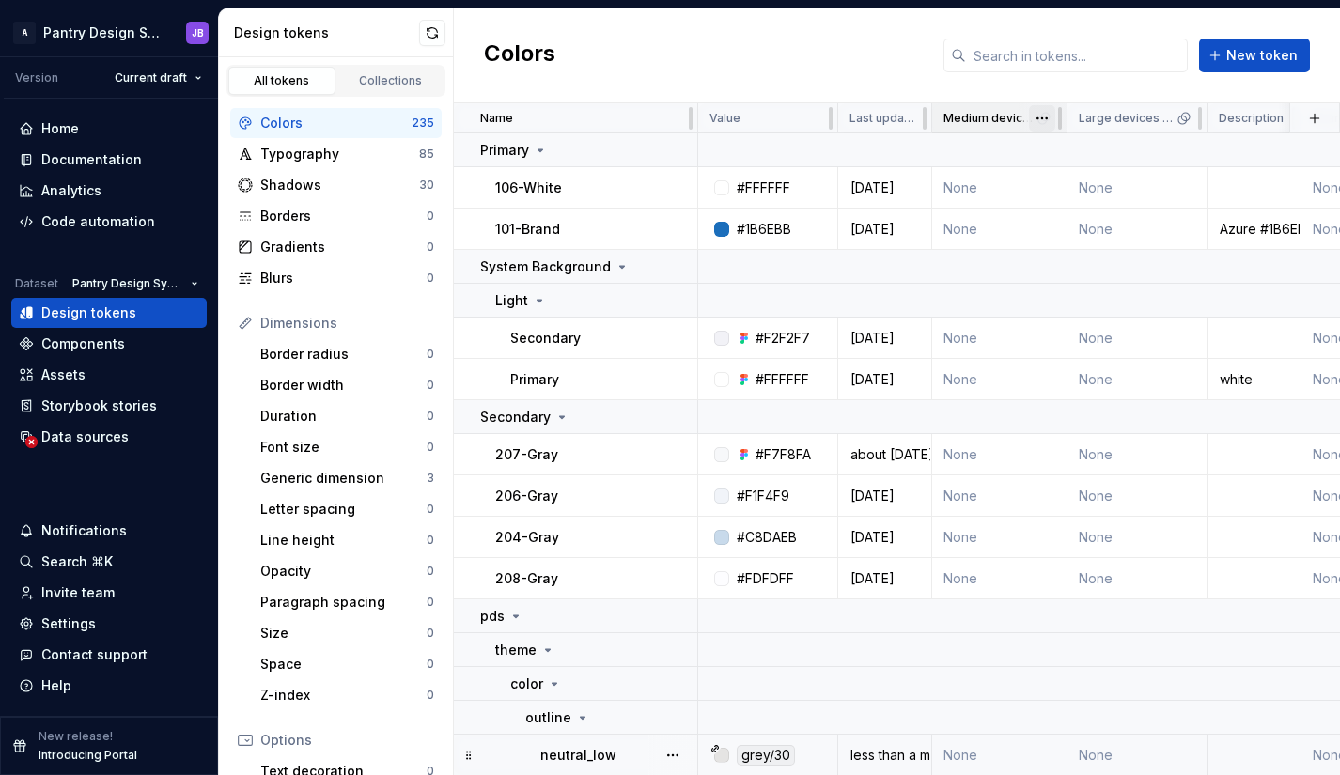
click at [1048, 120] on html "A Pantry Design System JB Version Current draft Home Documentation Analytics Co…" at bounding box center [670, 387] width 1340 height 775
click at [1039, 118] on html "A Pantry Design System JB Version Current draft Home Documentation Analytics Co…" at bounding box center [670, 387] width 1340 height 775
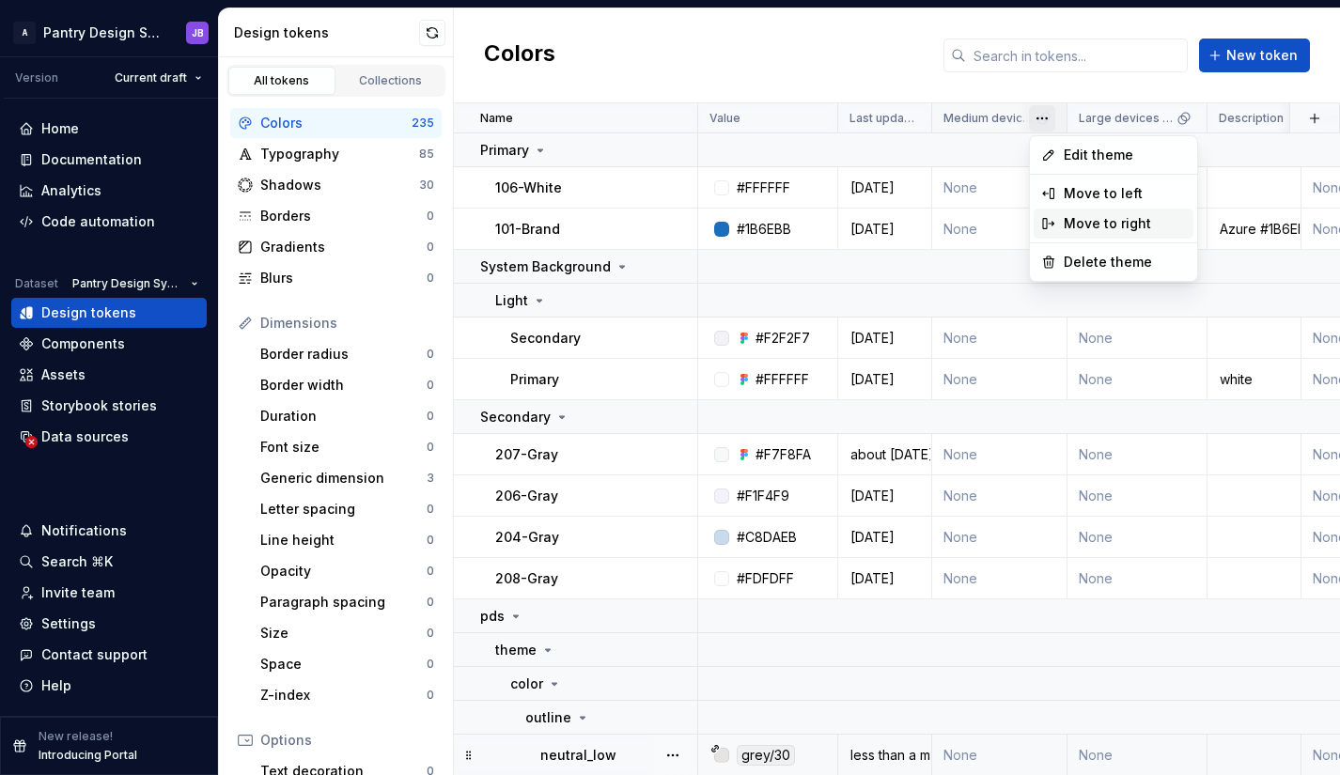
click at [1055, 226] on icon at bounding box center [1048, 223] width 15 height 15
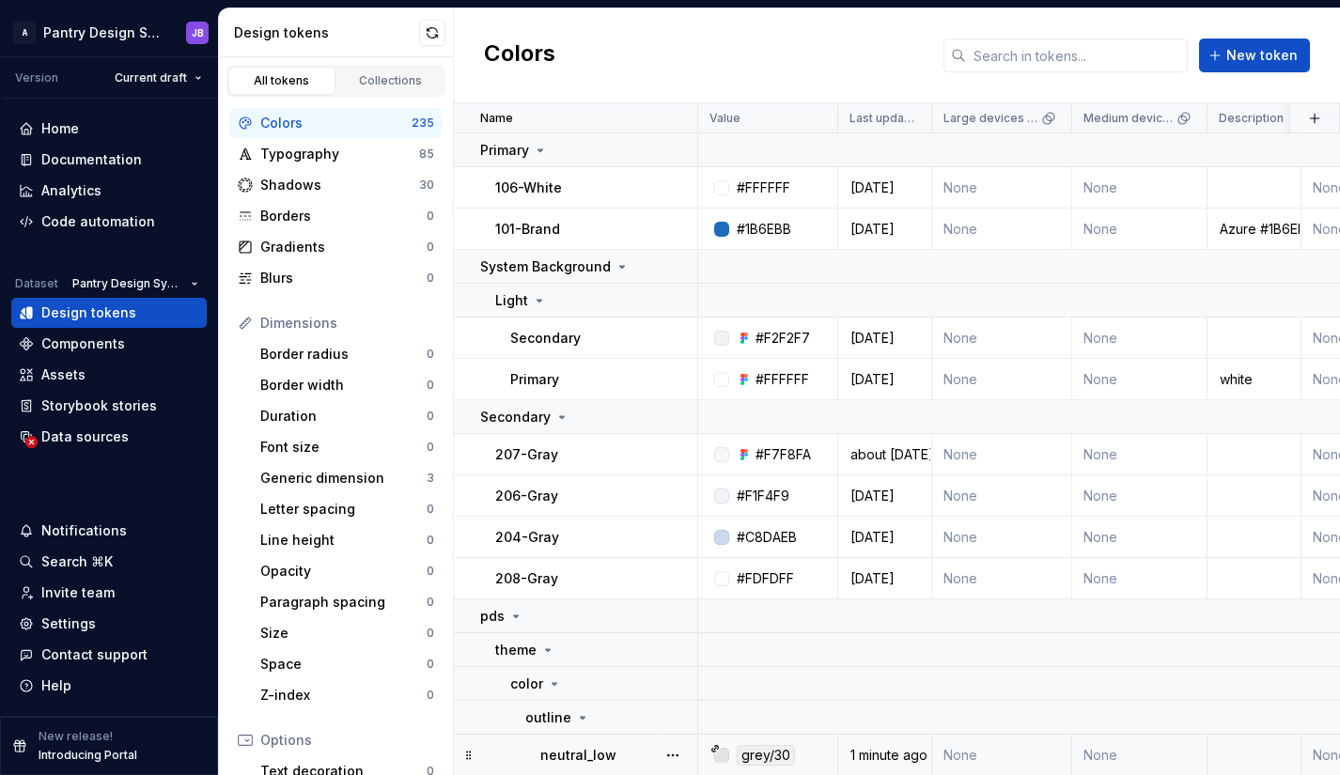
click at [1047, 120] on html "A Pantry Design System JB Version Current draft Home Documentation Analytics Co…" at bounding box center [670, 387] width 1340 height 775
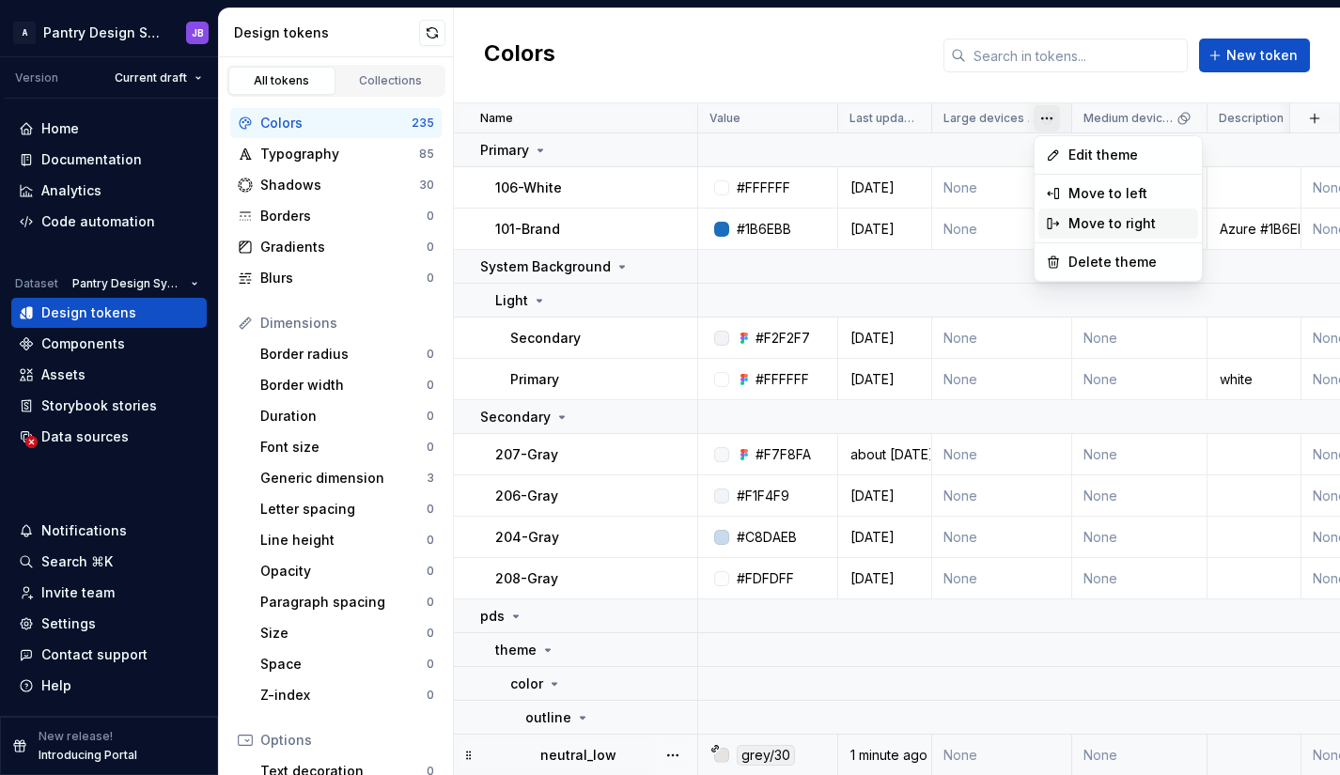
click at [1066, 222] on div "Move to right" at bounding box center [1118, 224] width 160 height 30
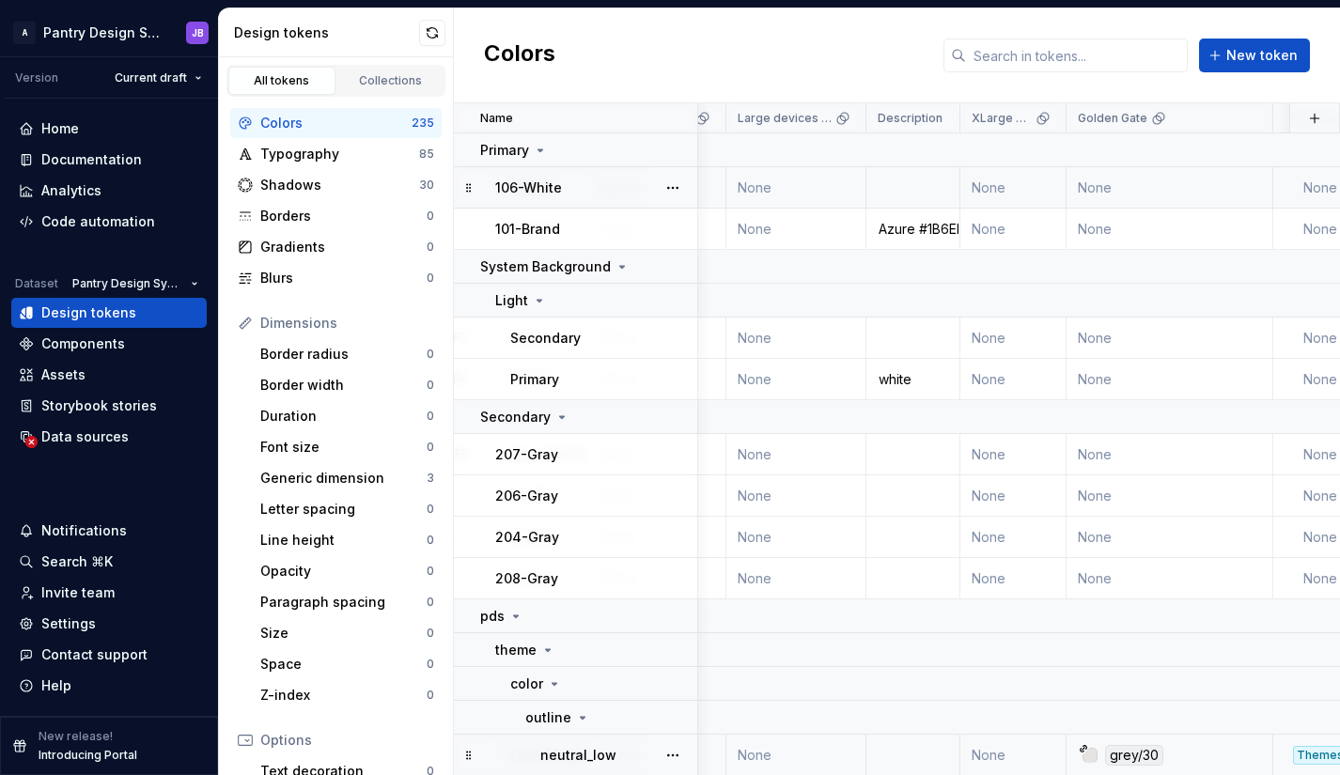
scroll to position [0, 349]
click at [1033, 117] on html "A Pantry Design System JB Version Current draft Home Documentation Analytics Co…" at bounding box center [670, 387] width 1340 height 775
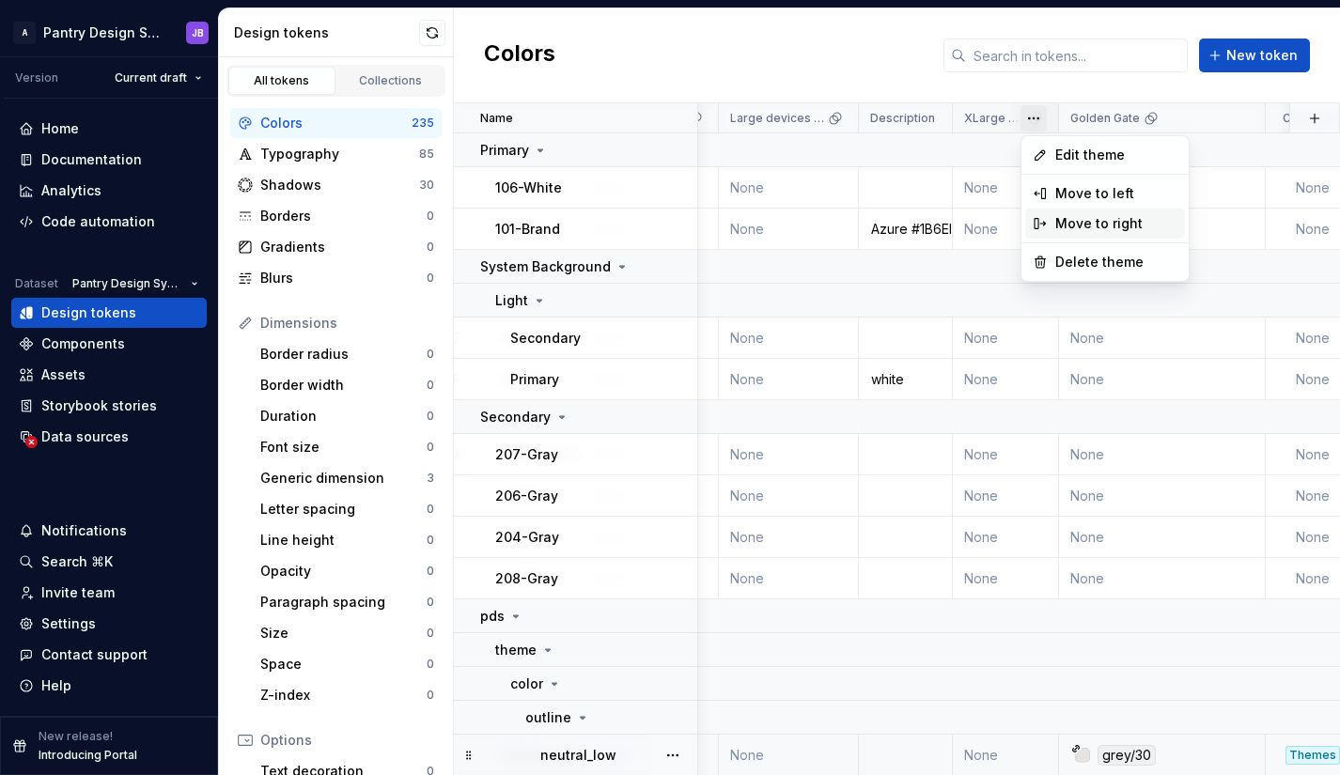
click at [1077, 217] on div "Move to right" at bounding box center [1116, 223] width 122 height 19
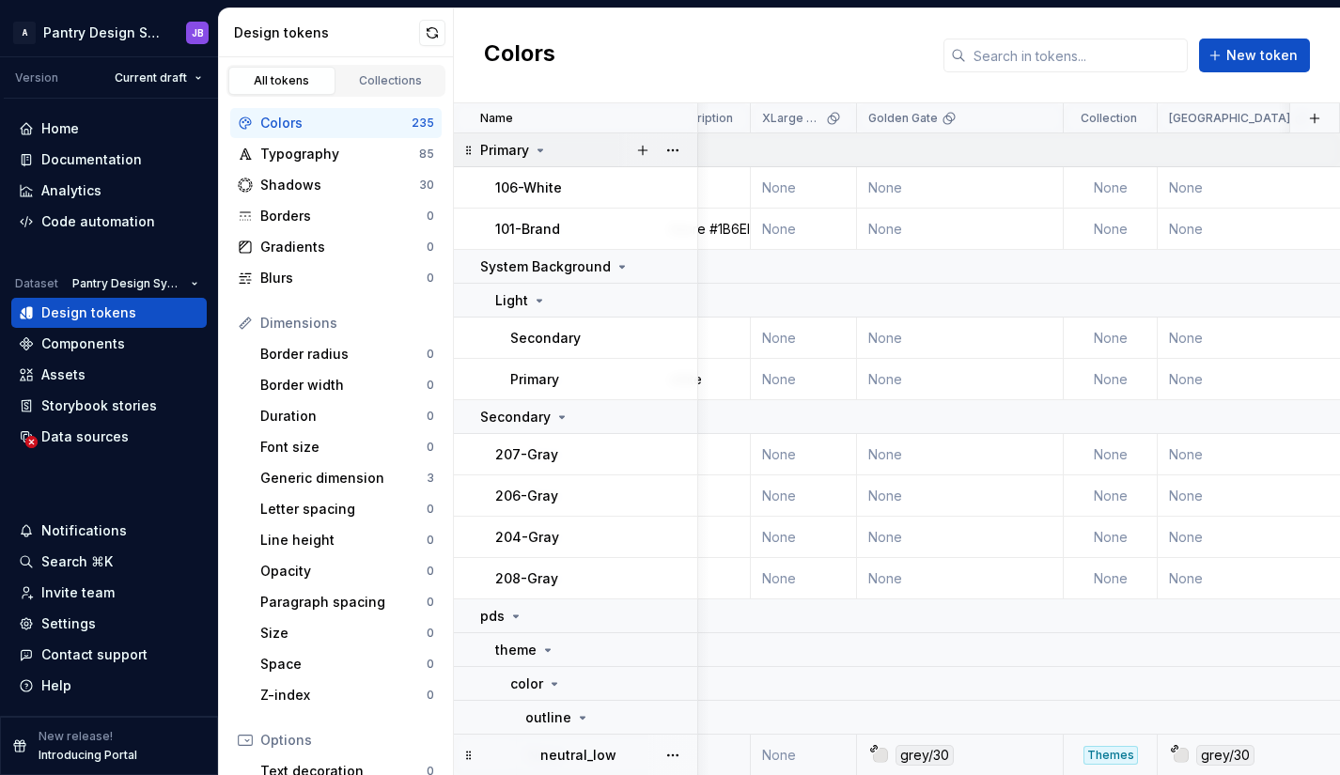
scroll to position [0, 549]
click at [838, 120] on html "A Pantry Design System JB Version Current draft Home Documentation Analytics Co…" at bounding box center [670, 387] width 1340 height 775
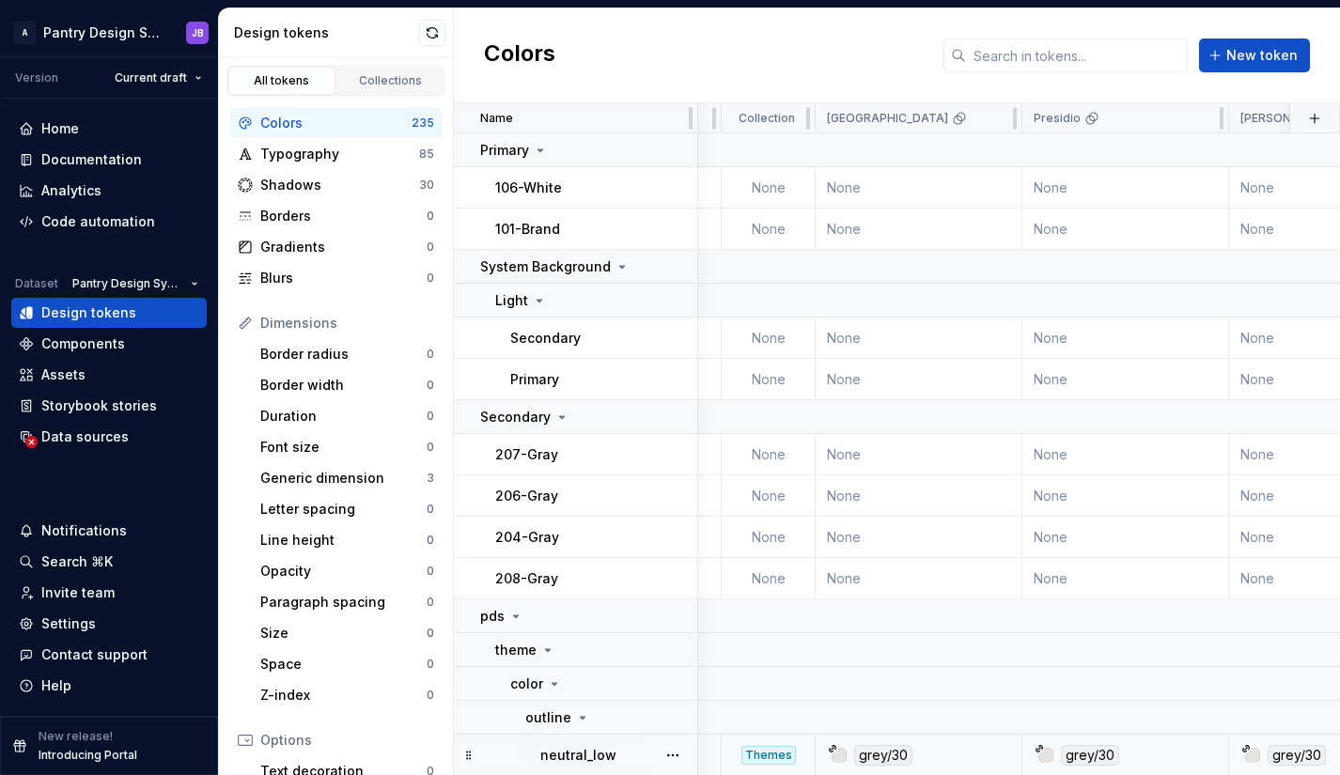
scroll to position [0, 884]
click at [800, 119] on html "A Pantry Design System JB Version Current draft Home Documentation Analytics Co…" at bounding box center [670, 387] width 1340 height 775
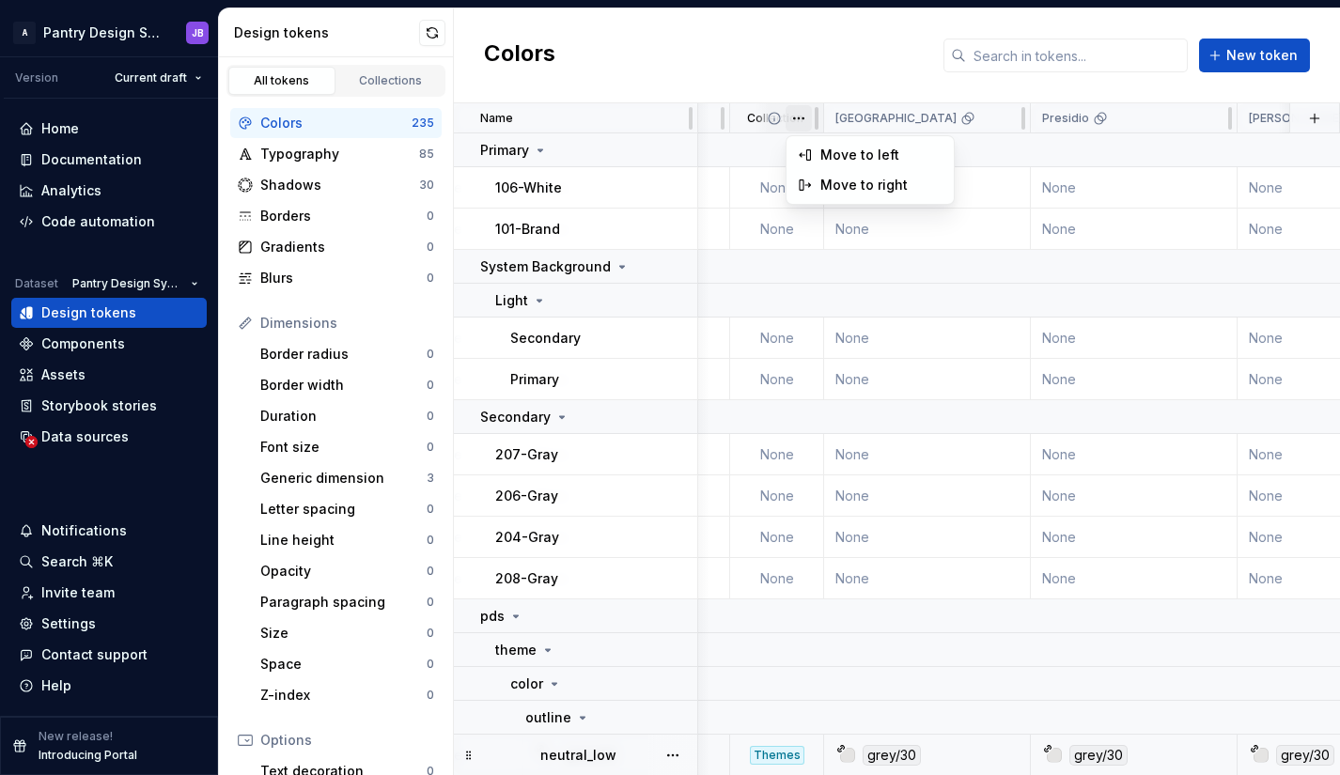
click at [764, 114] on html "A Pantry Design System JB Version Current draft Home Documentation Analytics Co…" at bounding box center [670, 387] width 1340 height 775
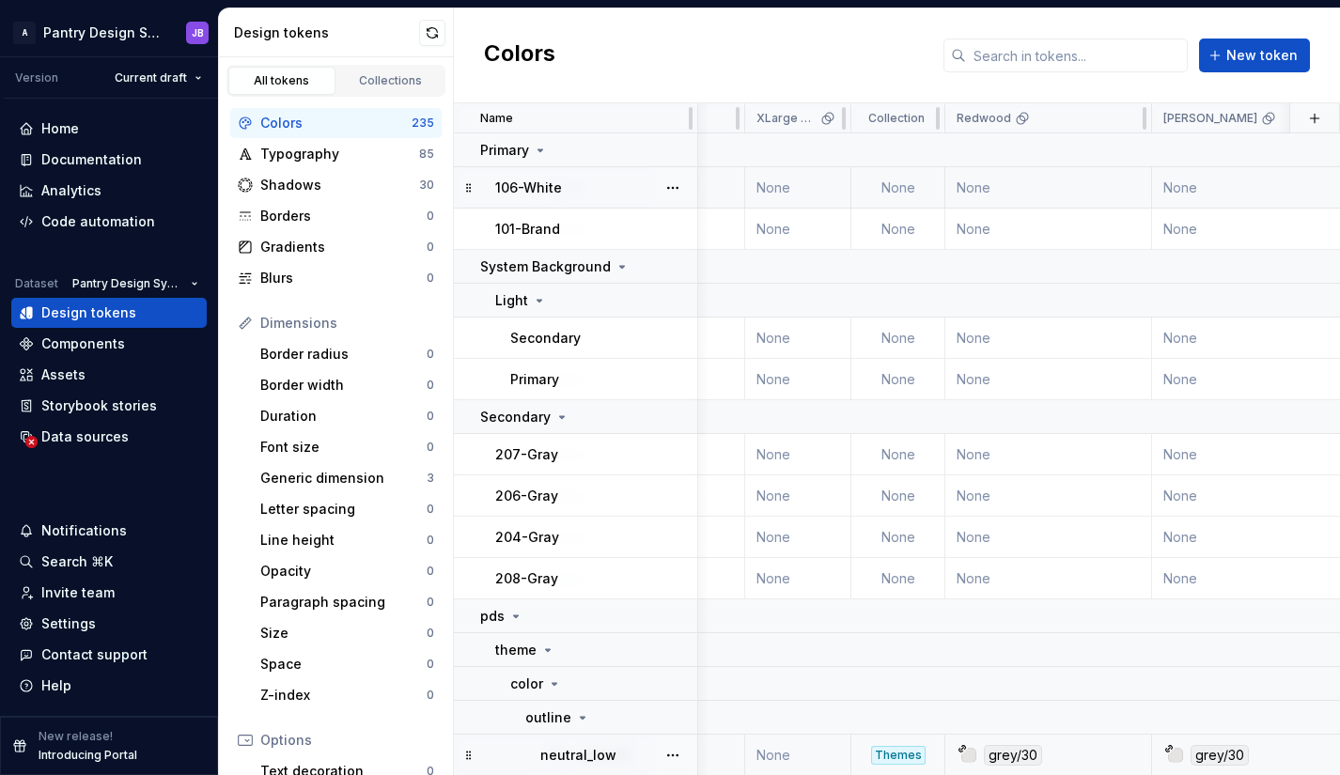
scroll to position [0, 1183]
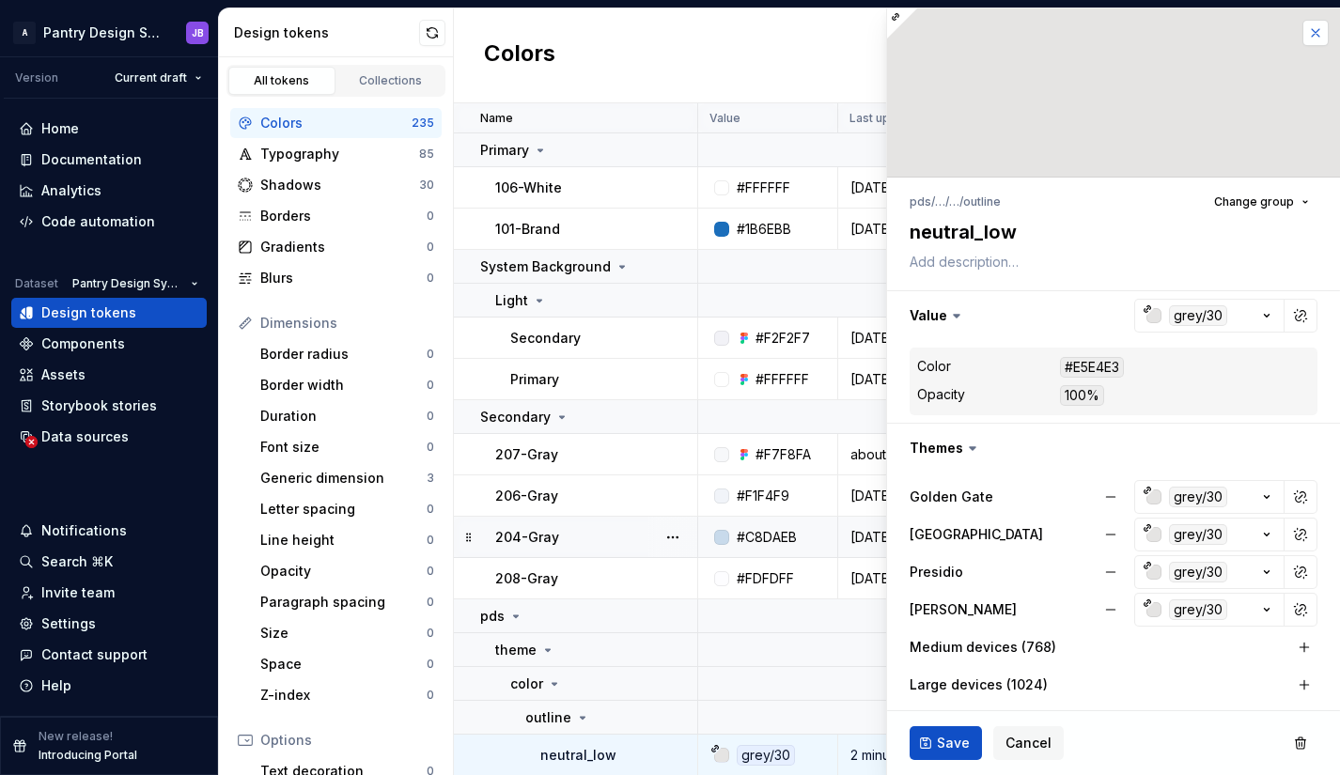
click at [1303, 36] on button "button" at bounding box center [1315, 33] width 26 height 26
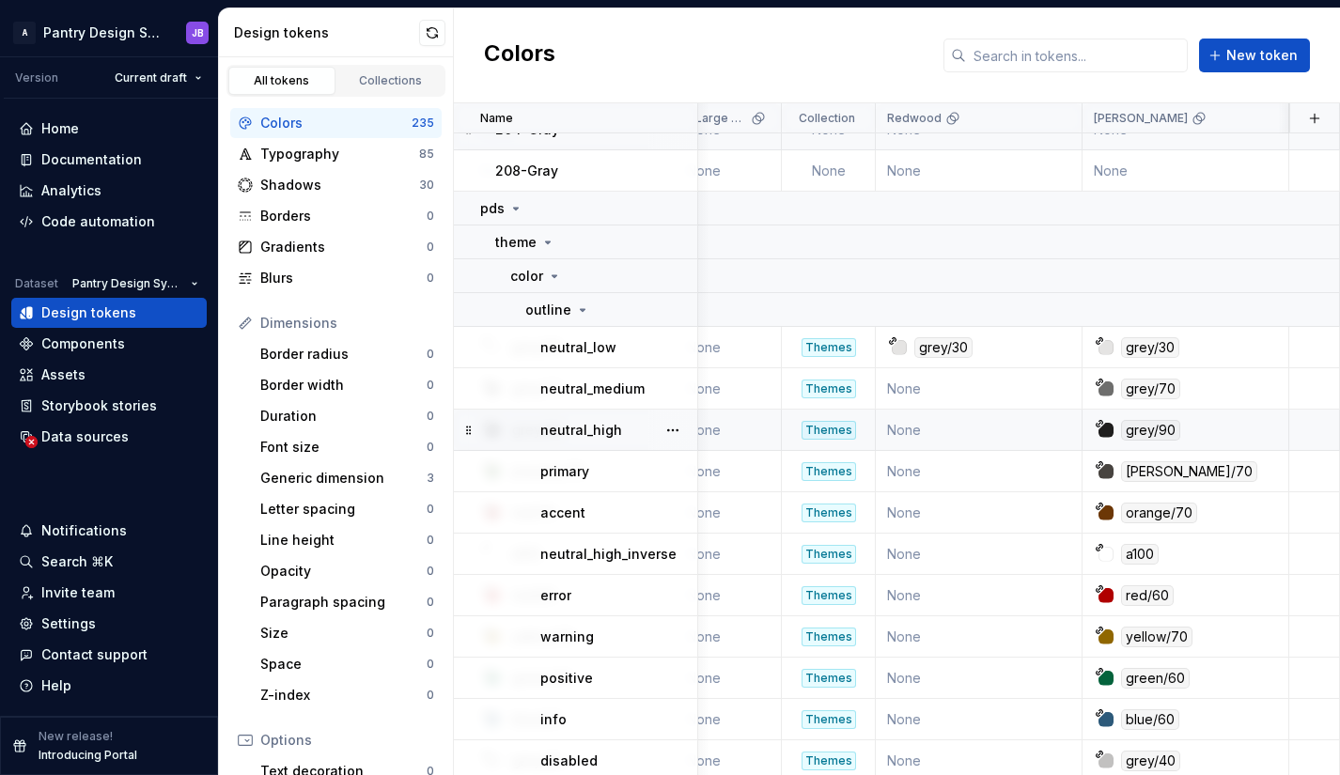
scroll to position [408, 1234]
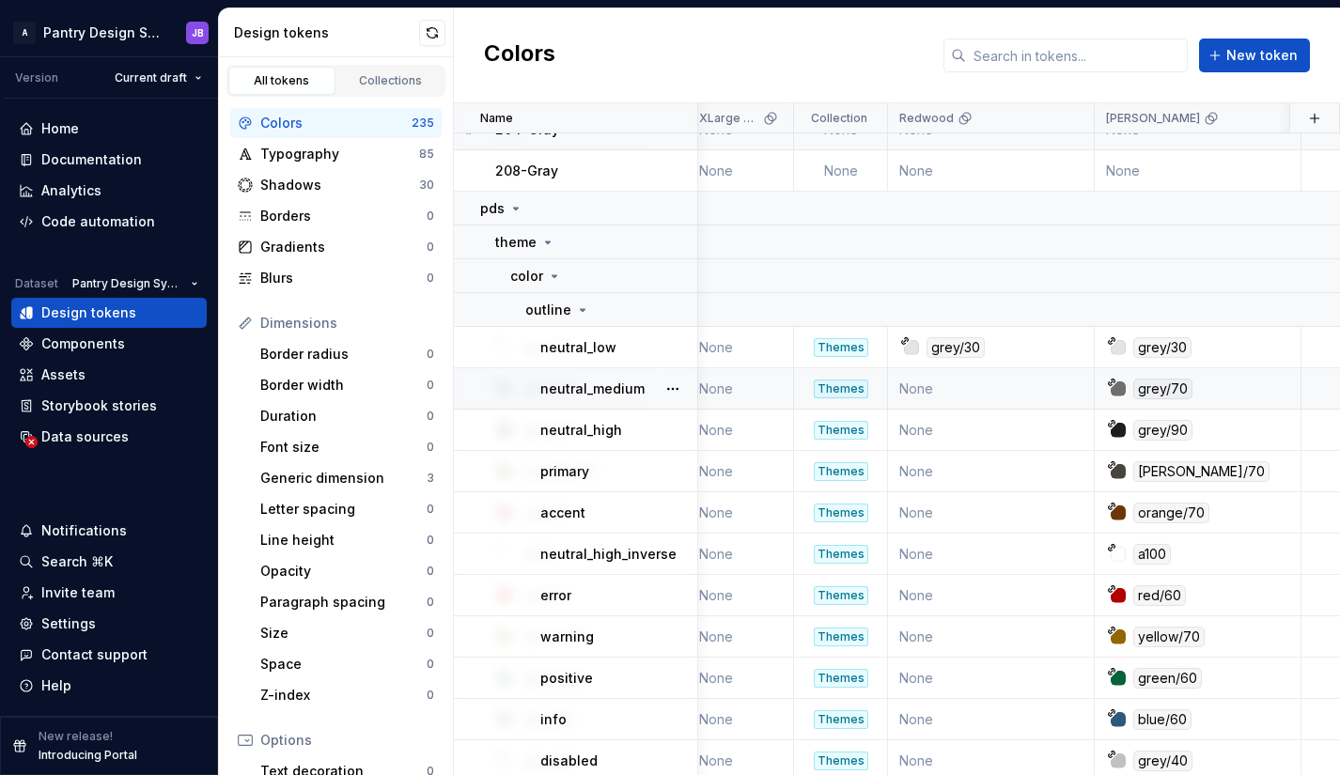
click at [935, 392] on td "None" at bounding box center [991, 388] width 207 height 41
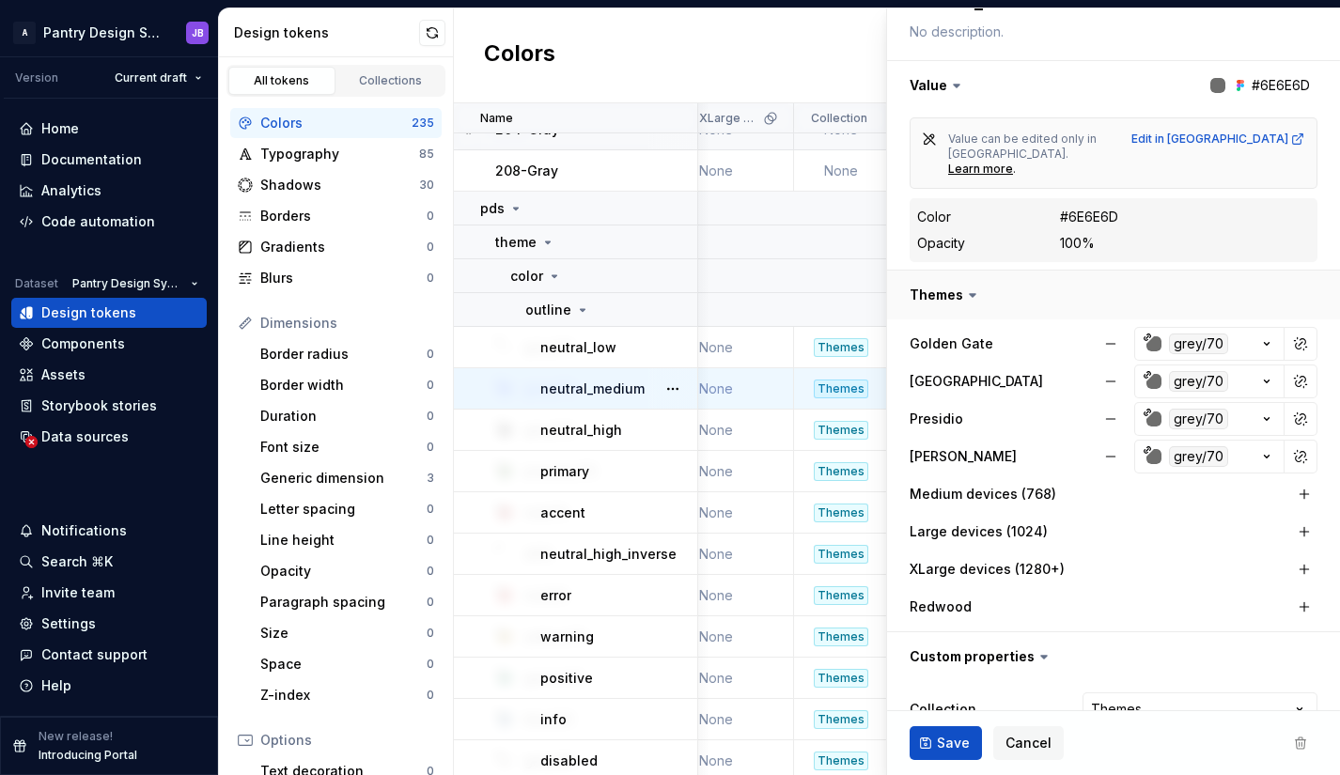
scroll to position [286, 0]
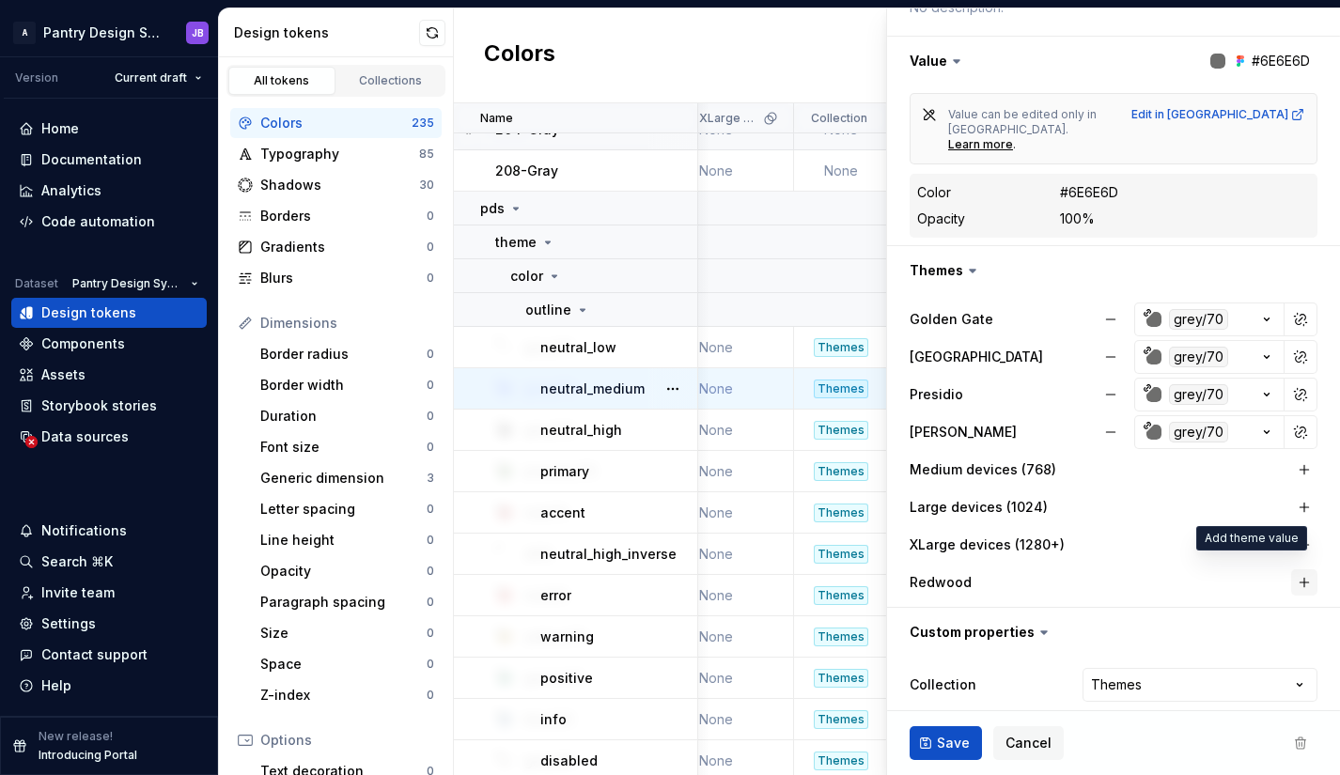
click at [1291, 569] on button "button" at bounding box center [1304, 582] width 26 height 26
type textarea "*"
click at [1265, 582] on icon "button" at bounding box center [1267, 583] width 5 height 3
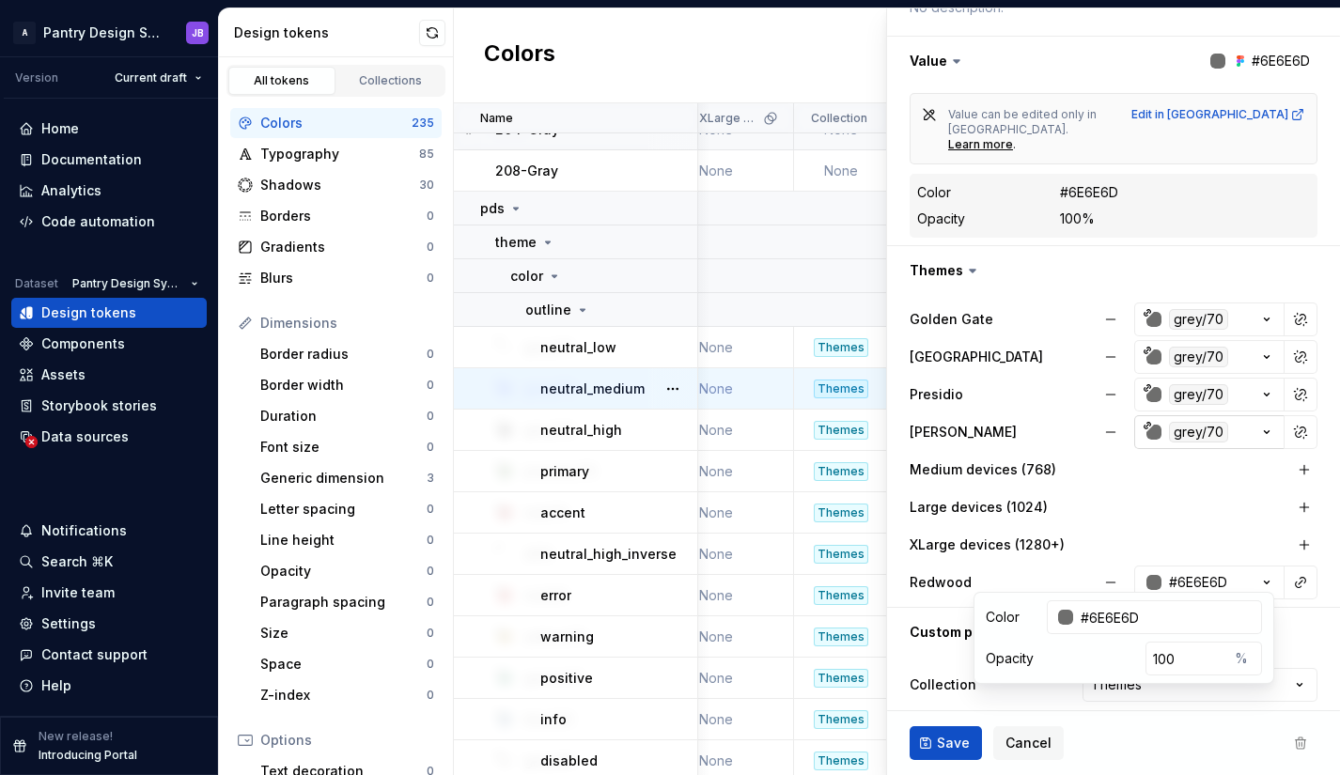
click at [1183, 422] on div "grey/70" at bounding box center [1198, 432] width 59 height 21
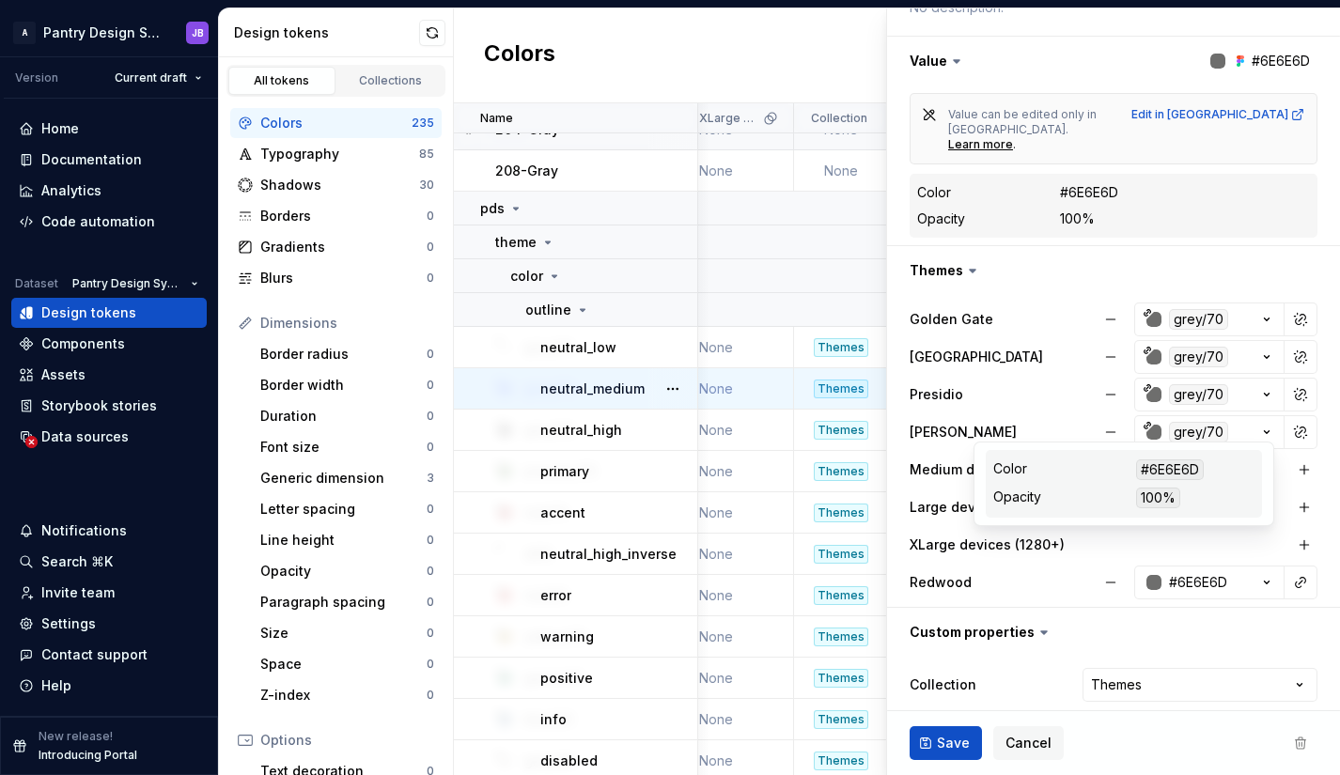
click at [1075, 432] on div "Baker grey/70" at bounding box center [1113, 432] width 408 height 34
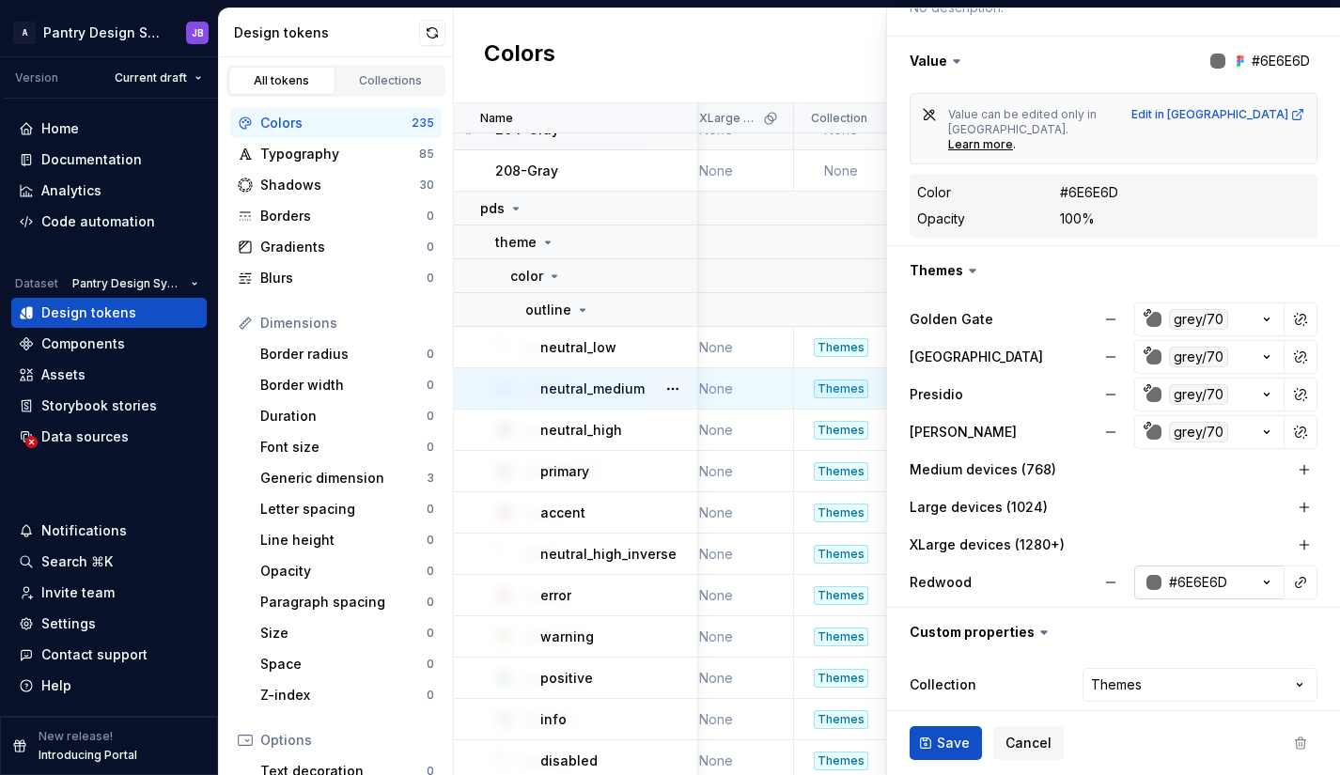
click at [1257, 573] on icon "button" at bounding box center [1266, 582] width 19 height 19
type input "grey/70"
click at [1257, 573] on icon "button" at bounding box center [1266, 582] width 19 height 19
click at [1198, 508] on div "Large devices (1024)" at bounding box center [1113, 507] width 408 height 34
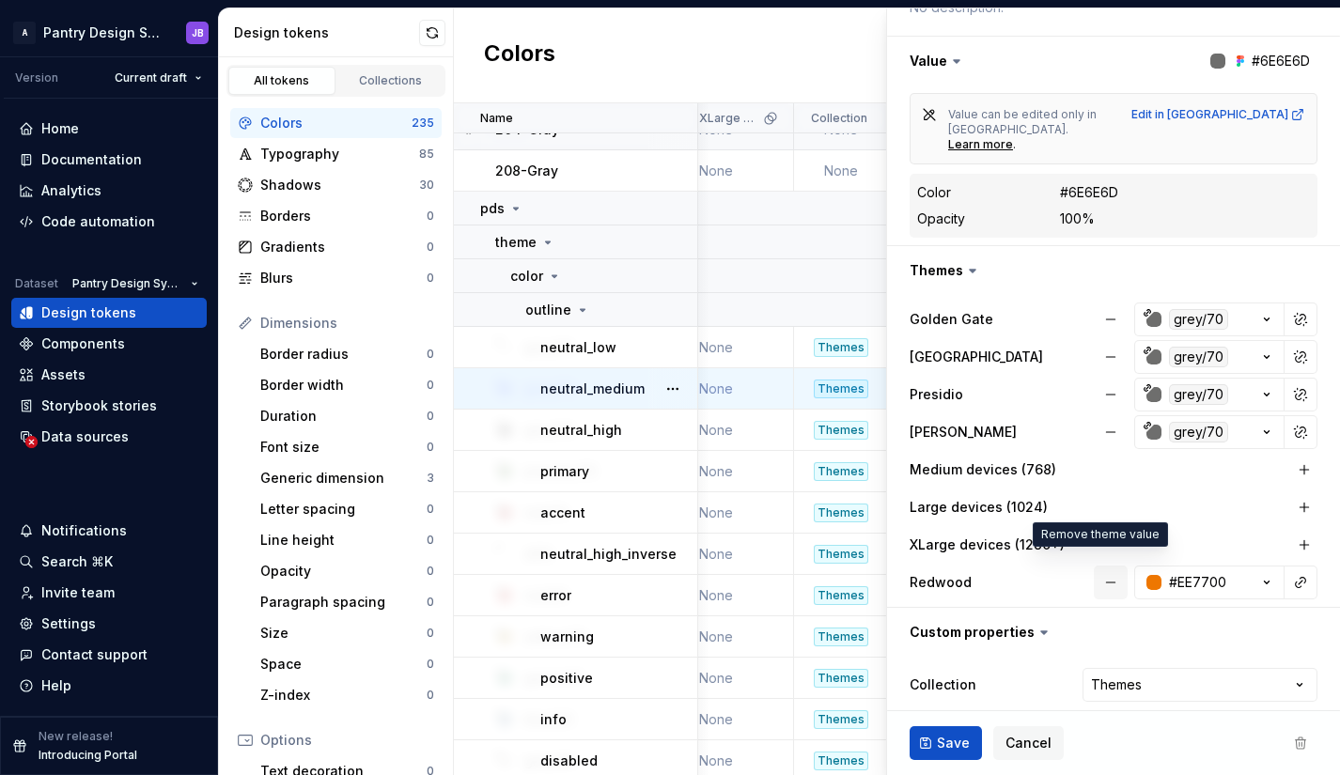
click at [1098, 567] on button "button" at bounding box center [1111, 583] width 34 height 34
click at [1234, 415] on button "grey/70" at bounding box center [1209, 432] width 150 height 34
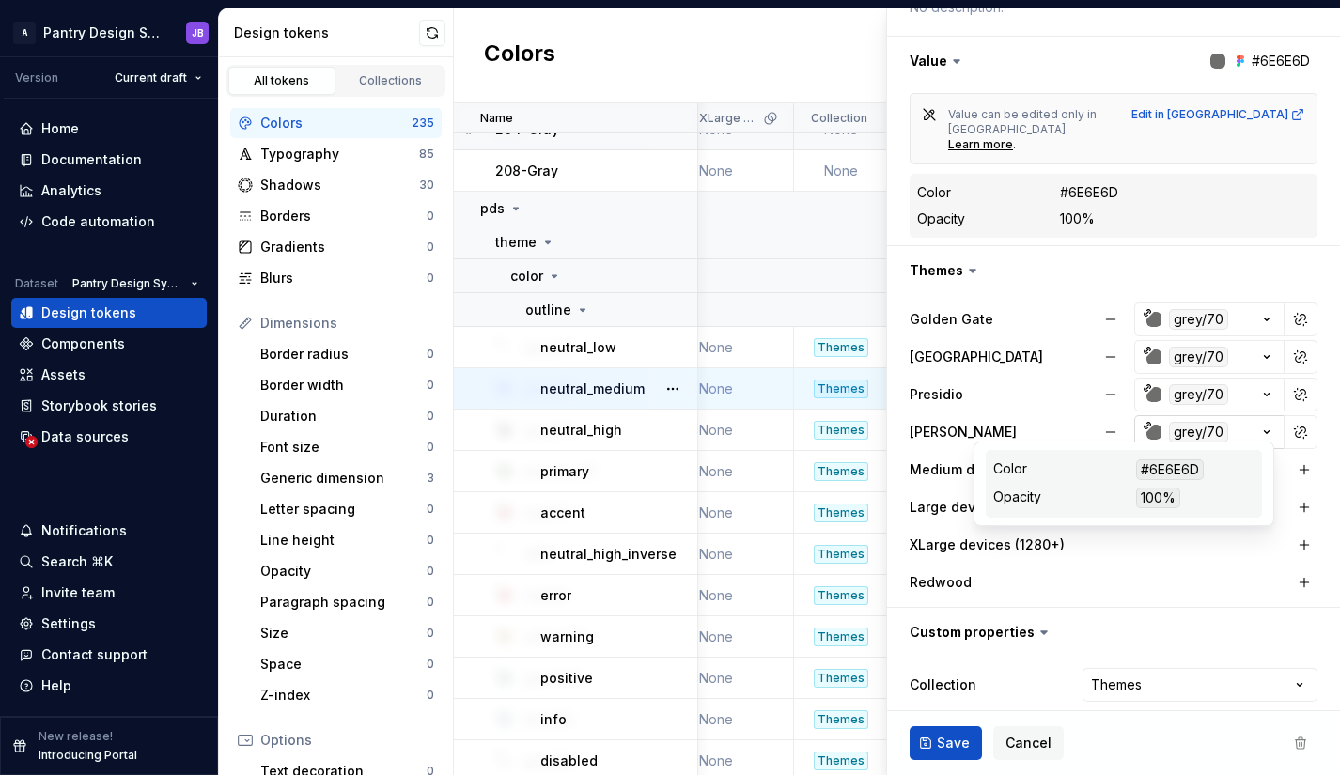
click at [1234, 415] on button "grey/70" at bounding box center [1209, 432] width 150 height 34
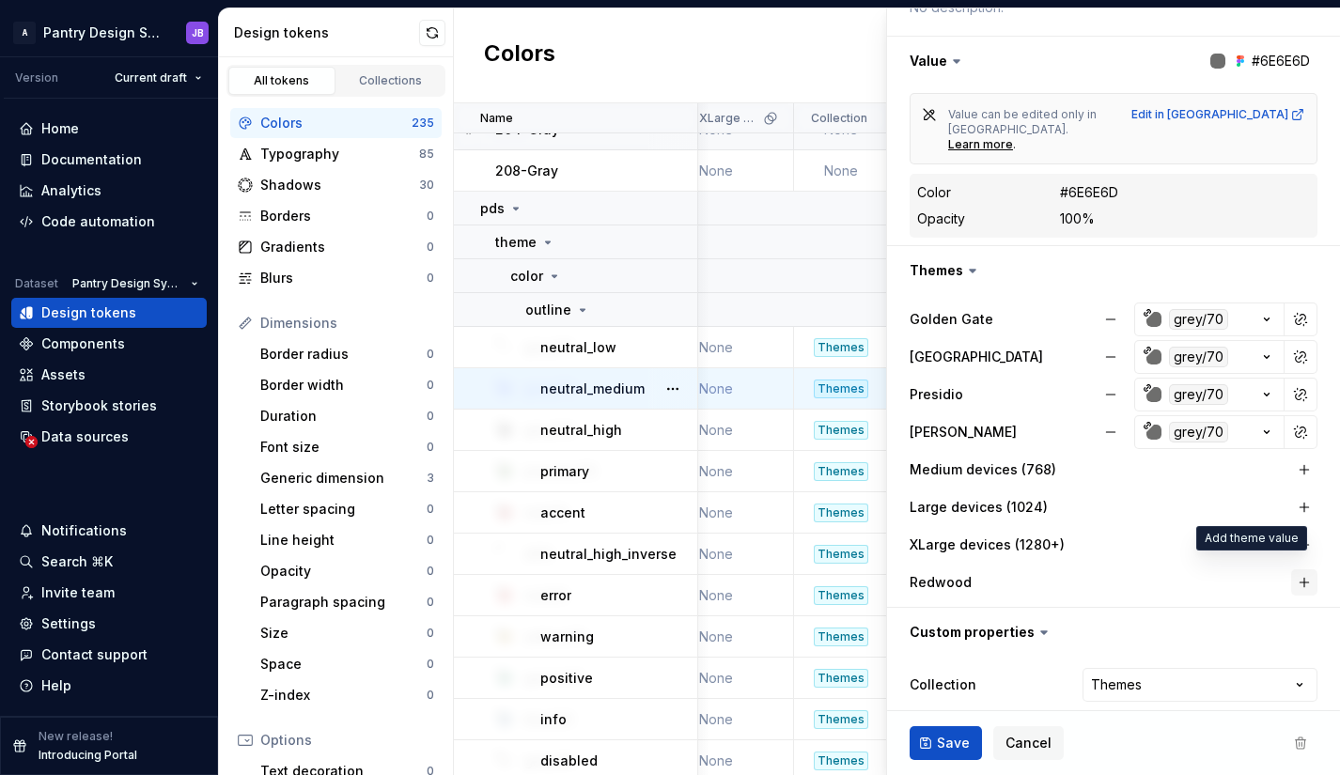
click at [1291, 569] on button "button" at bounding box center [1304, 582] width 26 height 26
click at [1265, 582] on icon "button" at bounding box center [1267, 583] width 5 height 3
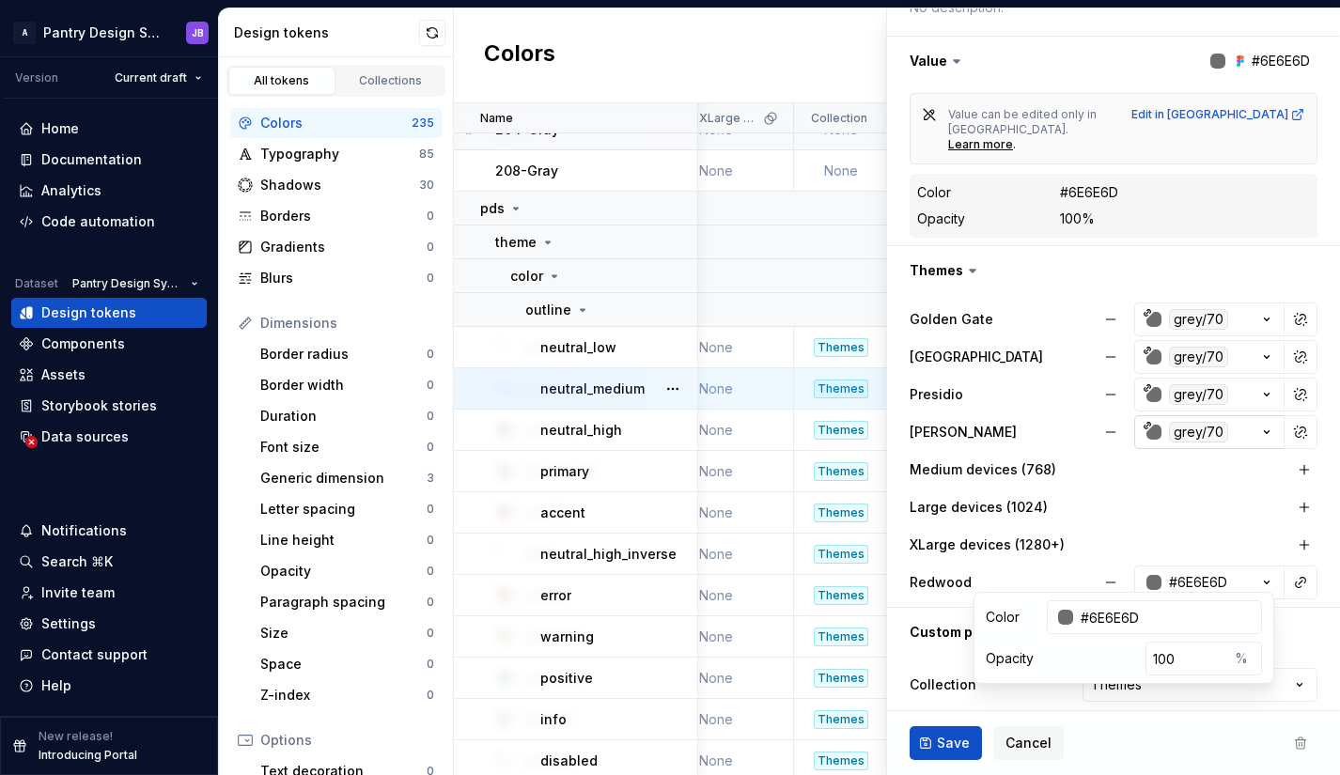
click at [1257, 423] on icon "button" at bounding box center [1266, 432] width 19 height 19
click at [1212, 541] on div "XLarge devices (1280+)" at bounding box center [1113, 545] width 408 height 26
click at [1284, 669] on html "A Pantry Design System JB Version Current draft Home Documentation Analytics Co…" at bounding box center [670, 387] width 1340 height 775
click at [1265, 582] on icon "button" at bounding box center [1267, 583] width 5 height 3
click at [1099, 566] on button "button" at bounding box center [1111, 583] width 34 height 34
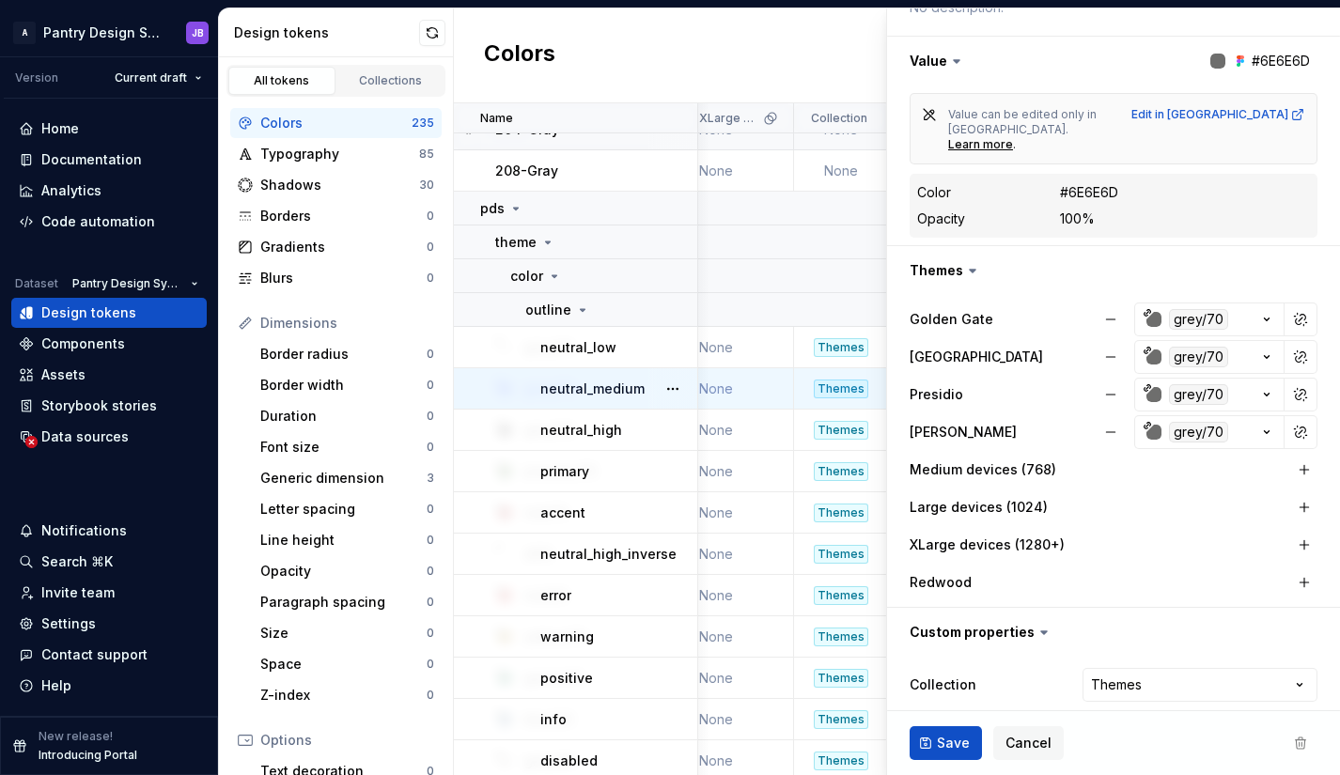
click at [1099, 569] on div "Redwood" at bounding box center [1113, 582] width 408 height 26
click at [954, 573] on label "Redwood" at bounding box center [940, 582] width 62 height 19
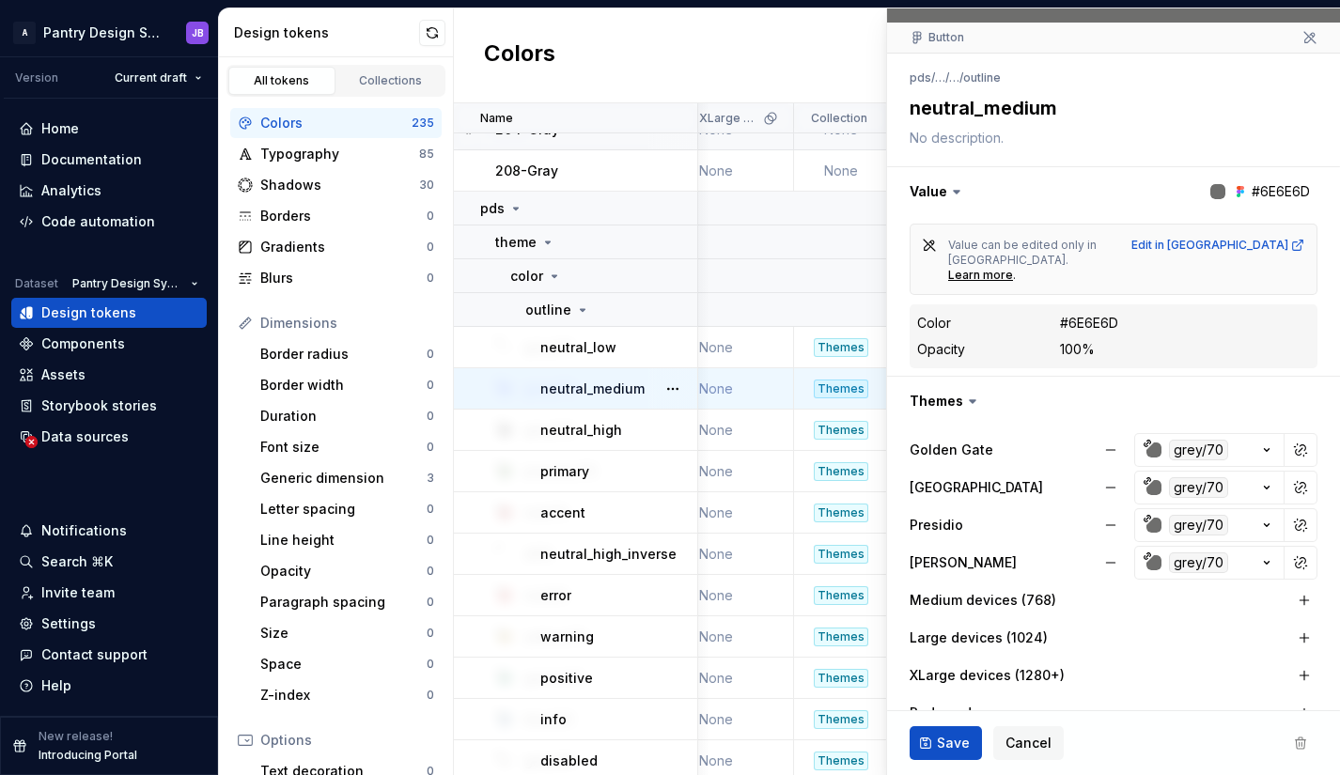
scroll to position [118, 0]
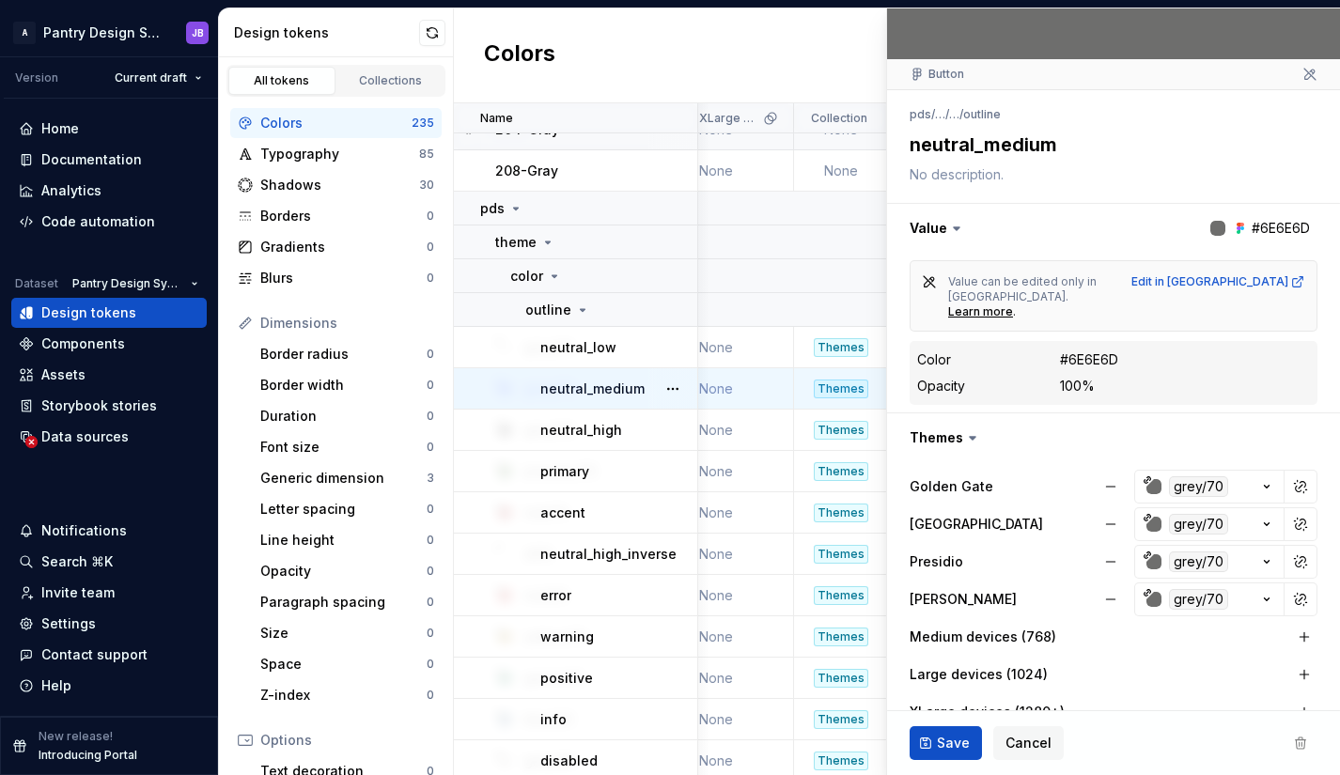
click at [844, 66] on div "Colors New token" at bounding box center [897, 55] width 886 height 95
click at [1031, 741] on span "Cancel" at bounding box center [1028, 743] width 46 height 19
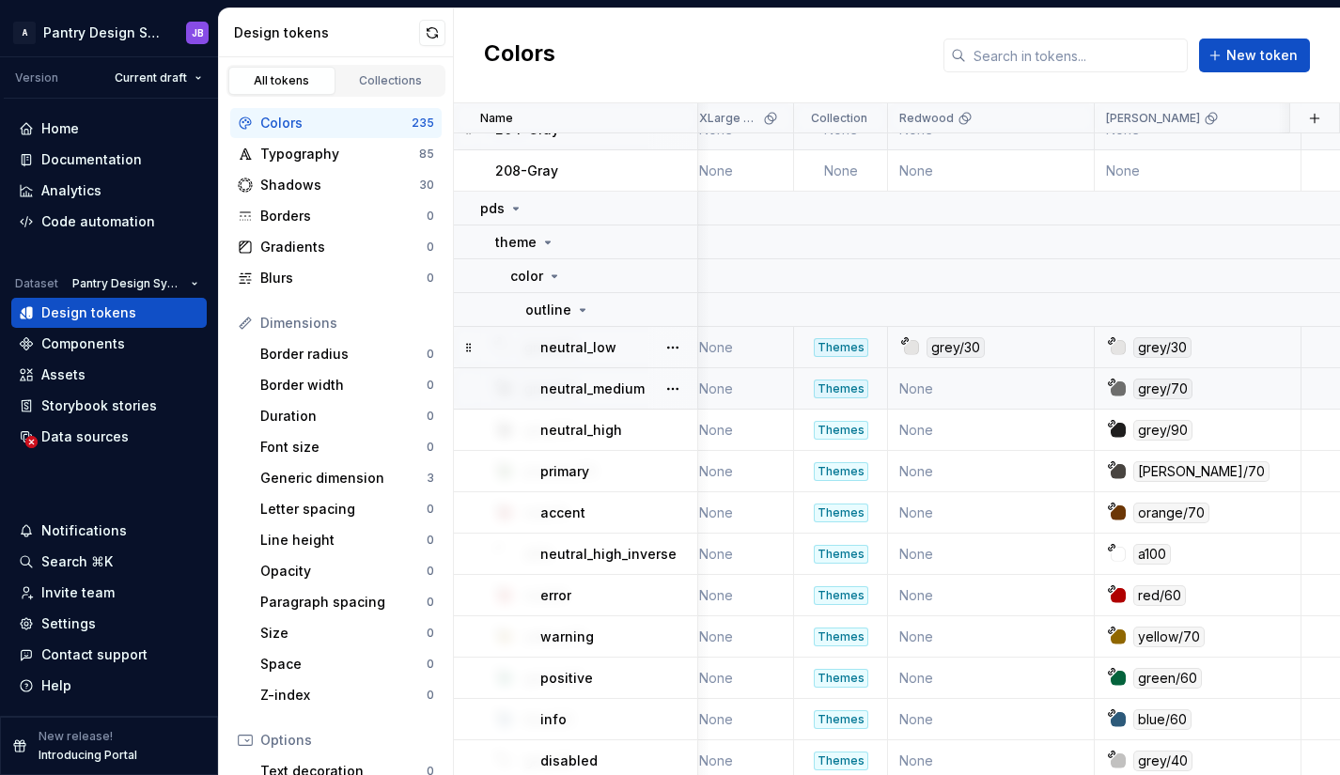
click at [961, 349] on div "grey/30" at bounding box center [955, 347] width 58 height 21
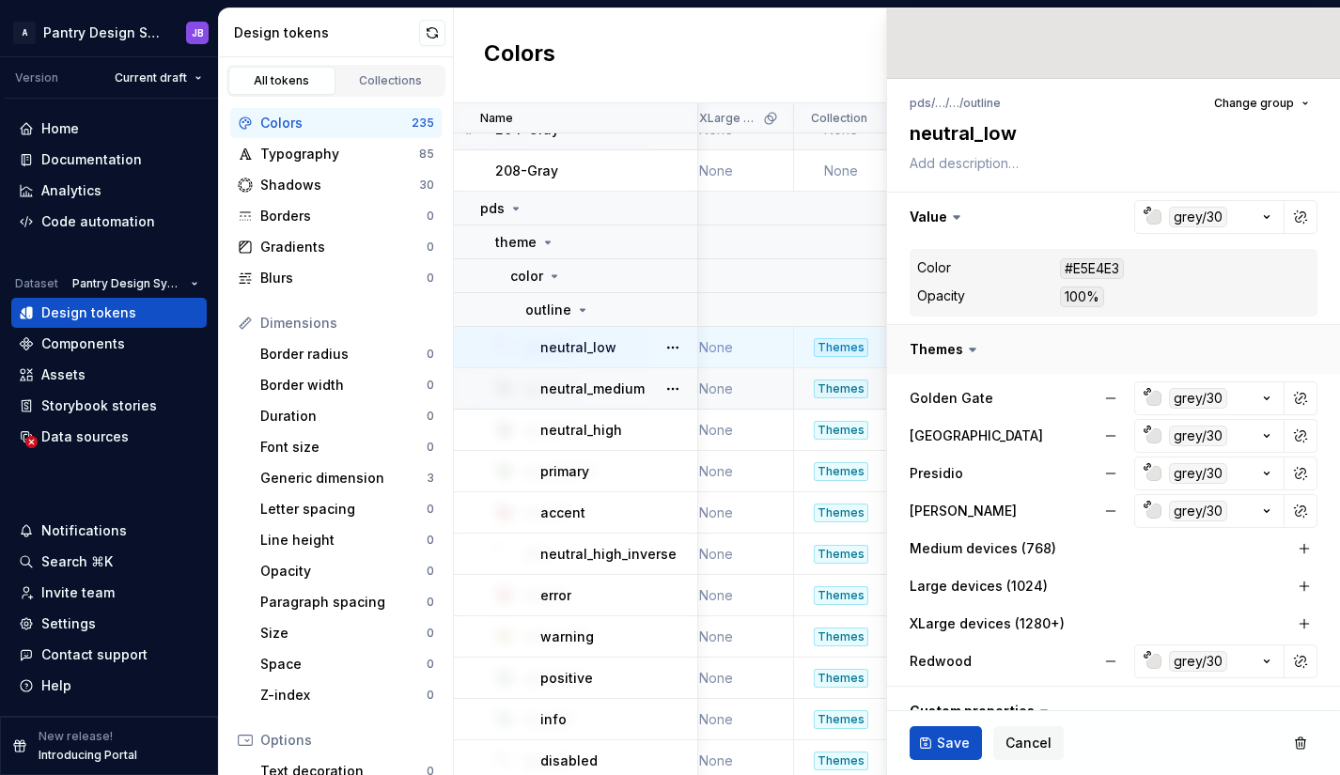
scroll to position [193, 0]
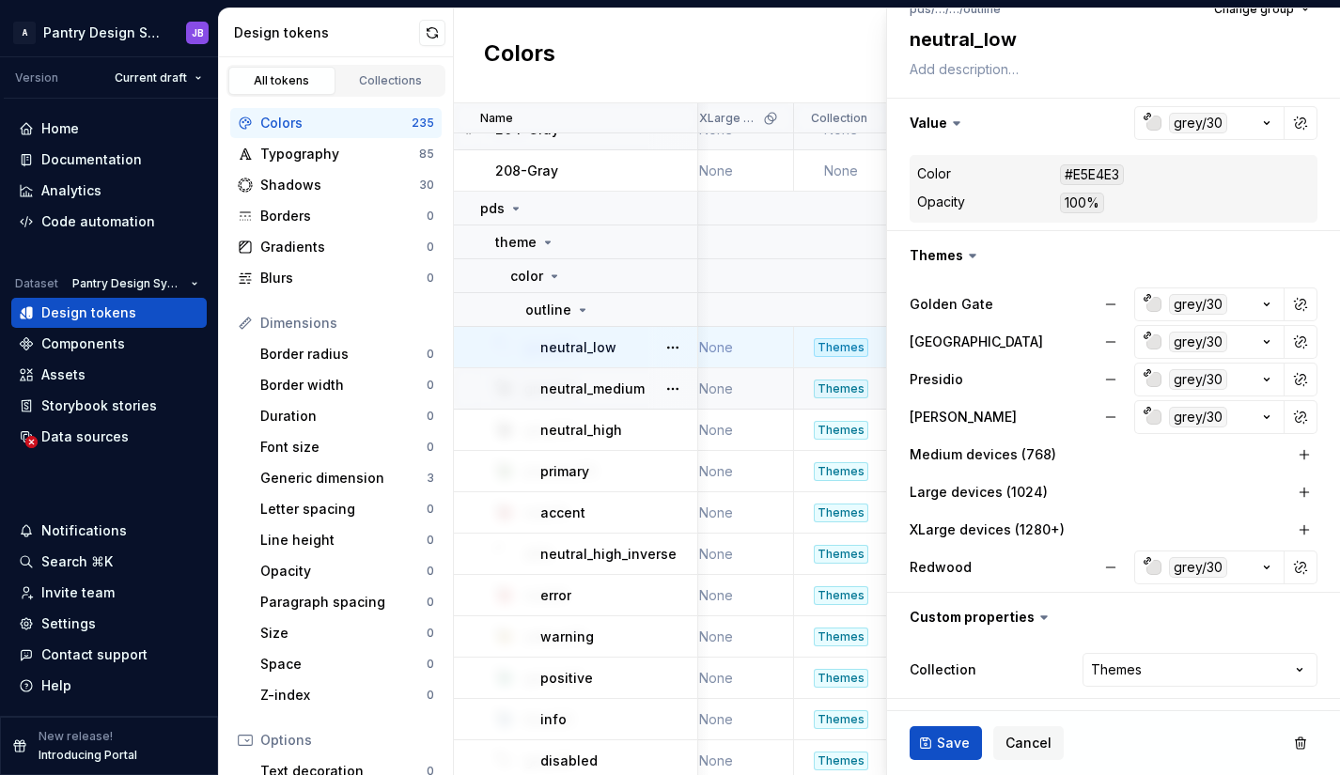
click at [846, 55] on div "Colors New token" at bounding box center [897, 55] width 886 height 95
click at [1028, 745] on ul "No internet connection. Reconnect to ensure all of your changes are synced. Suc…" at bounding box center [1108, 760] width 462 height 30
click at [1015, 741] on span "Cancel" at bounding box center [1028, 743] width 46 height 19
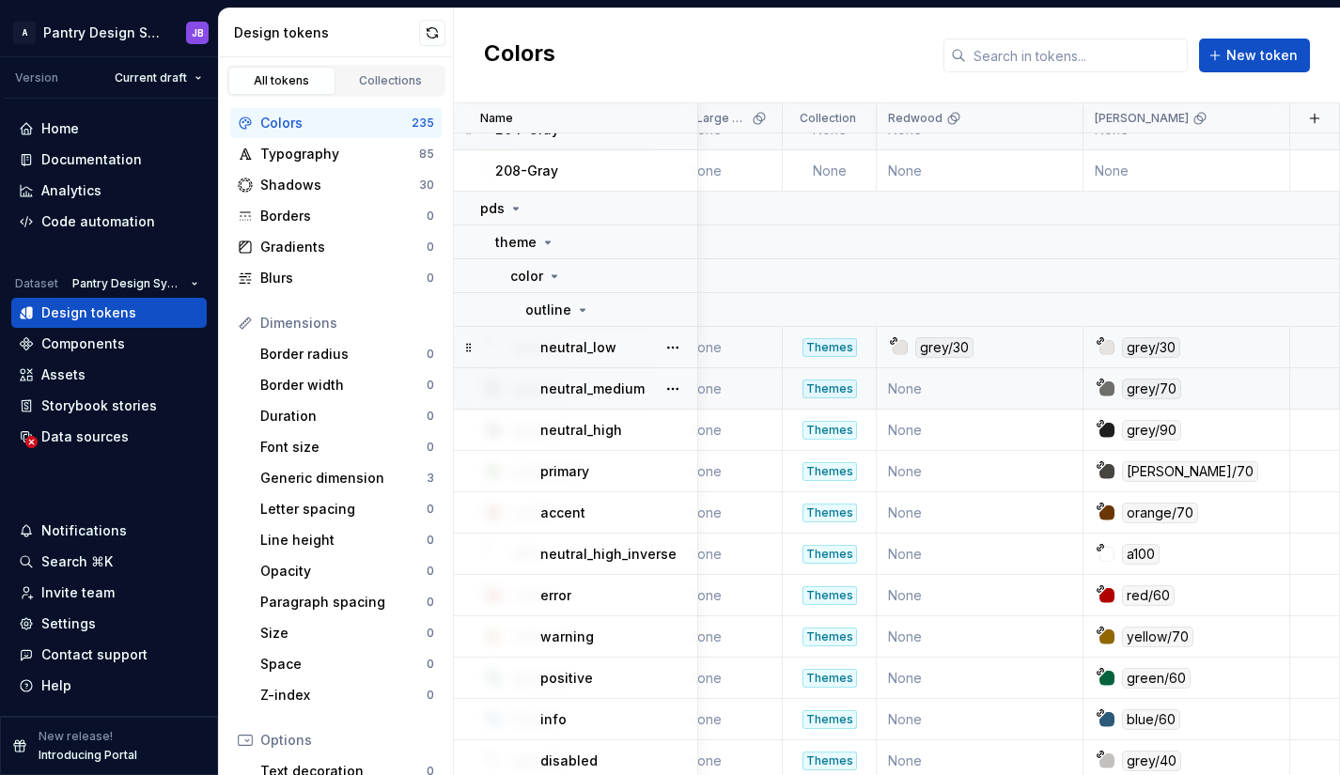
scroll to position [408, 1255]
click at [1179, 389] on div "grey/70" at bounding box center [1191, 389] width 193 height 21
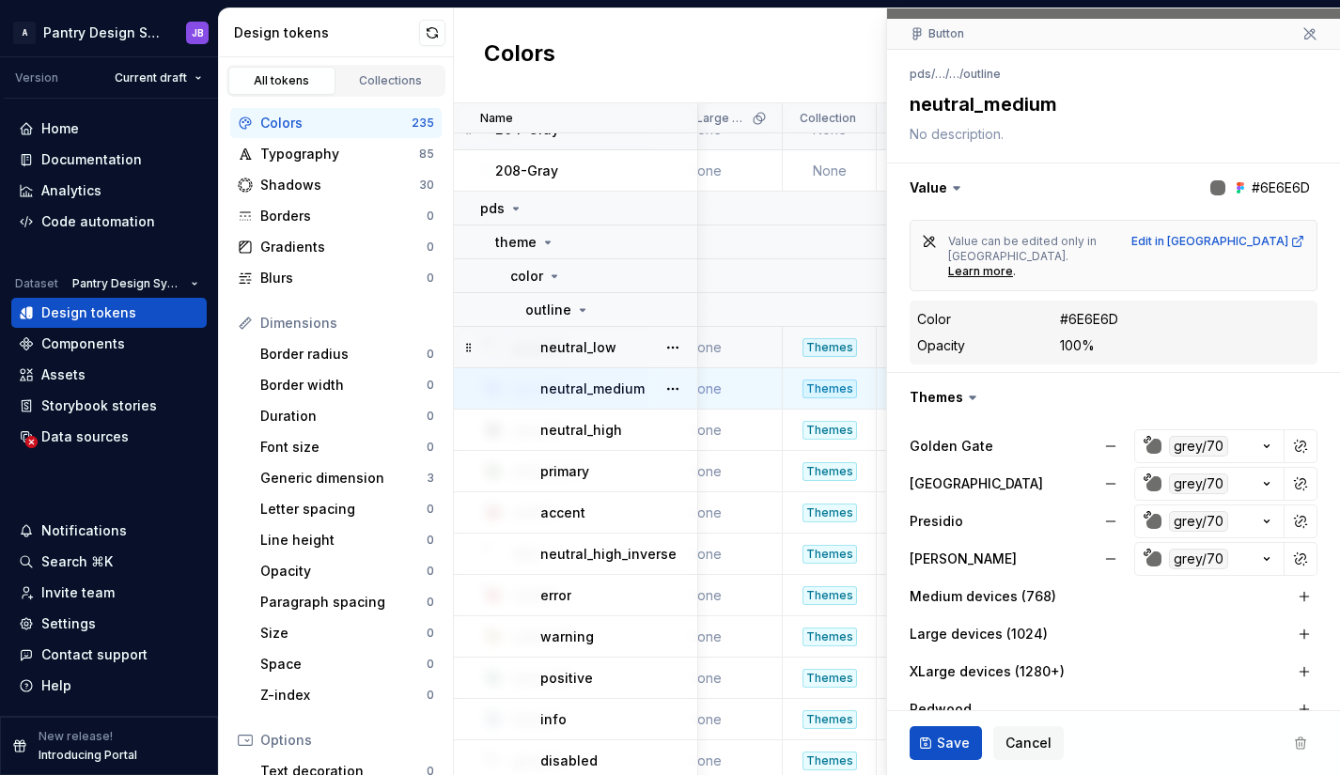
scroll to position [286, 0]
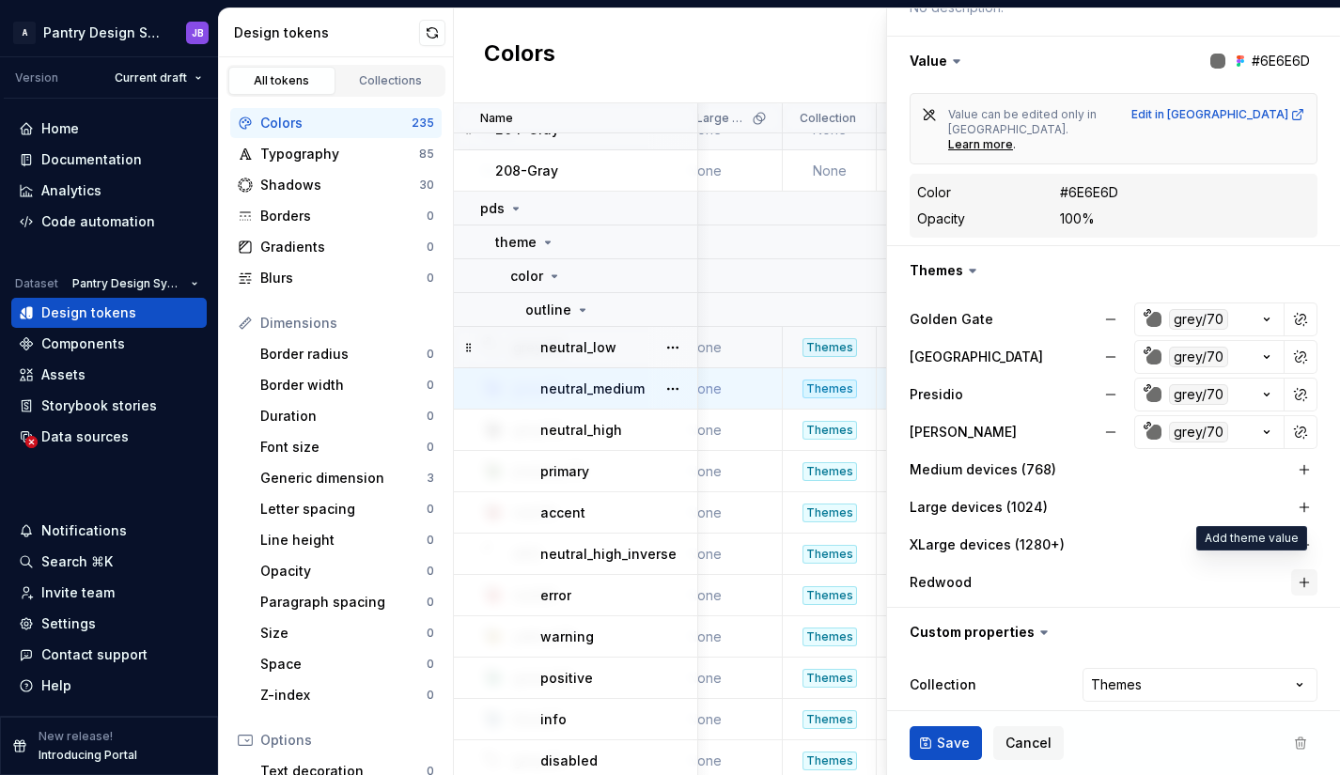
click at [1291, 569] on button "button" at bounding box center [1304, 582] width 26 height 26
click at [1025, 740] on span "Cancel" at bounding box center [1028, 743] width 46 height 19
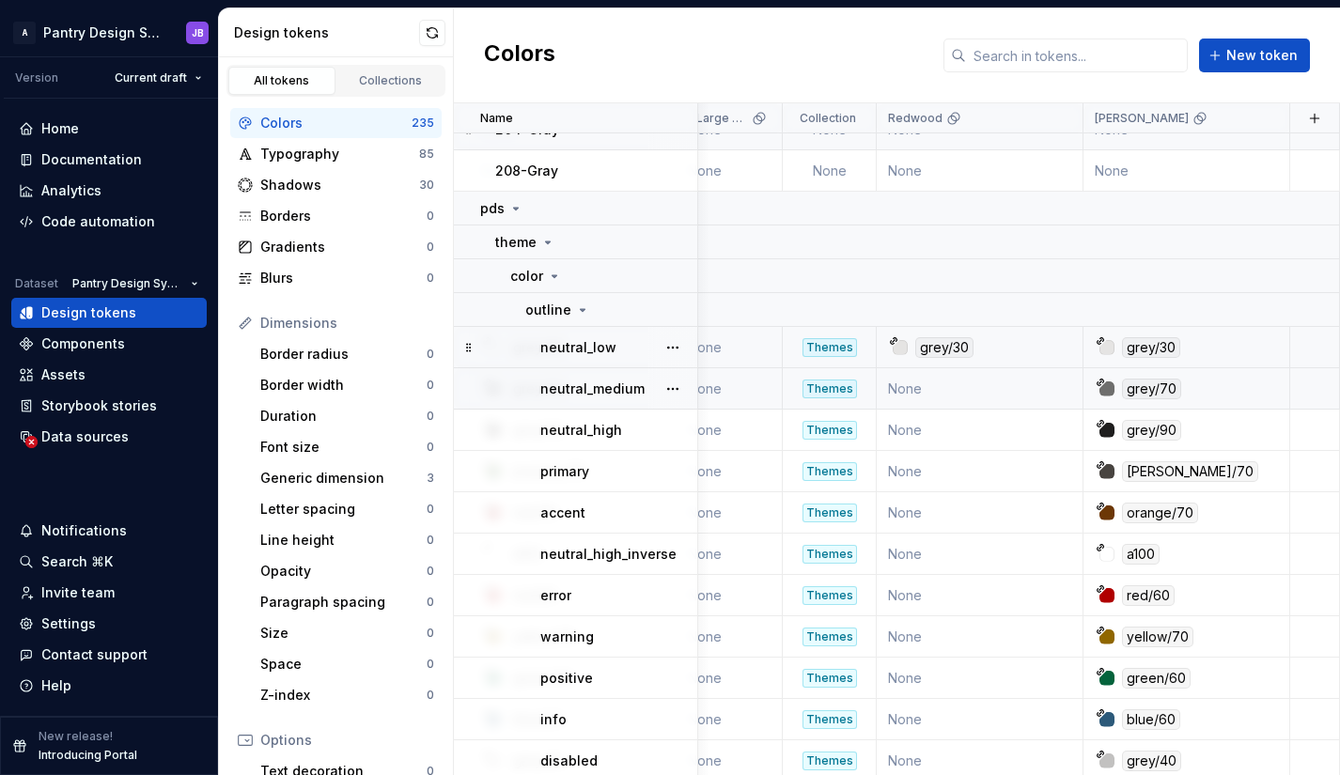
click at [1248, 384] on div "grey/70" at bounding box center [1191, 389] width 193 height 21
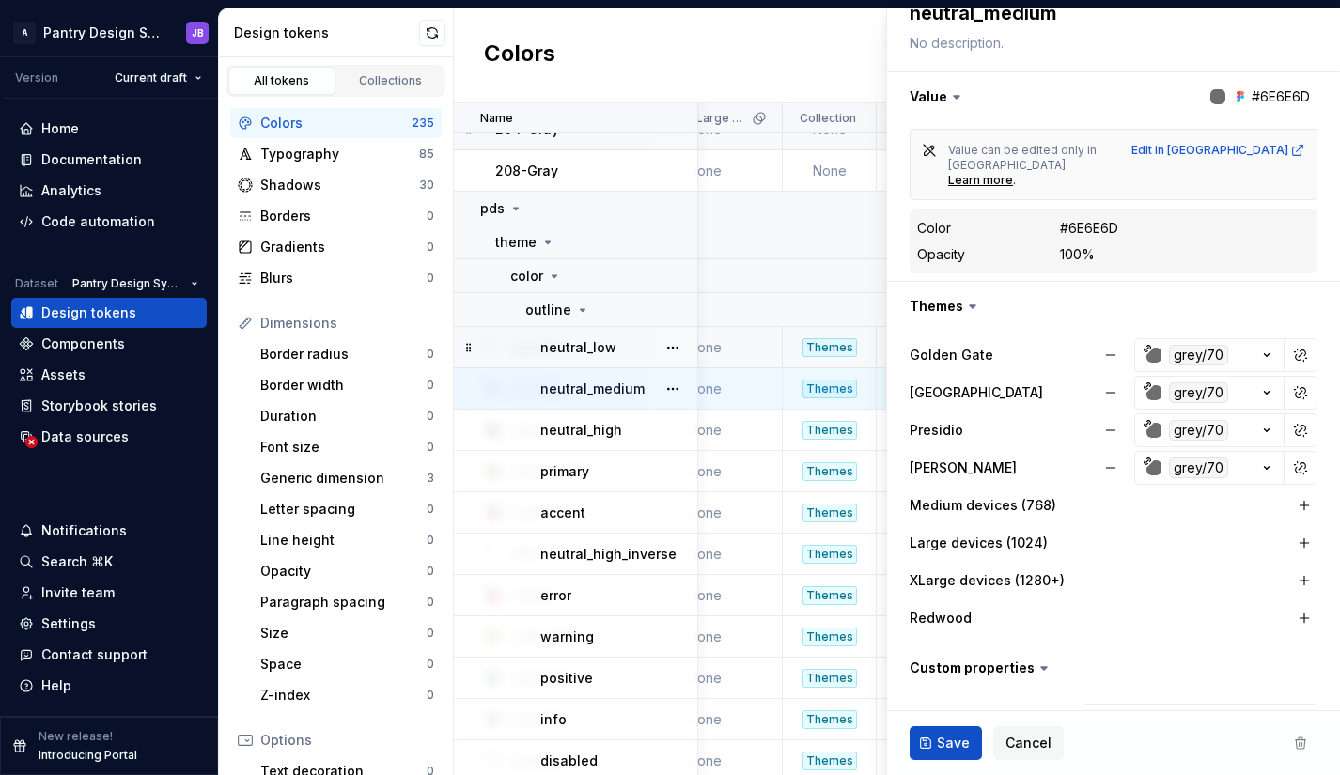
scroll to position [253, 0]
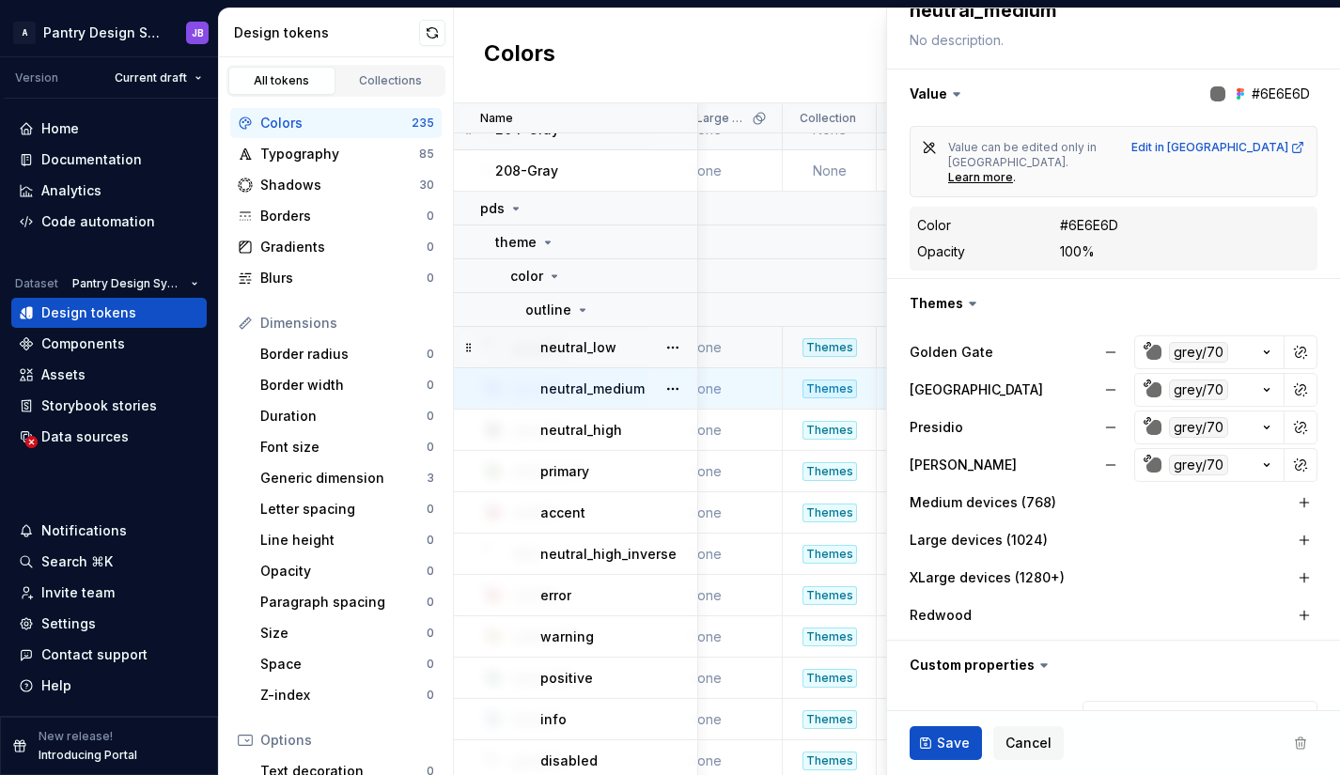
click at [967, 606] on label "Redwood" at bounding box center [940, 615] width 62 height 19
click at [1194, 604] on div "Redwood" at bounding box center [1113, 615] width 408 height 26
click at [1294, 602] on button "button" at bounding box center [1304, 615] width 26 height 26
click at [1257, 606] on icon "button" at bounding box center [1266, 615] width 19 height 19
type textarea "*"
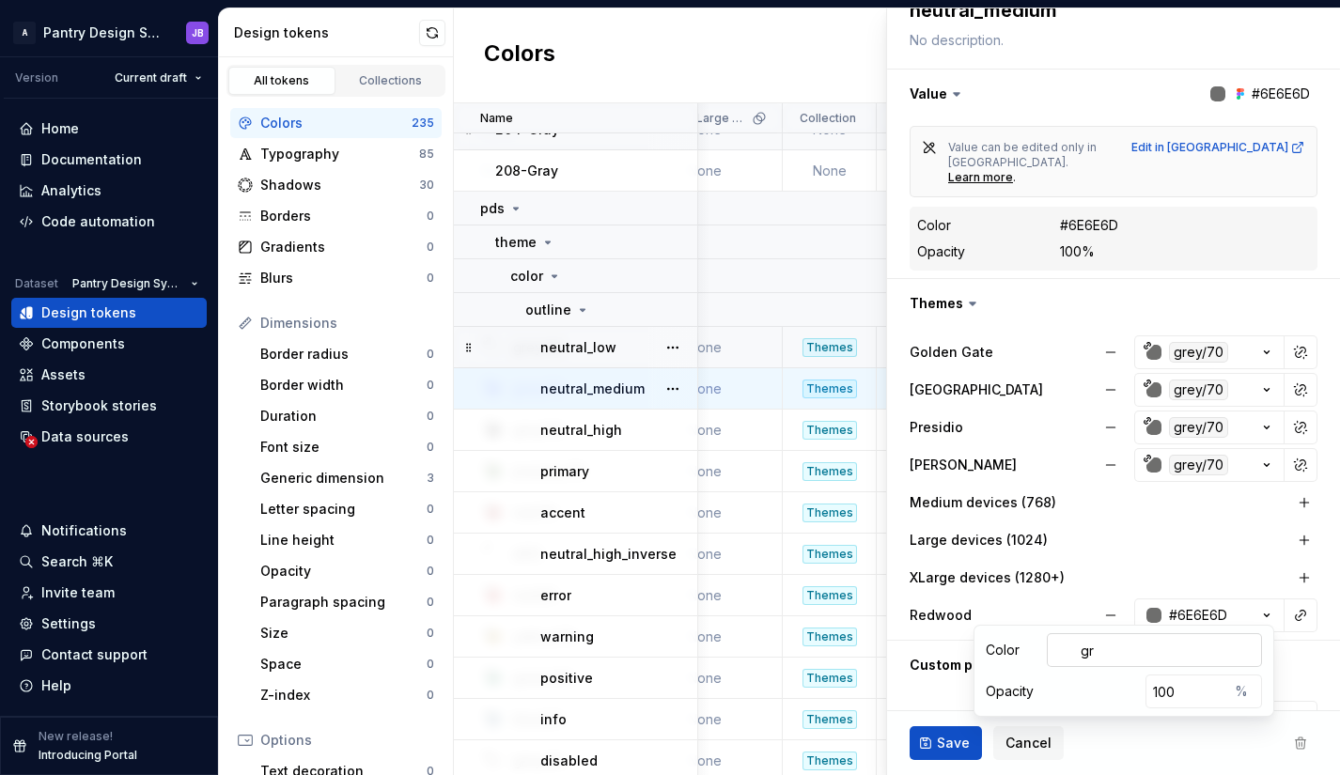
type input "g"
click at [1216, 541] on div "Large devices (1024)" at bounding box center [1113, 540] width 408 height 34
click at [1287, 602] on button "button" at bounding box center [1300, 615] width 26 height 26
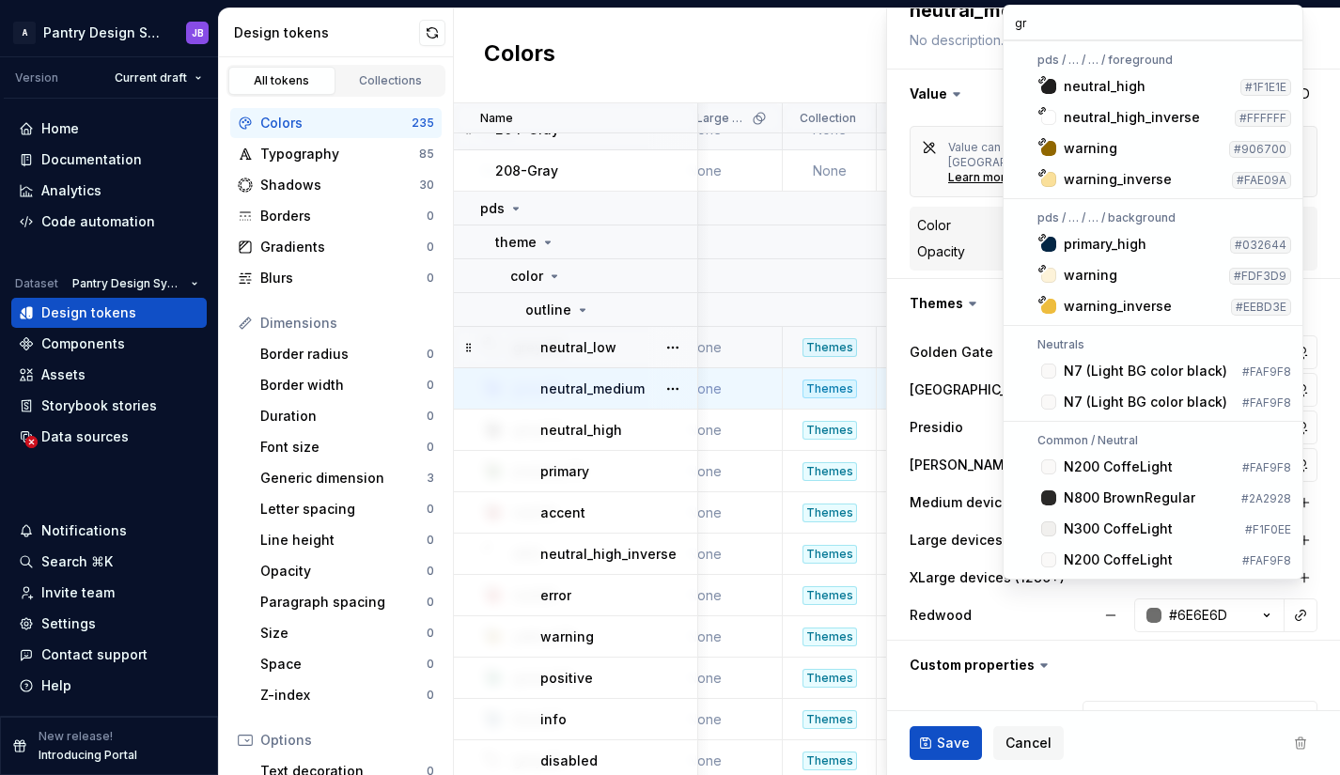
scroll to position [0, 0]
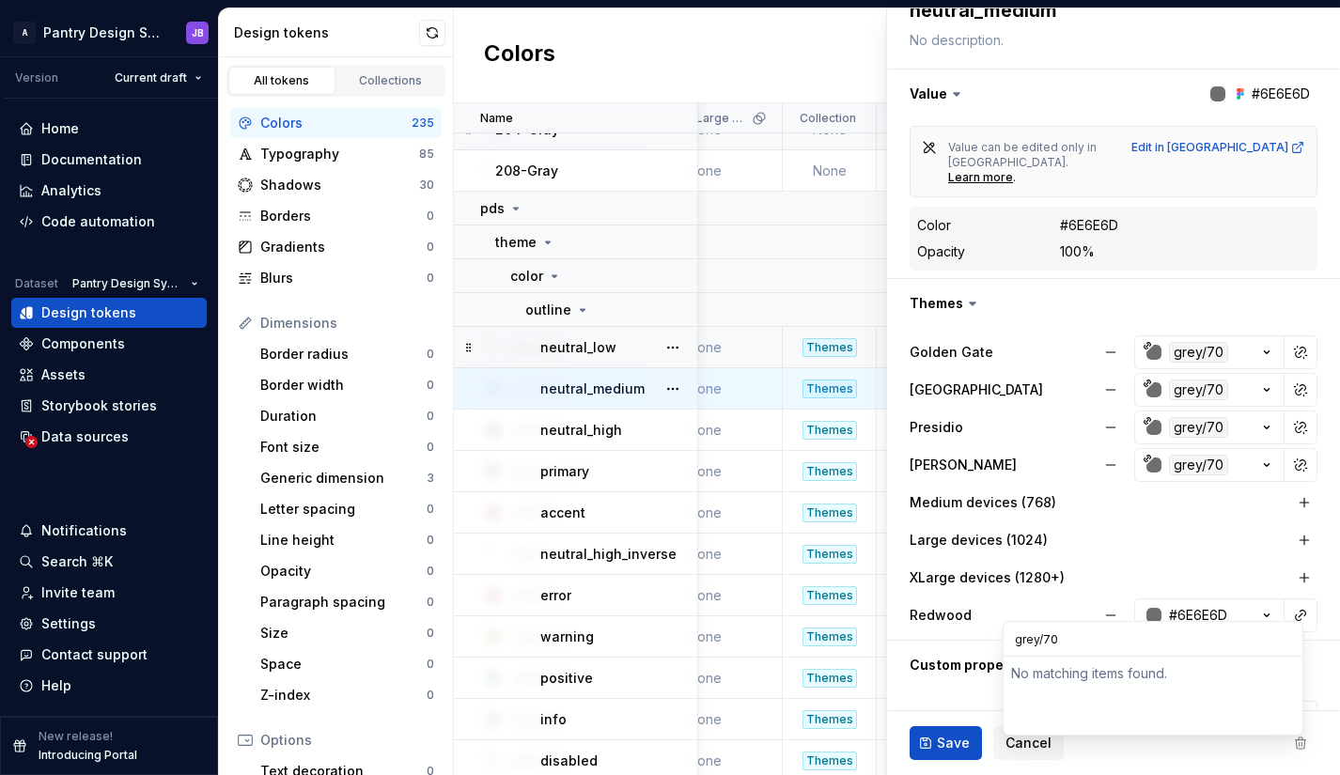
click at [1057, 644] on input "grey/70" at bounding box center [1152, 639] width 299 height 34
type input "g"
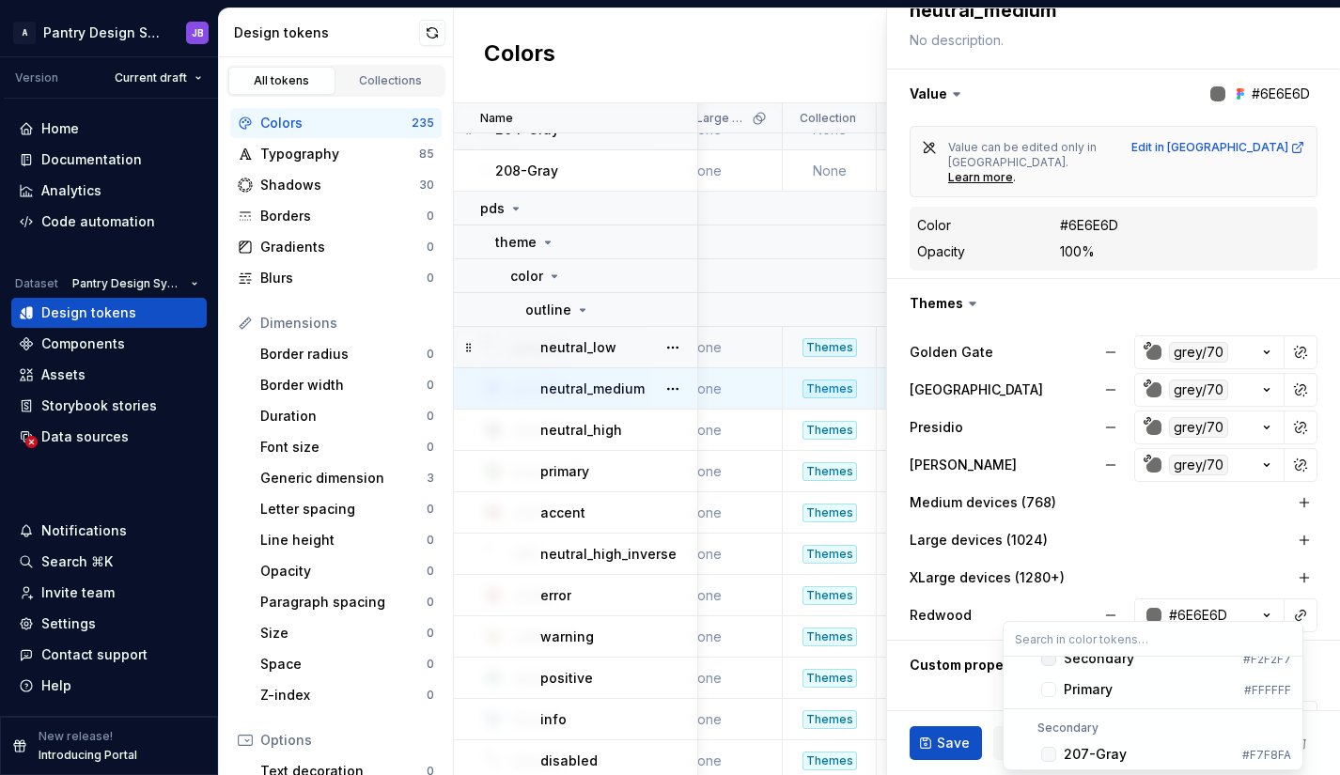
click at [1287, 601] on html "A Pantry Design System JB Version Current draft Home Documentation Analytics Co…" at bounding box center [670, 387] width 1340 height 775
click at [1287, 602] on button "button" at bounding box center [1300, 615] width 26 height 26
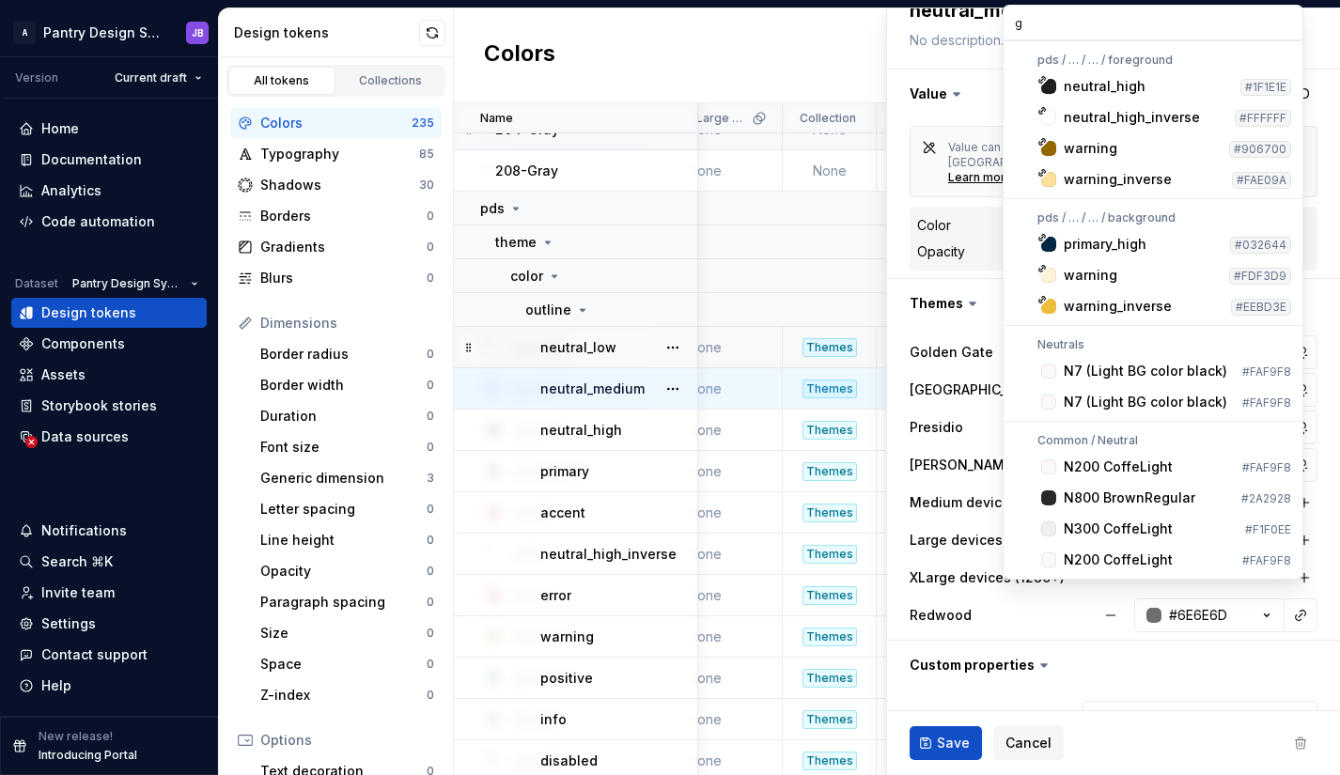
scroll to position [0, 0]
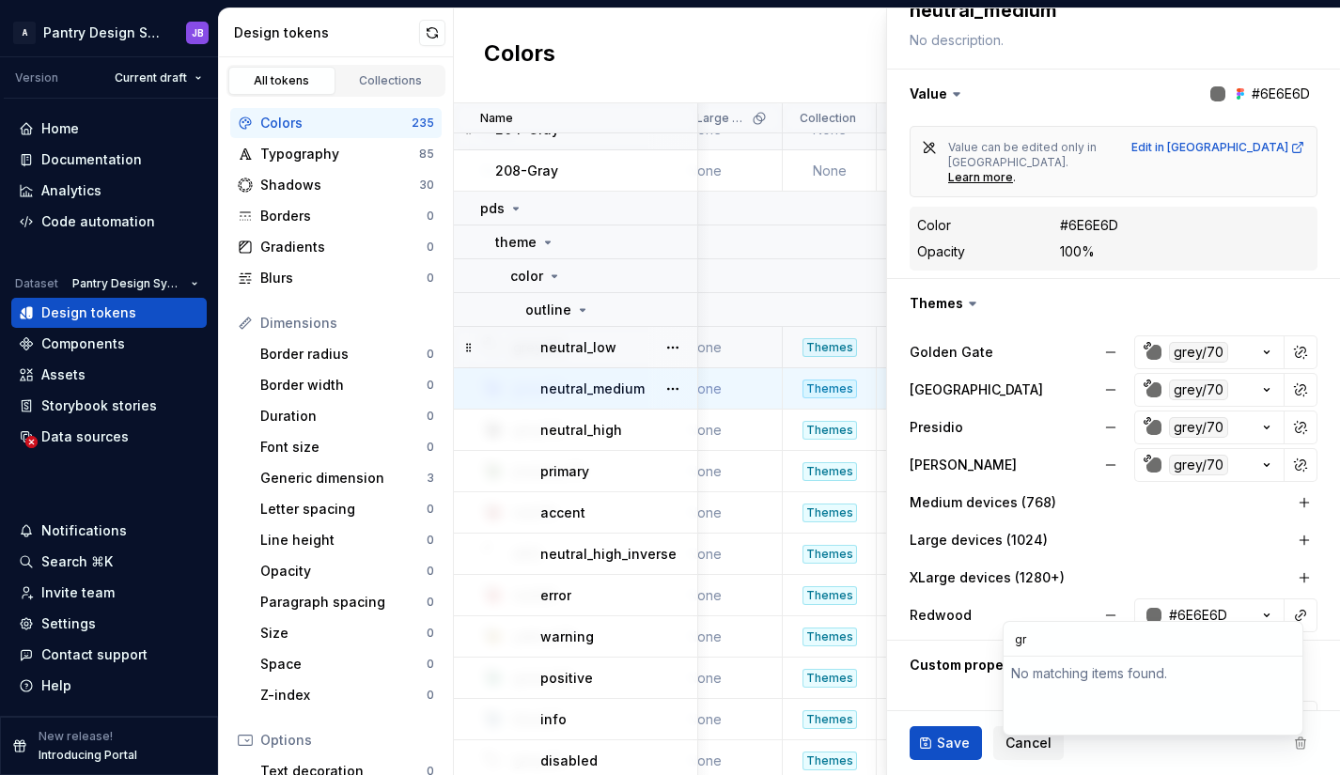
type input "g"
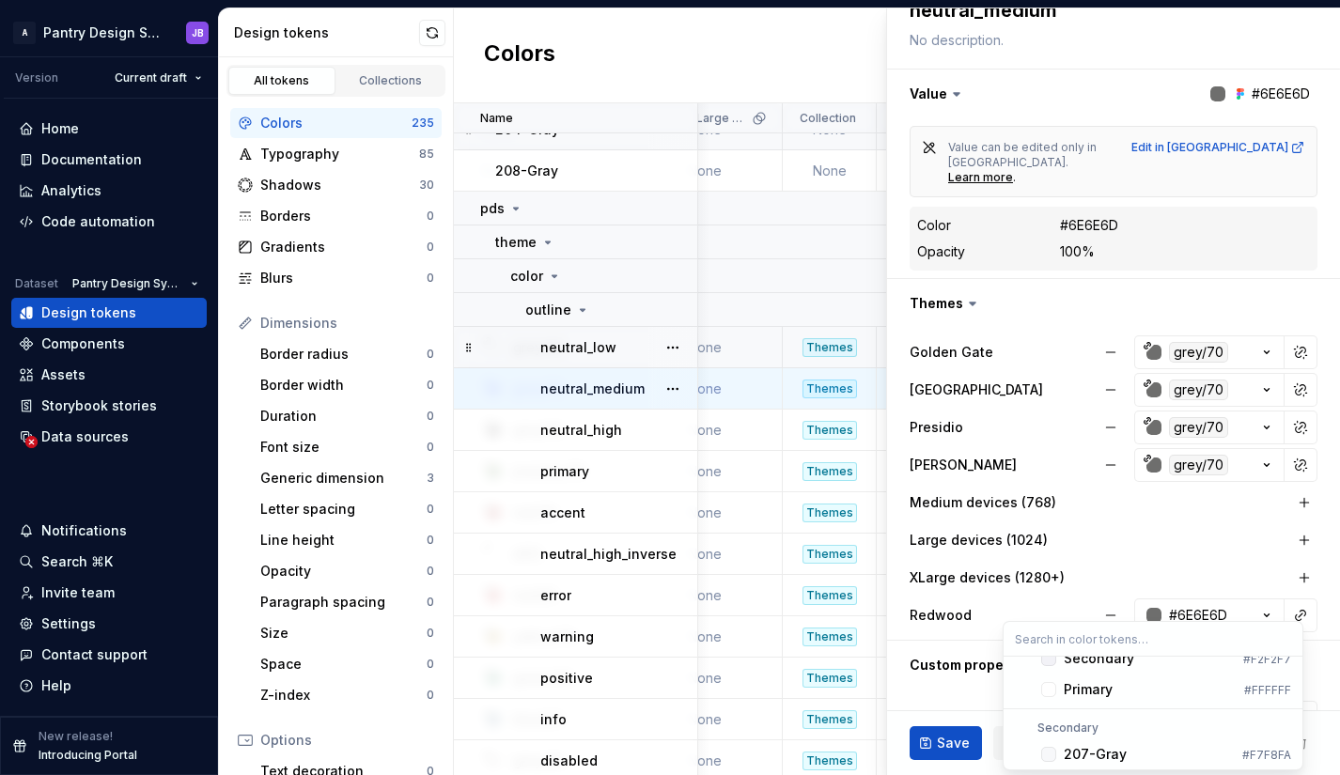
click at [1188, 651] on input "text" at bounding box center [1152, 639] width 299 height 34
click at [1260, 539] on html "A Pantry Design System JB Version Current draft Home Documentation Analytics Co…" at bounding box center [670, 387] width 1340 height 775
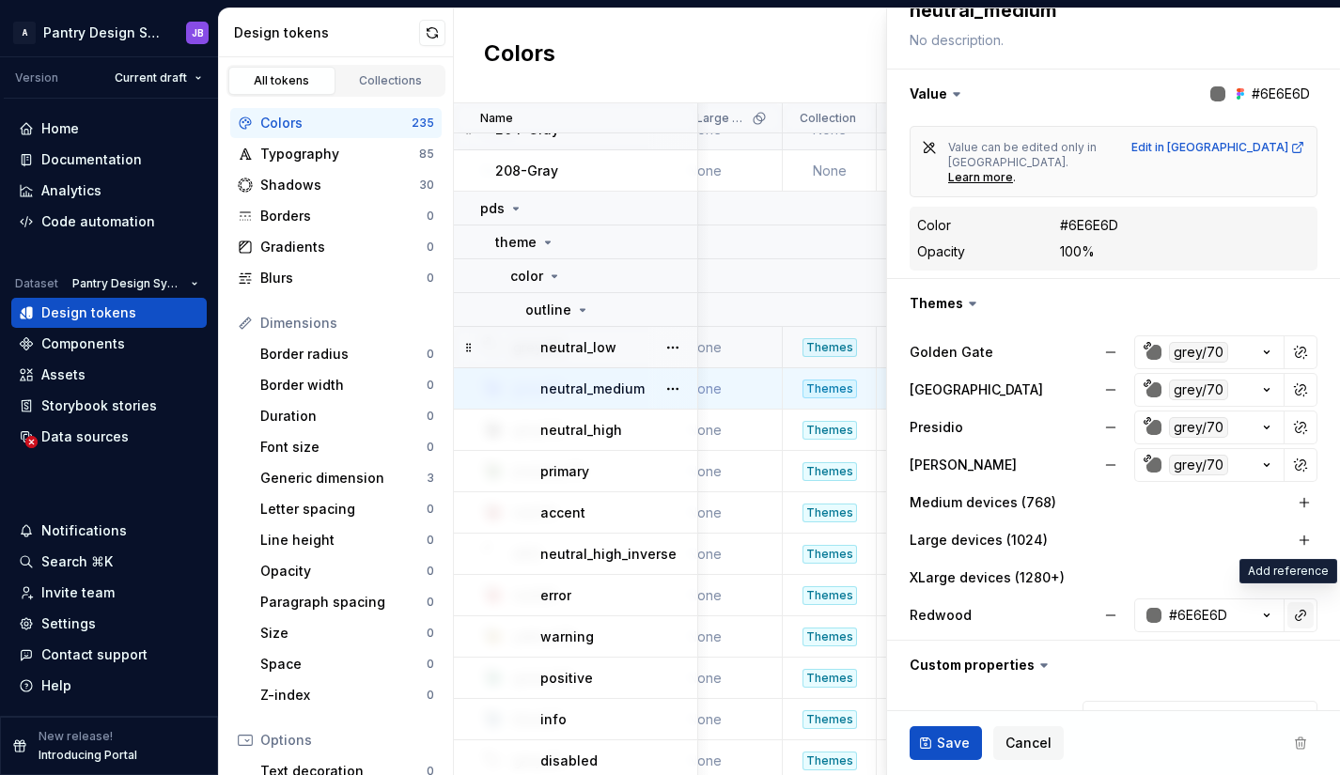
click at [1294, 602] on button "button" at bounding box center [1300, 615] width 26 height 26
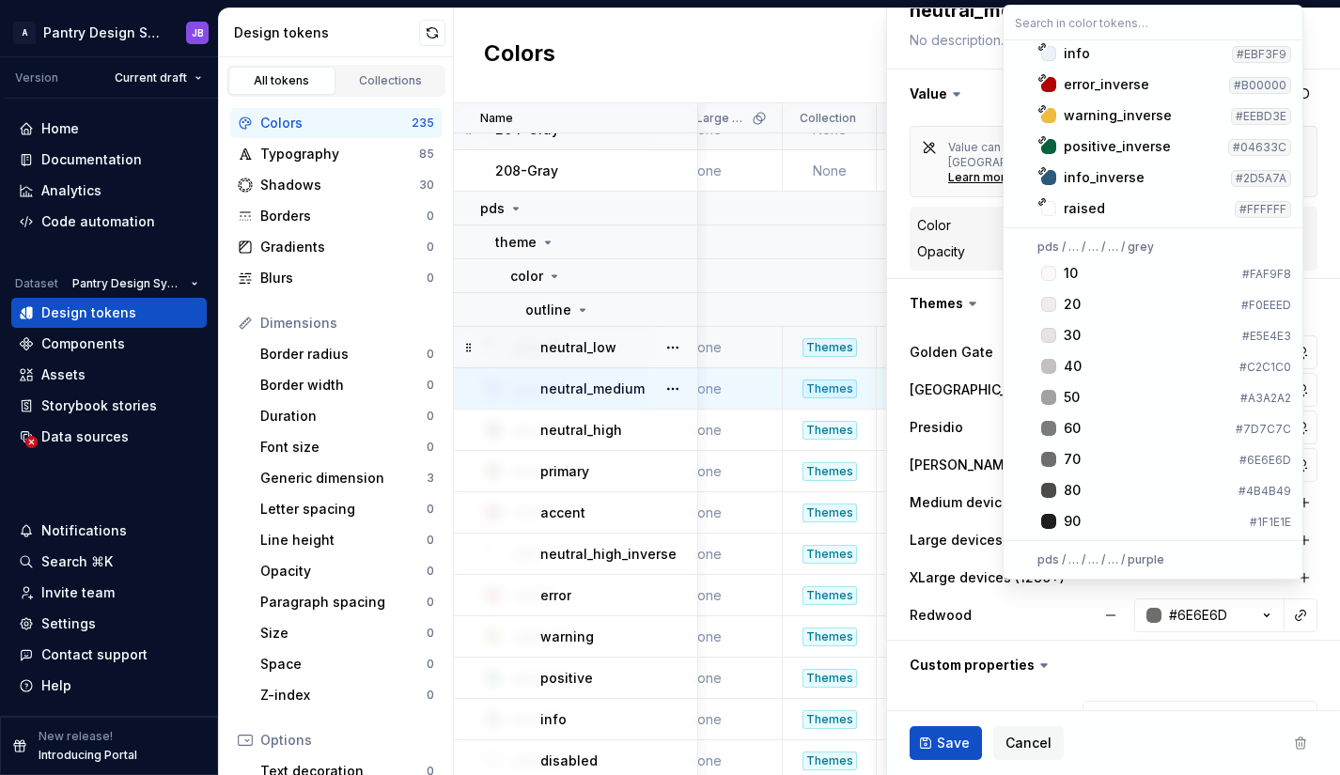
scroll to position [1832, 0]
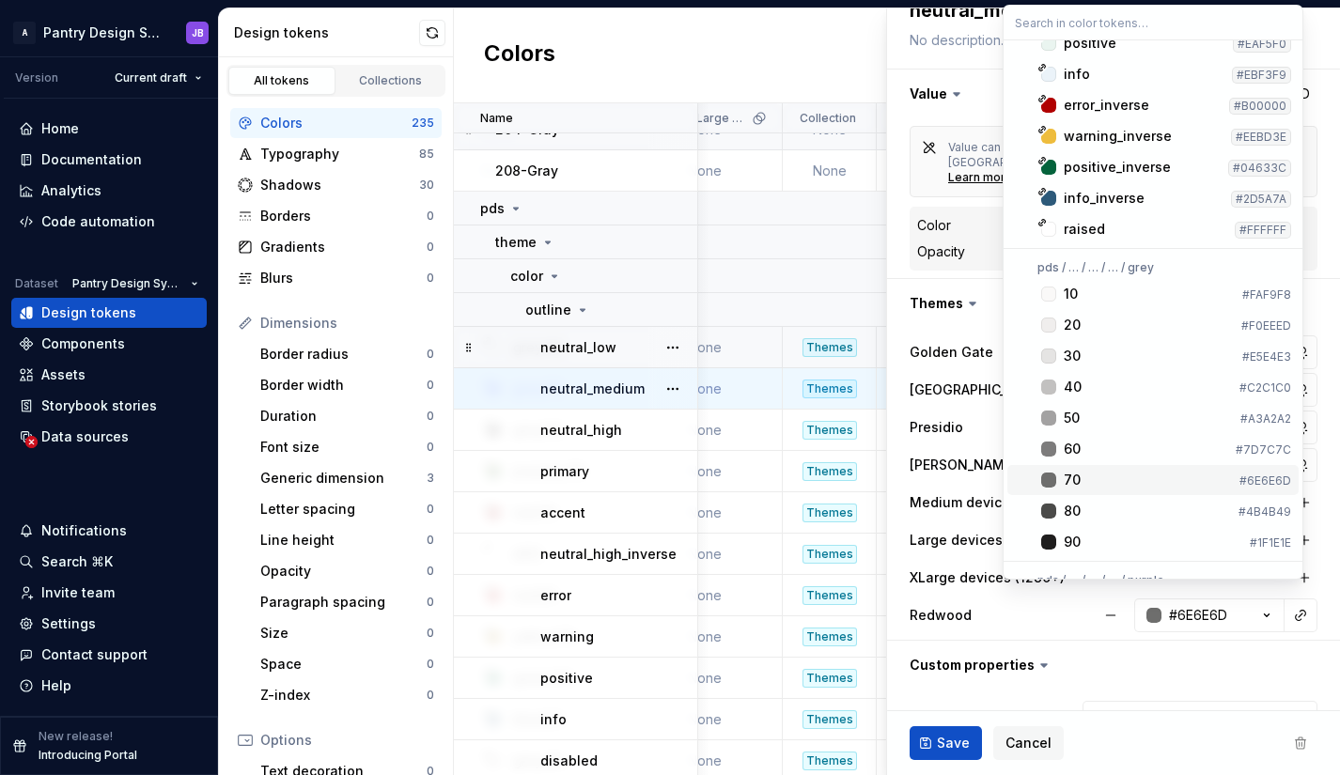
click at [1080, 478] on div "70" at bounding box center [1148, 480] width 168 height 19
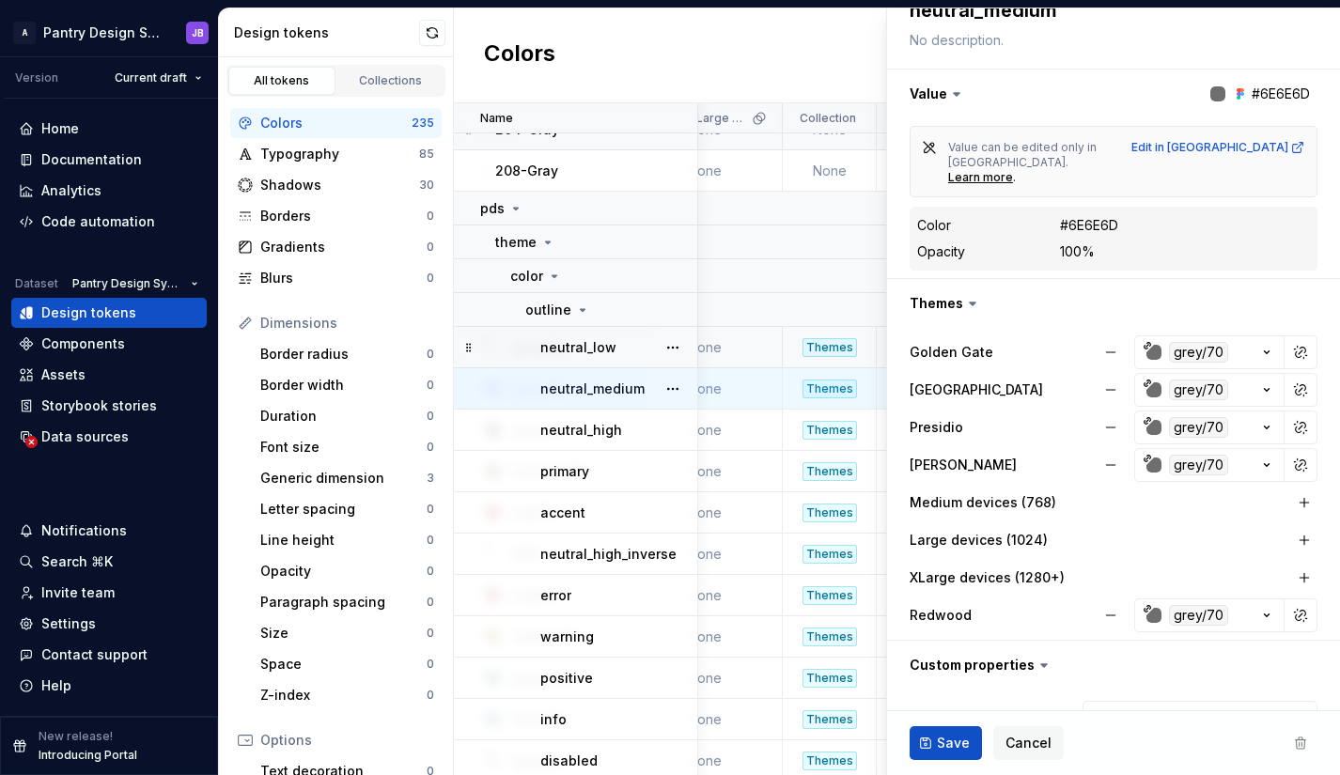
click at [950, 745] on ul "No internet connection. Reconnect to ensure all of your changes are synced. Suc…" at bounding box center [1108, 760] width 462 height 30
click at [960, 745] on ul "No internet connection. Reconnect to ensure all of your changes are synced. Suc…" at bounding box center [1108, 760] width 462 height 30
click at [949, 743] on span "Save" at bounding box center [953, 743] width 33 height 19
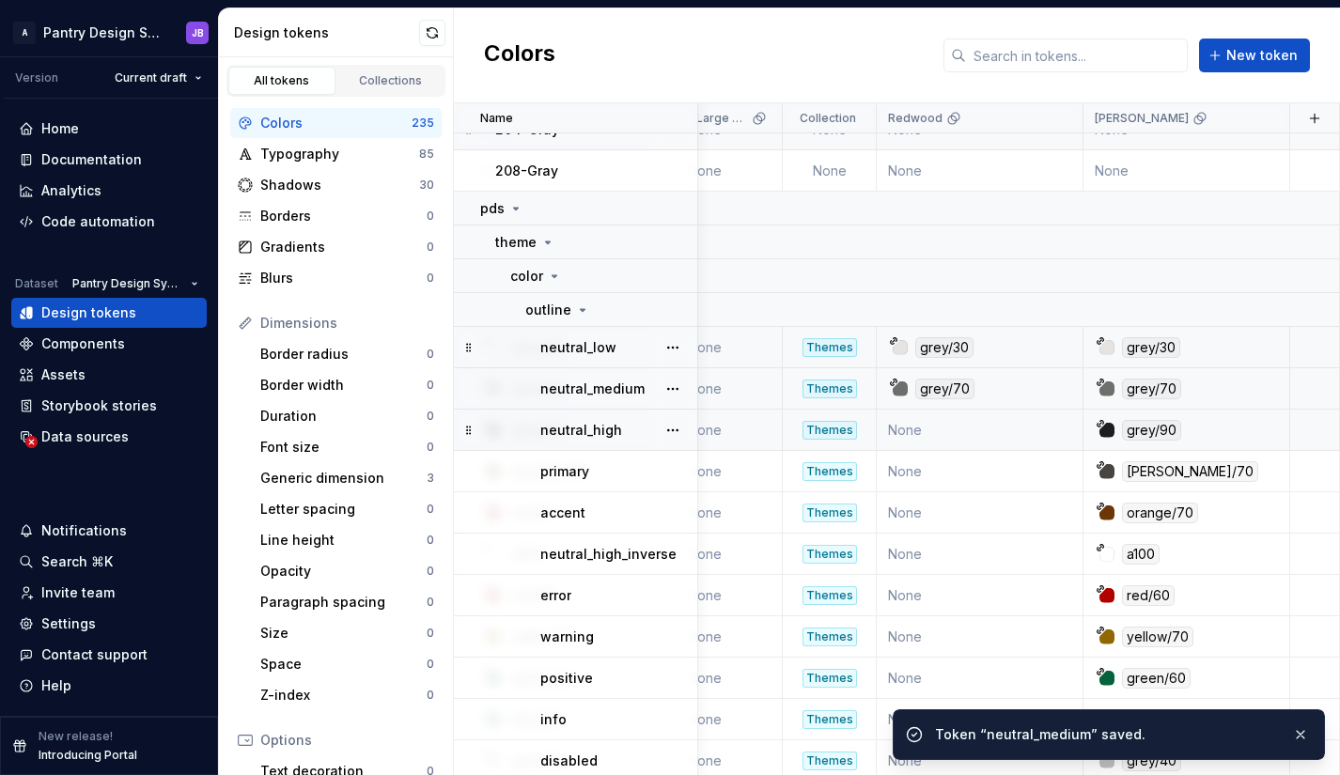
click at [1011, 427] on td "None" at bounding box center [980, 430] width 207 height 41
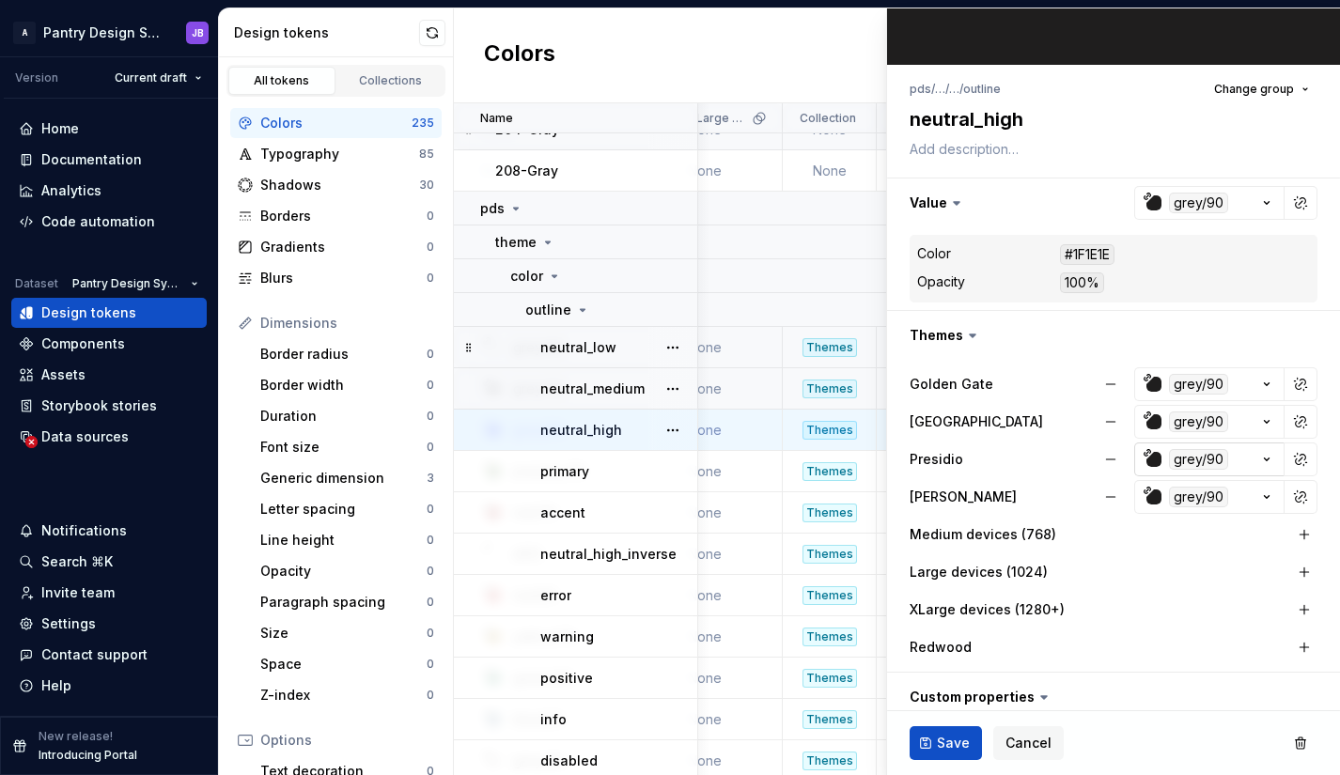
scroll to position [121, 0]
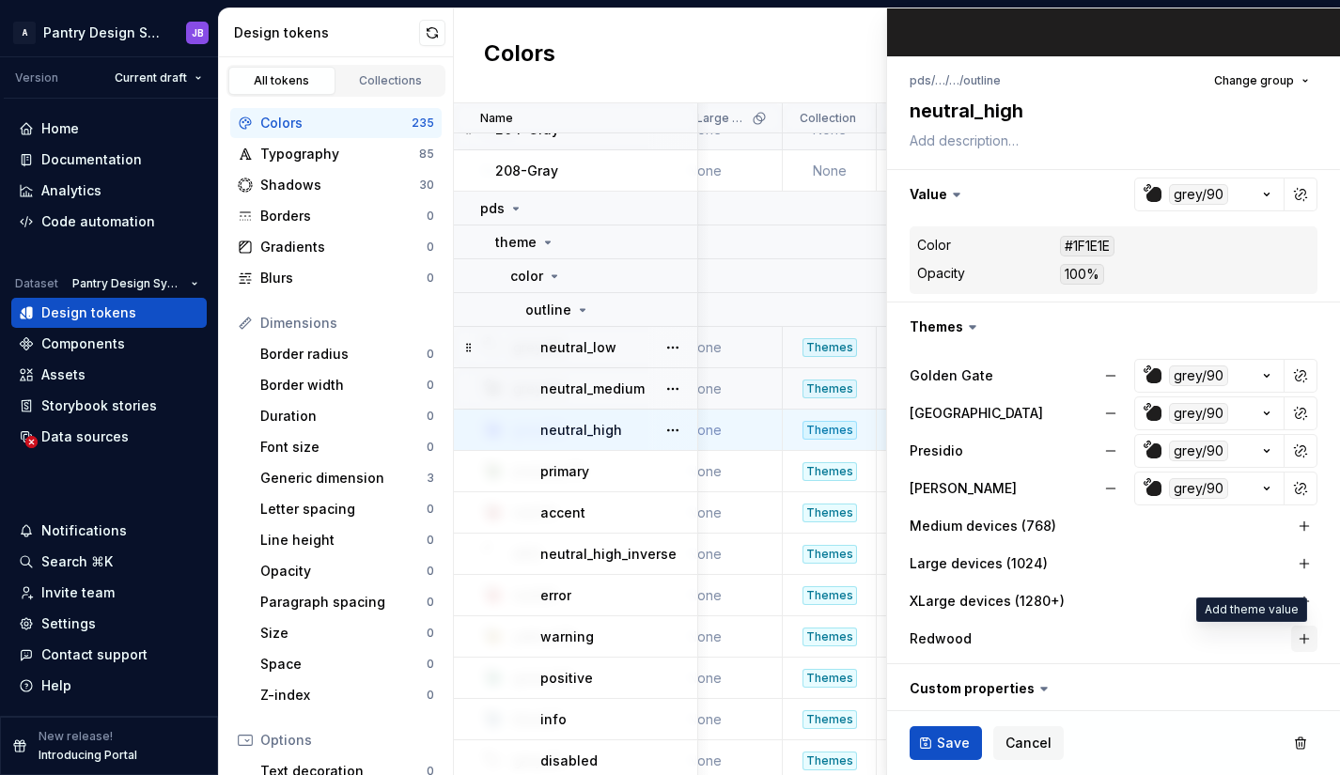
click at [1291, 639] on button "button" at bounding box center [1304, 639] width 26 height 26
click at [943, 747] on ul "No internet connection. Reconnect to ensure all of your changes are synced. Suc…" at bounding box center [1108, 760] width 462 height 30
click at [931, 738] on button "Save" at bounding box center [945, 743] width 72 height 34
type textarea "*"
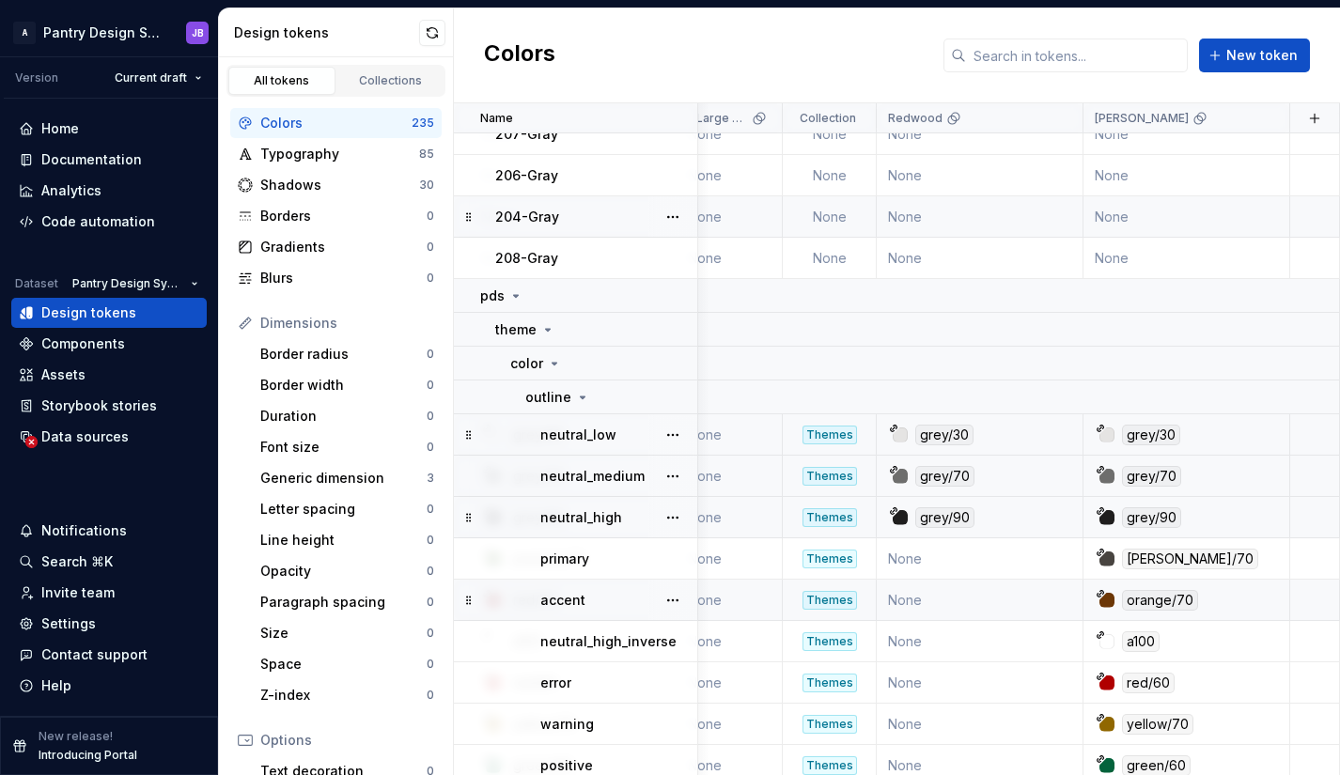
scroll to position [317, 1255]
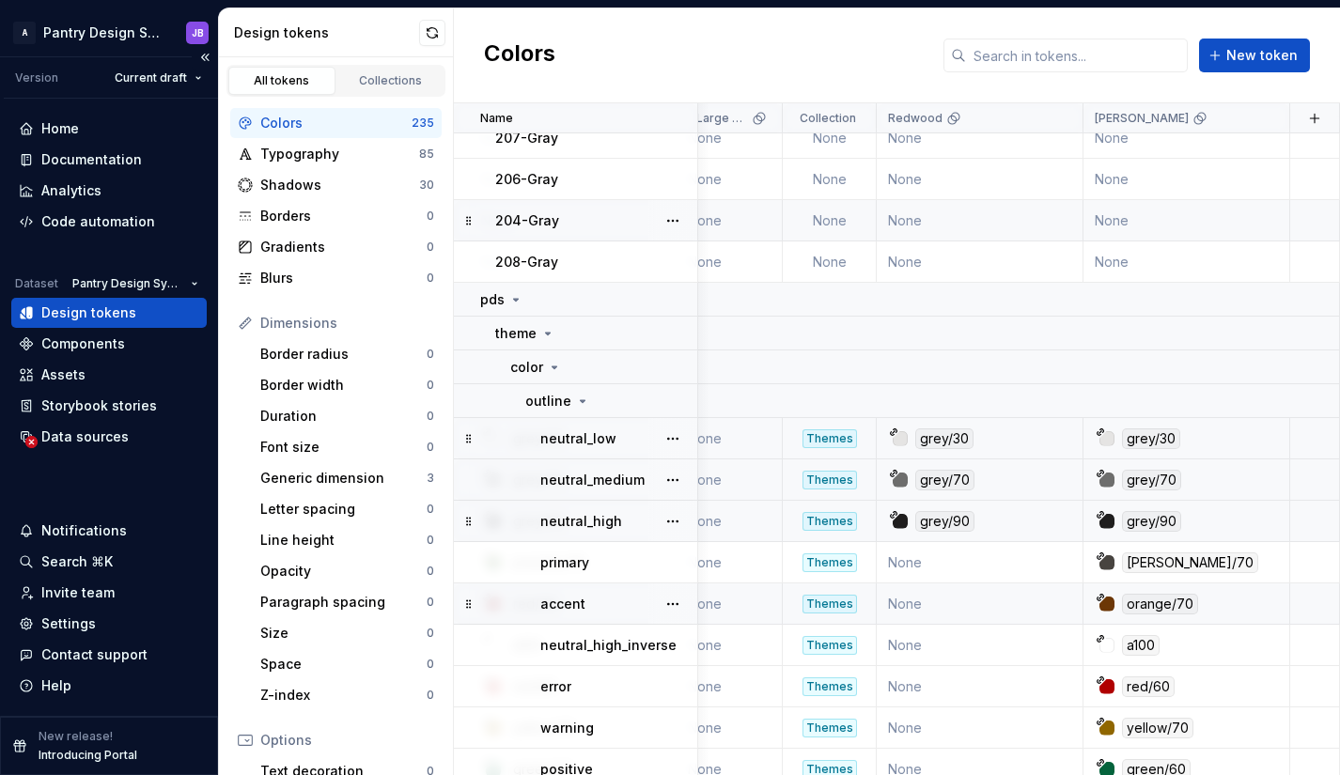
click at [70, 312] on div "Design tokens" at bounding box center [88, 312] width 95 height 19
